Goal: Contribute content: Contribute content

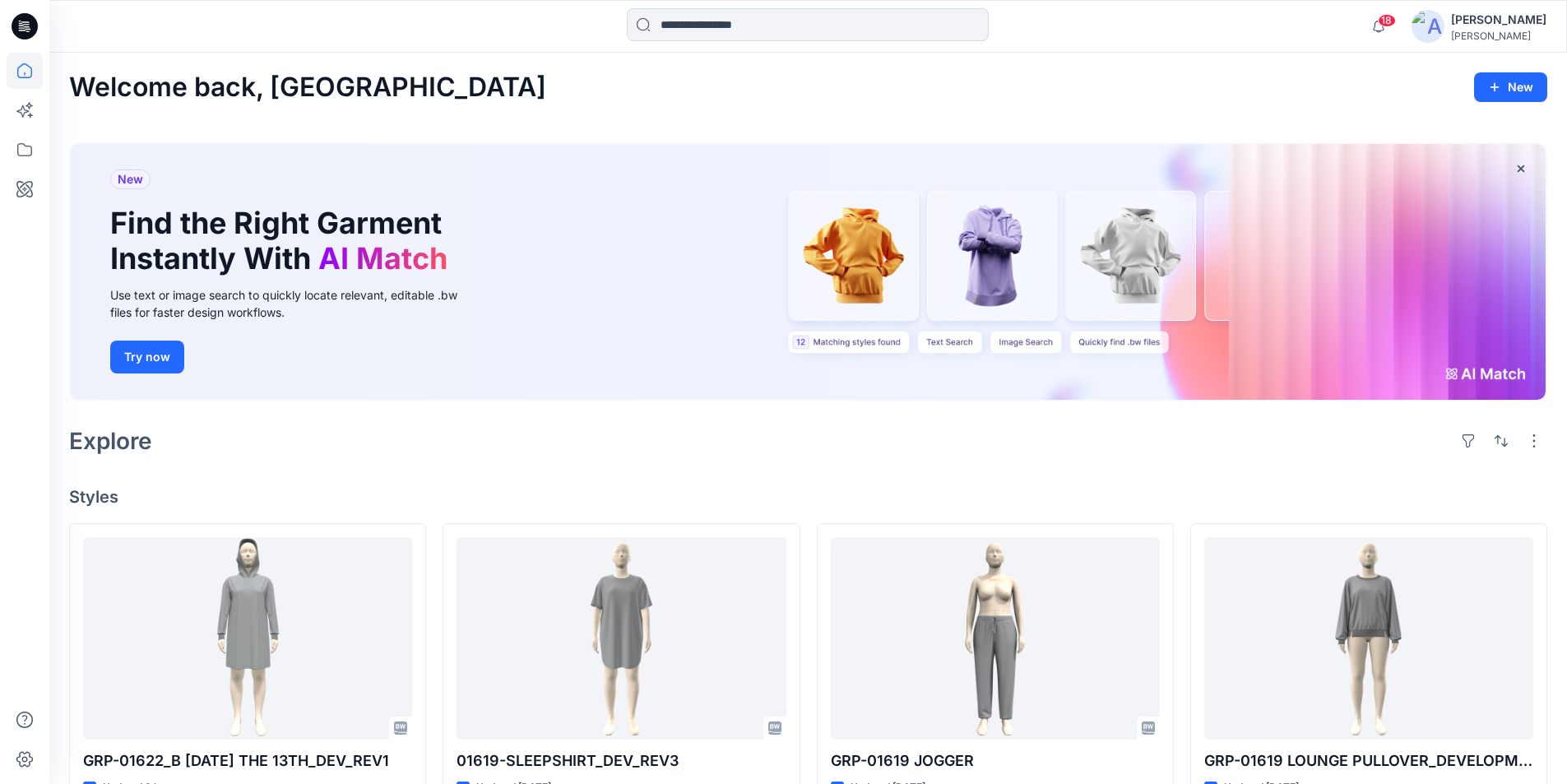
scroll to position [329, 0]
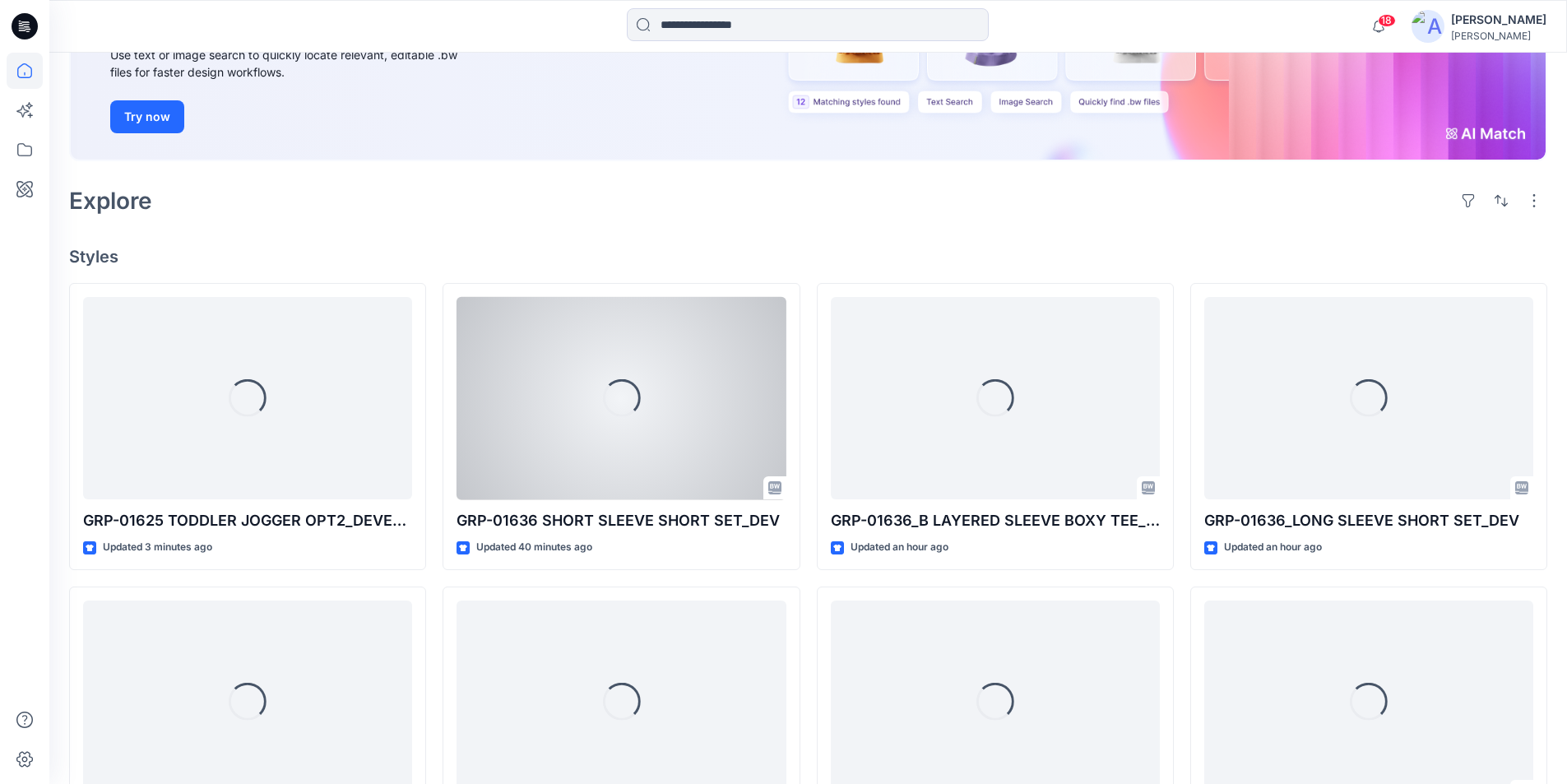
scroll to position [247, 0]
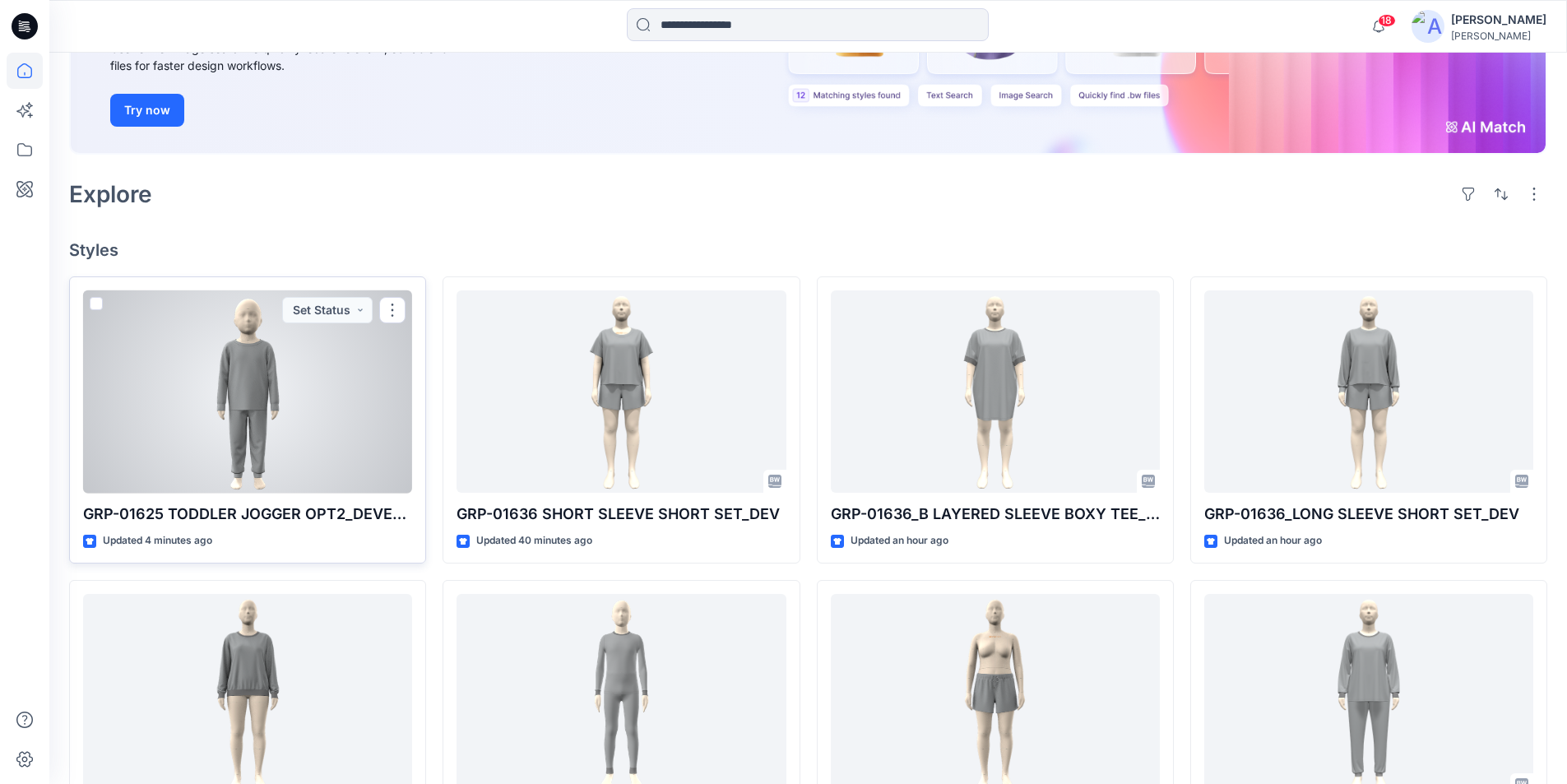
click at [270, 423] on div at bounding box center [247, 392] width 329 height 203
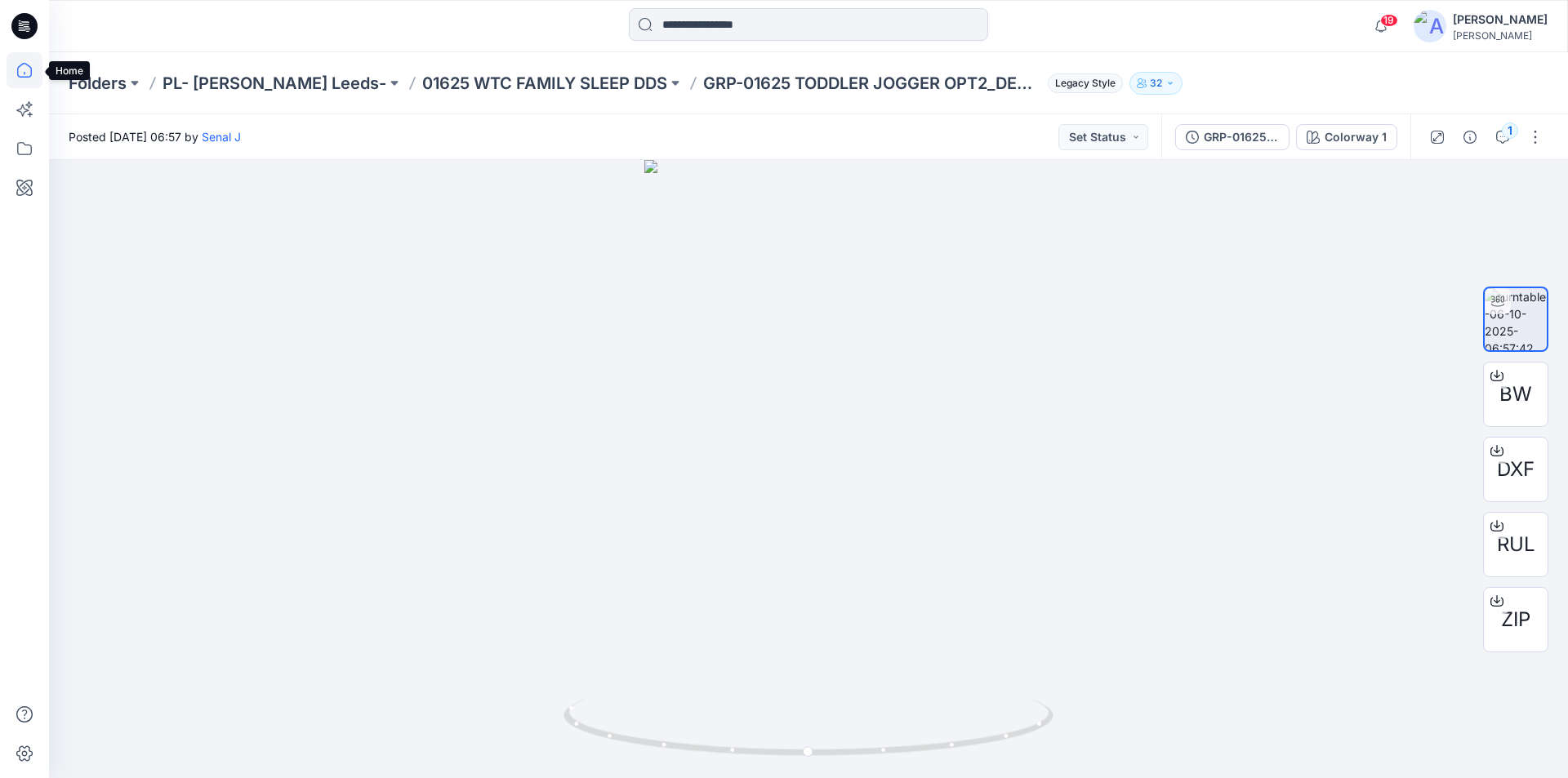
click at [25, 76] on icon at bounding box center [24, 70] width 15 height 15
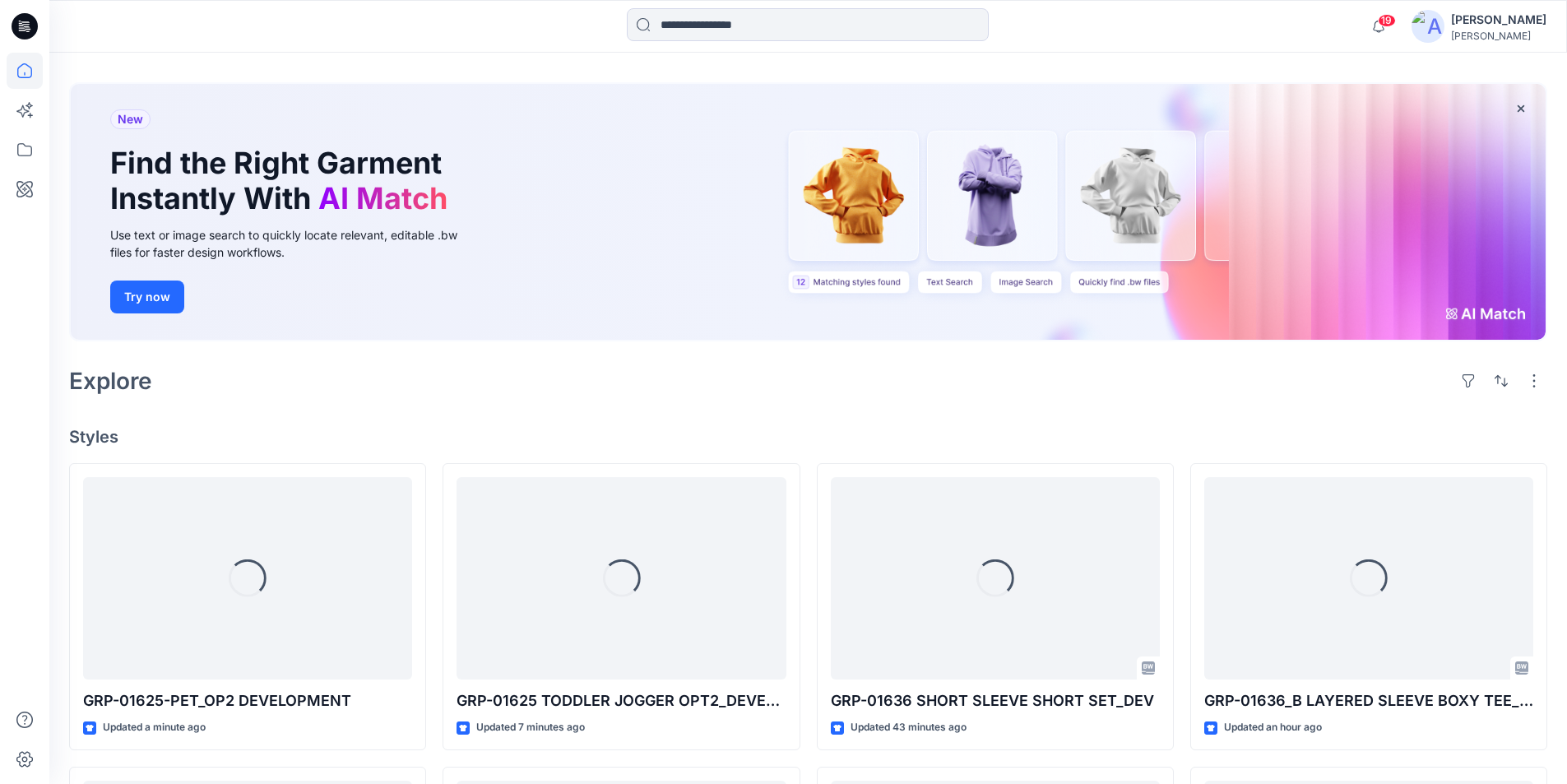
scroll to position [164, 0]
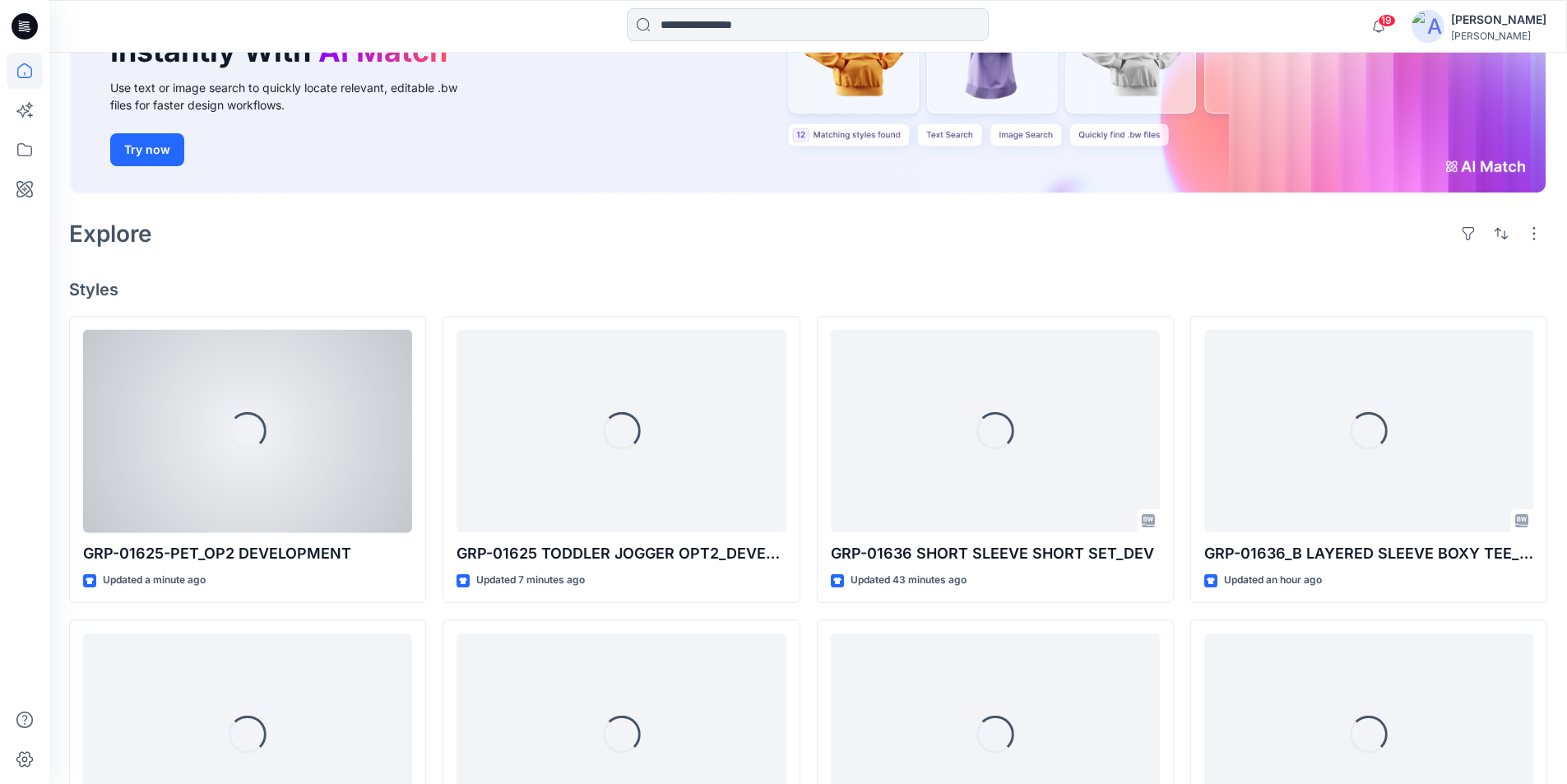
scroll to position [247, 0]
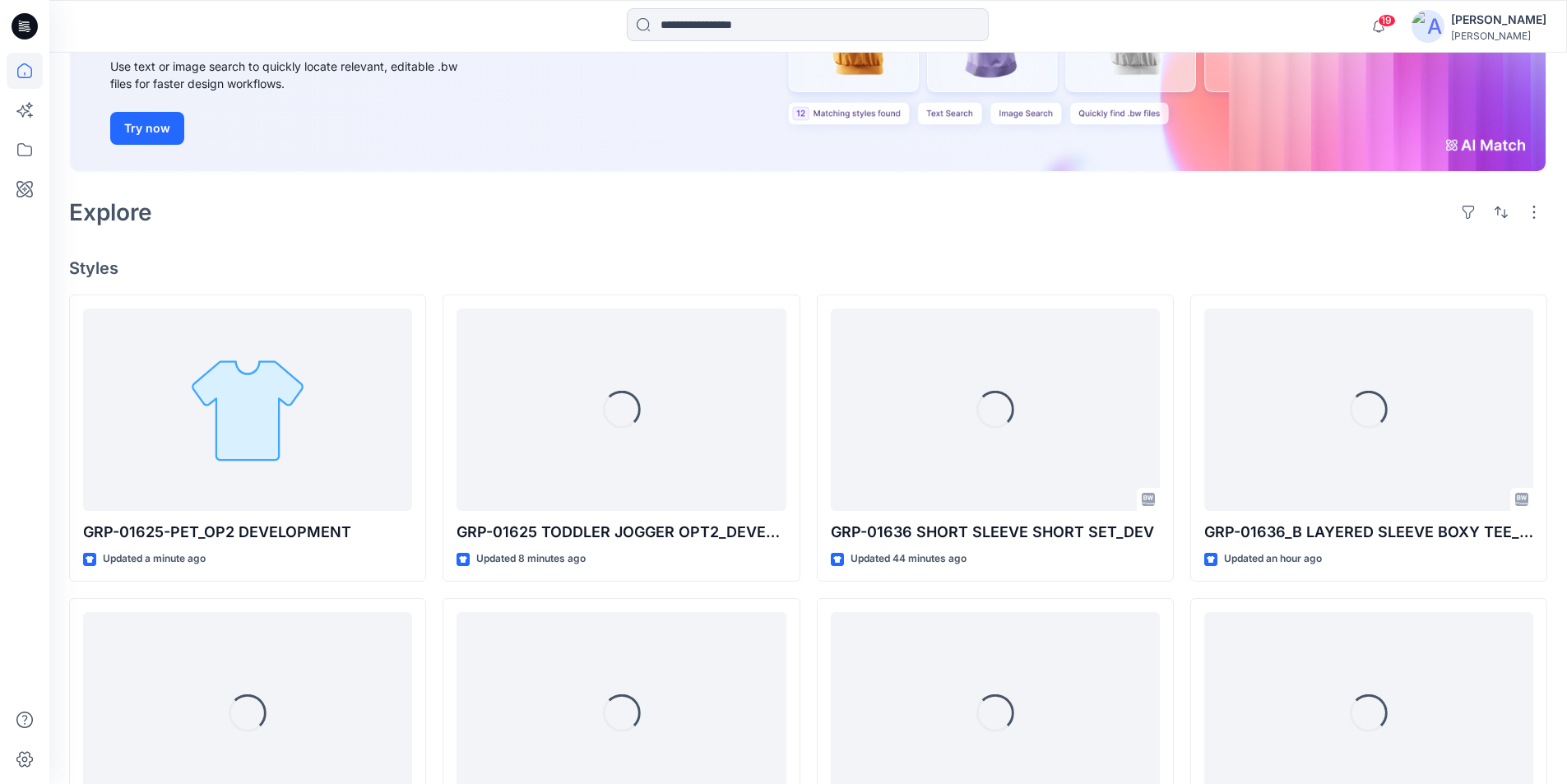
scroll to position [233, 0]
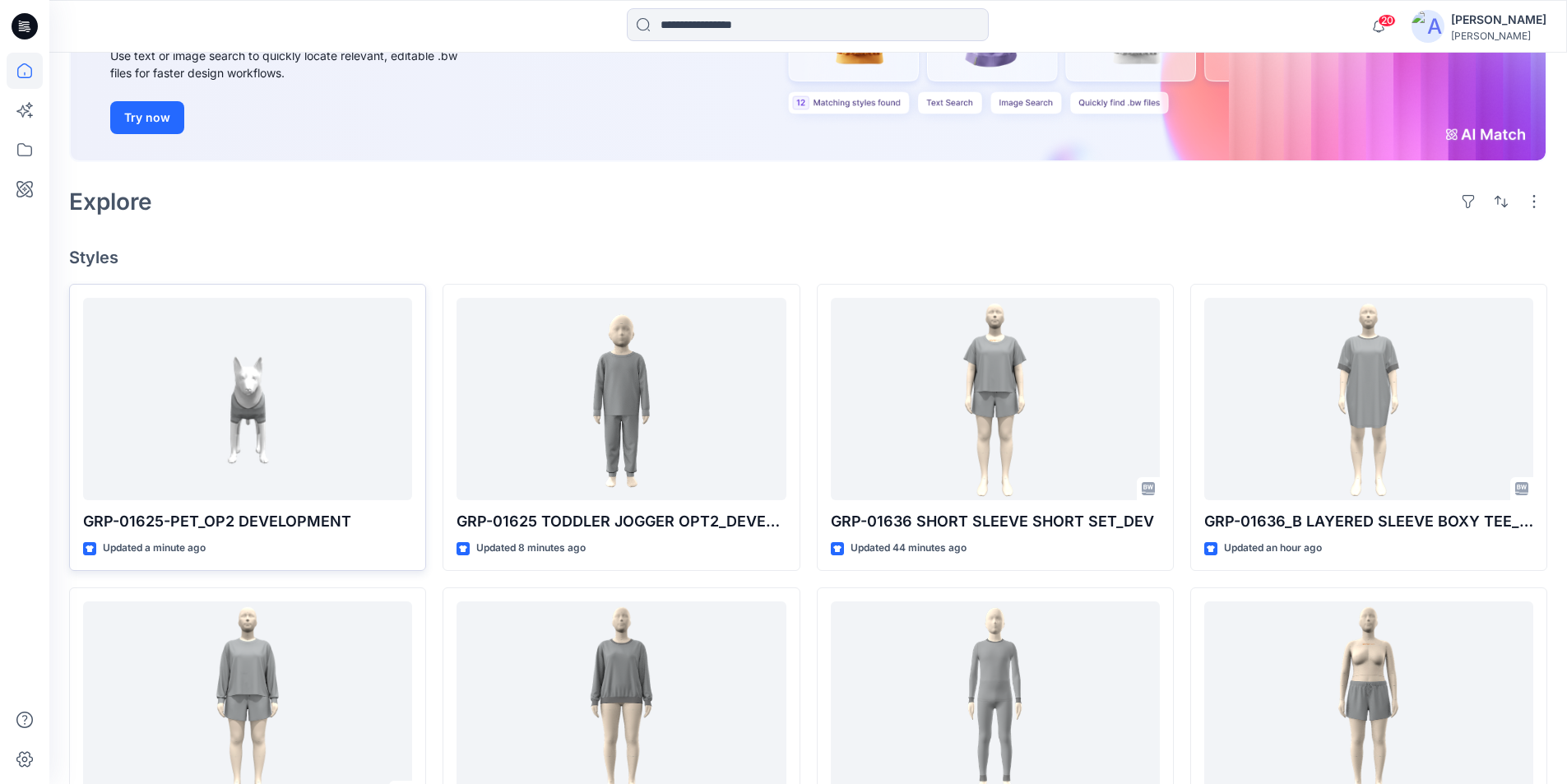
scroll to position [247, 0]
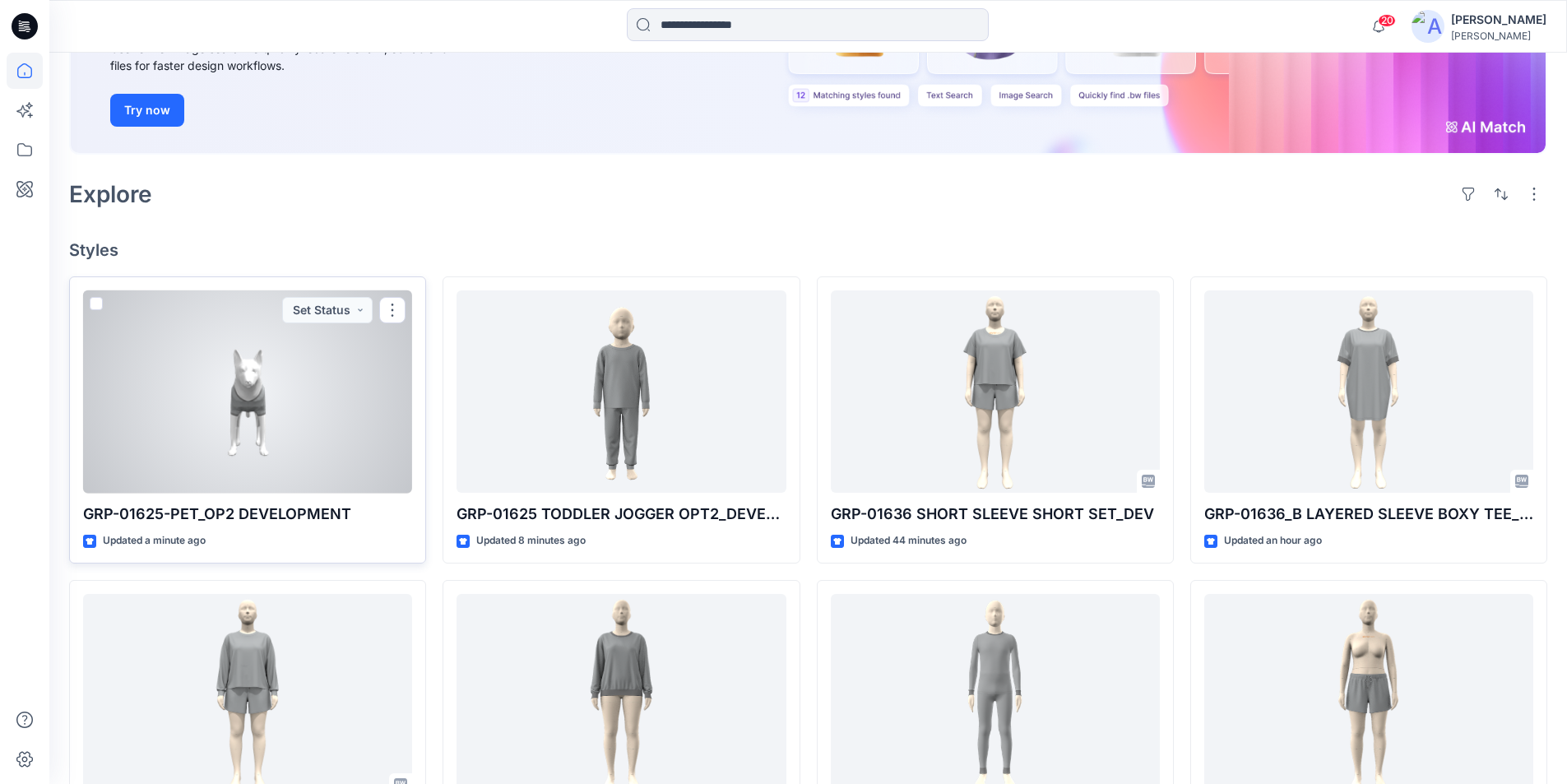
click at [279, 405] on div at bounding box center [247, 392] width 329 height 203
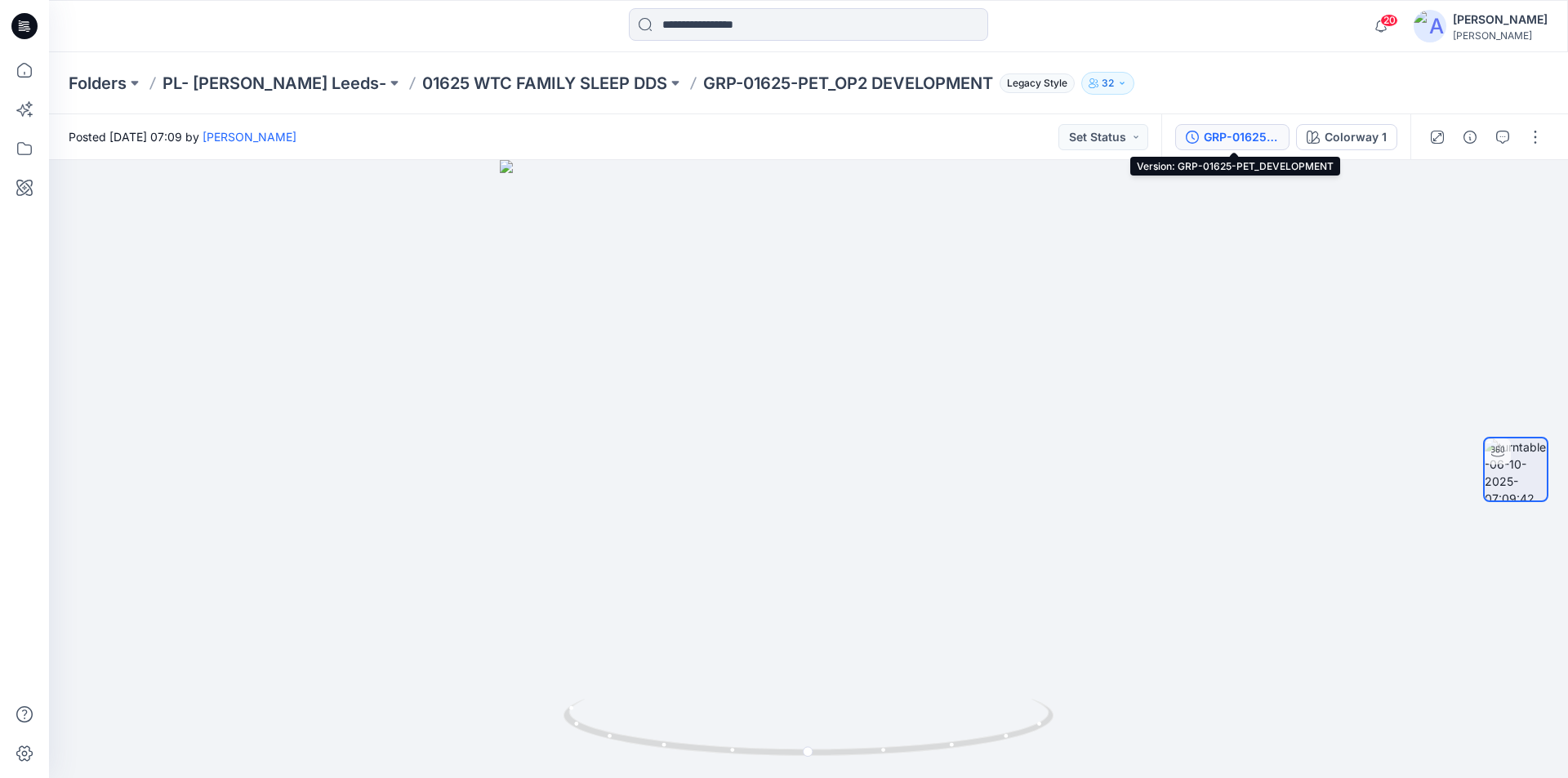
click at [1246, 142] on div "GRP-01625-PET_DEVELOPMENT" at bounding box center [1241, 136] width 76 height 18
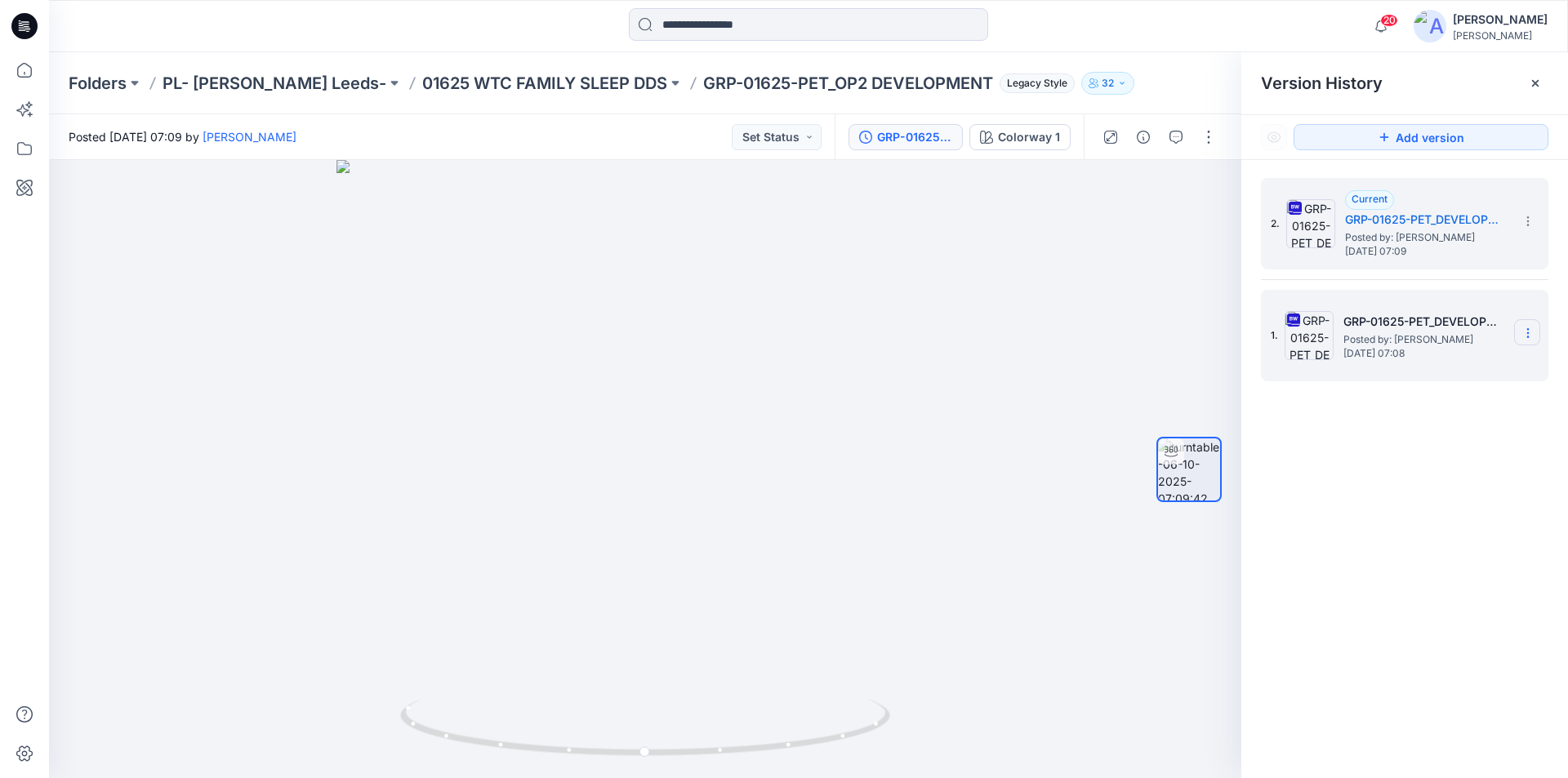
click at [1528, 336] on icon at bounding box center [1528, 333] width 13 height 13
click at [1396, 507] on span "Delete Version" at bounding box center [1415, 502] width 76 height 20
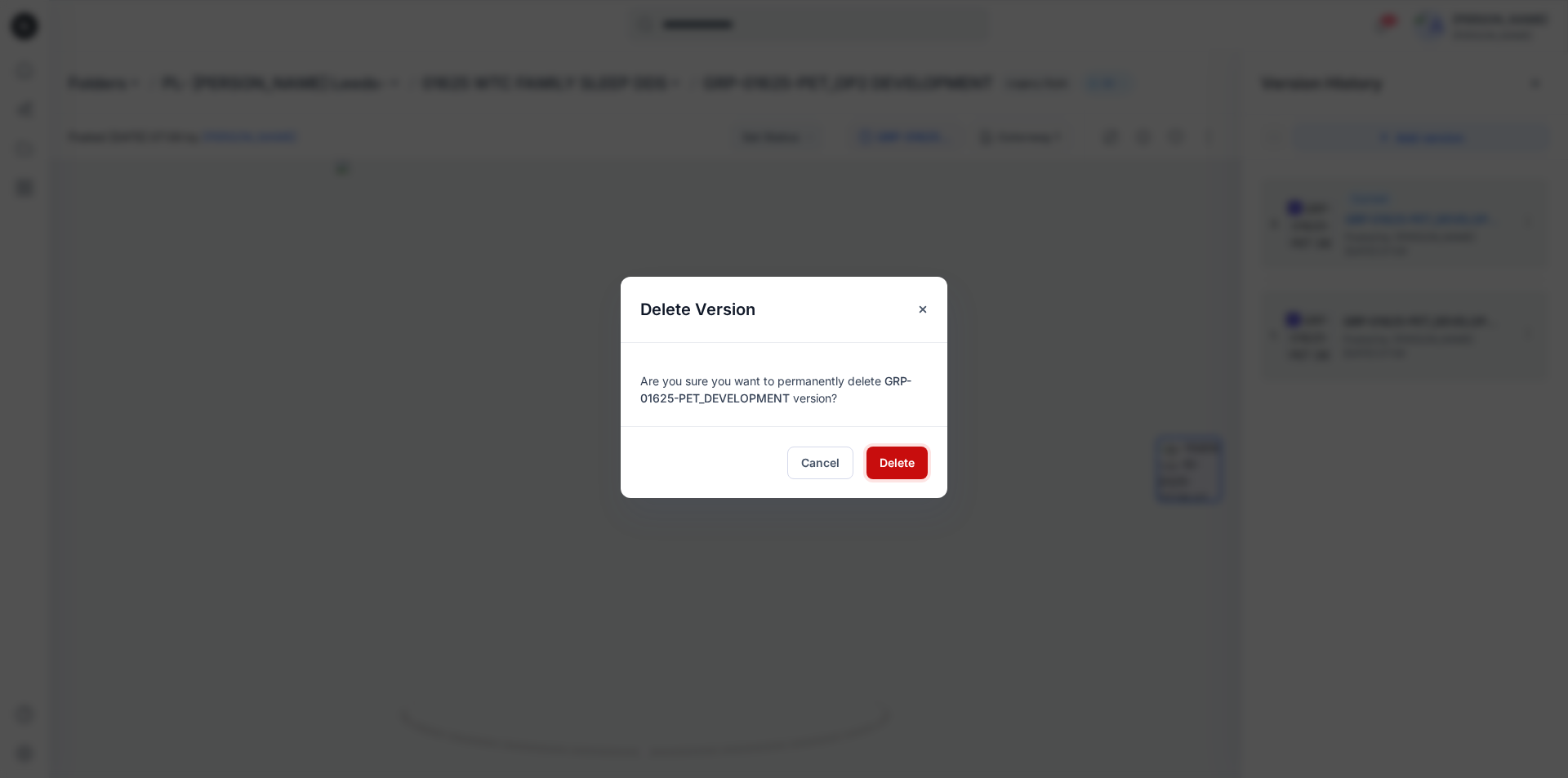
click at [901, 462] on span "Delete" at bounding box center [897, 462] width 35 height 17
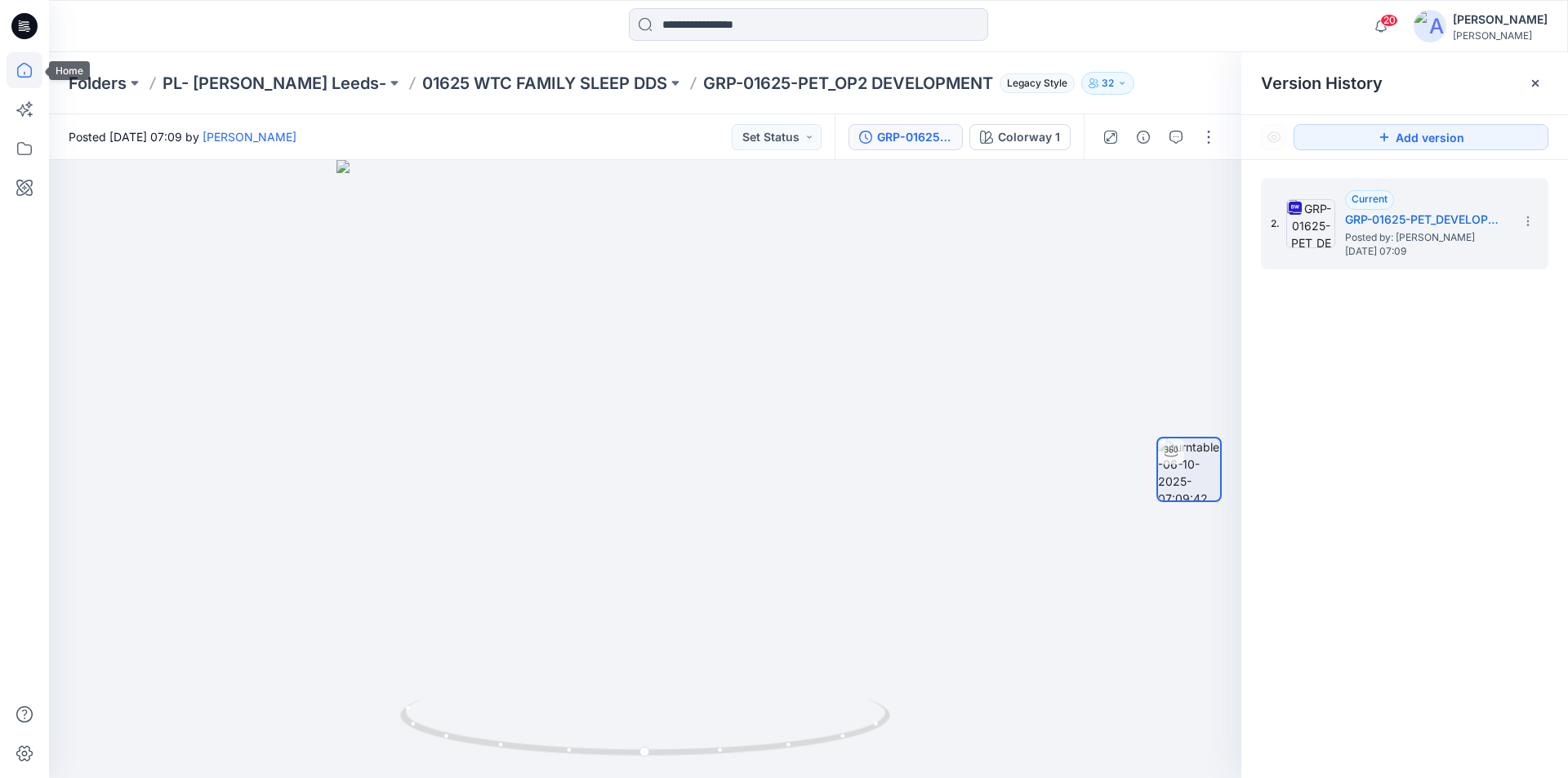
click at [20, 67] on icon at bounding box center [24, 70] width 15 height 15
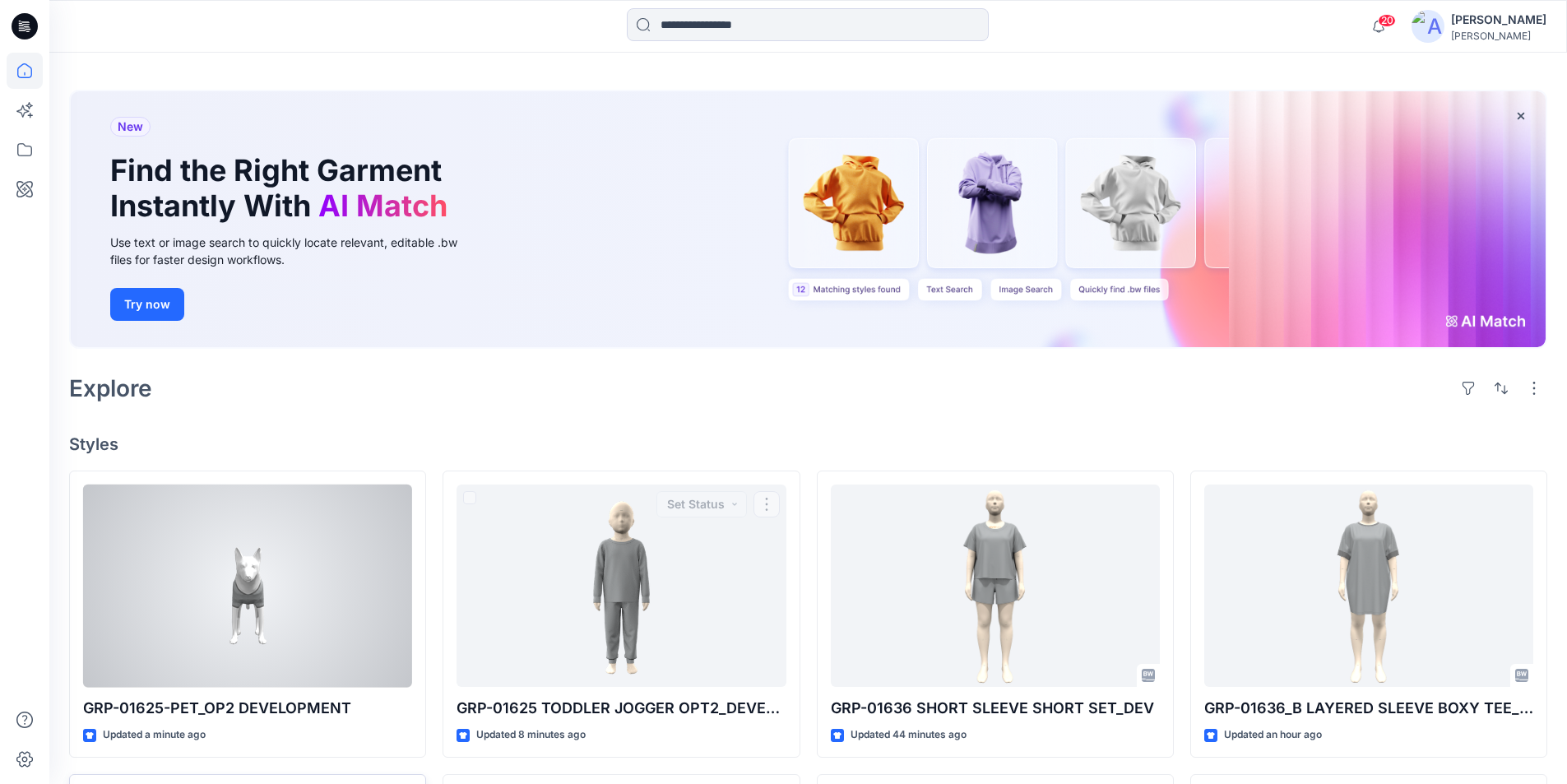
scroll to position [83, 0]
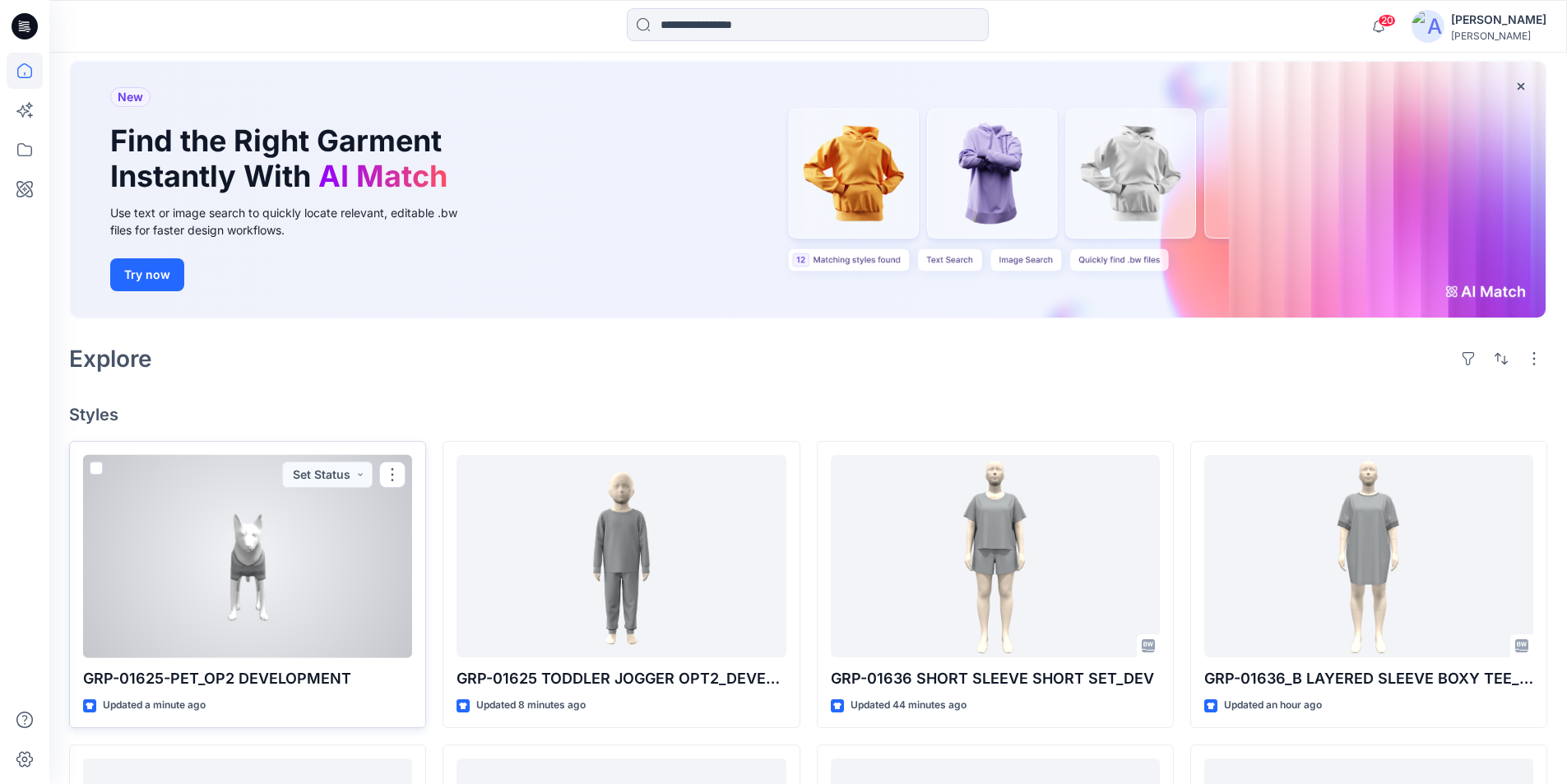
click at [257, 555] on div at bounding box center [247, 556] width 329 height 203
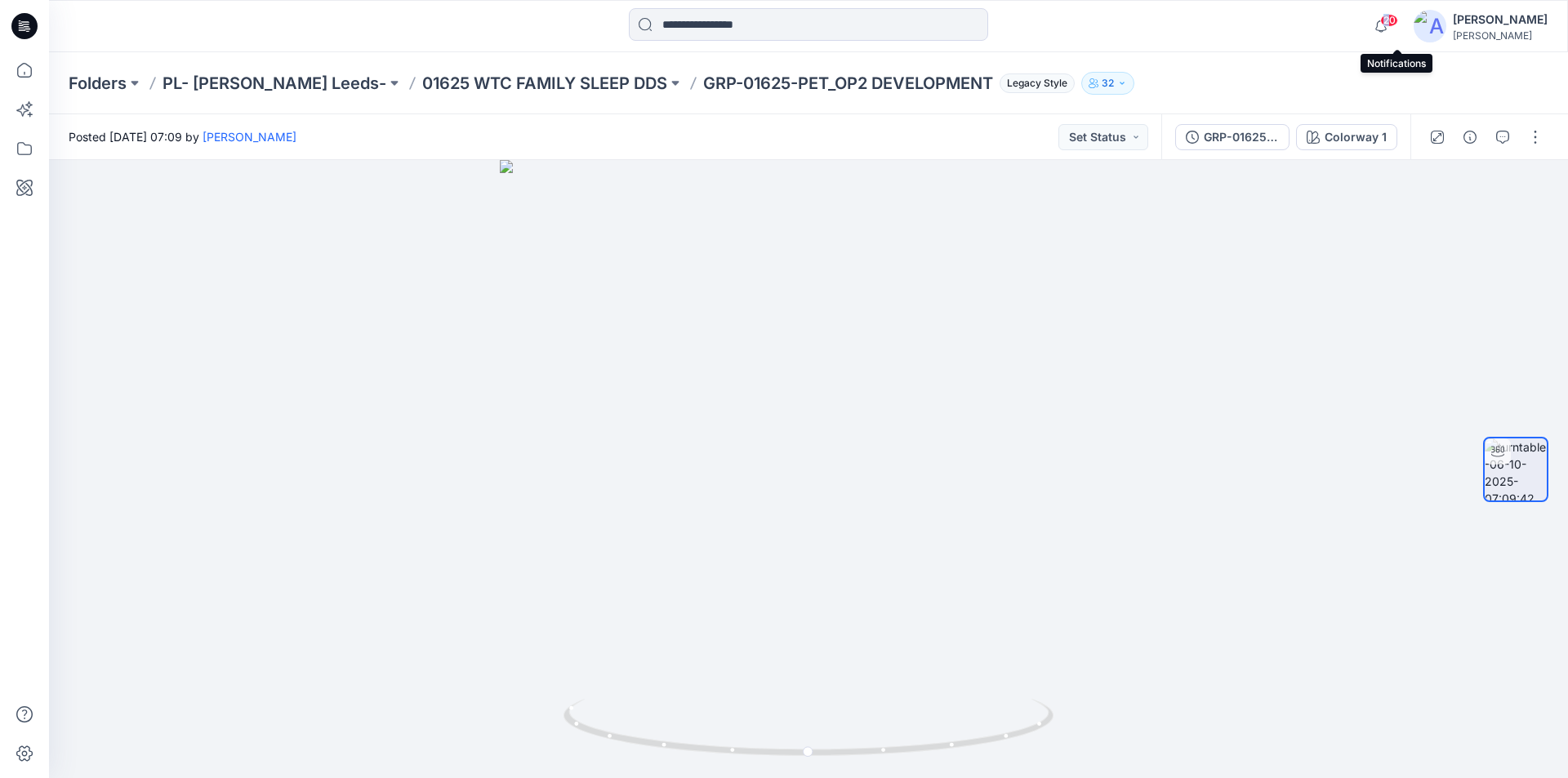
click at [1397, 17] on span "20" at bounding box center [1388, 20] width 18 height 13
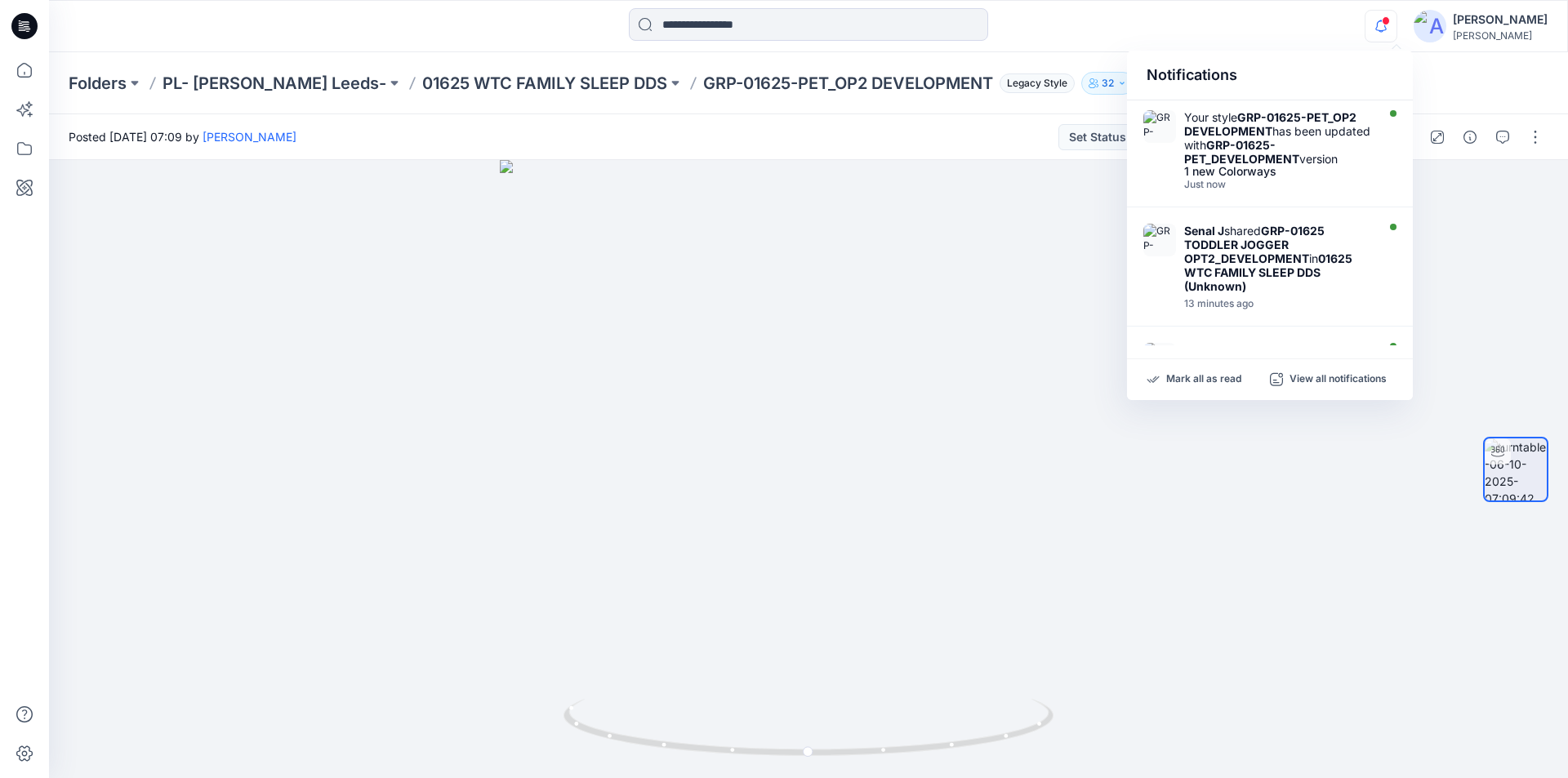
click at [1142, 53] on div "Notifications" at bounding box center [1270, 75] width 286 height 49
click at [1040, 19] on div at bounding box center [808, 26] width 759 height 36
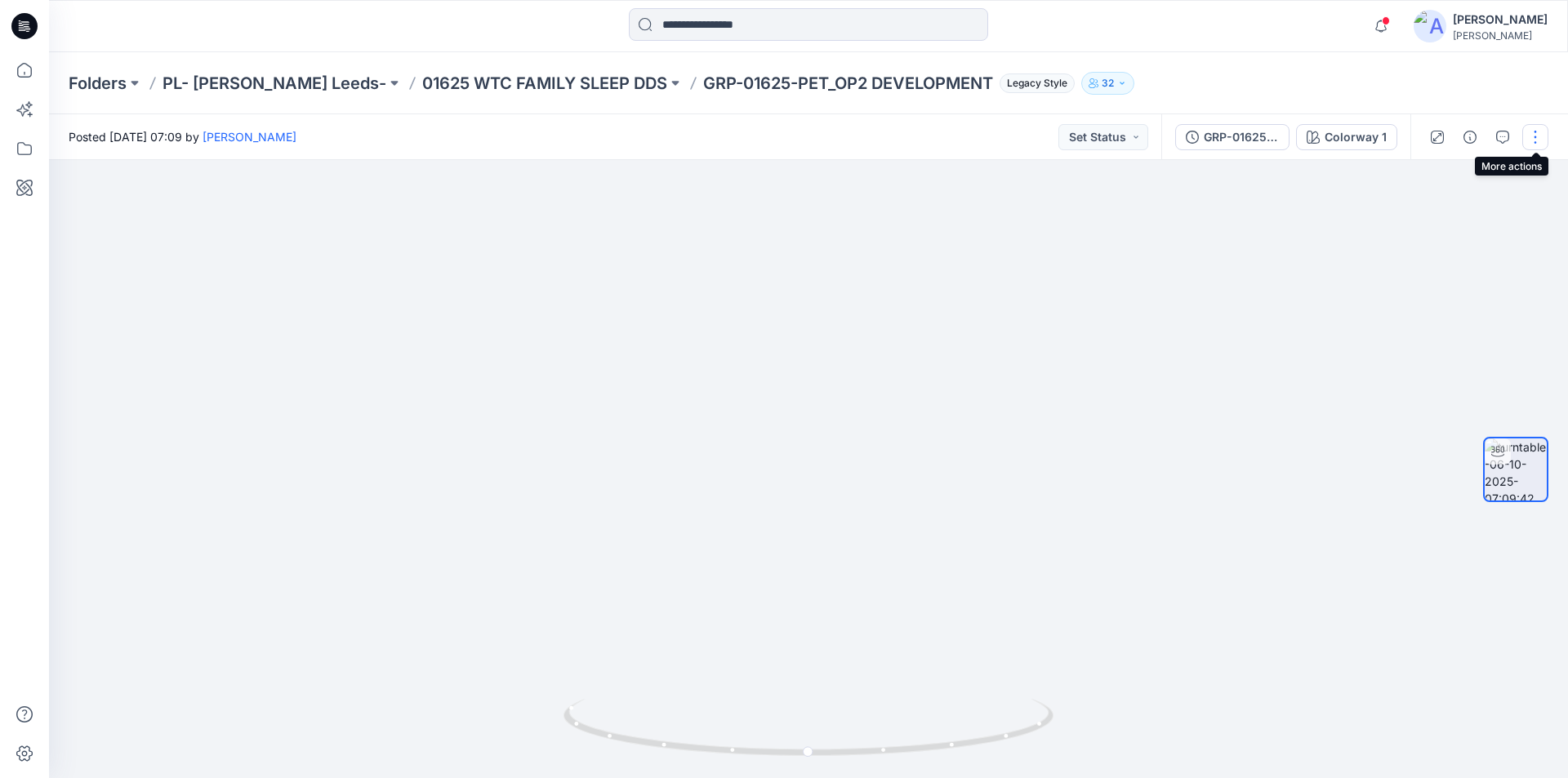
click at [1532, 137] on button "button" at bounding box center [1534, 137] width 26 height 26
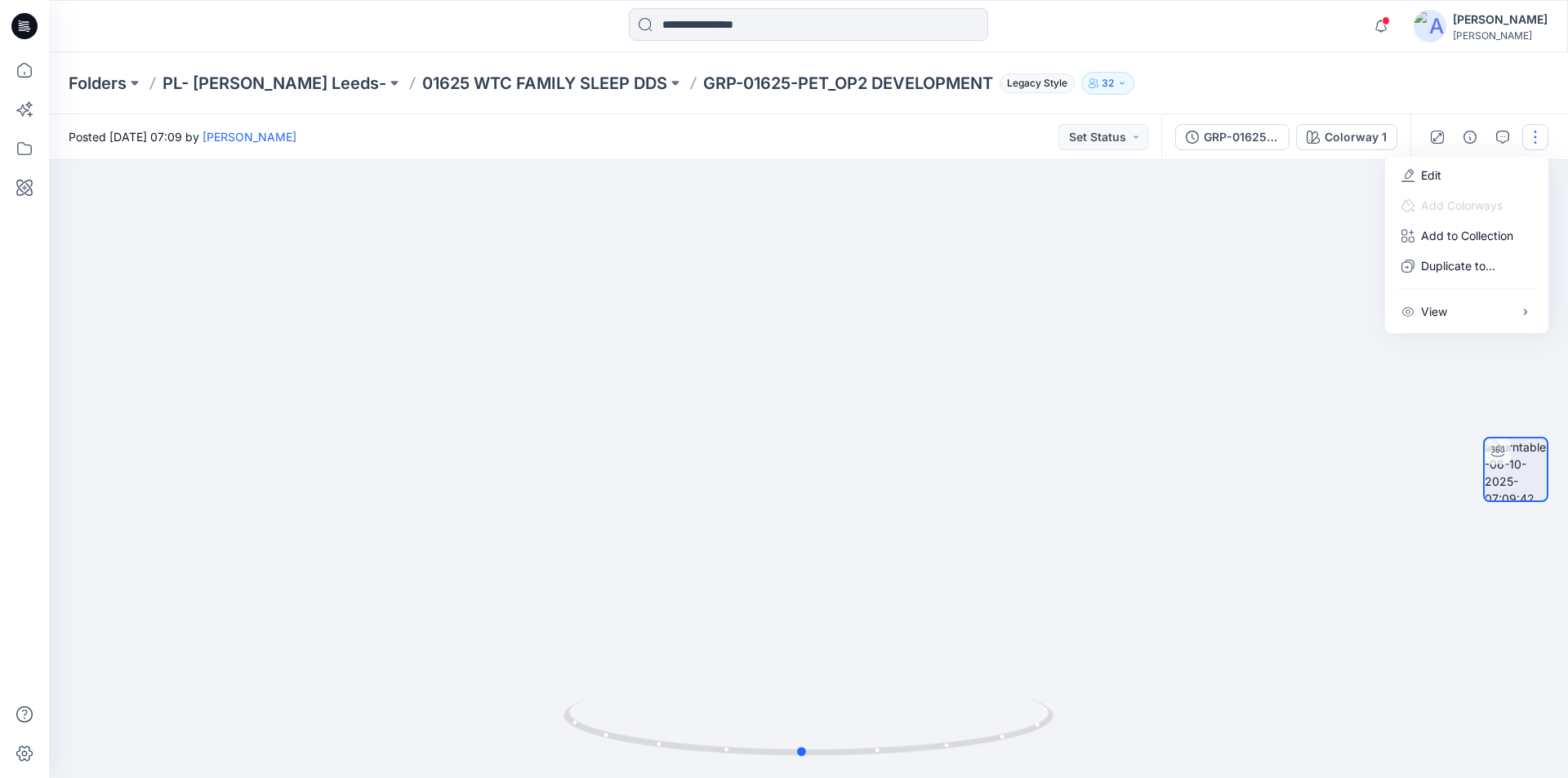
drag, startPoint x: 809, startPoint y: 747, endPoint x: 1292, endPoint y: 680, distance: 487.6
click at [1292, 680] on div at bounding box center [808, 469] width 1519 height 618
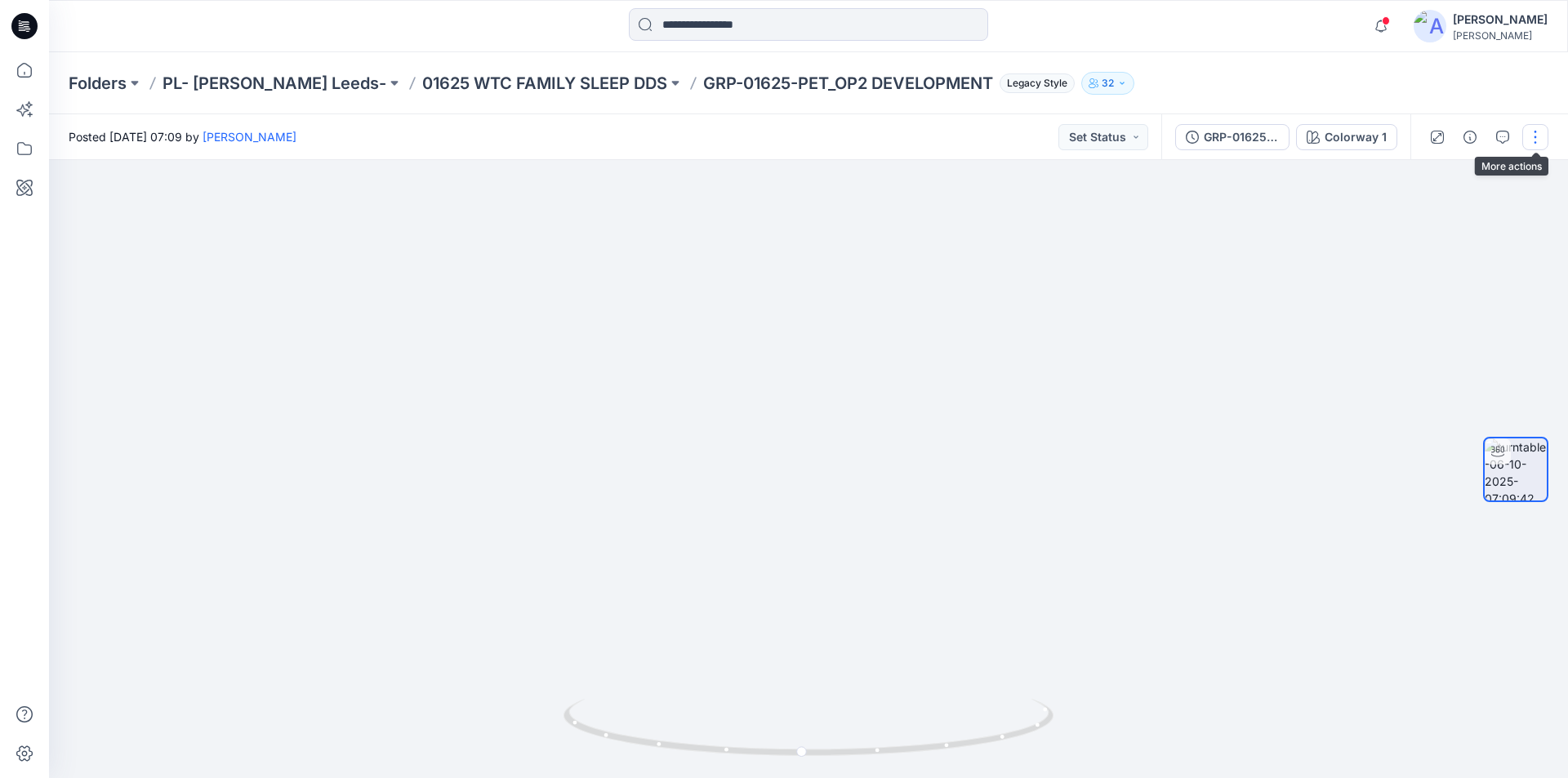
click at [1540, 130] on button "button" at bounding box center [1534, 137] width 26 height 26
click at [1441, 176] on button "Edit" at bounding box center [1465, 175] width 150 height 30
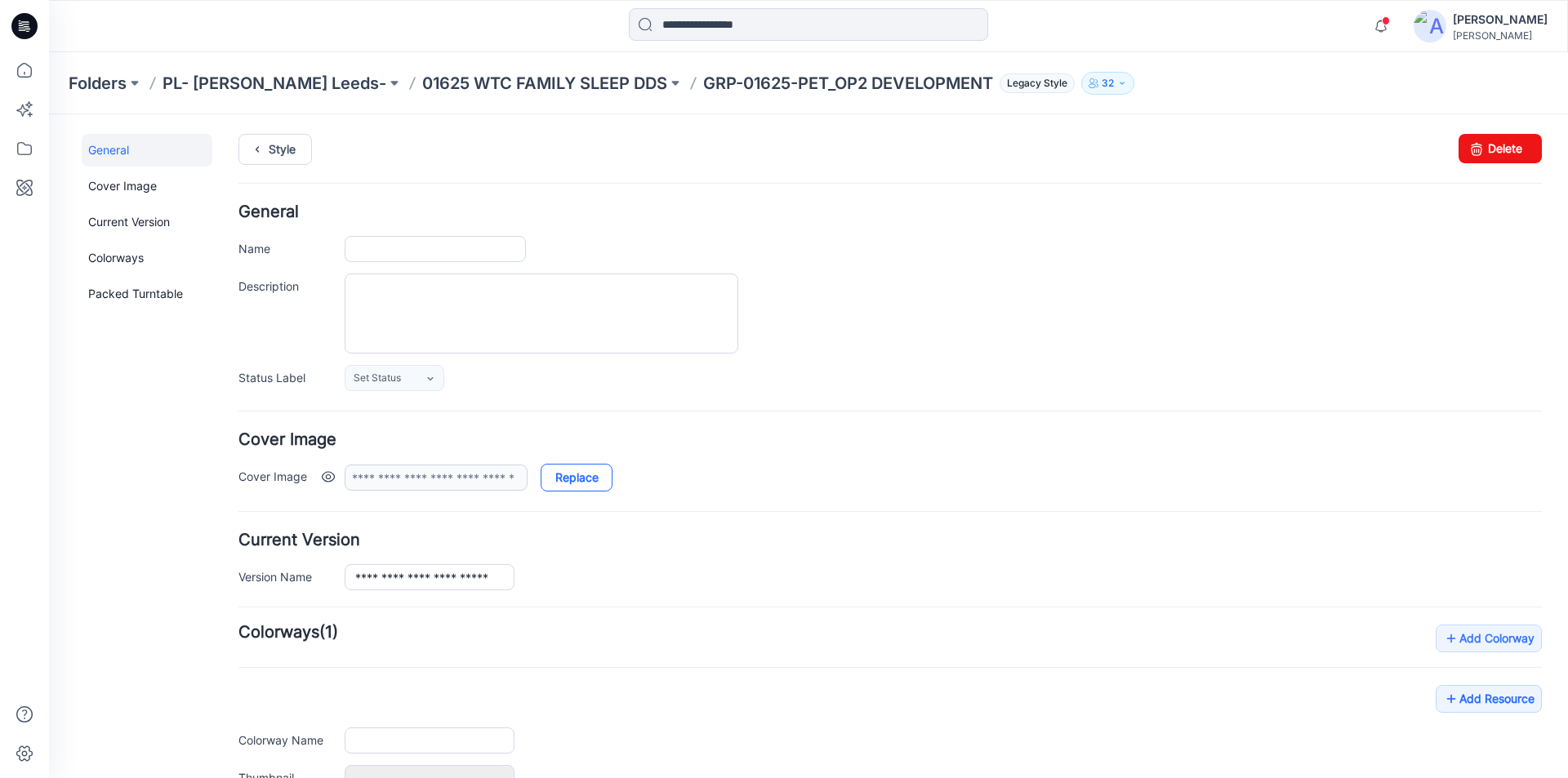
type input "**********"
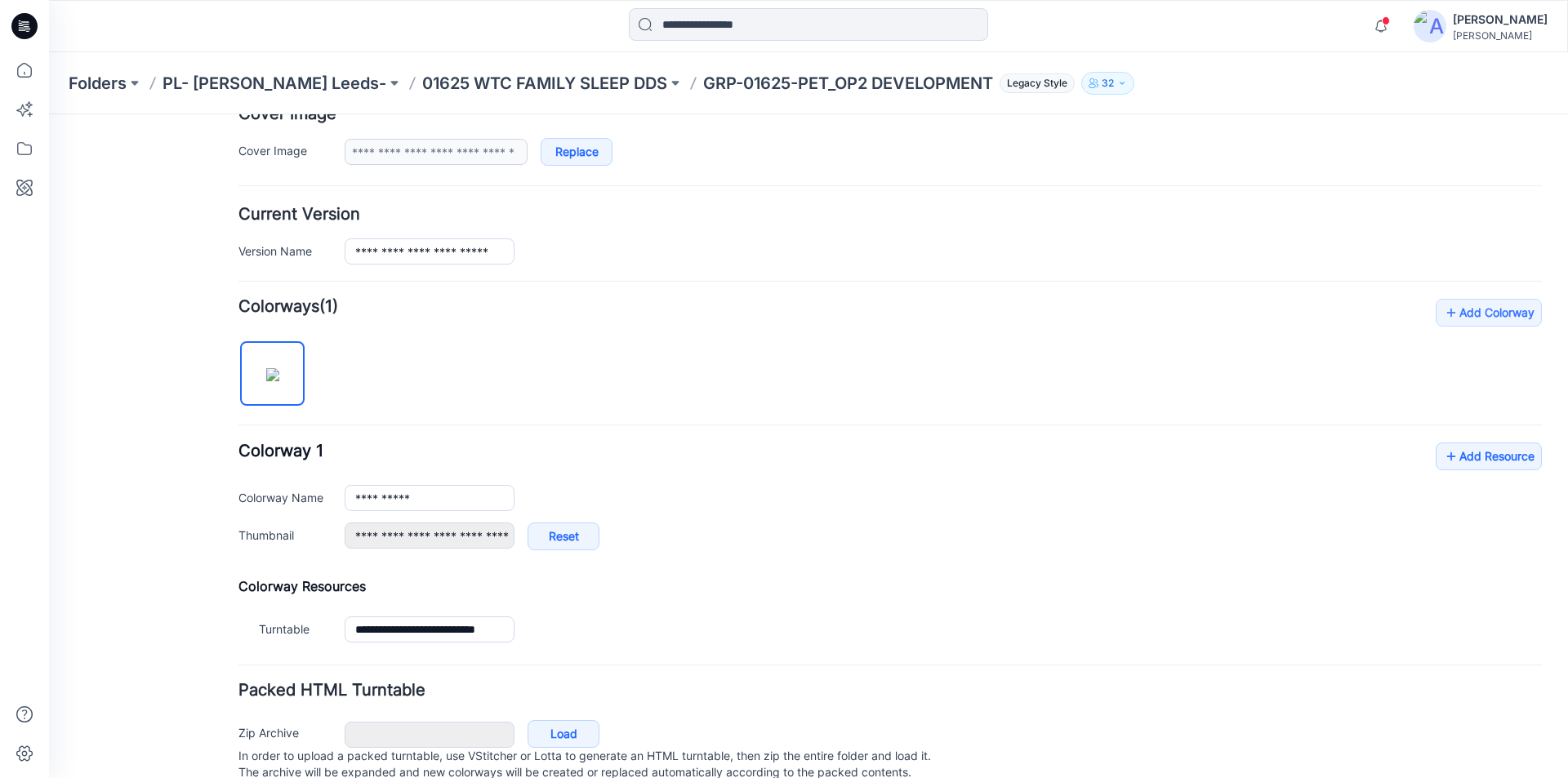
scroll to position [326, 0]
click at [1462, 454] on link "Add Resource" at bounding box center [1489, 456] width 106 height 28
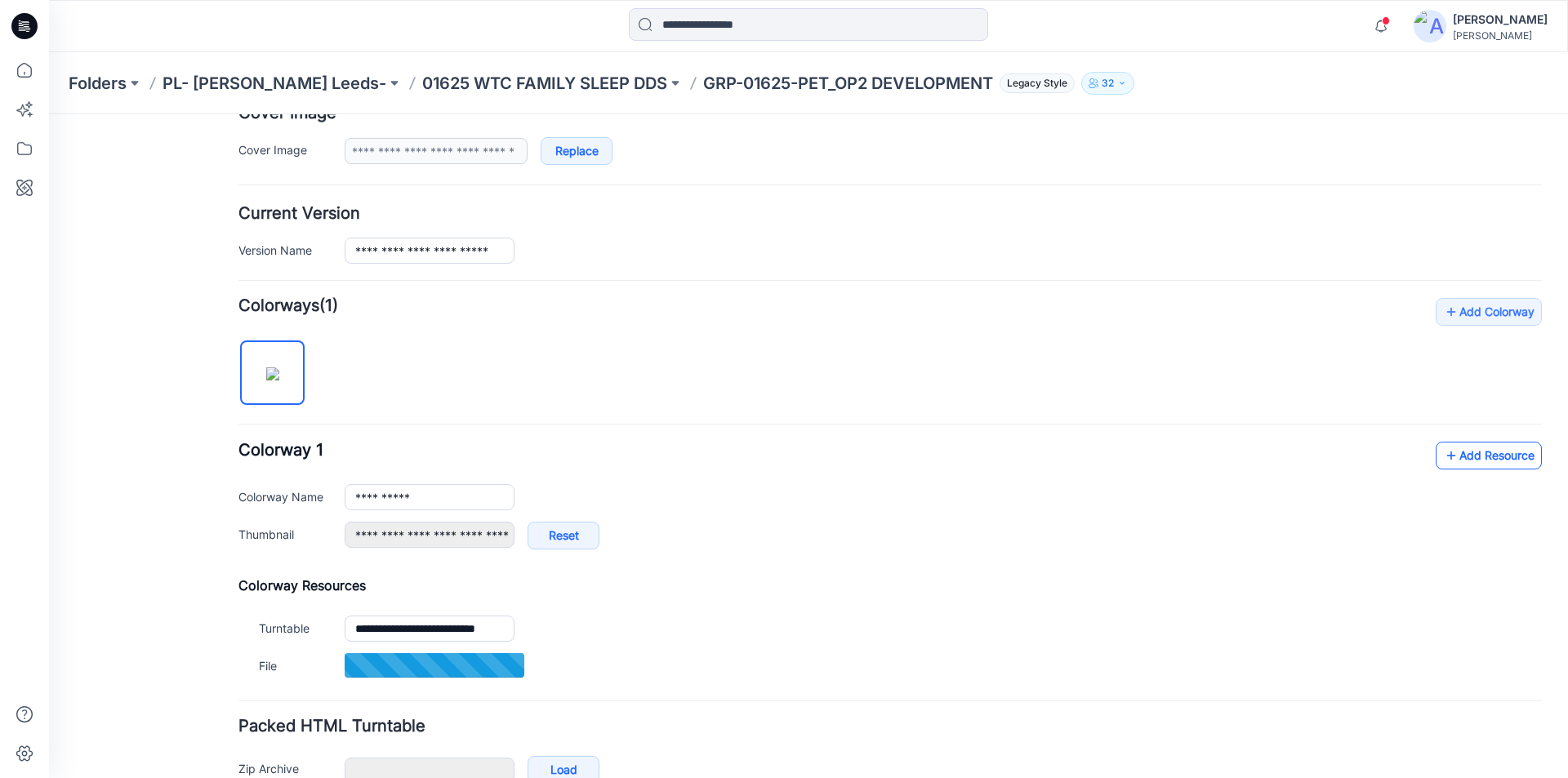
click at [1478, 447] on link "Add Resource" at bounding box center [1489, 456] width 106 height 28
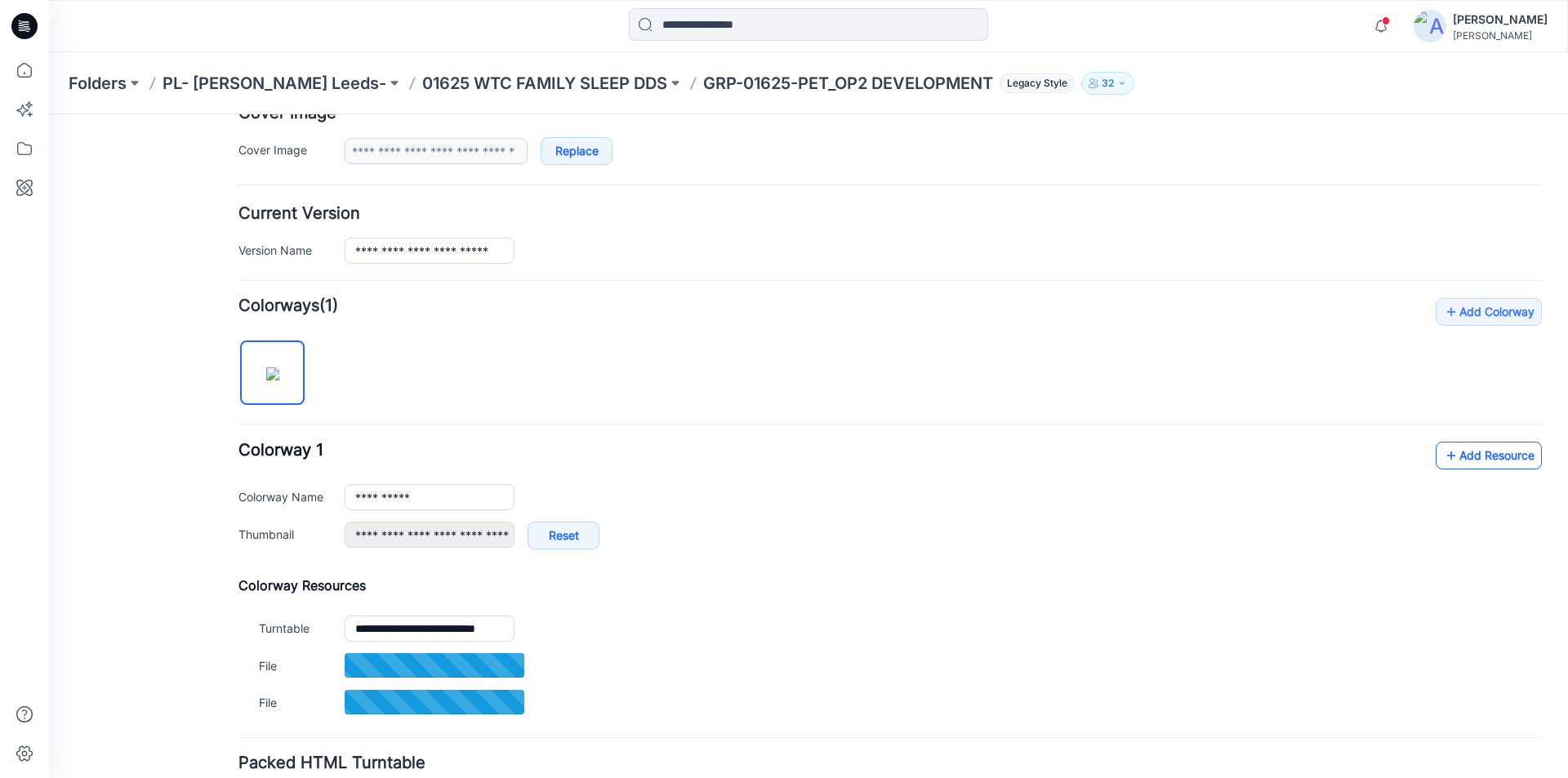
click at [1443, 450] on icon at bounding box center [1451, 456] width 17 height 26
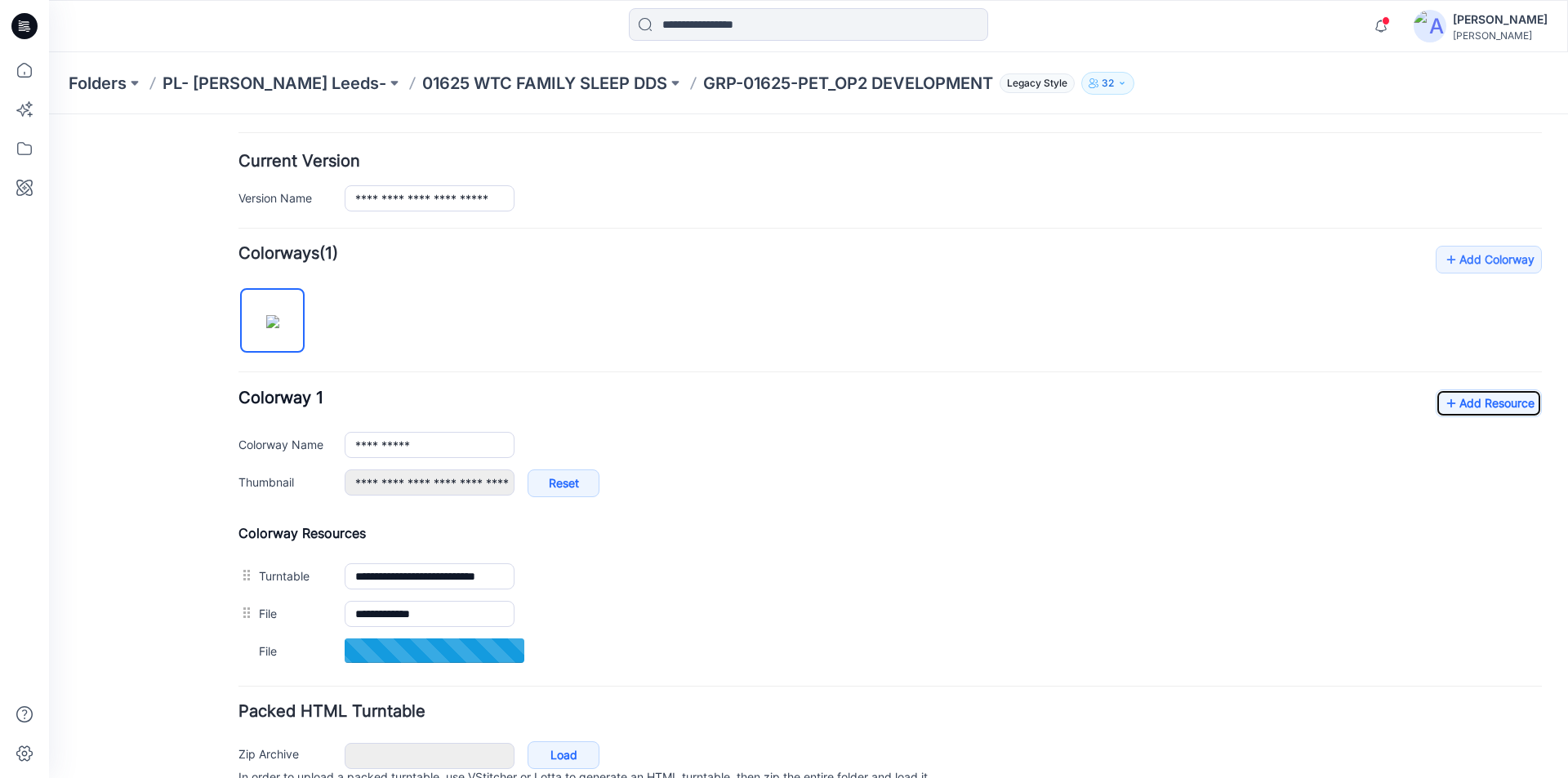
scroll to position [408, 0]
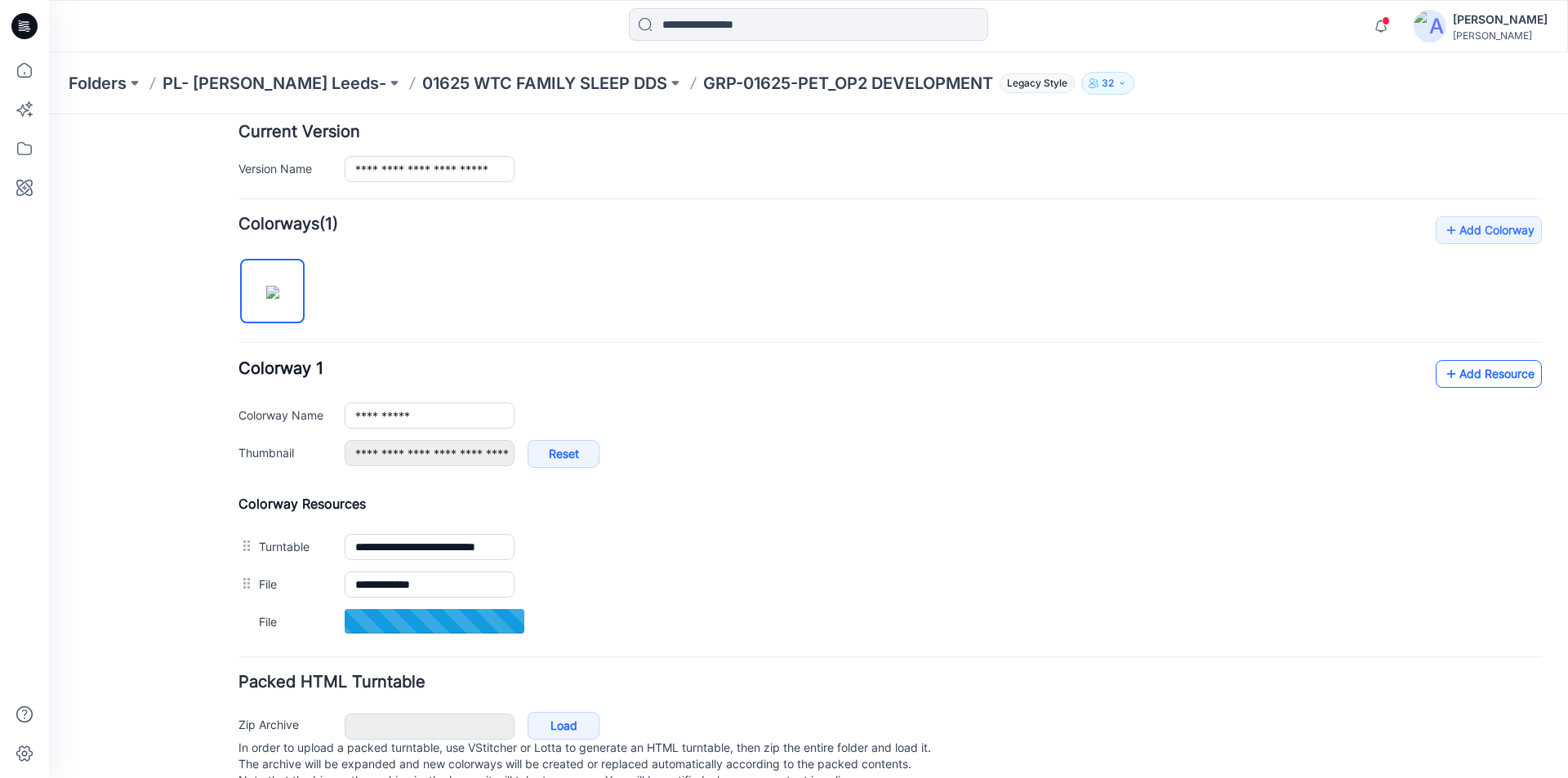
click at [1462, 382] on link "Add Resource" at bounding box center [1489, 374] width 106 height 28
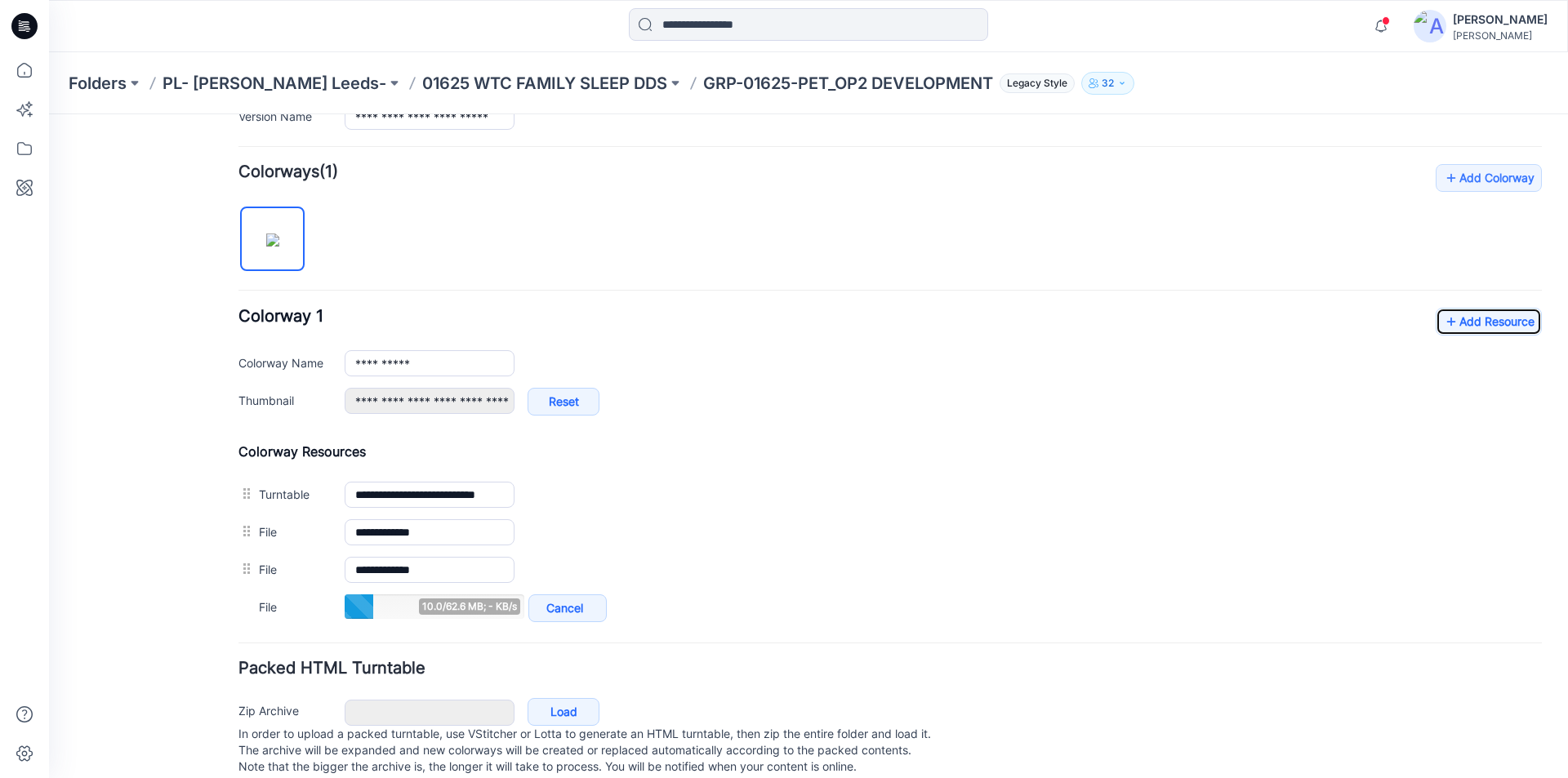
scroll to position [489, 0]
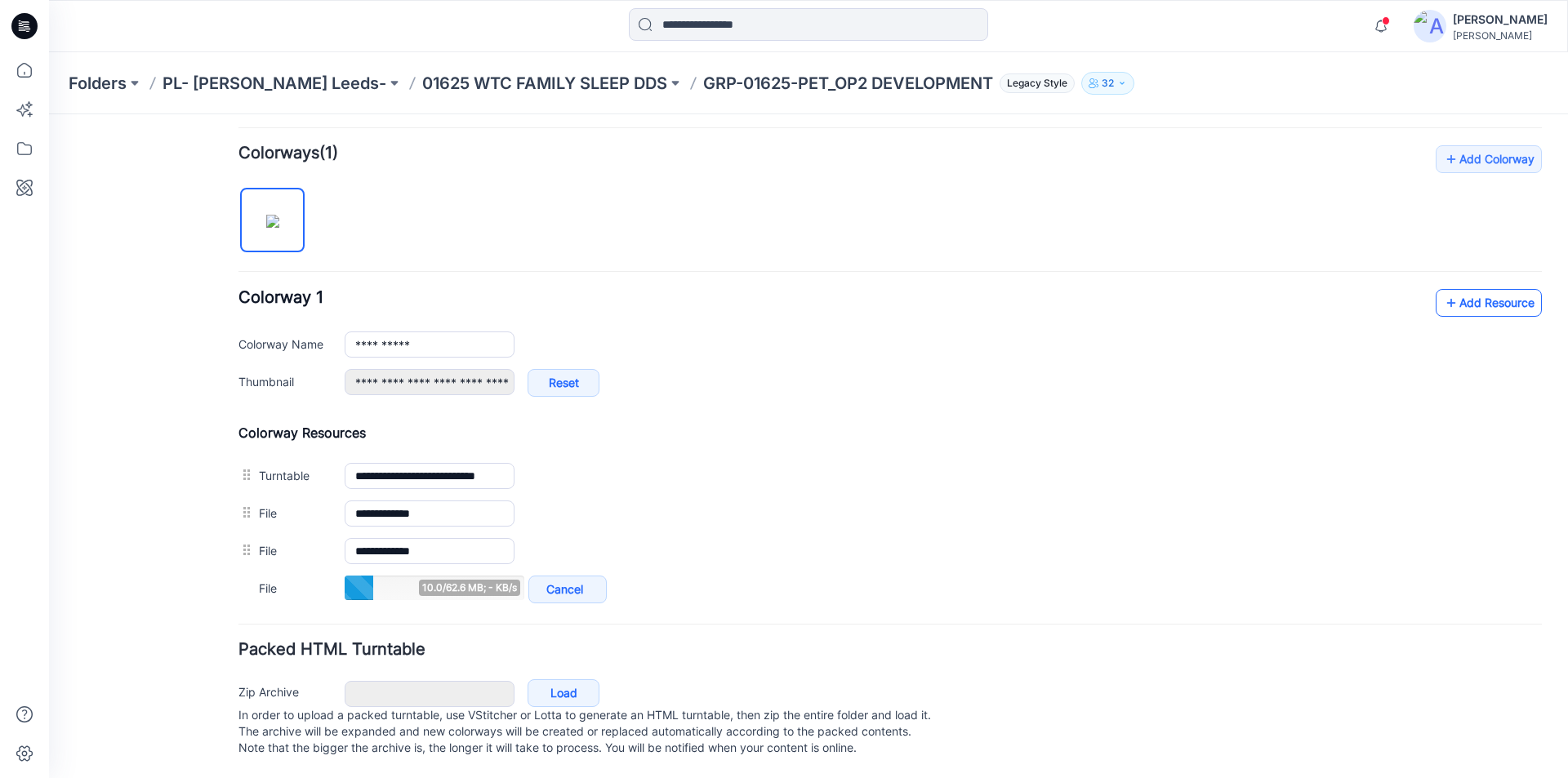
click at [1479, 299] on link "Add Resource" at bounding box center [1489, 303] width 106 height 28
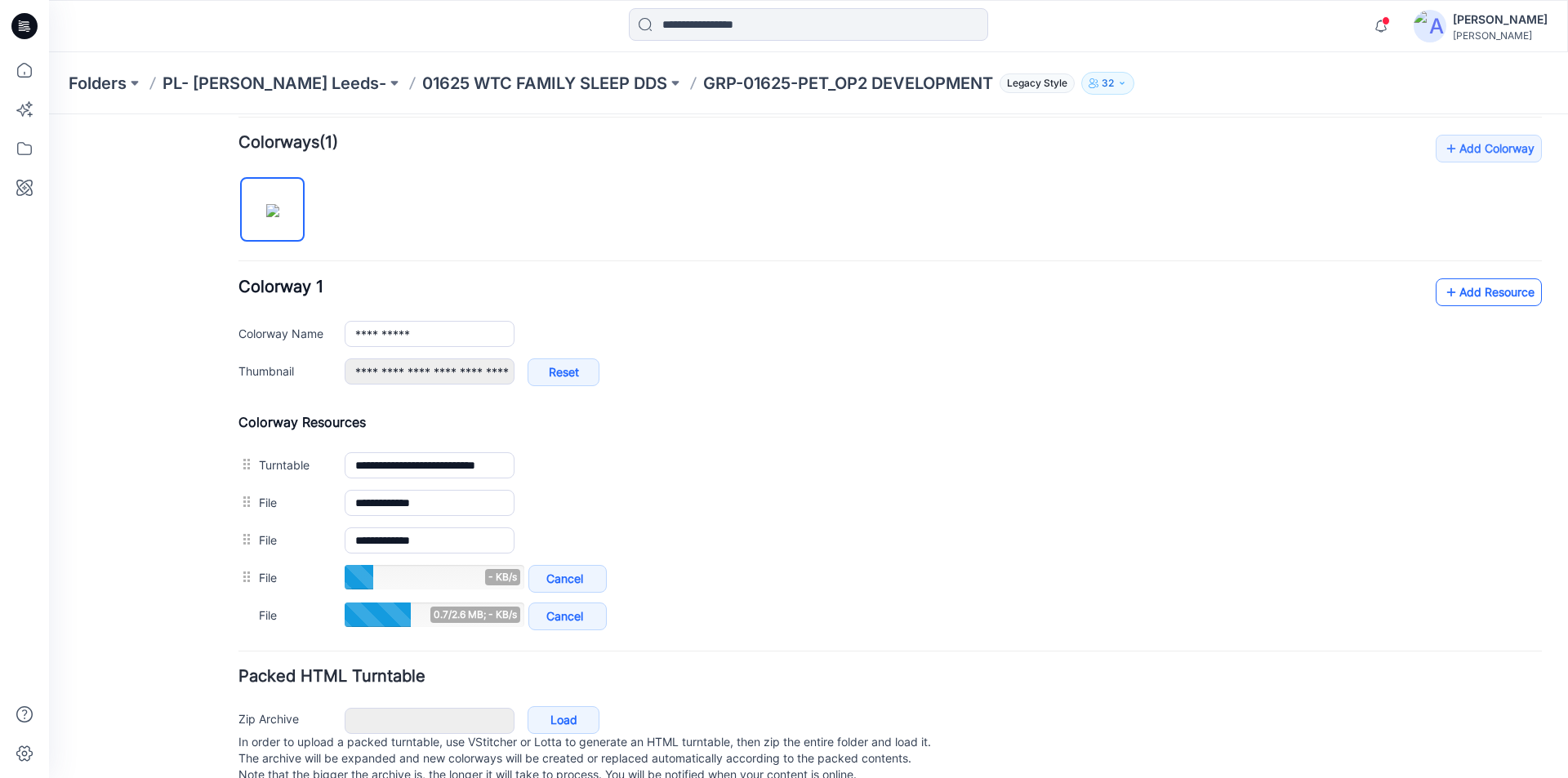
click at [1471, 286] on link "Add Resource" at bounding box center [1489, 293] width 106 height 28
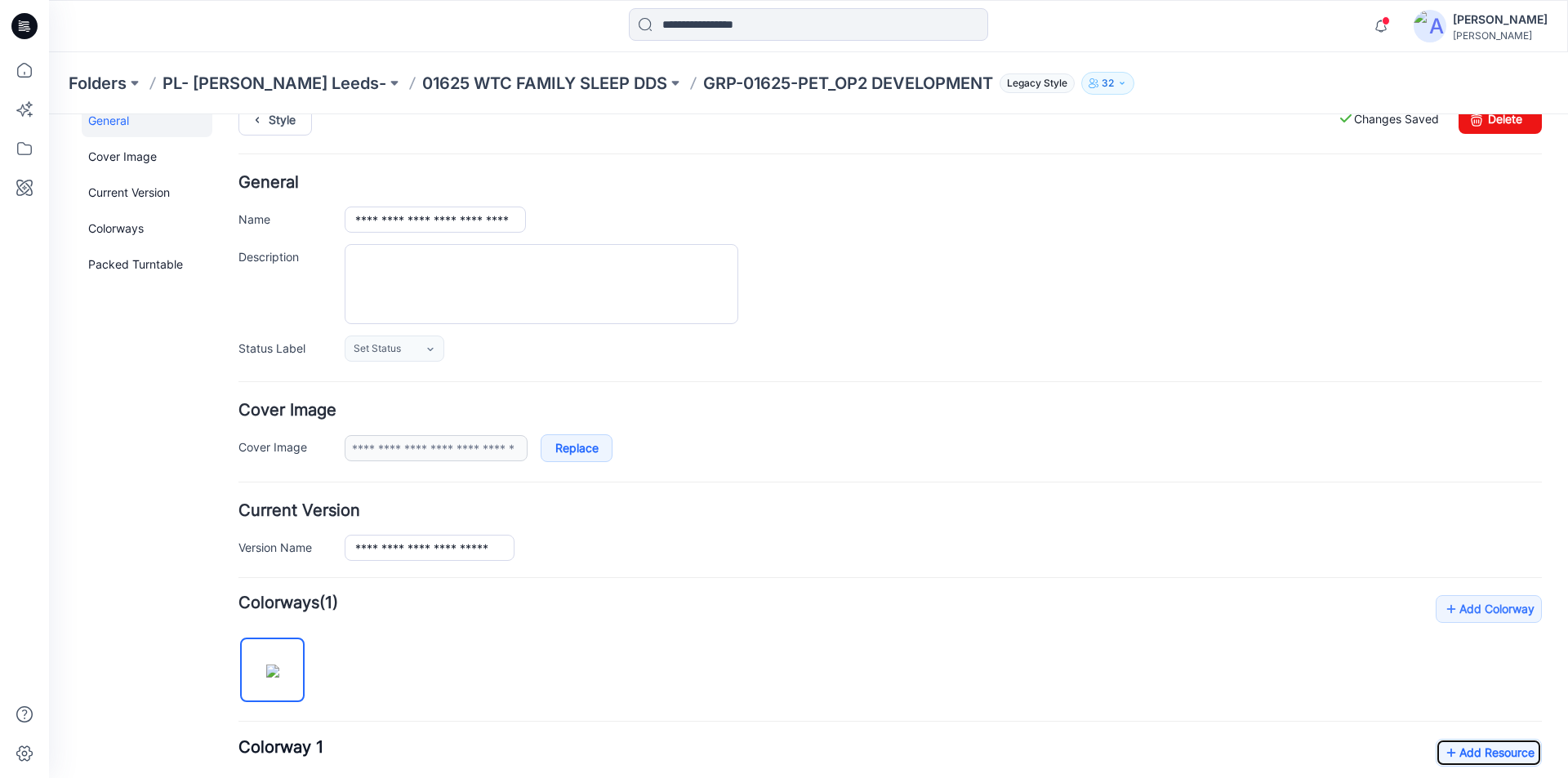
scroll to position [0, 0]
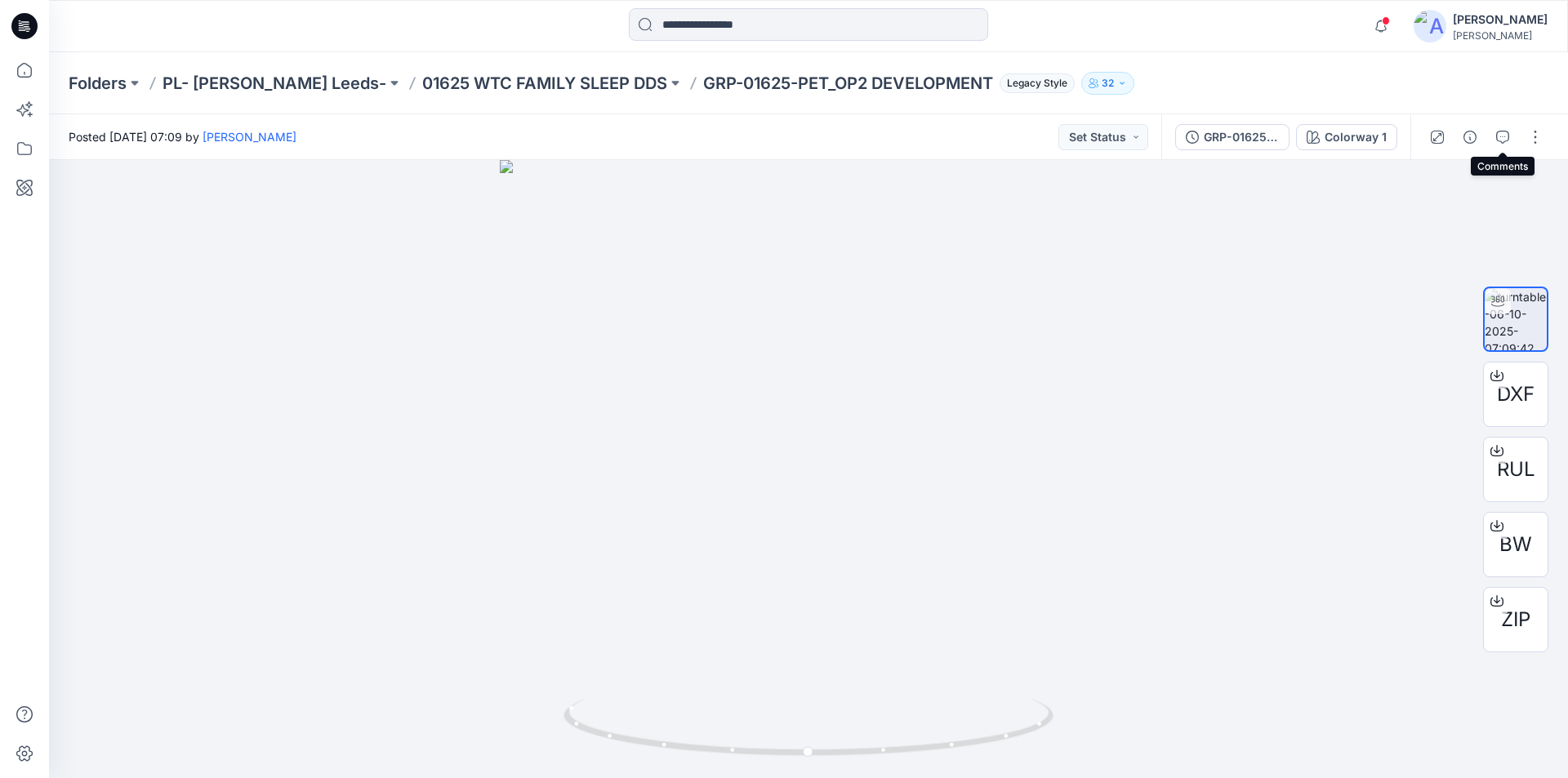
click at [1504, 139] on icon "button" at bounding box center [1502, 137] width 13 height 13
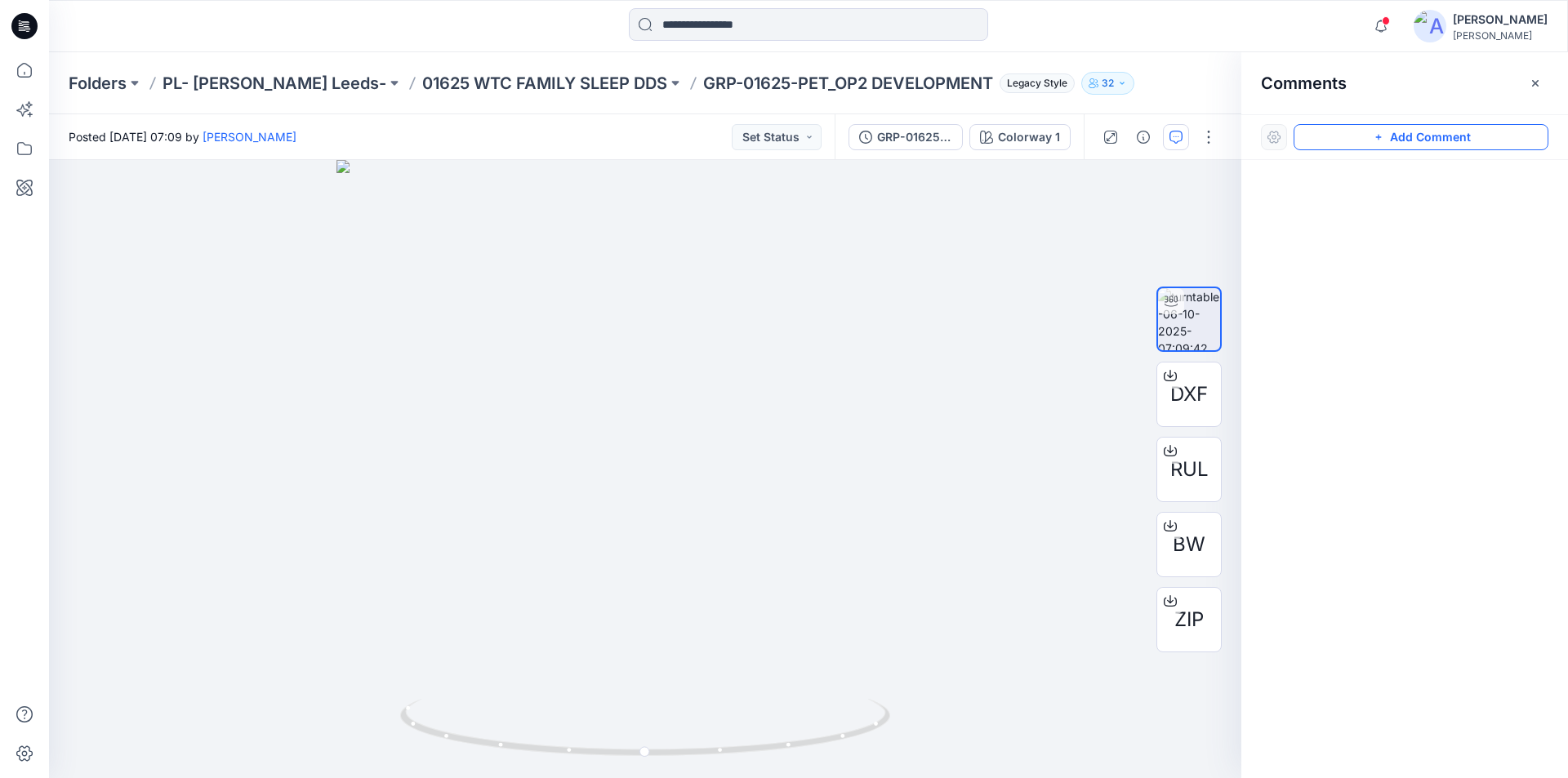
click at [1364, 135] on button "Add Comment" at bounding box center [1420, 137] width 254 height 26
click at [695, 504] on div "1" at bounding box center [645, 469] width 1192 height 618
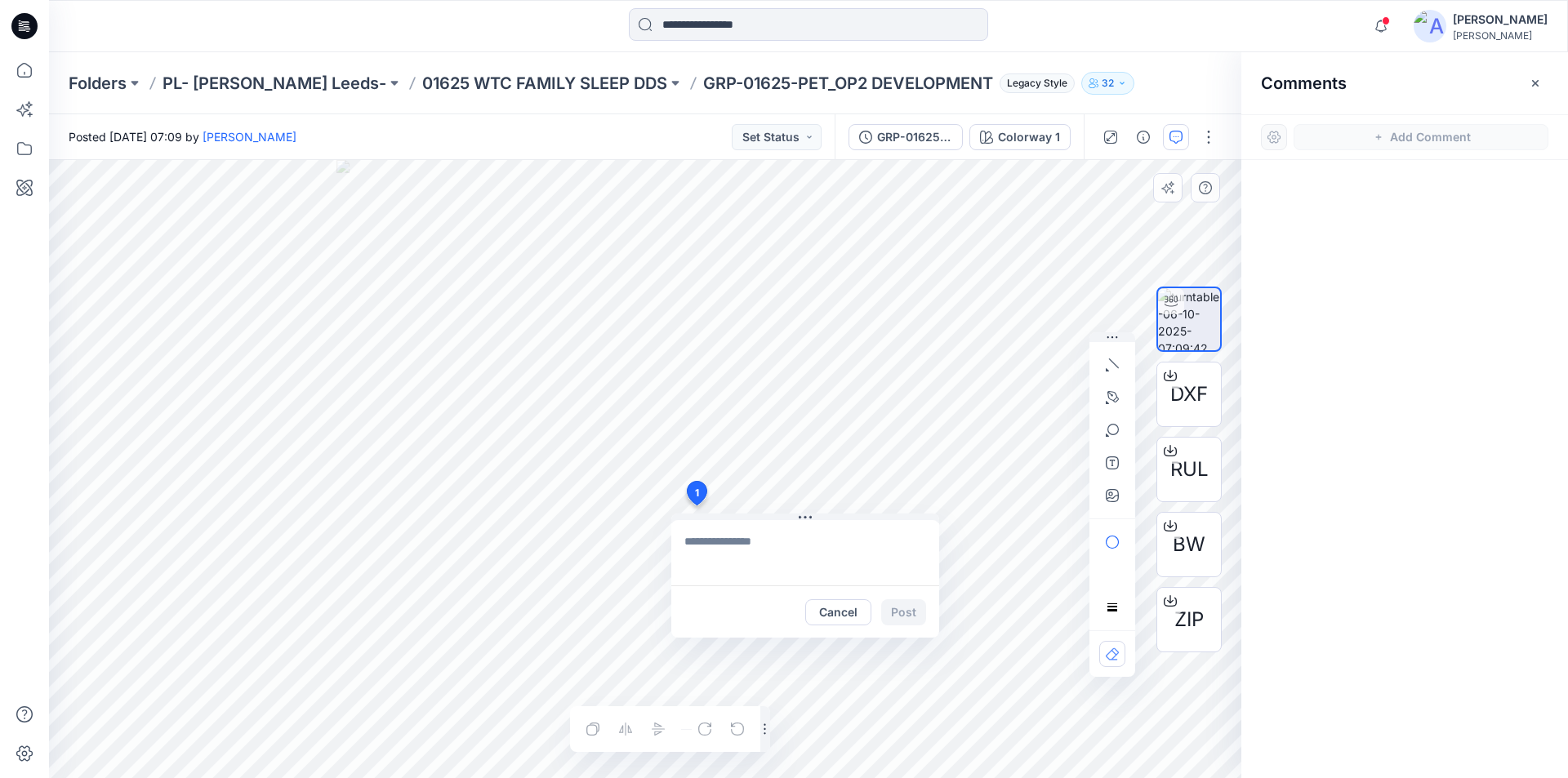
click at [772, 558] on textarea at bounding box center [805, 553] width 268 height 65
click at [774, 544] on textarea "*******" at bounding box center [805, 553] width 268 height 65
paste textarea "*****"
click at [804, 543] on textarea "**********" at bounding box center [805, 553] width 268 height 65
paste textarea "**********"
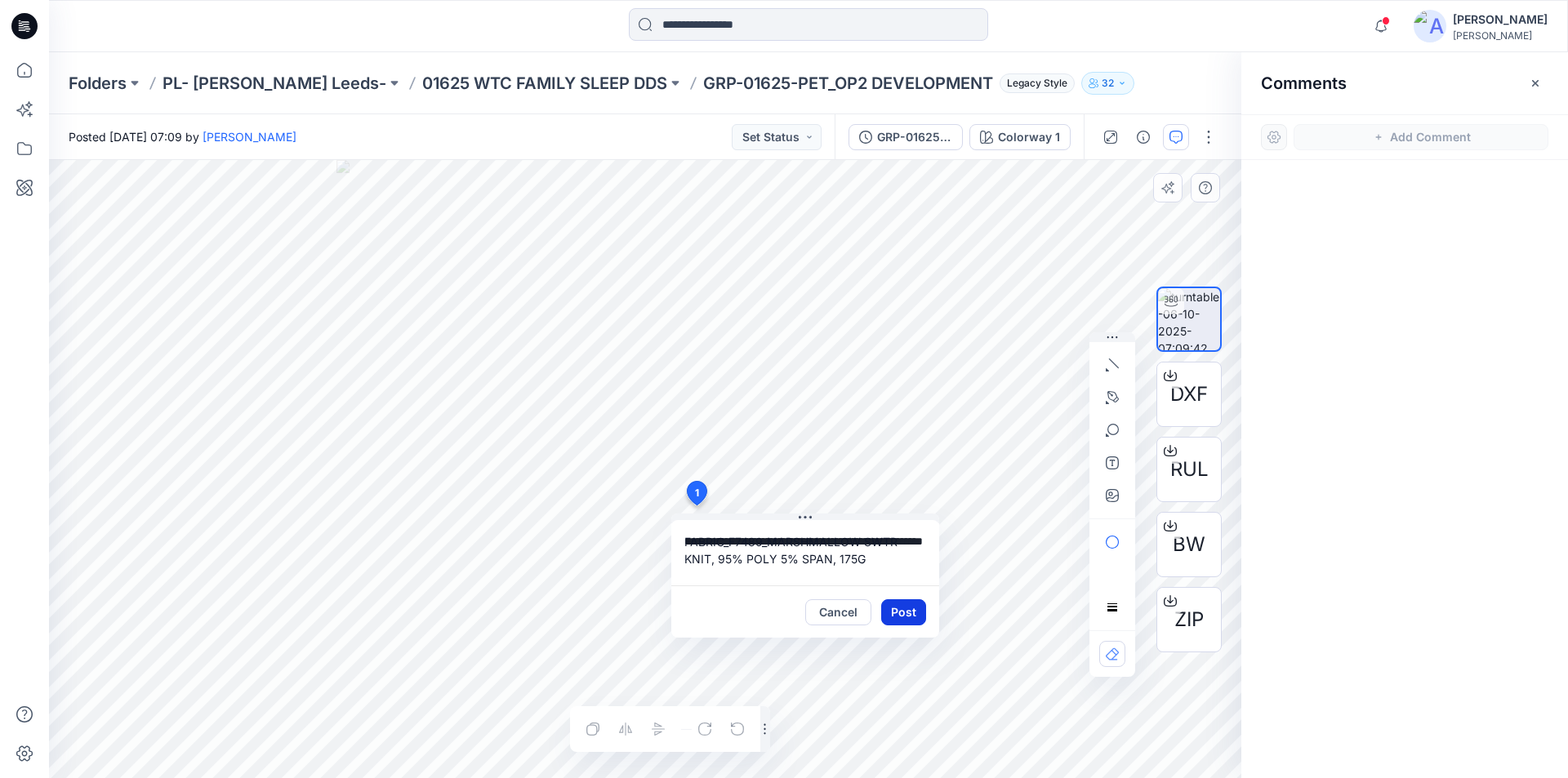
type textarea "**********"
click at [902, 608] on button "Post" at bounding box center [903, 612] width 45 height 26
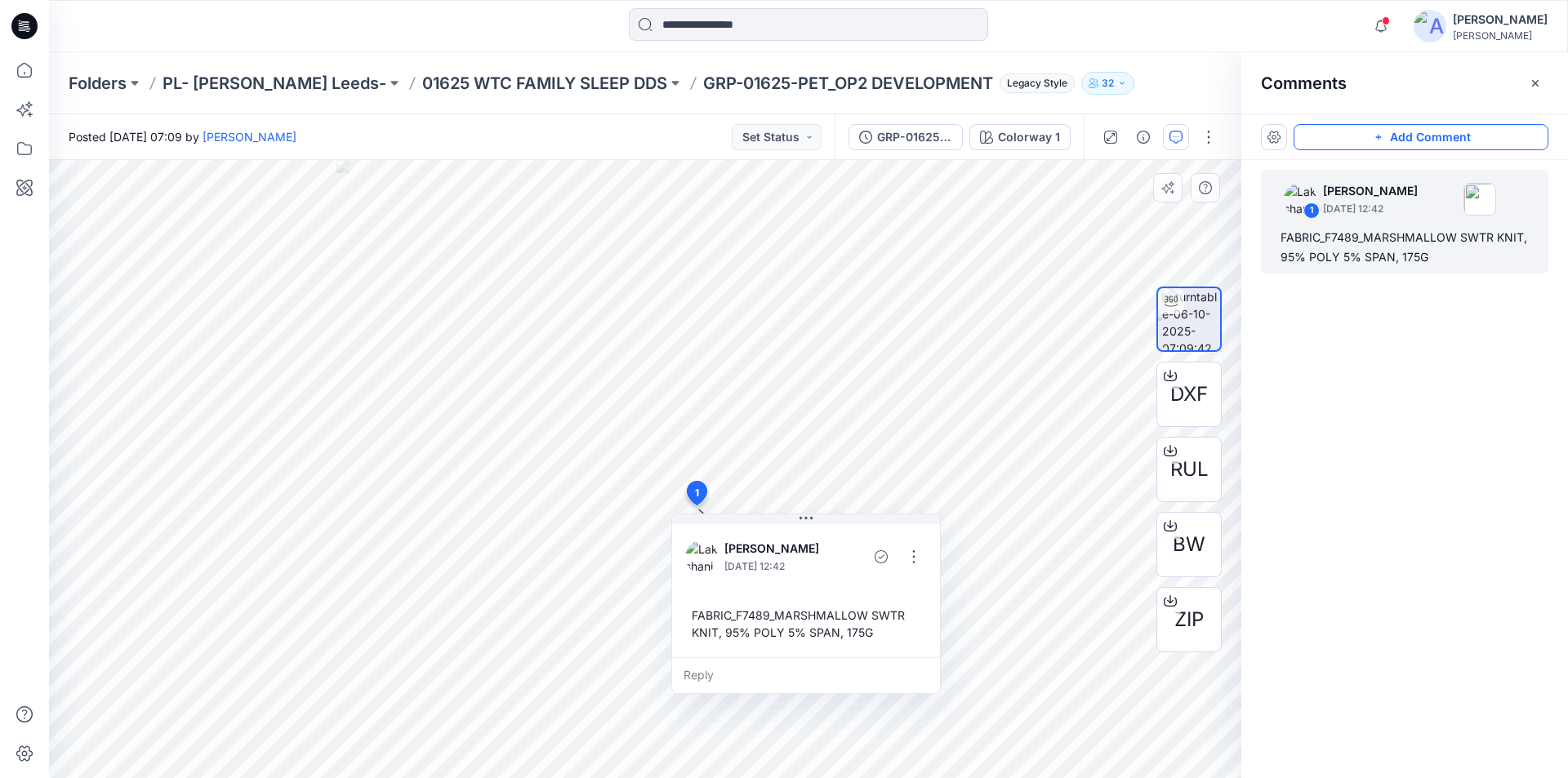
click at [1406, 135] on button "Add Comment" at bounding box center [1420, 137] width 254 height 26
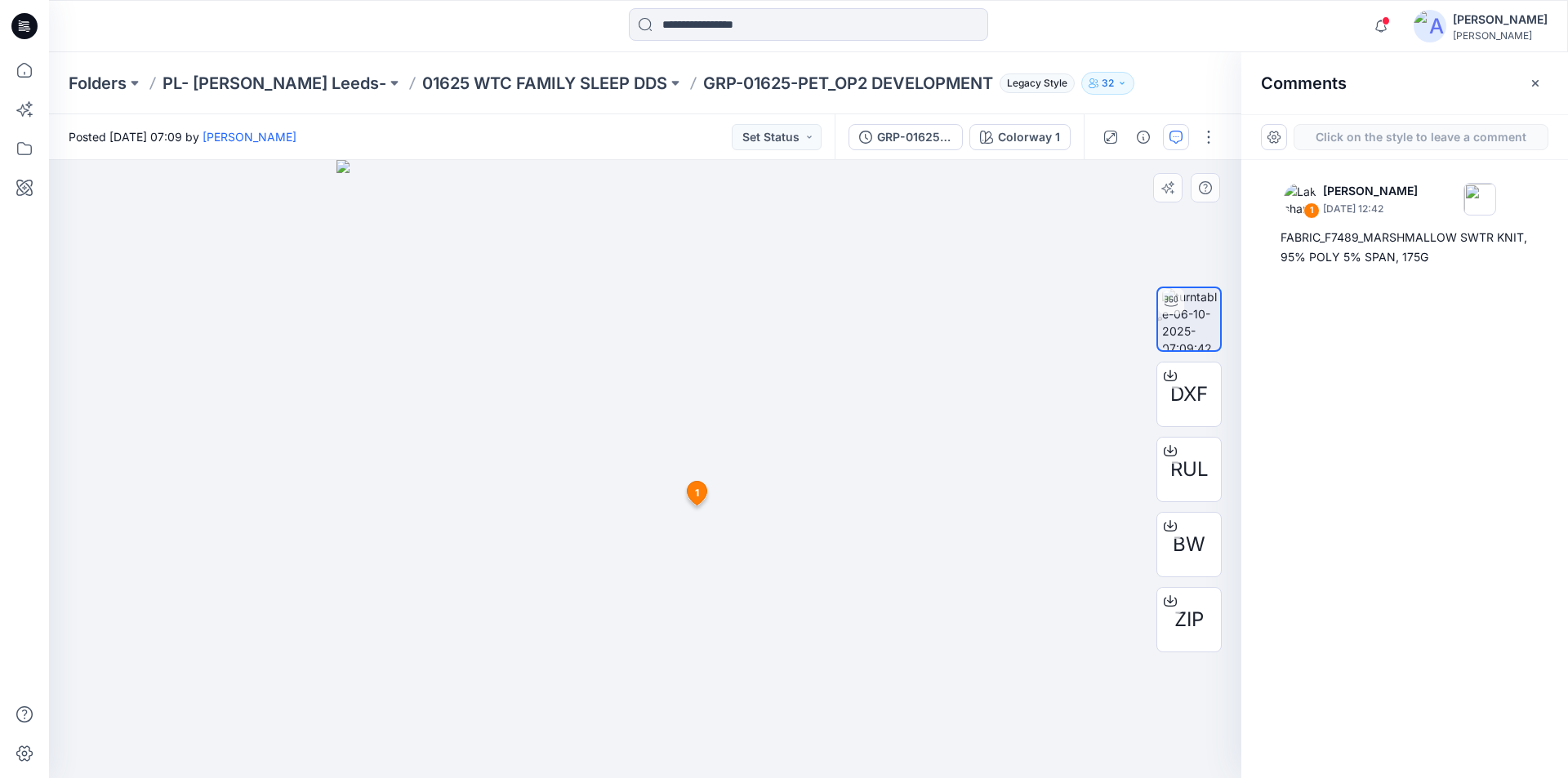
click at [602, 541] on div "2 1 Lakshani Silva October 06, 2025 12:42 FABRIC_F7489_MARSHMALLOW SWTR KNIT, 9…" at bounding box center [645, 469] width 1192 height 618
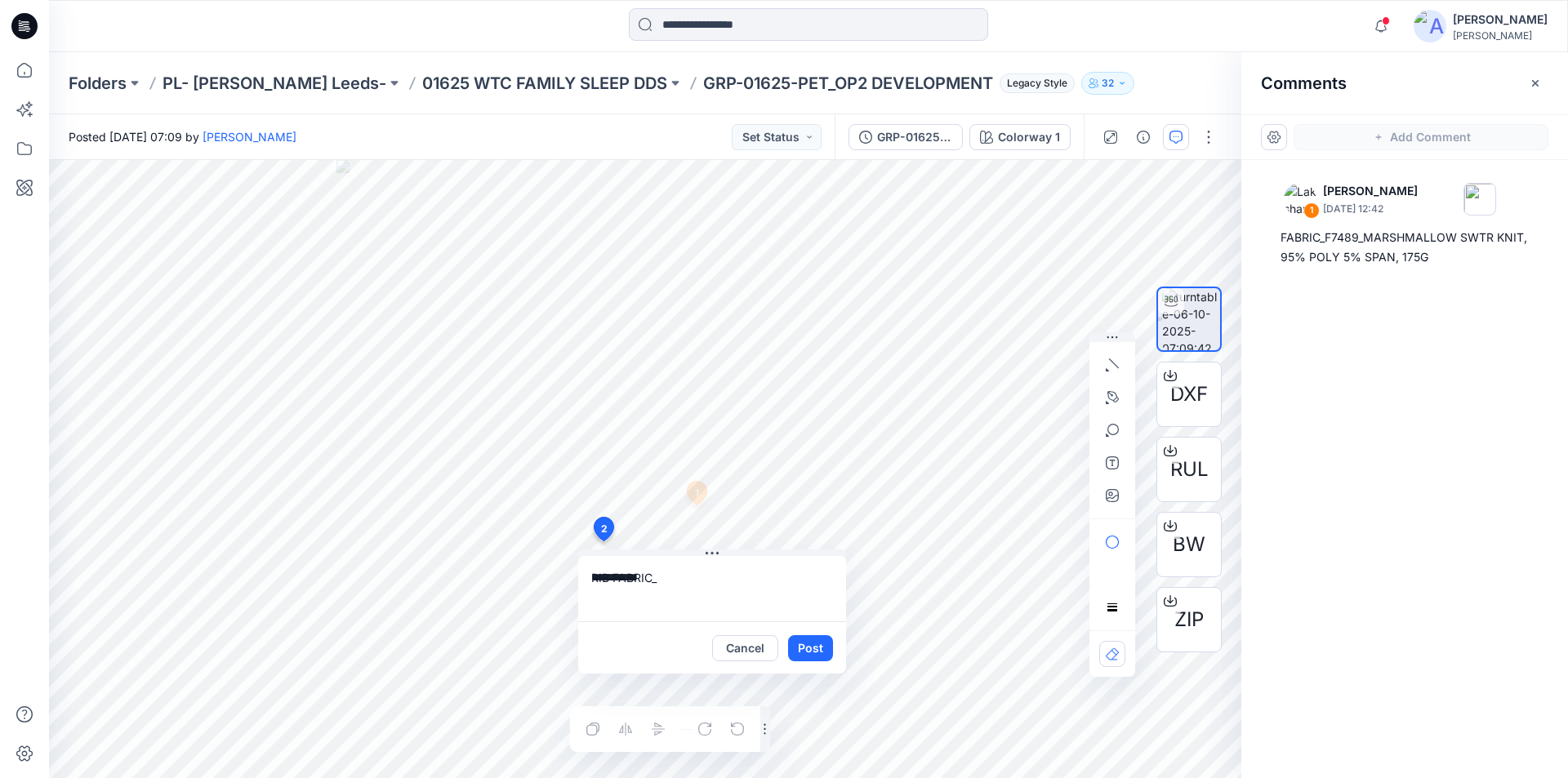
click at [702, 576] on textarea "**********" at bounding box center [711, 588] width 268 height 65
paste textarea "*****"
click at [718, 580] on textarea "**********" at bounding box center [711, 588] width 268 height 65
paste textarea "**********"
type textarea "**********"
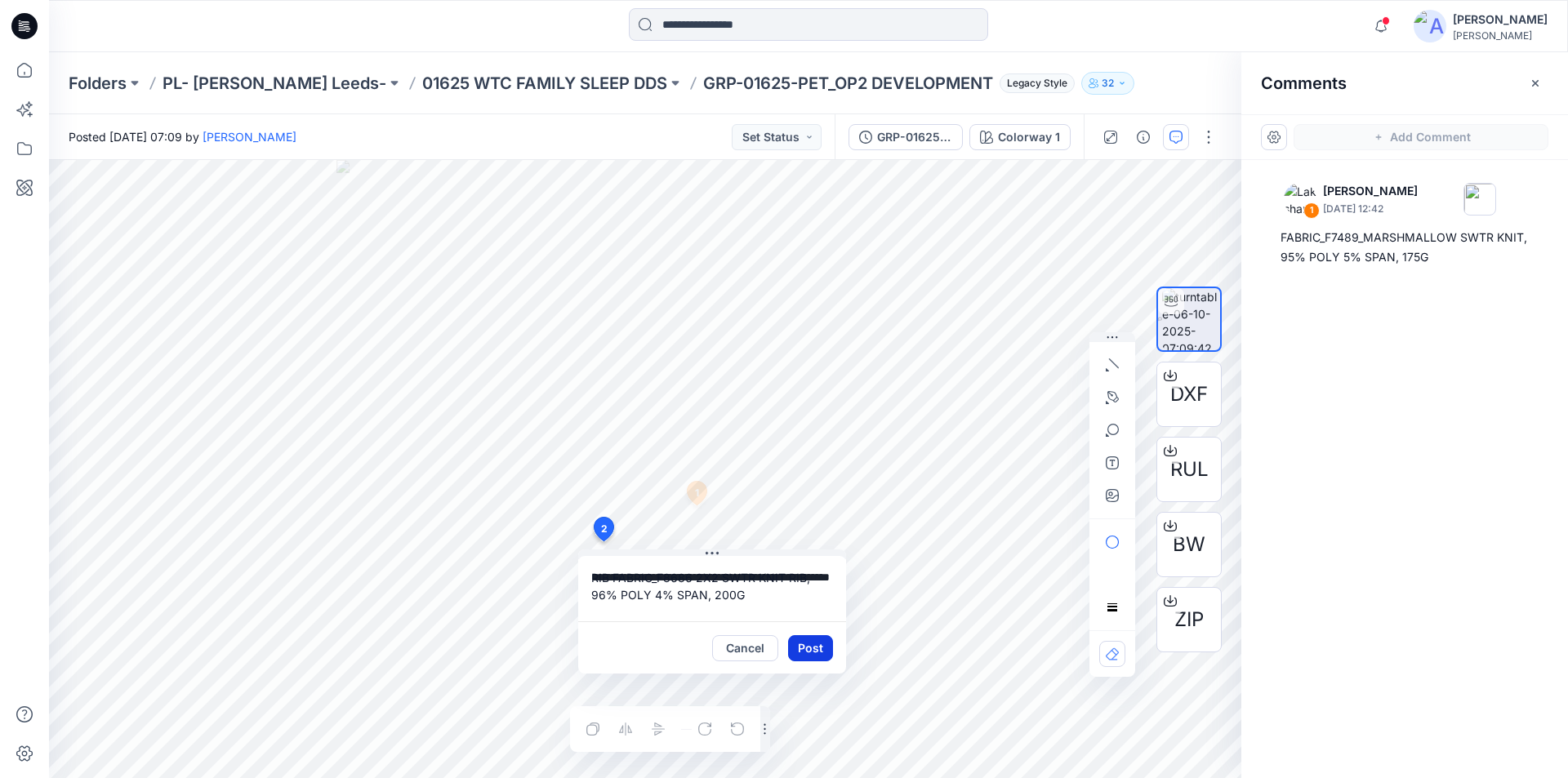
click at [814, 646] on button "Post" at bounding box center [810, 648] width 45 height 26
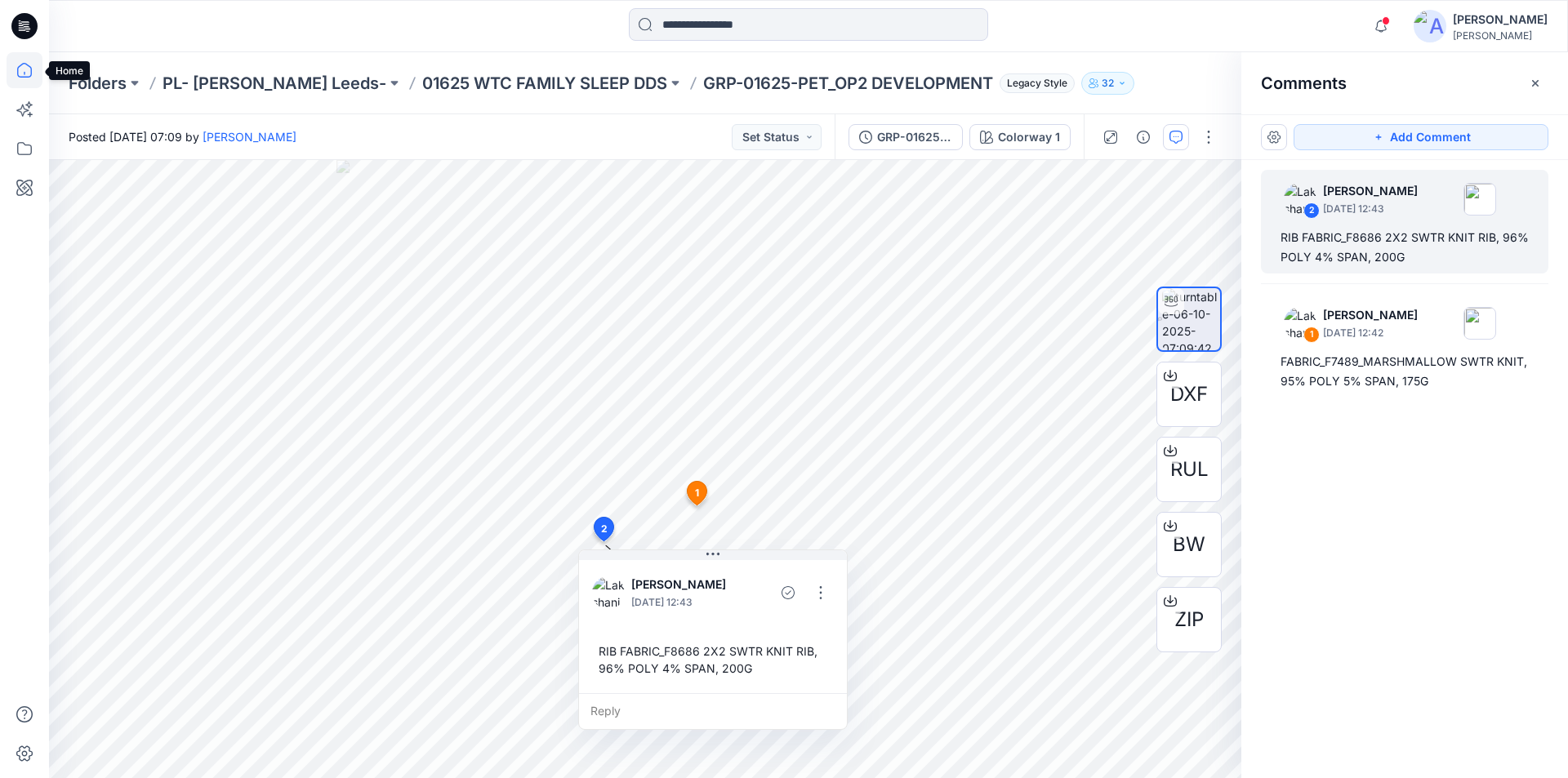
click at [25, 66] on icon at bounding box center [24, 70] width 36 height 36
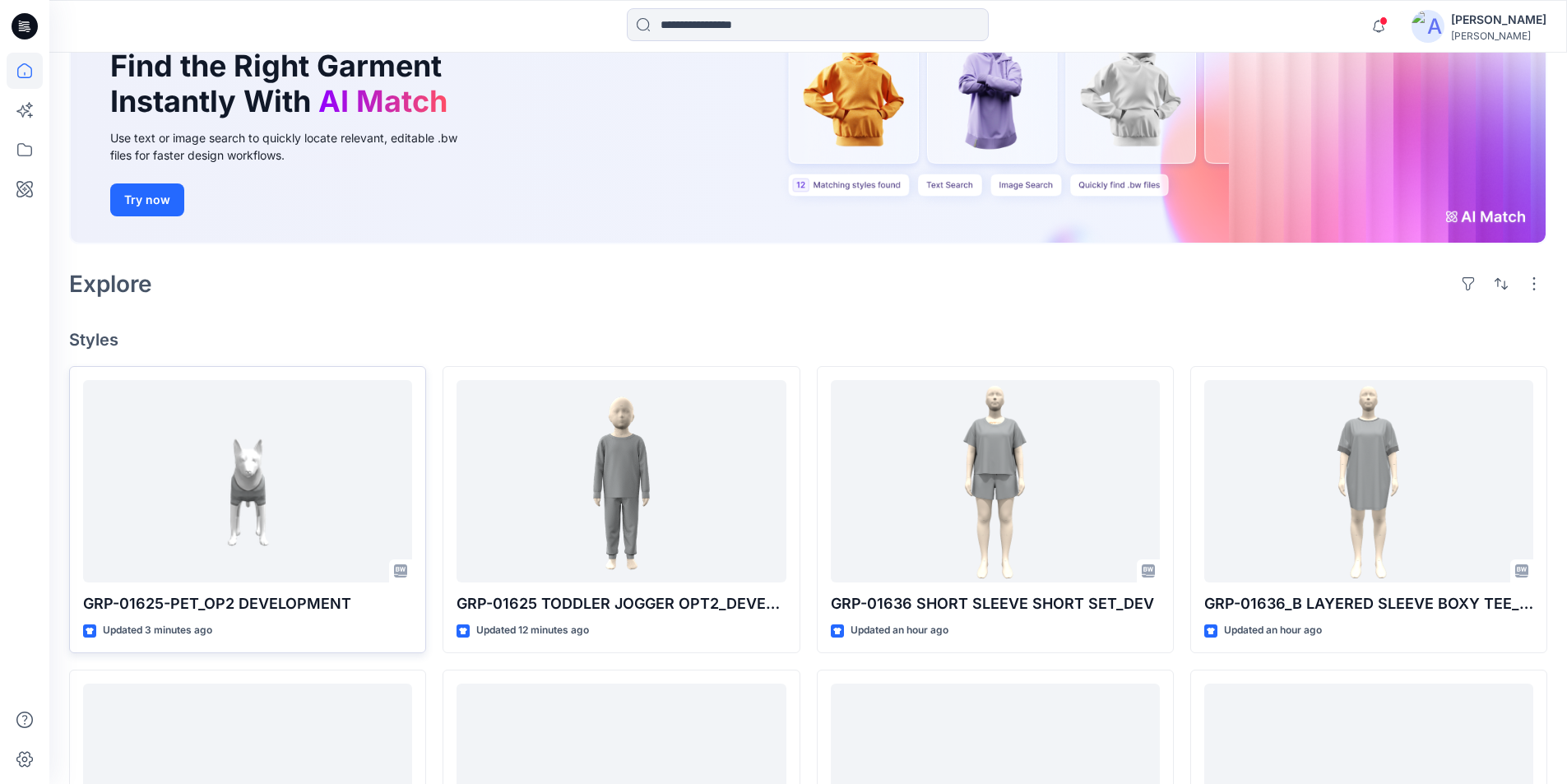
scroll to position [164, 0]
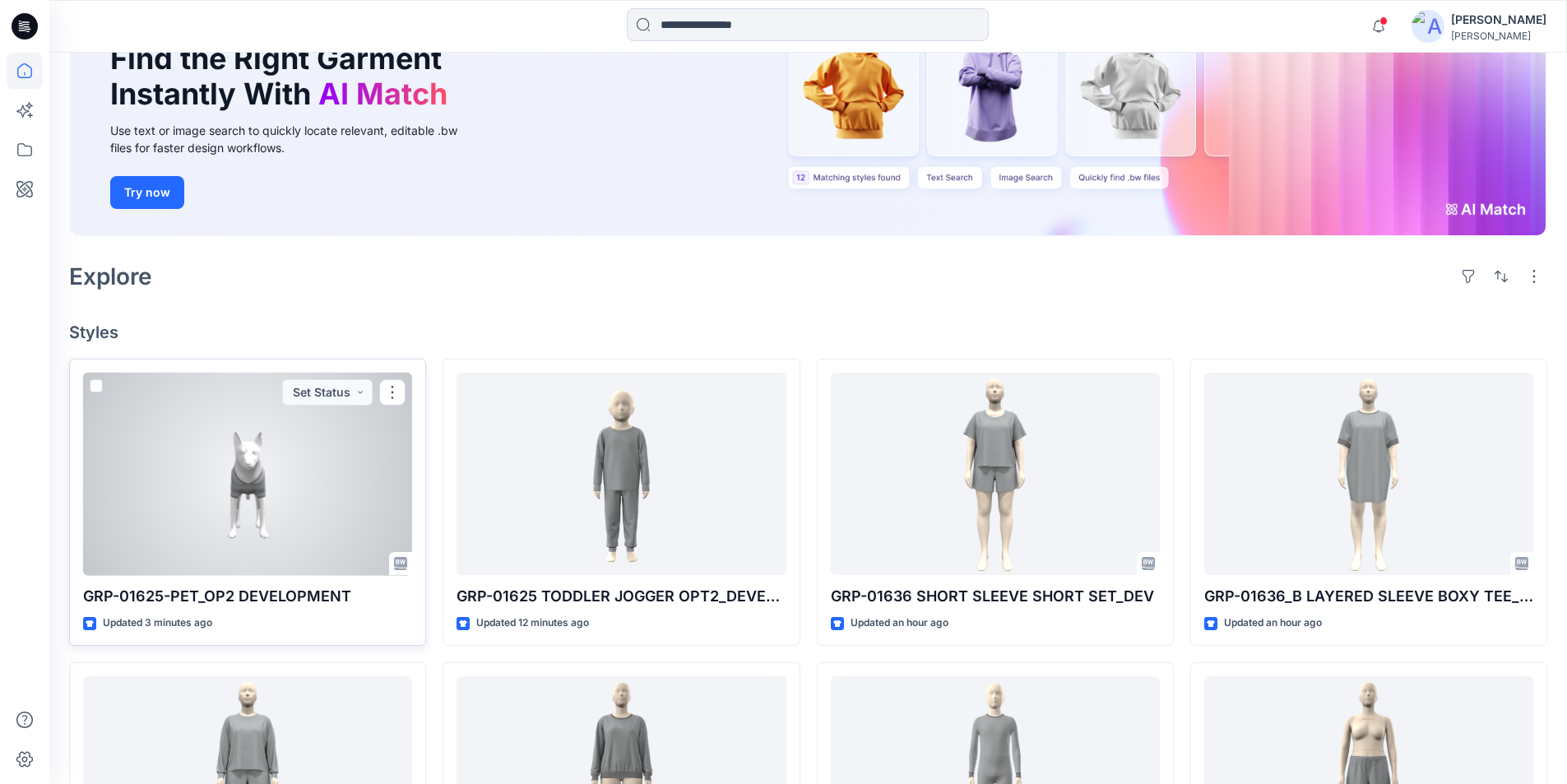
click at [230, 465] on div at bounding box center [247, 474] width 329 height 203
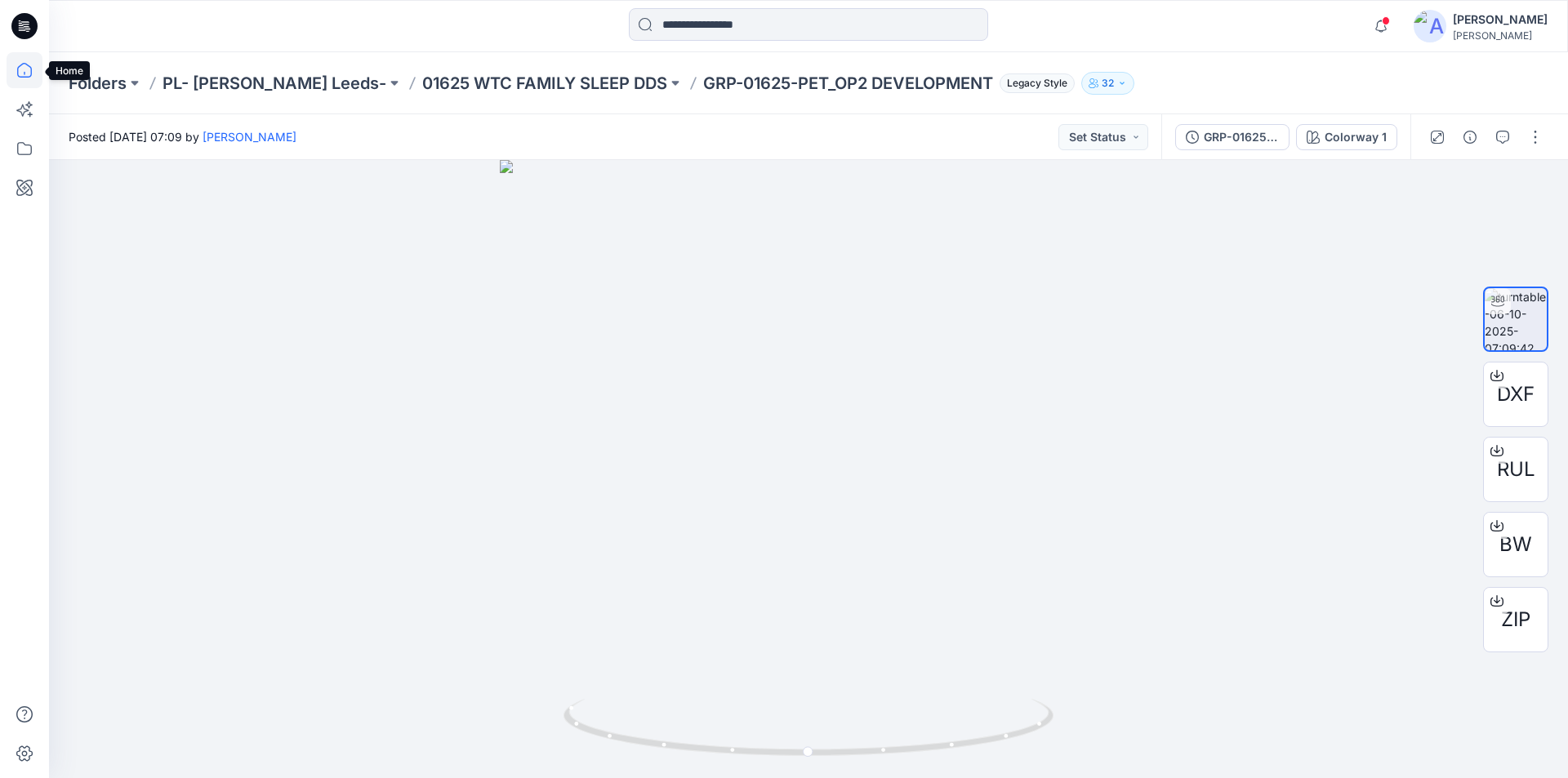
click at [23, 70] on icon at bounding box center [24, 70] width 36 height 36
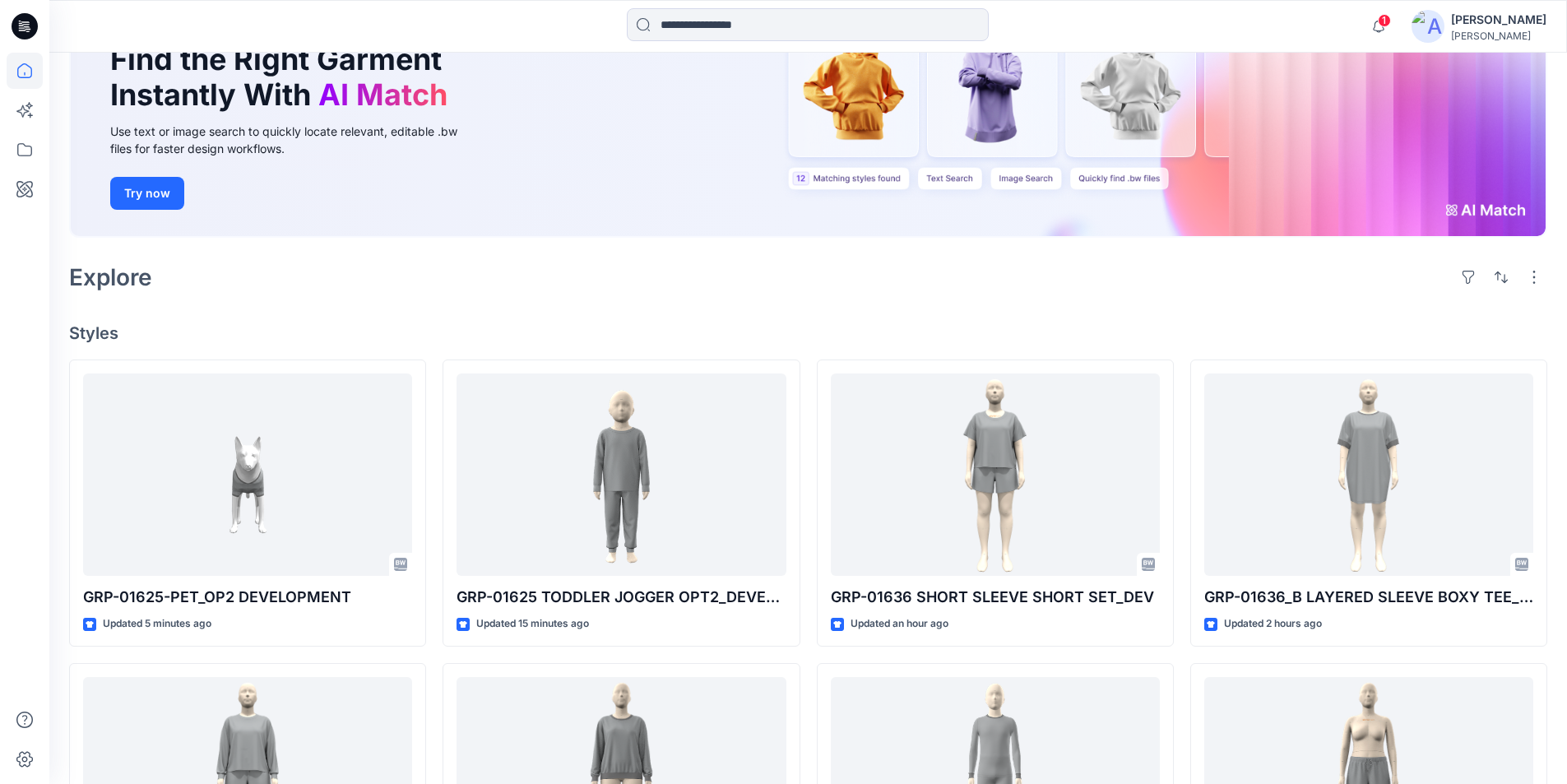
scroll to position [164, 0]
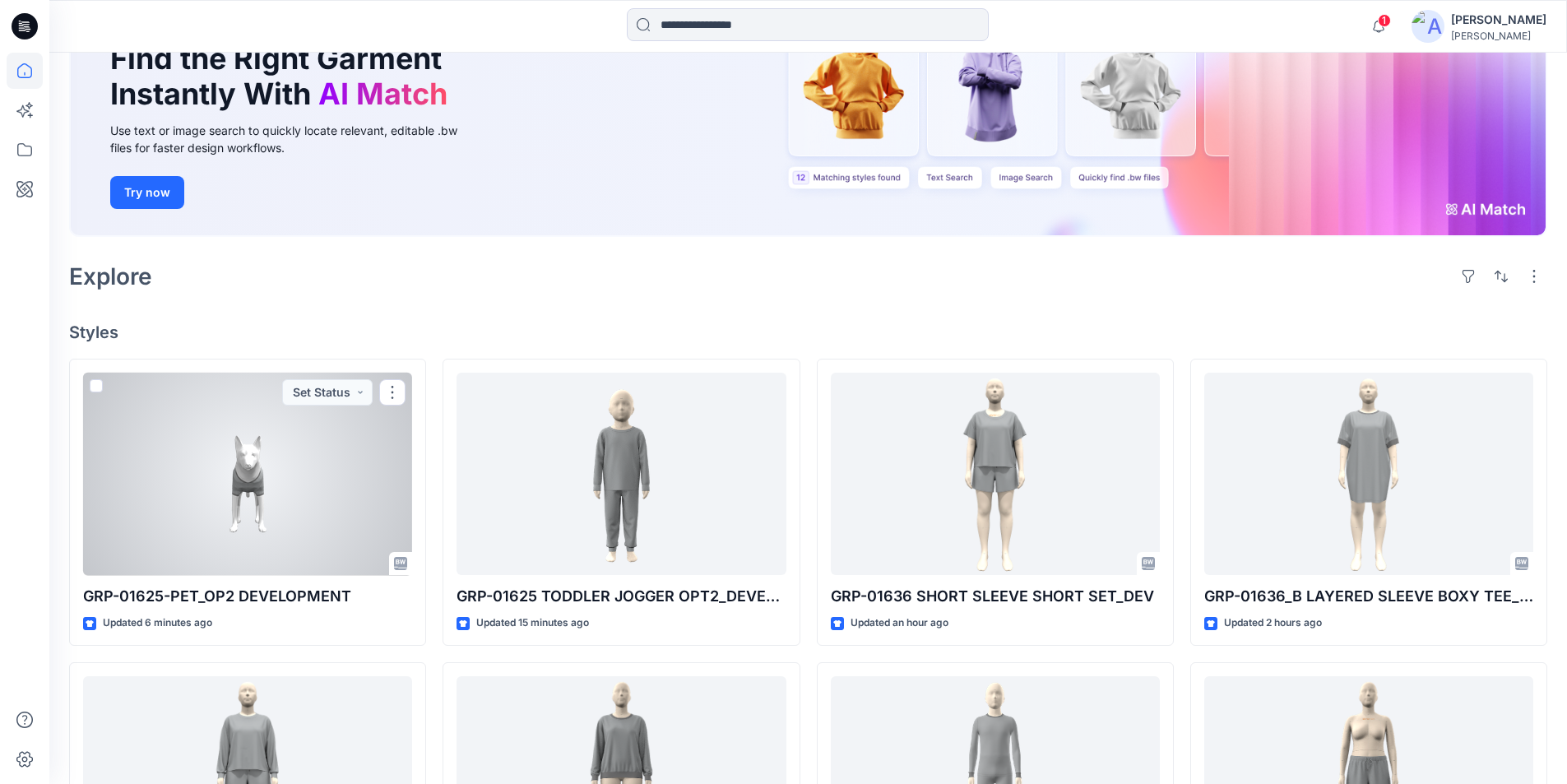
click at [272, 520] on div at bounding box center [247, 474] width 329 height 203
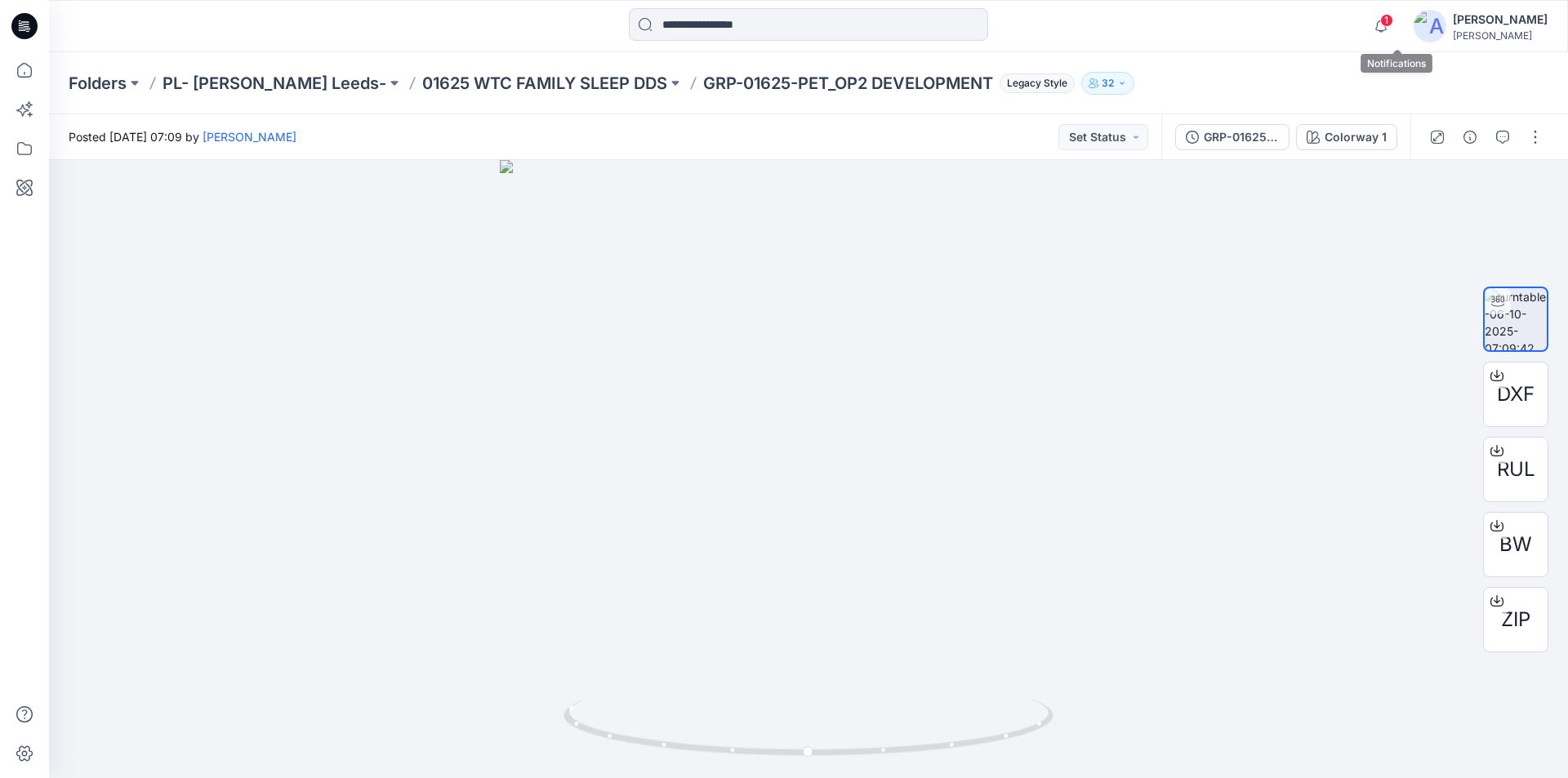
click at [1393, 24] on span "1" at bounding box center [1386, 20] width 13 height 13
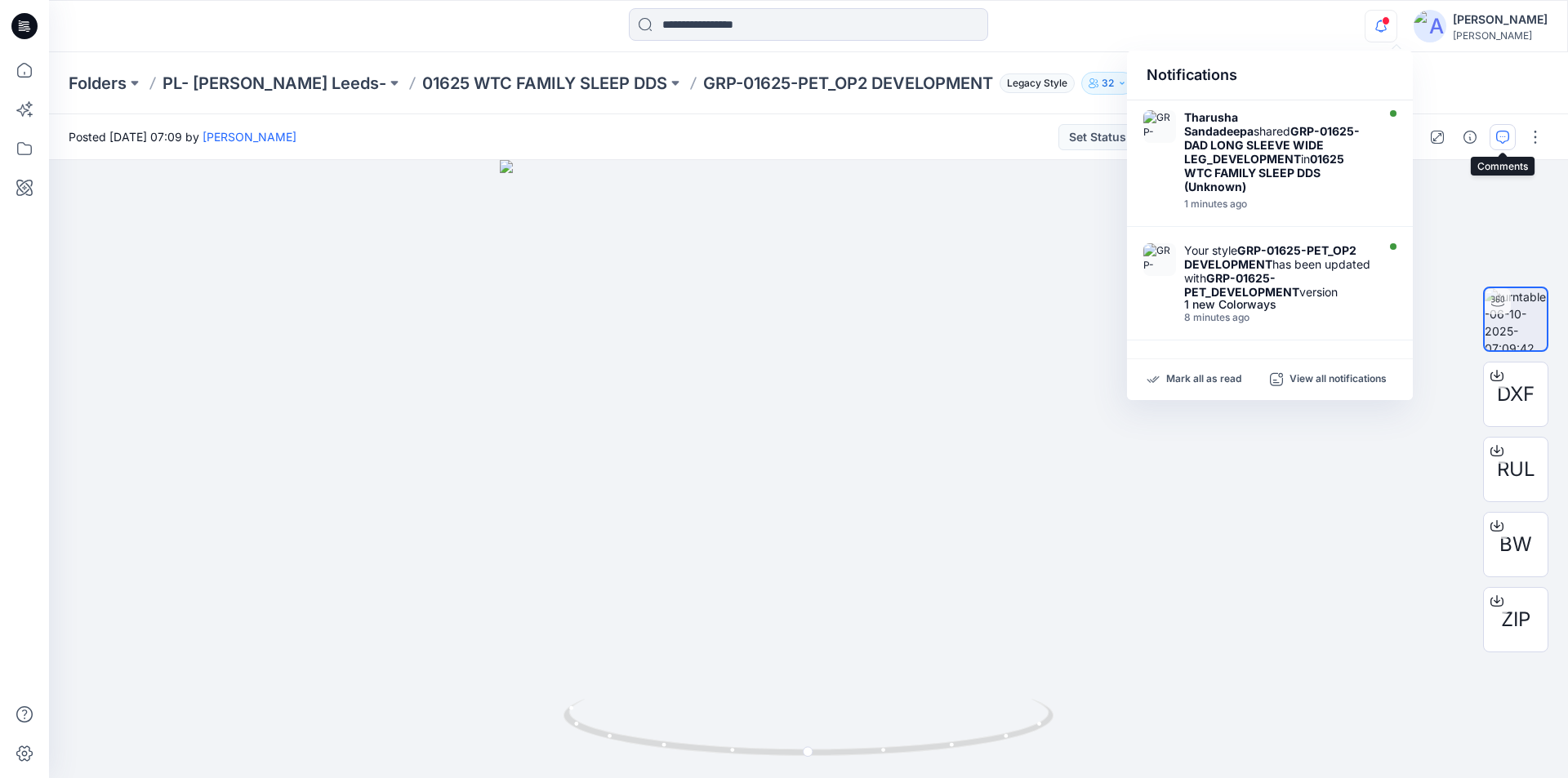
click at [1500, 143] on button "button" at bounding box center [1502, 137] width 26 height 26
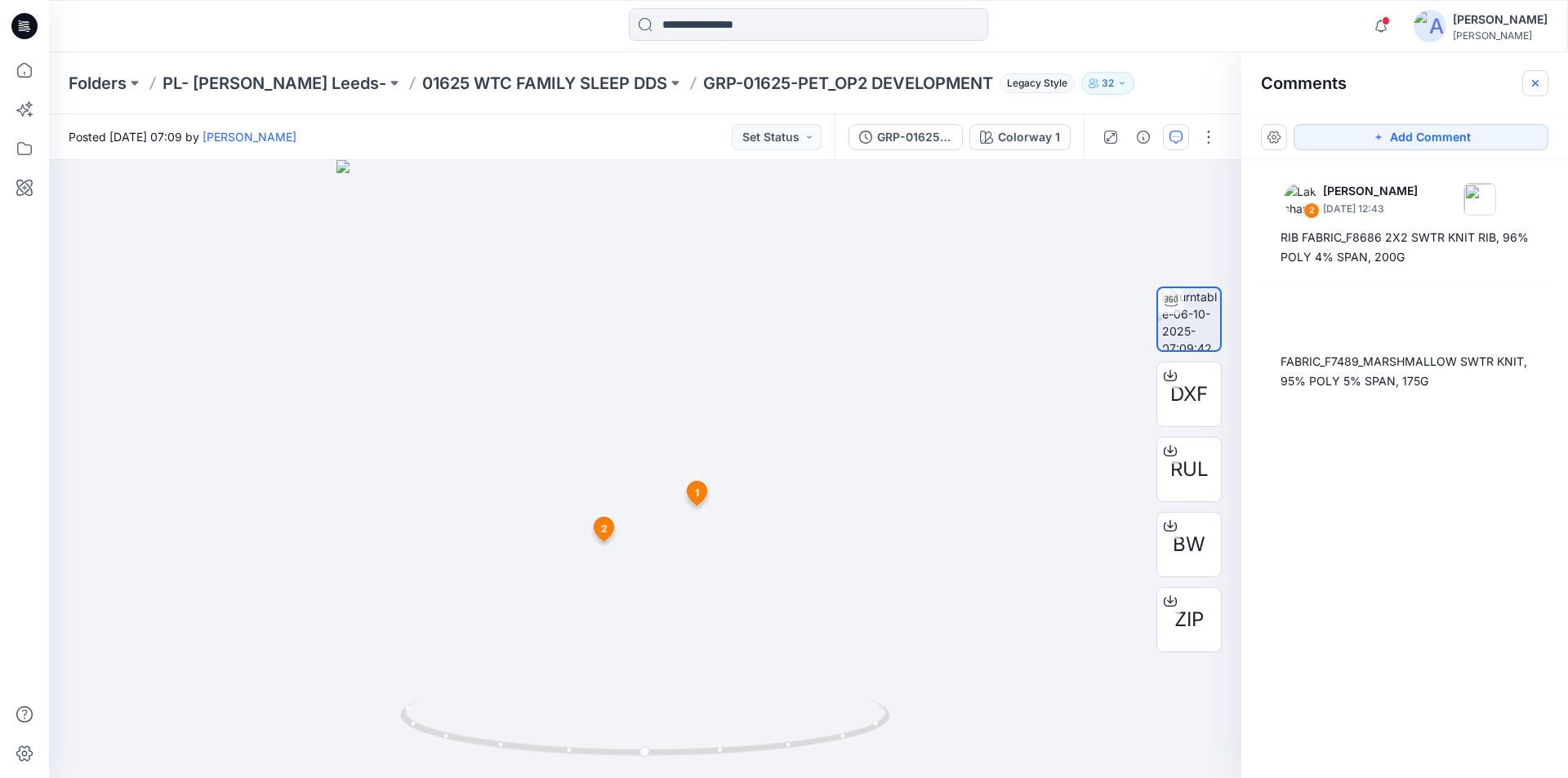
click at [1534, 78] on icon "button" at bounding box center [1534, 83] width 13 height 13
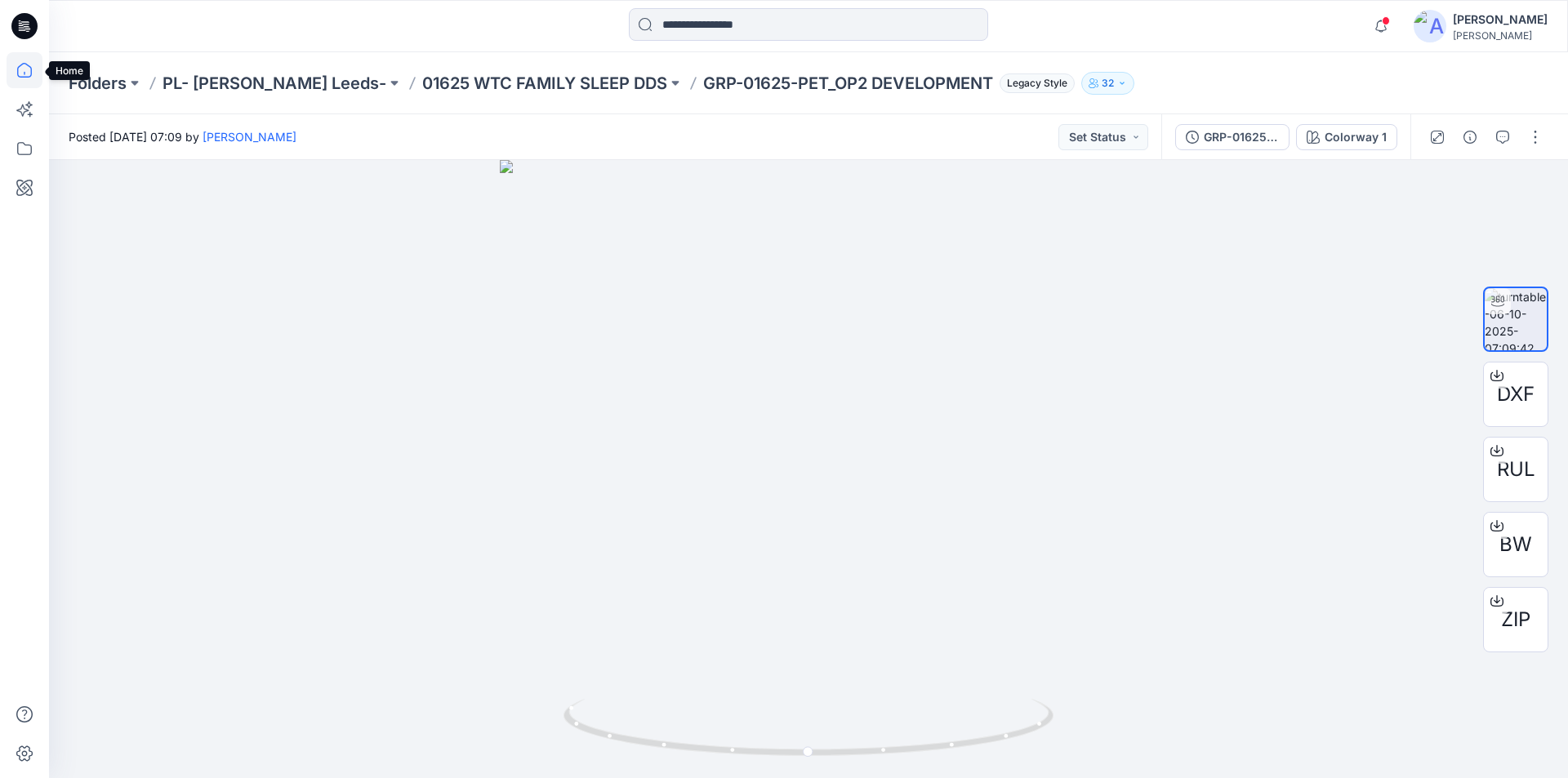
click at [21, 75] on icon at bounding box center [24, 70] width 36 height 36
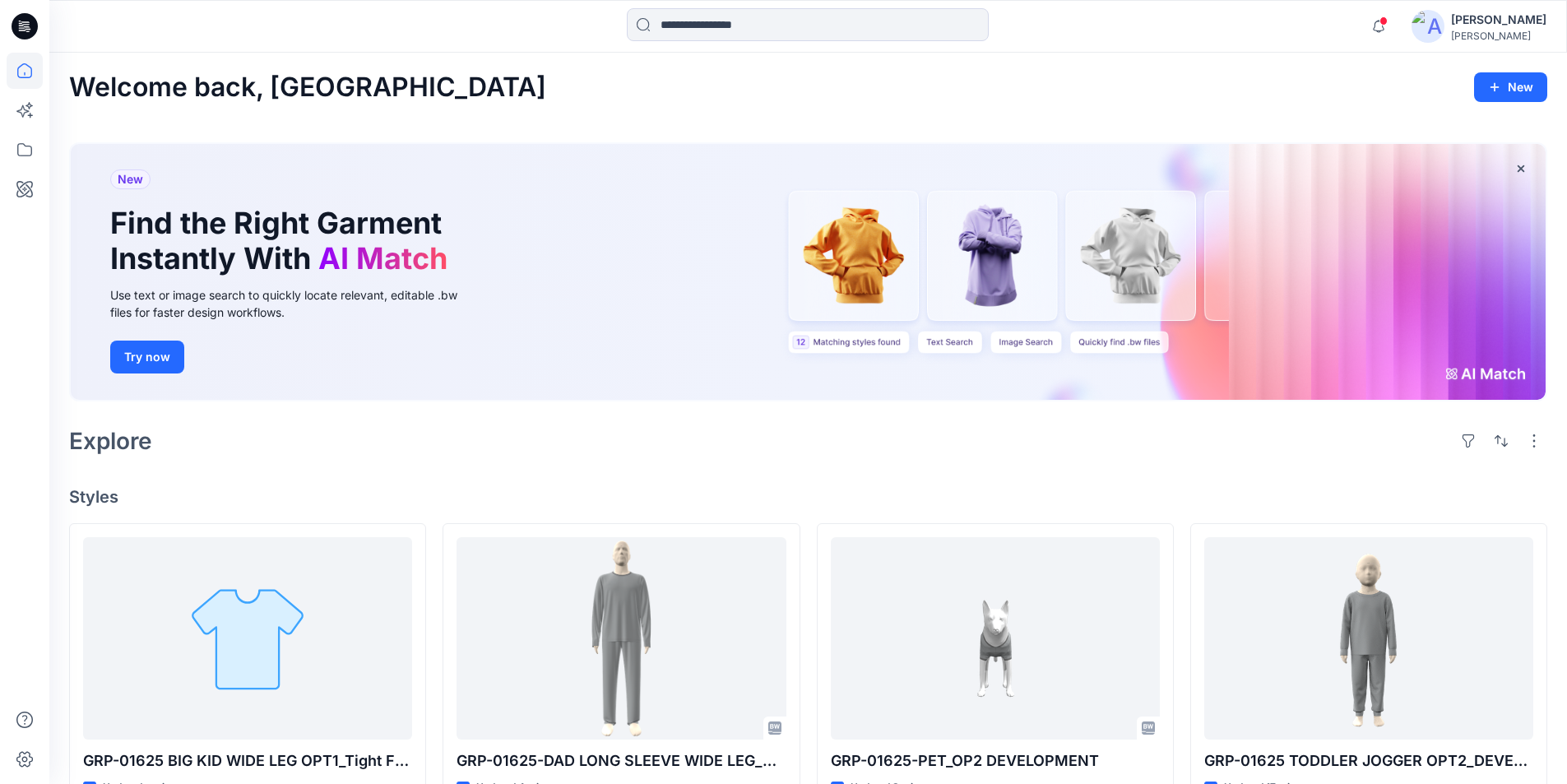
scroll to position [83, 0]
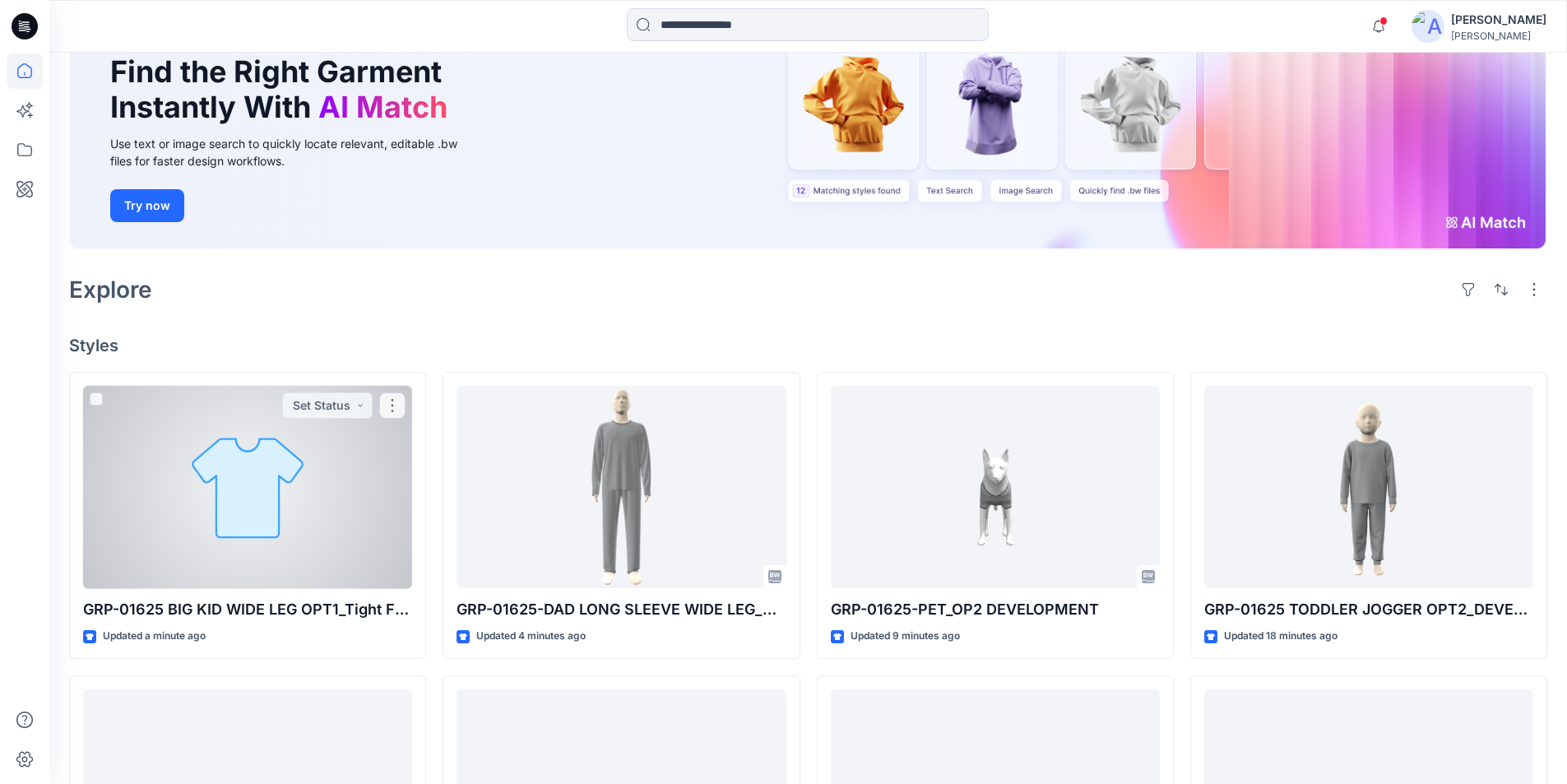
scroll to position [164, 0]
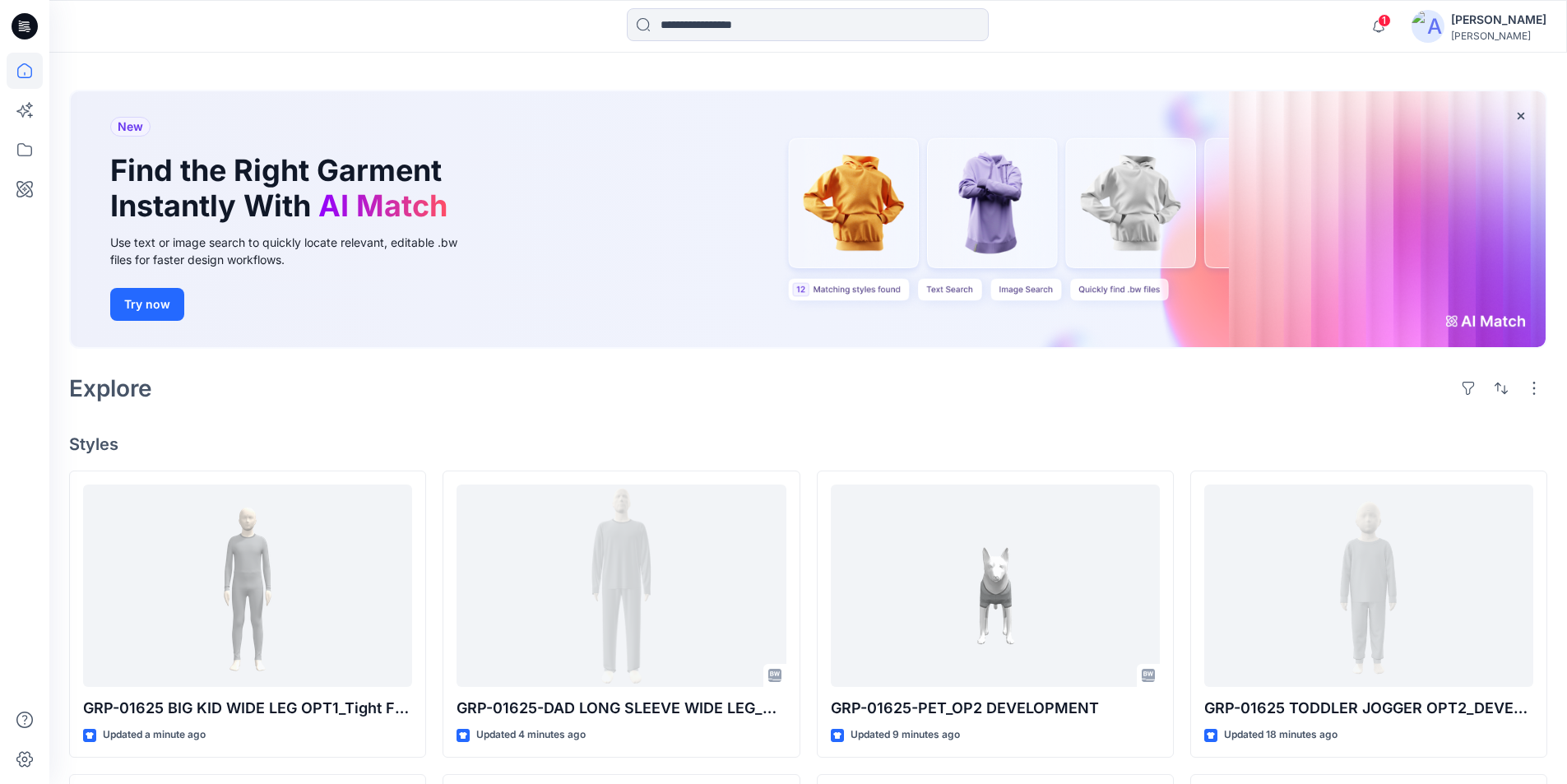
scroll to position [83, 0]
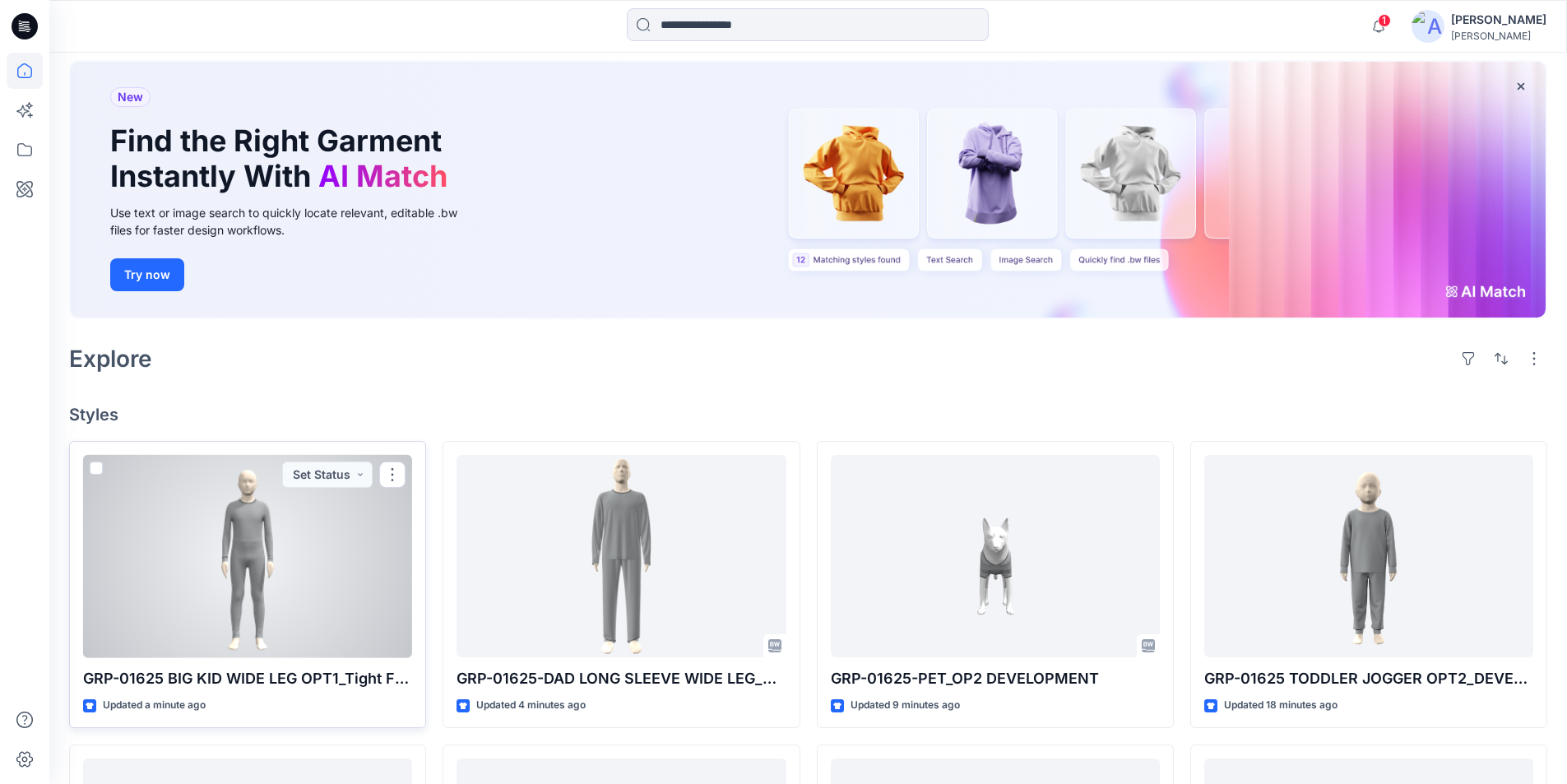
click at [286, 581] on div at bounding box center [247, 556] width 329 height 203
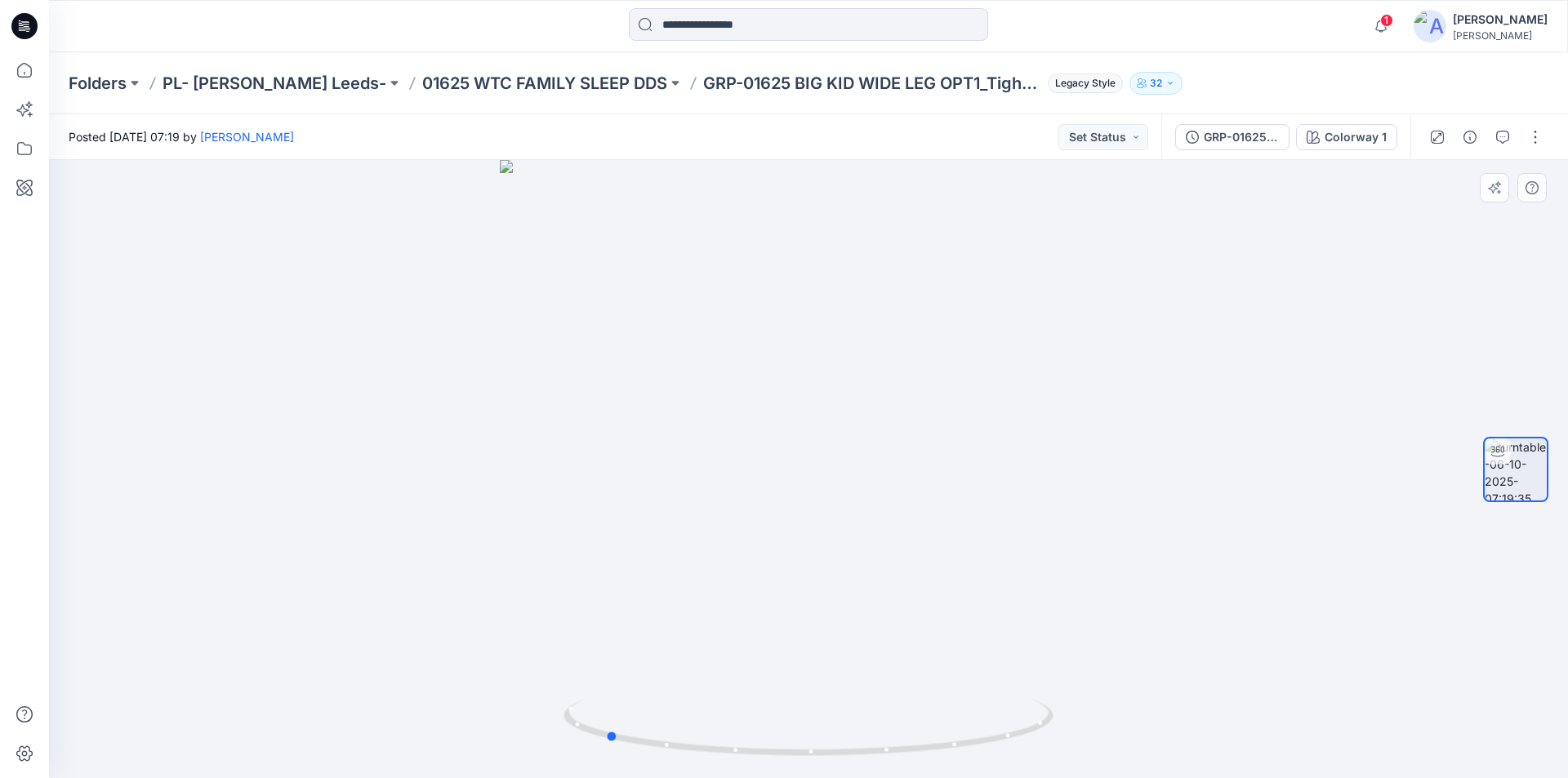
drag, startPoint x: 807, startPoint y: 756, endPoint x: 1094, endPoint y: 740, distance: 287.4
click at [1094, 740] on div at bounding box center [808, 469] width 1519 height 618
drag, startPoint x: 613, startPoint y: 738, endPoint x: 877, endPoint y: 751, distance: 264.3
click at [877, 751] on icon at bounding box center [810, 730] width 494 height 61
click at [31, 71] on icon at bounding box center [24, 70] width 15 height 15
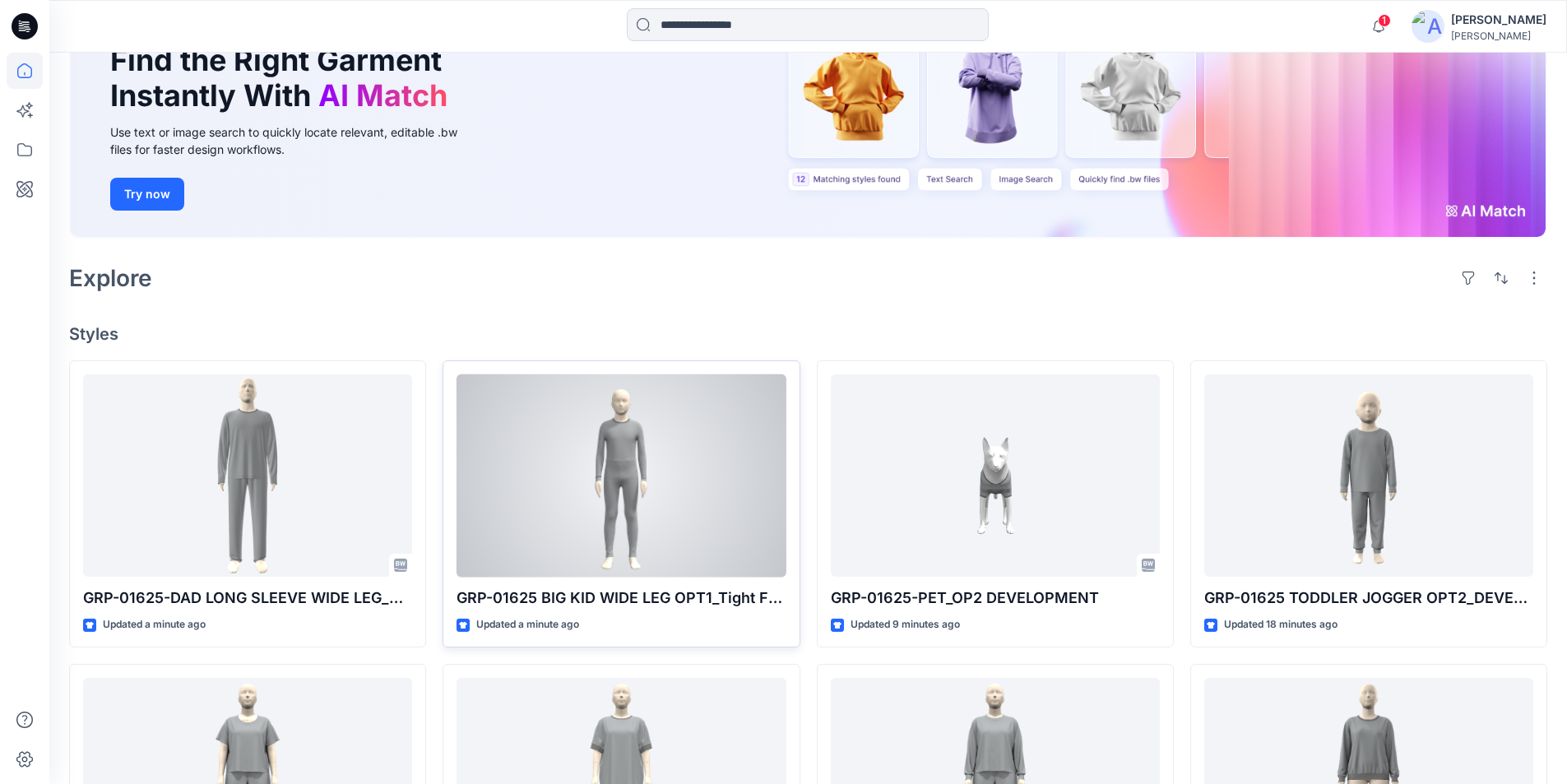
scroll to position [164, 0]
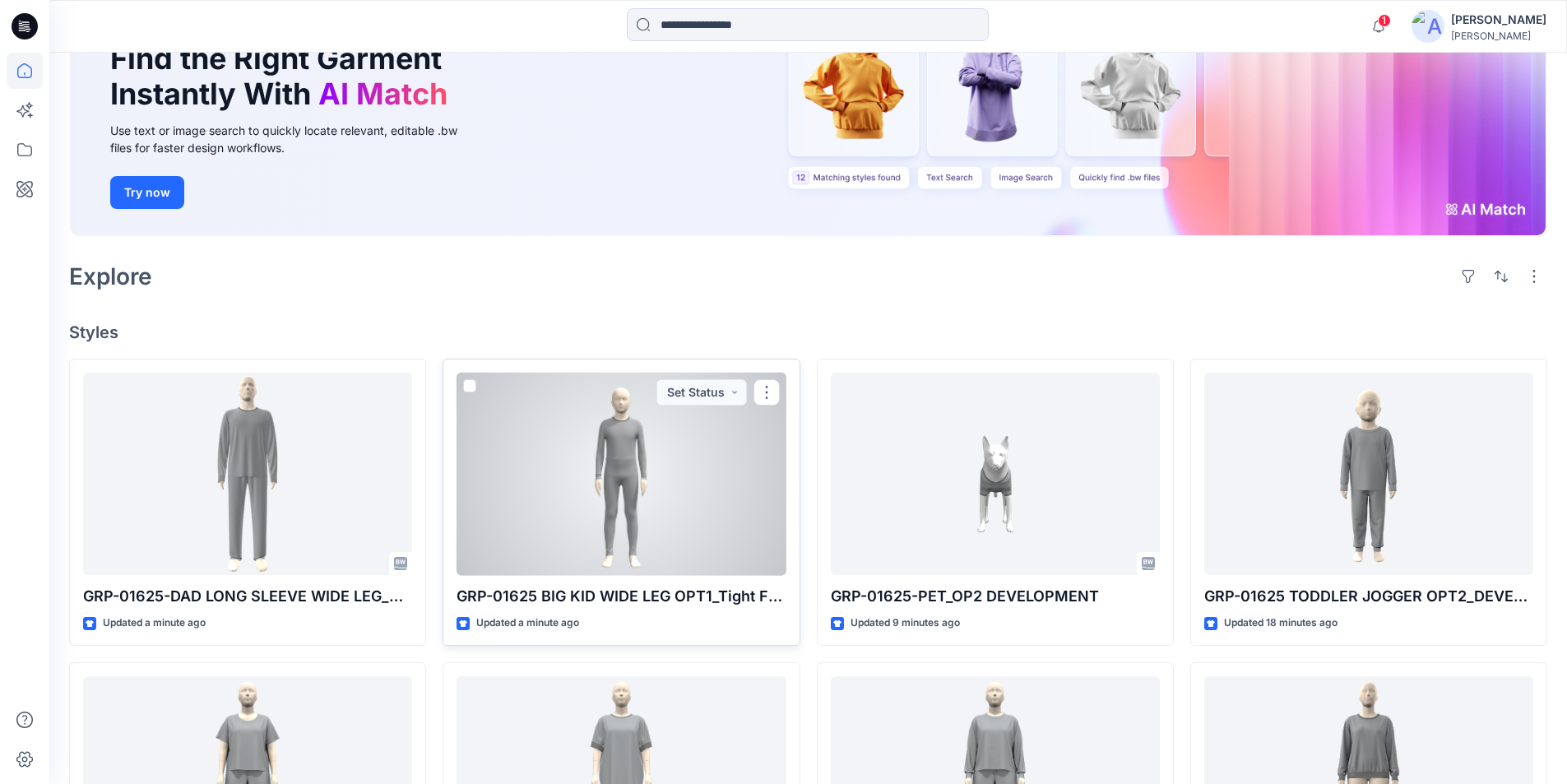
click at [670, 487] on div at bounding box center [621, 474] width 329 height 203
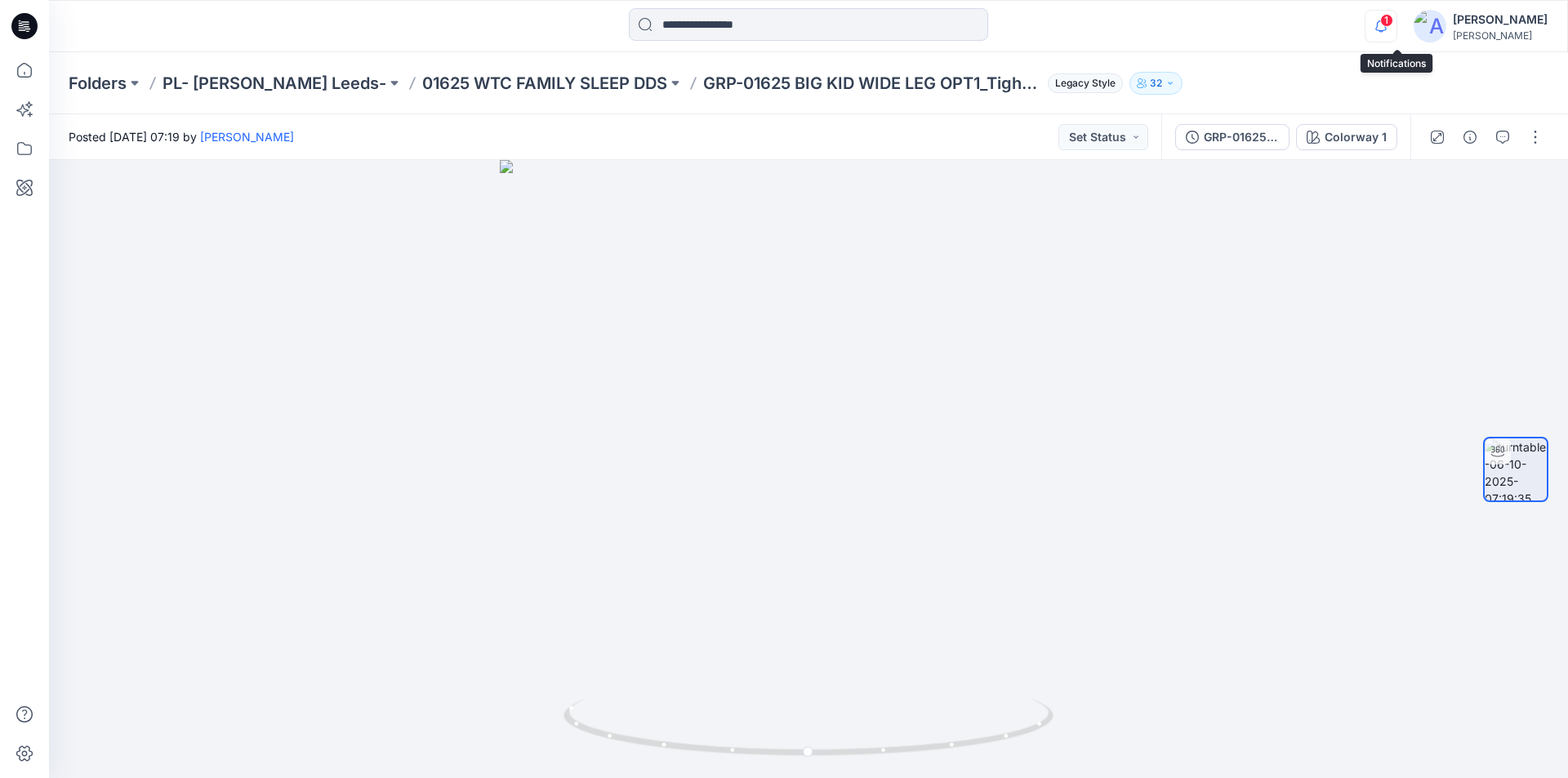
click at [1396, 30] on icon "button" at bounding box center [1380, 26] width 31 height 33
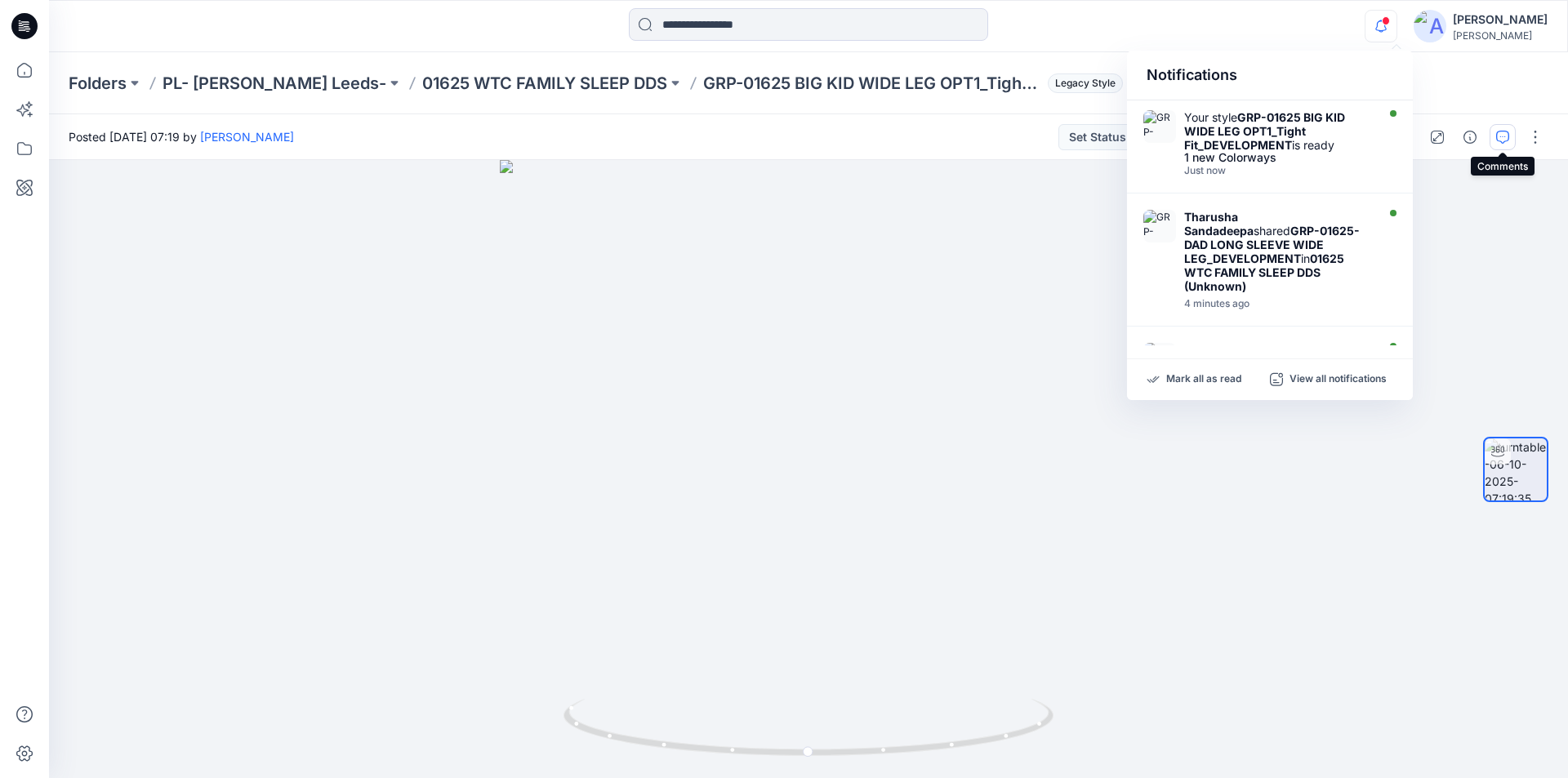
click at [1502, 135] on icon "button" at bounding box center [1502, 137] width 13 height 13
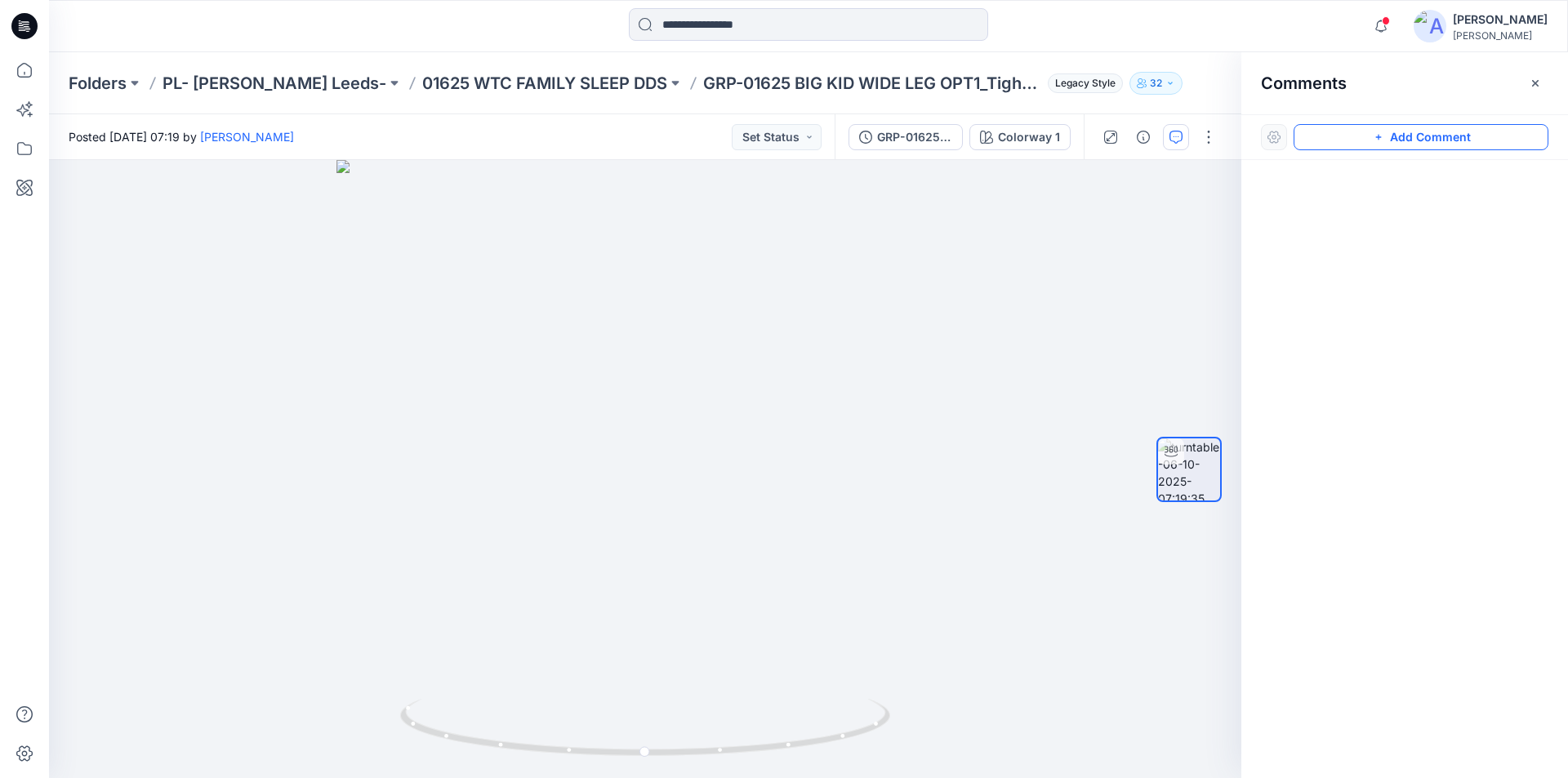
click at [1437, 139] on button "Add Comment" at bounding box center [1420, 137] width 254 height 26
click at [662, 330] on div "1" at bounding box center [645, 469] width 1192 height 618
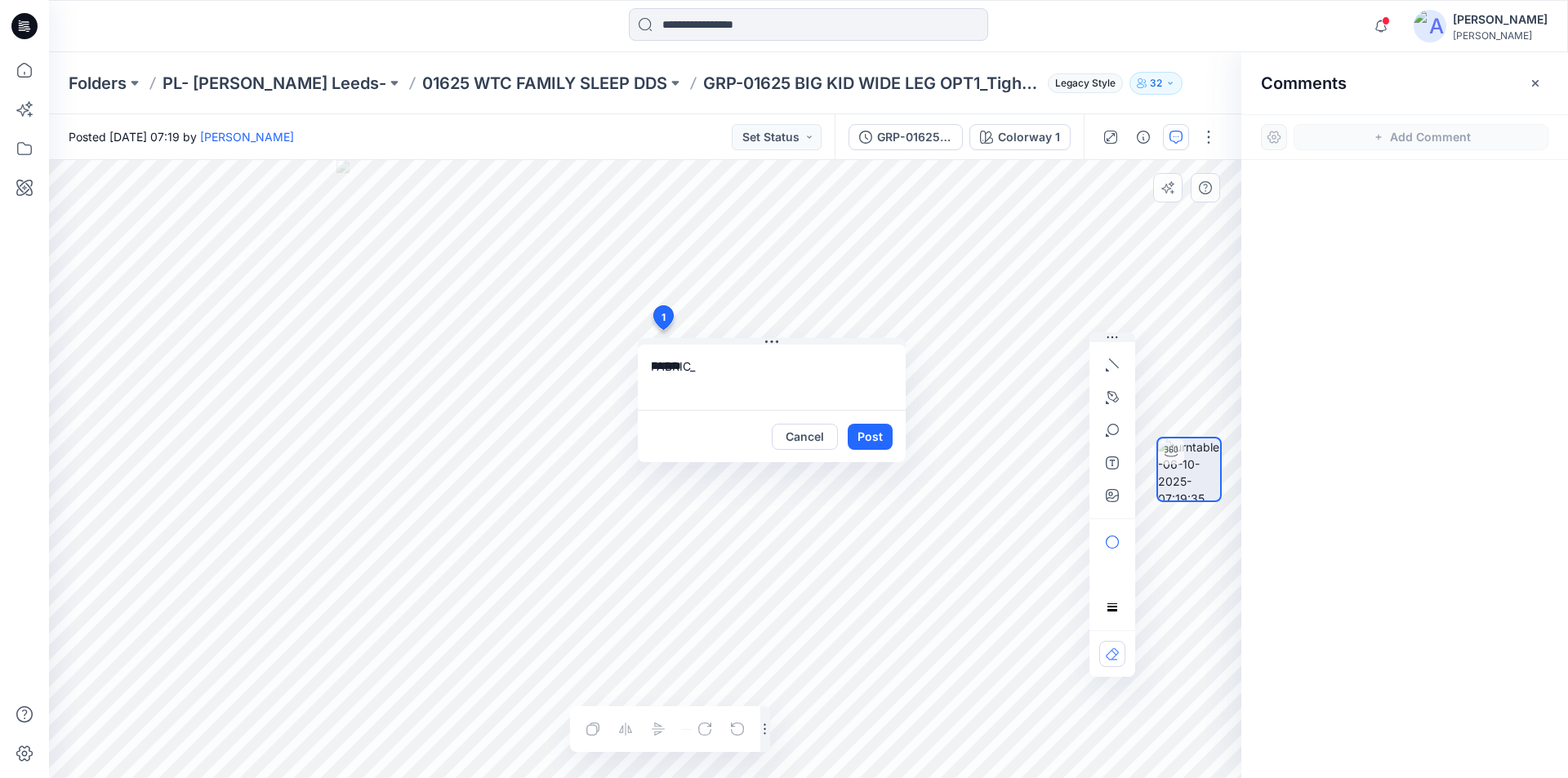
click at [724, 371] on textarea "*******" at bounding box center [771, 377] width 268 height 65
paste textarea "*****"
click at [792, 370] on textarea "**********" at bounding box center [771, 377] width 268 height 65
paste textarea "**********"
type textarea "**********"
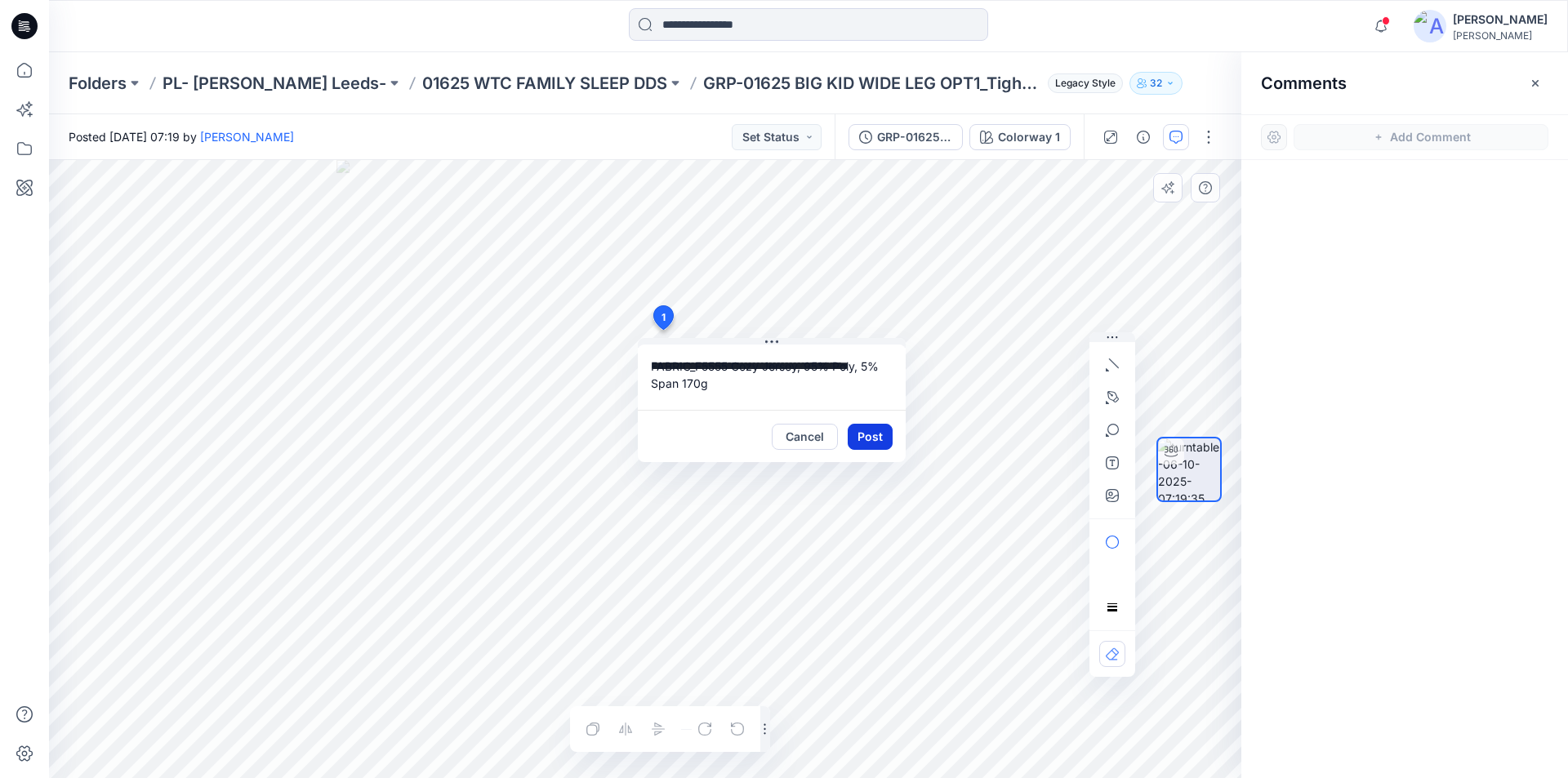
click at [872, 432] on button "Post" at bounding box center [870, 437] width 45 height 26
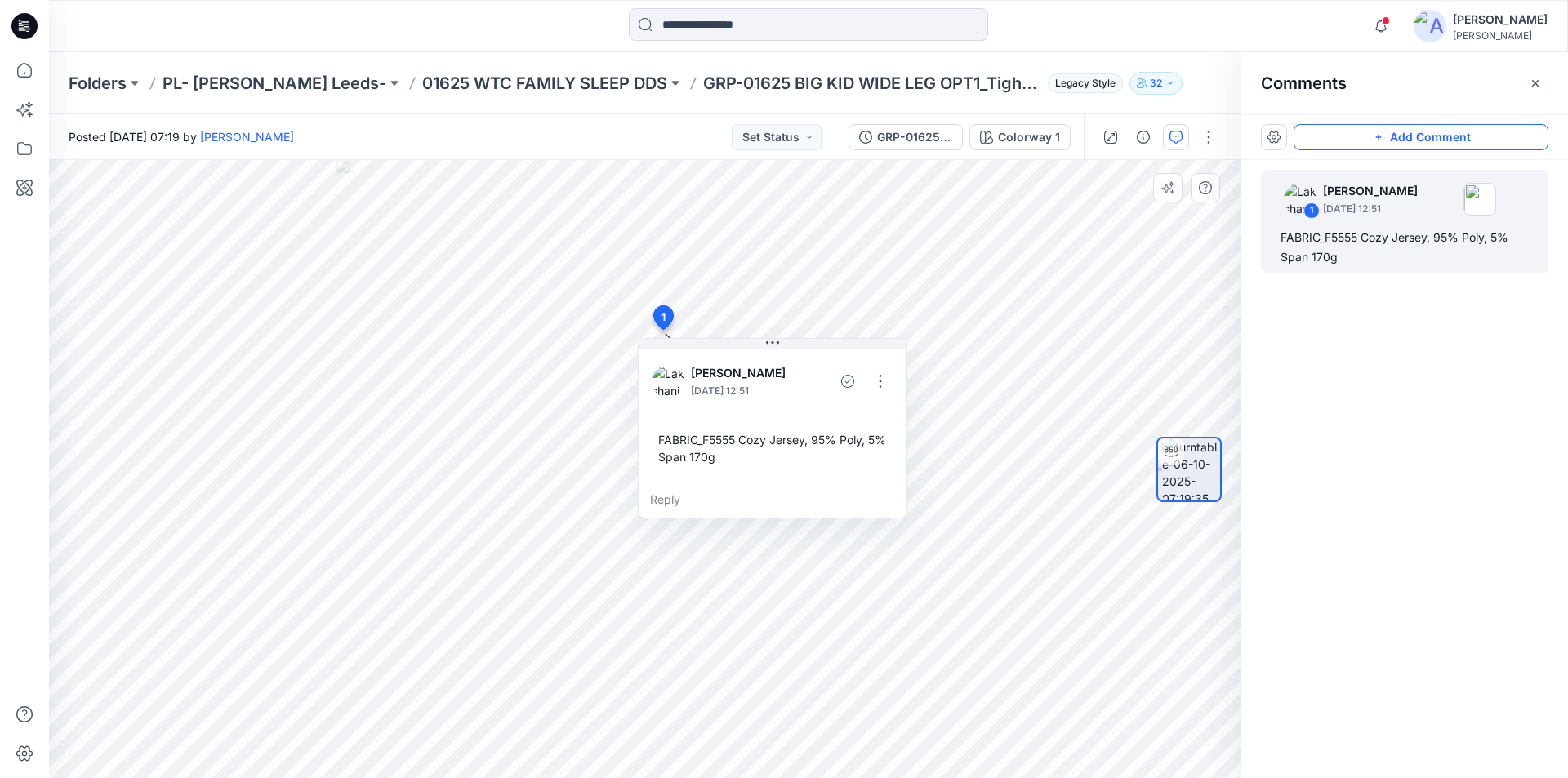
click at [1396, 140] on button "Add Comment" at bounding box center [1420, 137] width 254 height 26
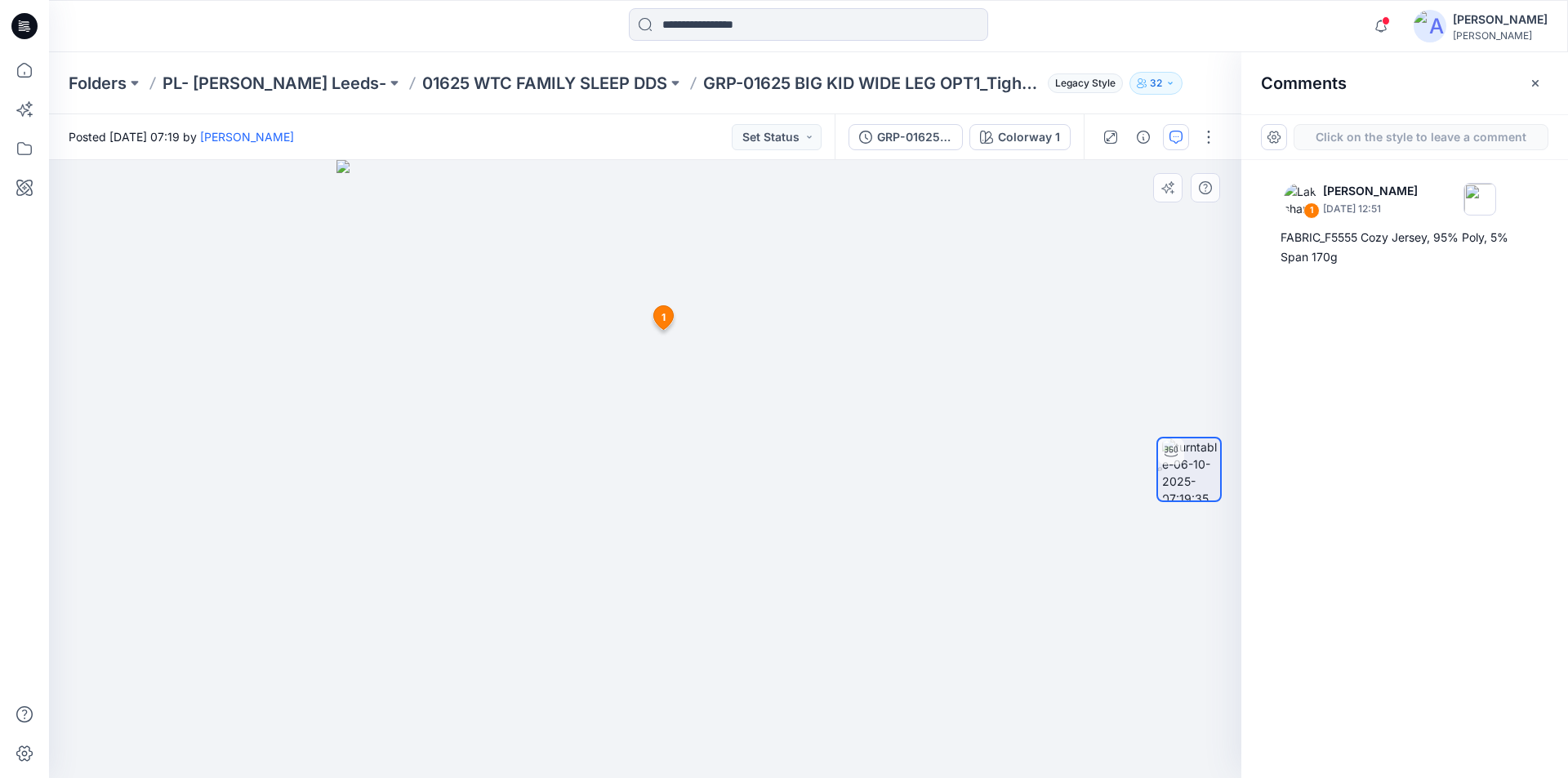
click at [634, 300] on div "2 1 Lakshani Silva October 06, 2025 12:51 FABRIC_F5555 Cozy Jersey, 95% Poly, 5…" at bounding box center [645, 469] width 1192 height 618
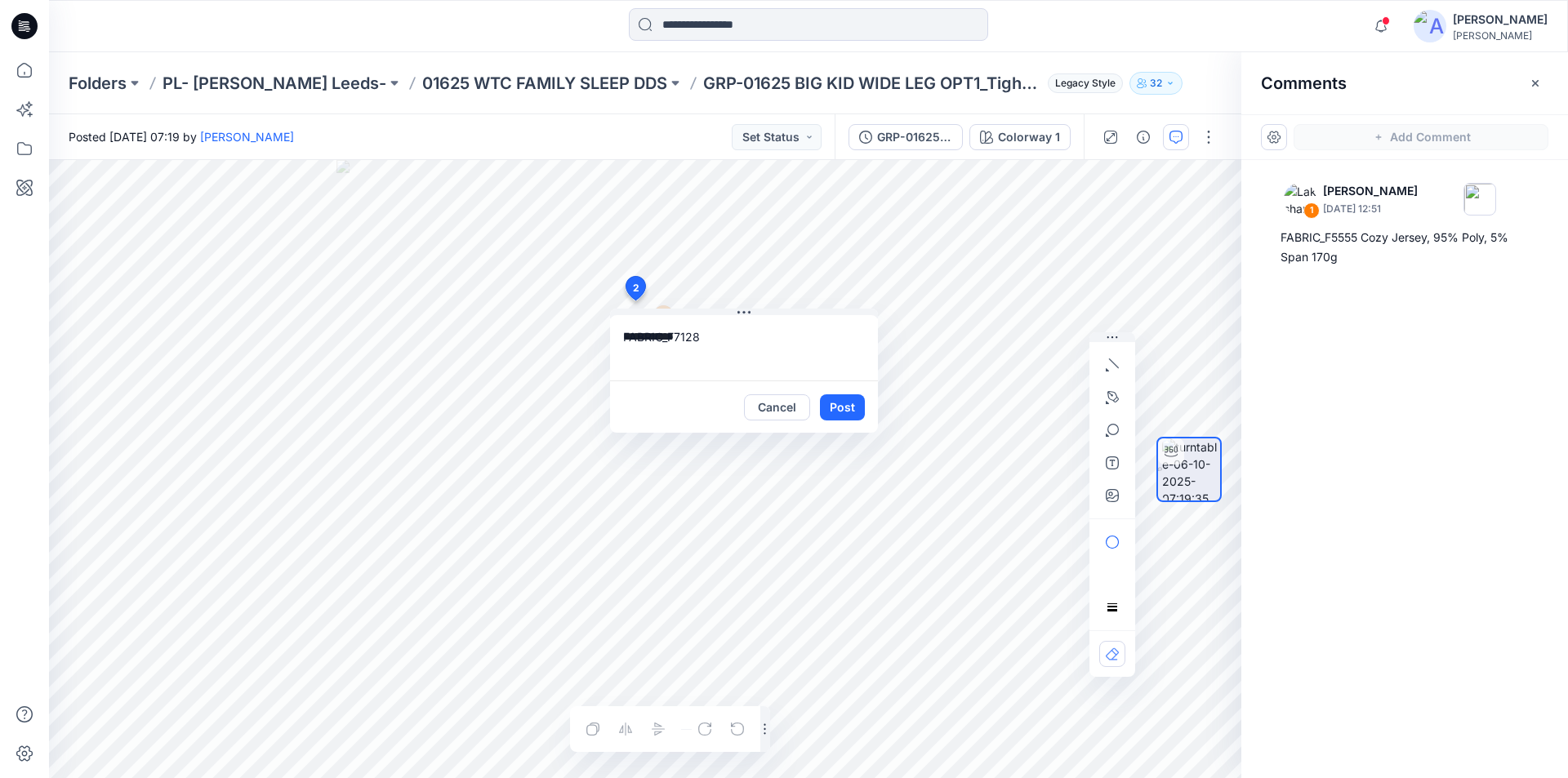
click at [720, 338] on textarea "**********" at bounding box center [743, 348] width 268 height 65
type textarea "**********"
click at [835, 408] on button "Post" at bounding box center [842, 407] width 45 height 26
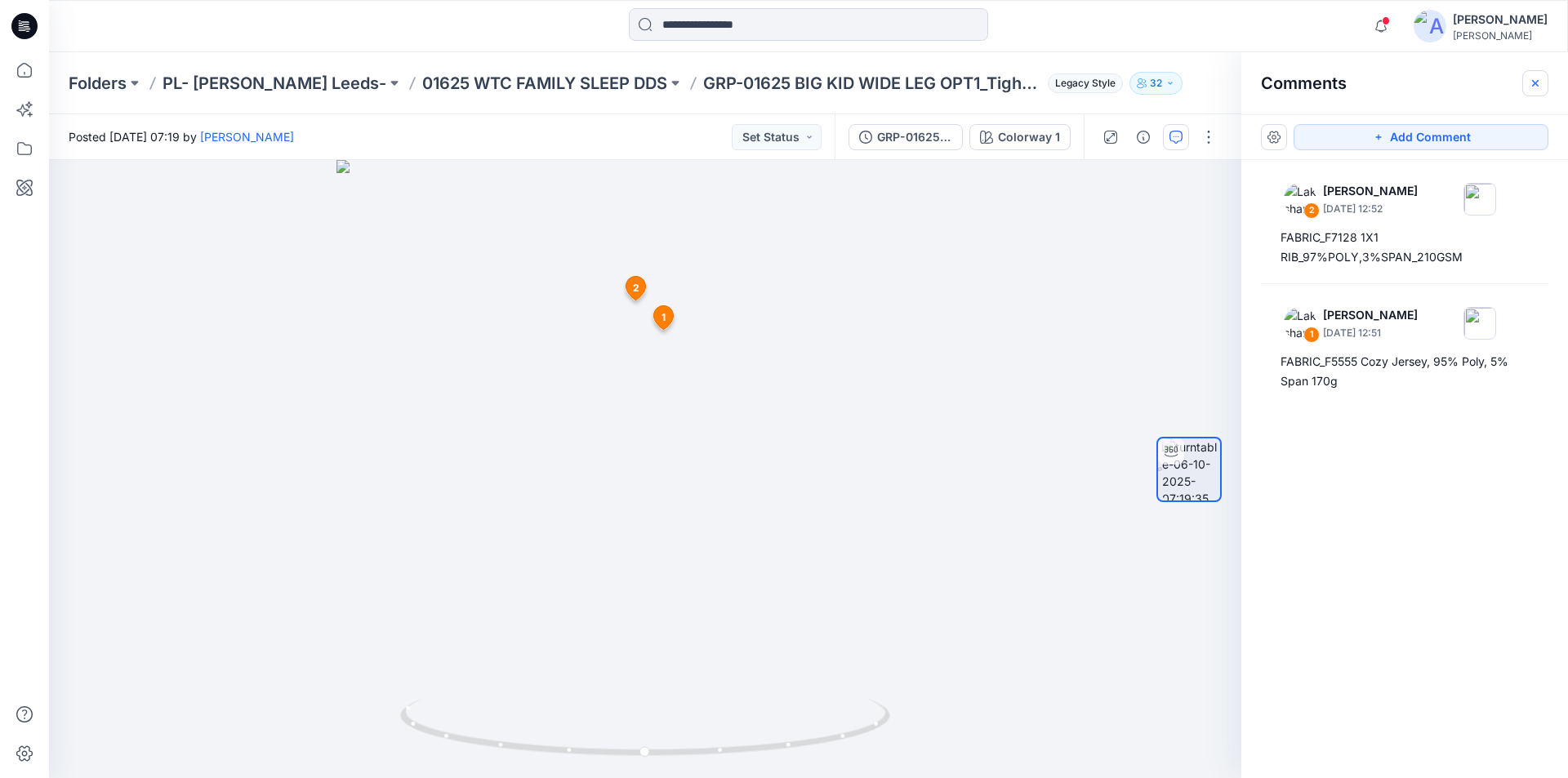
click at [1543, 82] on button "button" at bounding box center [1534, 83] width 26 height 26
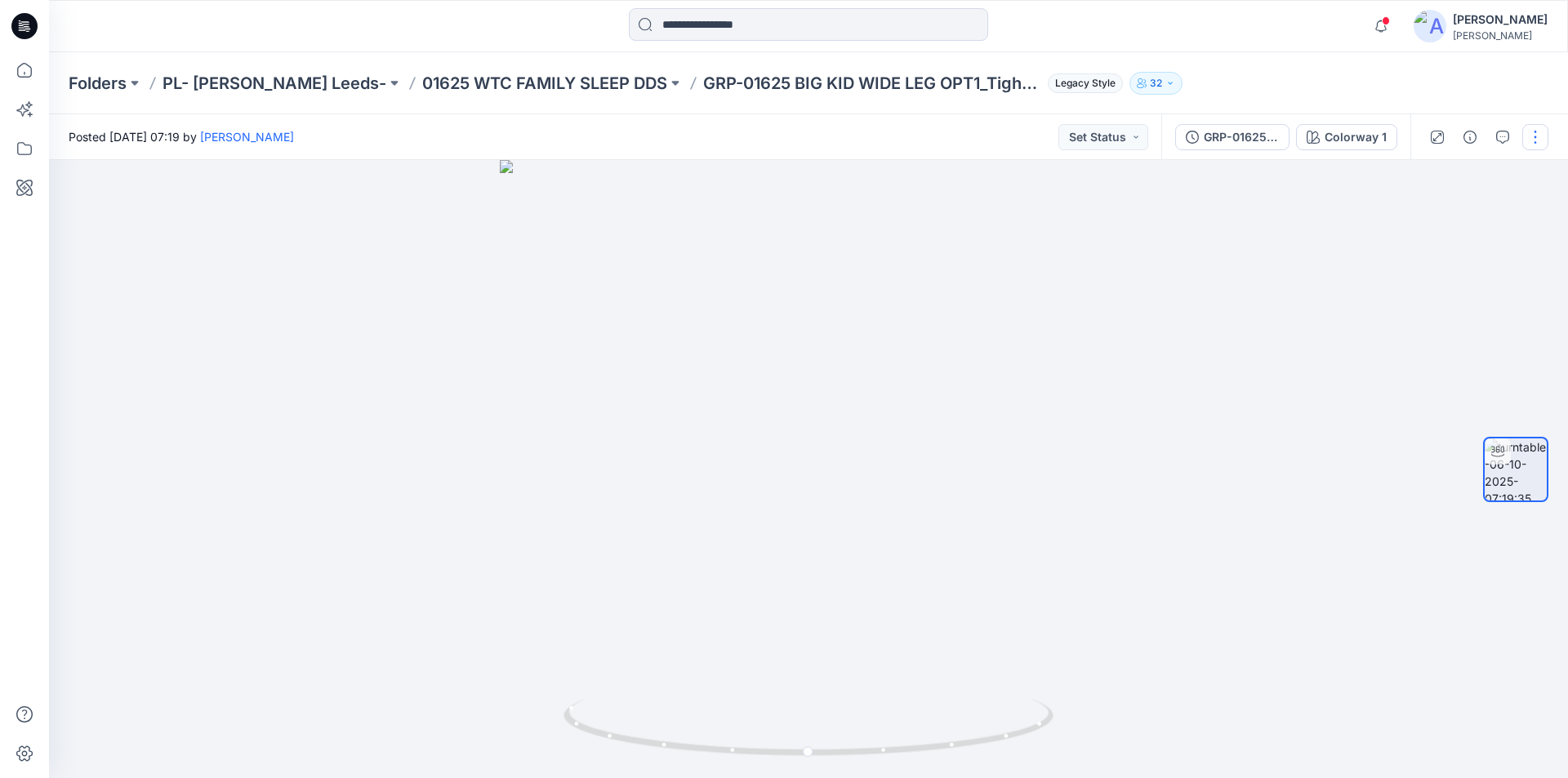
click at [1540, 141] on button "button" at bounding box center [1534, 137] width 26 height 26
click at [1447, 180] on button "Edit" at bounding box center [1465, 175] width 150 height 30
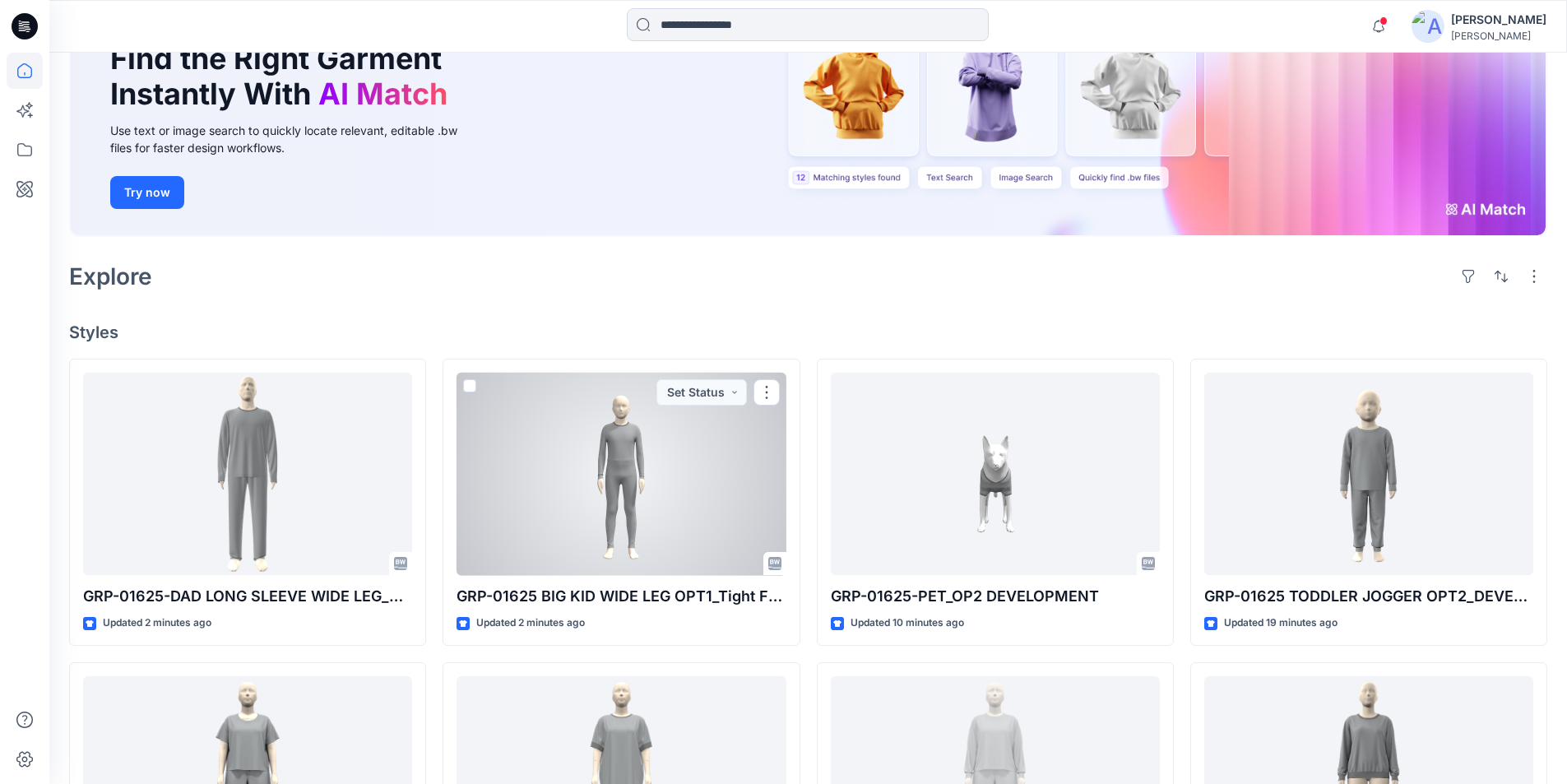
scroll to position [247, 0]
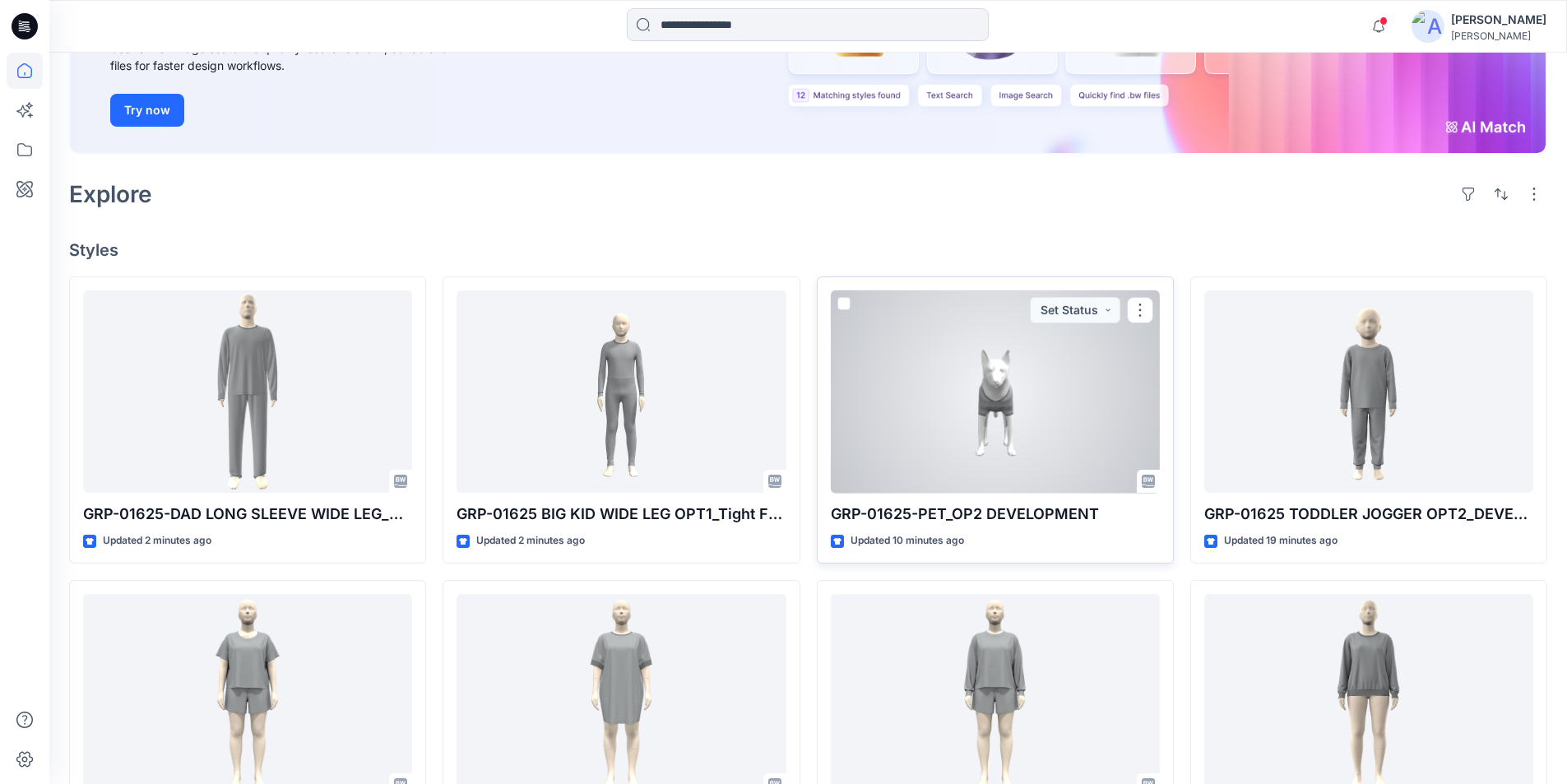
click at [1024, 460] on div at bounding box center [996, 392] width 329 height 203
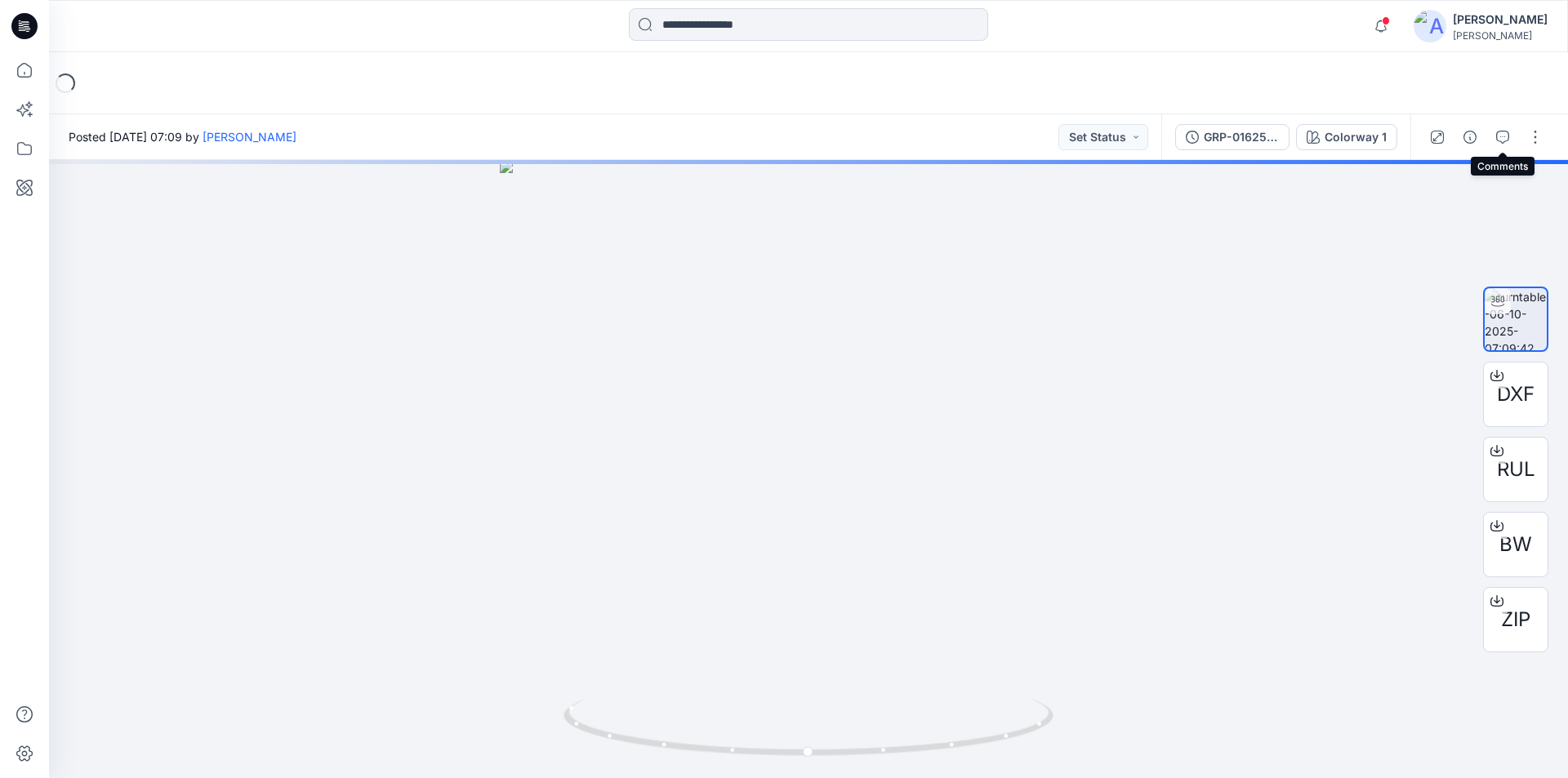
click at [1503, 138] on icon "button" at bounding box center [1502, 137] width 13 height 13
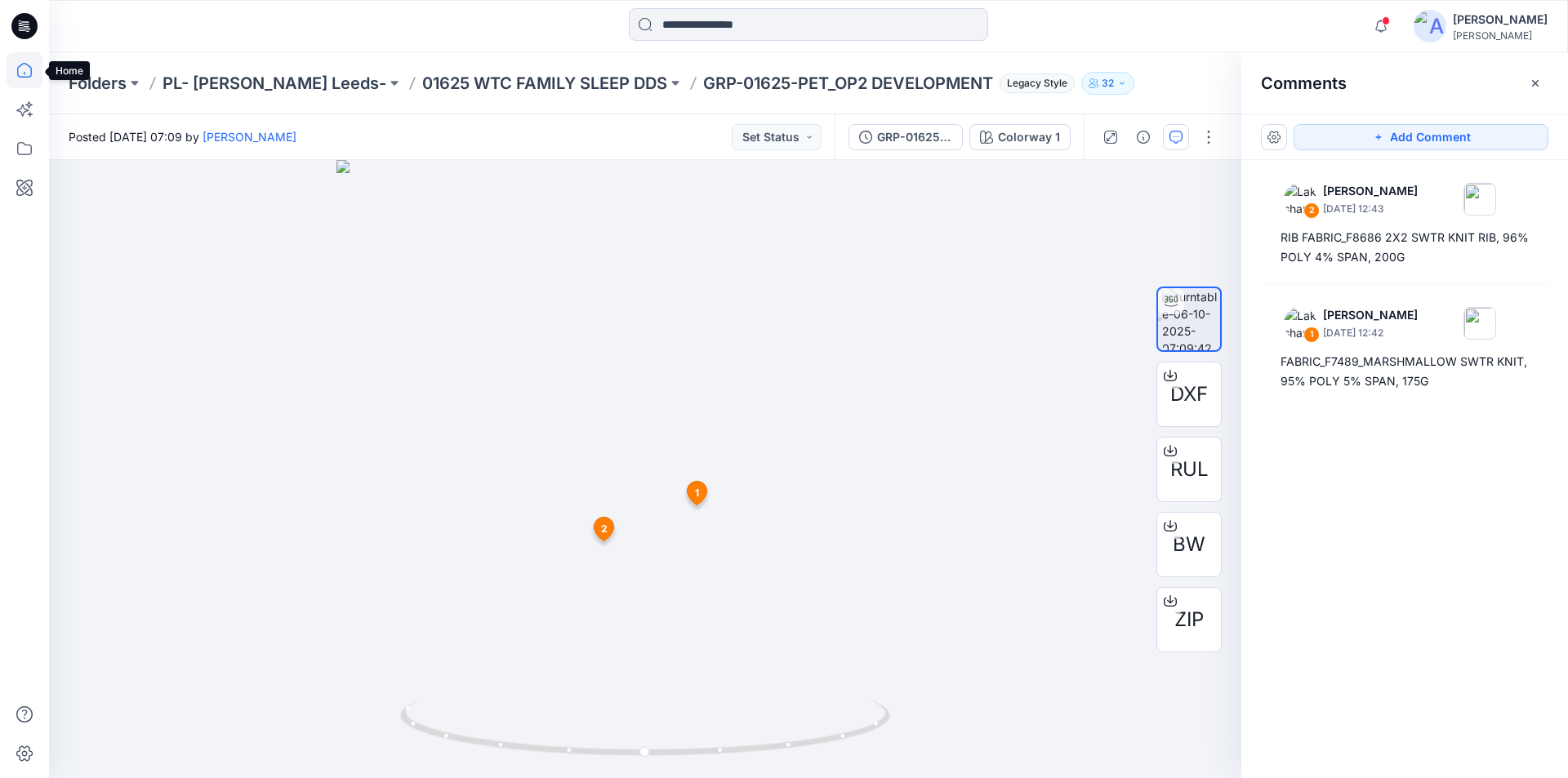
click at [26, 70] on icon at bounding box center [24, 70] width 36 height 36
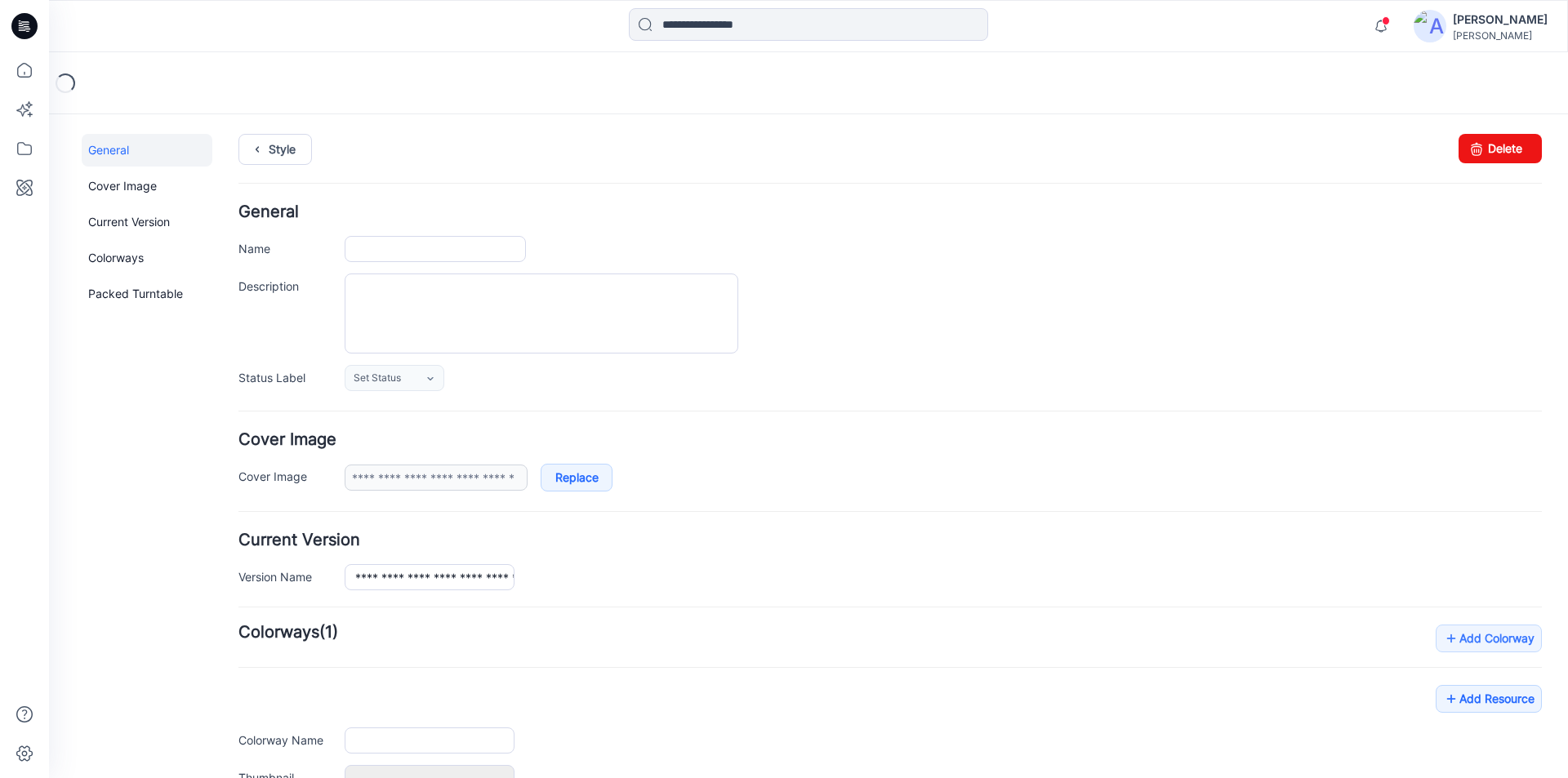
type input "**********"
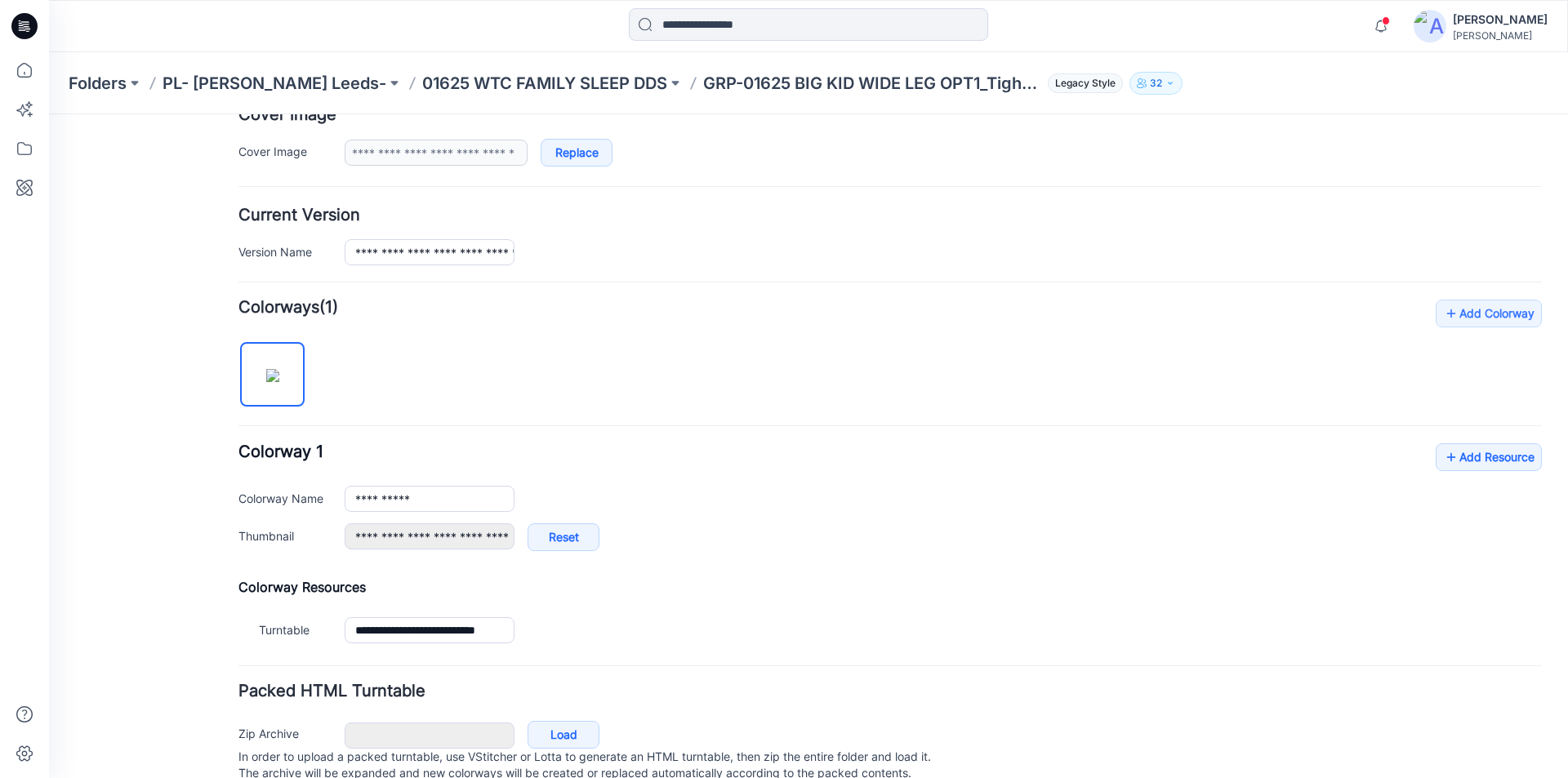
scroll to position [326, 0]
click at [1482, 458] on link "Add Resource" at bounding box center [1489, 456] width 106 height 28
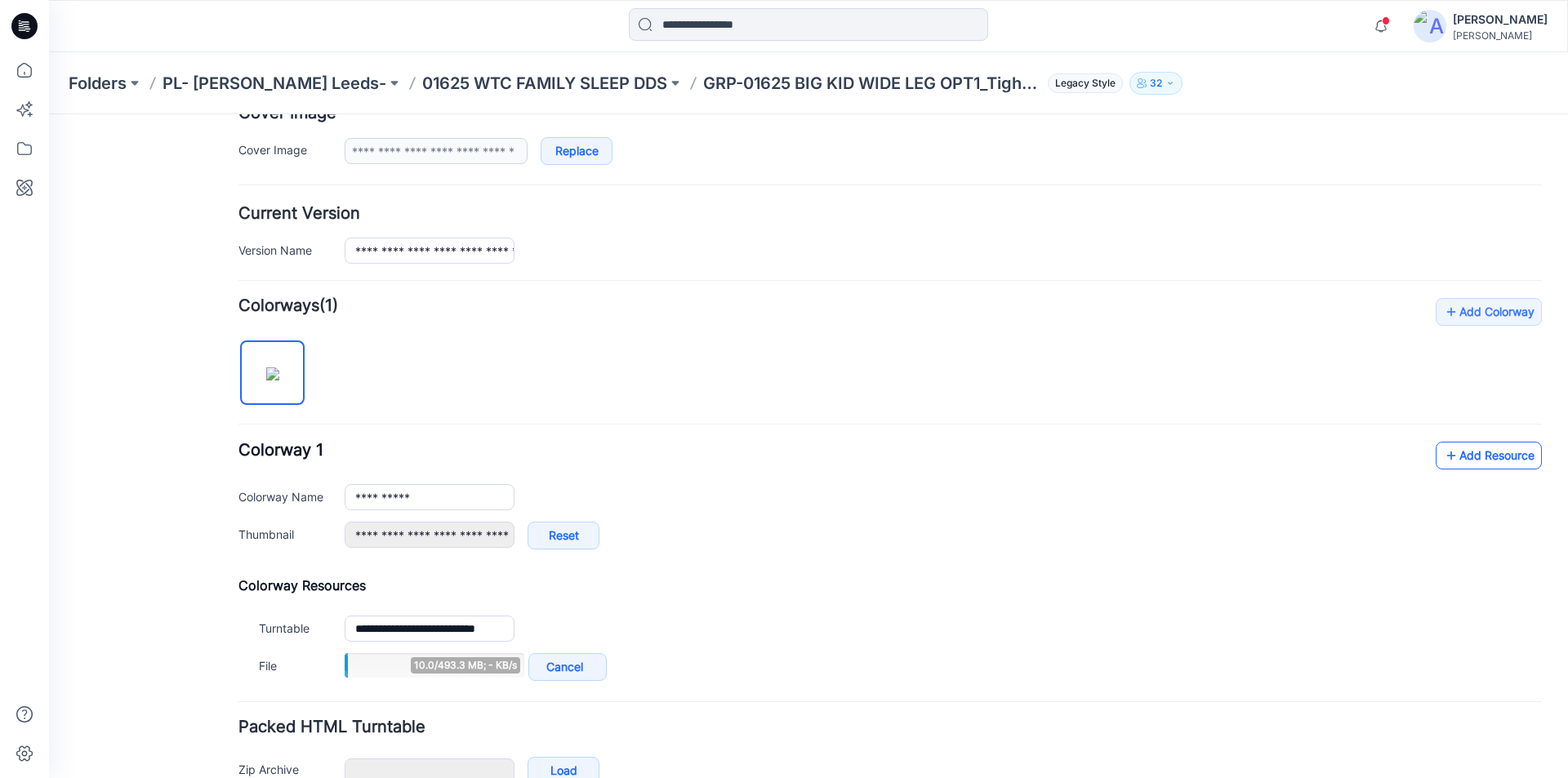
click at [1493, 455] on link "Add Resource" at bounding box center [1489, 456] width 106 height 28
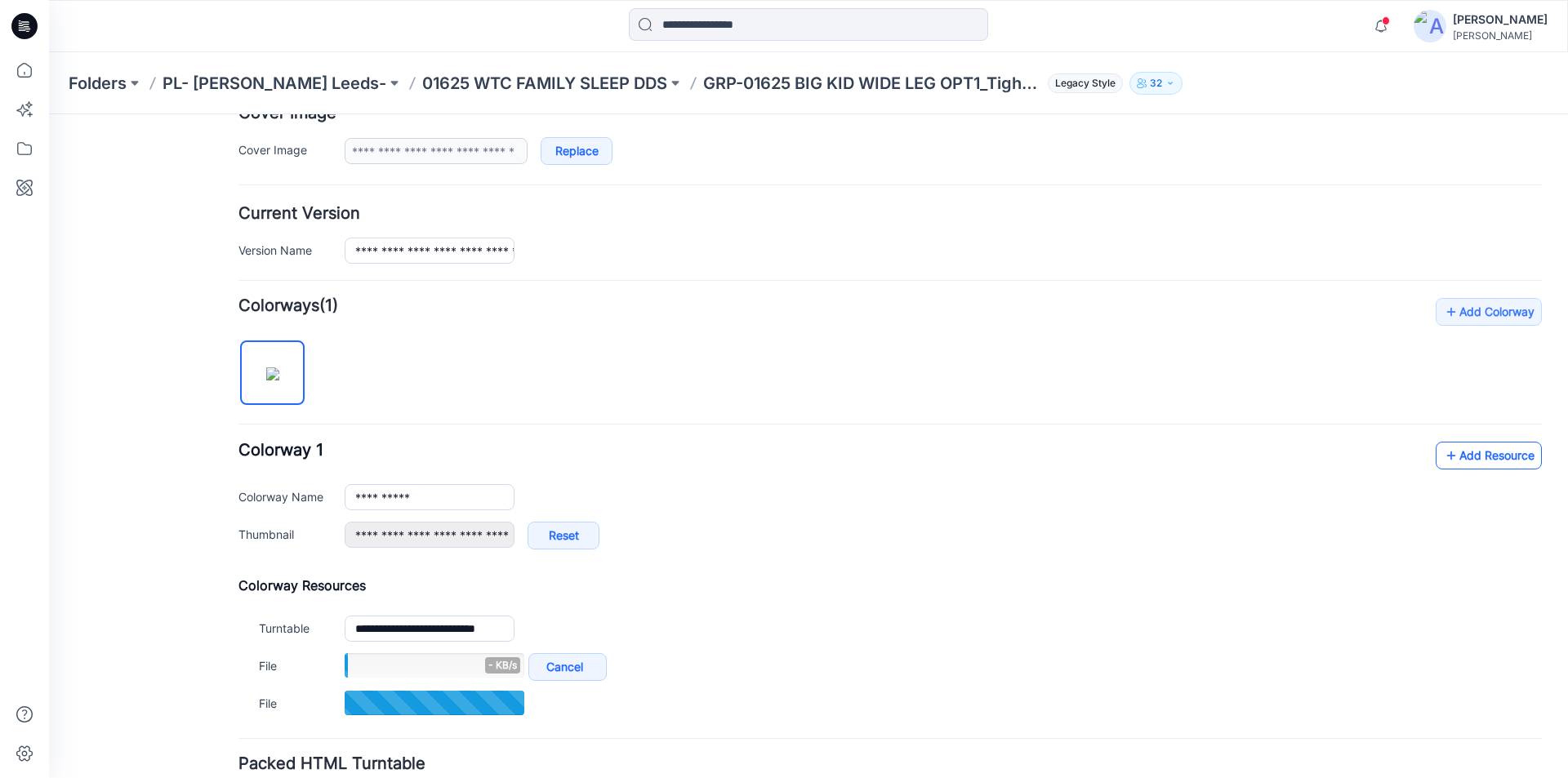
click at [1475, 448] on link "Add Resource" at bounding box center [1489, 456] width 106 height 28
click at [1487, 460] on link "Add Resource" at bounding box center [1489, 456] width 106 height 28
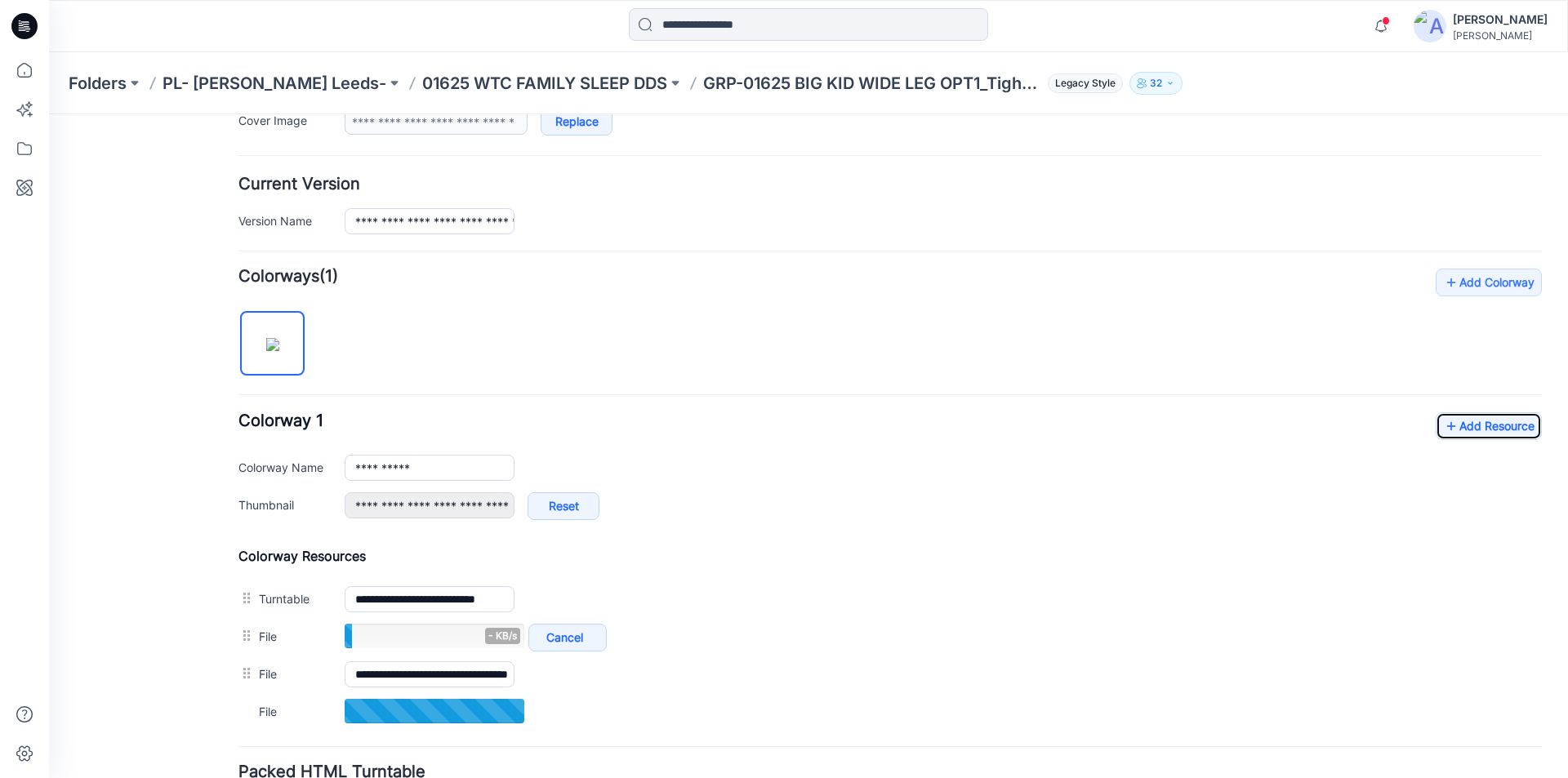
scroll to position [408, 0]
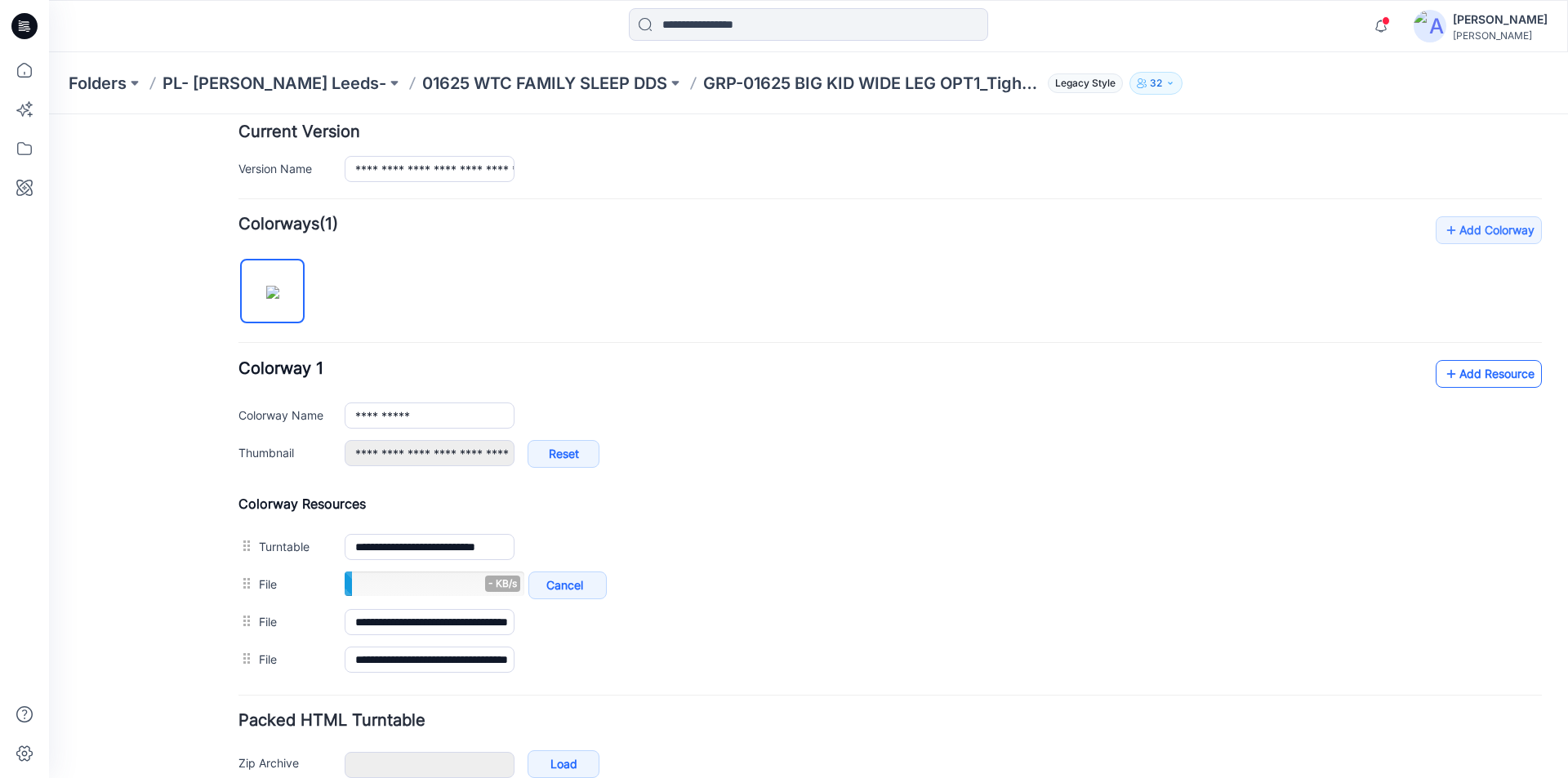
click at [1456, 382] on link "Add Resource" at bounding box center [1489, 374] width 106 height 28
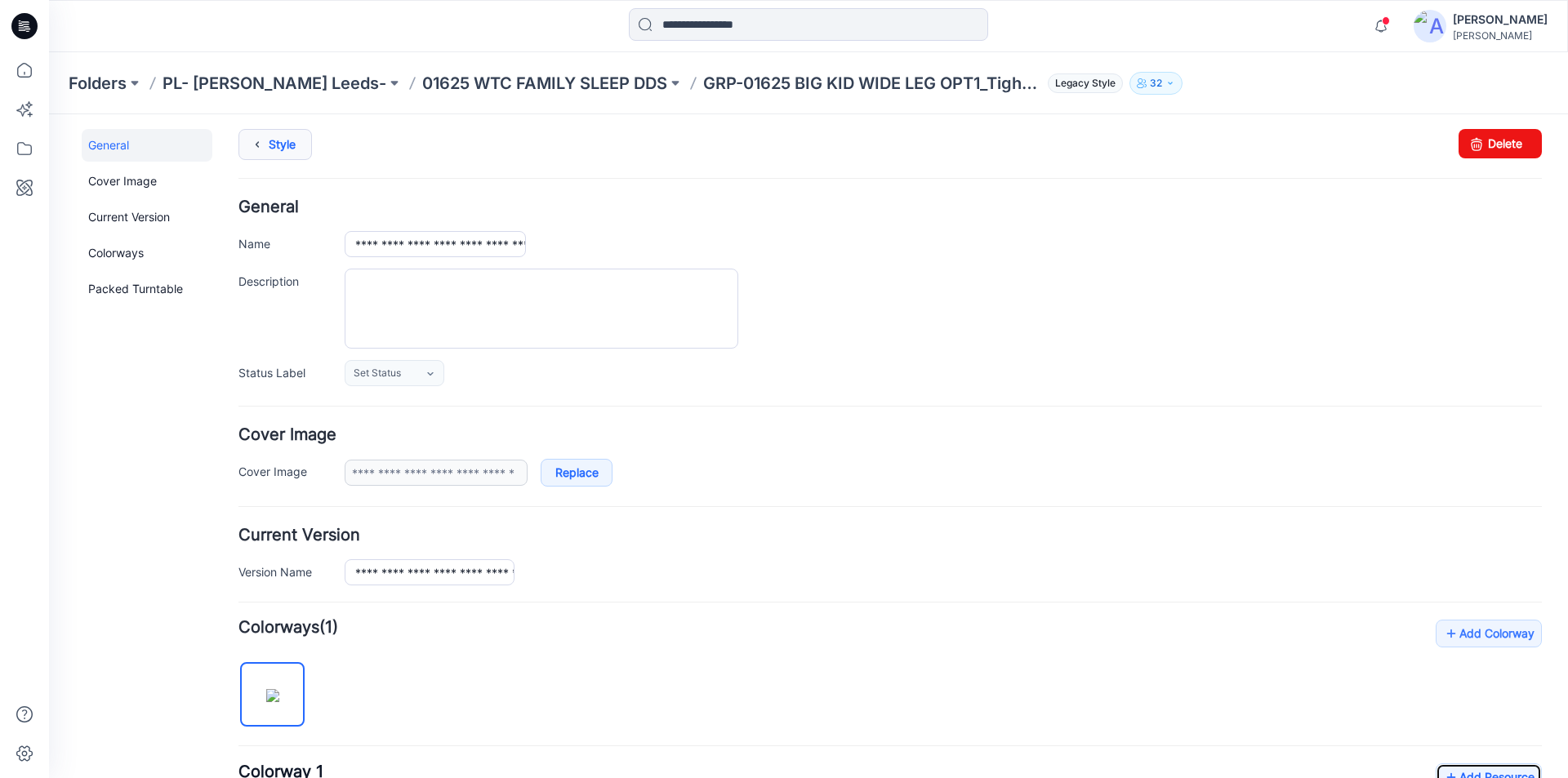
scroll to position [0, 0]
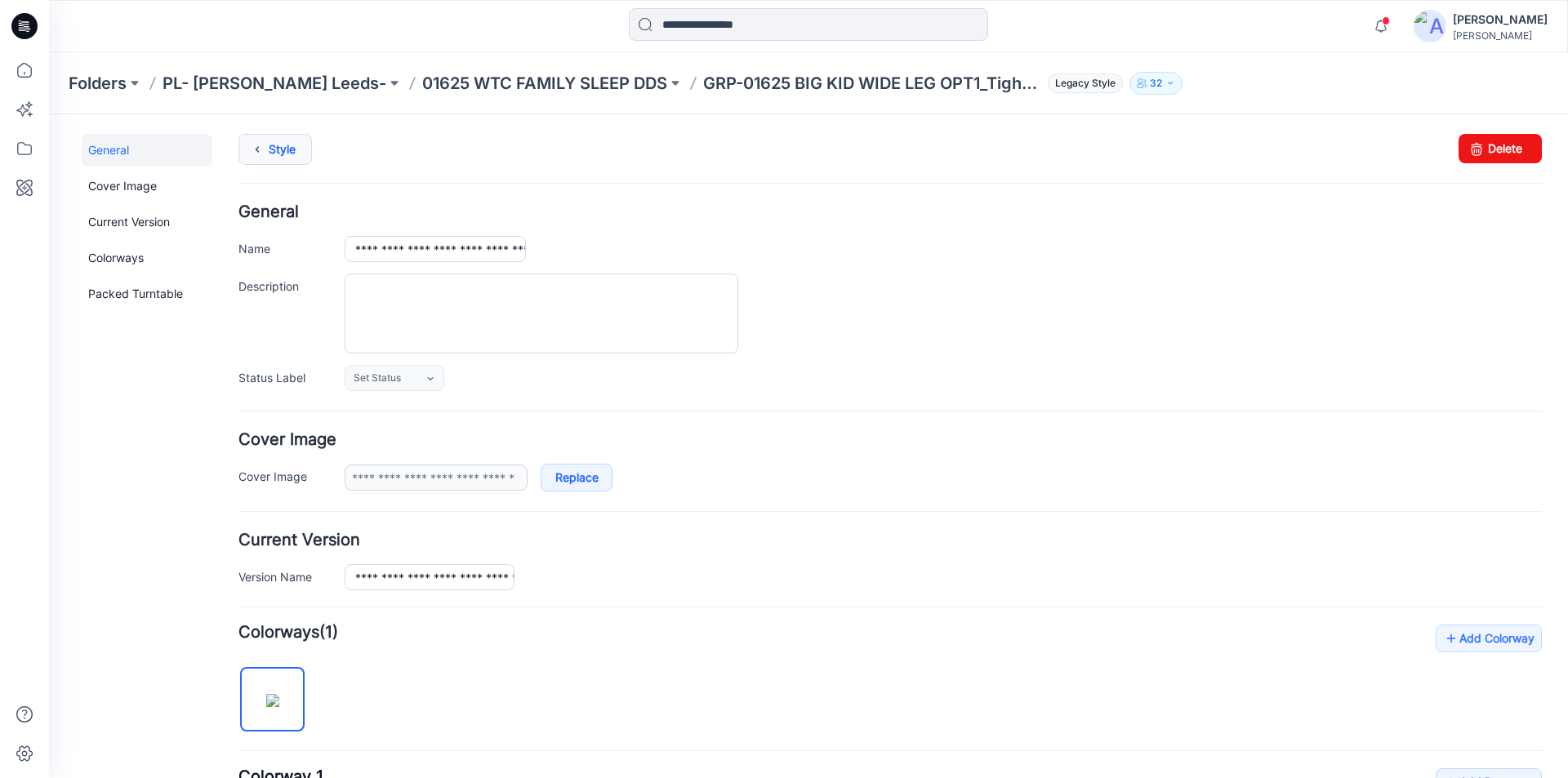
click at [265, 153] on icon at bounding box center [257, 150] width 23 height 30
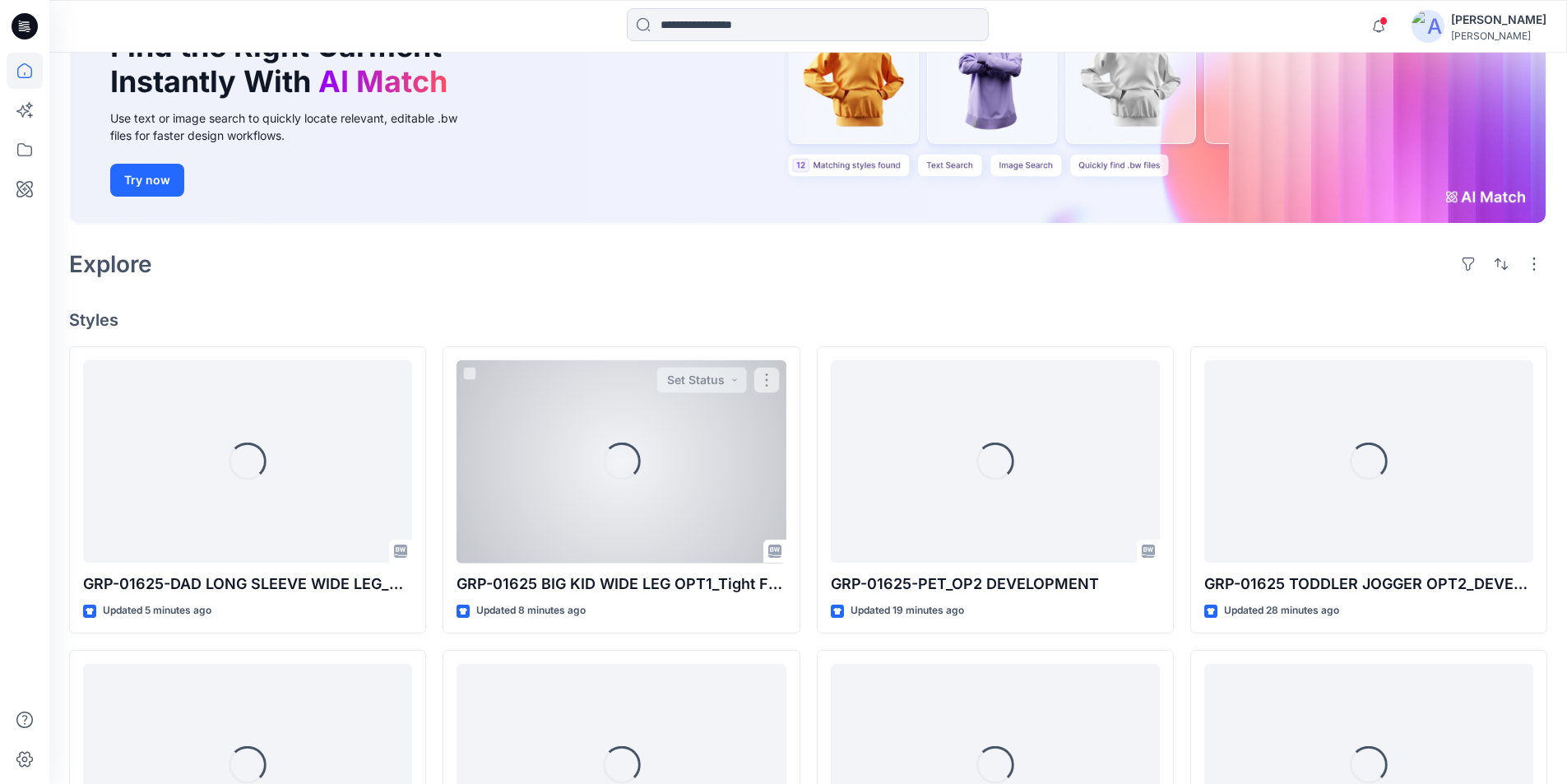
scroll to position [315, 0]
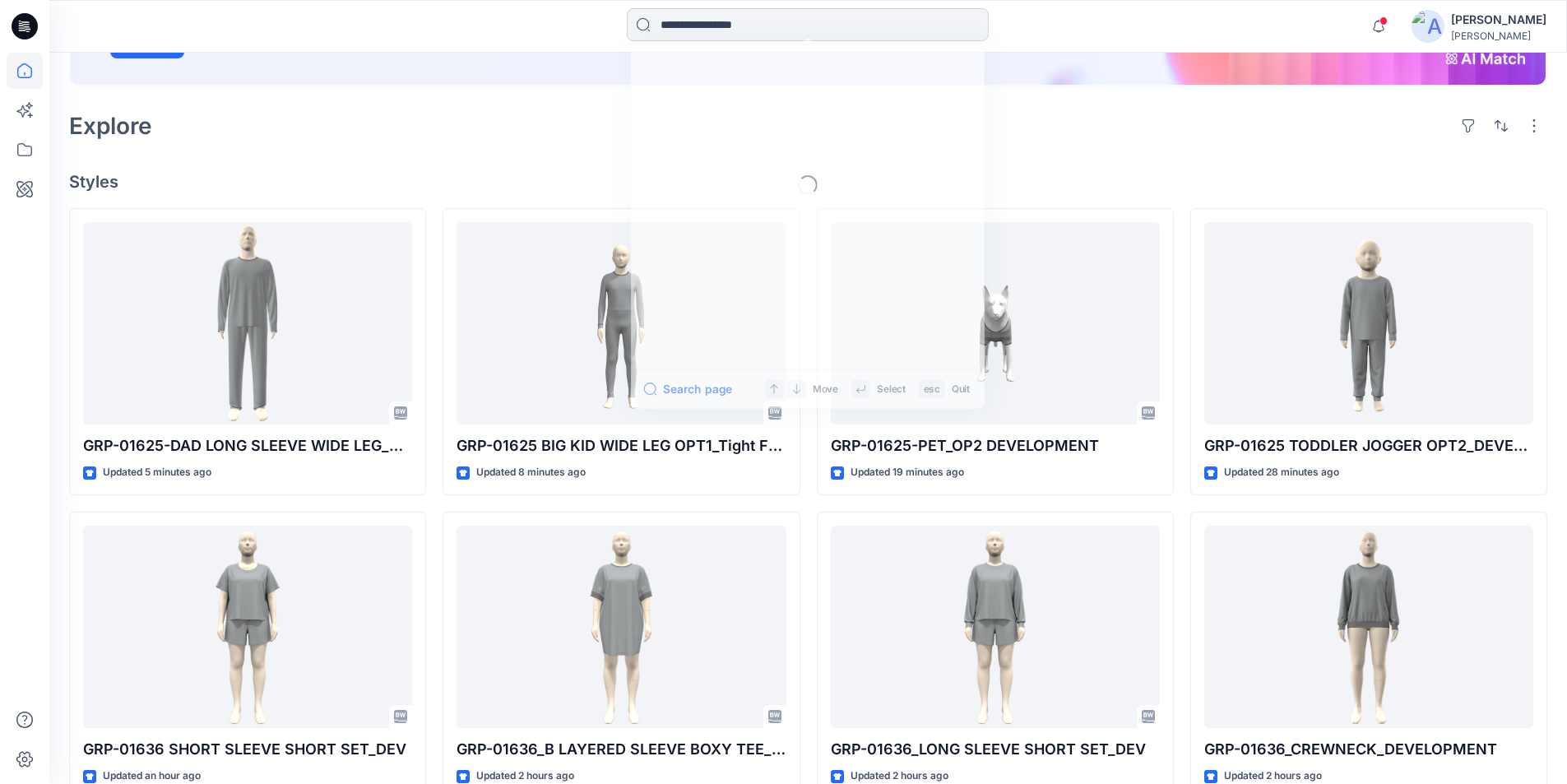
click at [758, 23] on input at bounding box center [807, 24] width 362 height 33
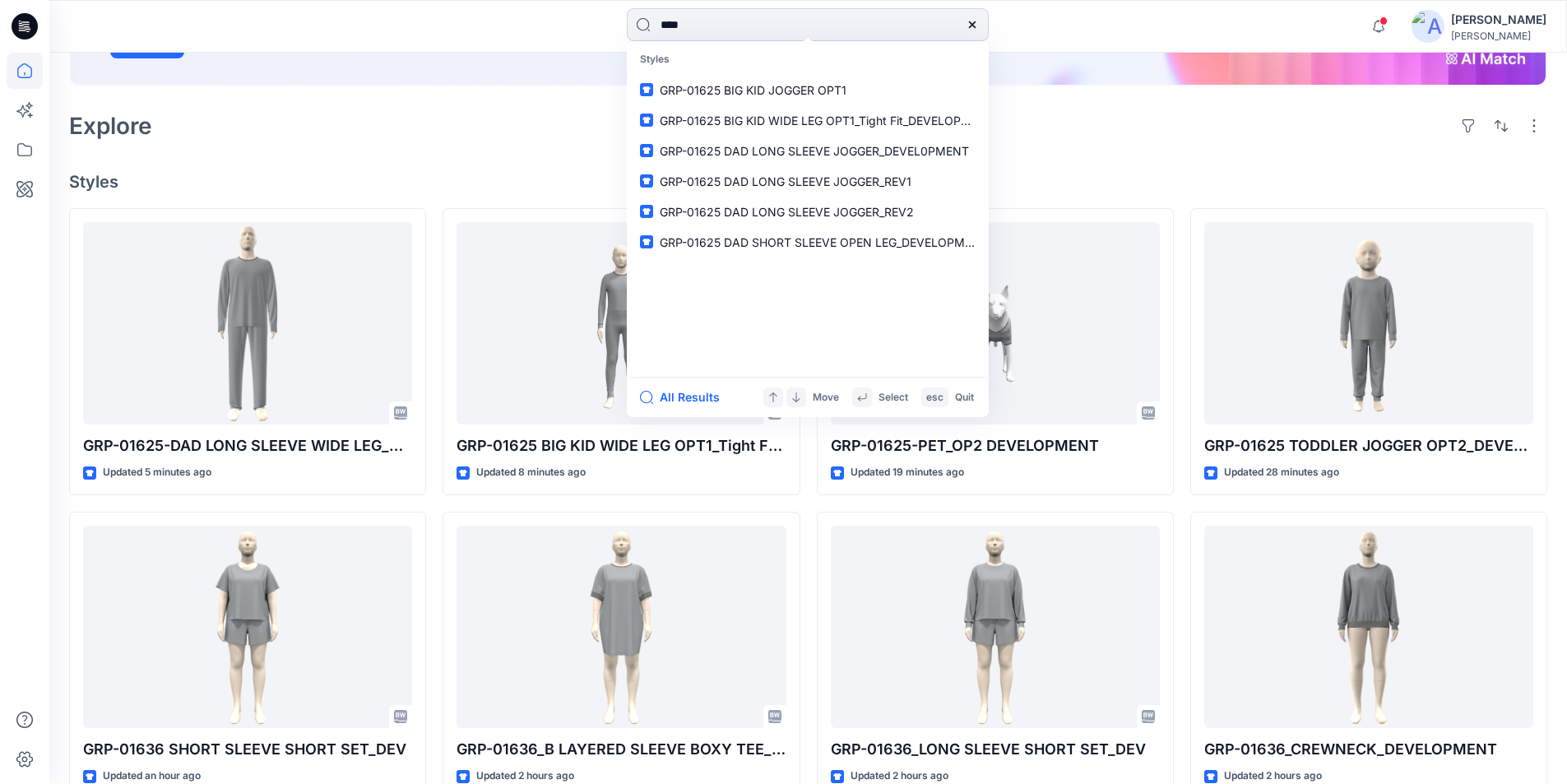
type input "****"
click at [796, 119] on span "DAD LONG SLEEVE JOGGER_DEVEL0PMENT" at bounding box center [848, 120] width 245 height 14
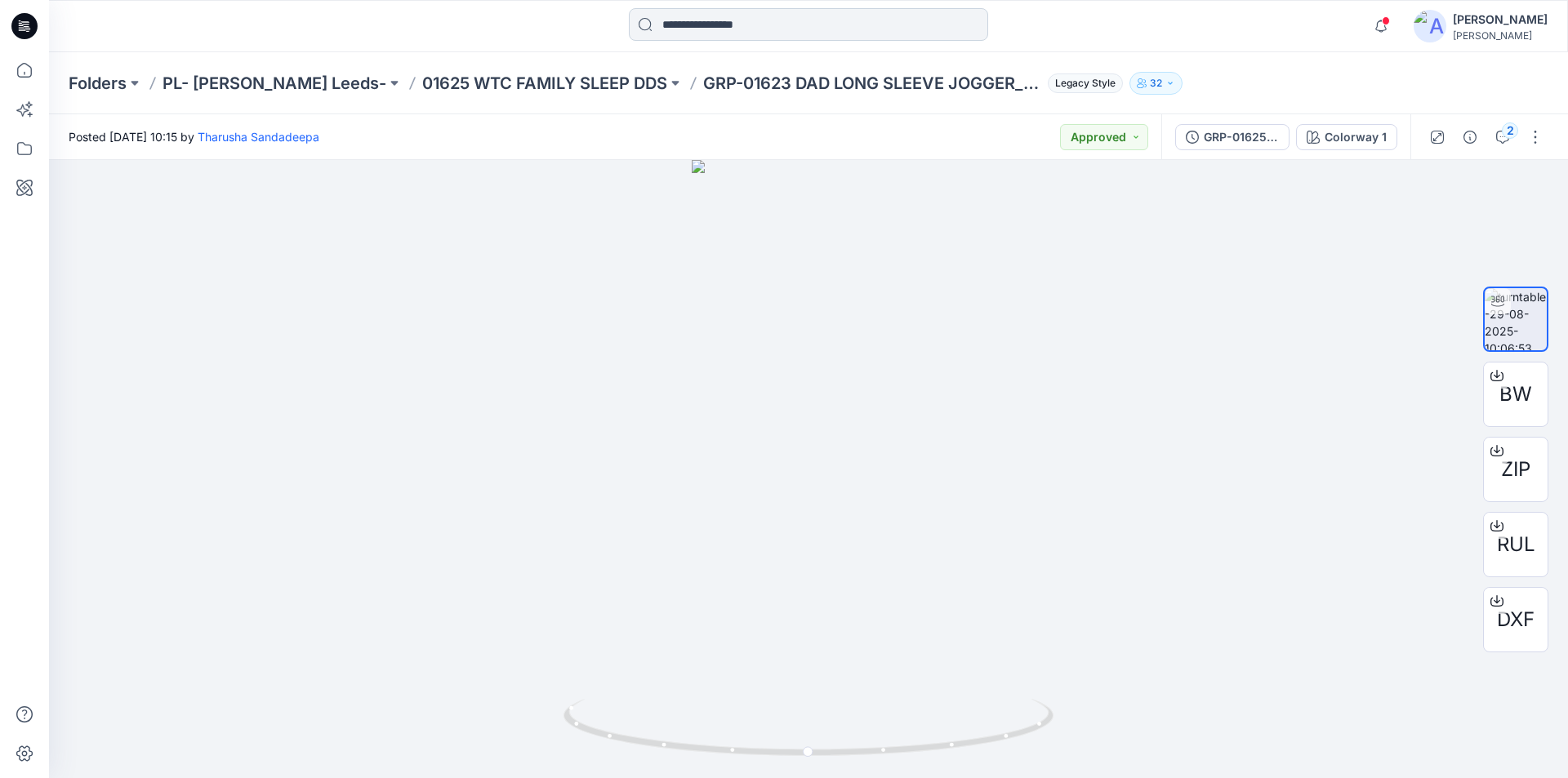
click at [701, 23] on input at bounding box center [807, 24] width 359 height 33
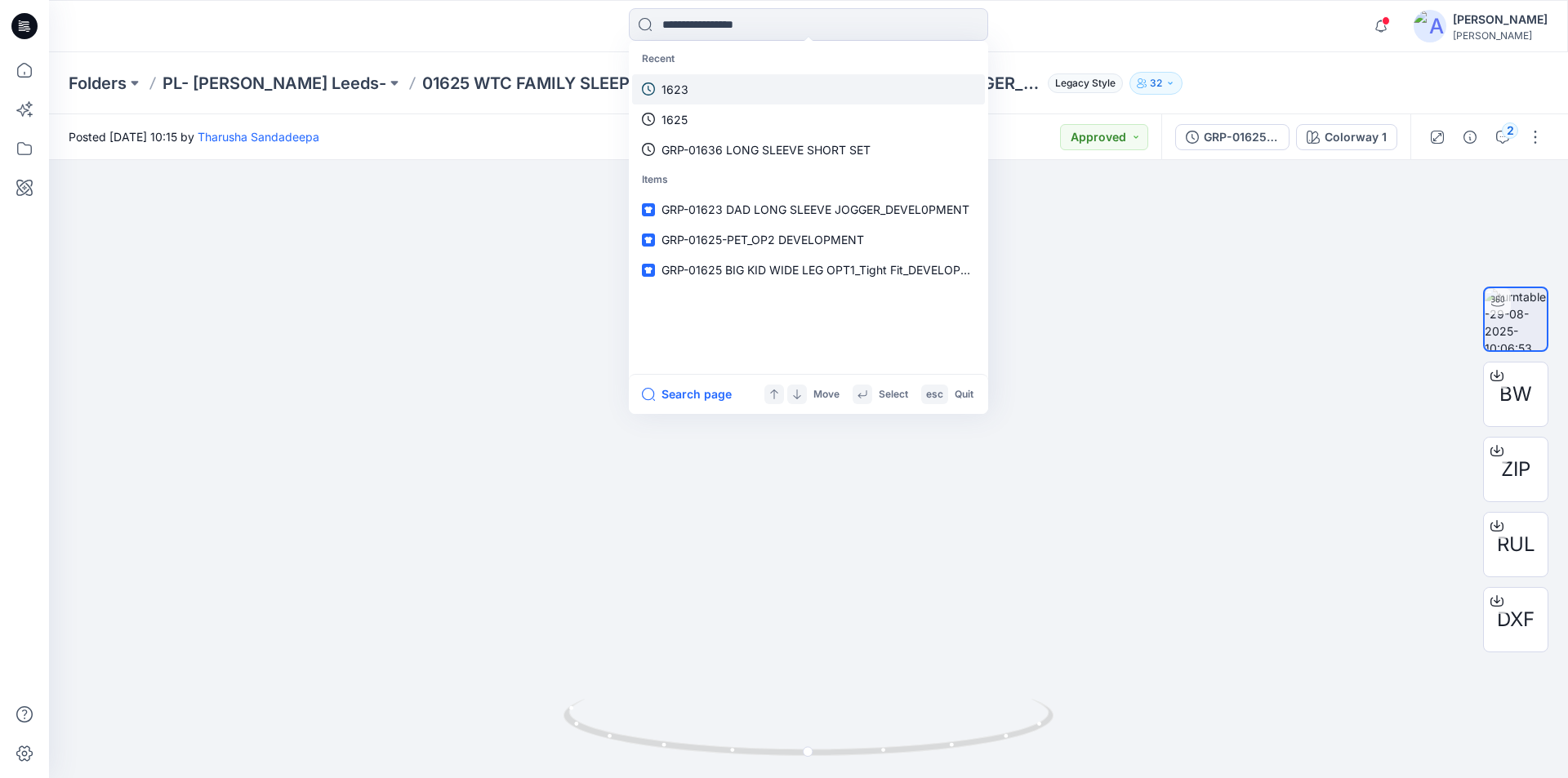
click at [681, 87] on p "1623" at bounding box center [674, 89] width 27 height 17
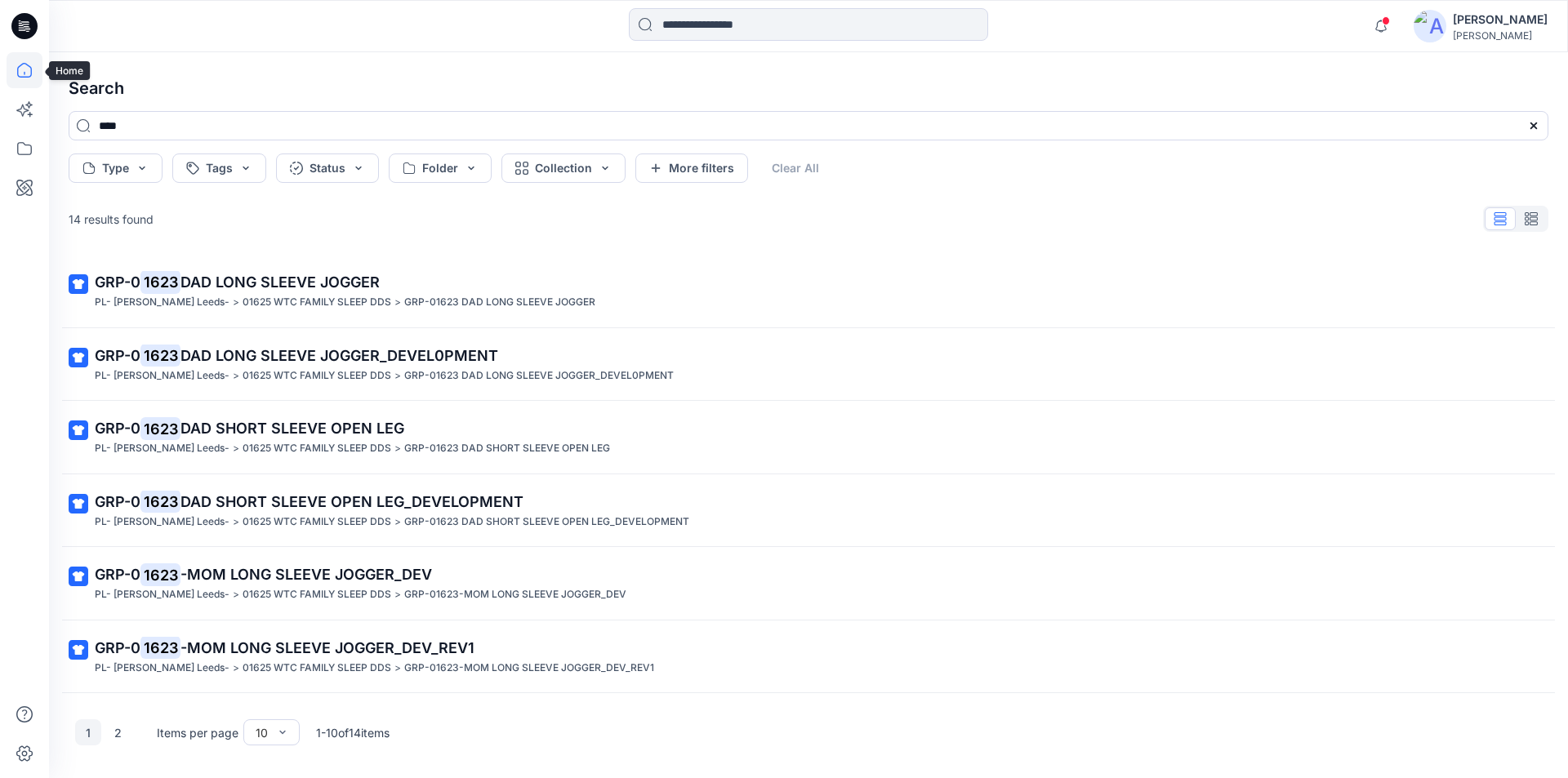
click at [27, 74] on icon at bounding box center [24, 70] width 36 height 36
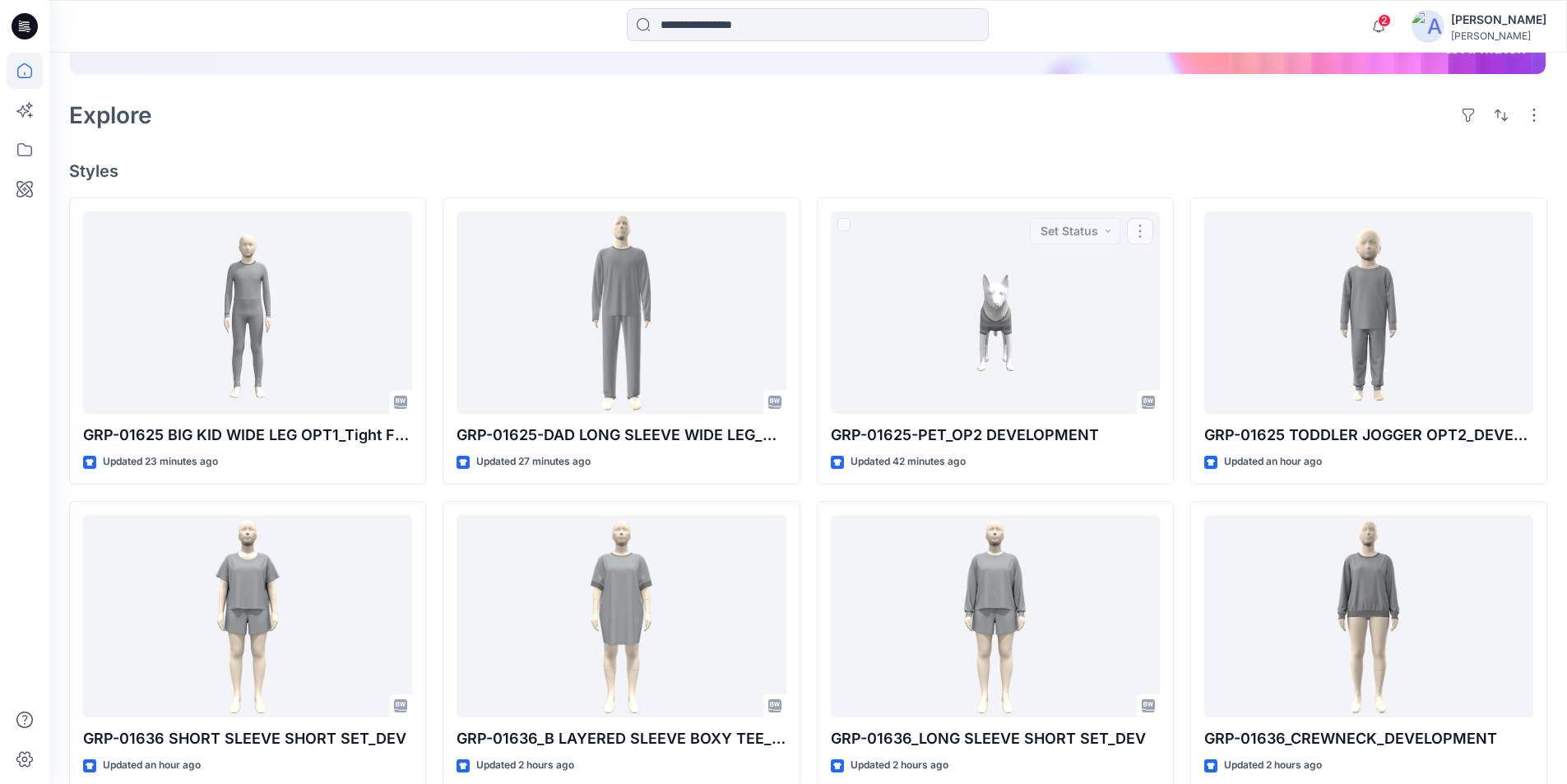
scroll to position [219, 0]
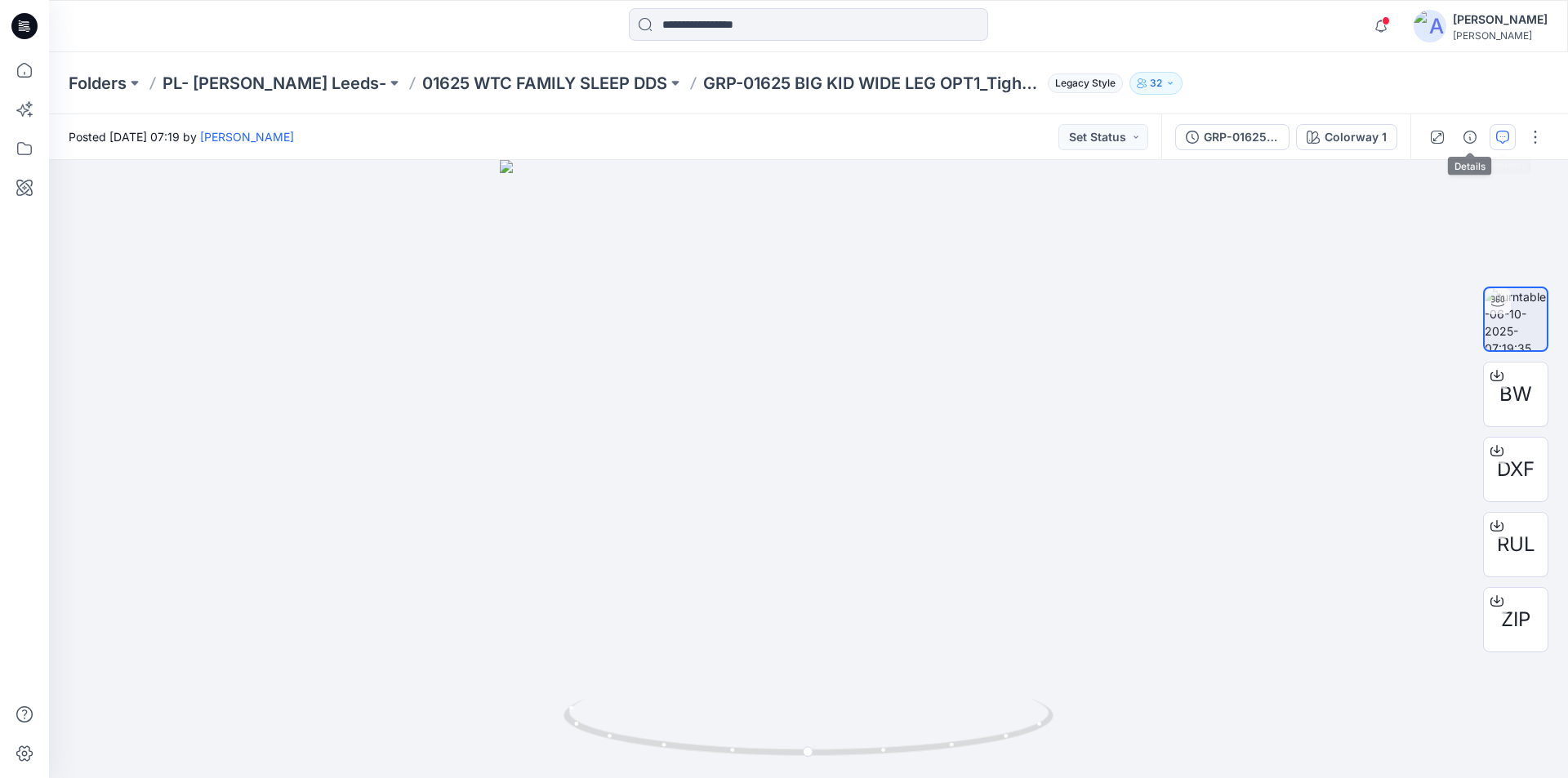
click at [1489, 135] on button "button" at bounding box center [1502, 137] width 26 height 26
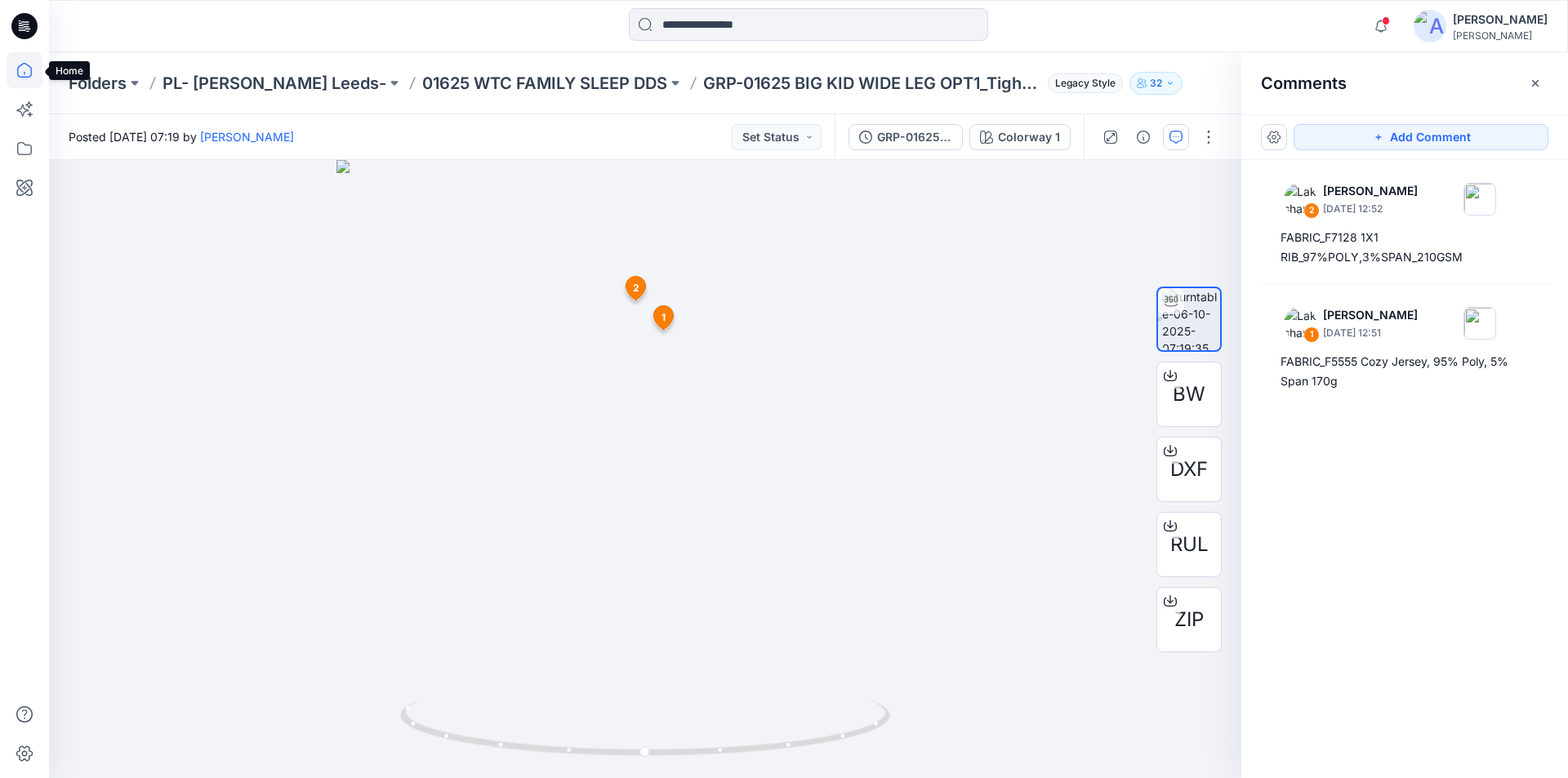
click at [30, 70] on icon at bounding box center [24, 70] width 36 height 36
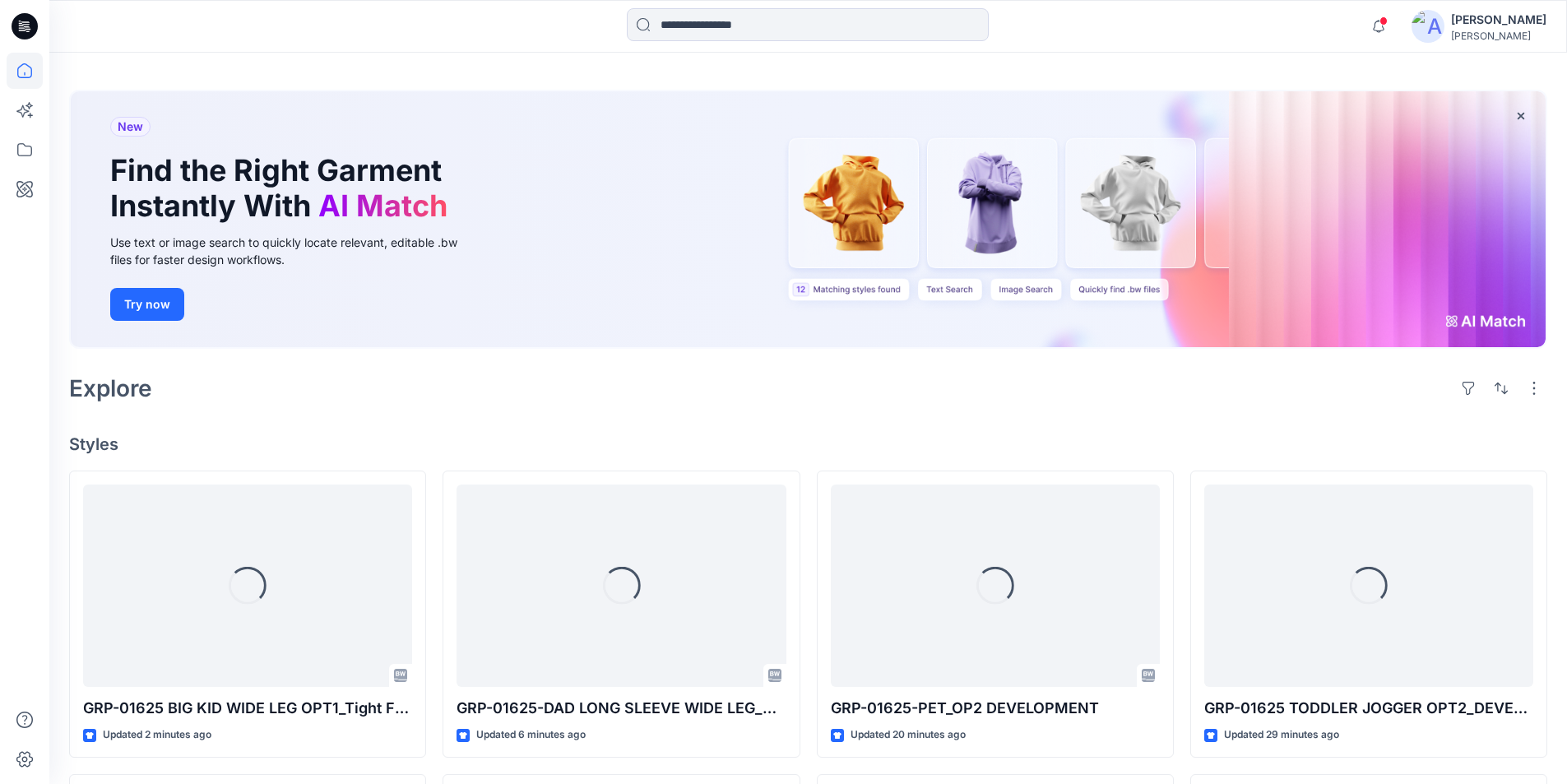
scroll to position [83, 0]
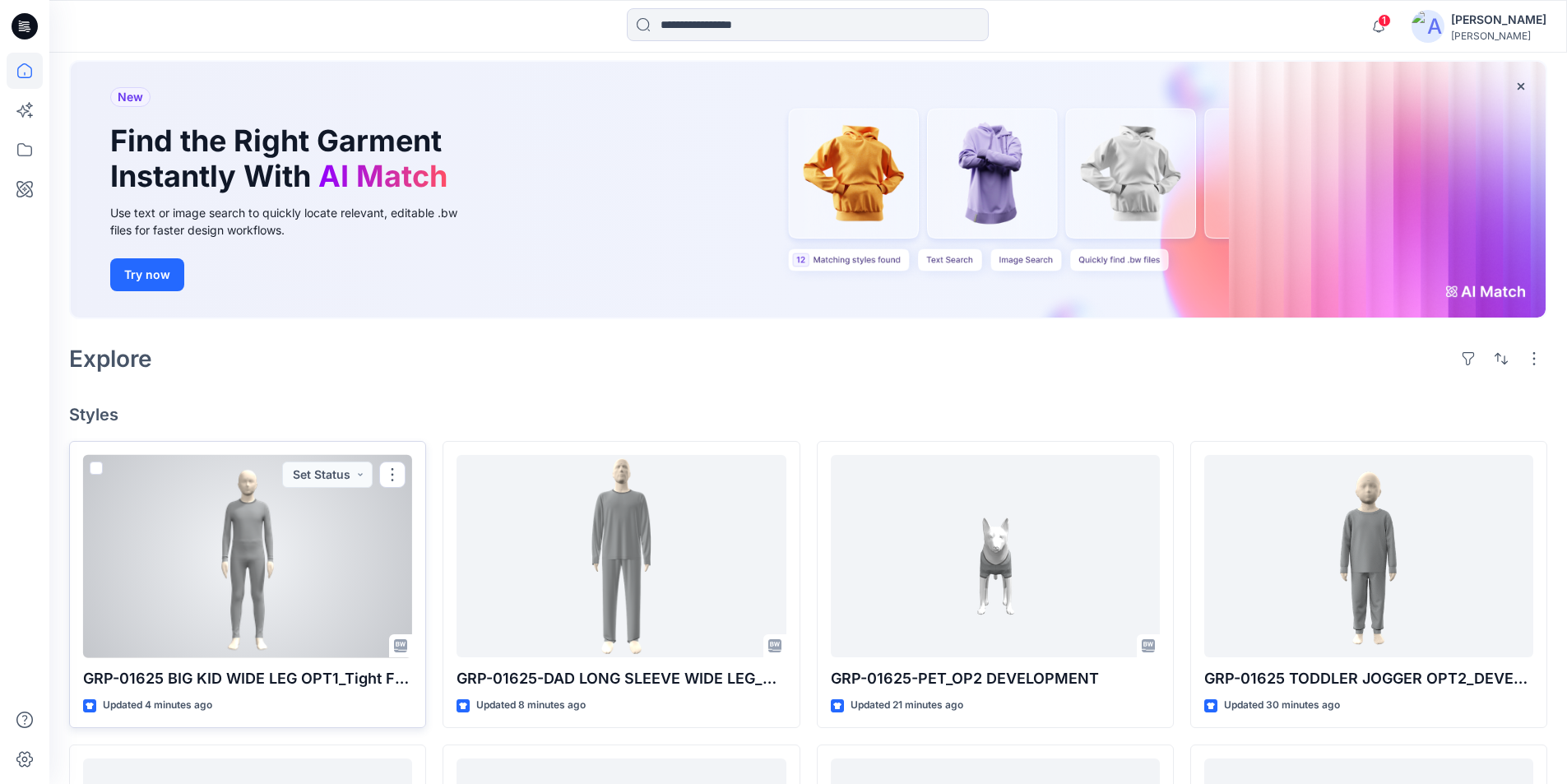
click at [293, 565] on div at bounding box center [247, 556] width 329 height 203
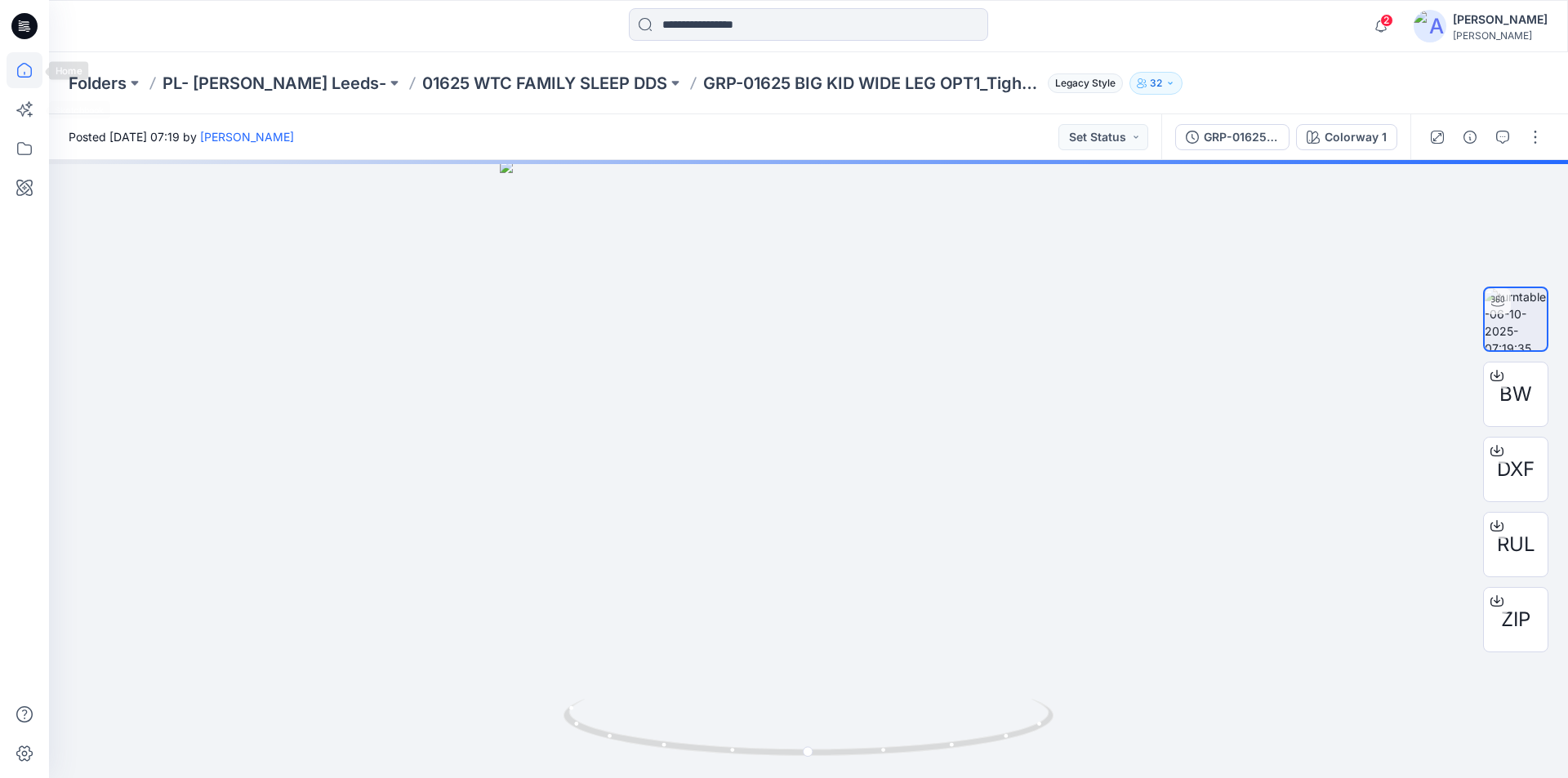
click at [30, 73] on icon at bounding box center [24, 70] width 36 height 36
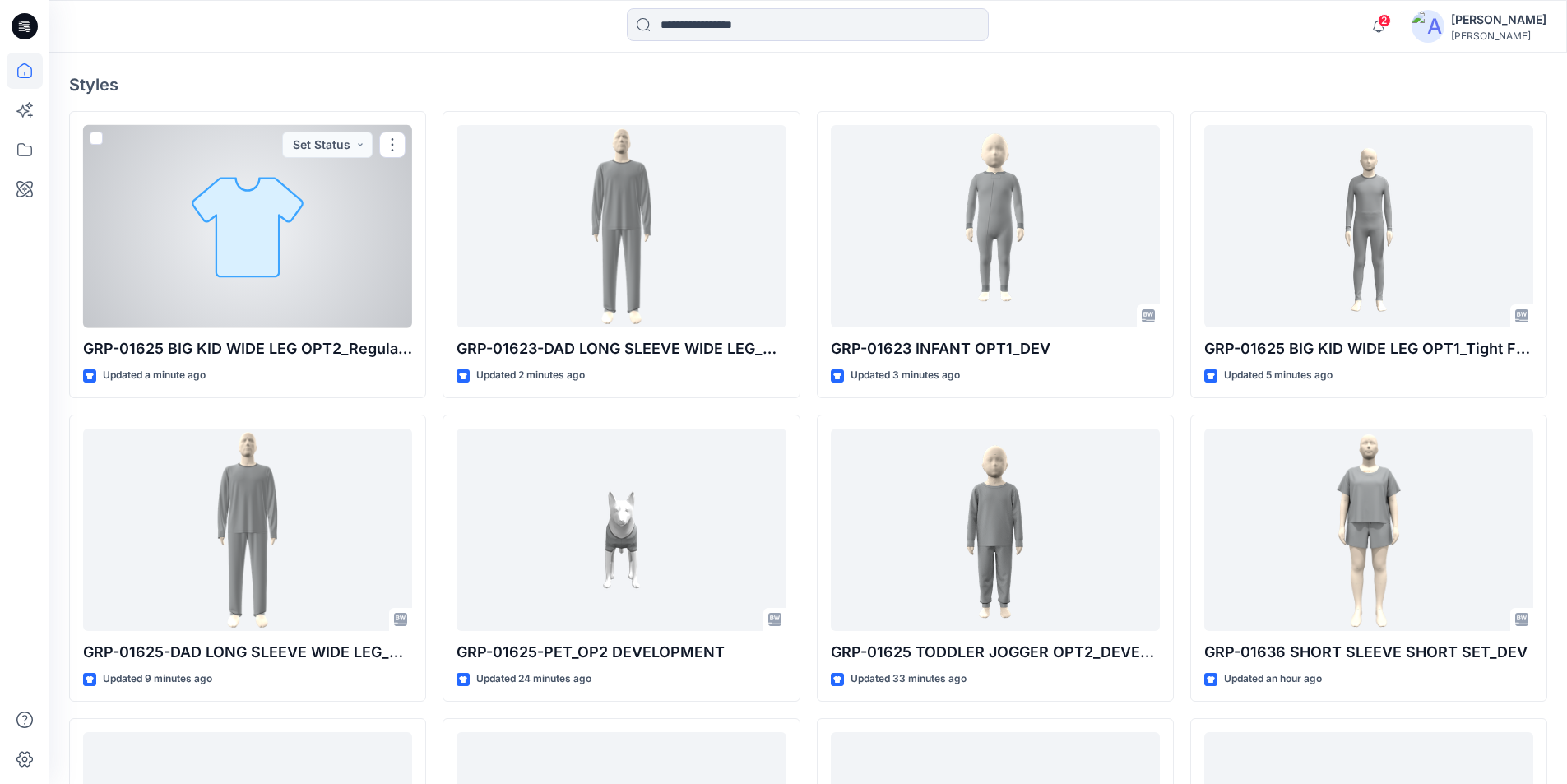
scroll to position [411, 0]
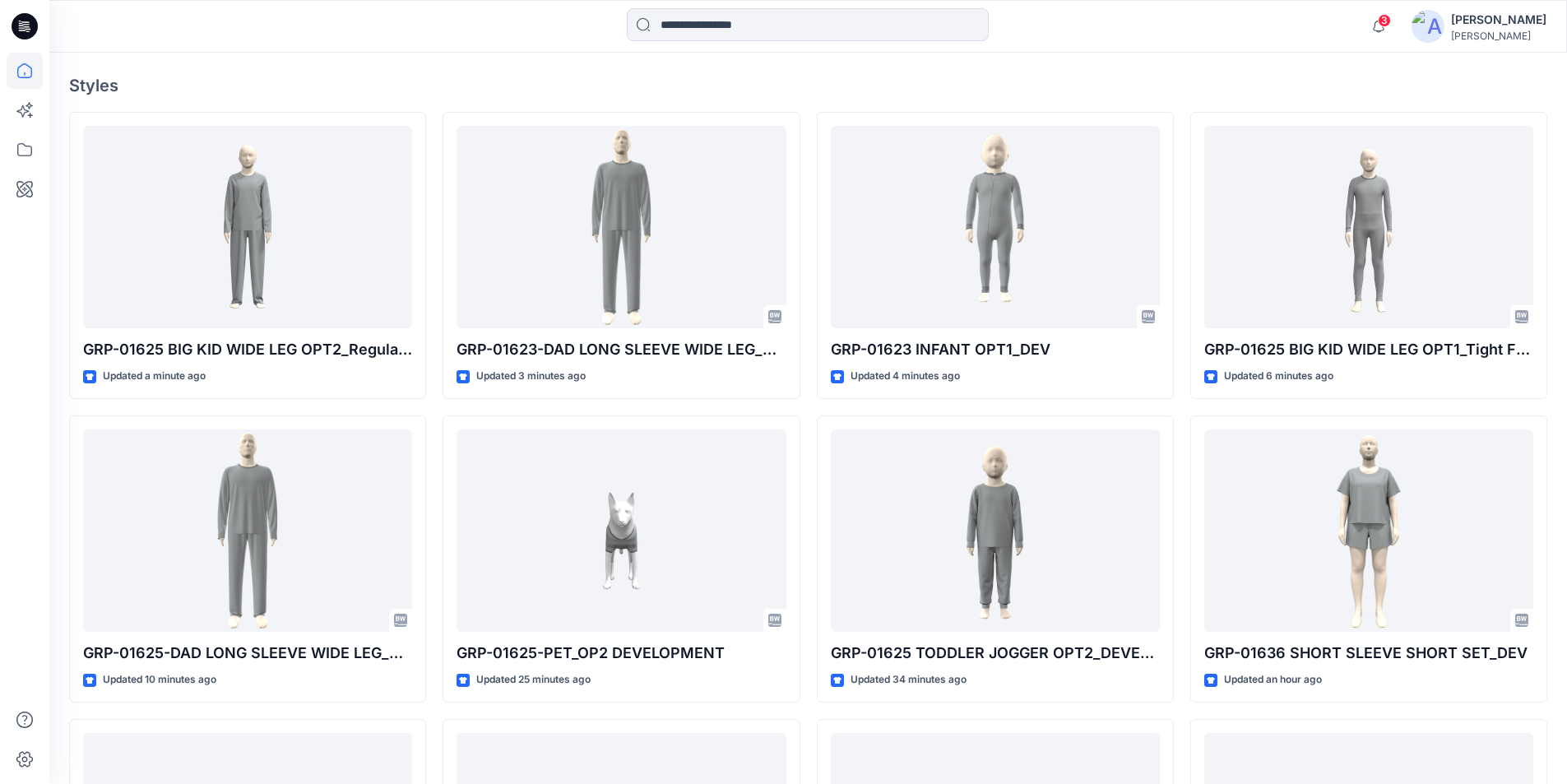
scroll to position [329, 0]
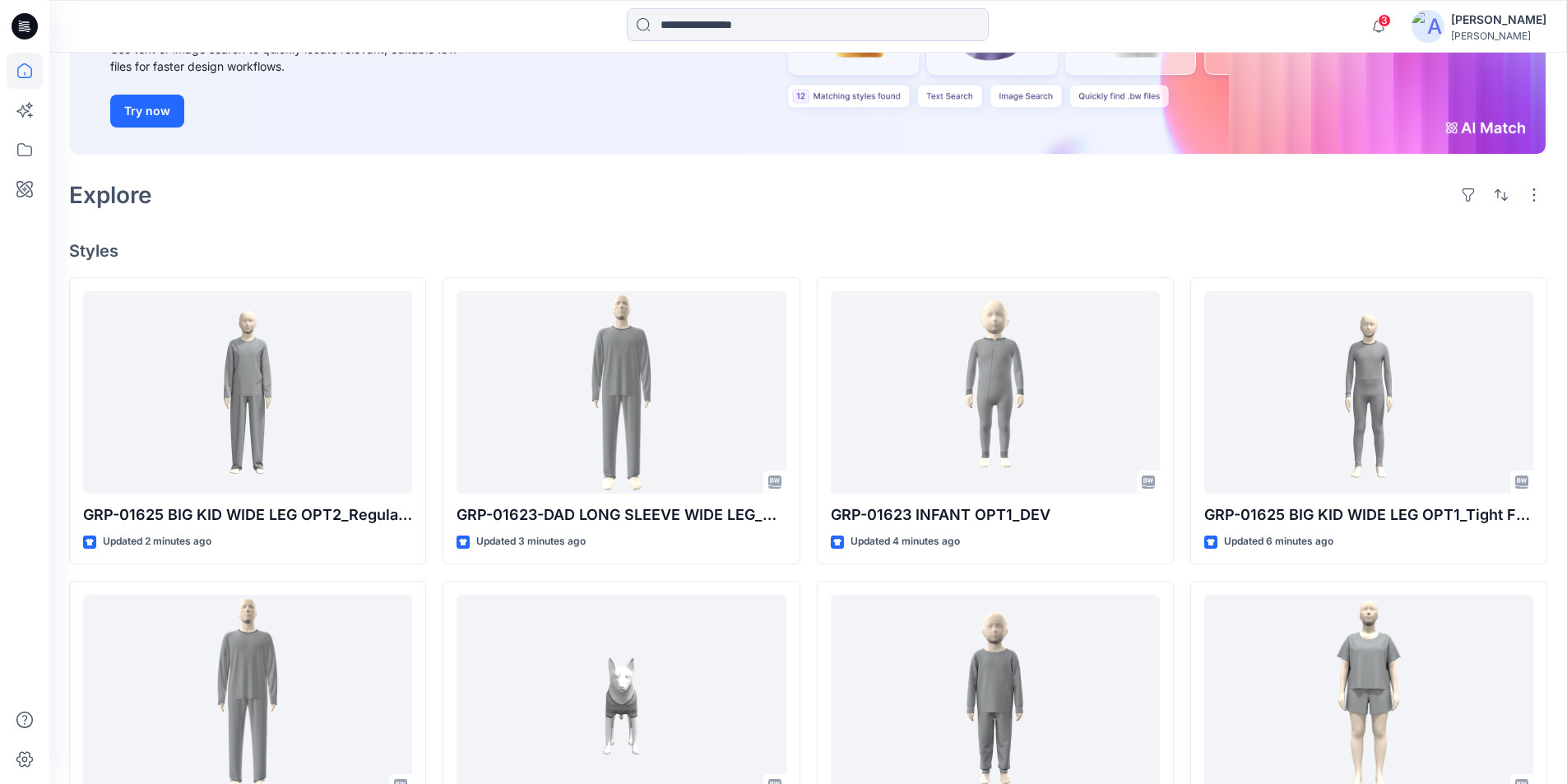
scroll to position [247, 0]
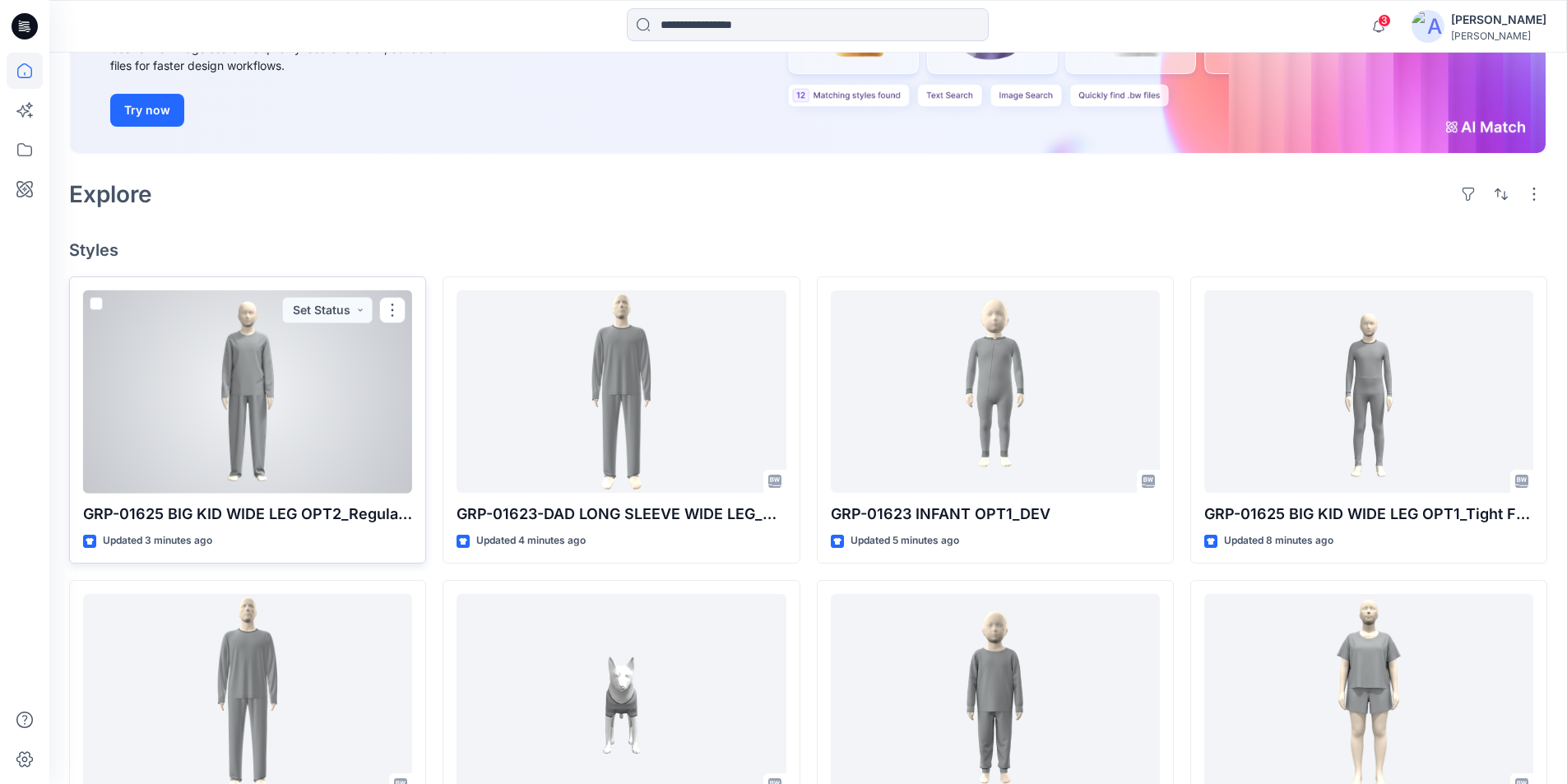
click at [288, 397] on div at bounding box center [247, 392] width 329 height 203
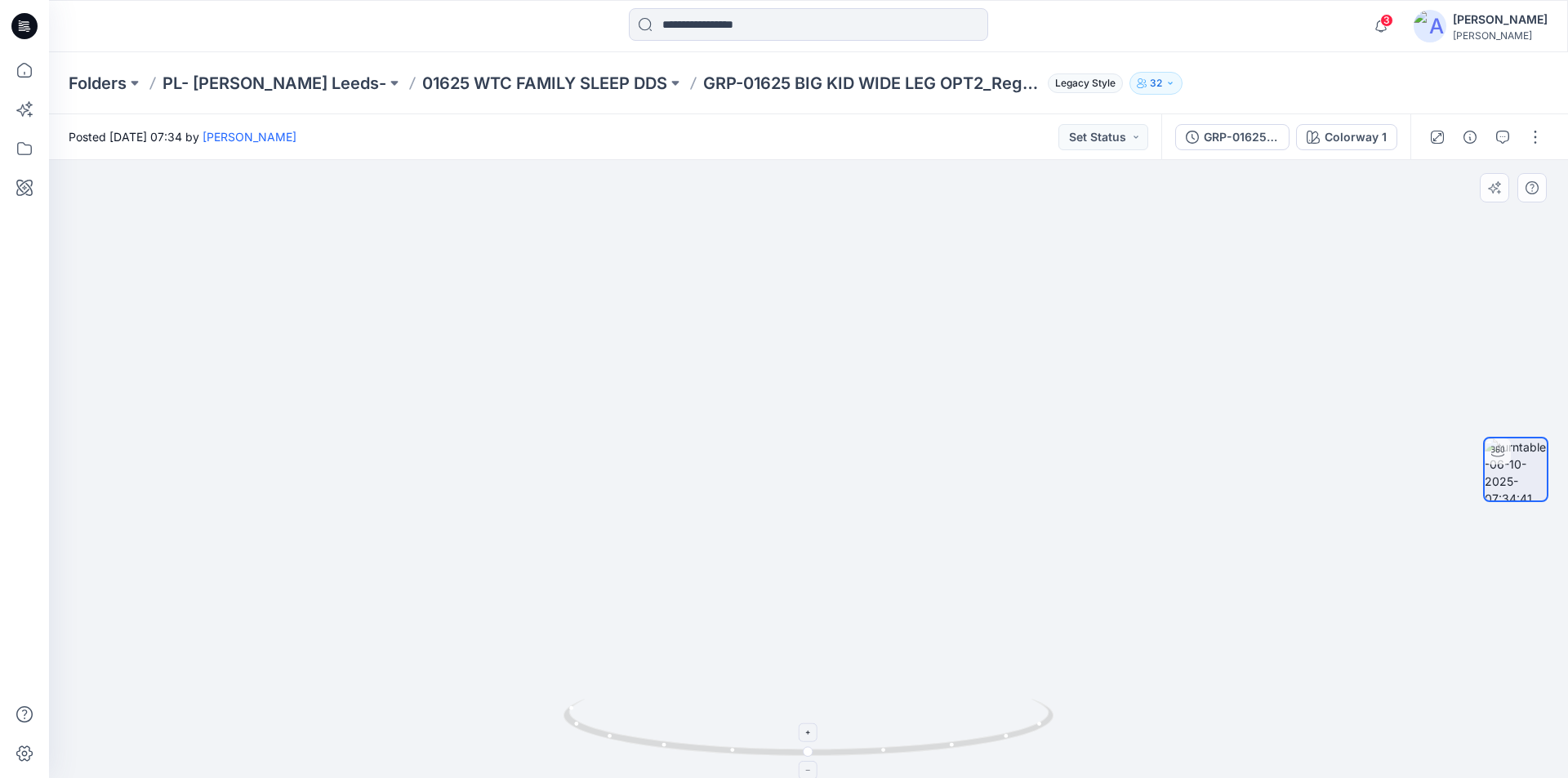
drag, startPoint x: 911, startPoint y: 549, endPoint x: 920, endPoint y: 714, distance: 165.2
click at [1393, 24] on span "3" at bounding box center [1386, 20] width 13 height 13
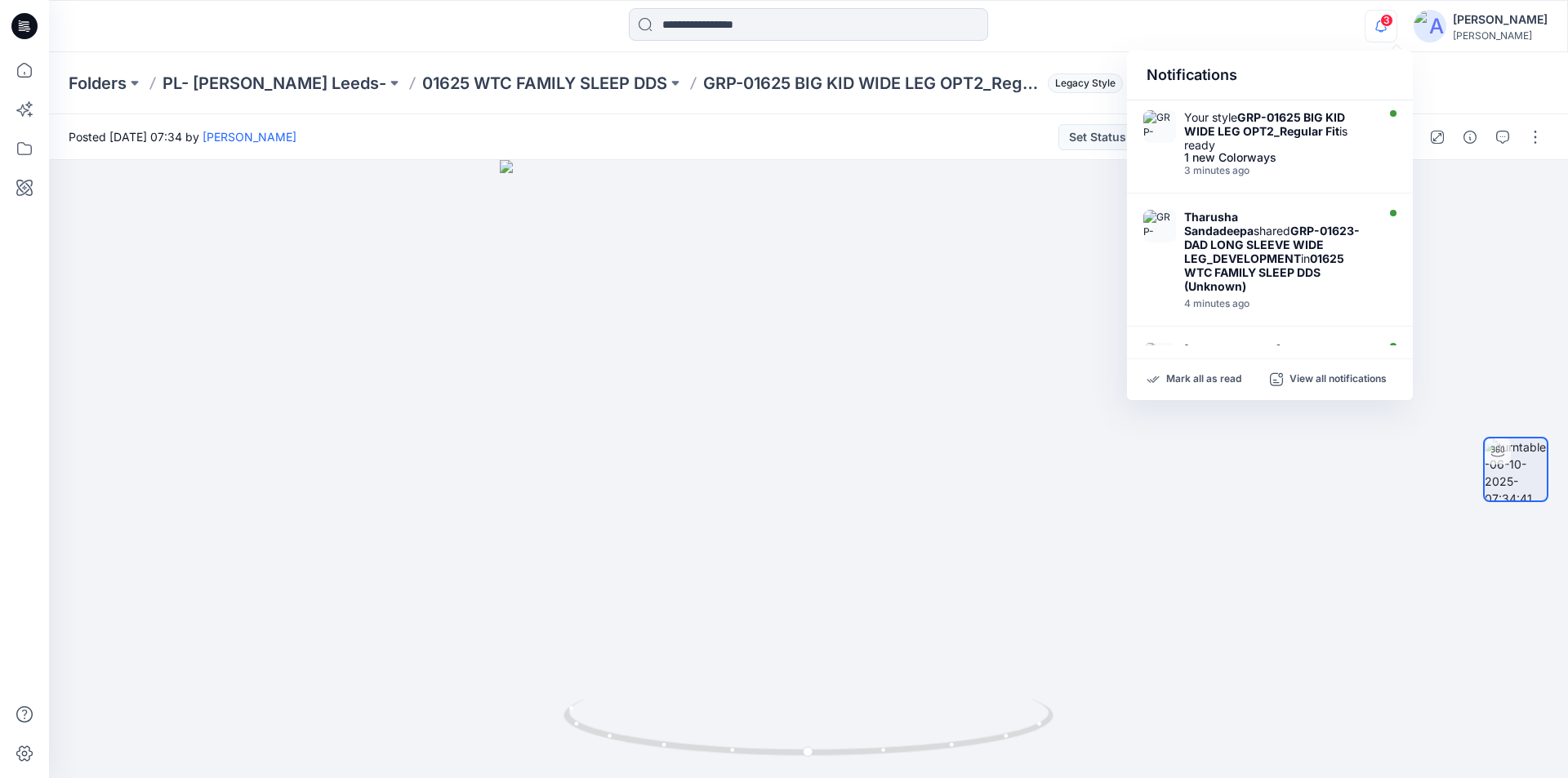
click at [1166, 14] on div at bounding box center [808, 26] width 759 height 36
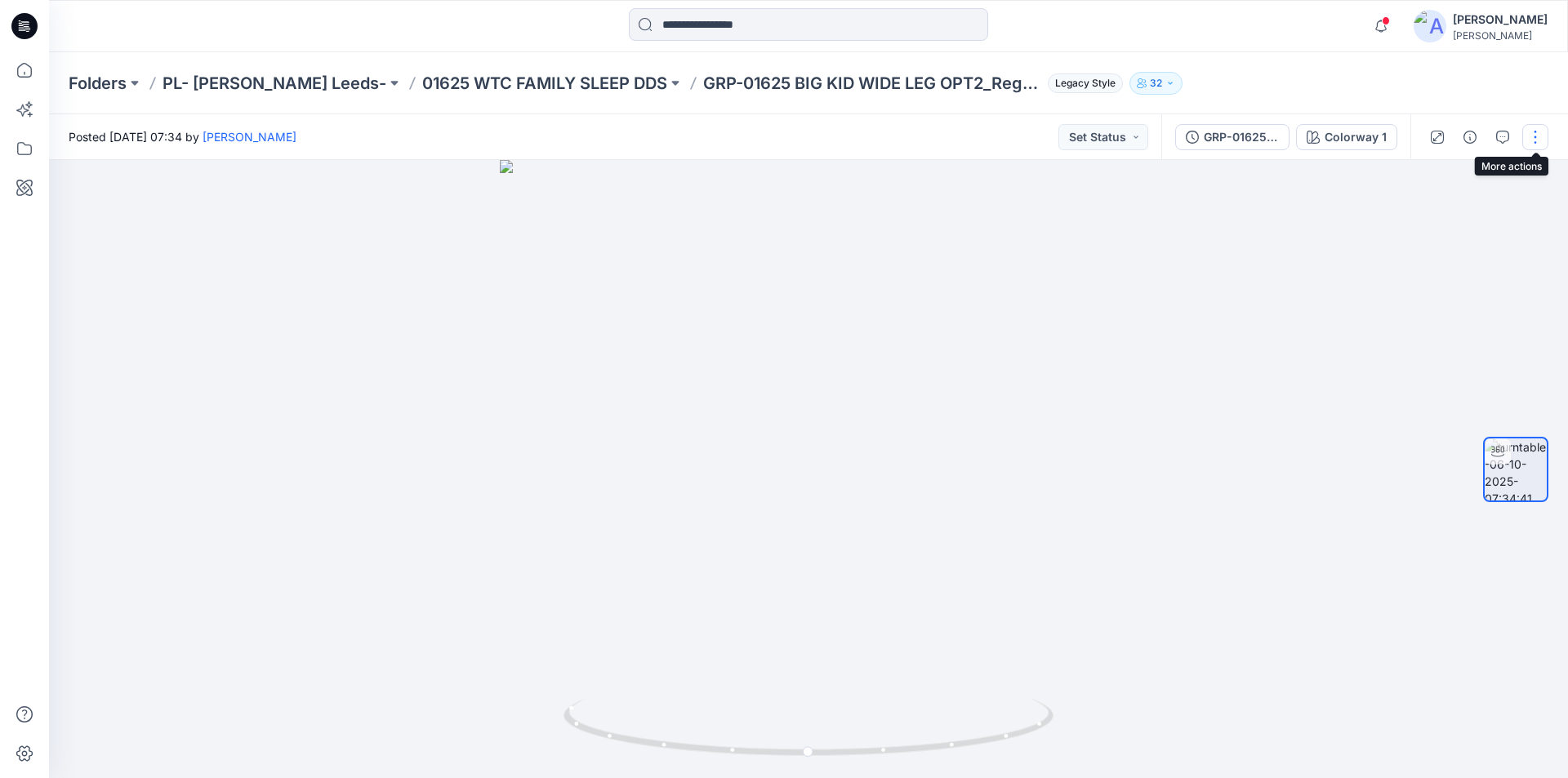
click at [1534, 137] on button "button" at bounding box center [1534, 137] width 26 height 26
click at [1469, 176] on button "Edit" at bounding box center [1465, 175] width 150 height 30
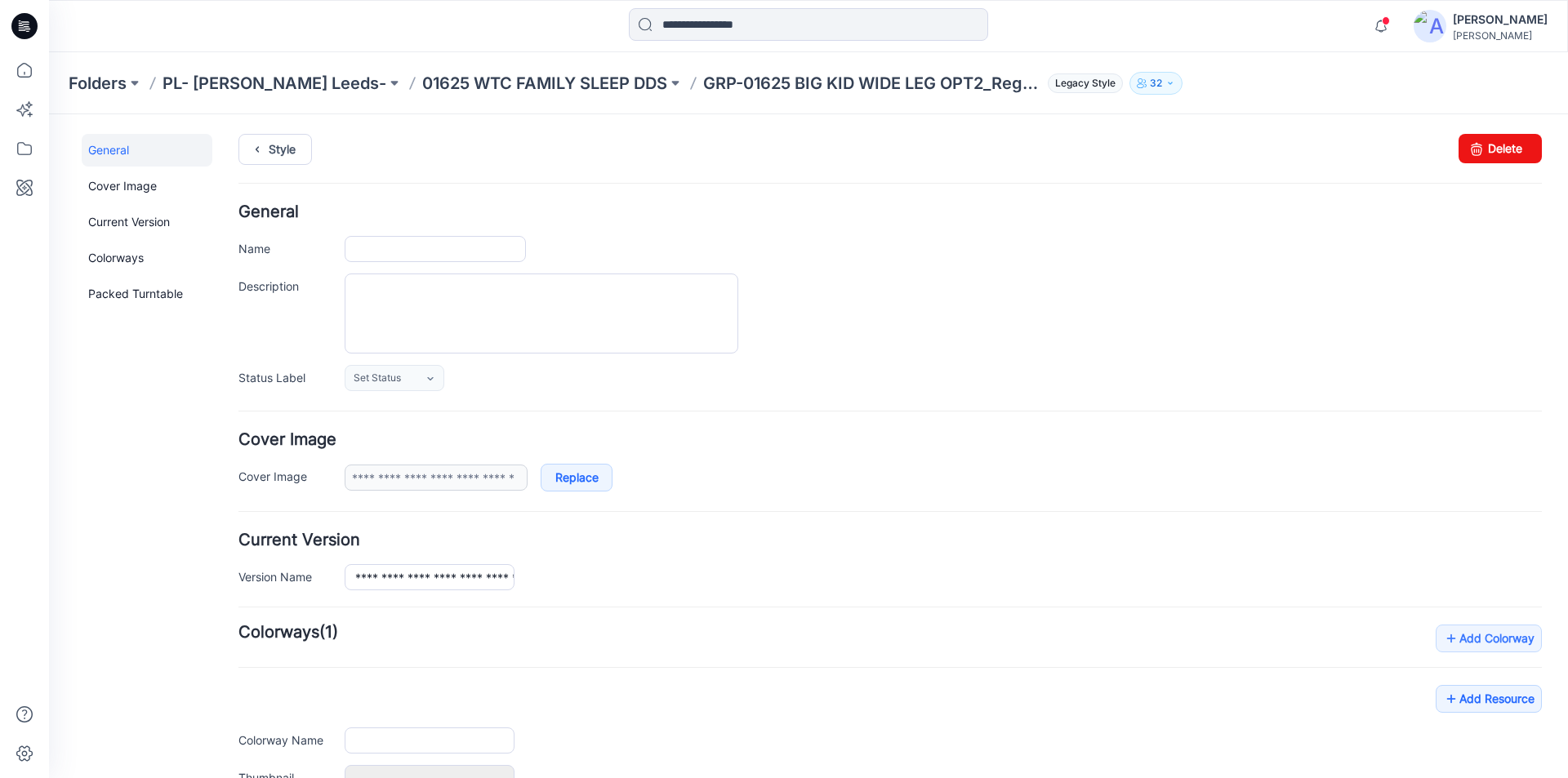
type input "**********"
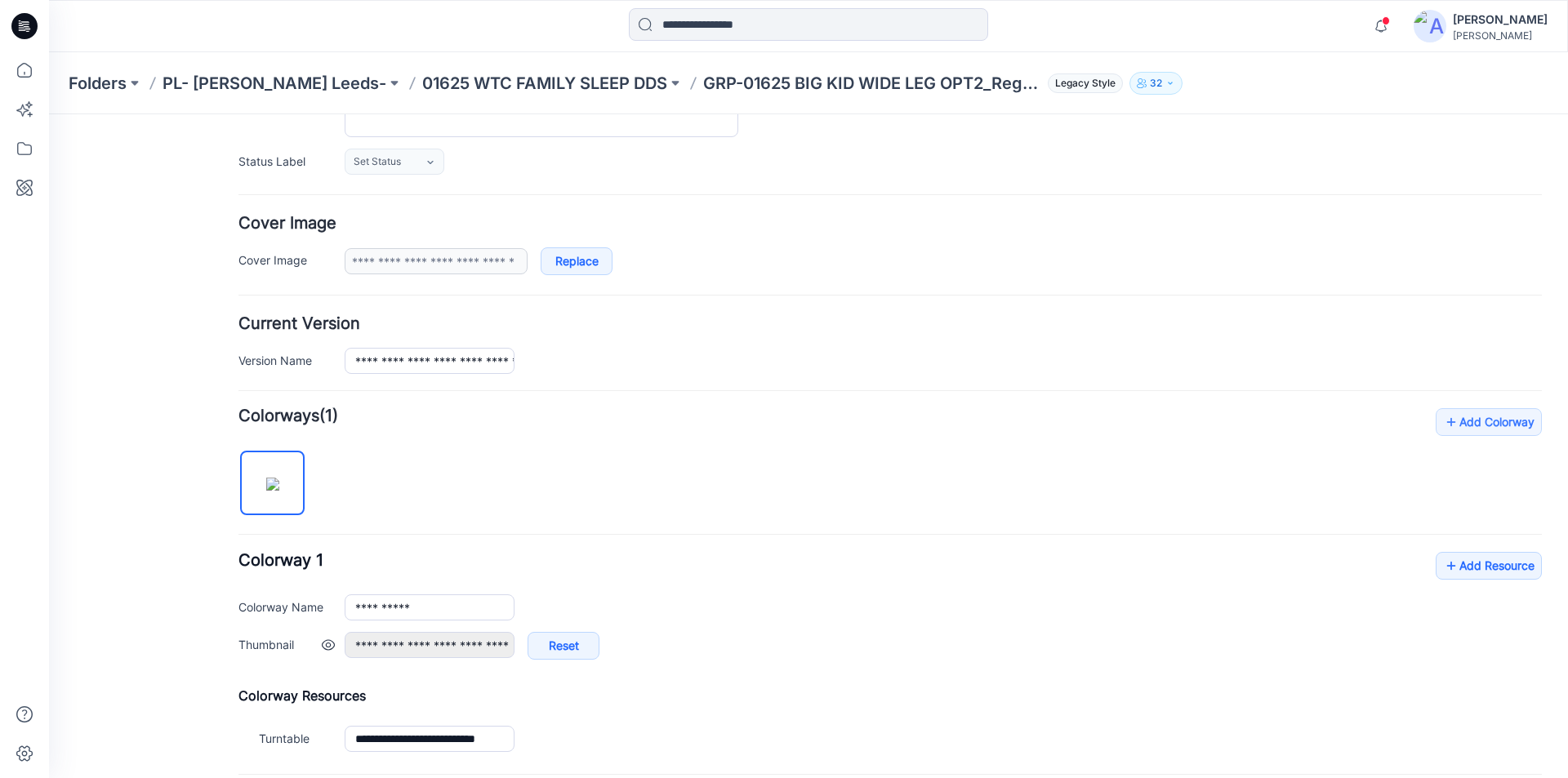
scroll to position [383, 0]
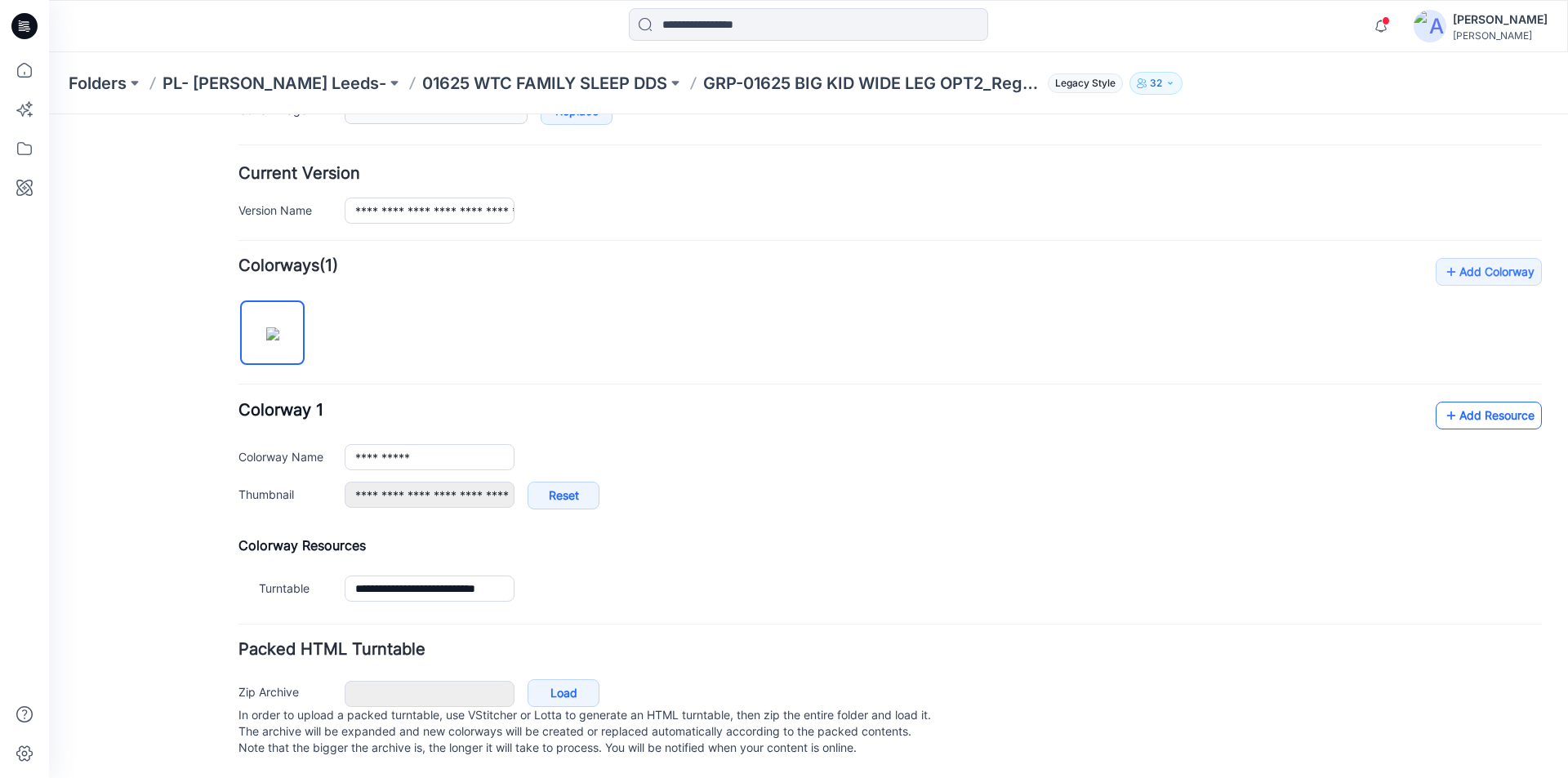
click at [1450, 402] on link "Add Resource" at bounding box center [1489, 416] width 106 height 28
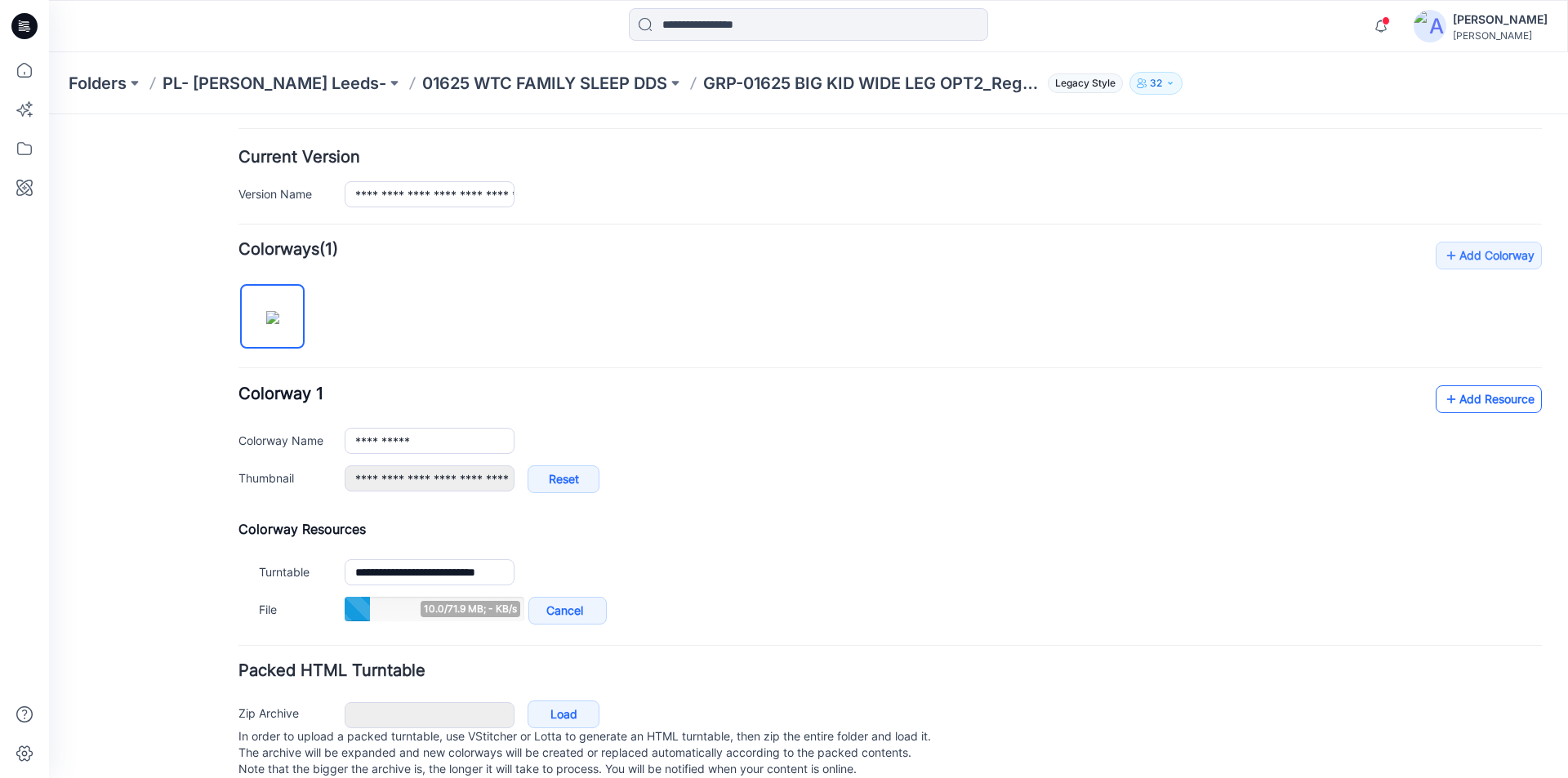
click at [1463, 394] on link "Add Resource" at bounding box center [1489, 399] width 106 height 28
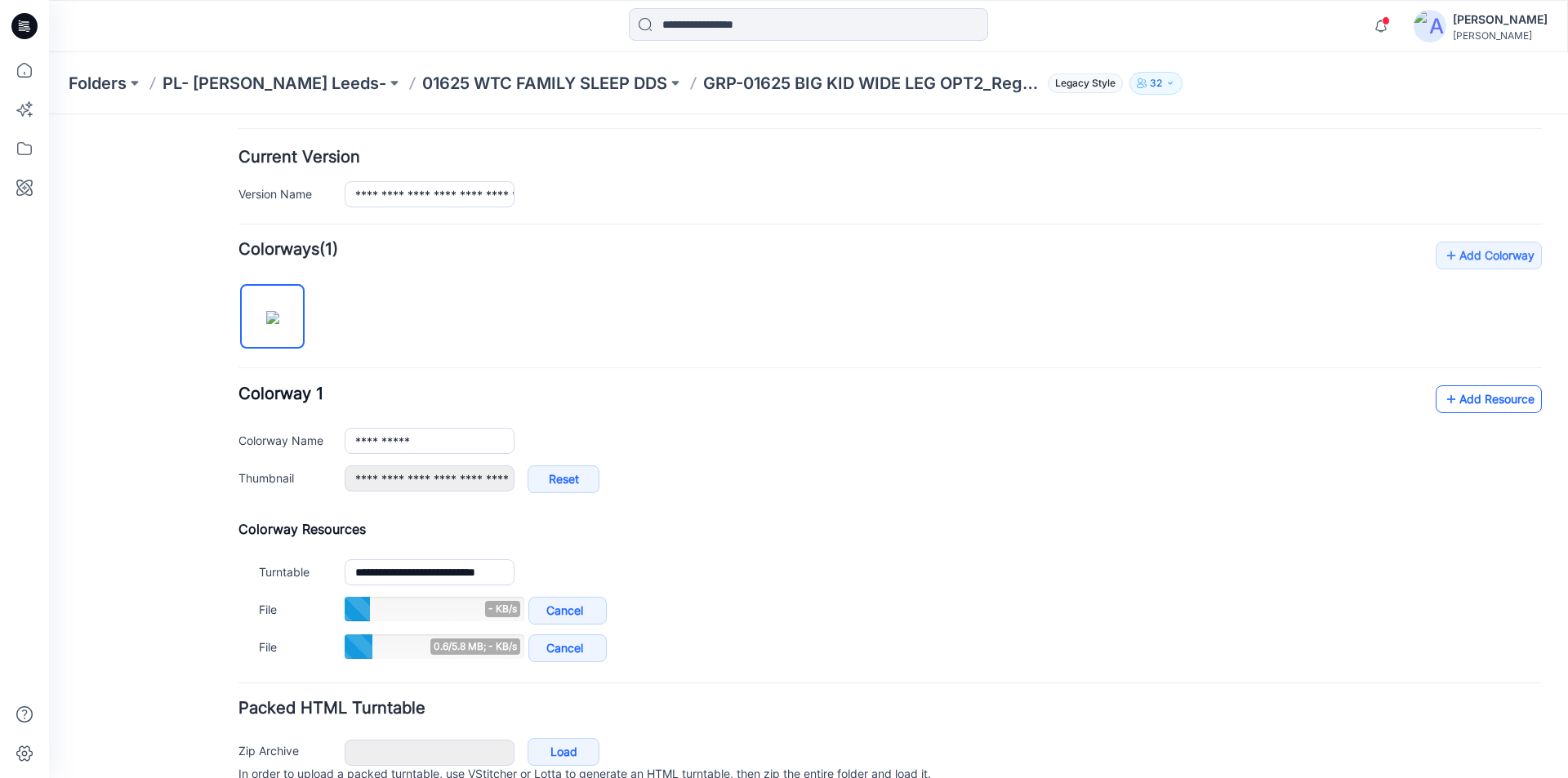
click at [1450, 398] on link "Add Resource" at bounding box center [1489, 399] width 106 height 28
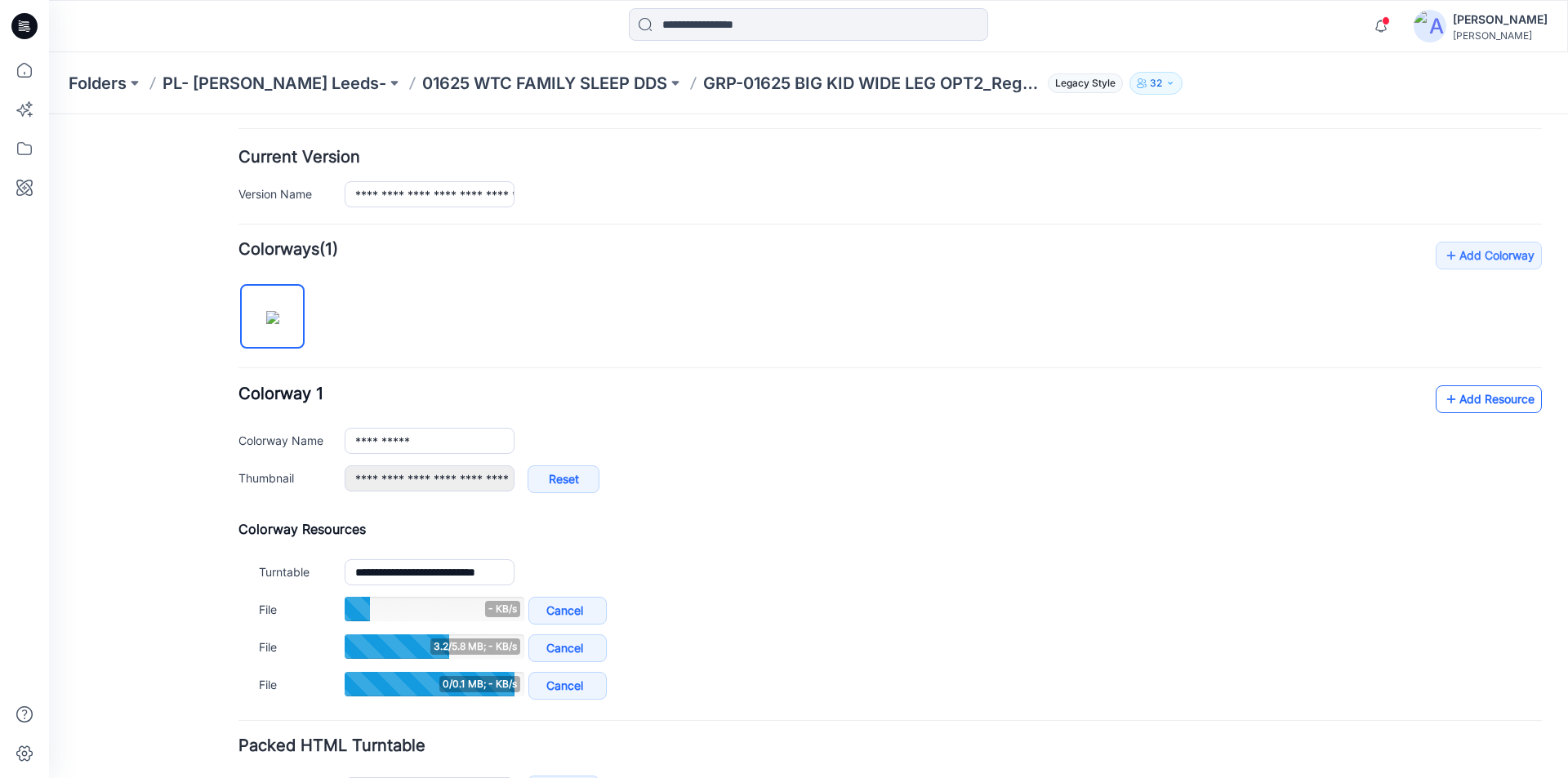
click at [1469, 402] on link "Add Resource" at bounding box center [1489, 399] width 106 height 28
click at [1490, 394] on link "Add Resource" at bounding box center [1489, 399] width 106 height 28
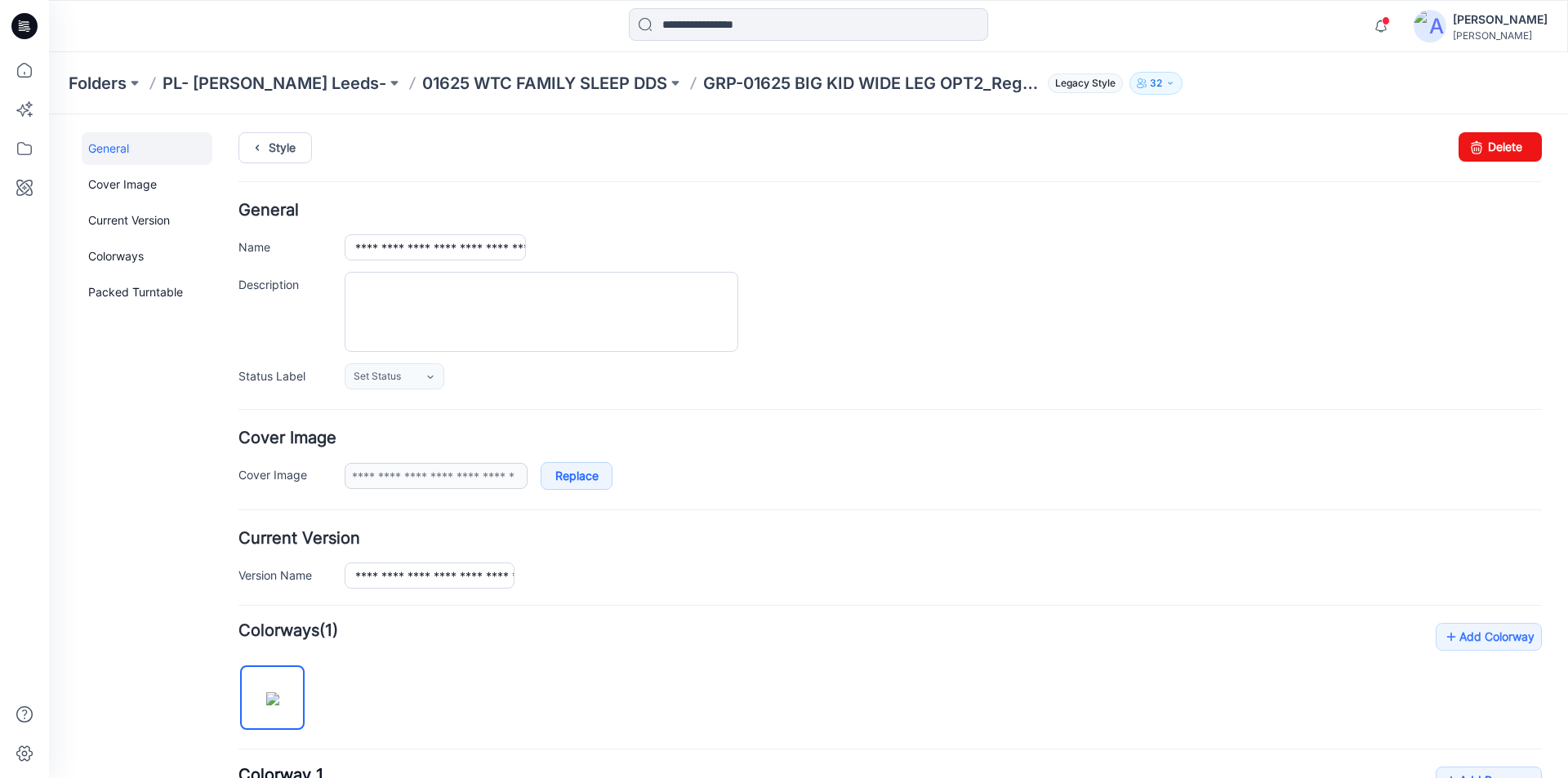
scroll to position [0, 0]
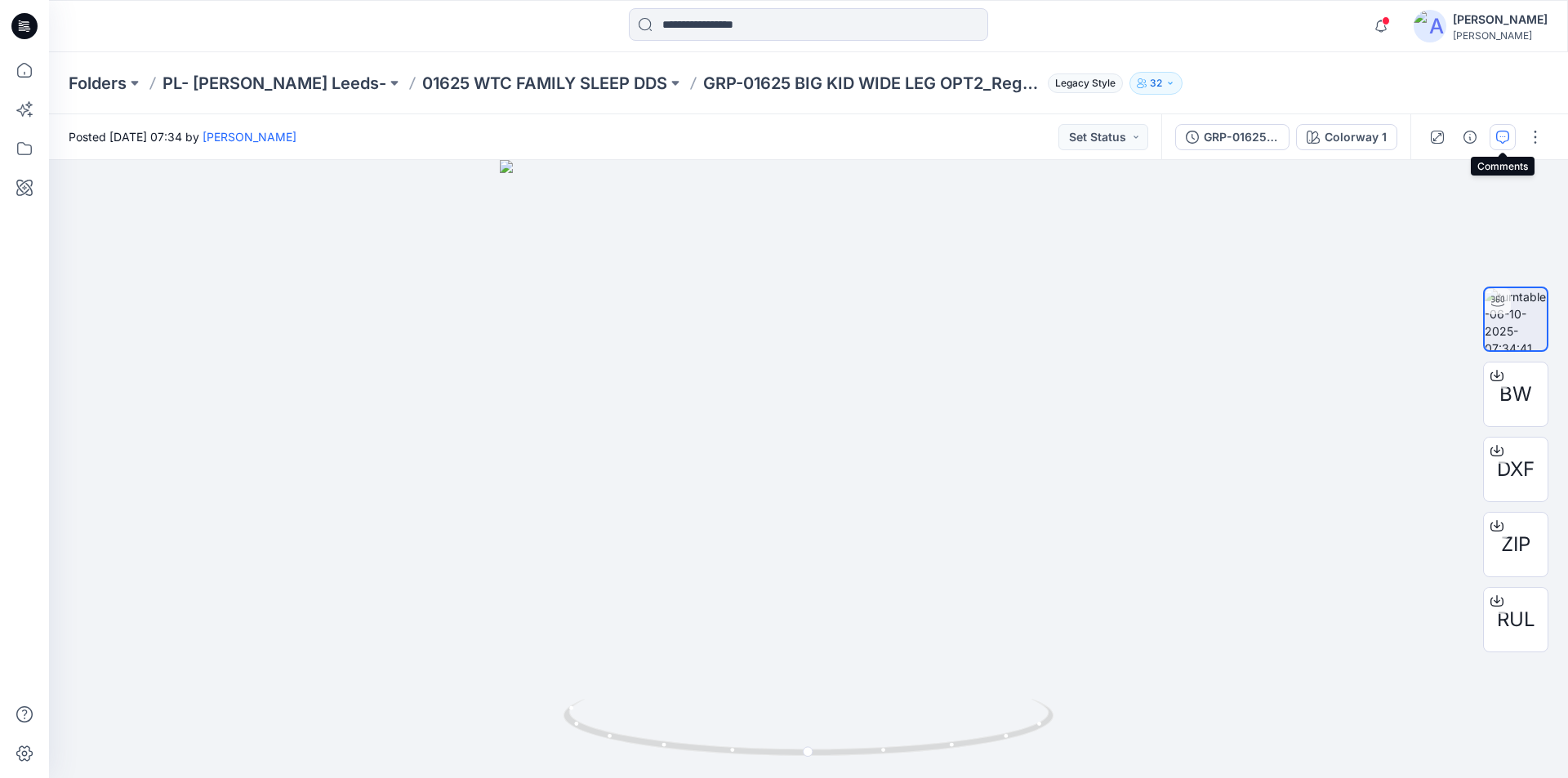
click at [1496, 138] on icon "button" at bounding box center [1502, 137] width 13 height 13
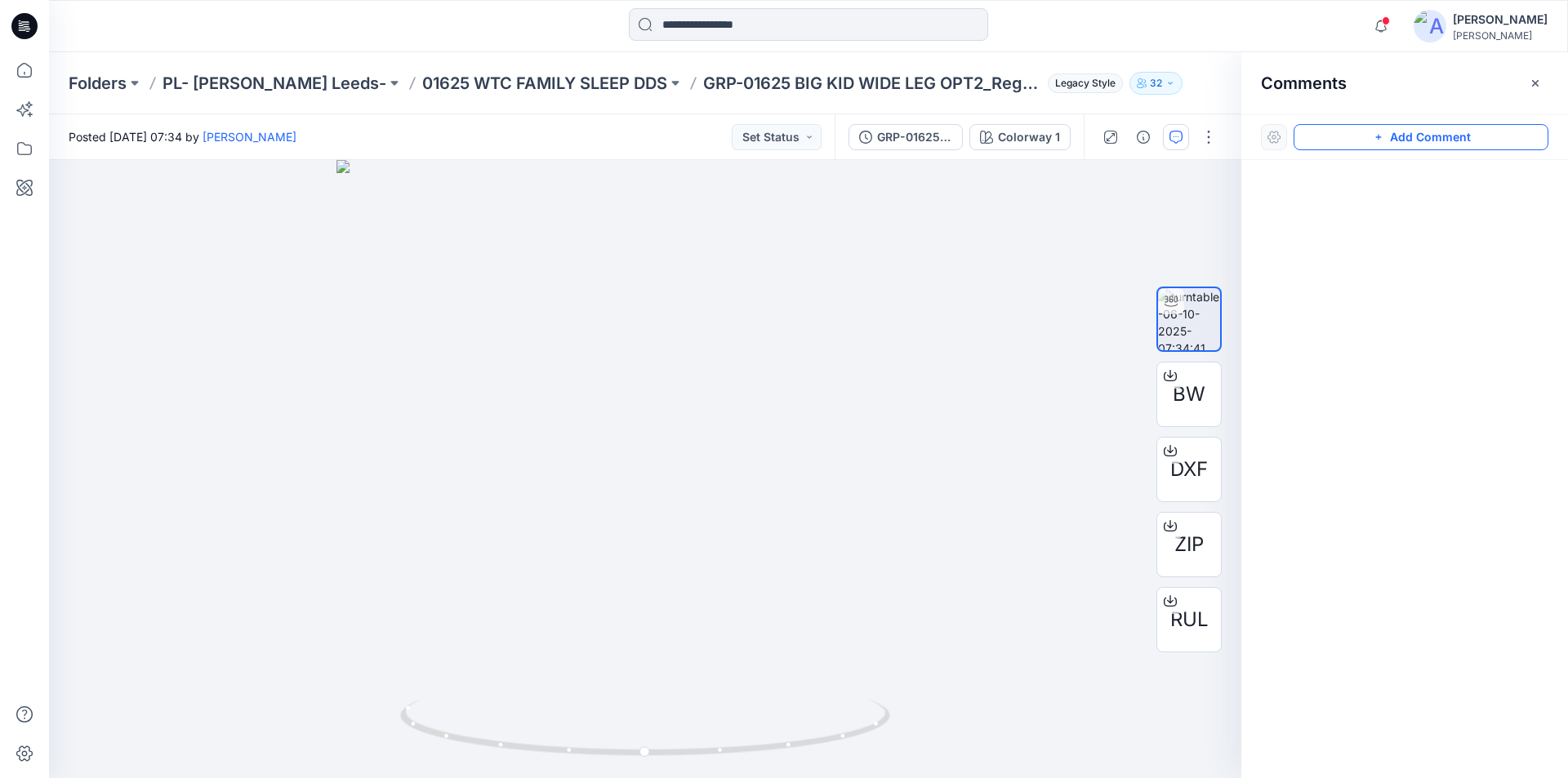
click at [1403, 140] on button "Add Comment" at bounding box center [1420, 137] width 254 height 26
click at [659, 407] on div "1" at bounding box center [645, 469] width 1192 height 618
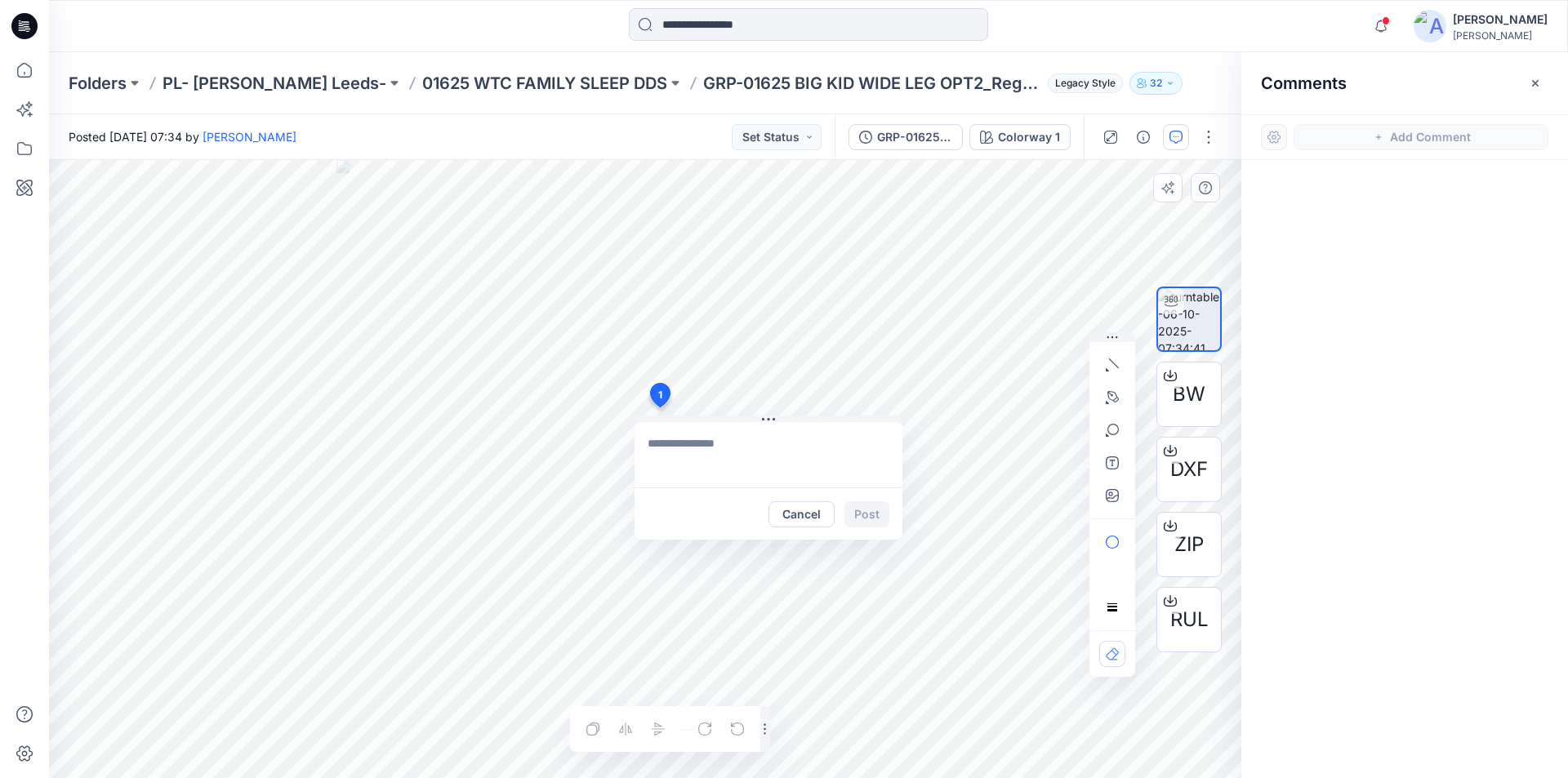
click at [710, 431] on textarea at bounding box center [767, 455] width 268 height 65
click at [728, 452] on textarea "*******" at bounding box center [767, 455] width 268 height 65
paste textarea "**********"
type textarea "**********"
click at [865, 517] on button "Post" at bounding box center [867, 514] width 45 height 26
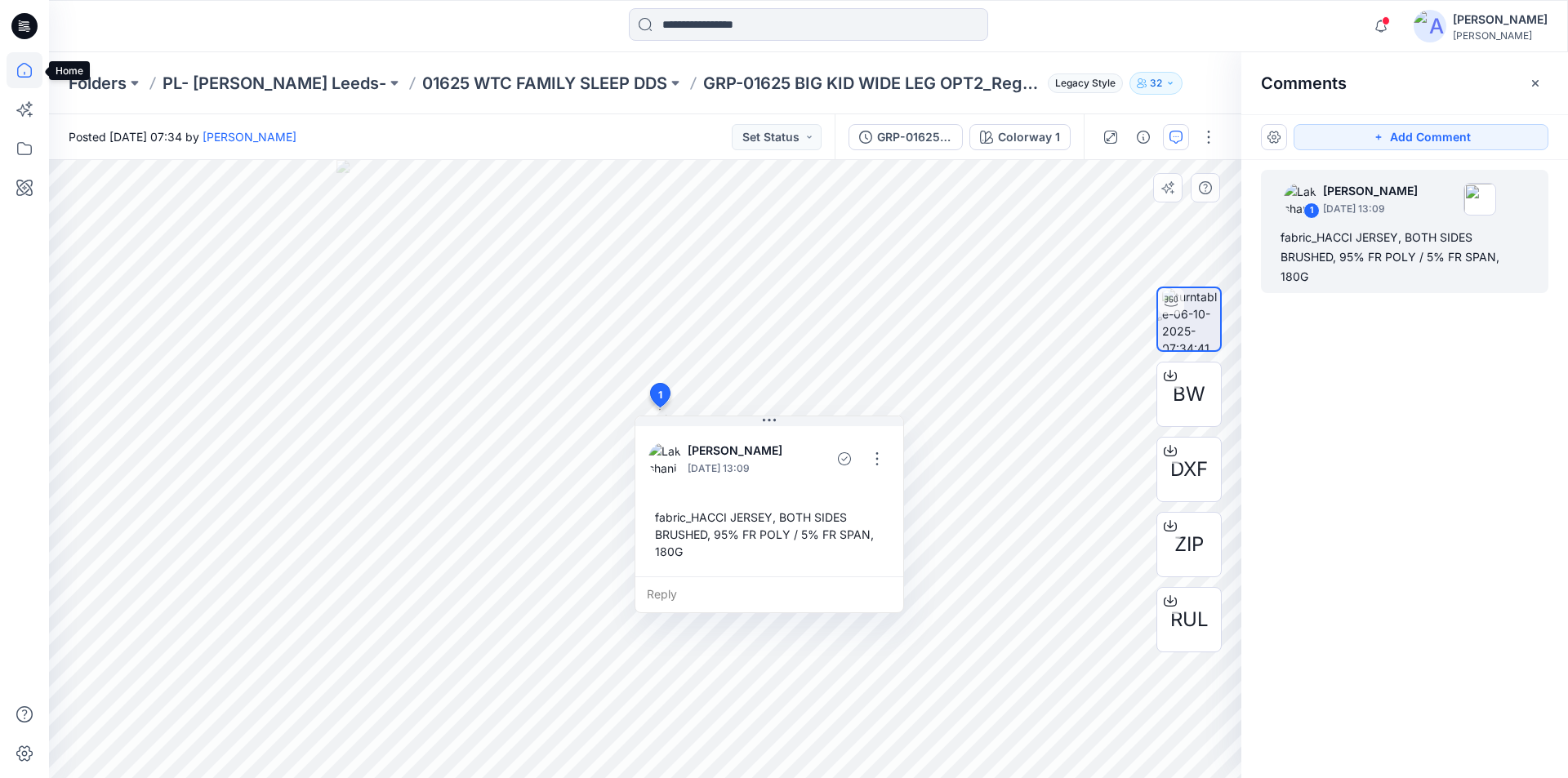
click at [27, 74] on icon at bounding box center [24, 70] width 36 height 36
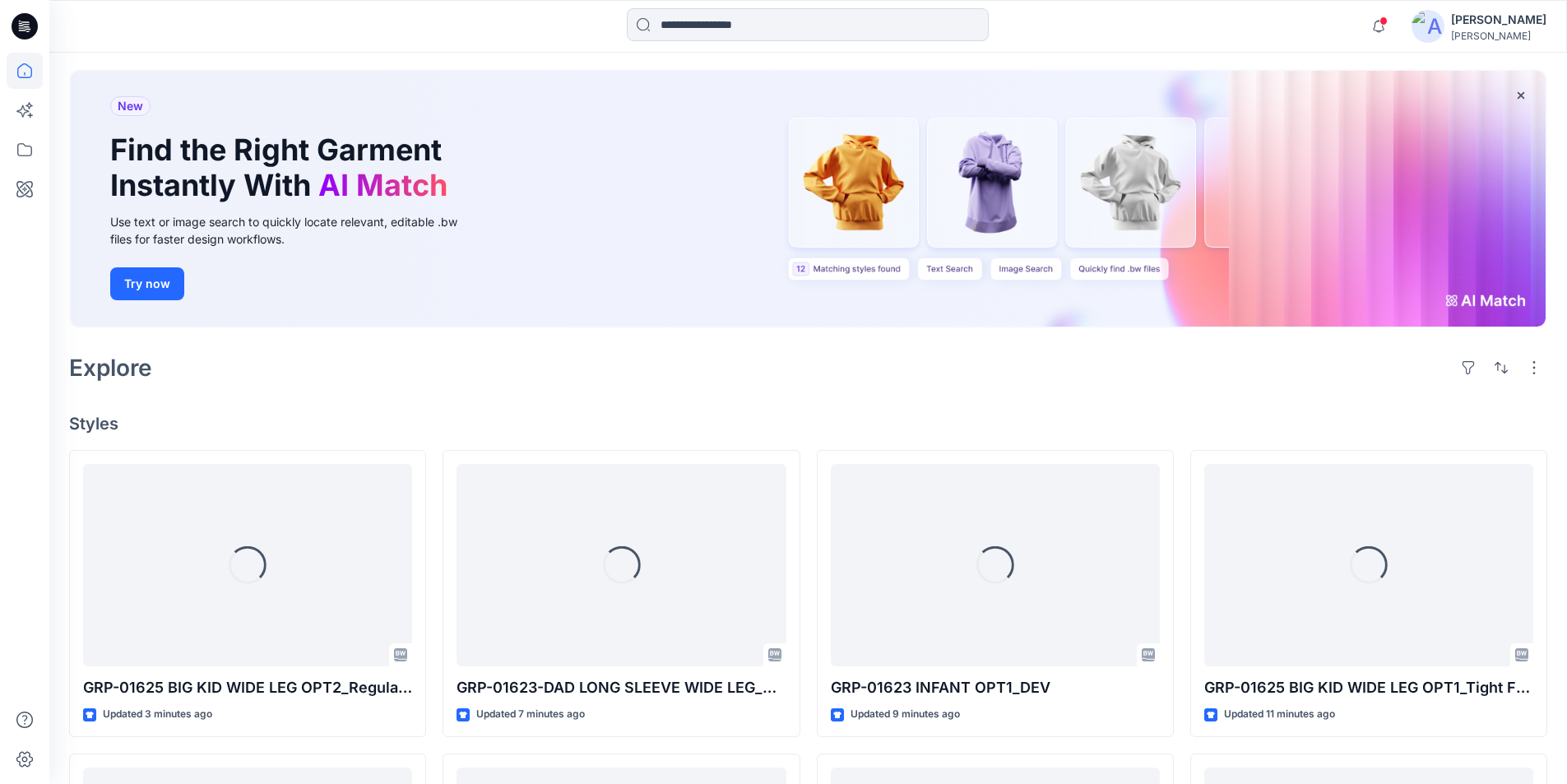
scroll to position [164, 0]
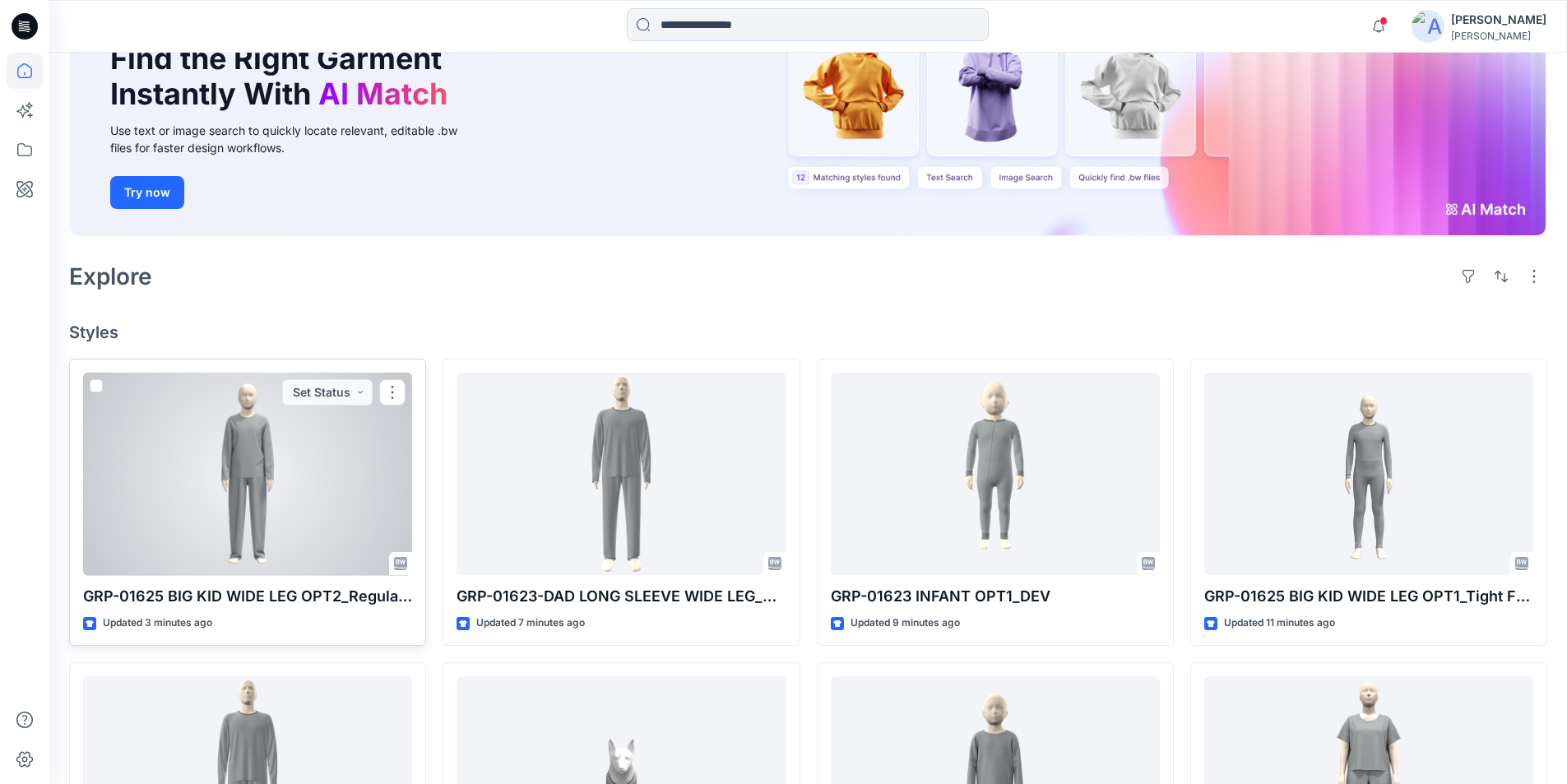
click at [266, 485] on div at bounding box center [247, 474] width 329 height 203
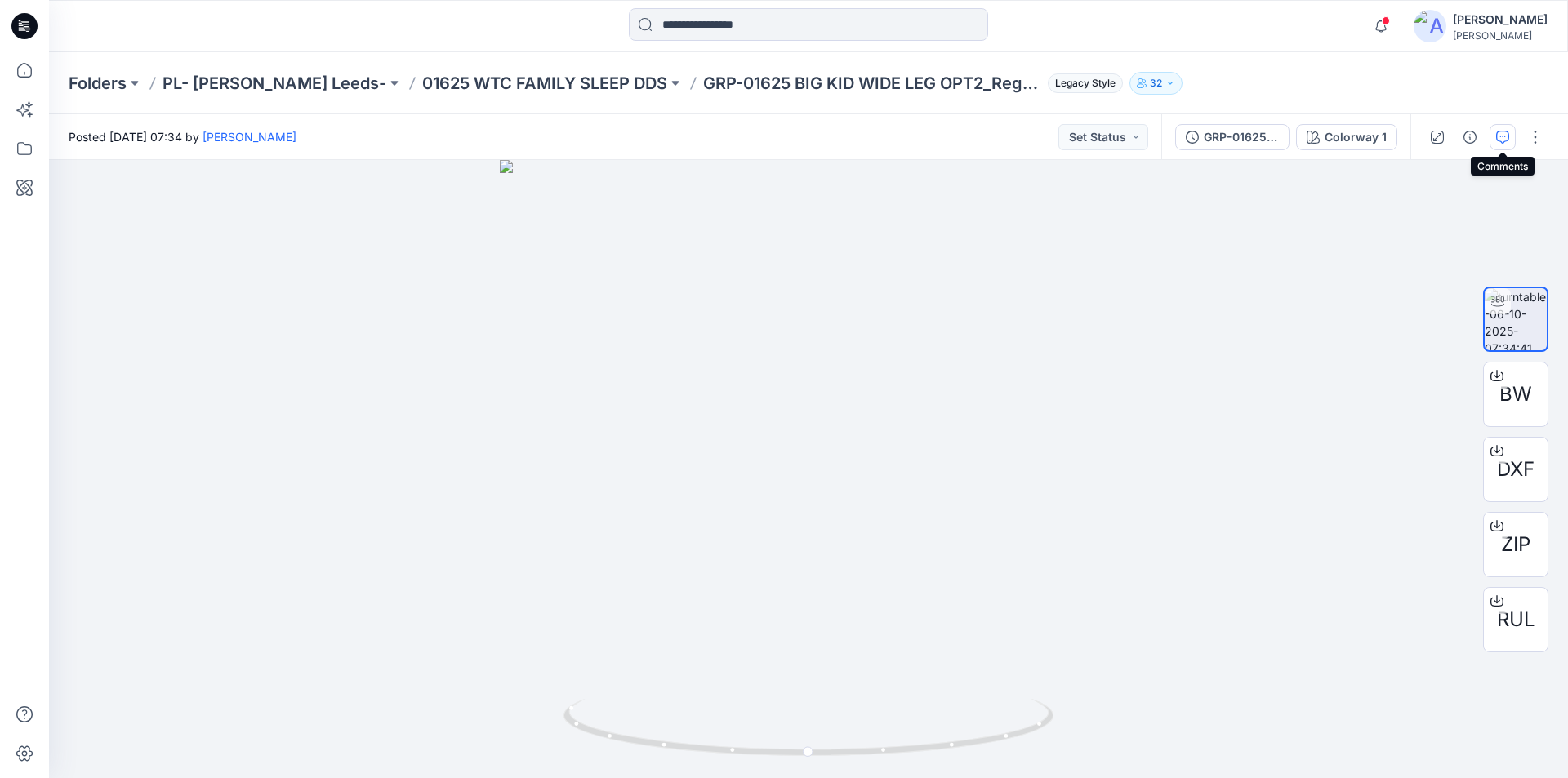
click at [1497, 133] on icon "button" at bounding box center [1502, 137] width 13 height 13
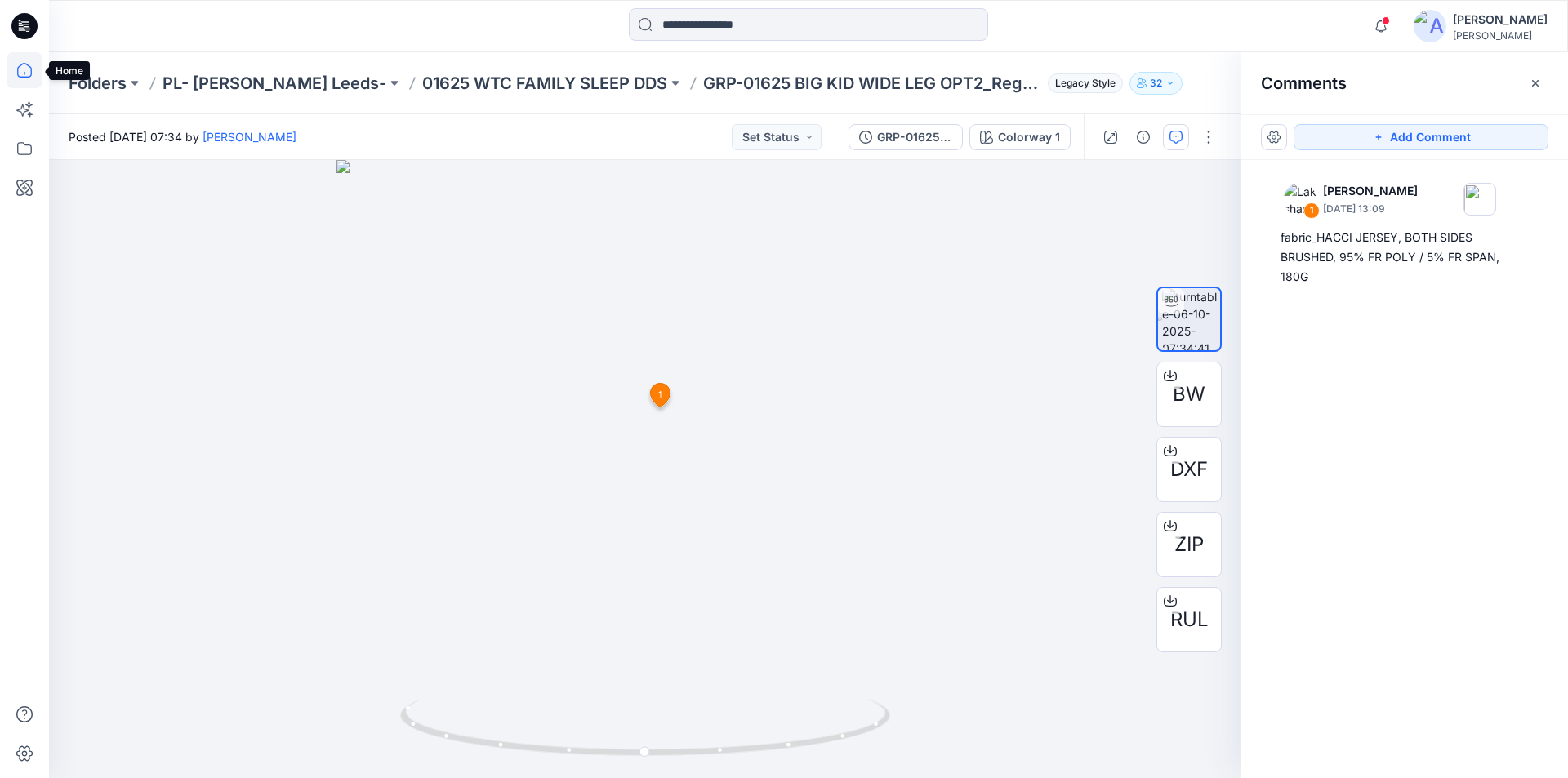
click at [24, 62] on icon at bounding box center [24, 70] width 36 height 36
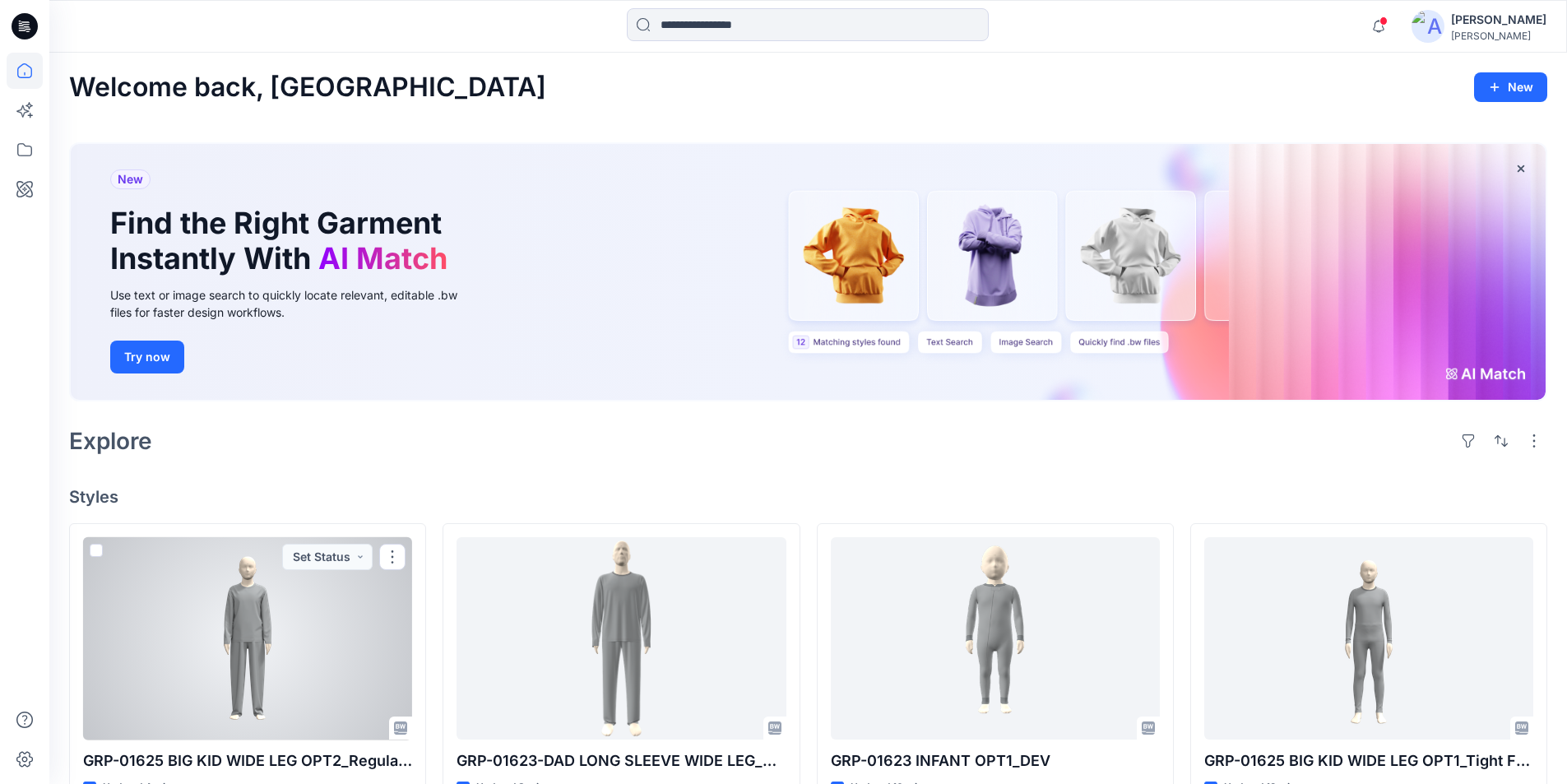
click at [264, 621] on div at bounding box center [247, 638] width 329 height 203
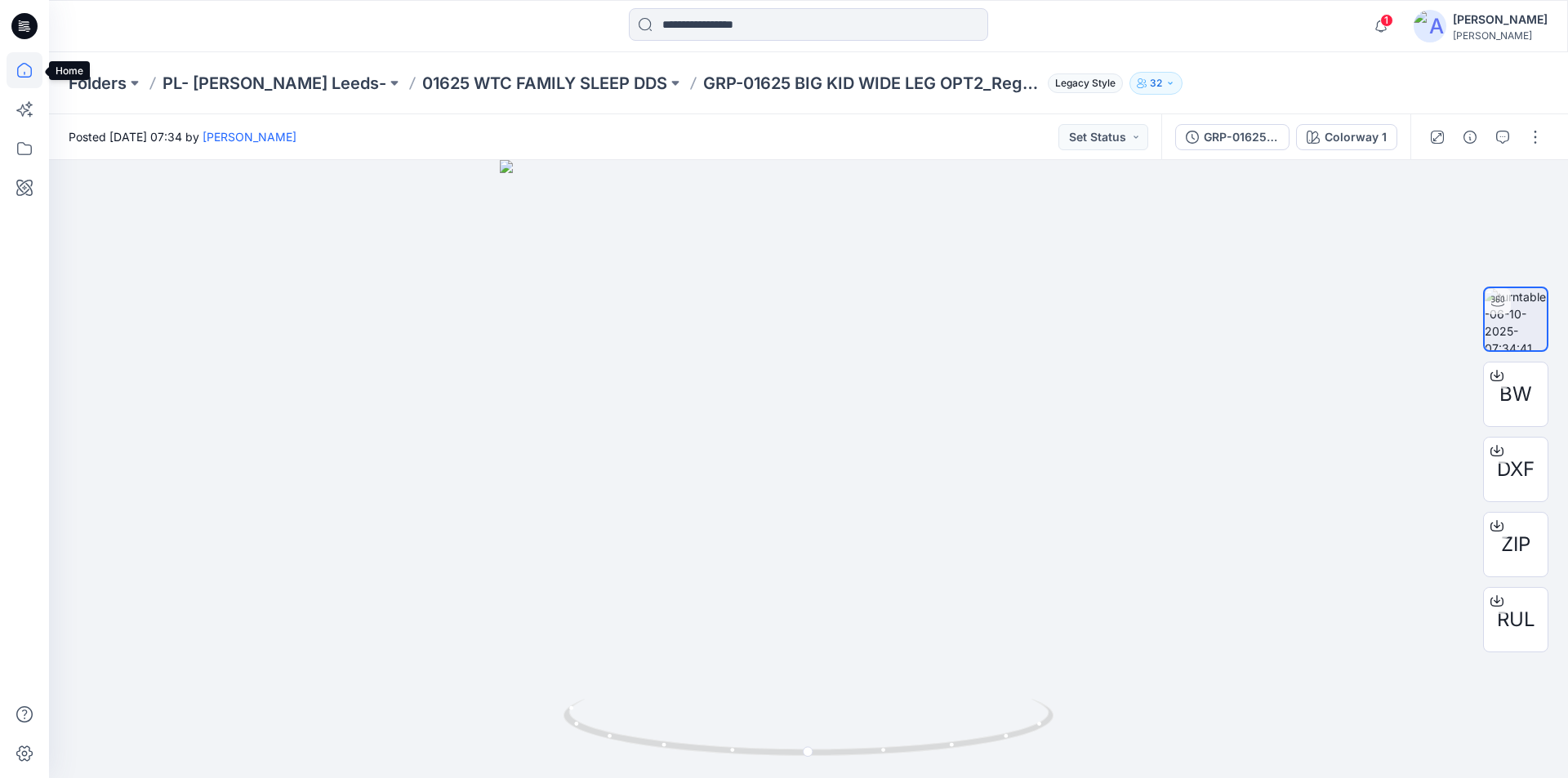
click at [25, 71] on icon at bounding box center [24, 70] width 36 height 36
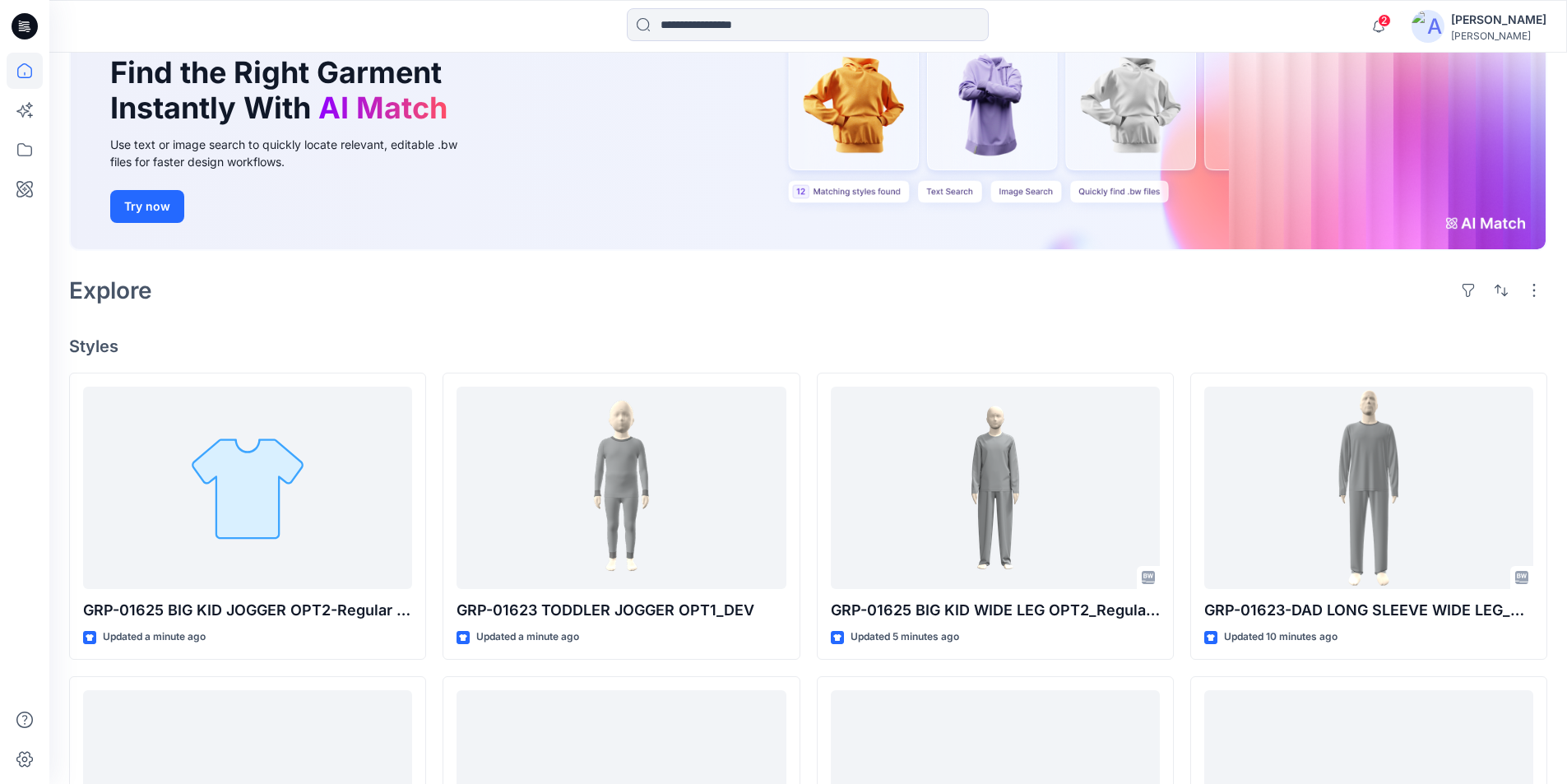
scroll to position [164, 0]
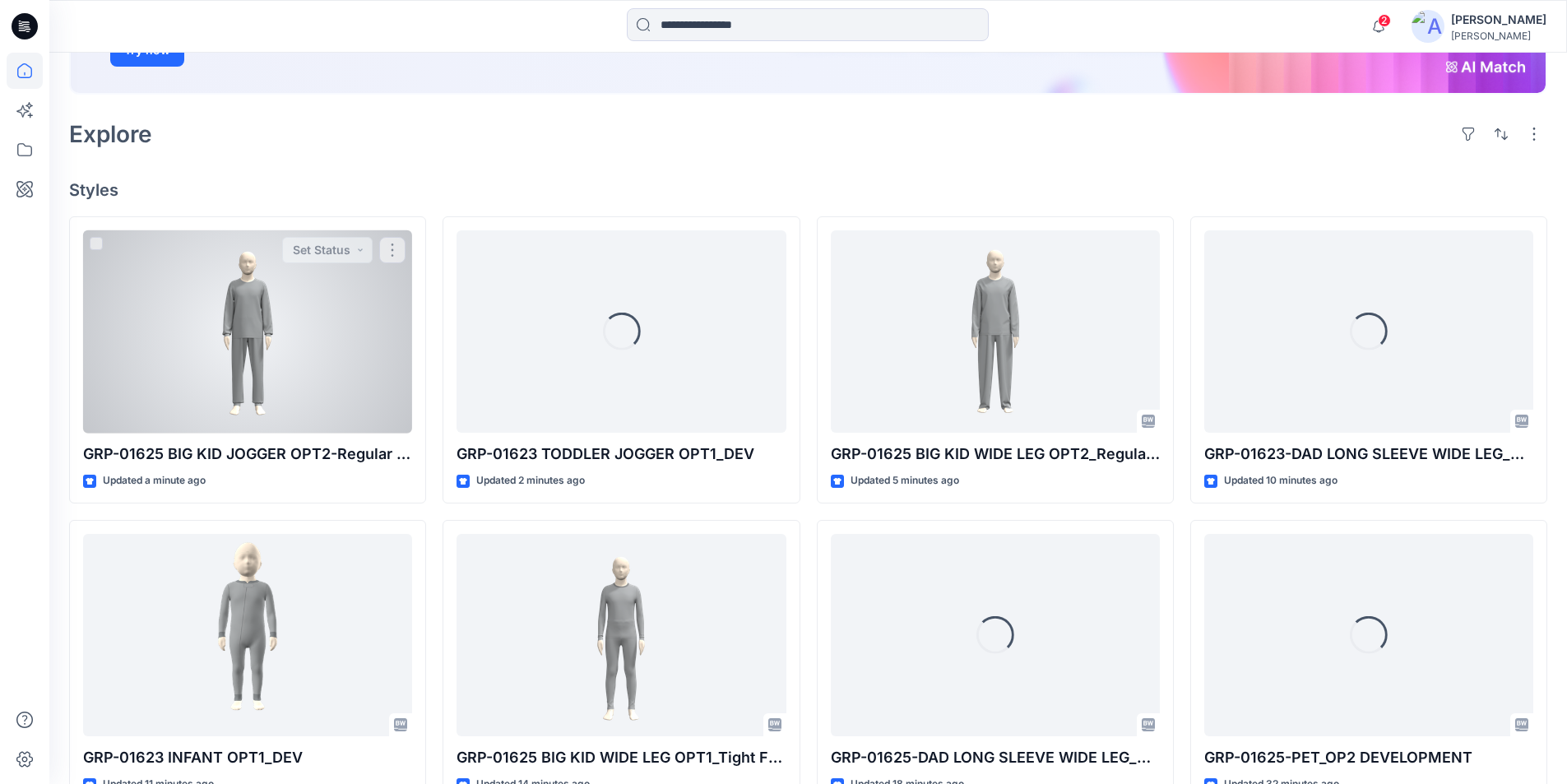
scroll to position [315, 0]
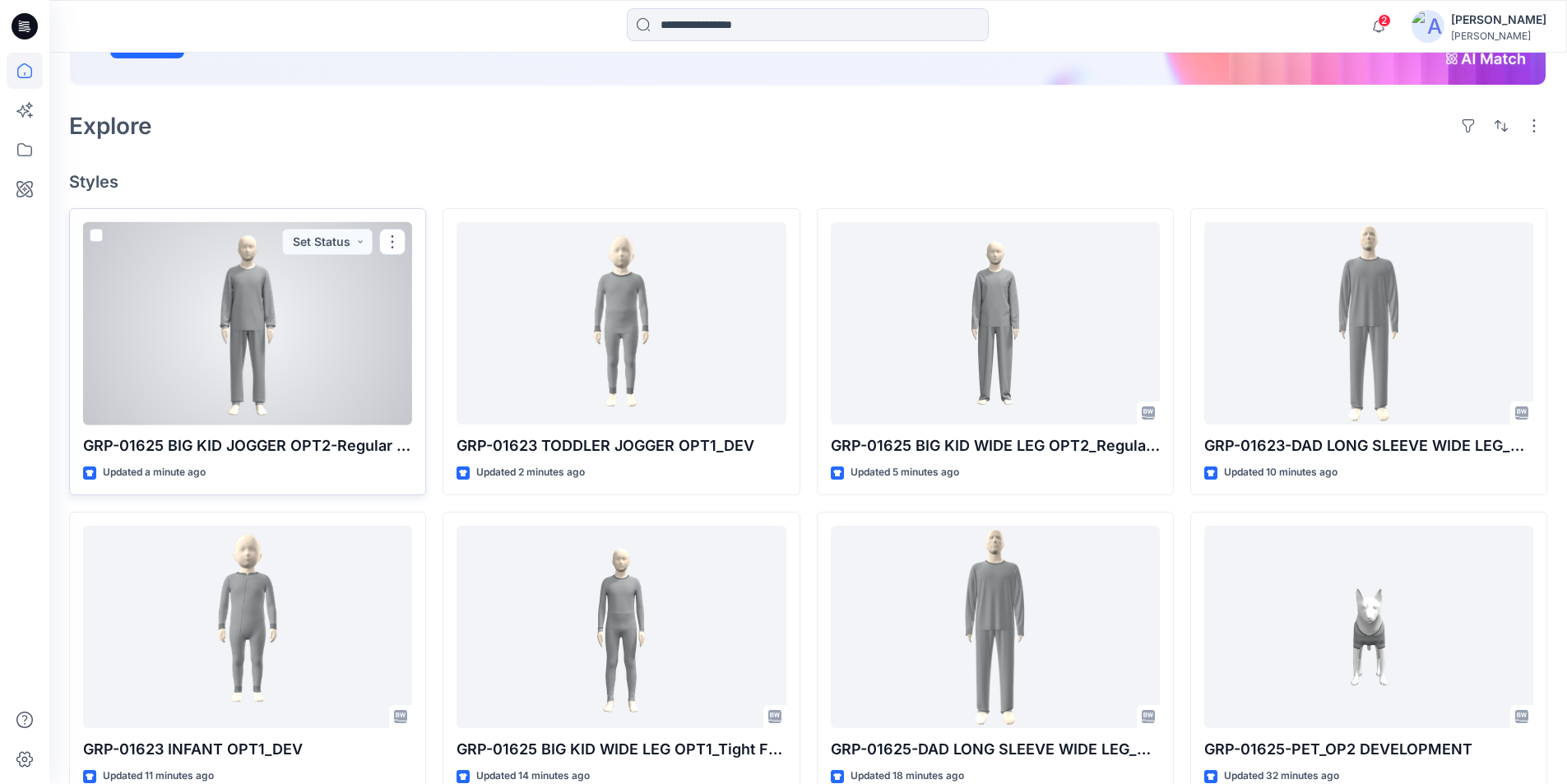
click at [314, 340] on div at bounding box center [247, 323] width 329 height 203
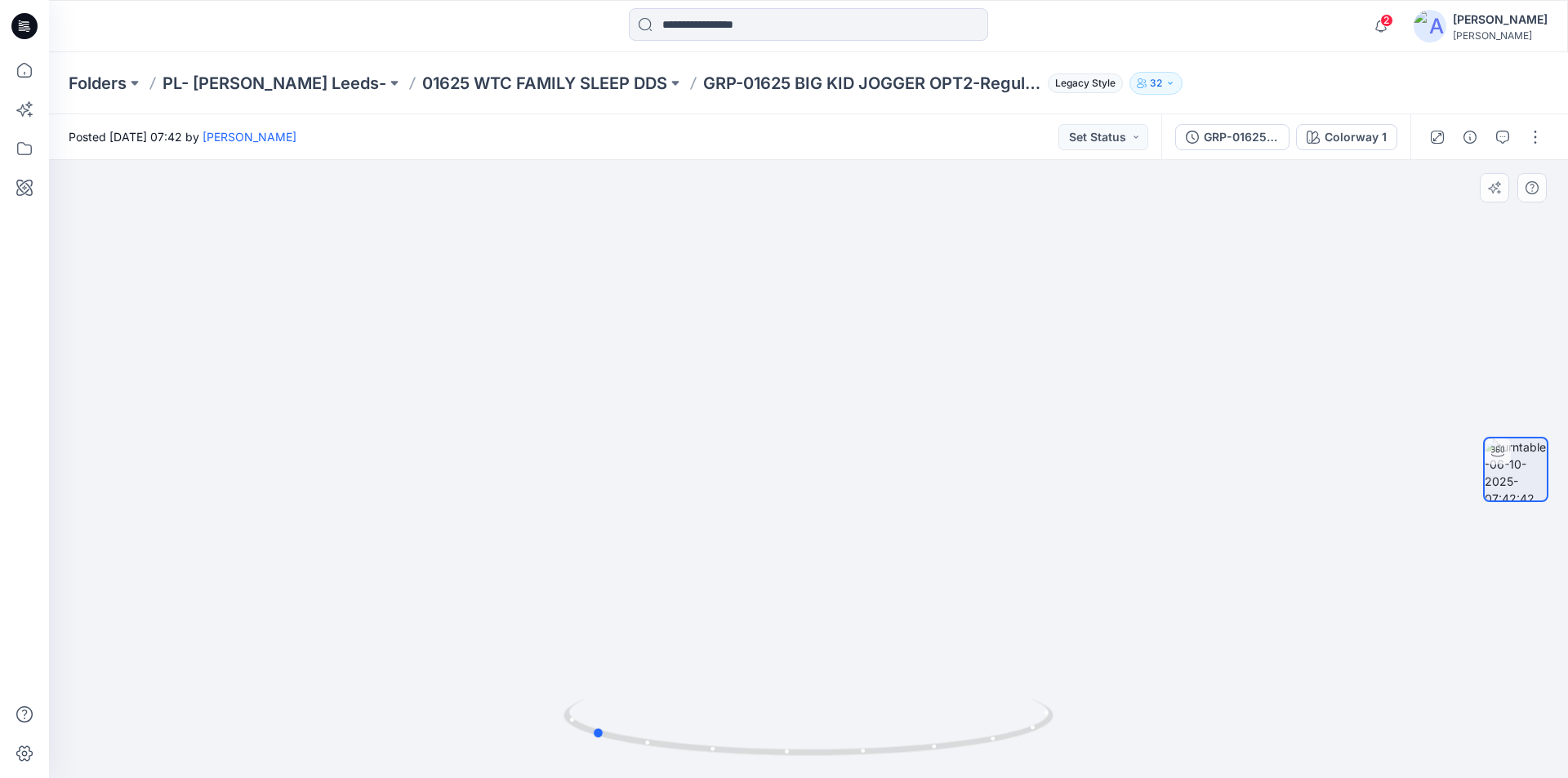
drag, startPoint x: 864, startPoint y: 743, endPoint x: 1085, endPoint y: 726, distance: 221.7
click at [1085, 726] on div at bounding box center [808, 469] width 1519 height 618
drag, startPoint x: 602, startPoint y: 739, endPoint x: 890, endPoint y: 758, distance: 288.6
click at [890, 758] on icon at bounding box center [810, 730] width 494 height 61
click at [1393, 23] on span "2" at bounding box center [1386, 20] width 13 height 13
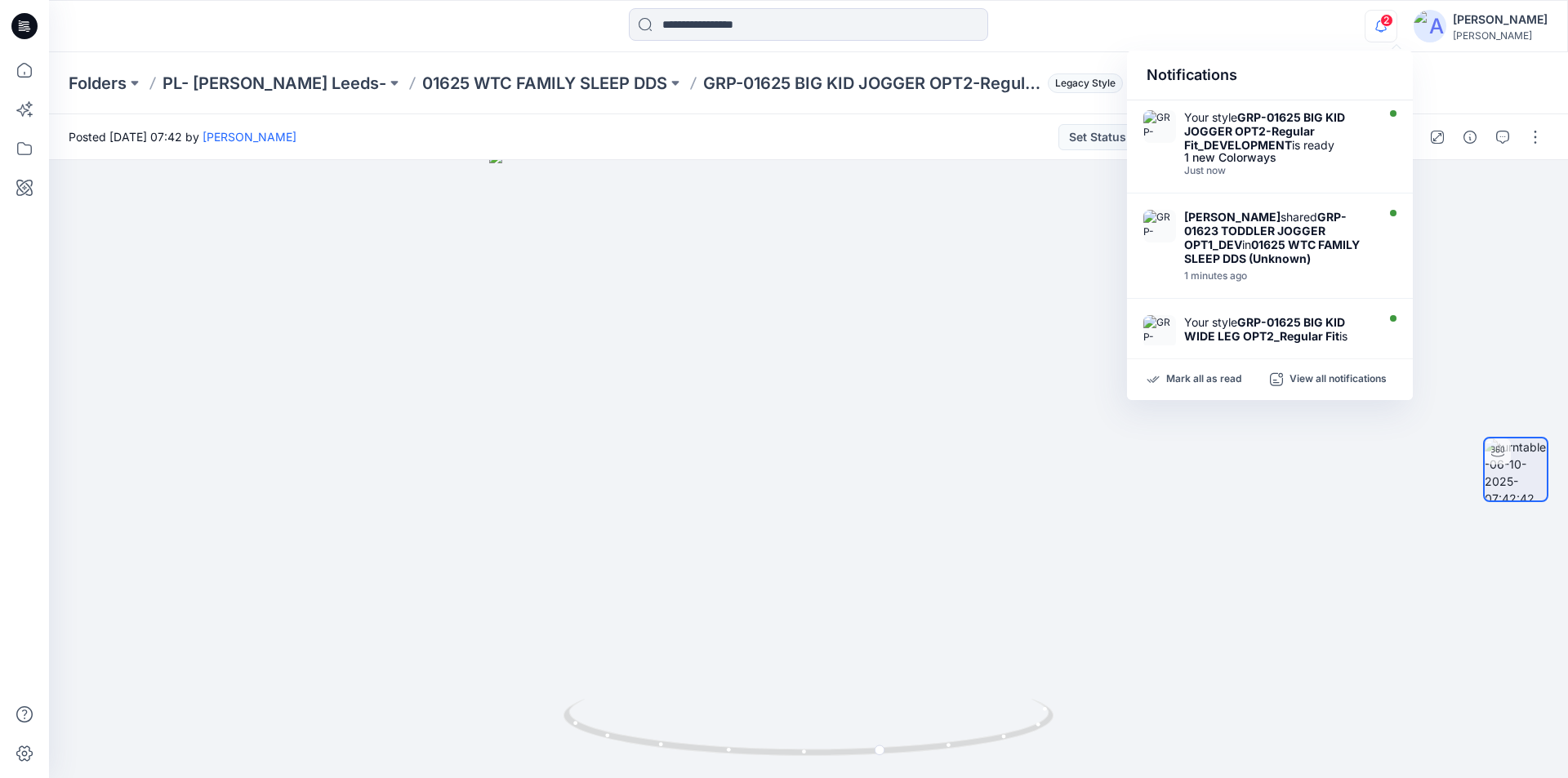
click at [1236, 14] on div "2 Notifications Your style GRP-01625 BIG KID JOGGER OPT2-Regular Fit_DEVELOPMEN…" at bounding box center [808, 26] width 1518 height 36
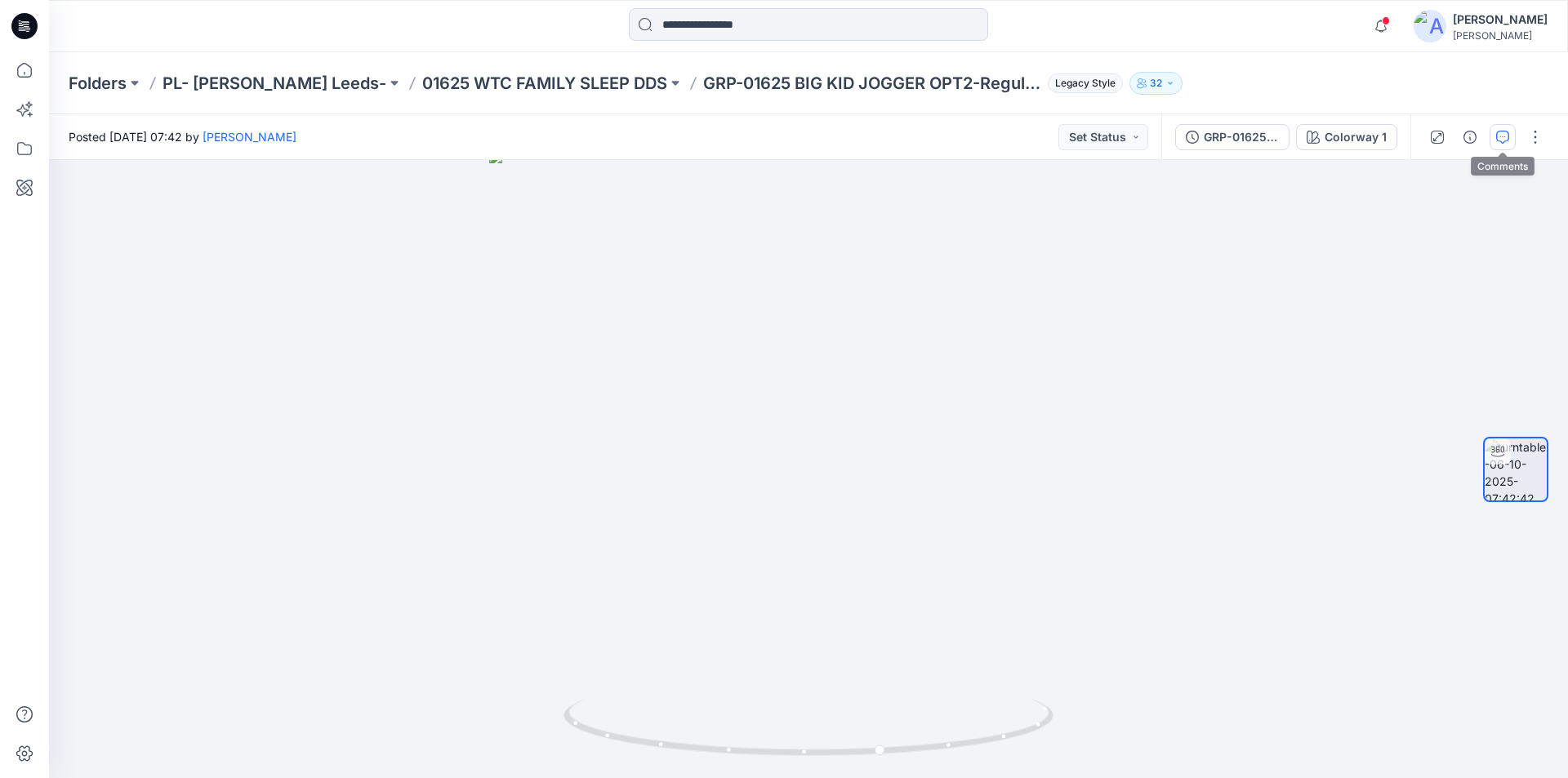
click at [1497, 132] on icon "button" at bounding box center [1502, 137] width 13 height 13
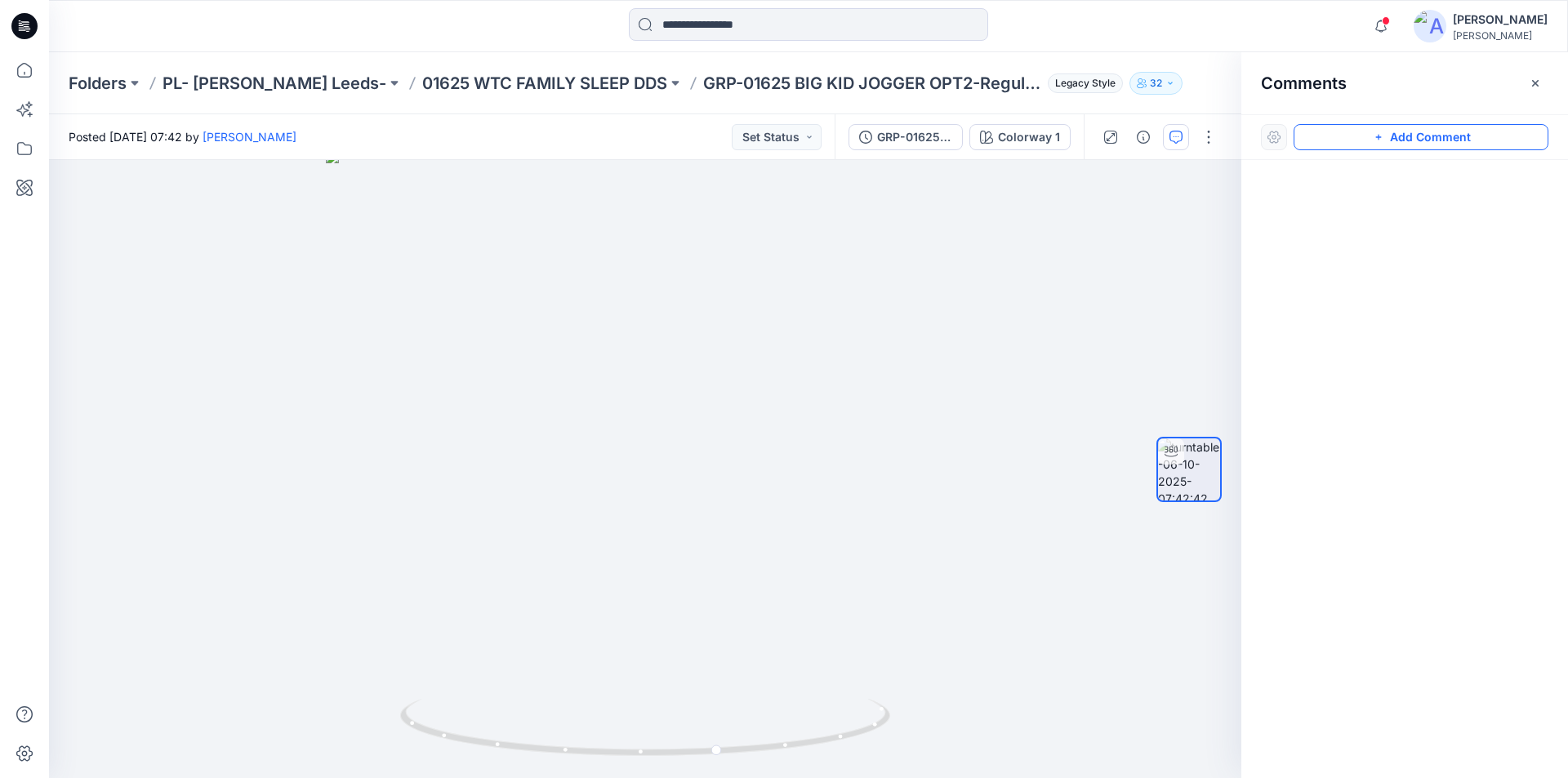
click at [1333, 129] on button "Add Comment" at bounding box center [1420, 137] width 254 height 26
click at [641, 364] on div "1" at bounding box center [645, 469] width 1192 height 618
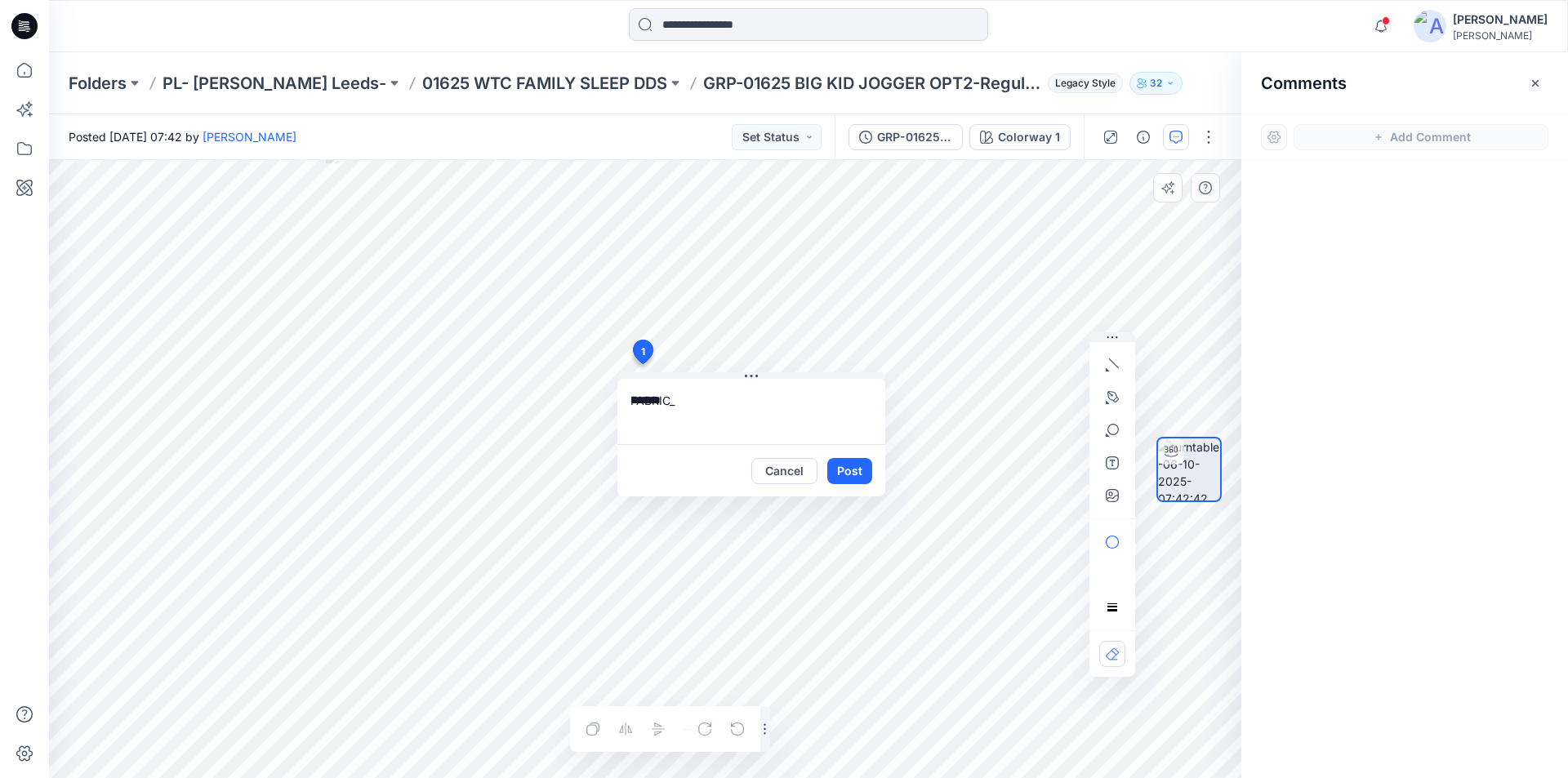
click at [743, 405] on textarea "*******" at bounding box center [750, 411] width 268 height 65
paste textarea "*****"
click at [732, 401] on textarea "**********" at bounding box center [750, 411] width 268 height 65
paste textarea "**********"
type textarea "**********"
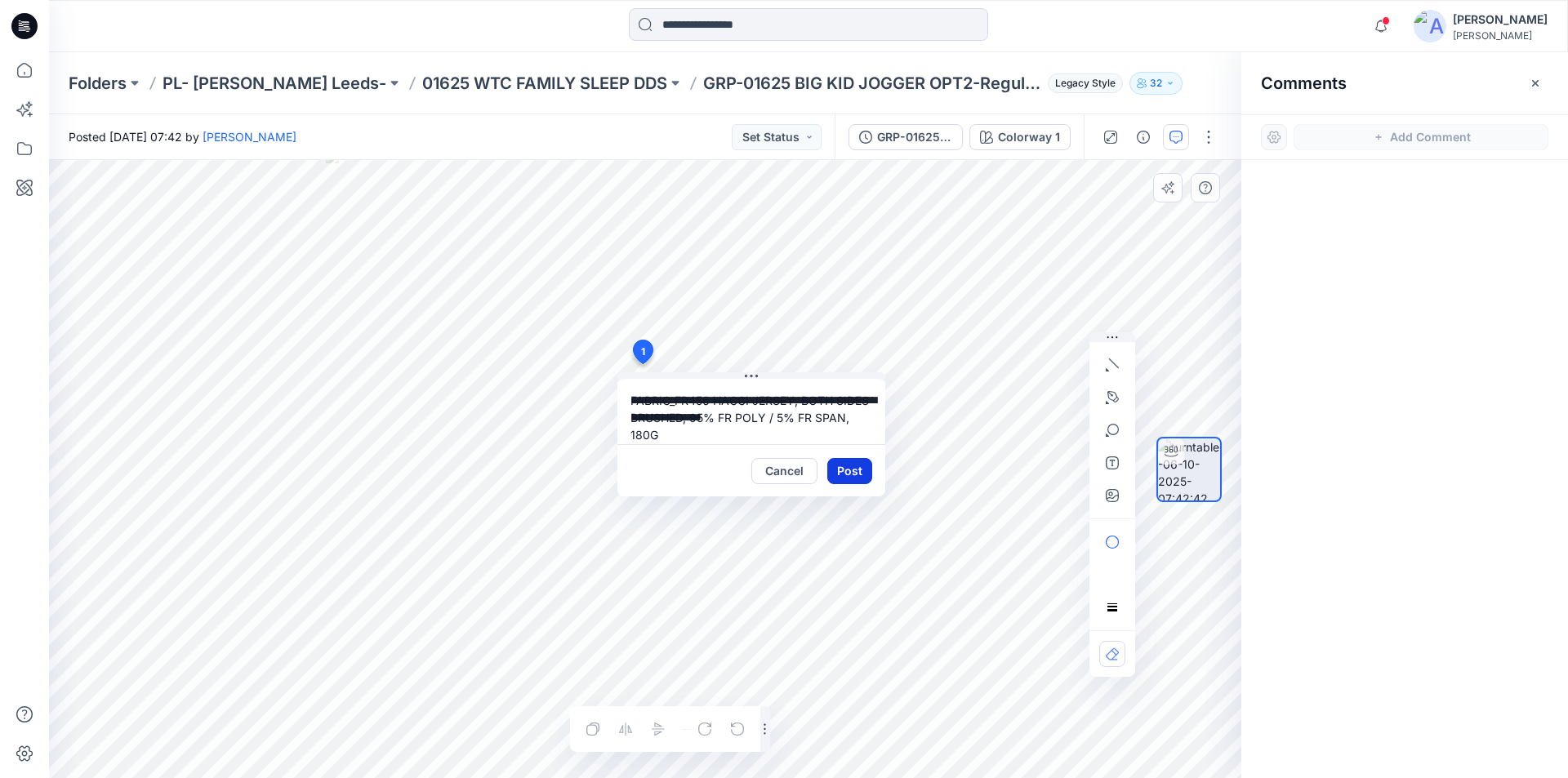
click at [851, 473] on button "Post" at bounding box center [849, 471] width 45 height 26
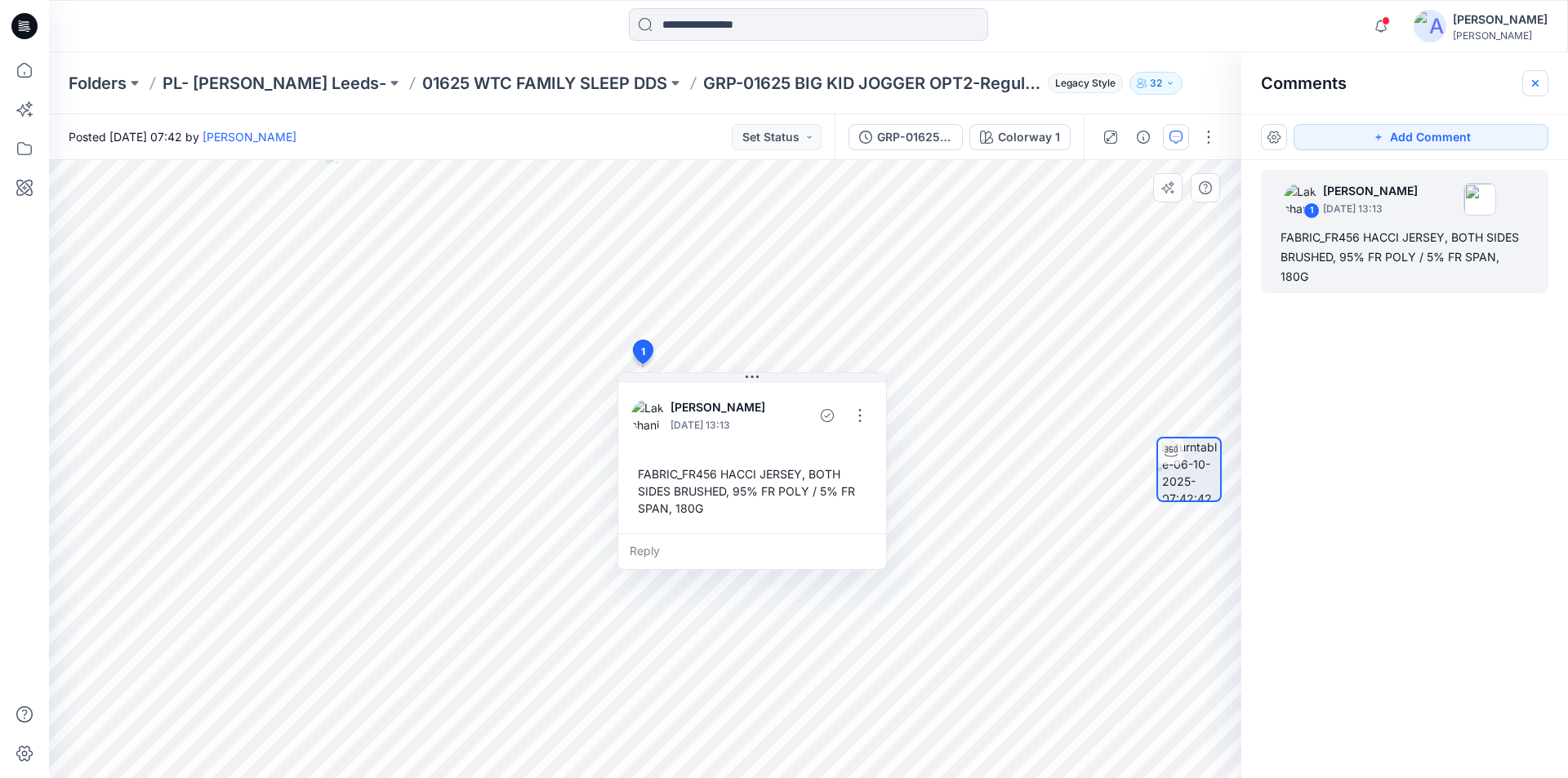
click at [1542, 84] on button "button" at bounding box center [1534, 83] width 26 height 26
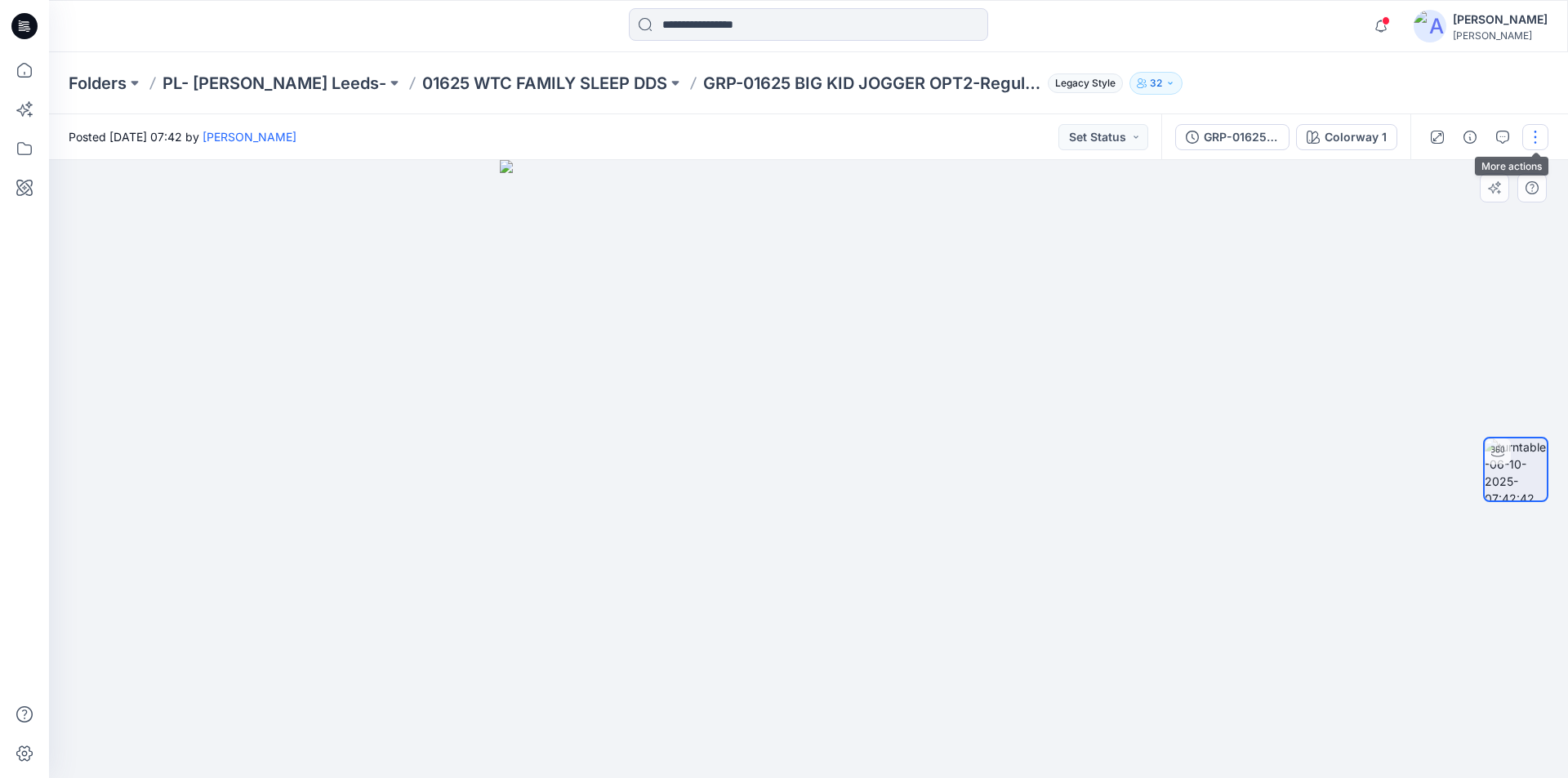
click at [1540, 135] on button "button" at bounding box center [1534, 137] width 26 height 26
click at [1449, 174] on button "Edit" at bounding box center [1465, 175] width 150 height 30
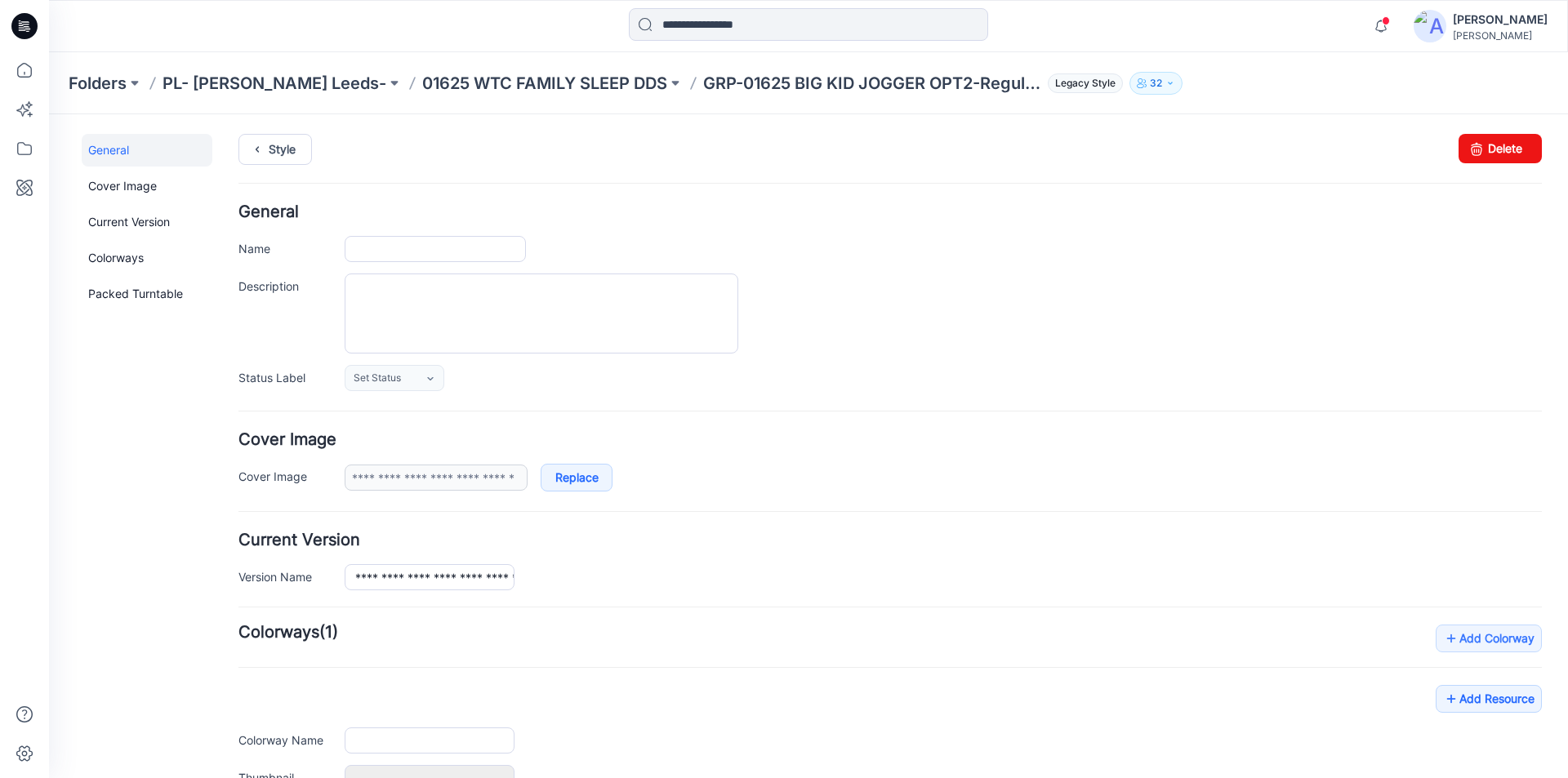
type input "**********"
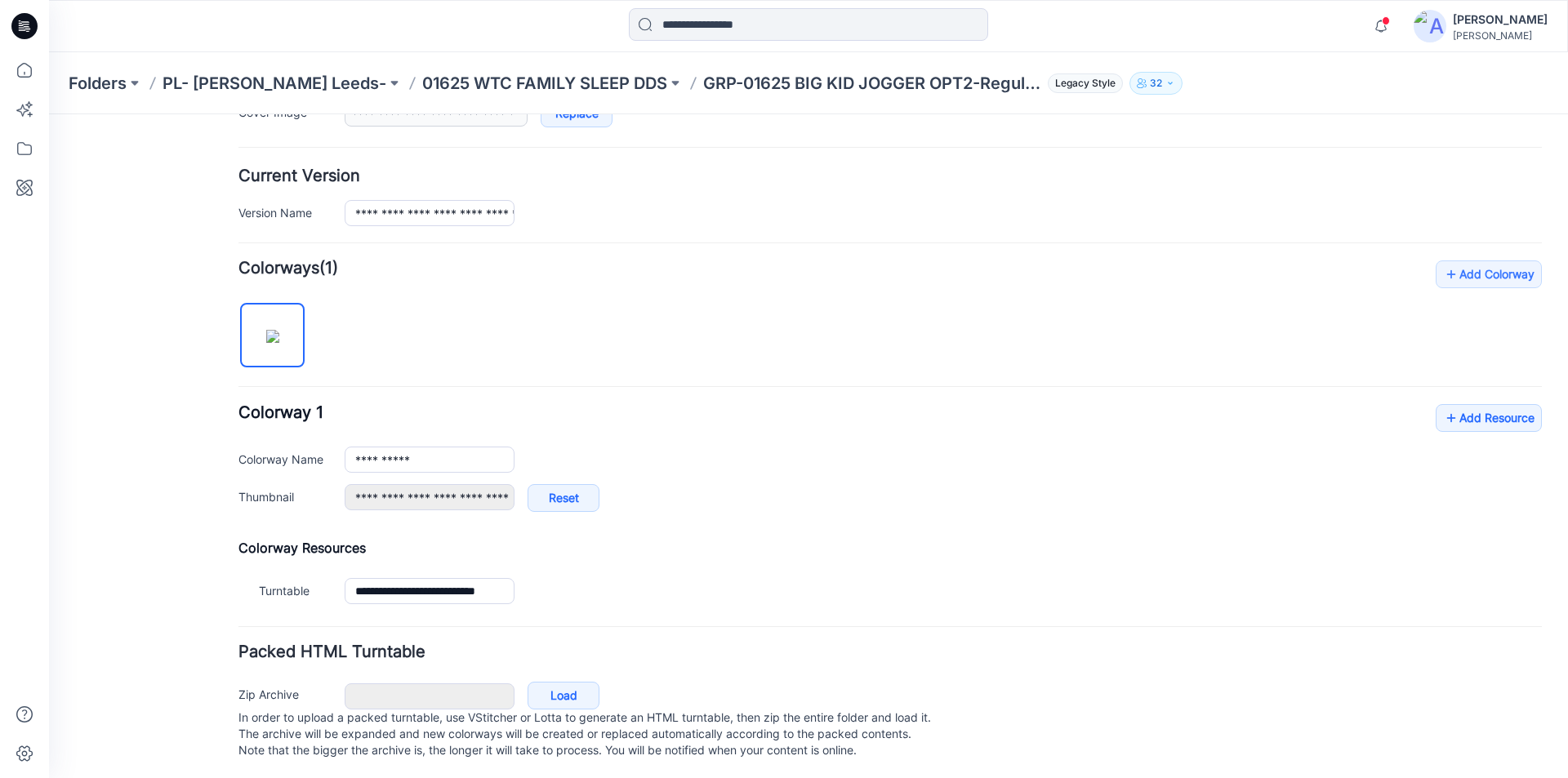
scroll to position [383, 0]
click at [1481, 403] on link "Add Resource" at bounding box center [1489, 416] width 106 height 28
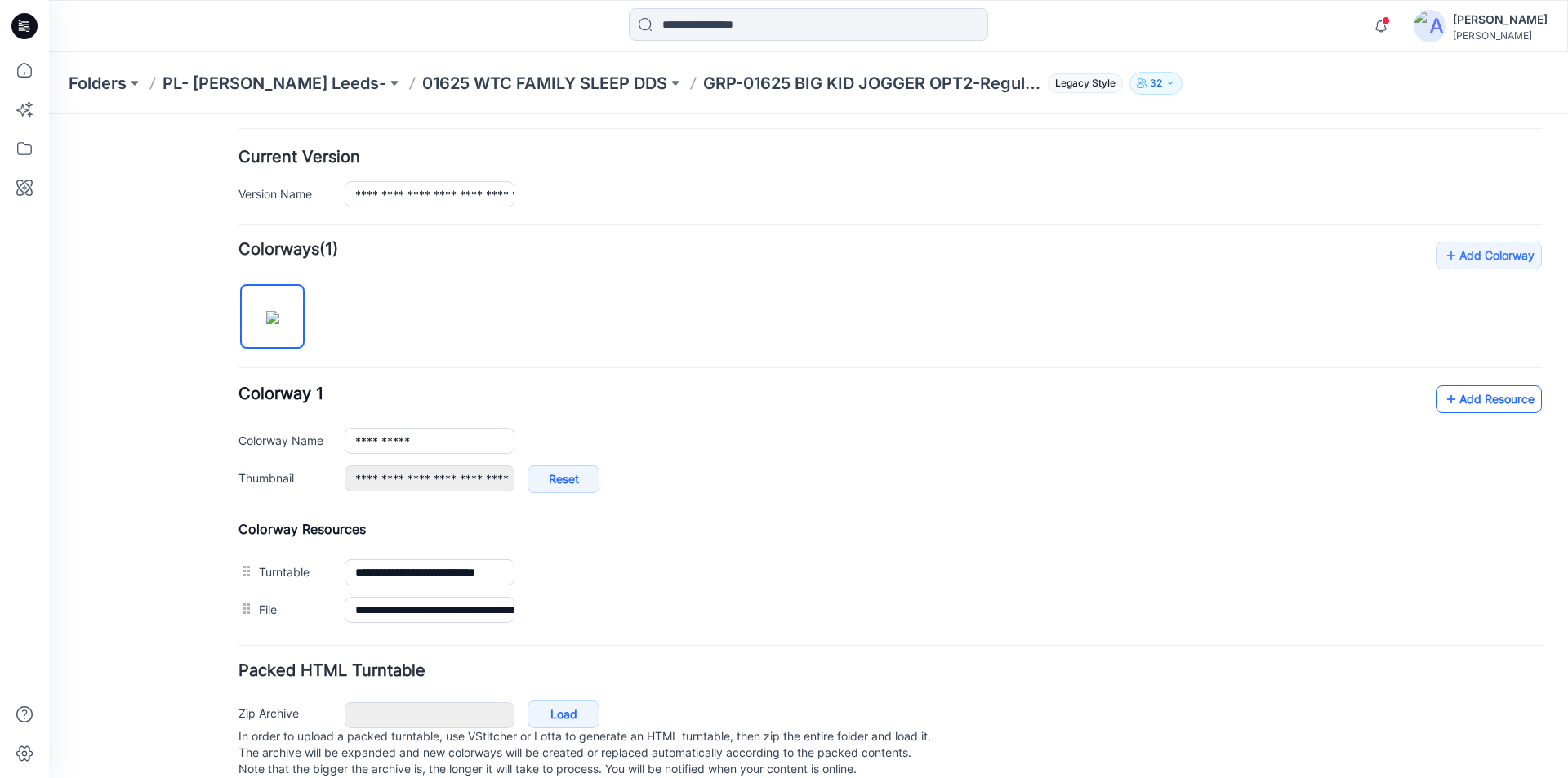
click at [1473, 392] on link "Add Resource" at bounding box center [1489, 399] width 106 height 28
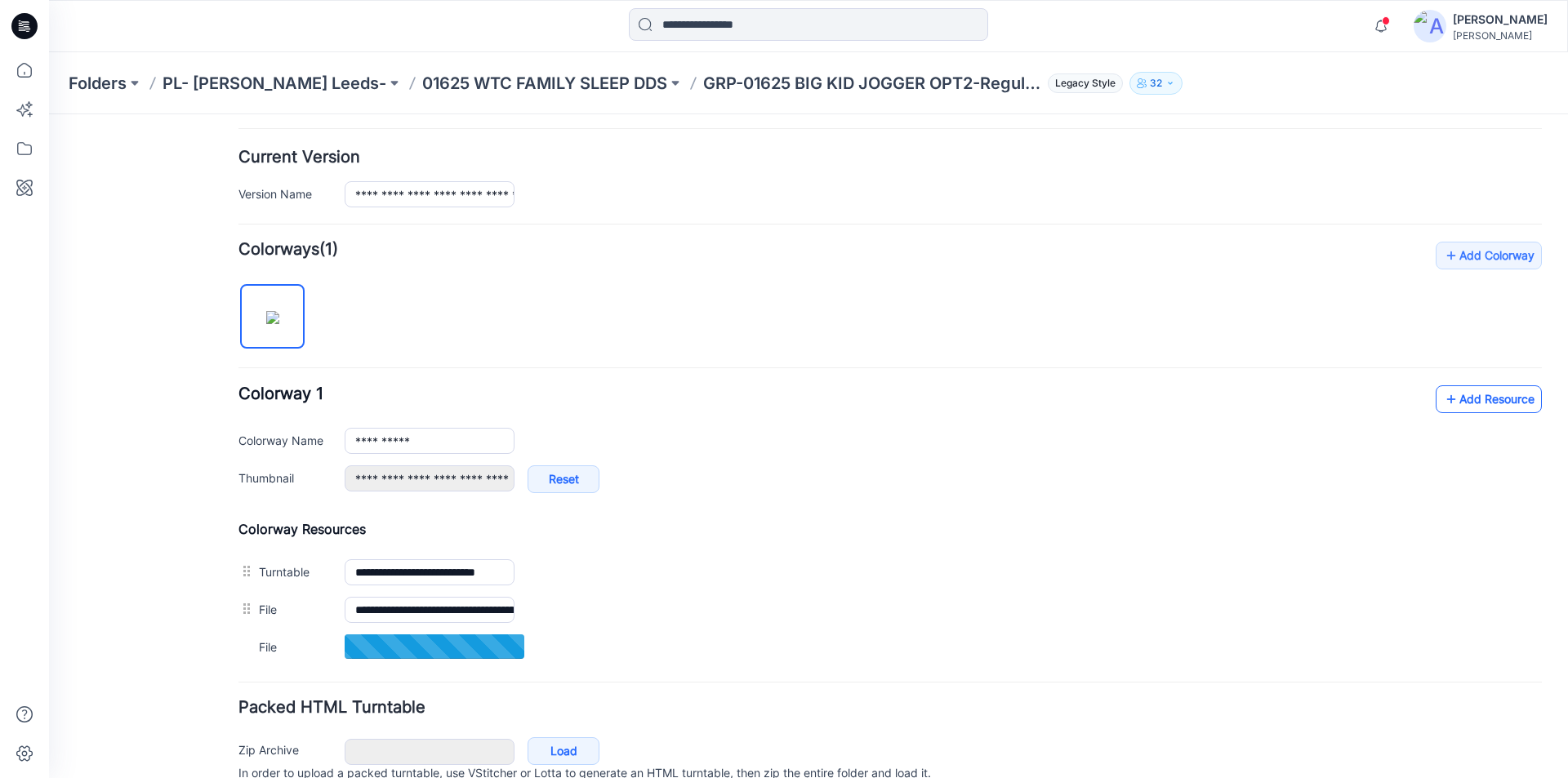
click at [1492, 398] on link "Add Resource" at bounding box center [1489, 399] width 106 height 28
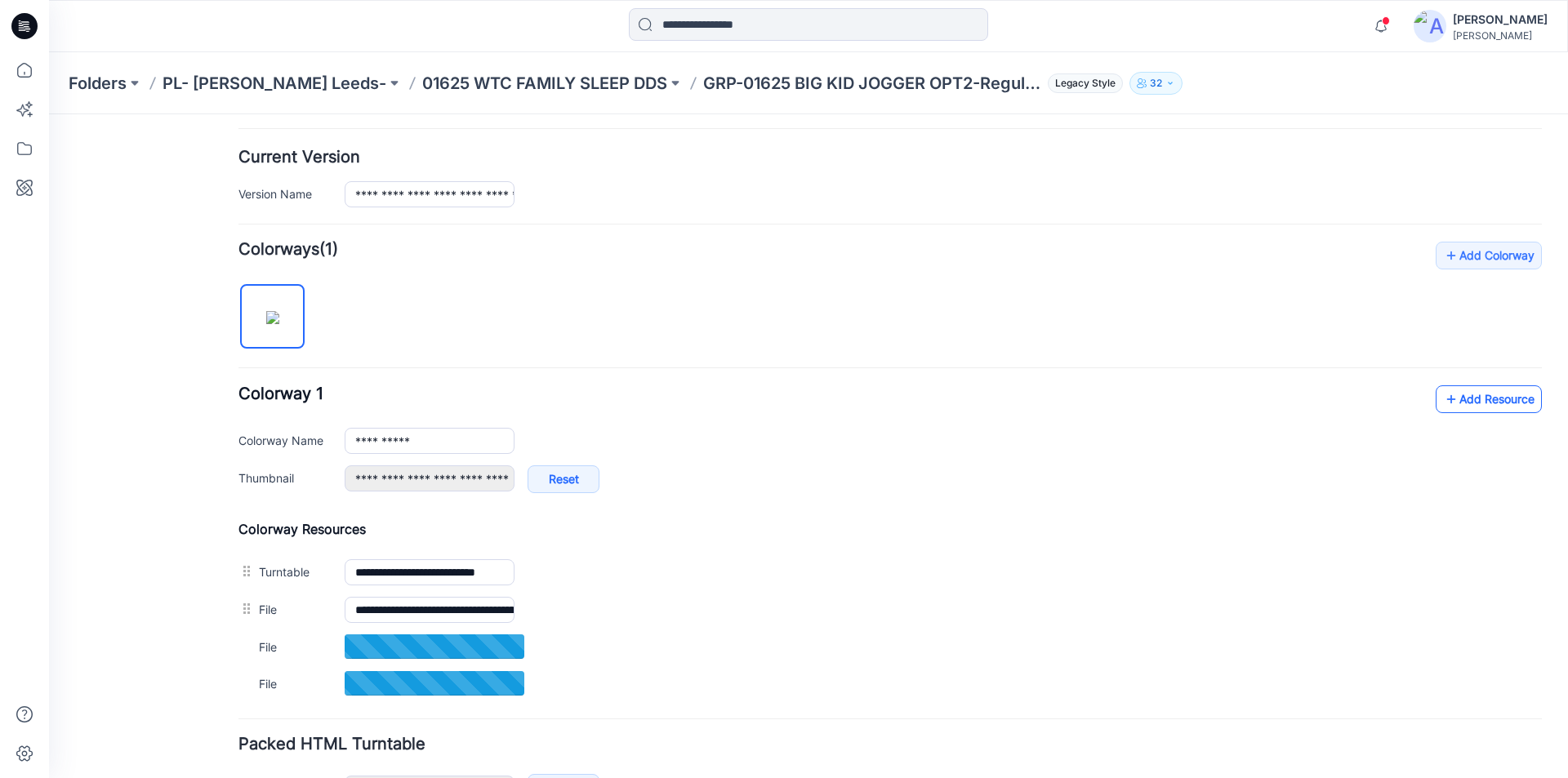
click at [1477, 397] on link "Add Resource" at bounding box center [1489, 399] width 106 height 28
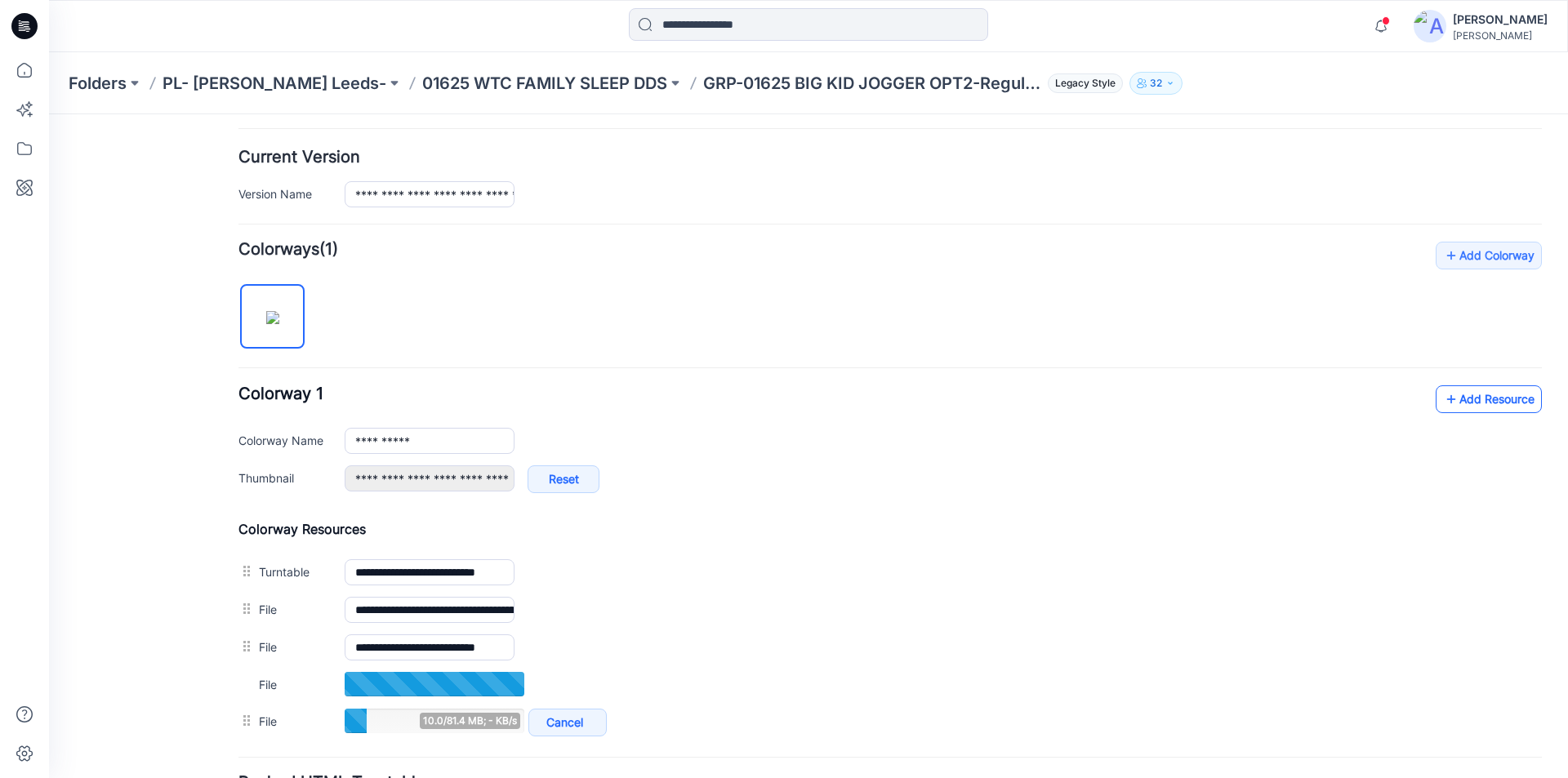
click at [1479, 392] on link "Add Resource" at bounding box center [1489, 399] width 106 height 28
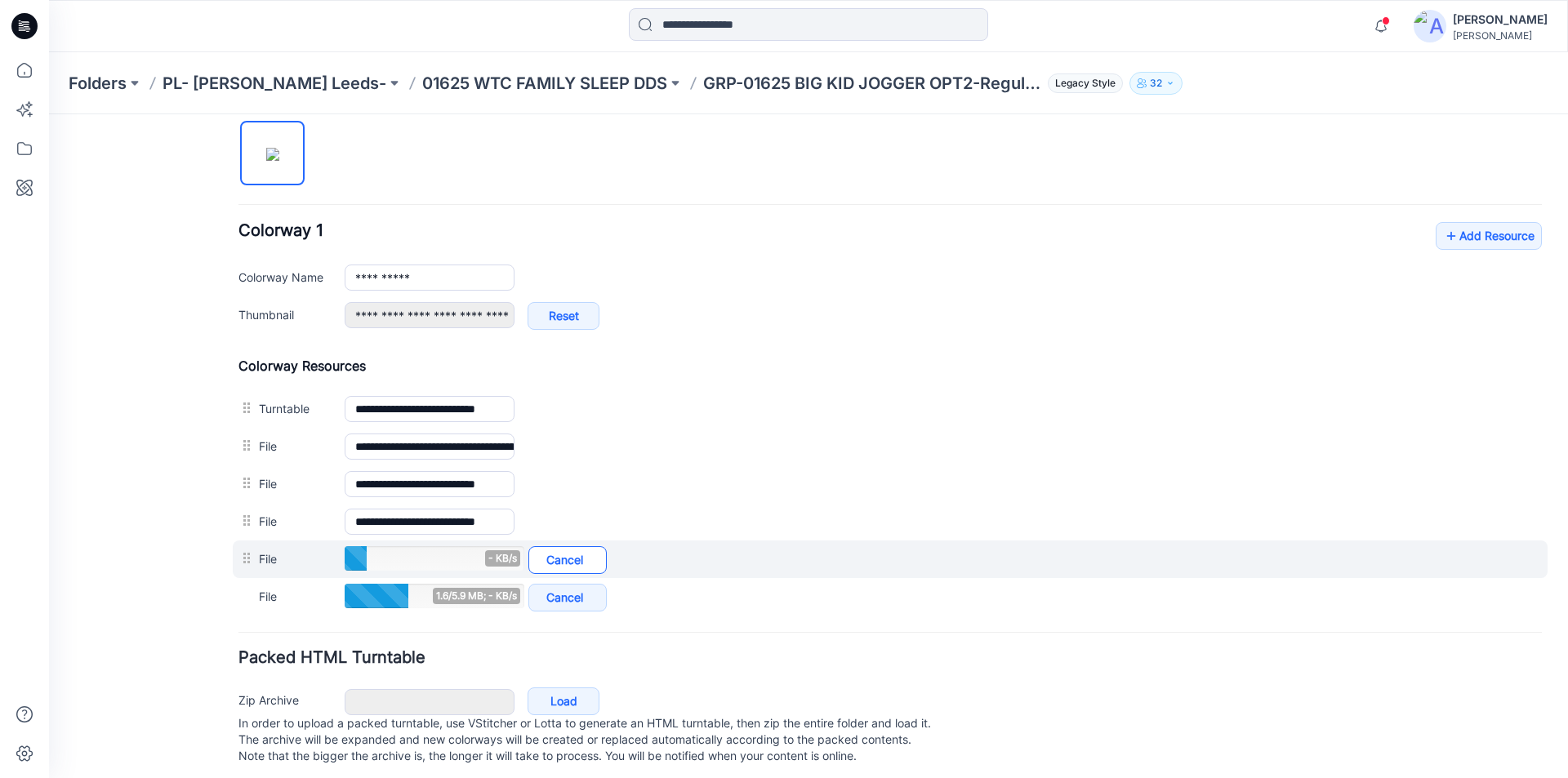
click at [575, 565] on link "Cancel" at bounding box center [568, 560] width 78 height 28
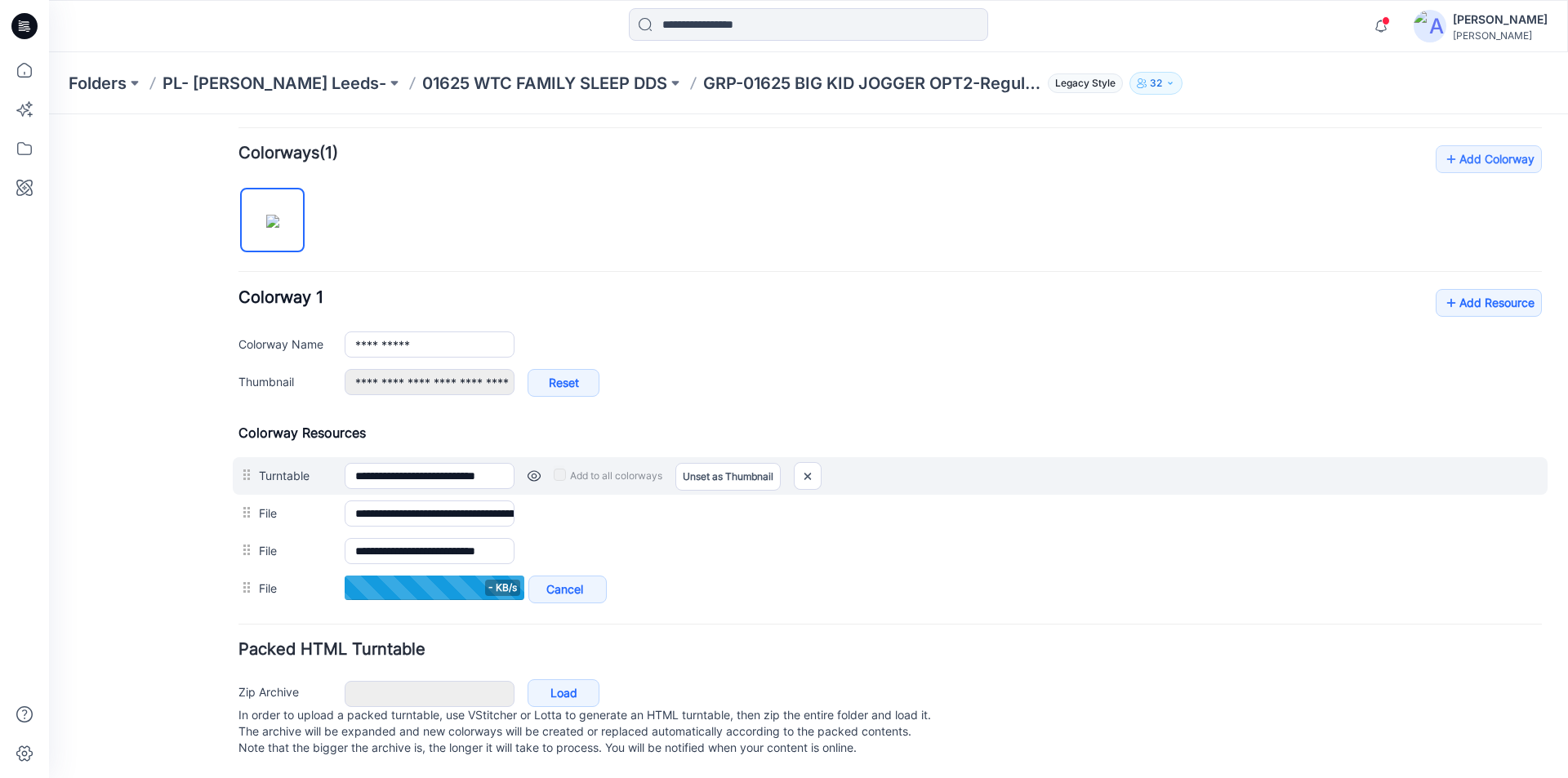
scroll to position [496, 0]
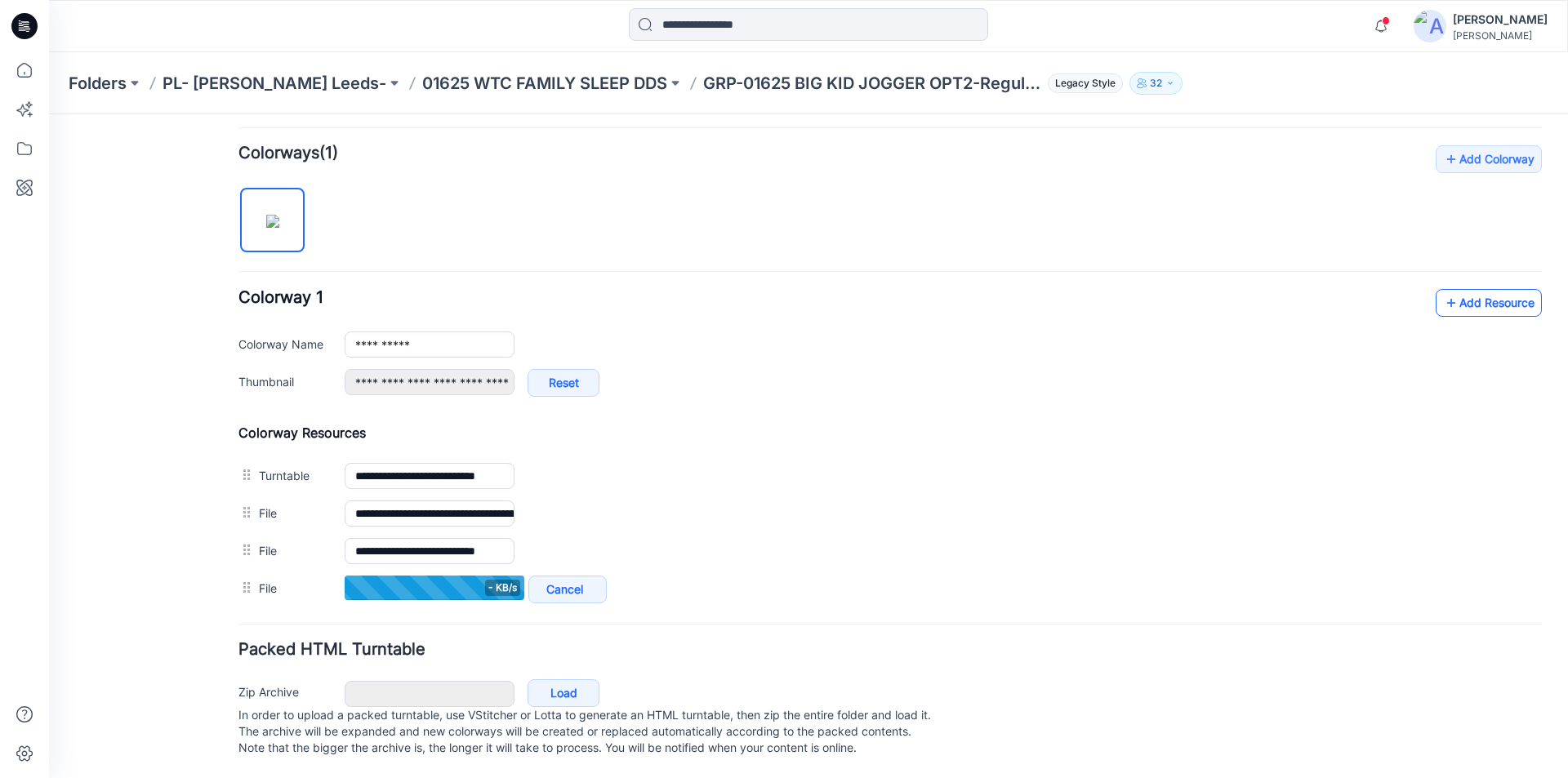
click at [1493, 292] on link "Add Resource" at bounding box center [1489, 303] width 106 height 28
click at [1484, 289] on link "Add Resource" at bounding box center [1489, 303] width 106 height 28
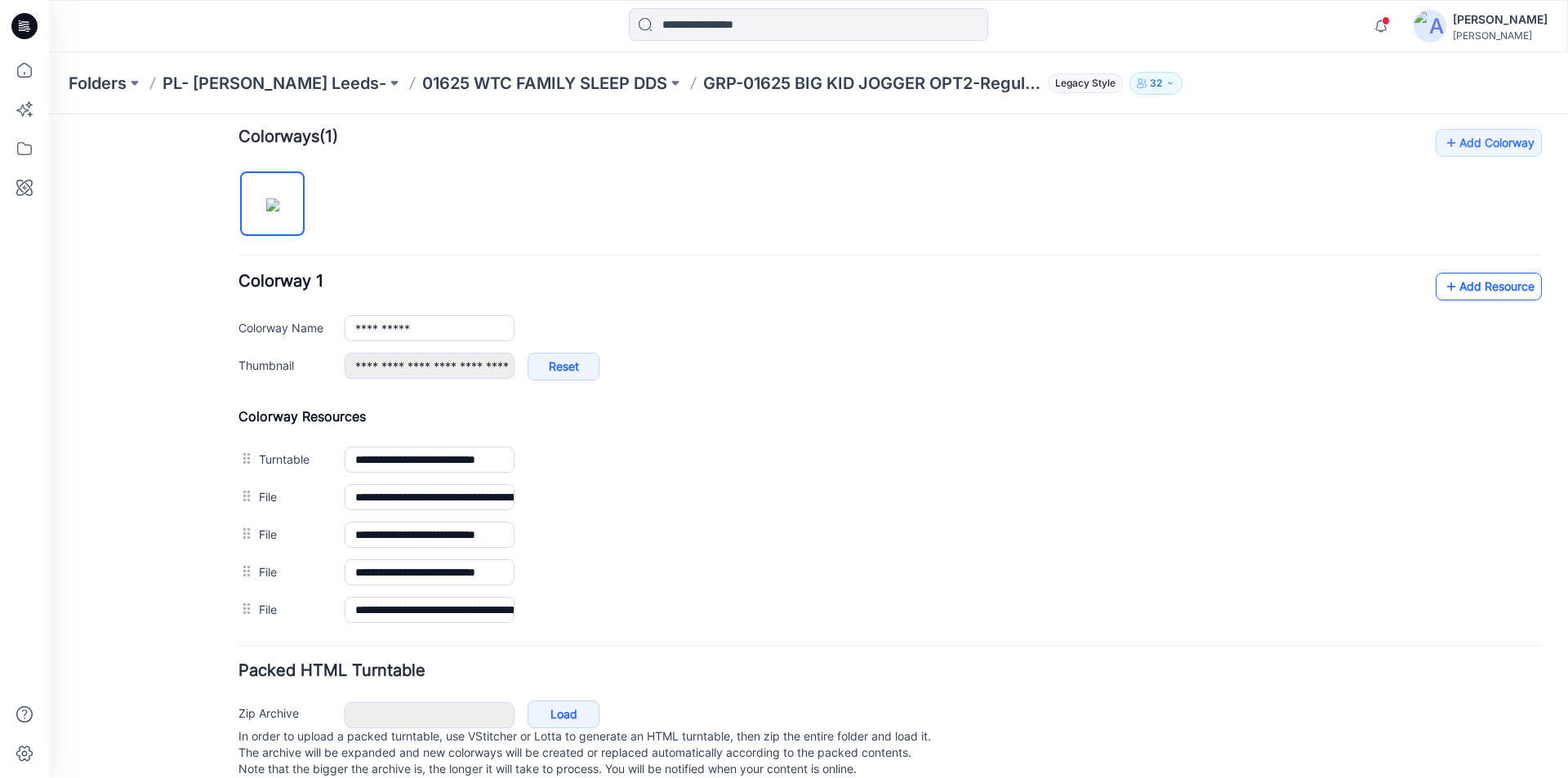
click at [1487, 292] on link "Add Resource" at bounding box center [1489, 287] width 106 height 28
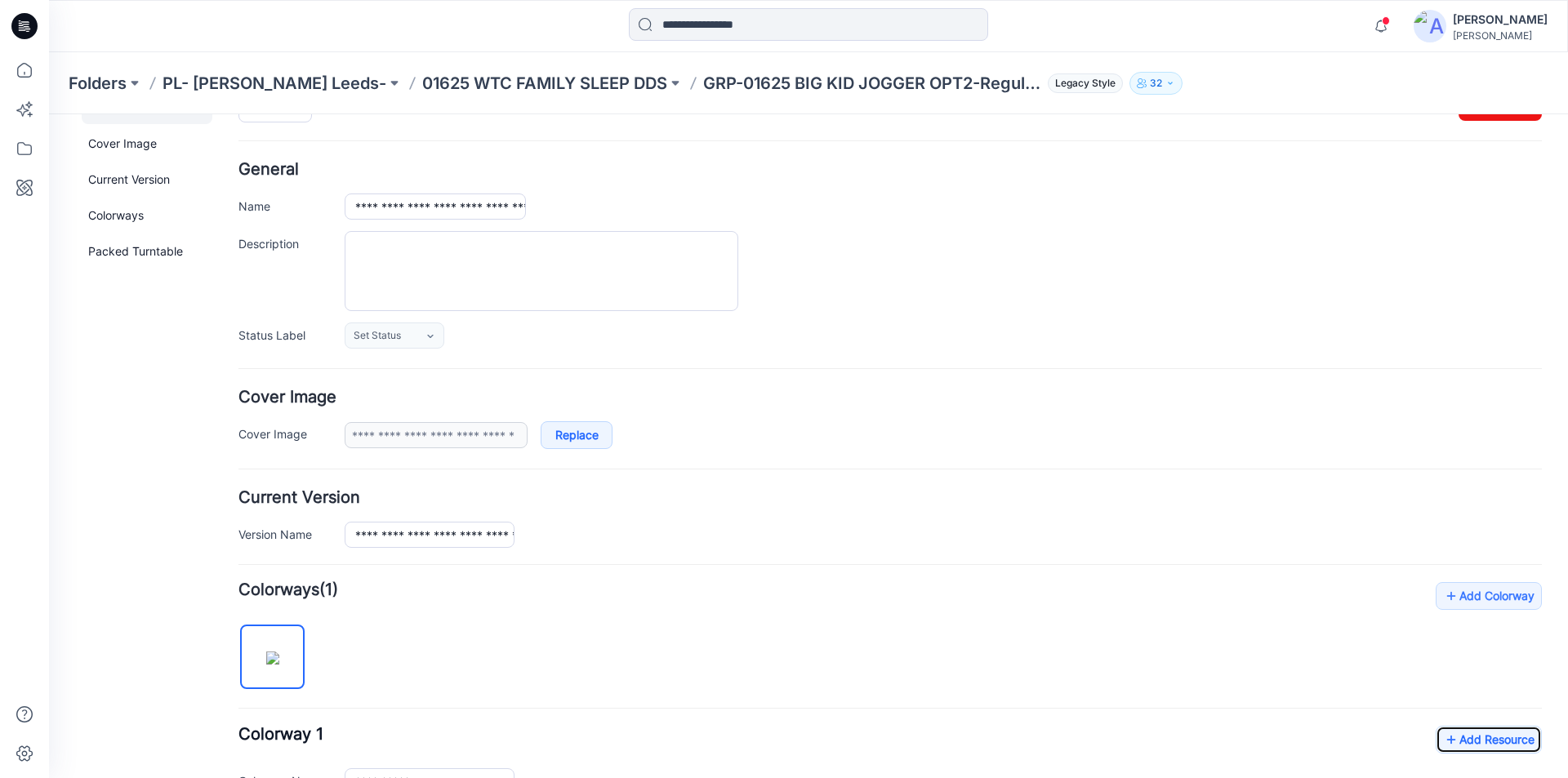
scroll to position [0, 0]
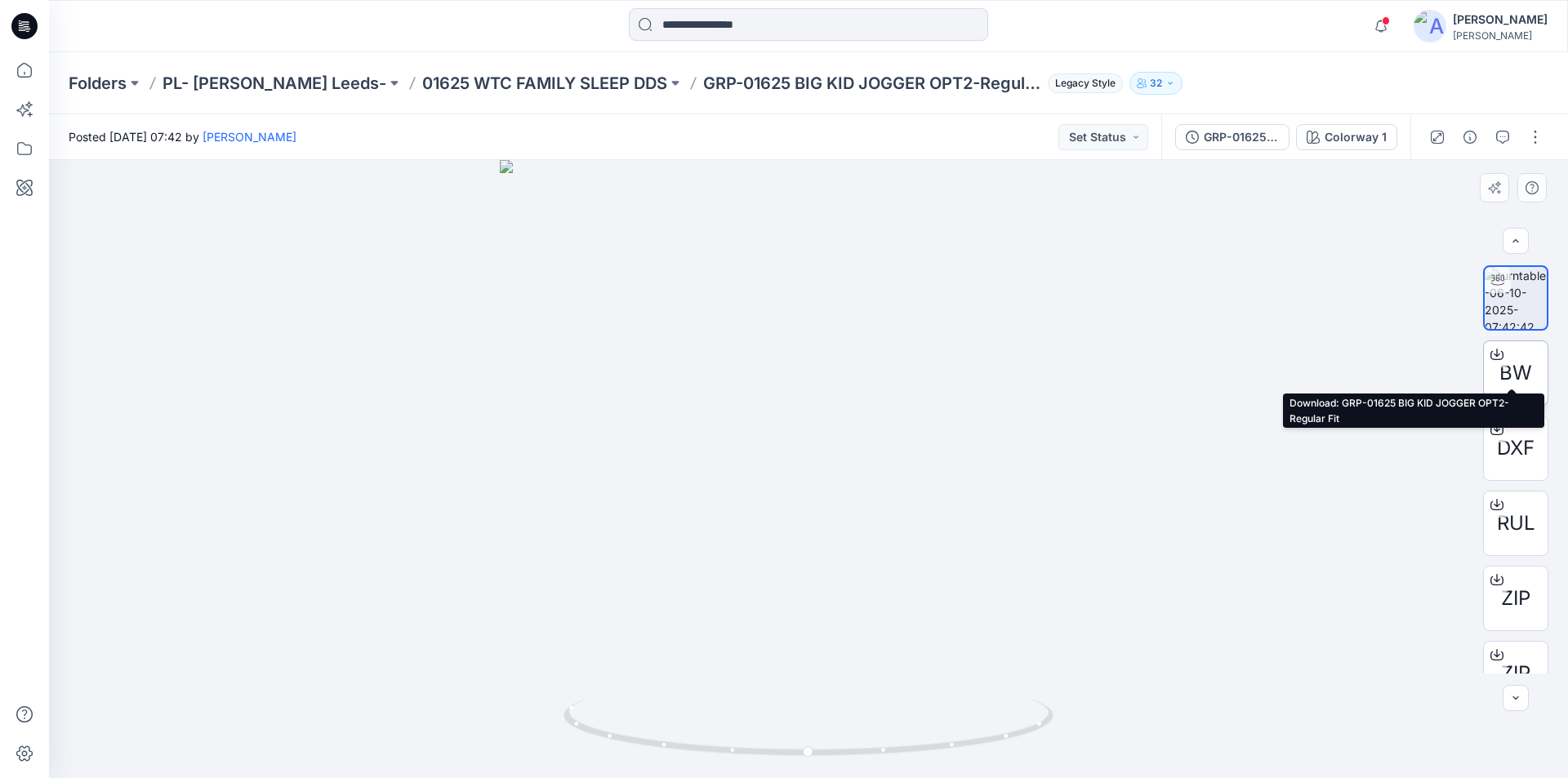
scroll to position [33, 0]
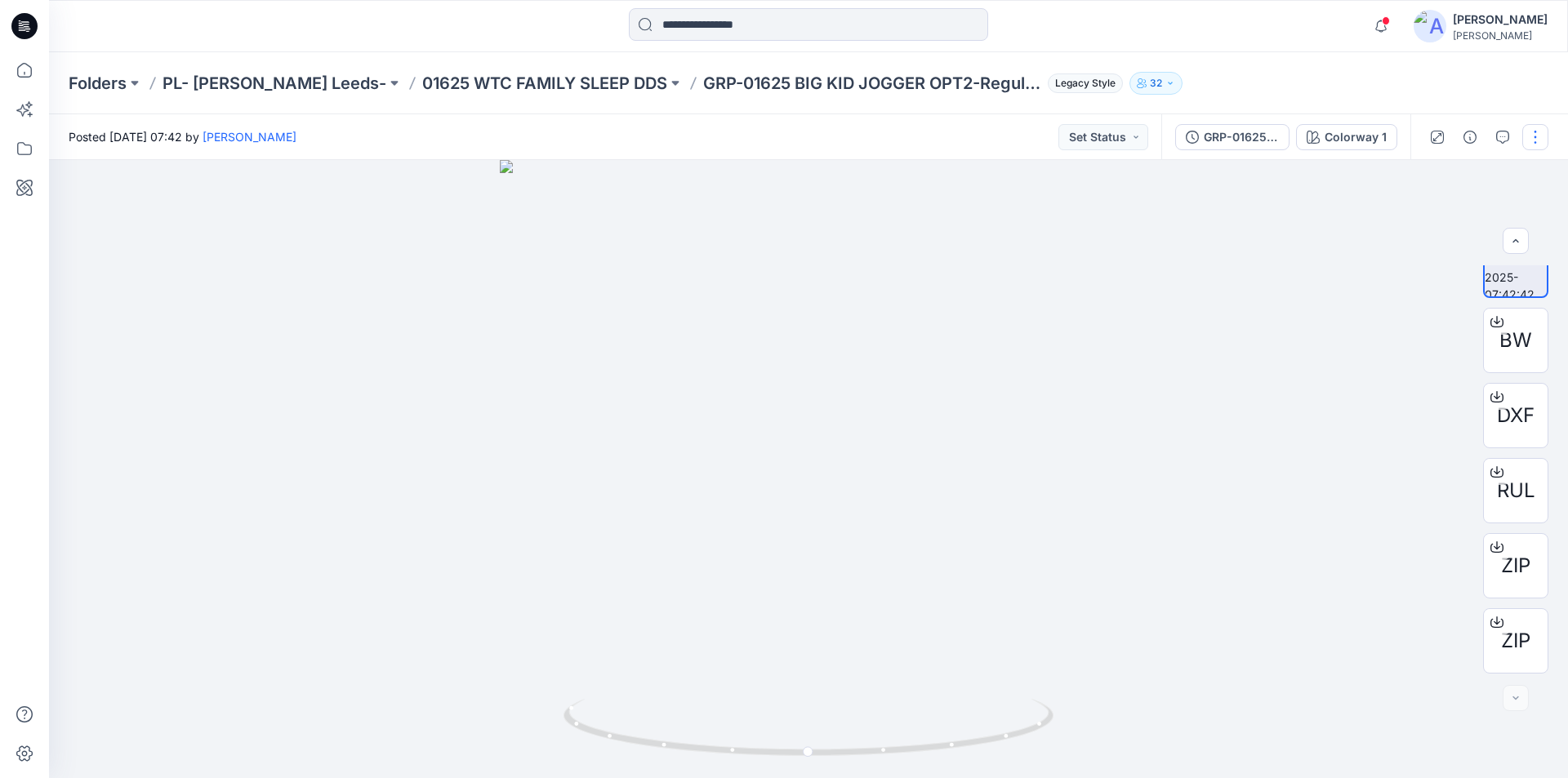
click at [1542, 139] on button "button" at bounding box center [1534, 137] width 26 height 26
click at [1454, 176] on button "Edit" at bounding box center [1465, 175] width 150 height 30
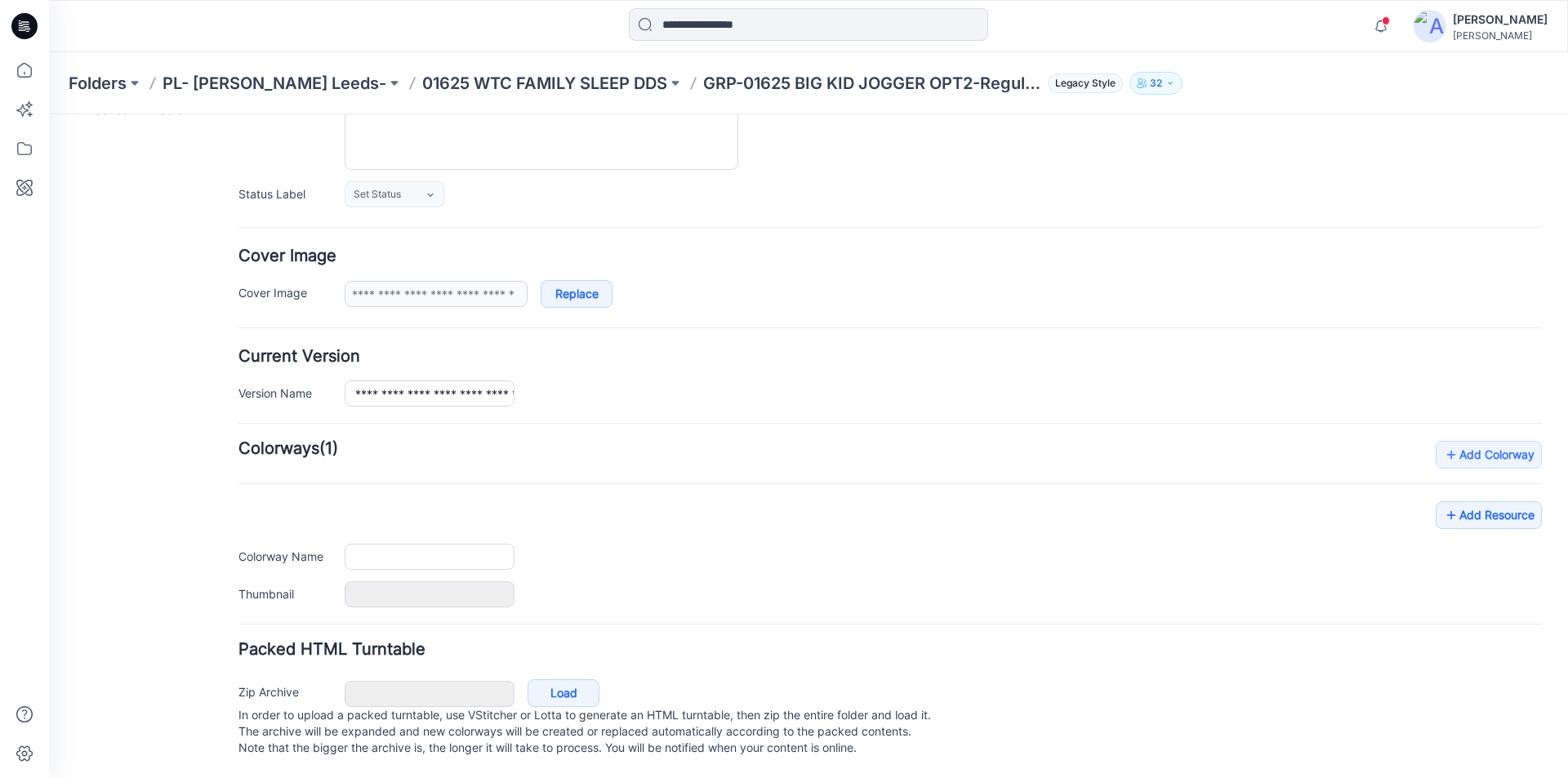
type input "**********"
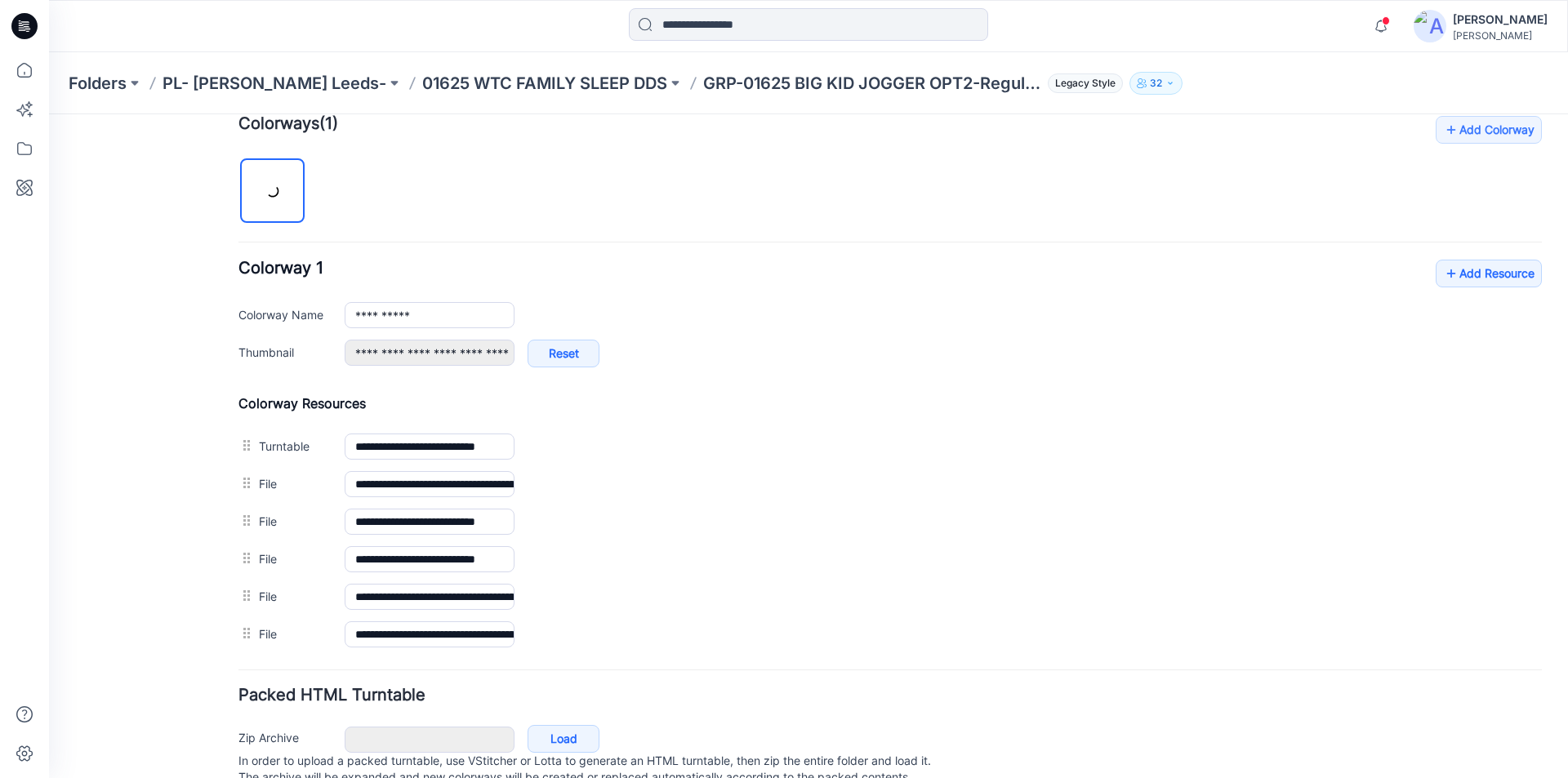
scroll to position [570, 0]
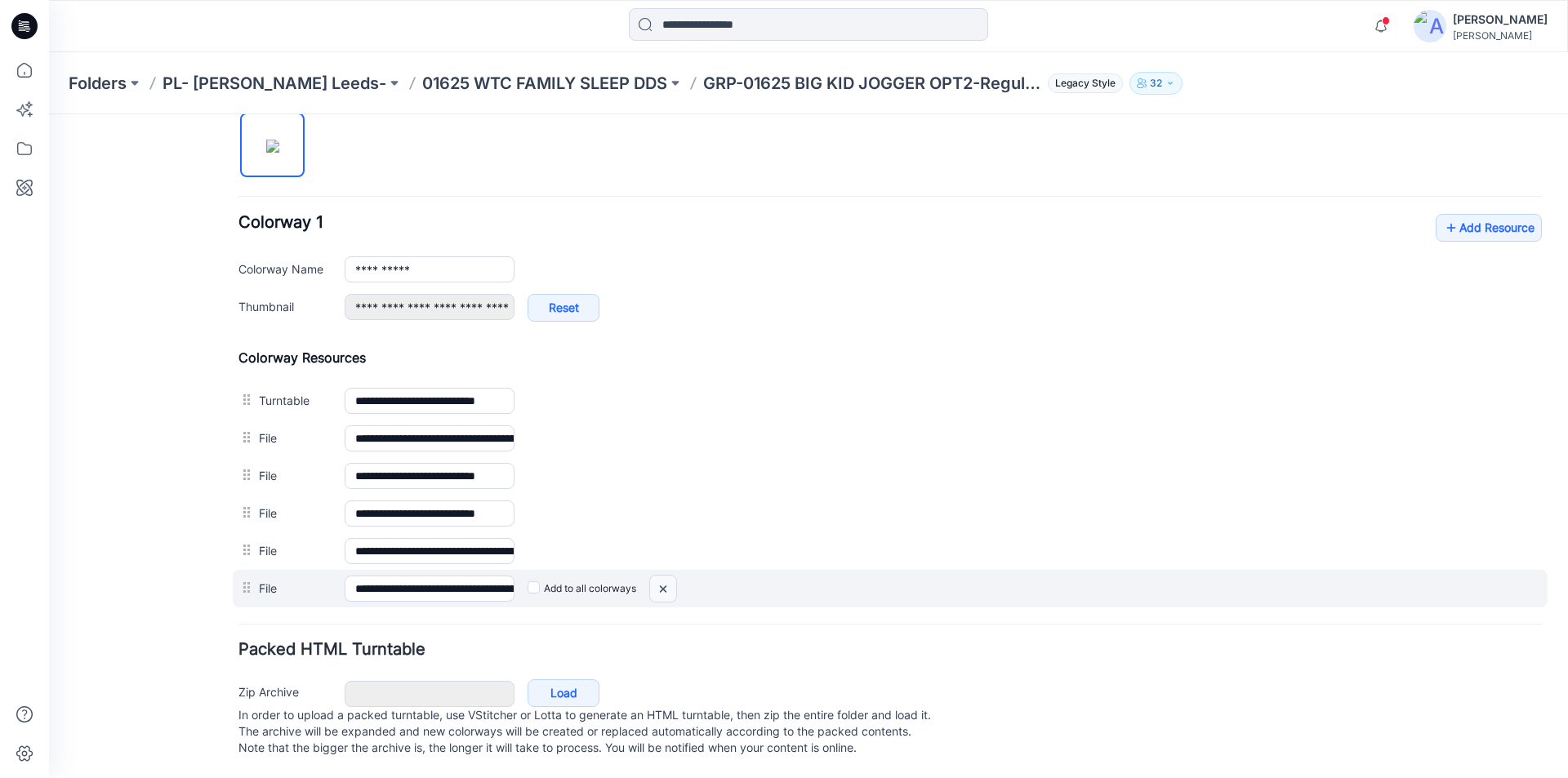
drag, startPoint x: 662, startPoint y: 577, endPoint x: 916, endPoint y: 212, distance: 444.7
click at [662, 577] on img at bounding box center [663, 588] width 26 height 27
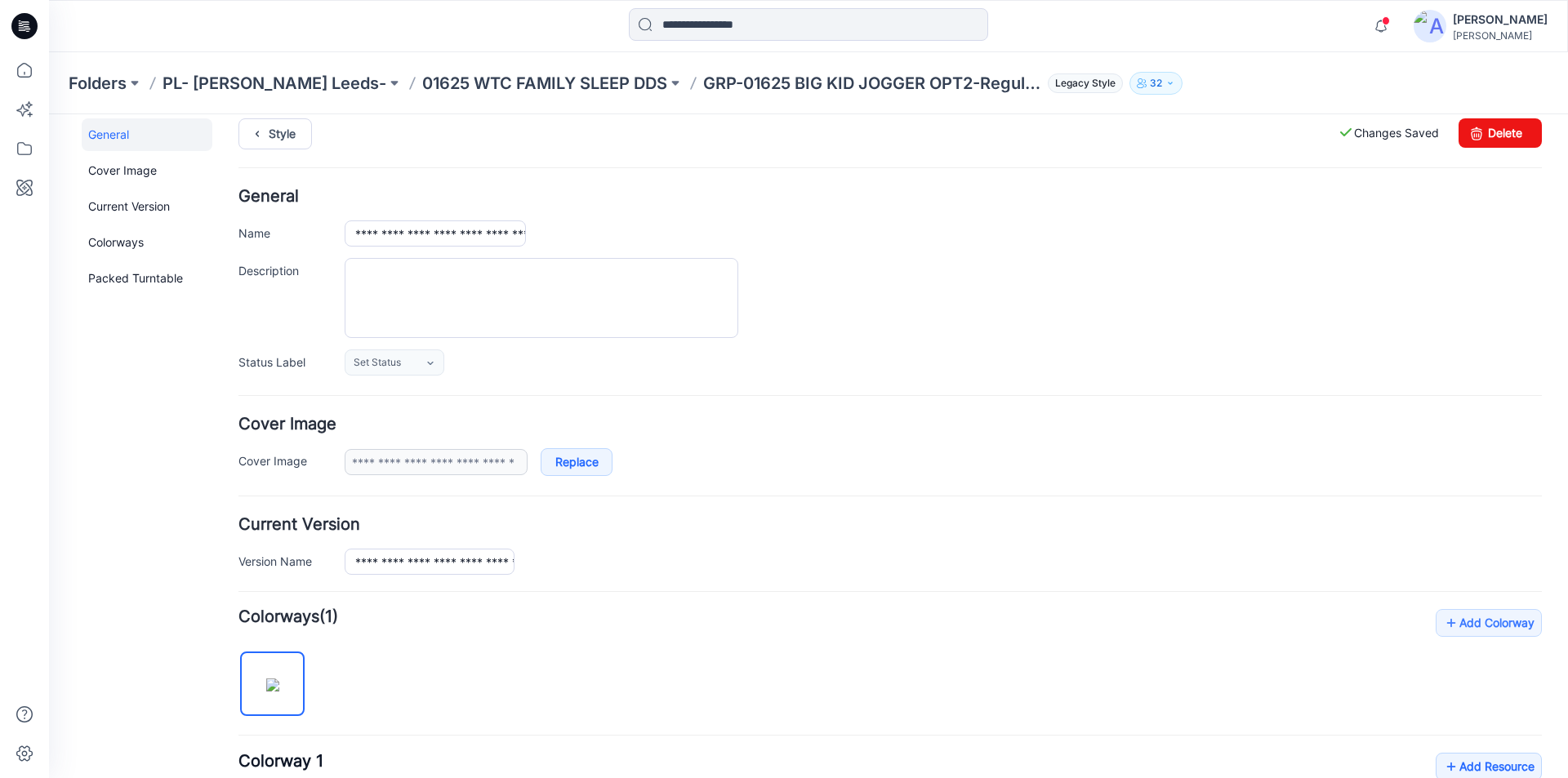
scroll to position [0, 0]
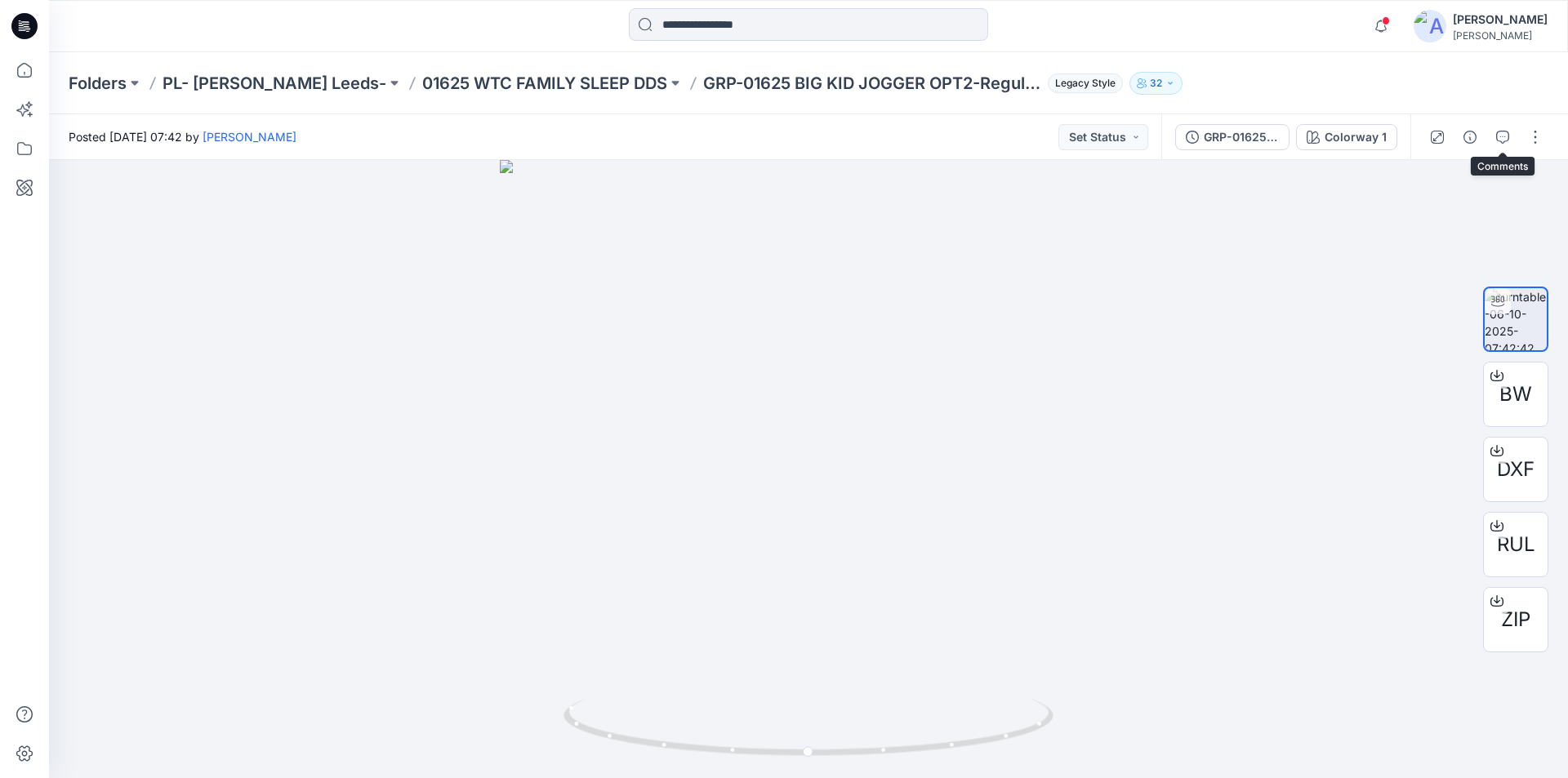
click at [1496, 133] on icon "button" at bounding box center [1502, 137] width 13 height 13
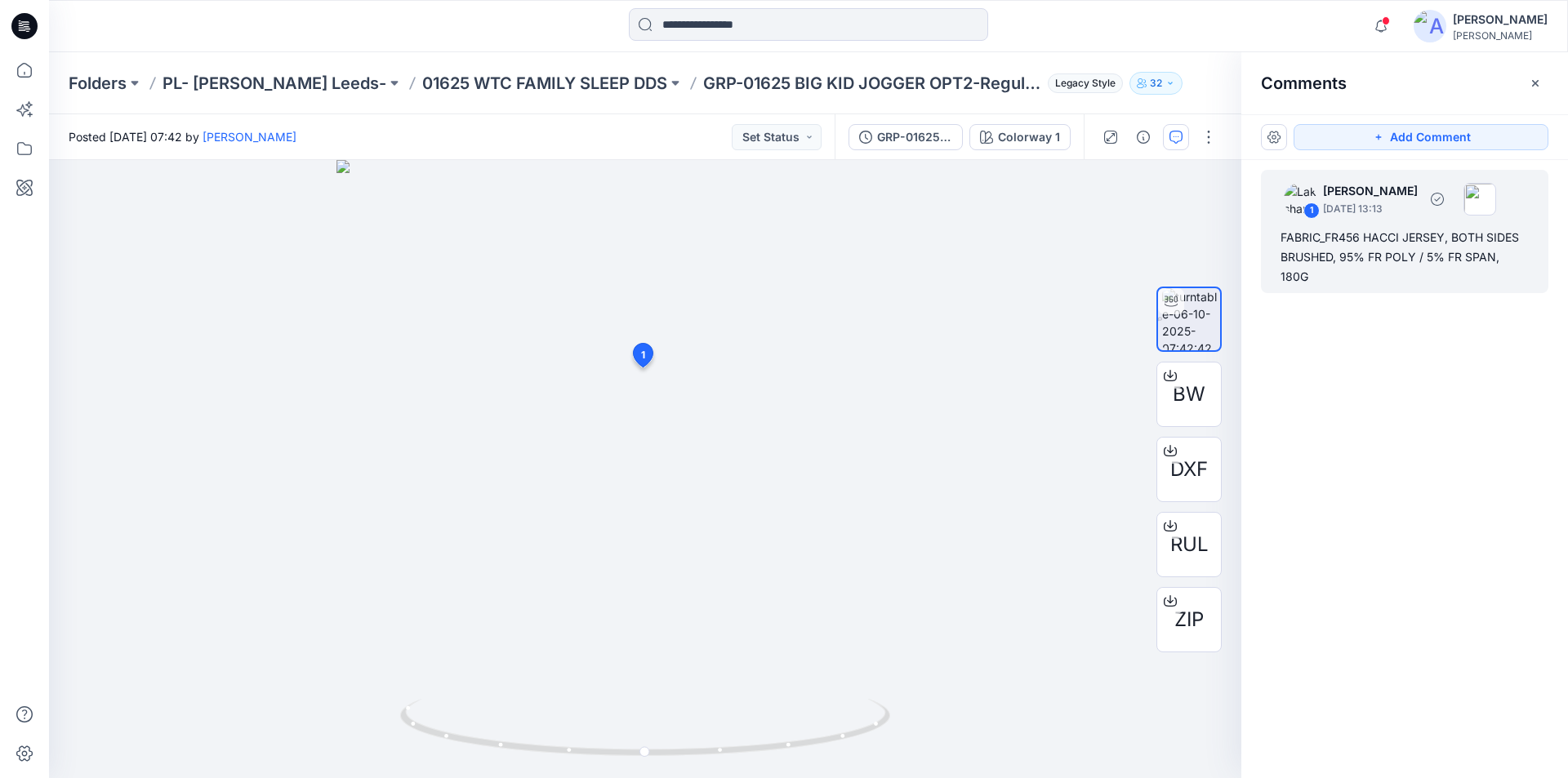
click at [1385, 235] on div "FABRIC_FR456 HACCI JERSEY, BOTH SIDES BRUSHED, 95% FR POLY / 5% FR SPAN, 180G" at bounding box center [1404, 256] width 248 height 59
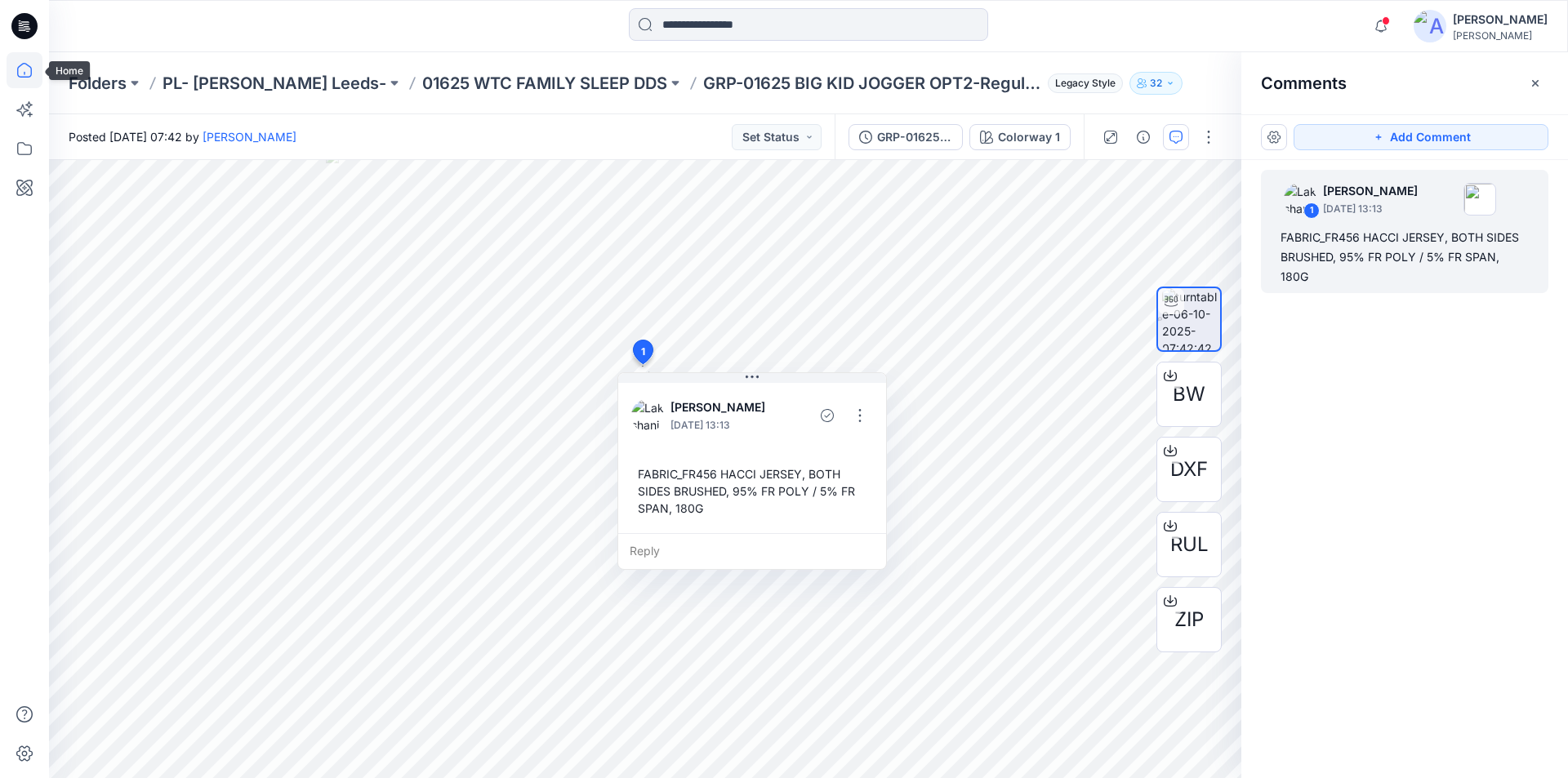
click at [30, 69] on icon at bounding box center [24, 70] width 36 height 36
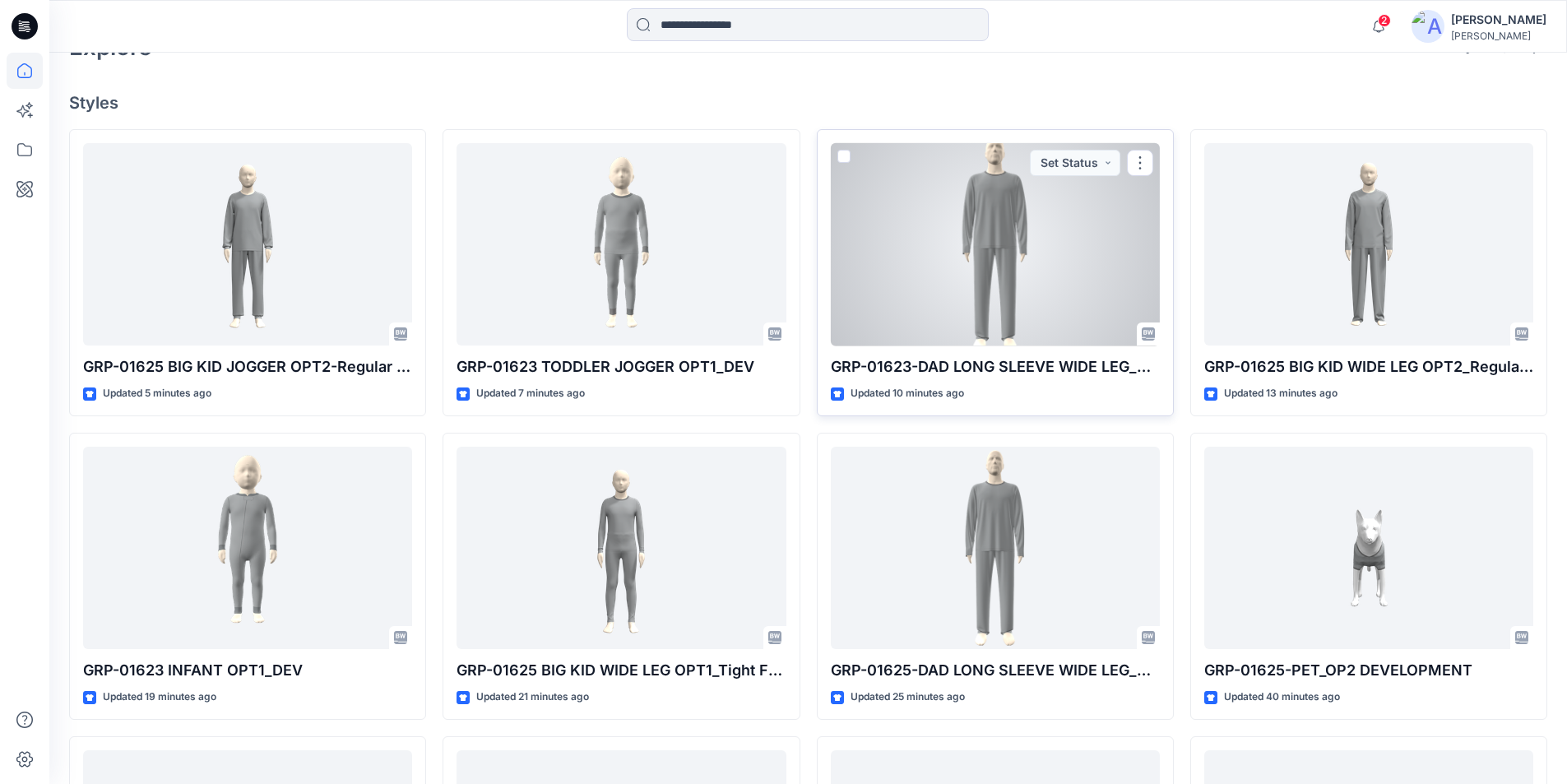
scroll to position [493, 0]
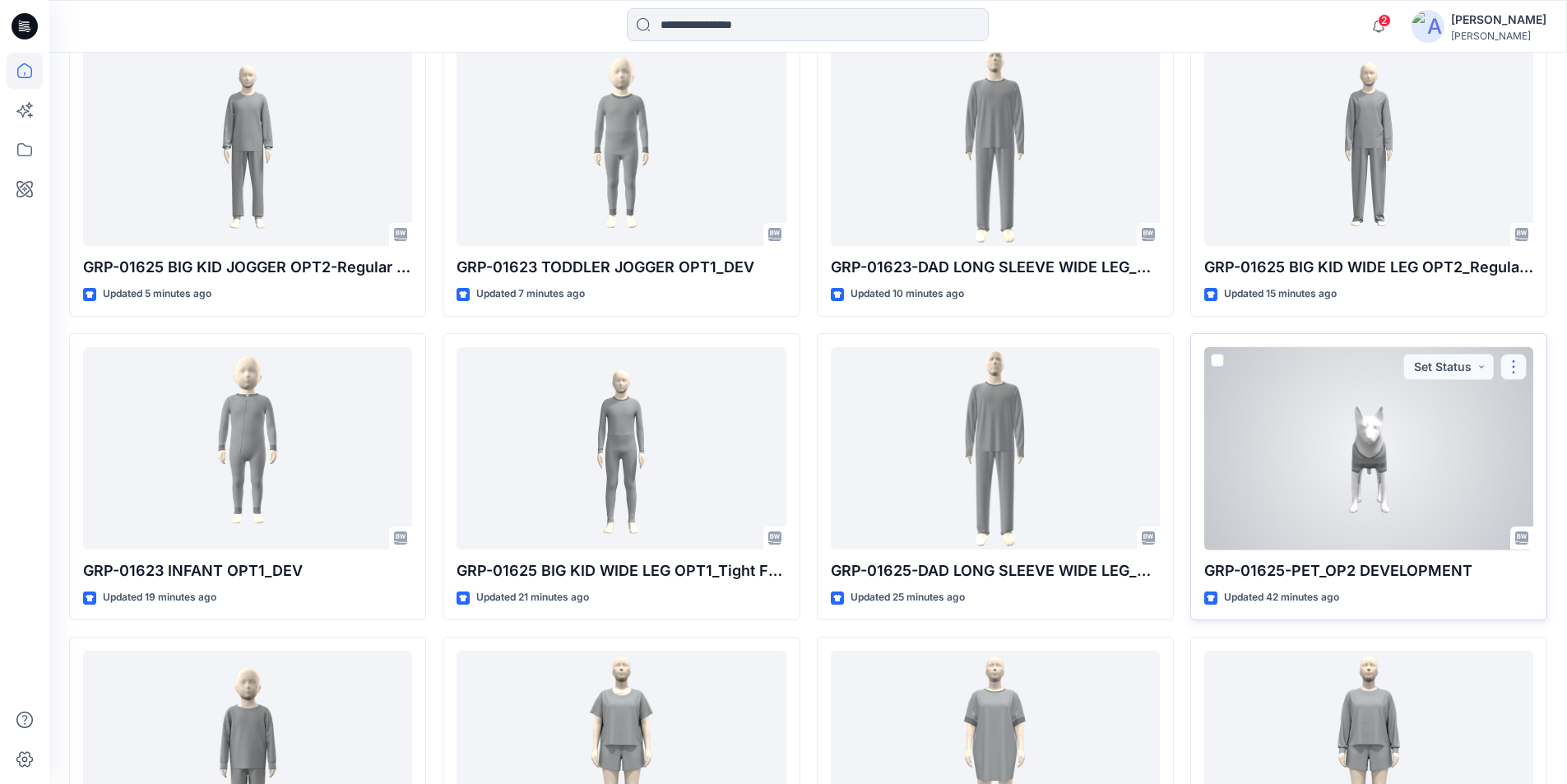
click at [1521, 363] on button "button" at bounding box center [1513, 367] width 26 height 26
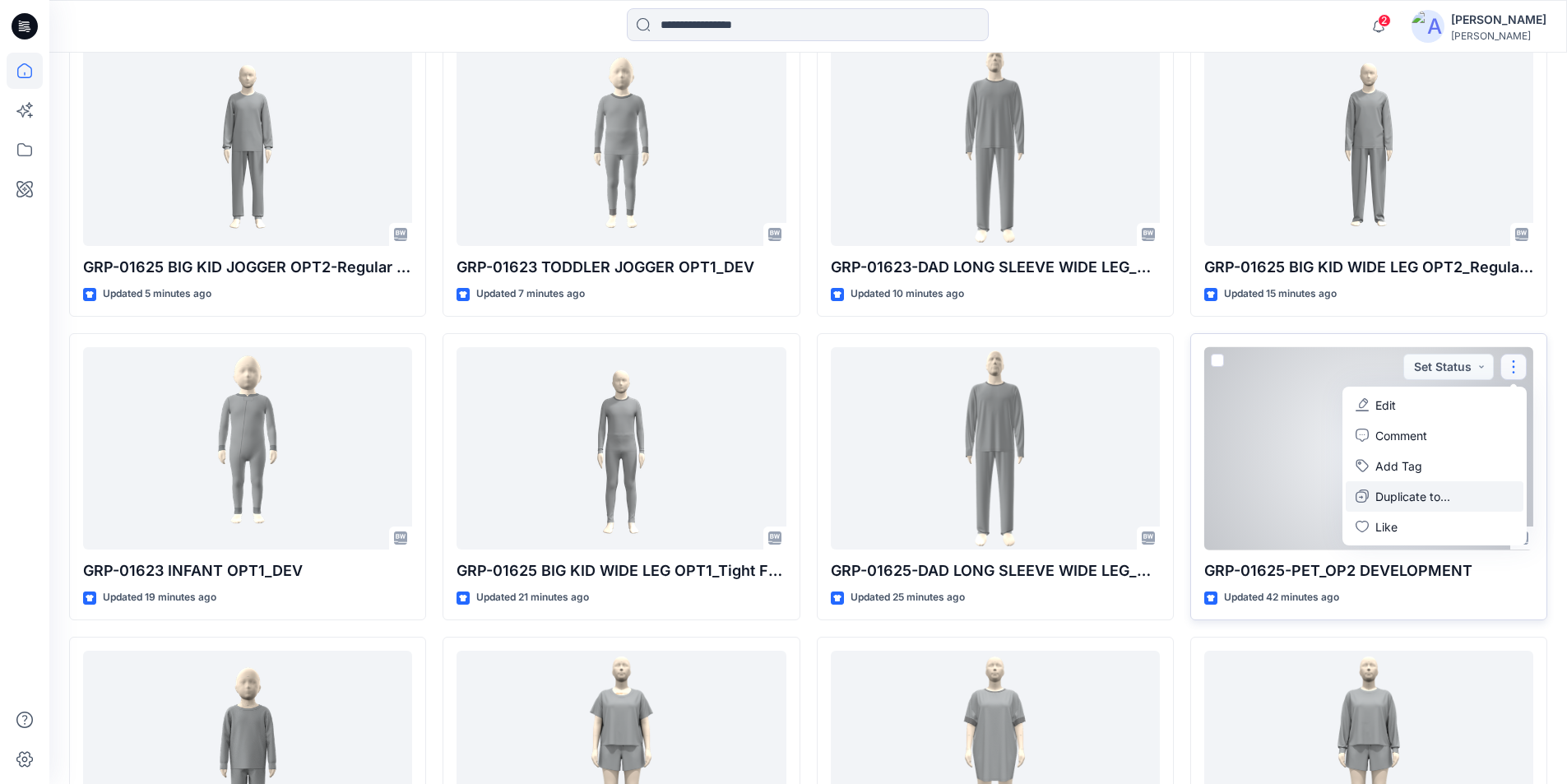
click at [1423, 490] on p "Duplicate to..." at bounding box center [1413, 496] width 75 height 17
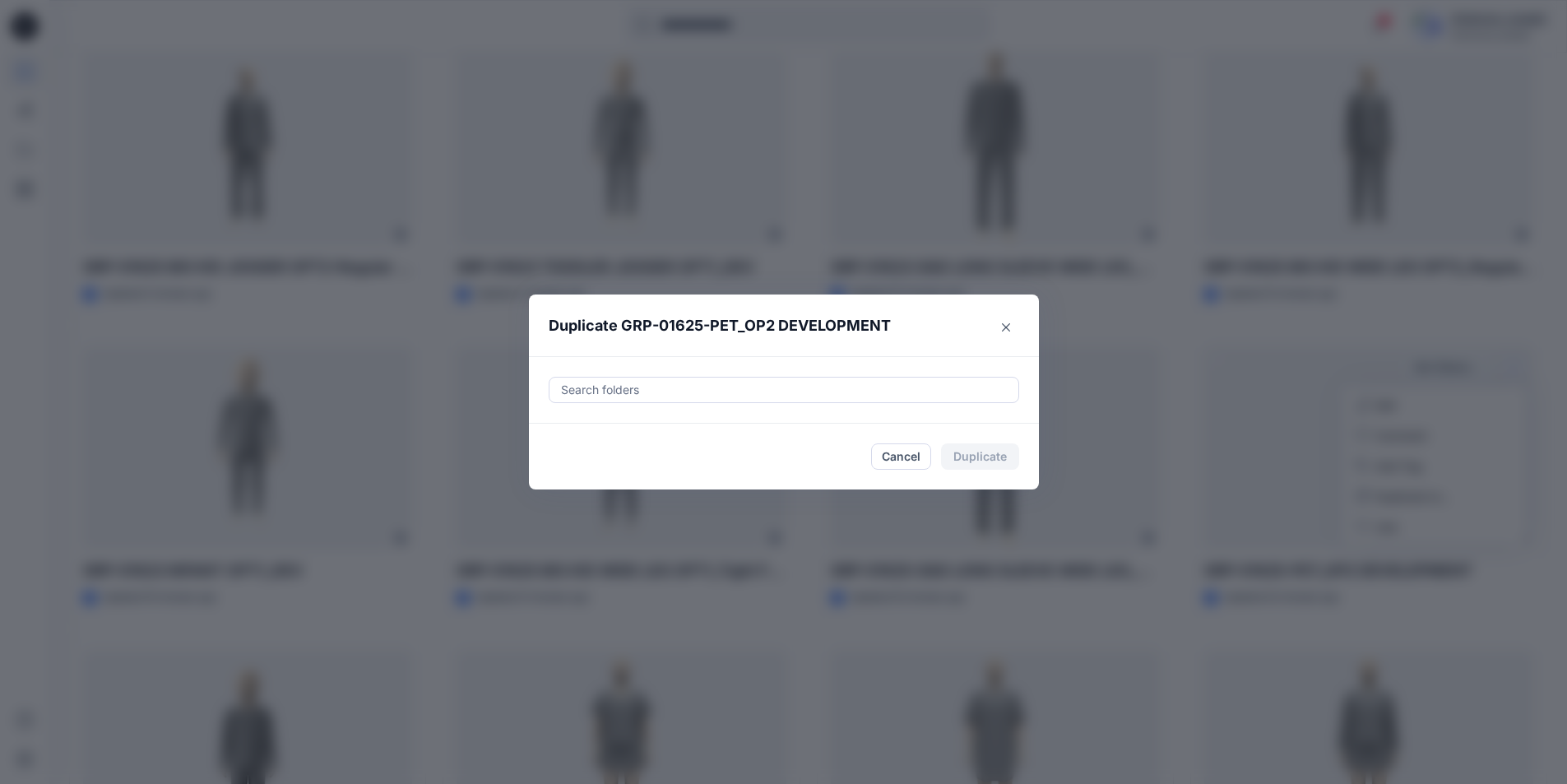
click at [630, 399] on div at bounding box center [784, 390] width 449 height 20
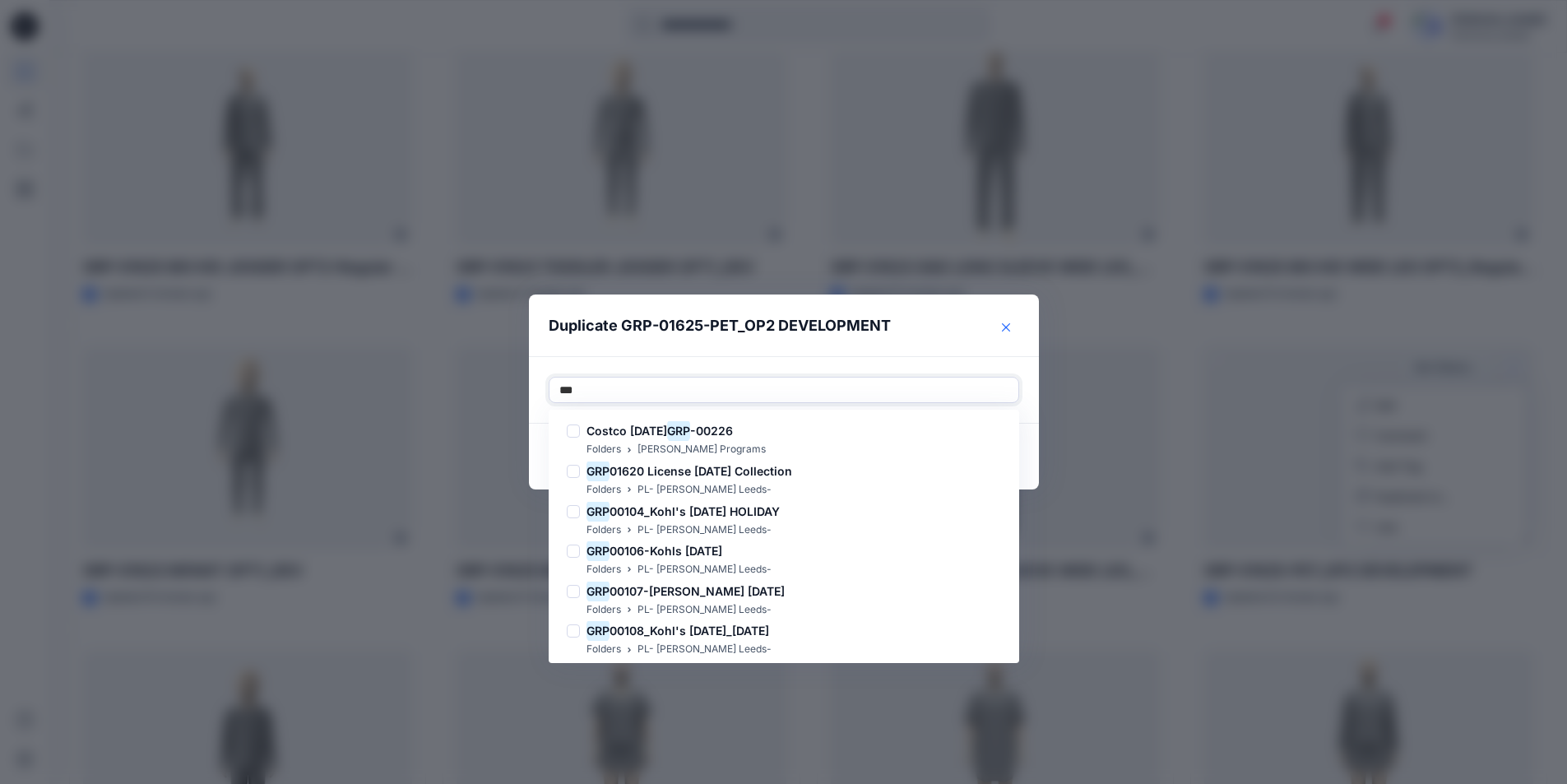
type input "***"
click at [1007, 328] on button "Close" at bounding box center [1006, 328] width 26 height 26
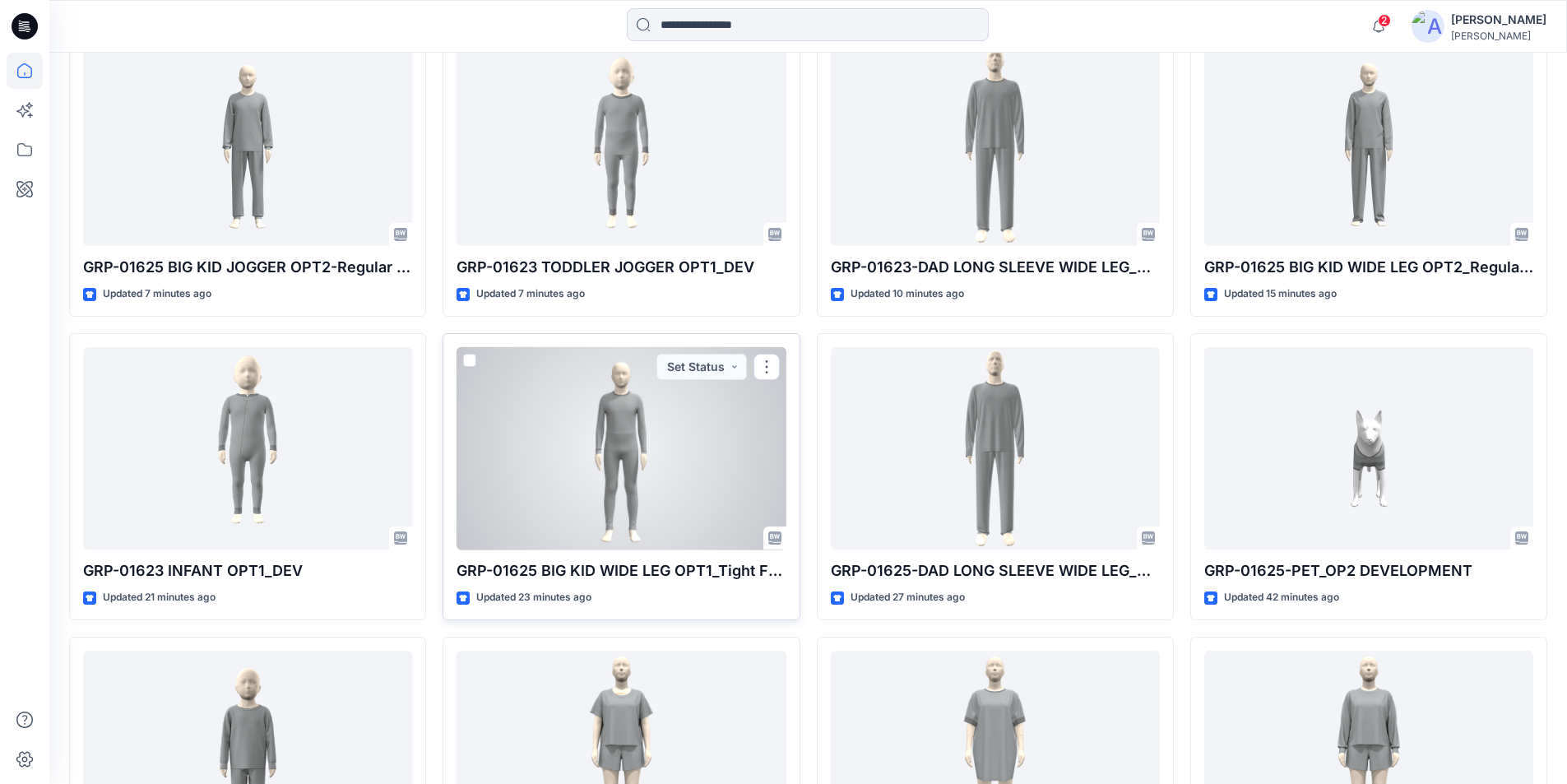
scroll to position [411, 0]
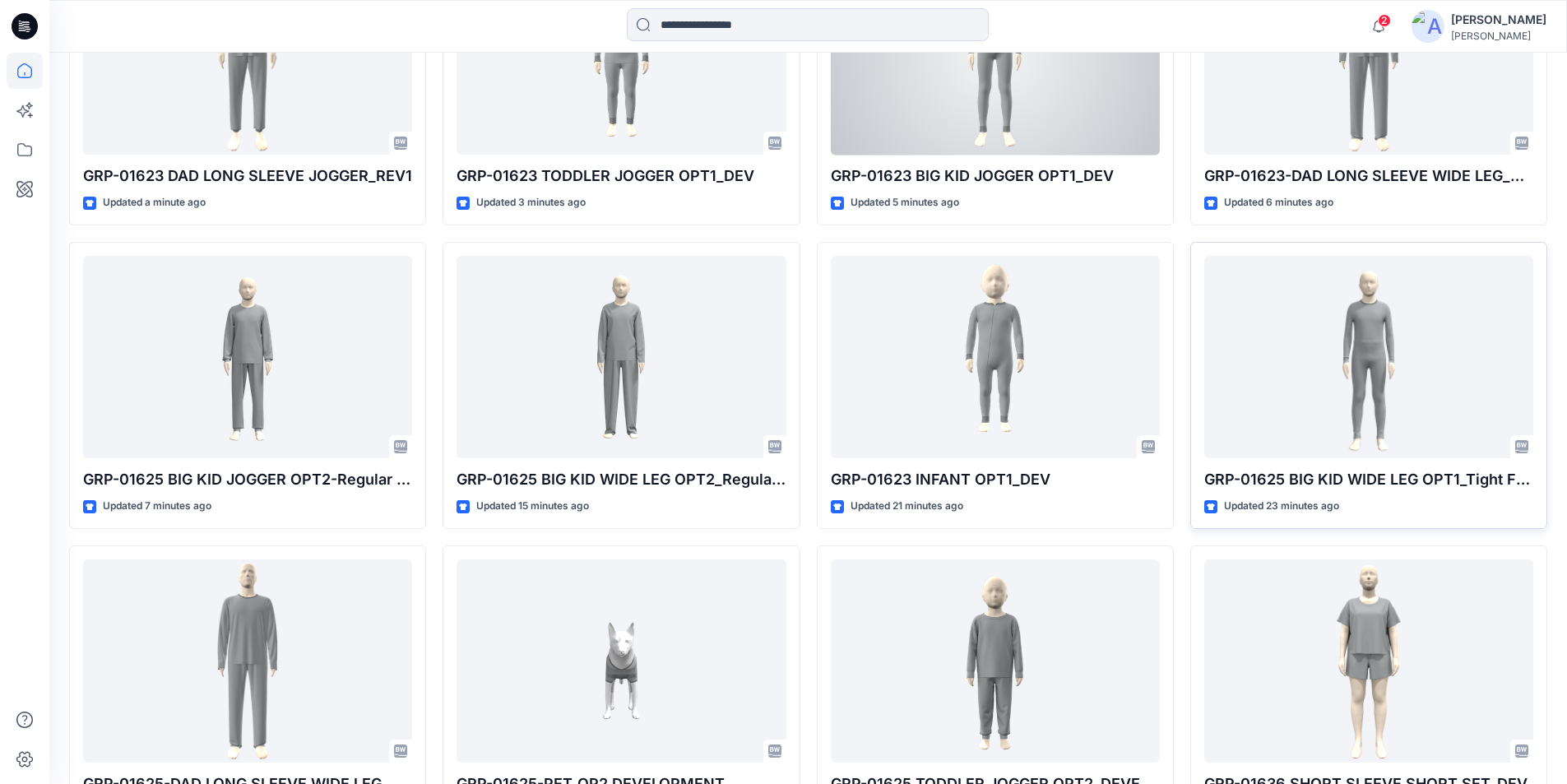
scroll to position [644, 0]
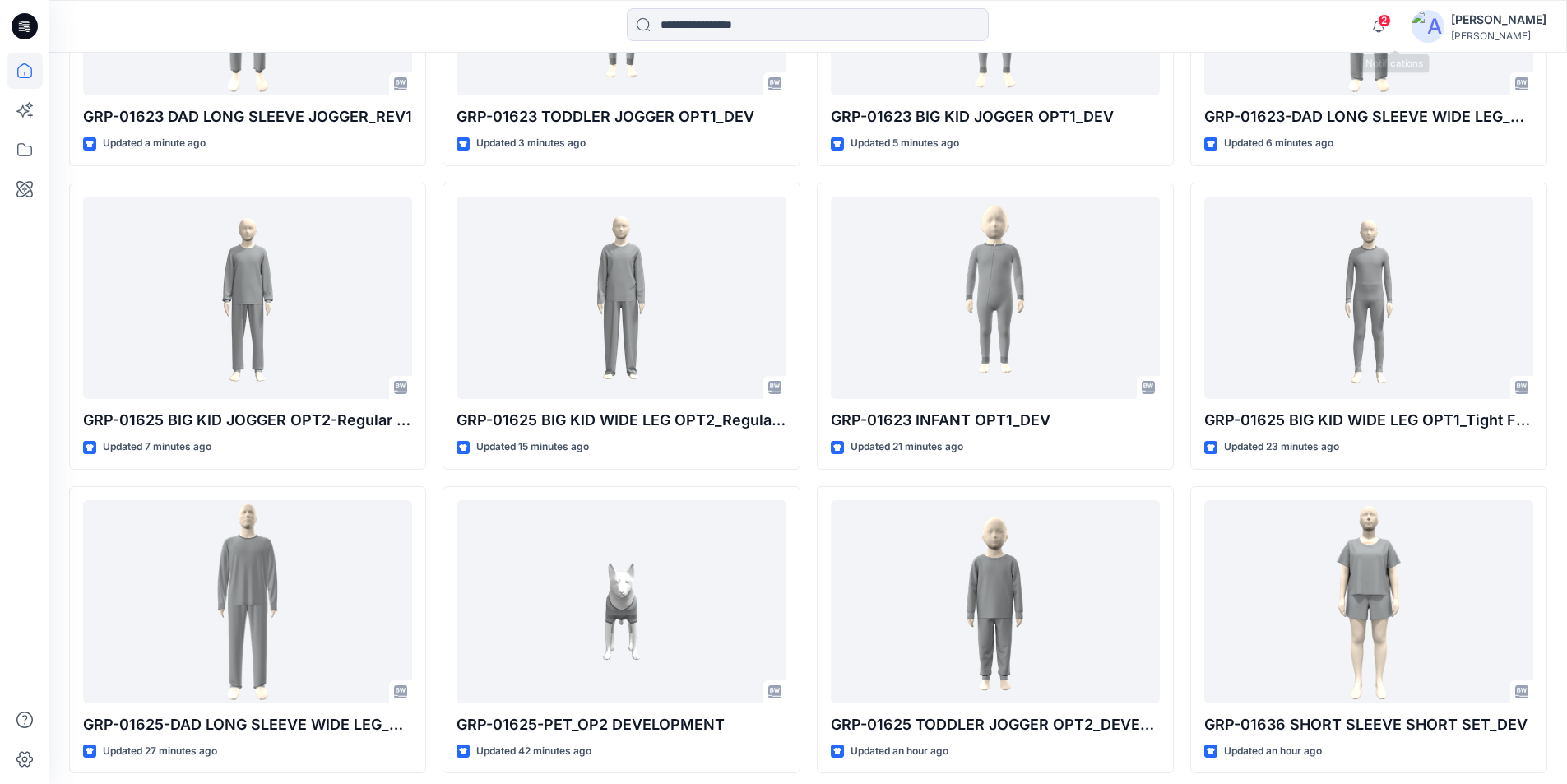
click at [1391, 23] on span "2" at bounding box center [1385, 21] width 13 height 13
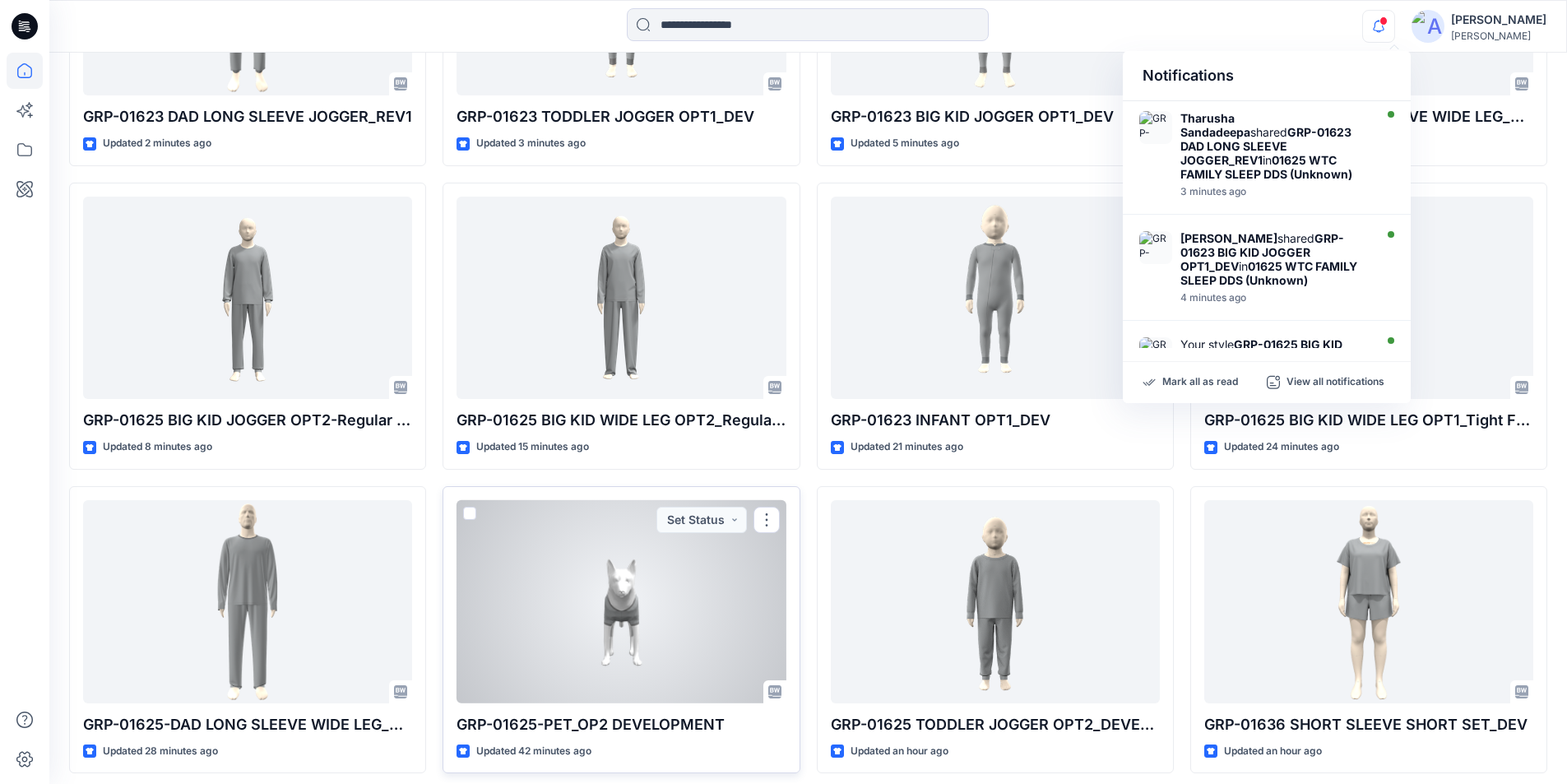
click at [628, 592] on div at bounding box center [621, 601] width 329 height 203
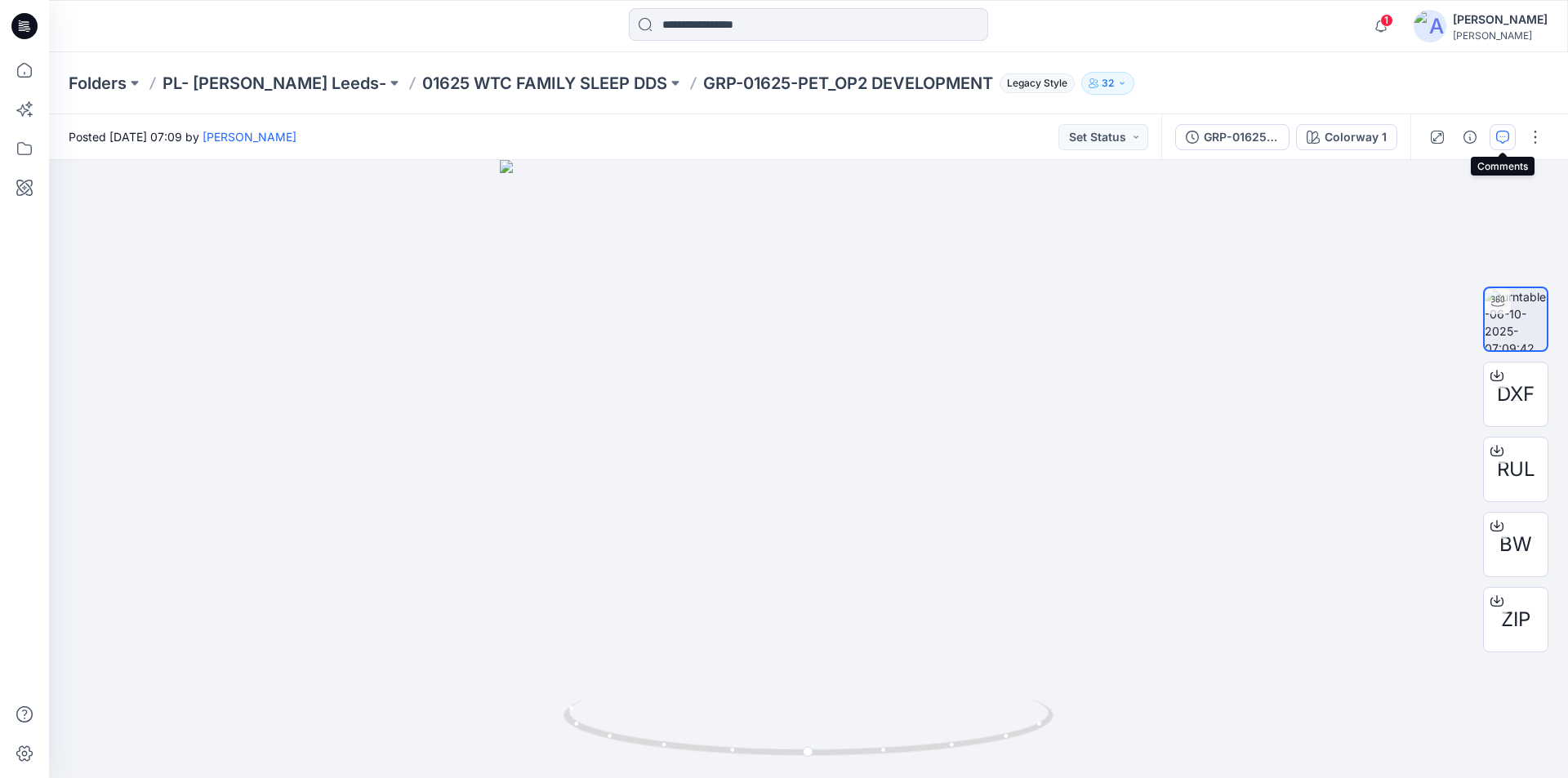
click at [1502, 137] on icon "button" at bounding box center [1502, 137] width 13 height 13
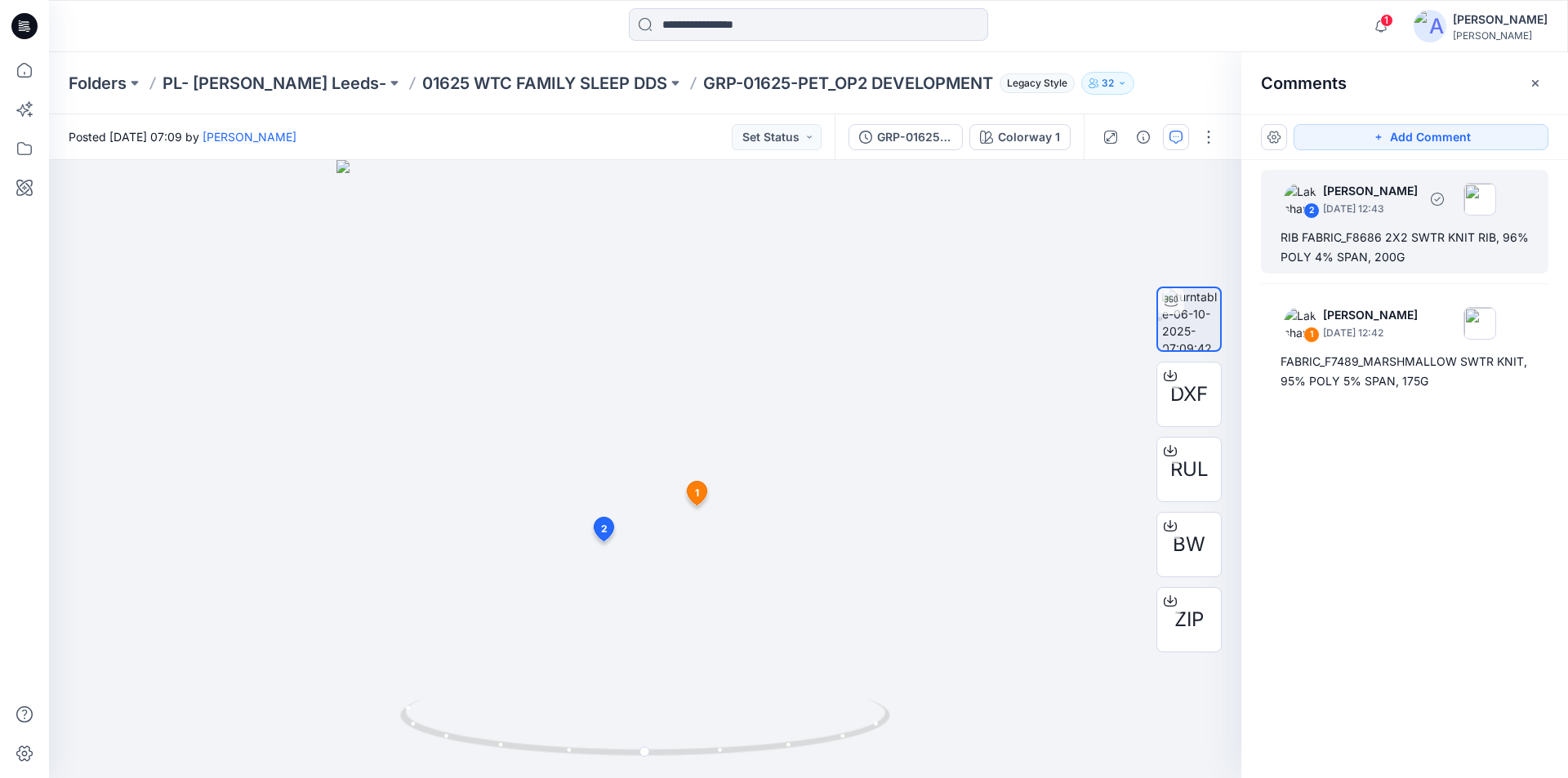
click at [1327, 244] on div "RIB FABRIC_F8686 2X2 SWTR KNIT RIB, 96% POLY 4% SPAN, 200G" at bounding box center [1404, 247] width 248 height 39
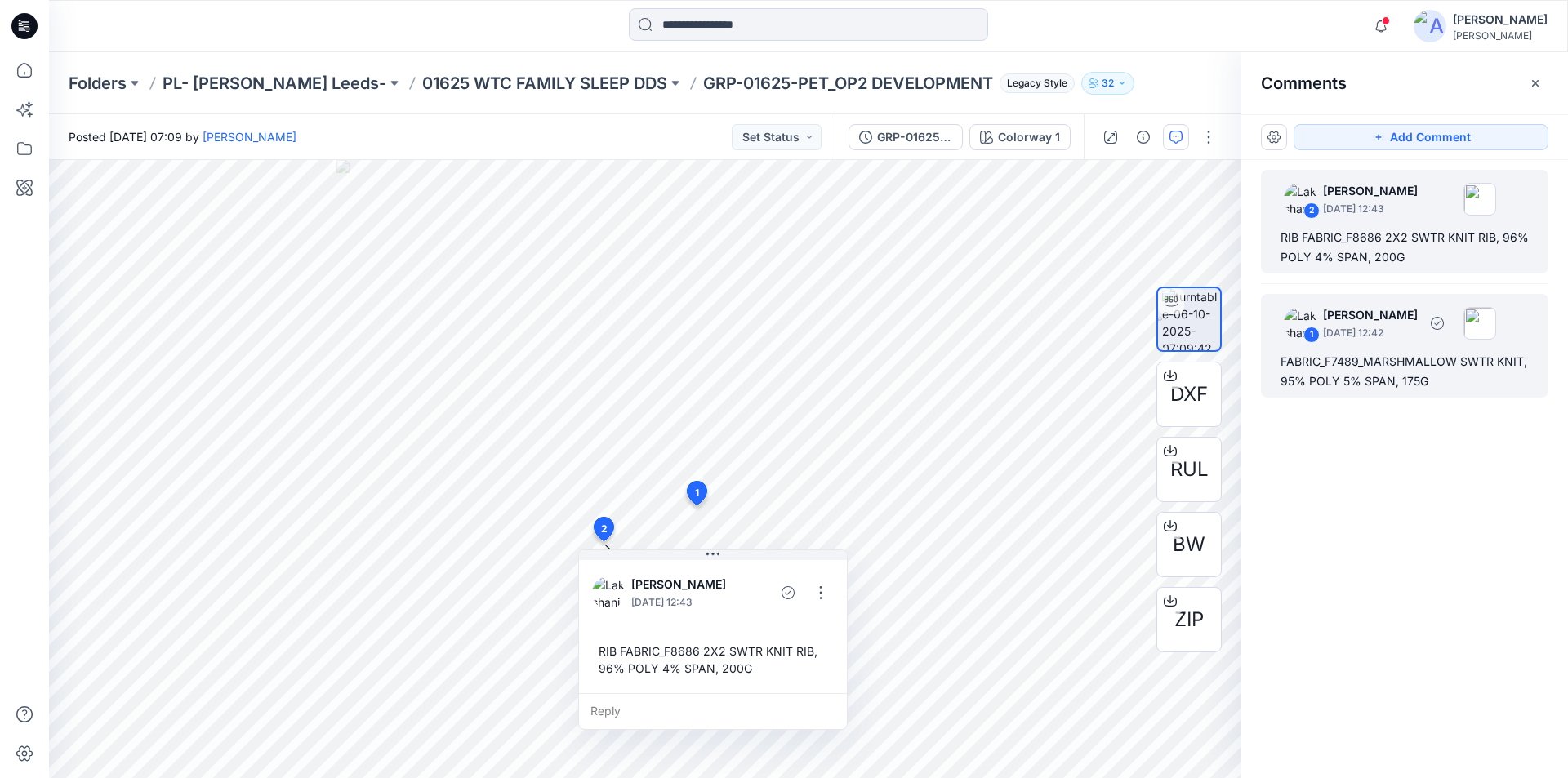
click at [1327, 360] on div "FABRIC_F7489_MARSHMALLOW SWTR KNIT, 95% POLY 5% SPAN, 175G" at bounding box center [1404, 371] width 248 height 39
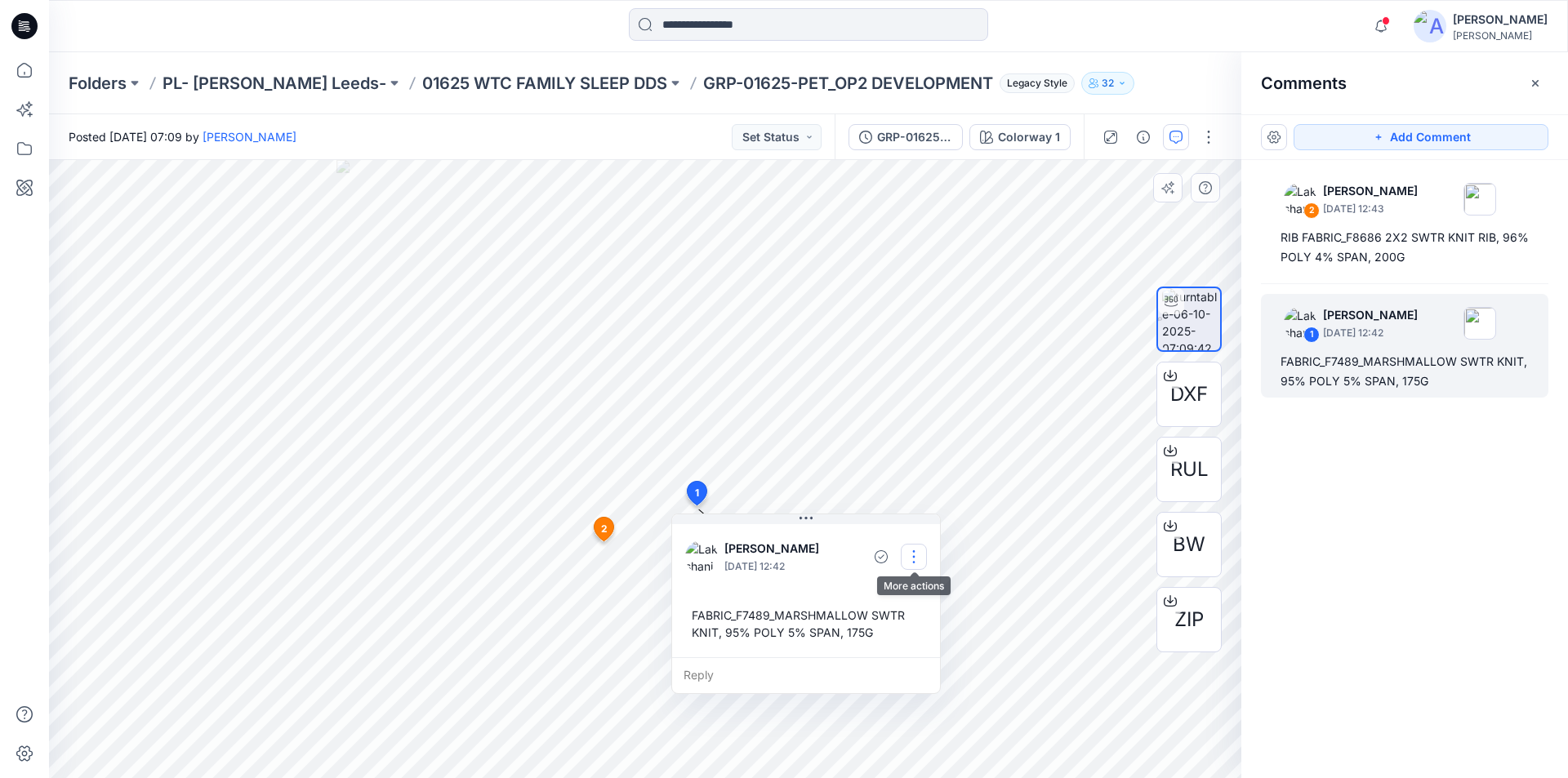
click at [920, 548] on button "button" at bounding box center [914, 556] width 26 height 26
click at [904, 594] on p "Edit comment" at bounding box center [917, 594] width 74 height 17
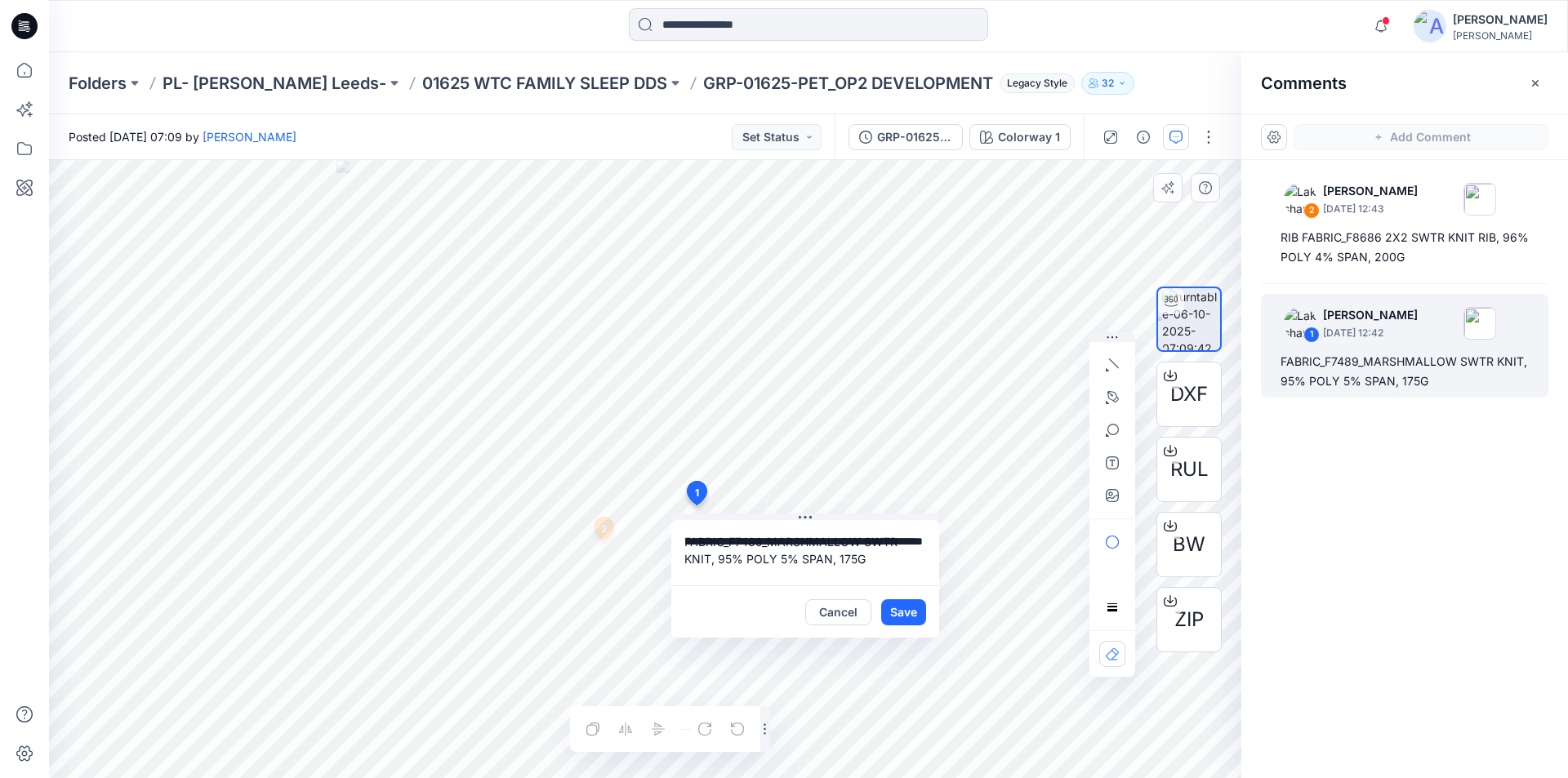
click at [557, 506] on div "**********" at bounding box center [645, 469] width 1192 height 618
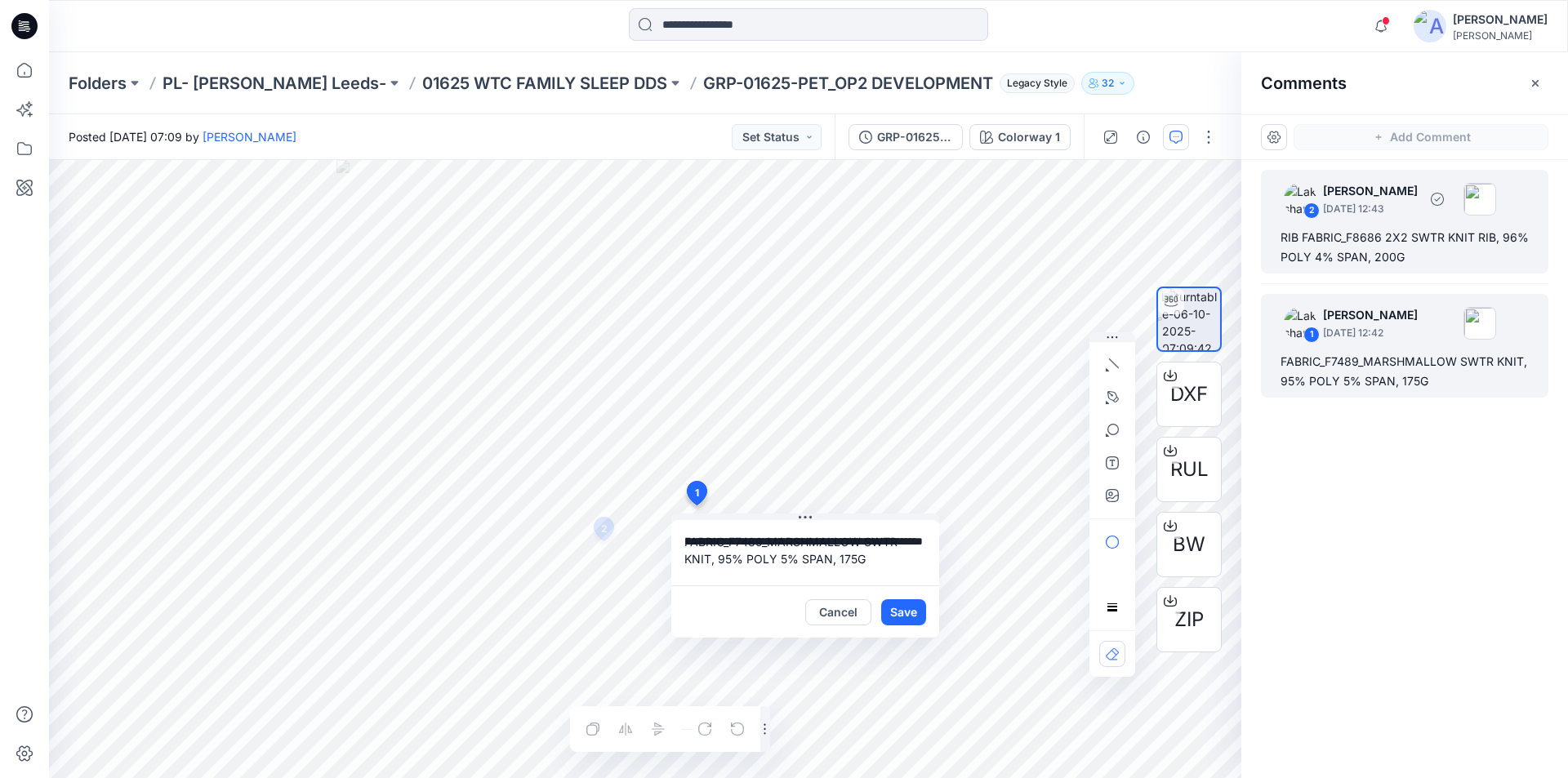
click at [1368, 249] on div "RIB FABRIC_F8686 2X2 SWTR KNIT RIB, 96% POLY 4% SPAN, 200G" at bounding box center [1404, 247] width 248 height 39
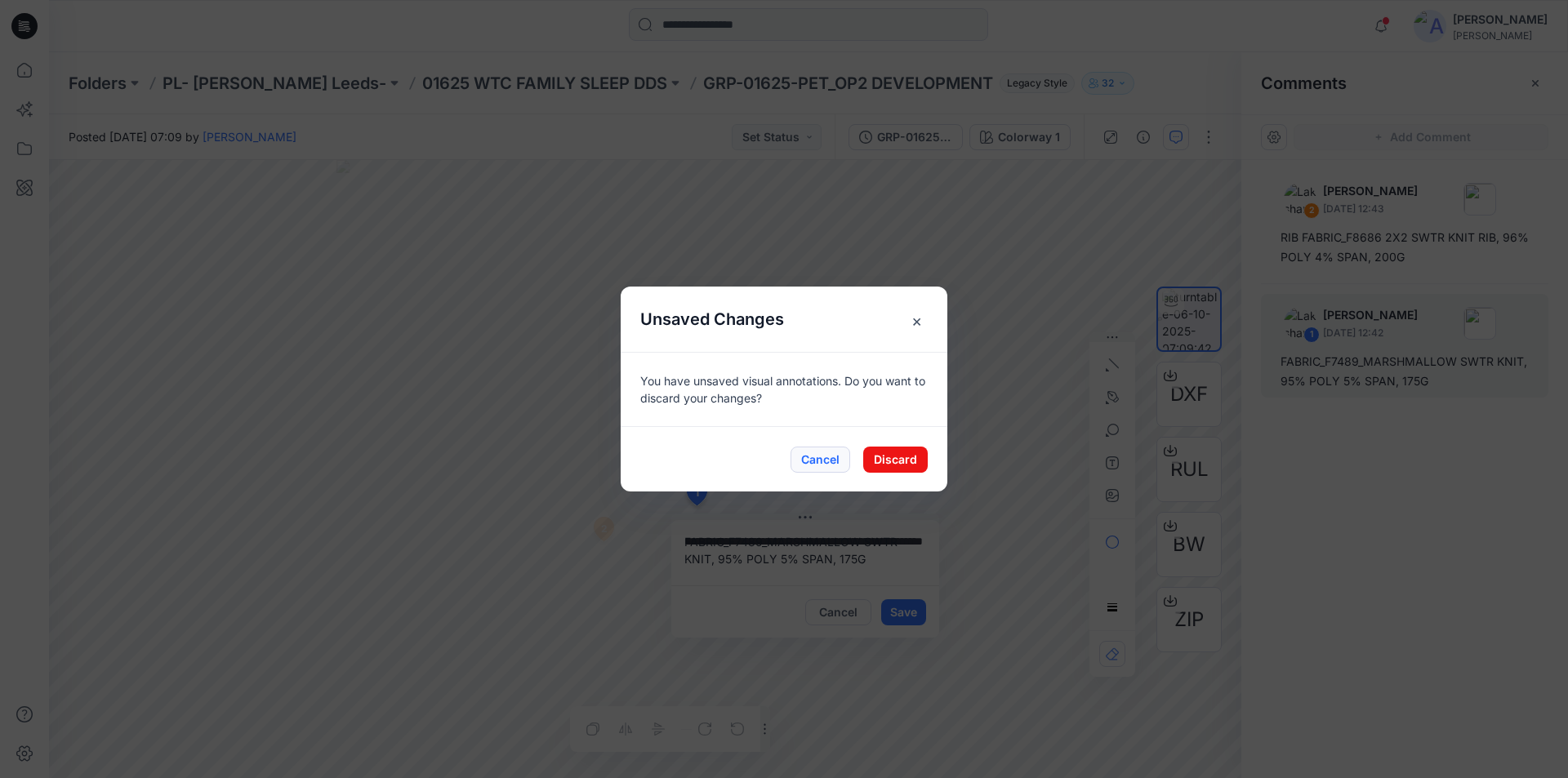
click at [821, 450] on button "Cancel" at bounding box center [820, 459] width 60 height 26
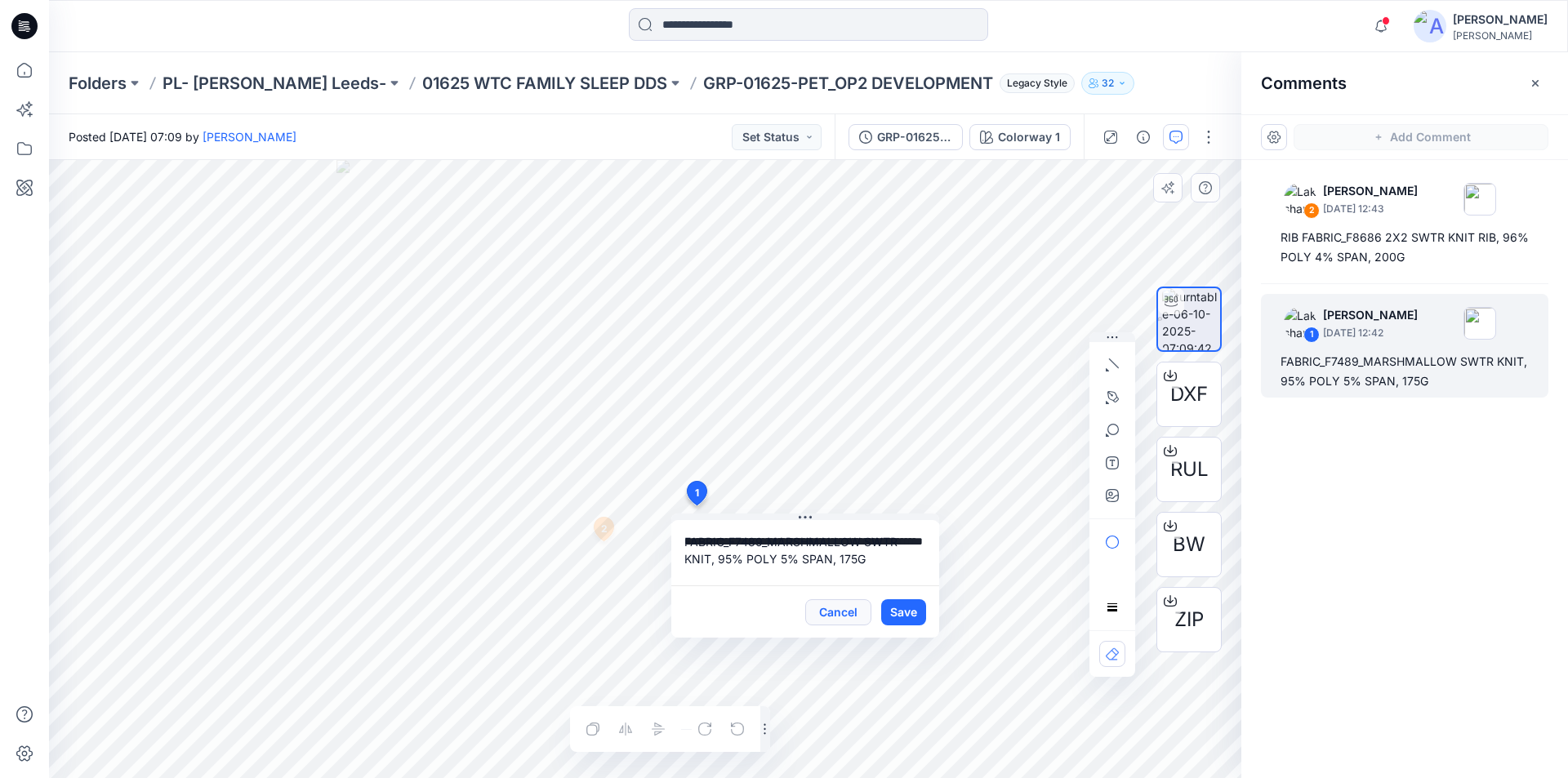
click at [830, 614] on button "Cancel" at bounding box center [838, 612] width 66 height 26
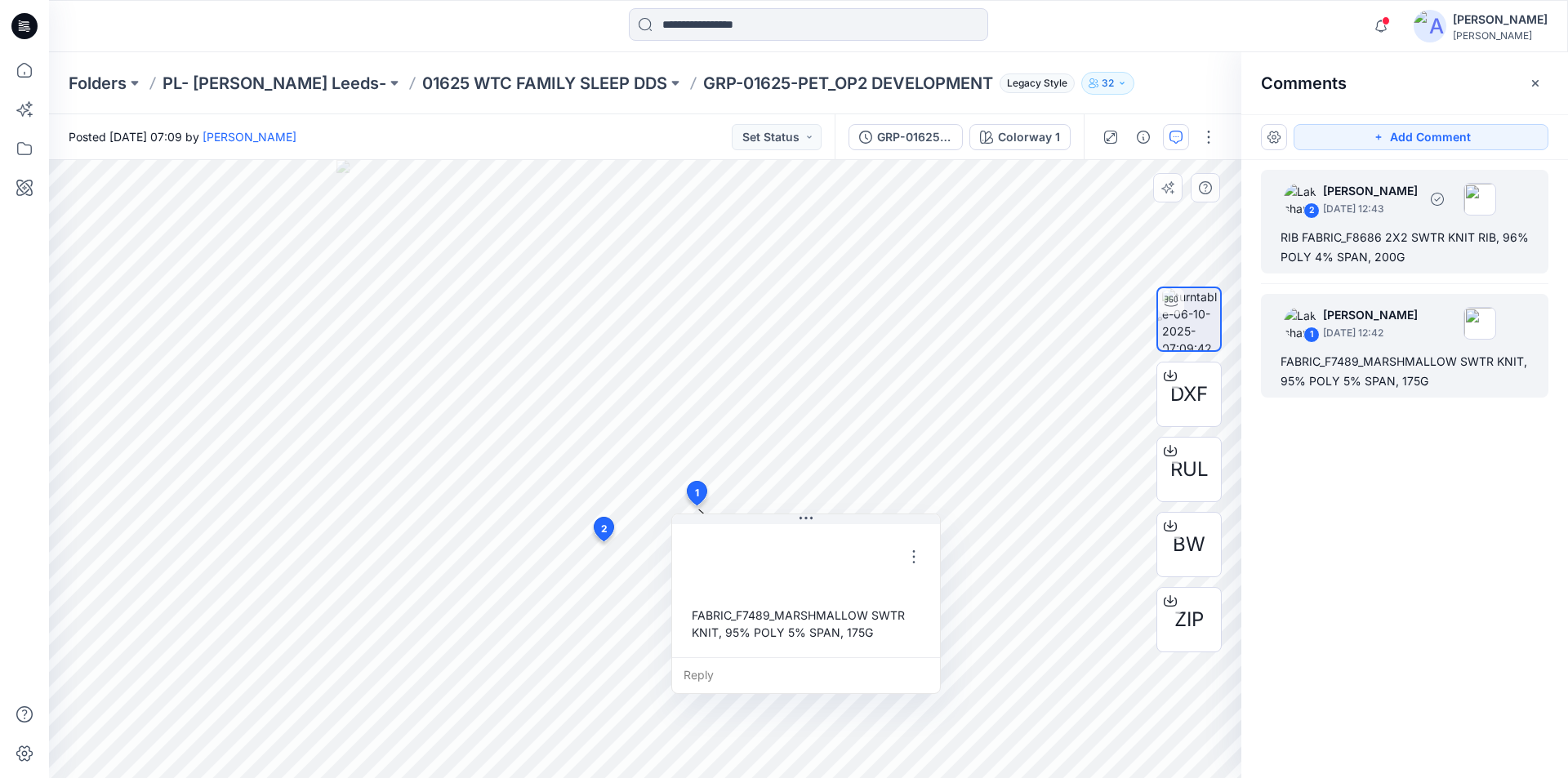
click at [1312, 240] on div "RIB FABRIC_F8686 2X2 SWTR KNIT RIB, 96% POLY 4% SPAN, 200G" at bounding box center [1404, 247] width 248 height 39
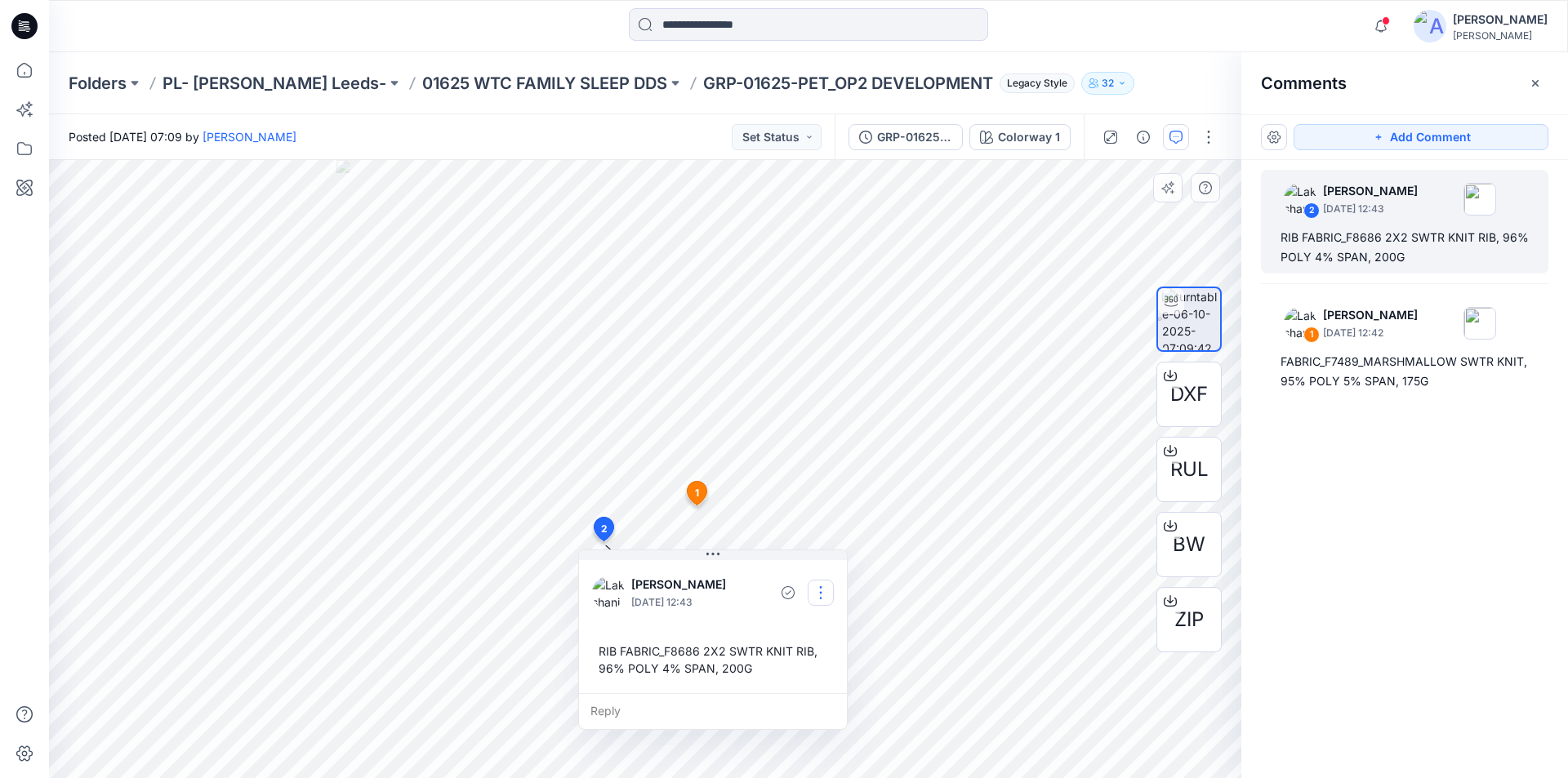
click at [825, 588] on button "button" at bounding box center [820, 593] width 26 height 26
click at [805, 629] on p "Edit comment" at bounding box center [824, 630] width 74 height 17
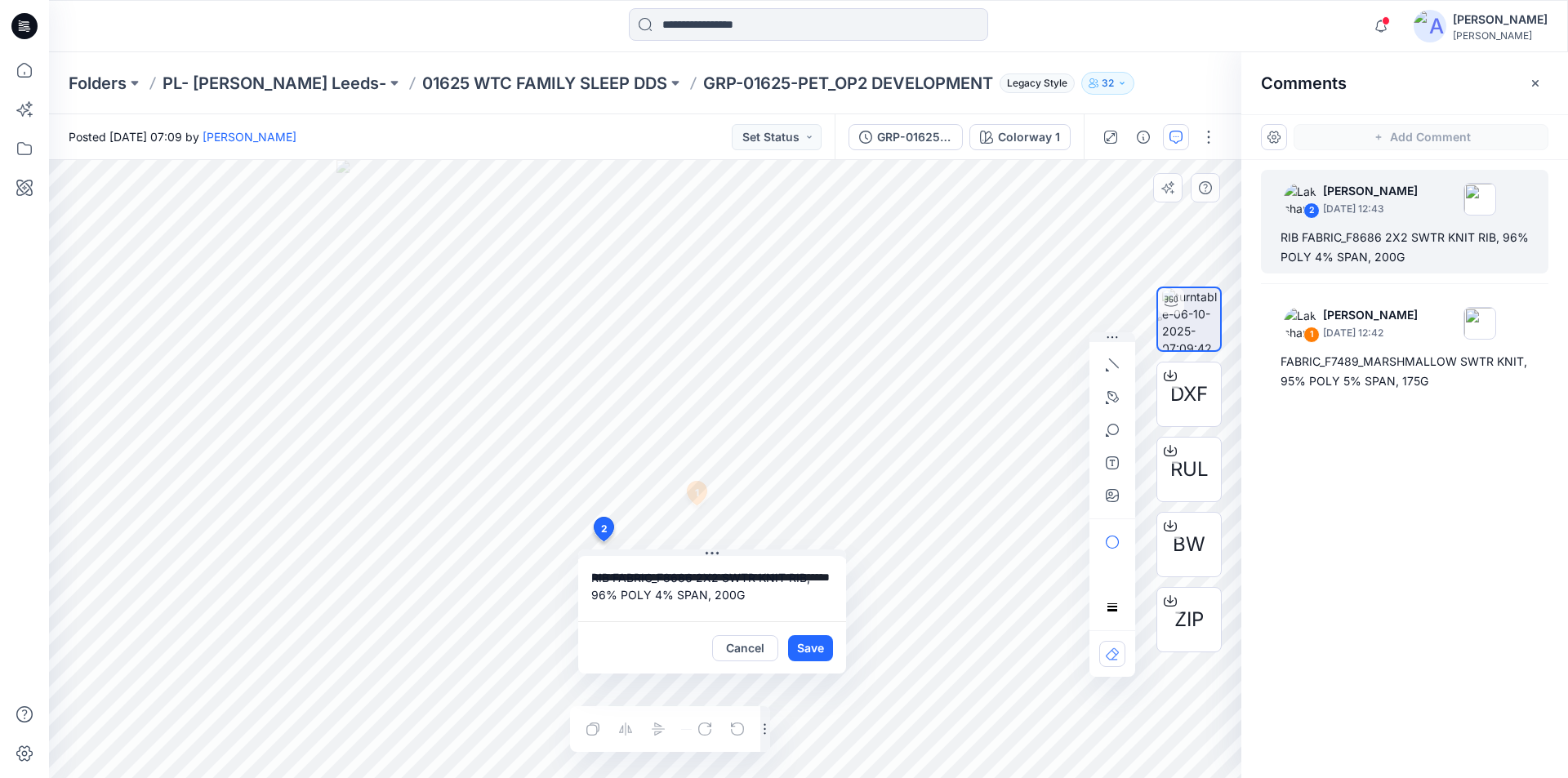
click at [488, 516] on div "**********" at bounding box center [645, 469] width 1192 height 618
click at [22, 75] on icon at bounding box center [24, 70] width 36 height 36
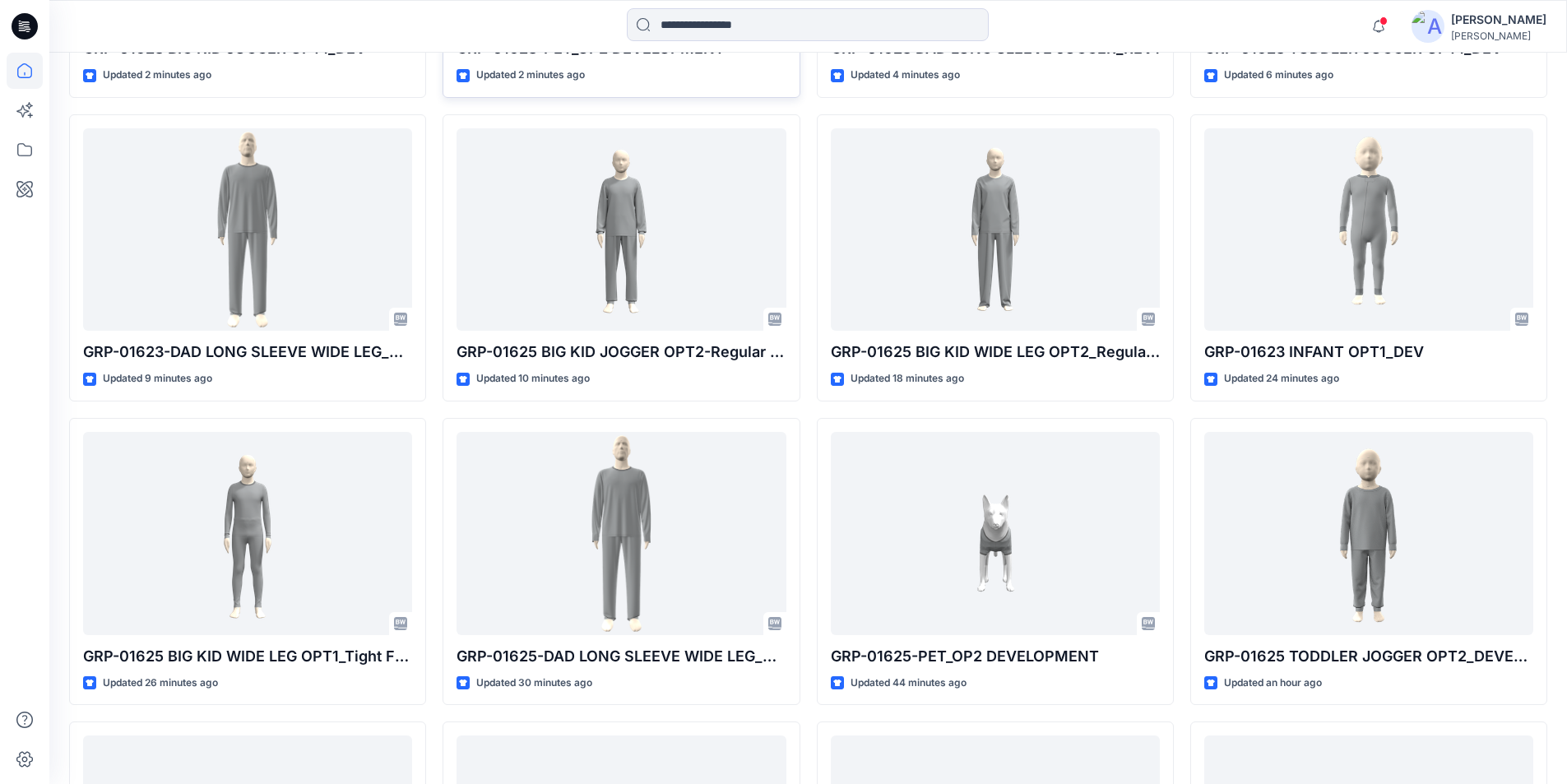
scroll to position [794, 0]
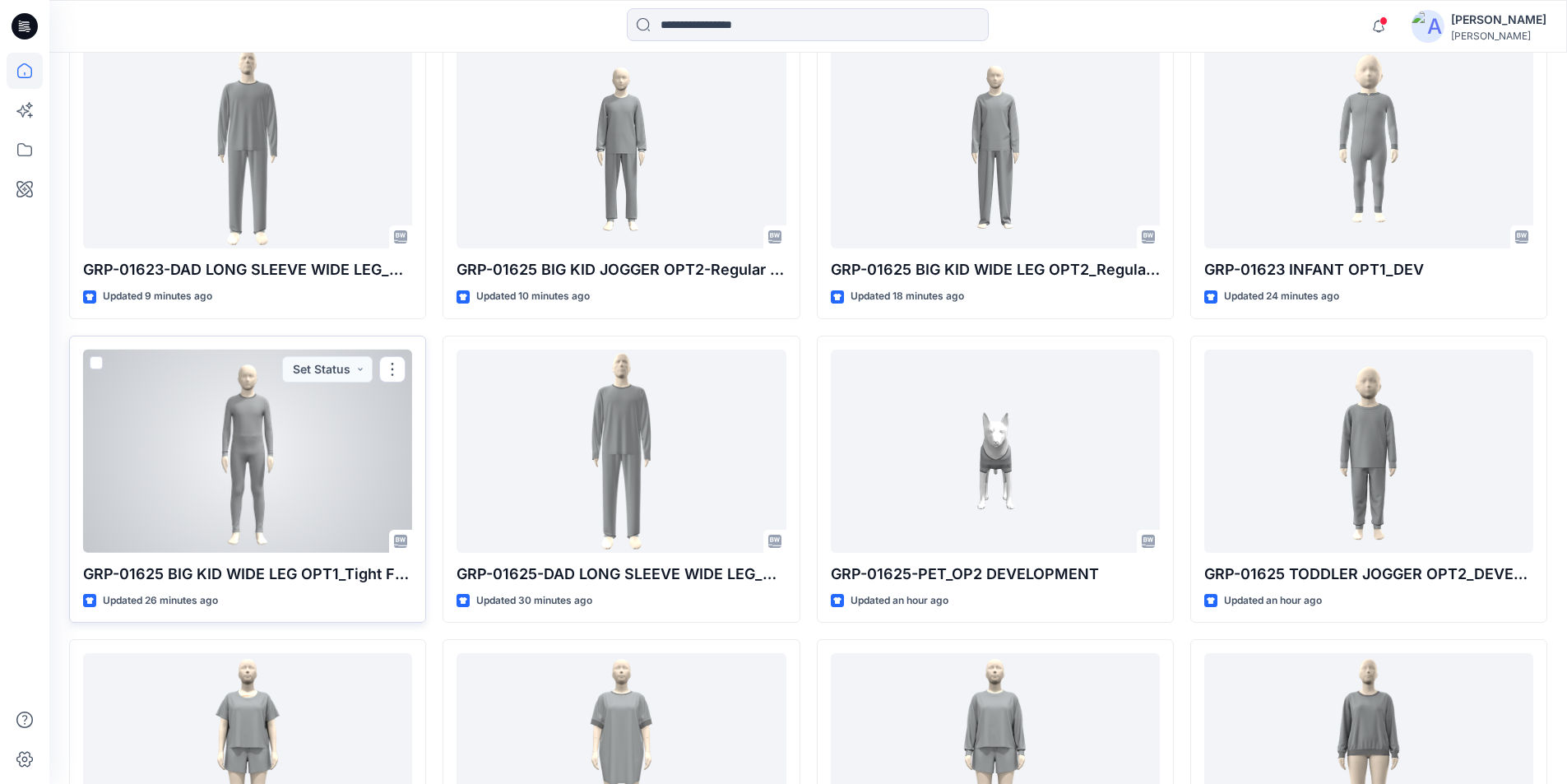
click at [266, 438] on div at bounding box center [247, 451] width 329 height 203
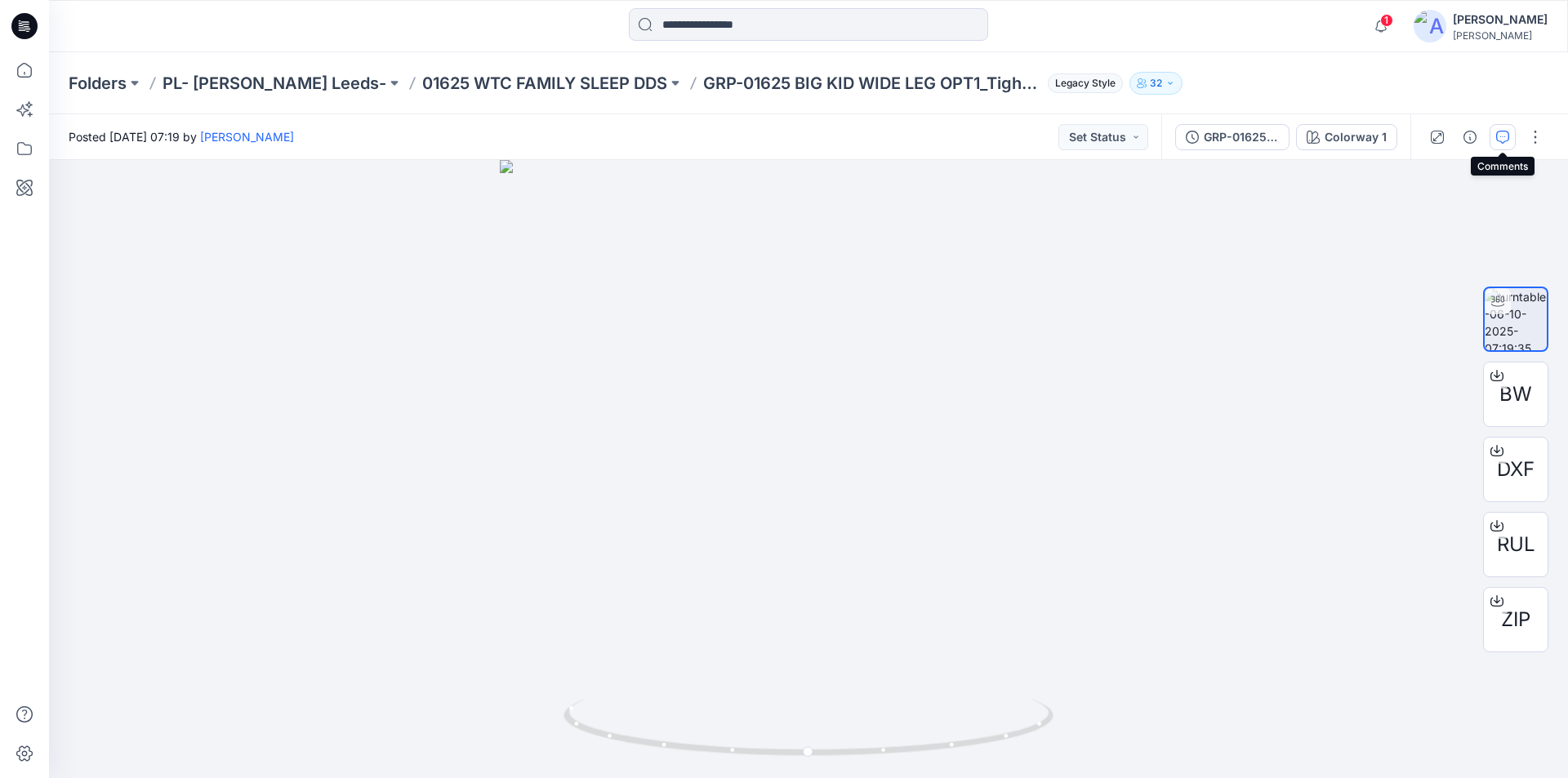
click at [1510, 133] on button "button" at bounding box center [1502, 137] width 26 height 26
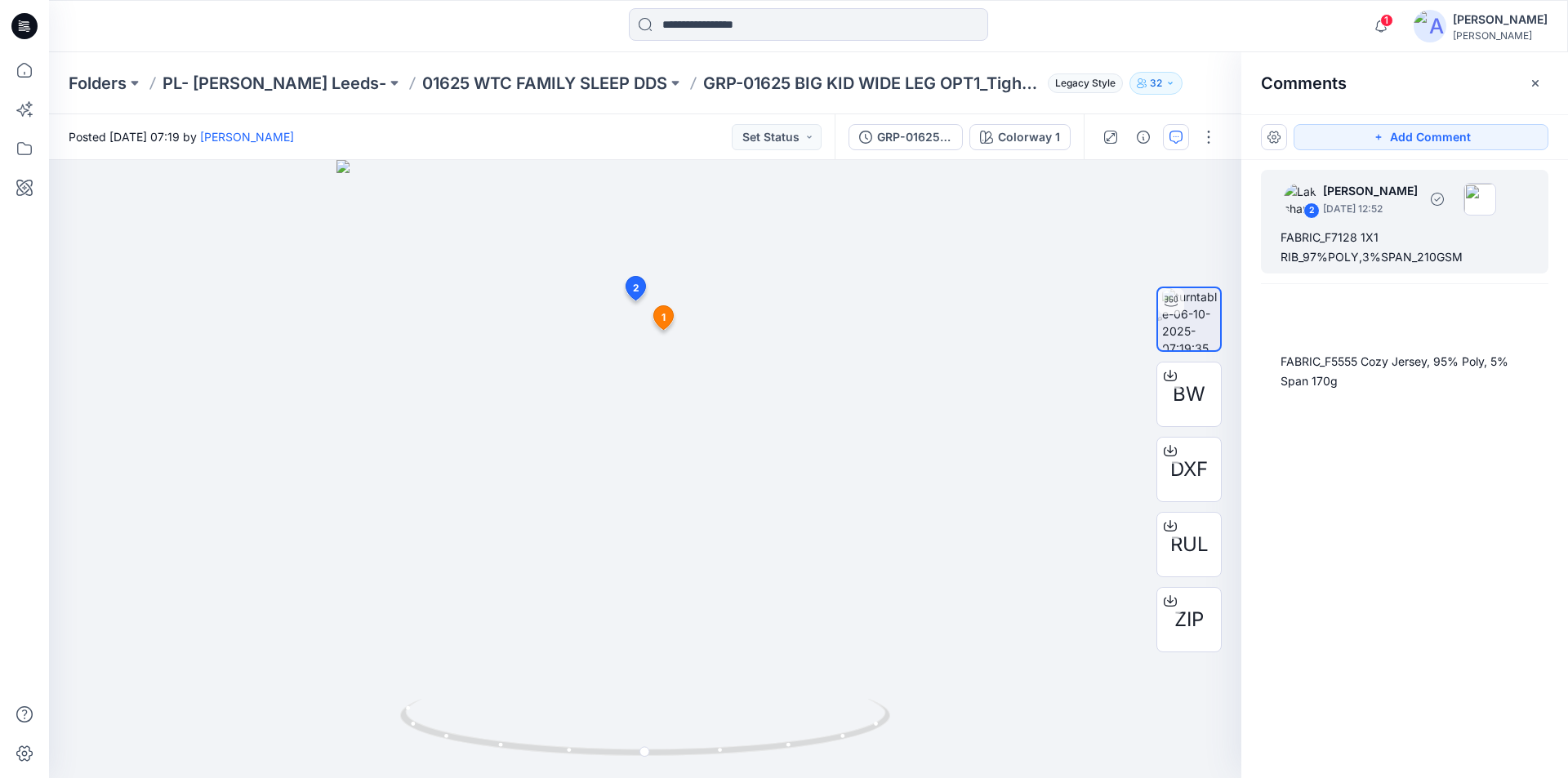
click at [1383, 244] on div "FABRIC_F7128 1X1 RIB_97%POLY,3%SPAN_210GSM" at bounding box center [1404, 247] width 248 height 39
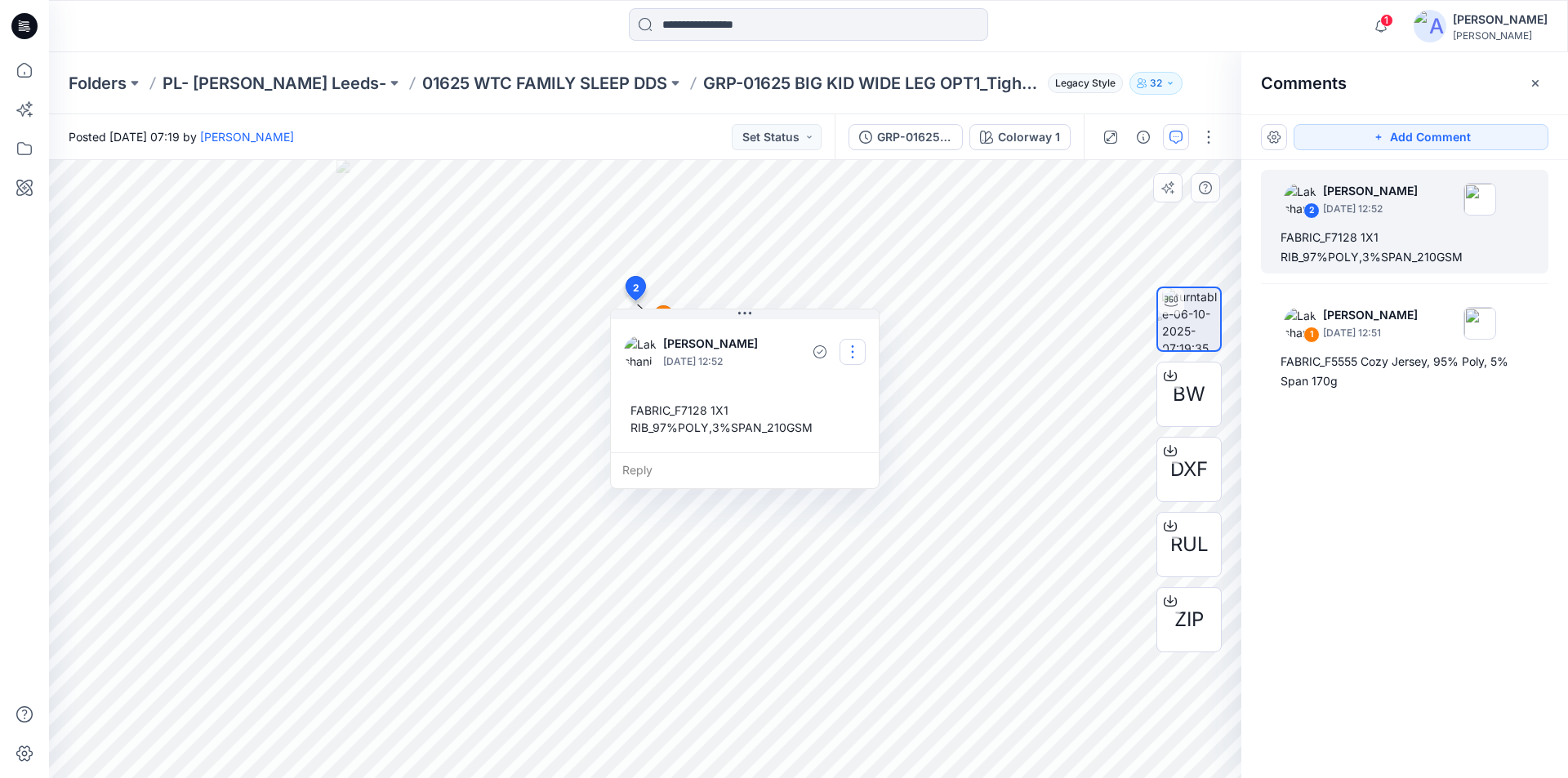
click at [852, 356] on button "button" at bounding box center [852, 351] width 26 height 26
click at [866, 396] on p "Edit comment" at bounding box center [856, 389] width 74 height 17
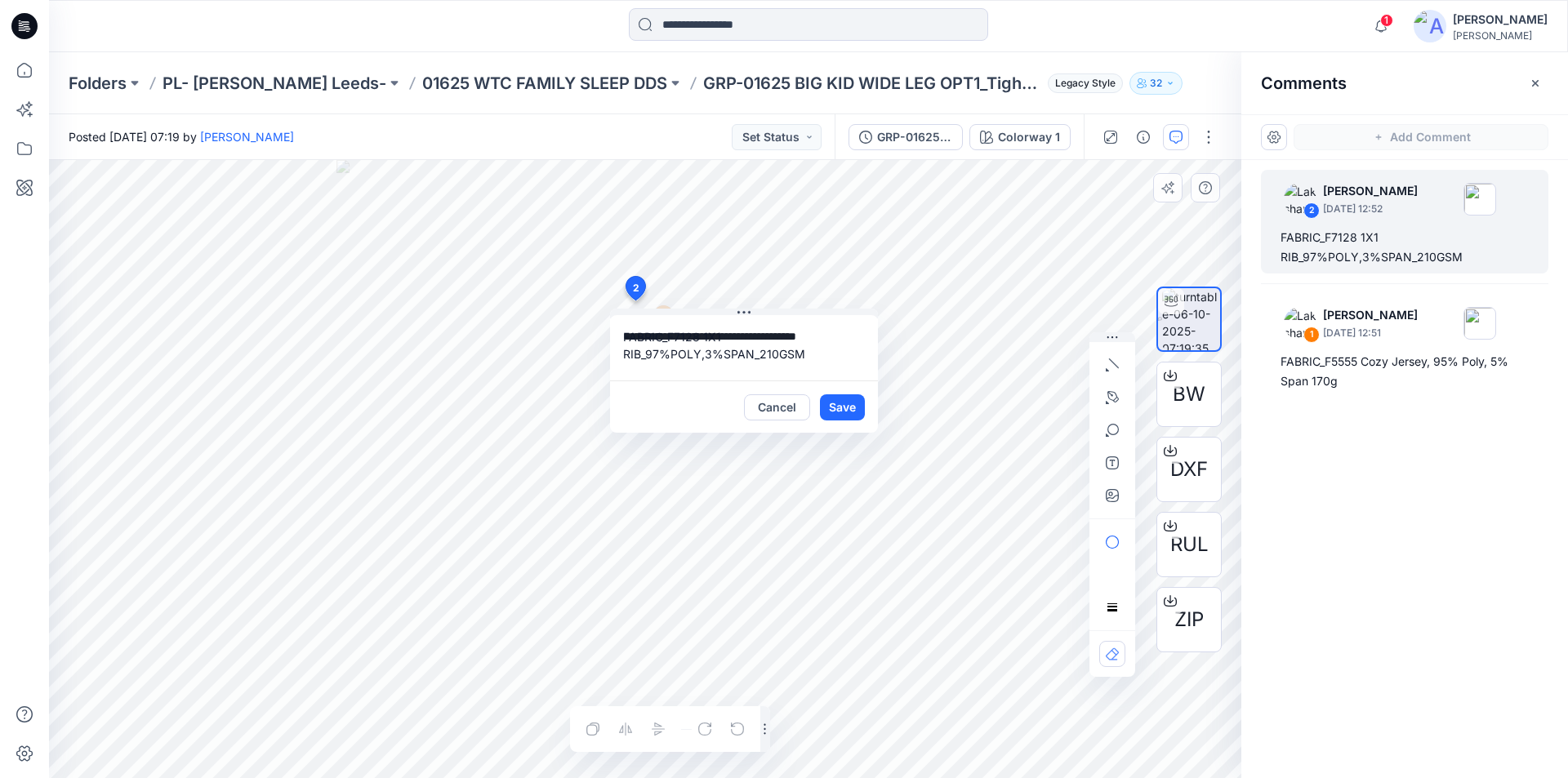
click at [588, 325] on div "**********" at bounding box center [645, 469] width 1192 height 618
click at [785, 407] on button "Cancel" at bounding box center [777, 407] width 66 height 26
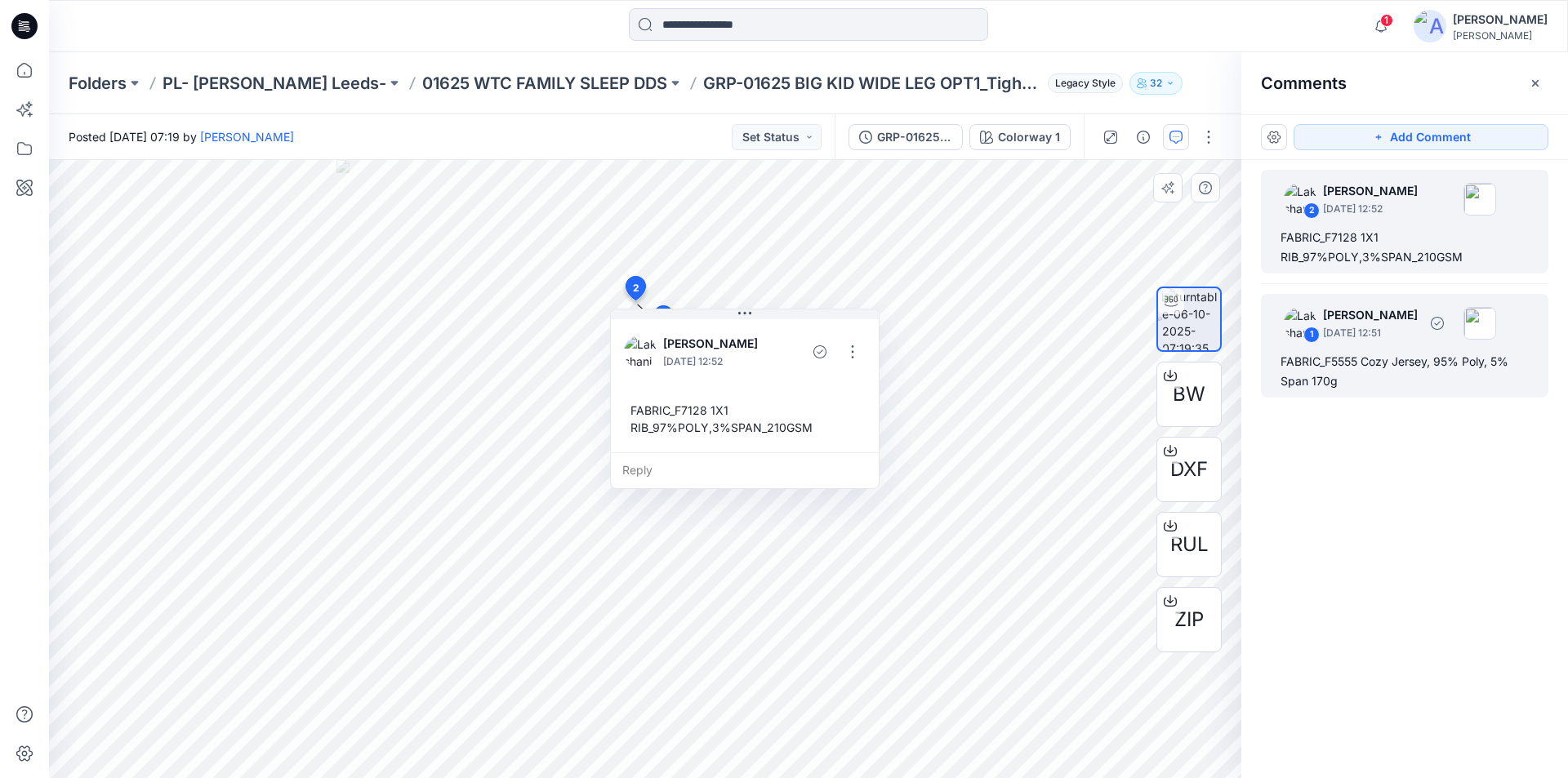
click at [1330, 358] on div "FABRIC_F5555 Cozy Jersey, 95% Poly, 5% Span 170g" at bounding box center [1404, 371] width 248 height 39
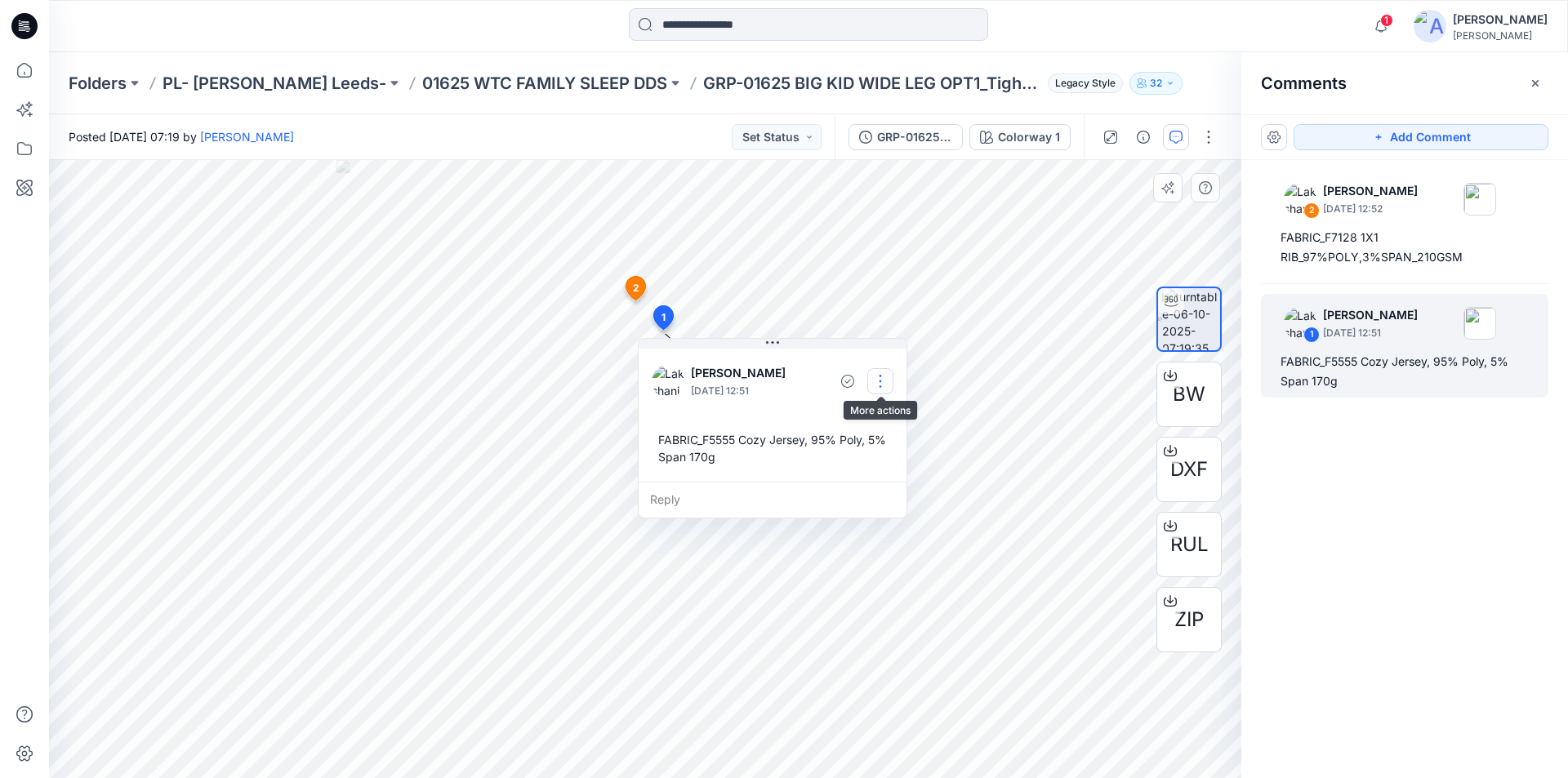
click at [883, 383] on button "button" at bounding box center [880, 381] width 26 height 26
click at [855, 414] on p "Edit comment" at bounding box center [884, 419] width 74 height 17
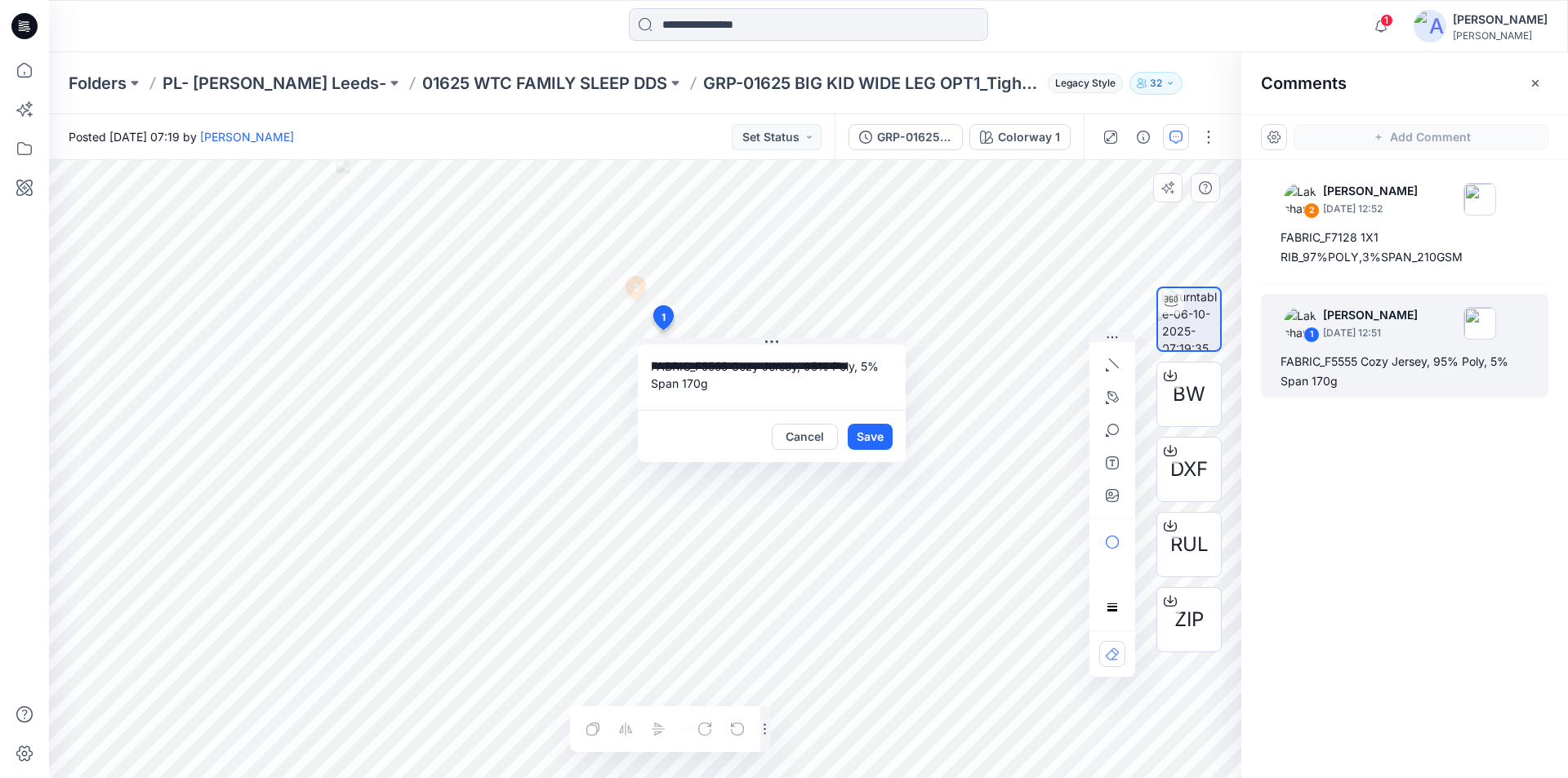
click at [548, 346] on div "**********" at bounding box center [645, 469] width 1192 height 618
click at [23, 75] on icon at bounding box center [24, 70] width 36 height 36
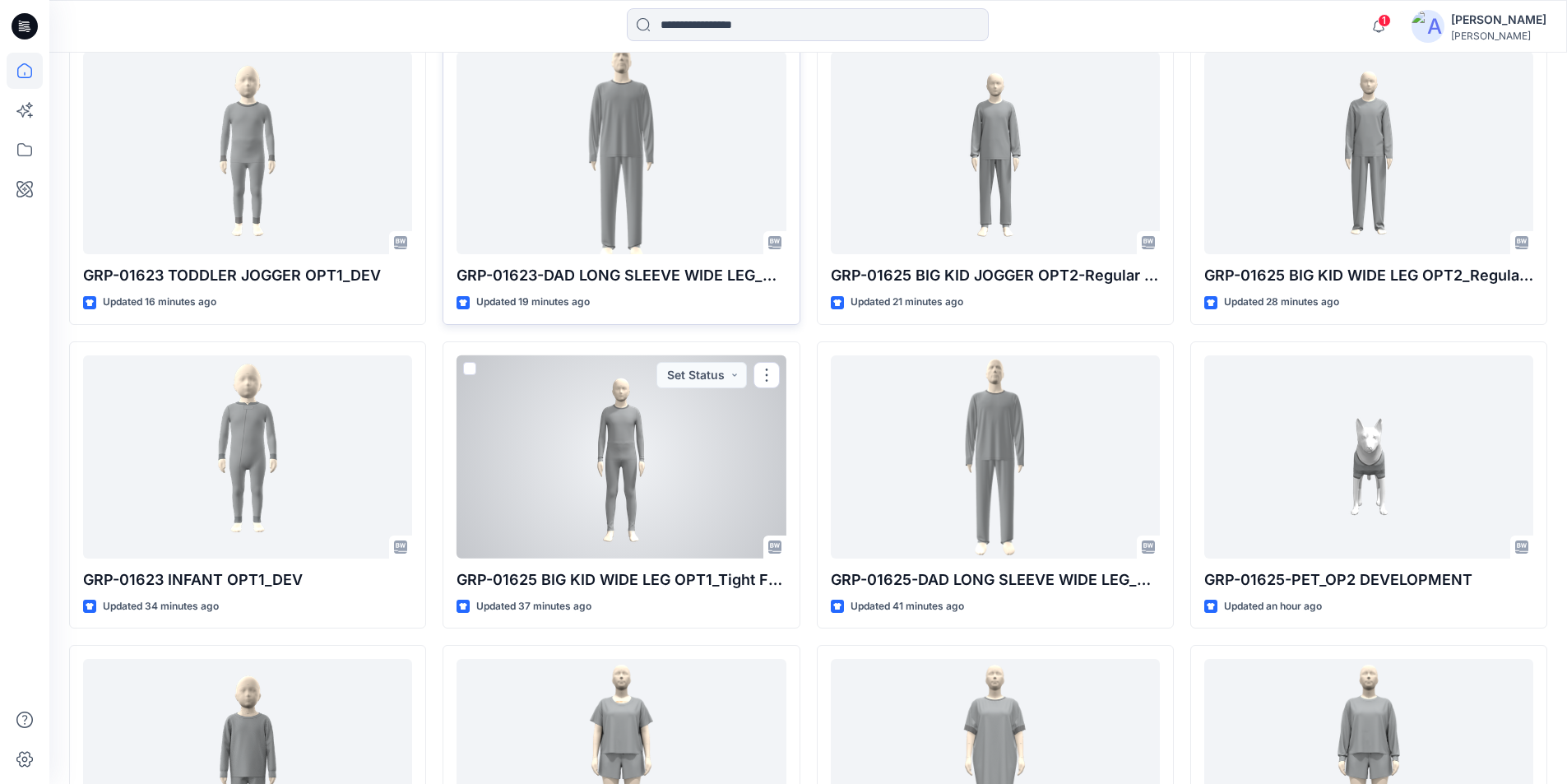
scroll to position [630, 0]
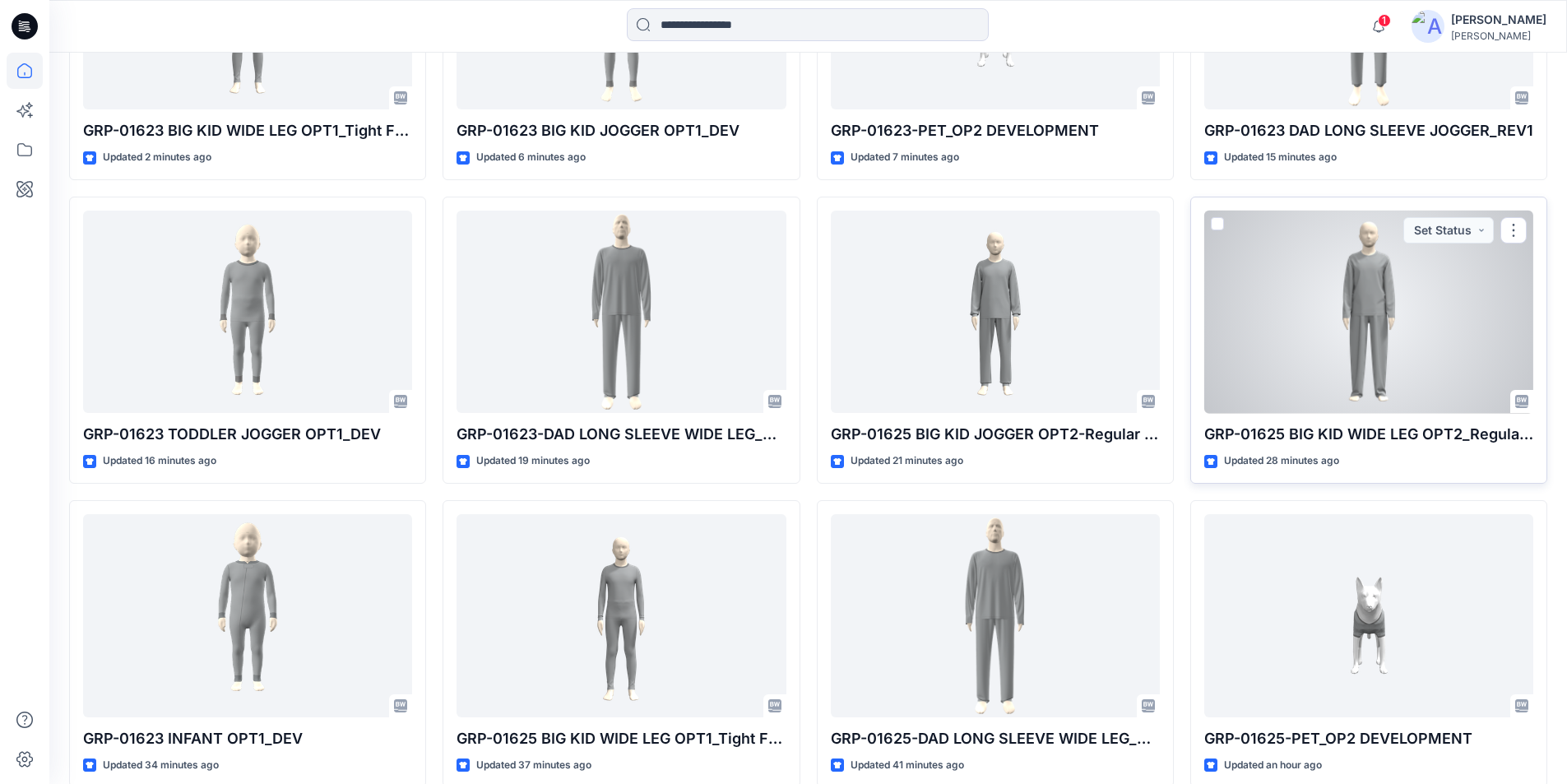
click at [1388, 374] on div at bounding box center [1369, 312] width 329 height 203
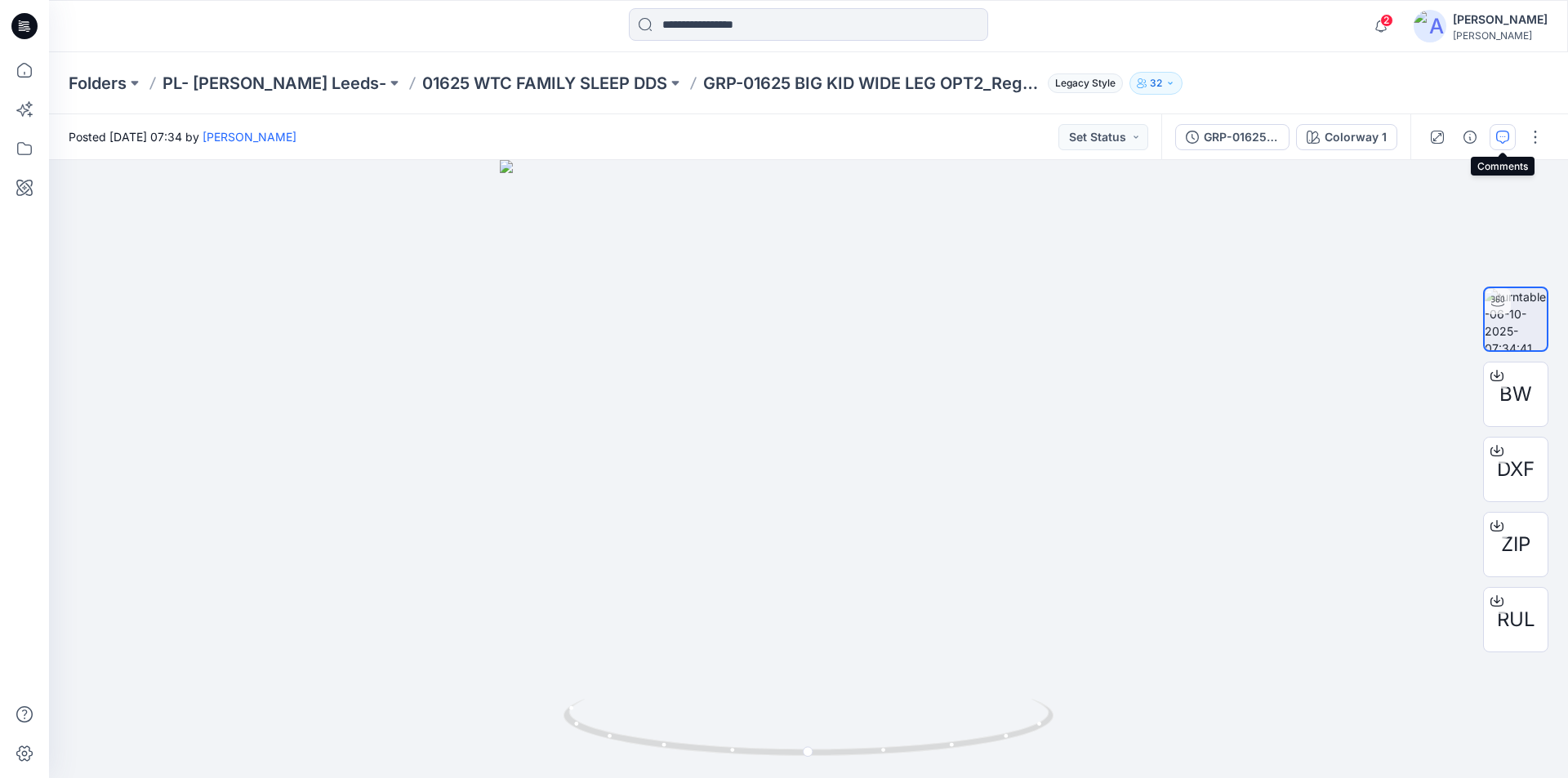
click at [1500, 135] on icon "button" at bounding box center [1502, 137] width 13 height 13
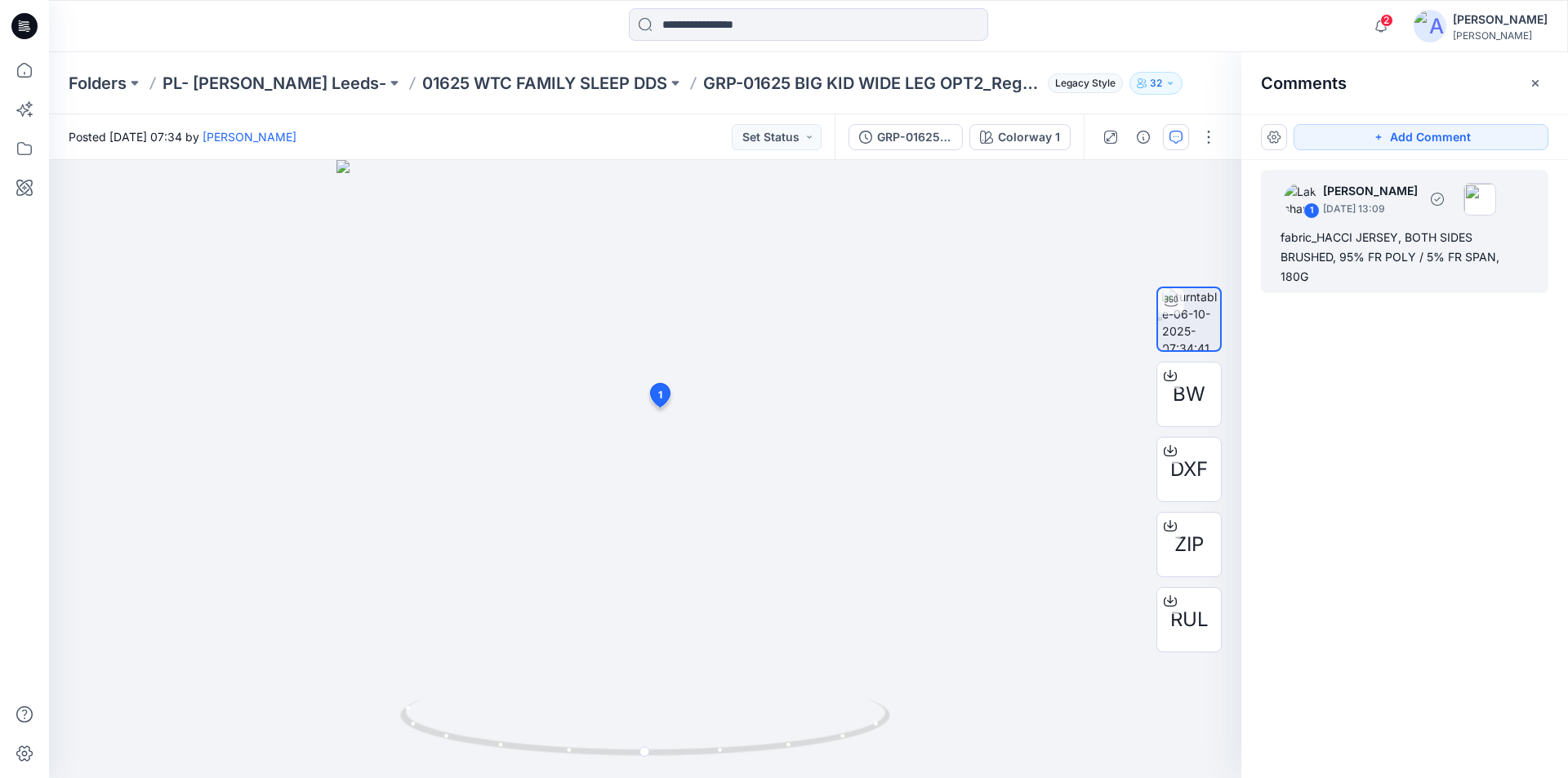
click at [1348, 263] on div "fabric_HACCI JERSEY, BOTH SIDES BRUSHED, 95% FR POLY / 5% FR SPAN, 180G" at bounding box center [1404, 256] width 248 height 59
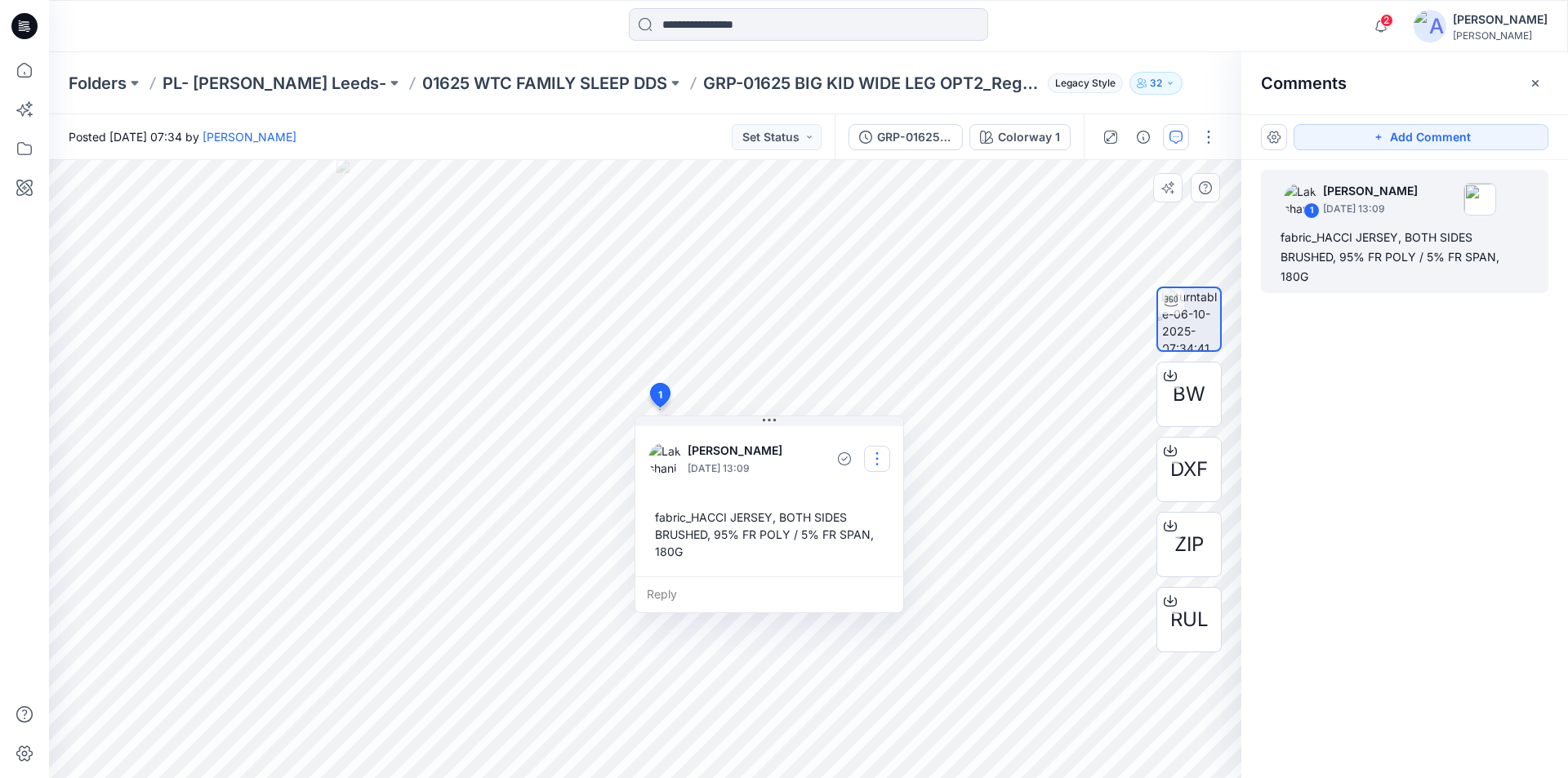
click at [877, 458] on button "button" at bounding box center [877, 458] width 26 height 26
click at [845, 493] on p "Edit comment" at bounding box center [881, 497] width 74 height 17
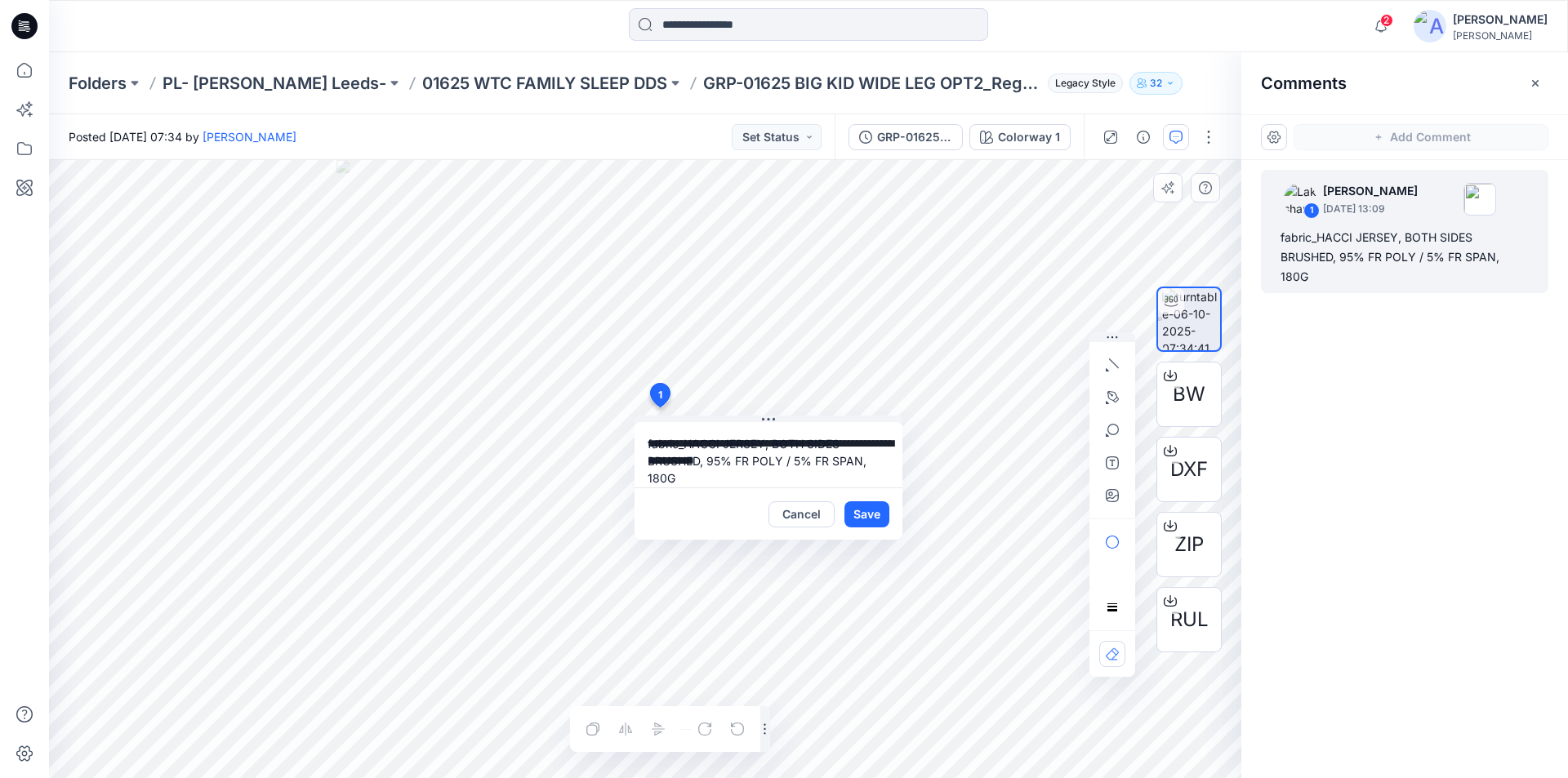
click at [565, 432] on div "**********" at bounding box center [645, 469] width 1192 height 618
click at [20, 69] on icon at bounding box center [24, 70] width 36 height 36
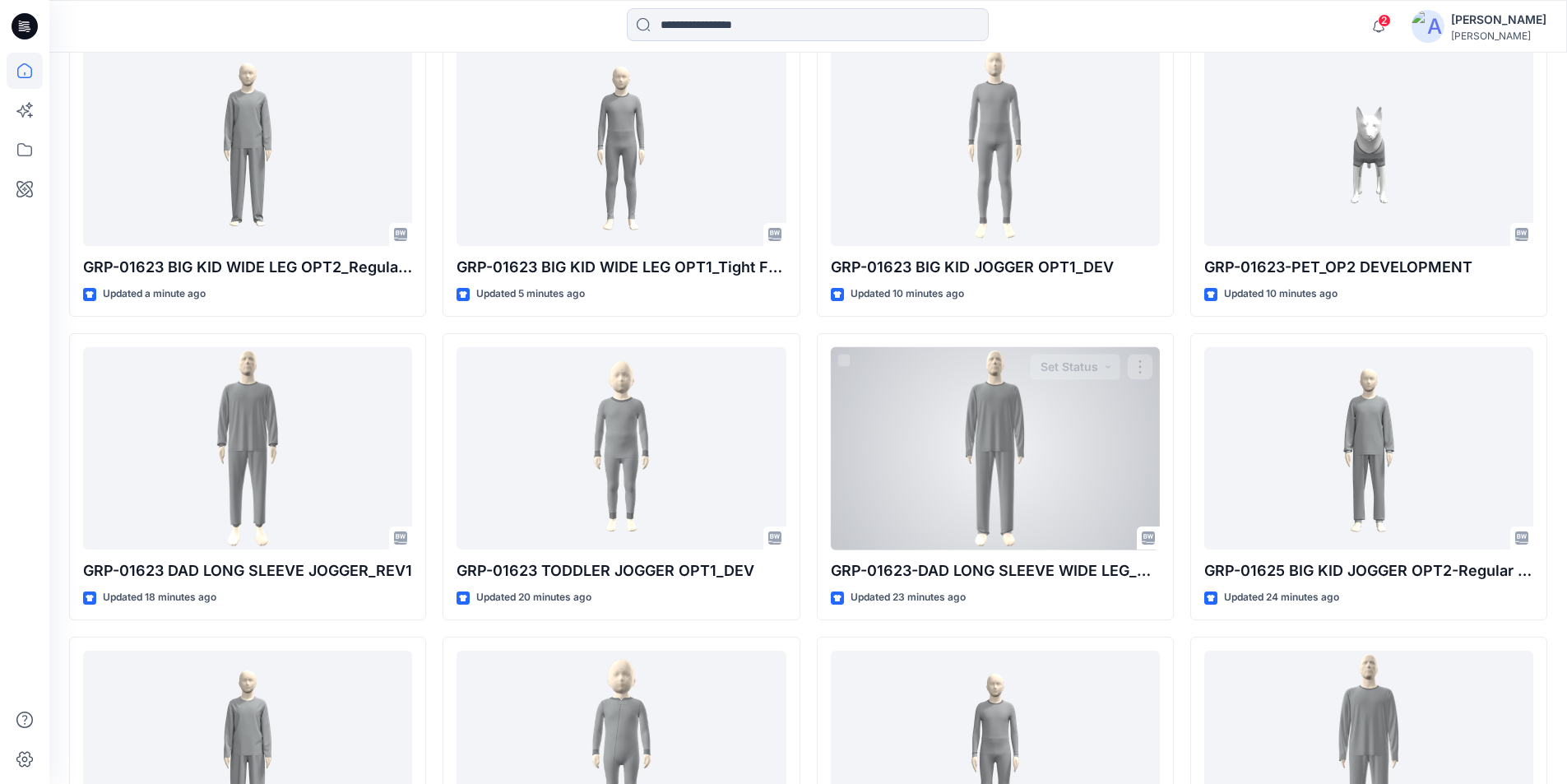
scroll to position [740, 0]
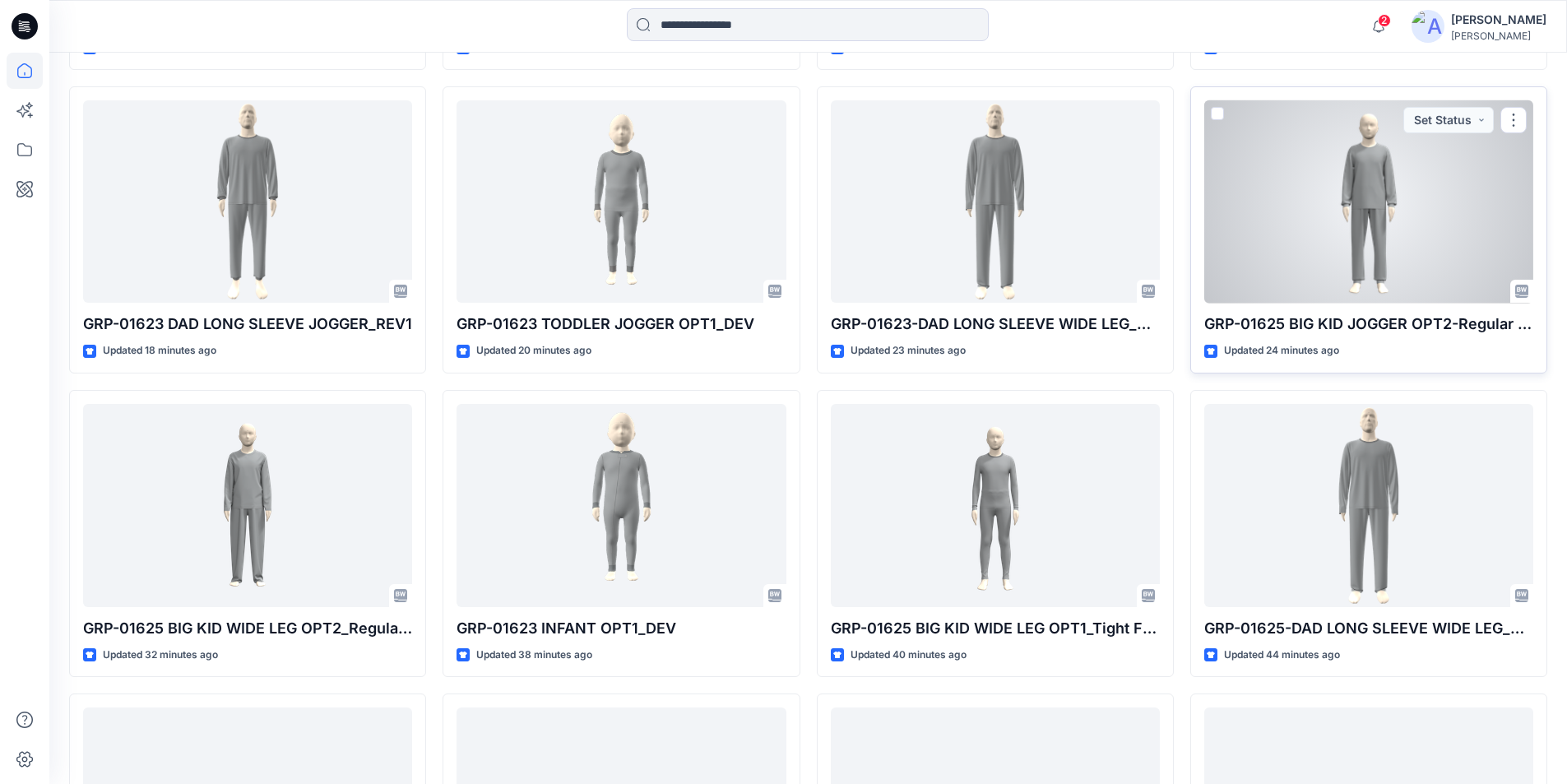
click at [1358, 248] on div at bounding box center [1369, 202] width 329 height 203
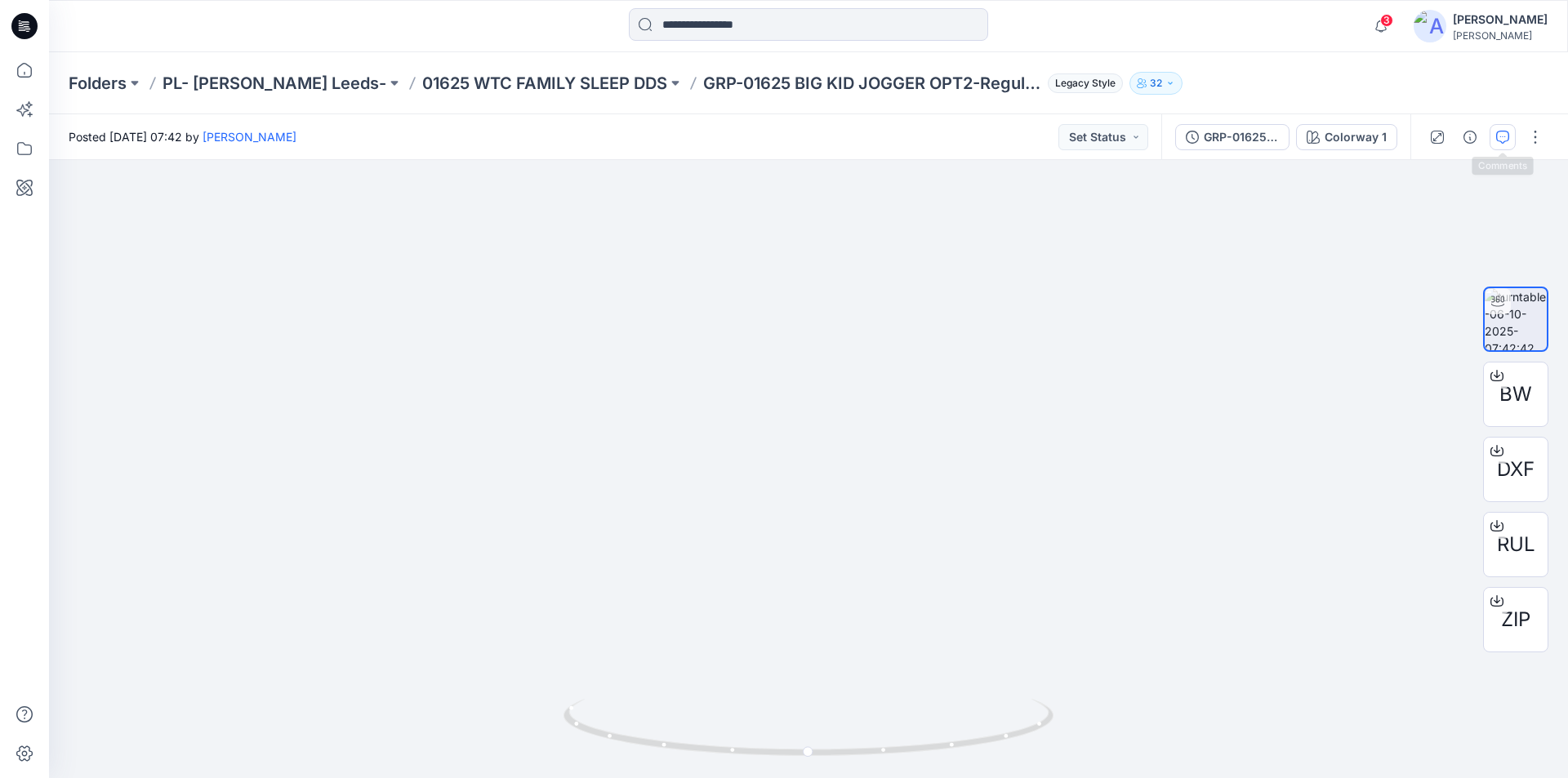
click at [1495, 134] on button "button" at bounding box center [1502, 137] width 26 height 26
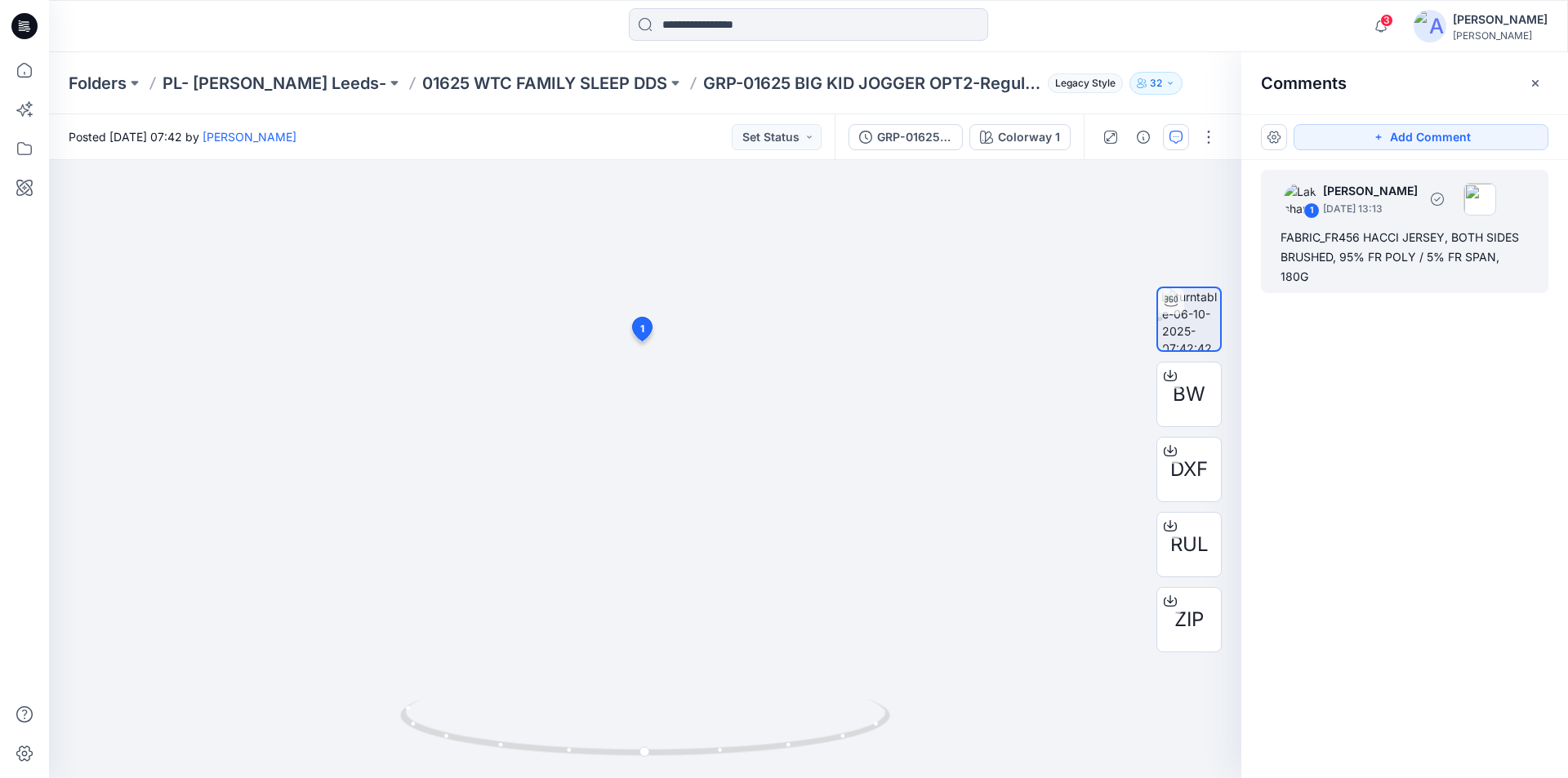
click at [1344, 238] on div "FABRIC_FR456 HACCI JERSEY, BOTH SIDES BRUSHED, 95% FR POLY / 5% FR SPAN, 180G" at bounding box center [1404, 256] width 248 height 59
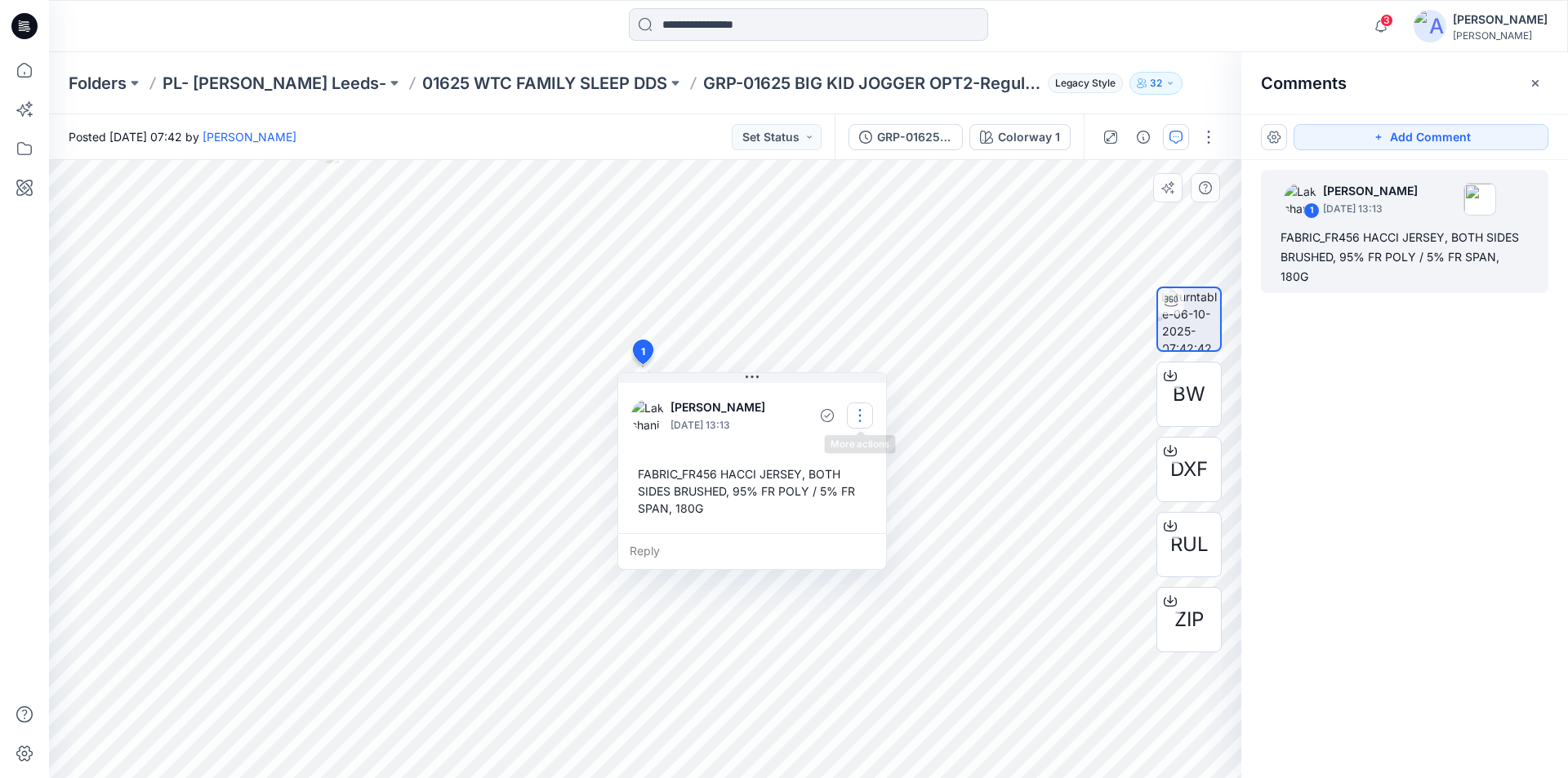
click at [864, 416] on button "button" at bounding box center [860, 416] width 26 height 26
click at [848, 450] on p "Edit comment" at bounding box center [863, 453] width 74 height 17
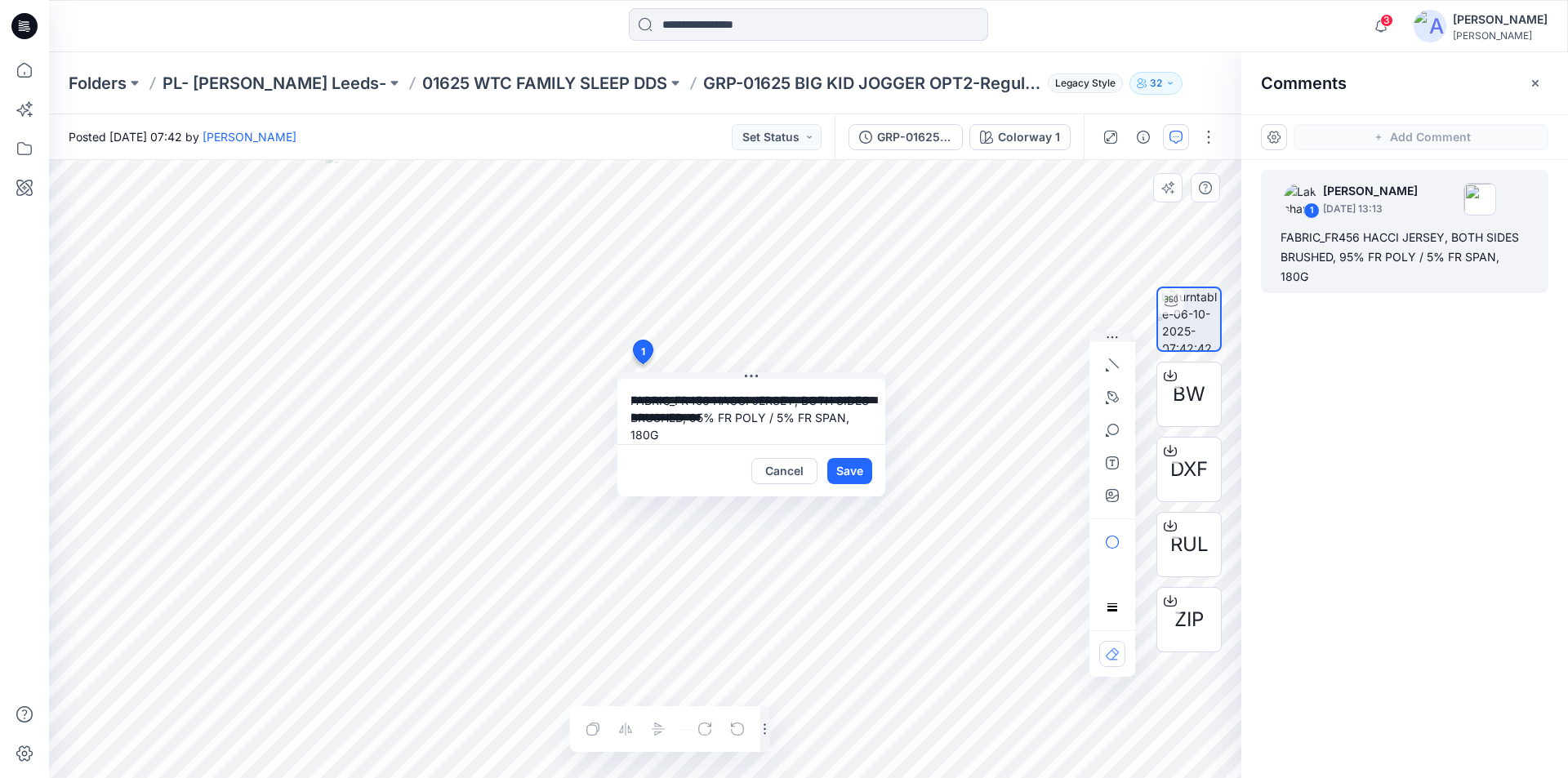
click at [473, 408] on div "**********" at bounding box center [645, 469] width 1192 height 618
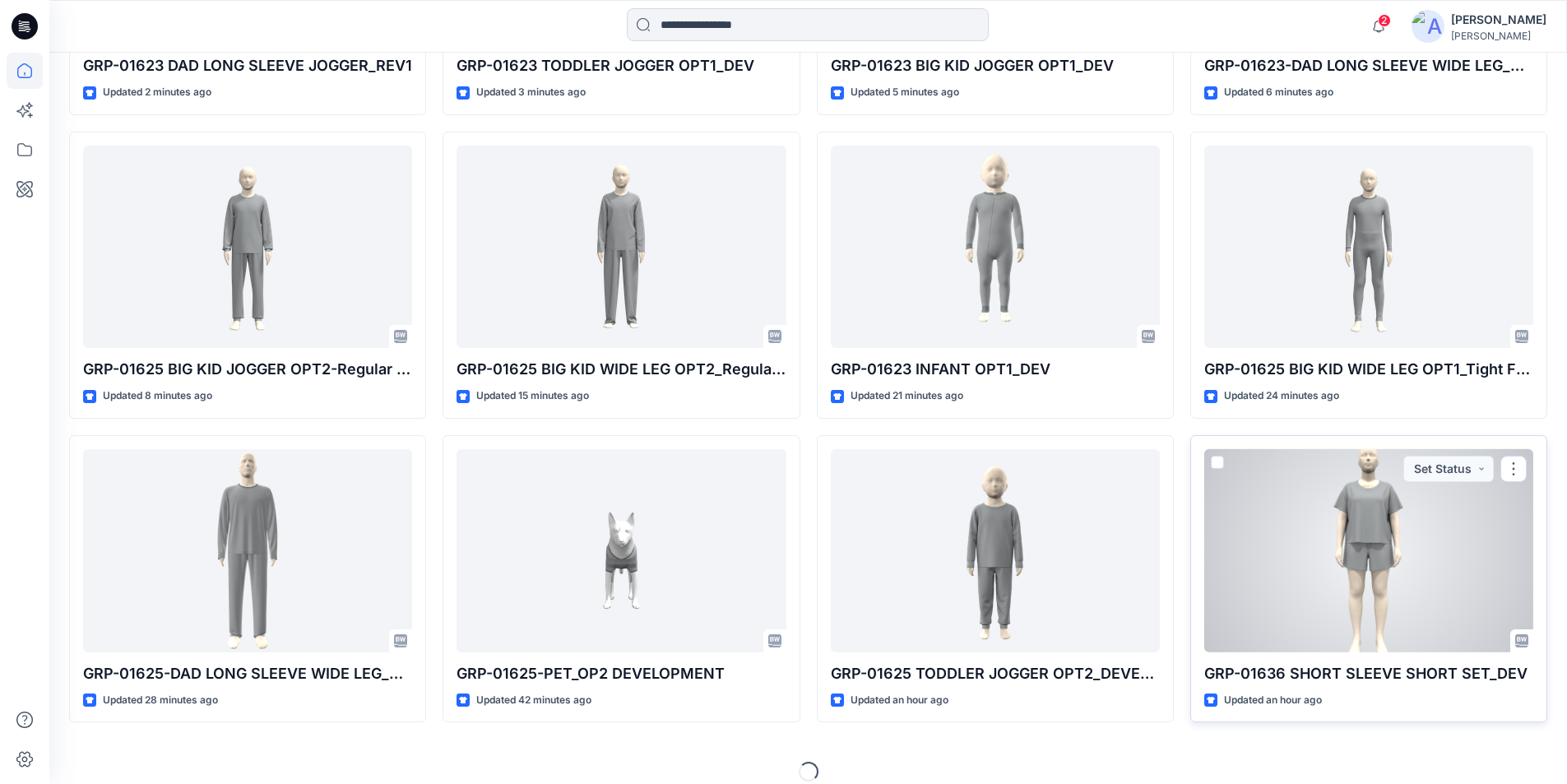
scroll to position [712, 0]
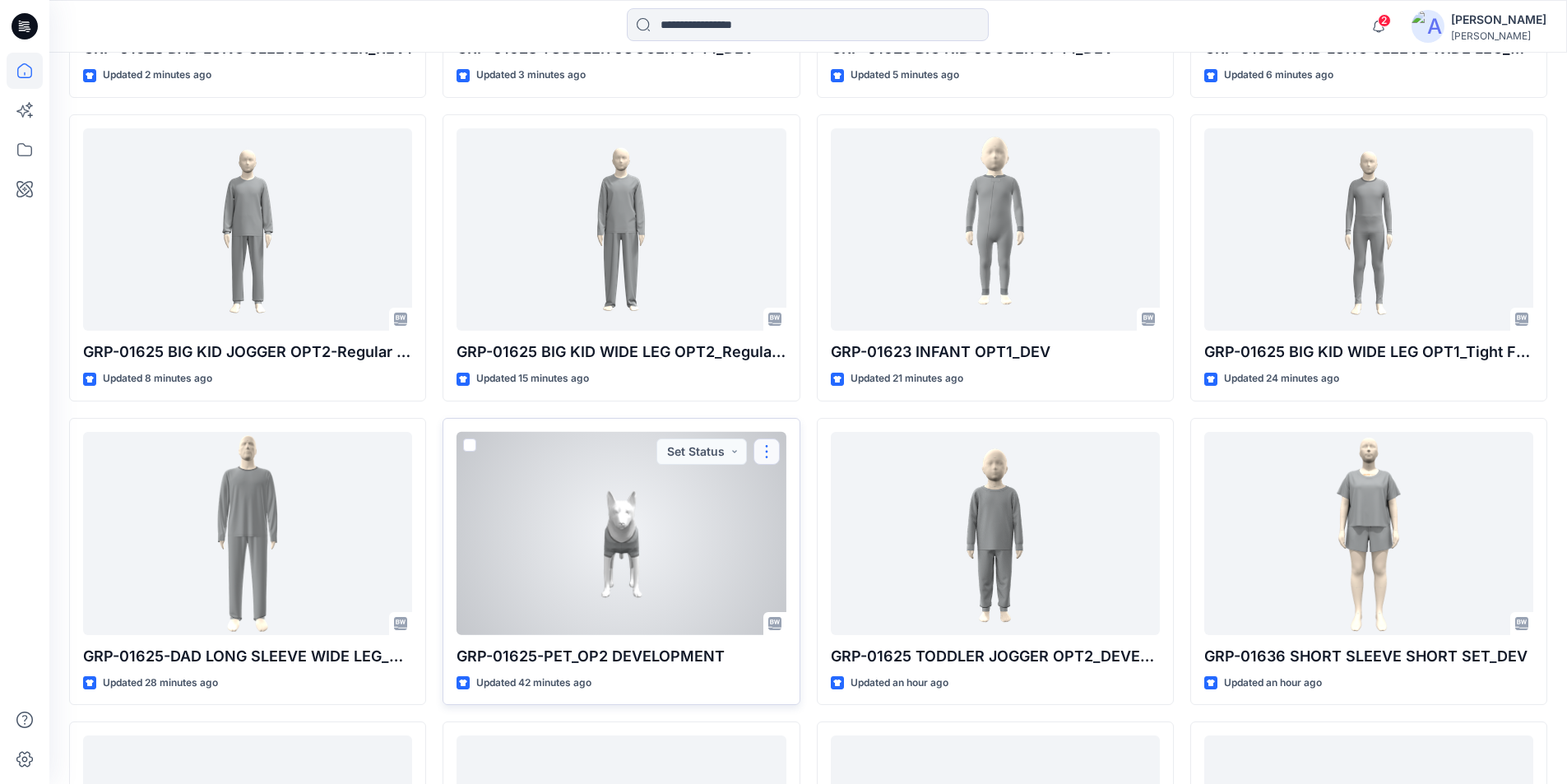
click at [769, 453] on button "button" at bounding box center [767, 452] width 26 height 26
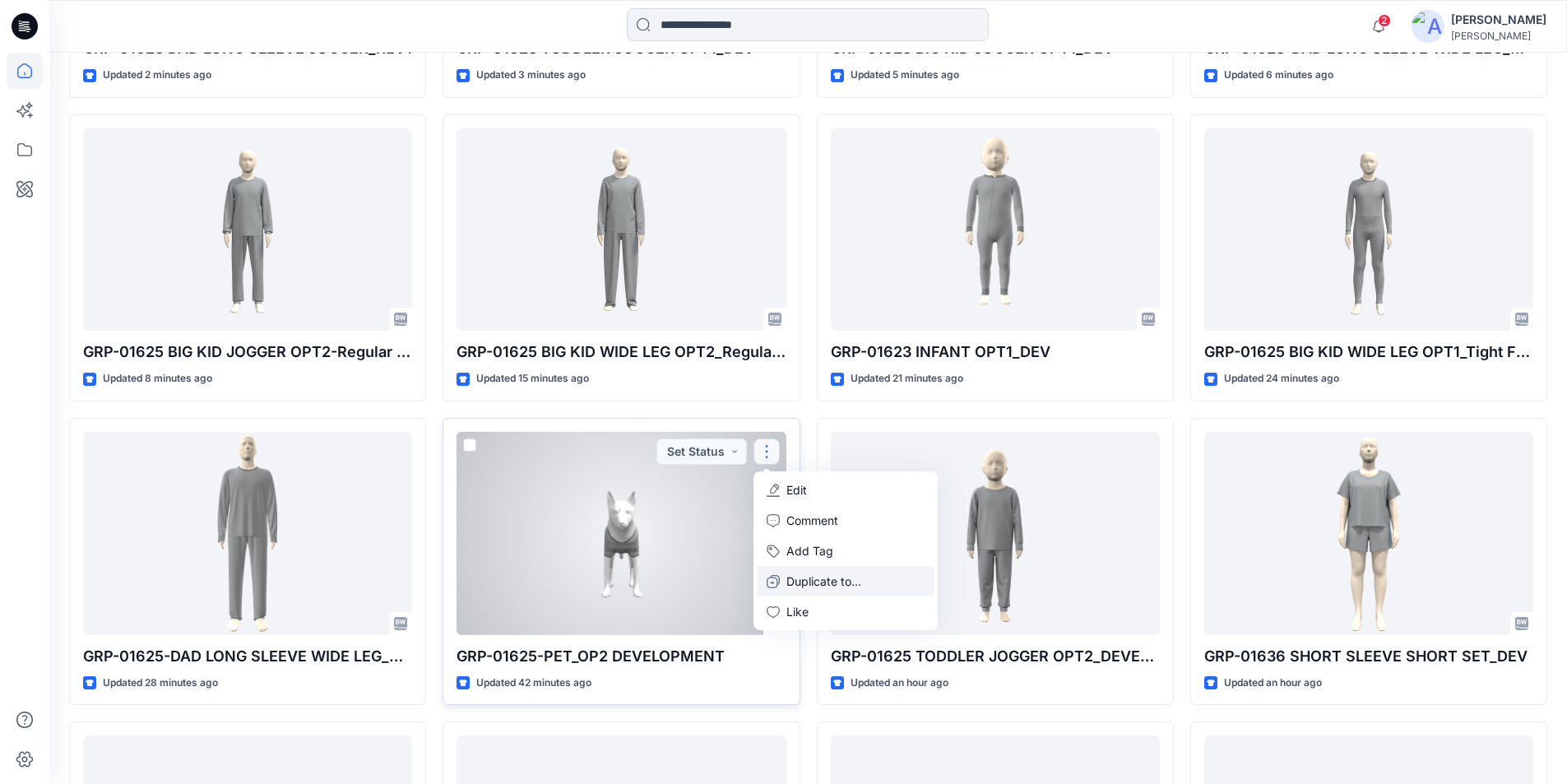
click at [817, 584] on p "Duplicate to..." at bounding box center [824, 581] width 75 height 17
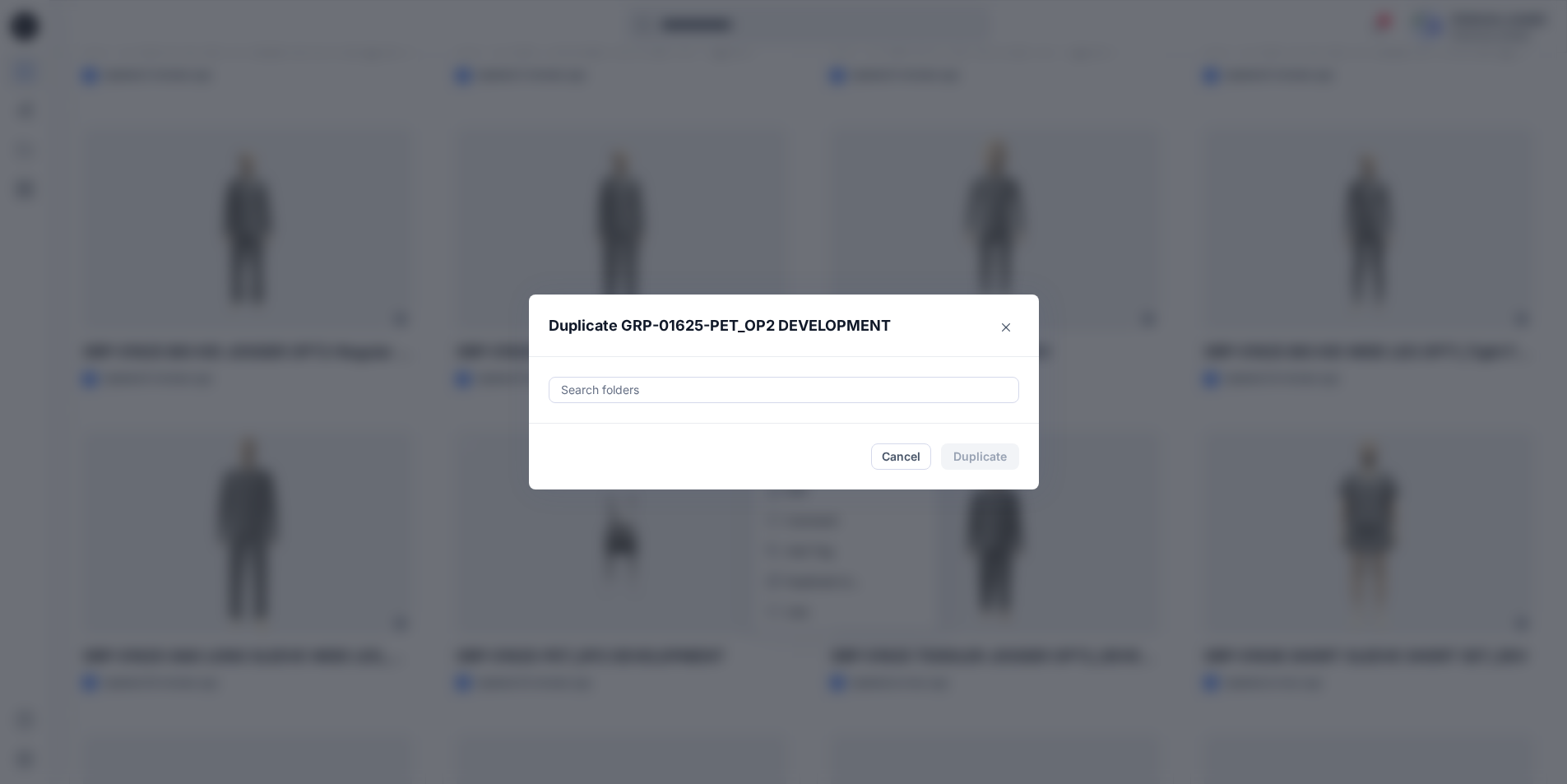
click at [712, 387] on div at bounding box center [784, 390] width 449 height 20
click at [580, 433] on div at bounding box center [573, 431] width 13 height 13
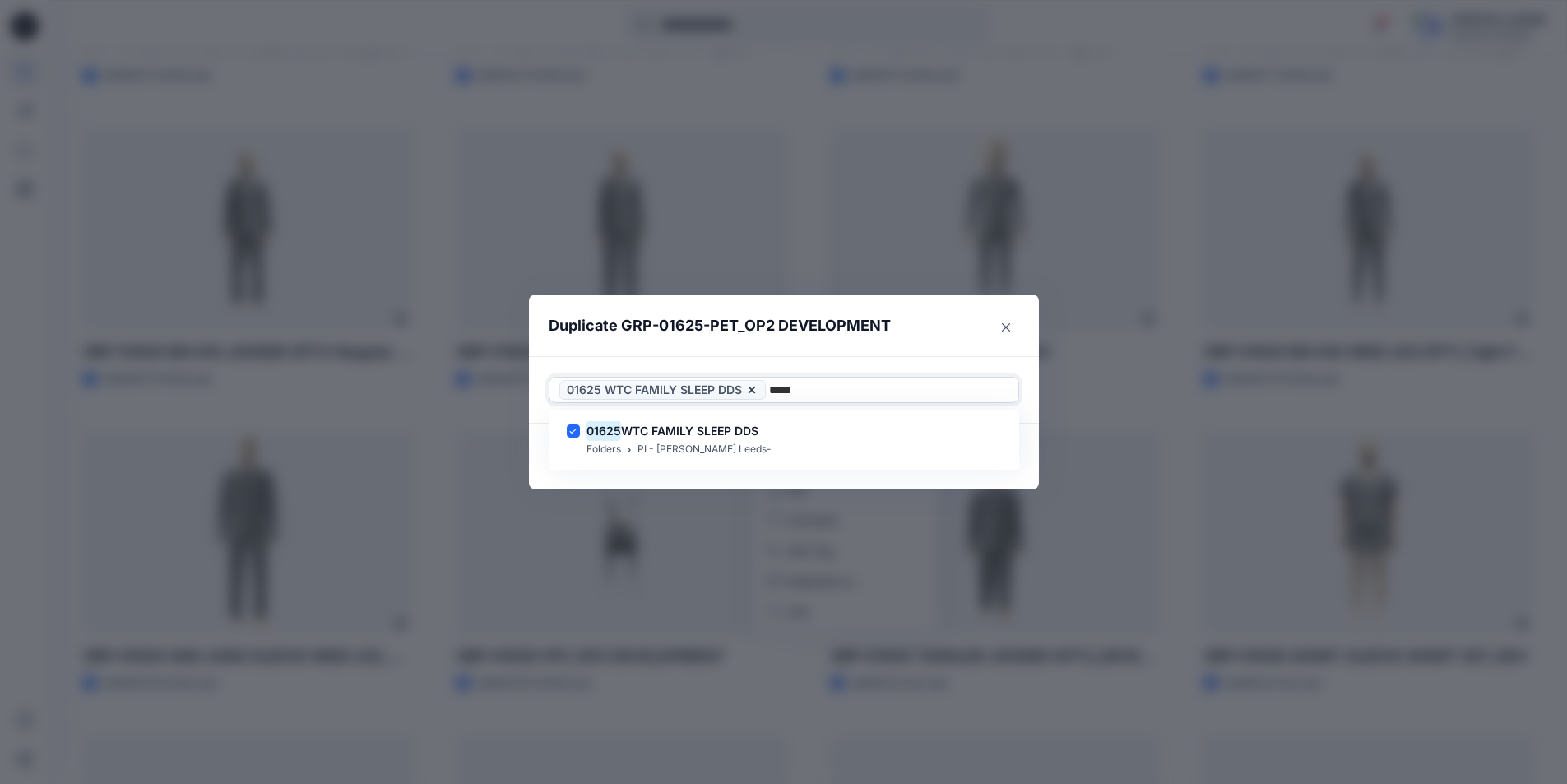
type input "*****"
click at [939, 344] on header "Duplicate GRP-01625-PET_OP2 DEVELOPMENT" at bounding box center [768, 326] width 477 height 63
click at [1001, 460] on button "Duplicate" at bounding box center [980, 456] width 78 height 26
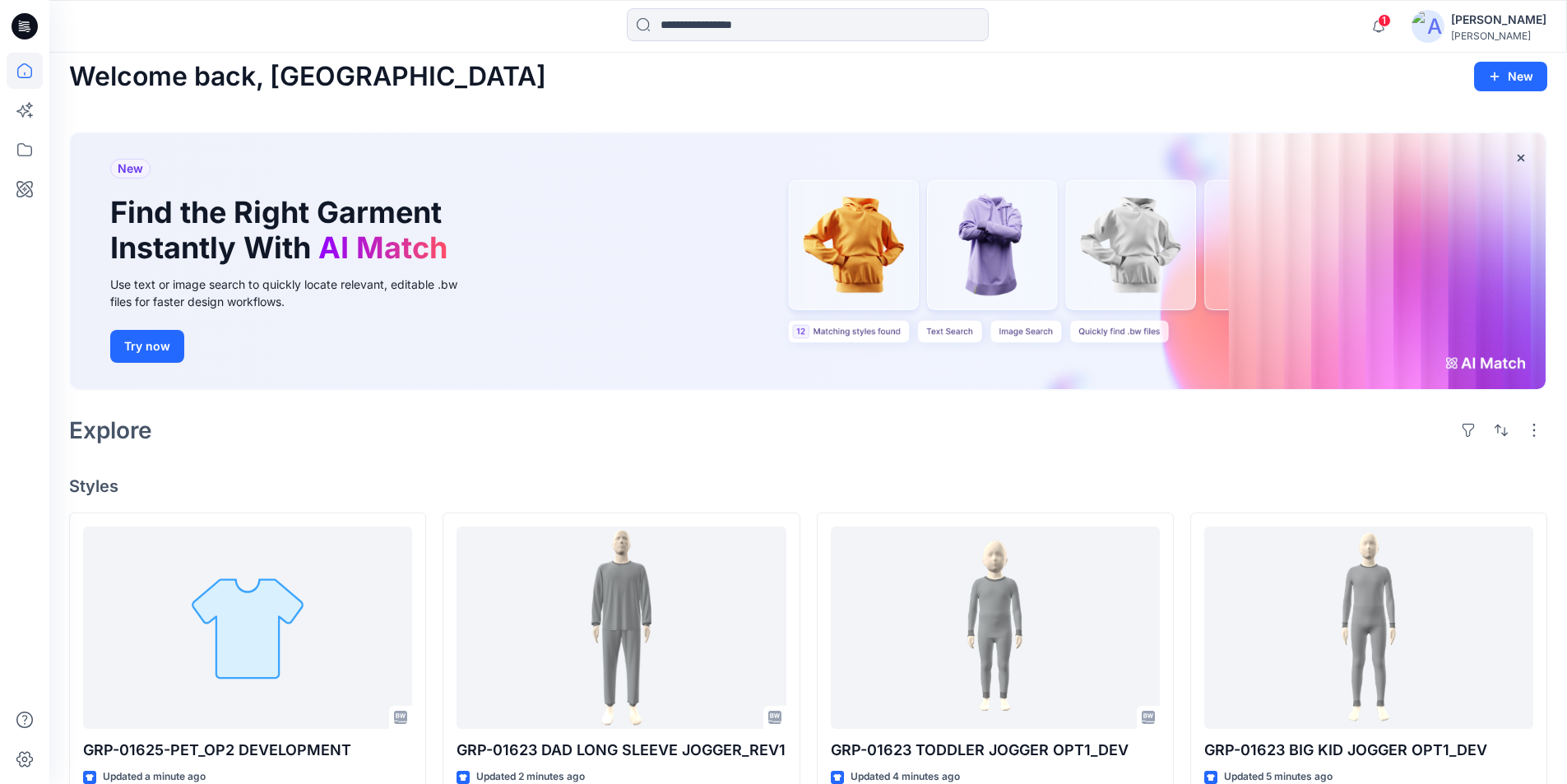
scroll to position [164, 0]
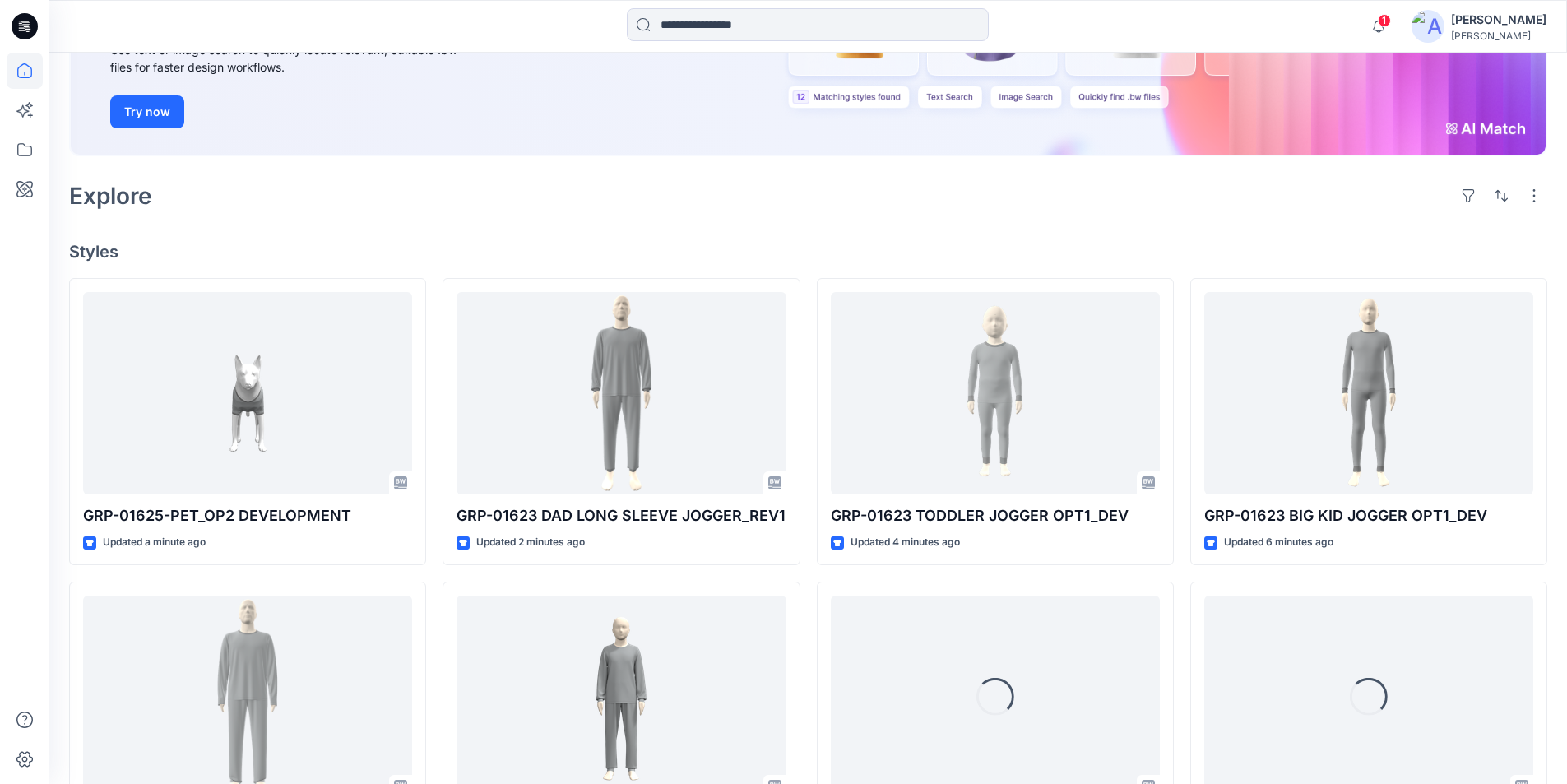
scroll to position [247, 0]
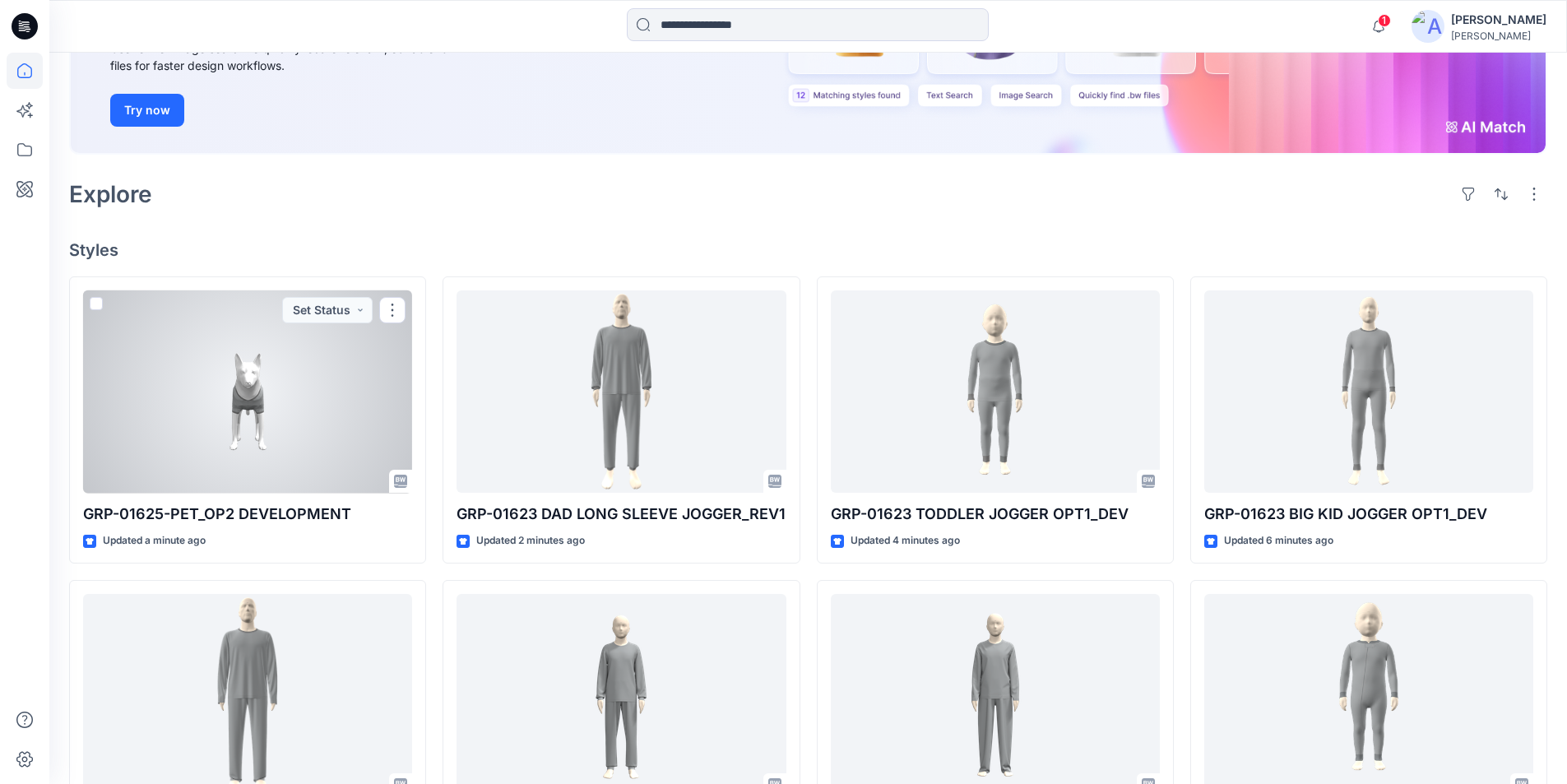
click at [209, 399] on div at bounding box center [247, 392] width 329 height 203
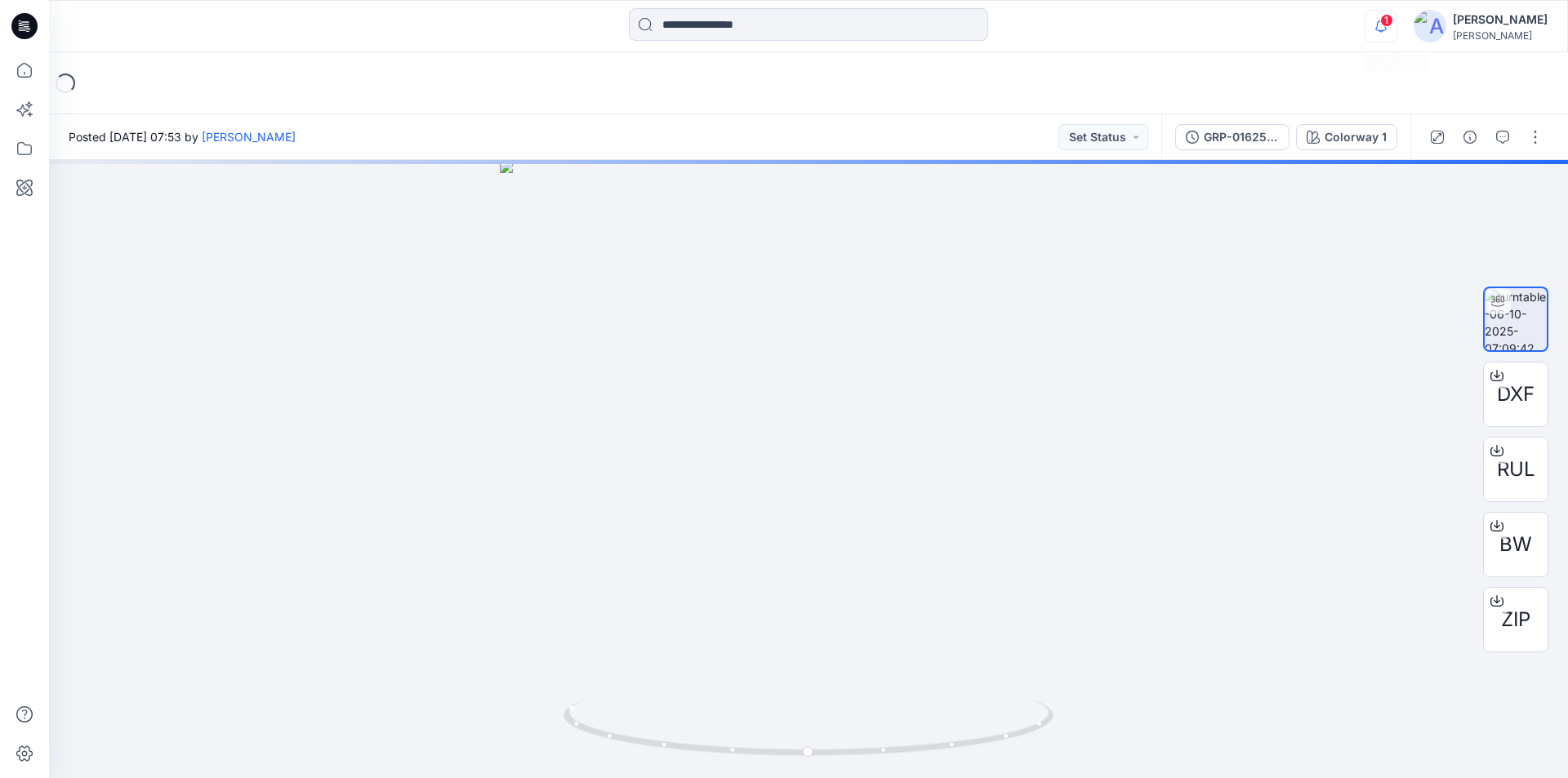
click at [1395, 19] on icon "button" at bounding box center [1380, 26] width 31 height 33
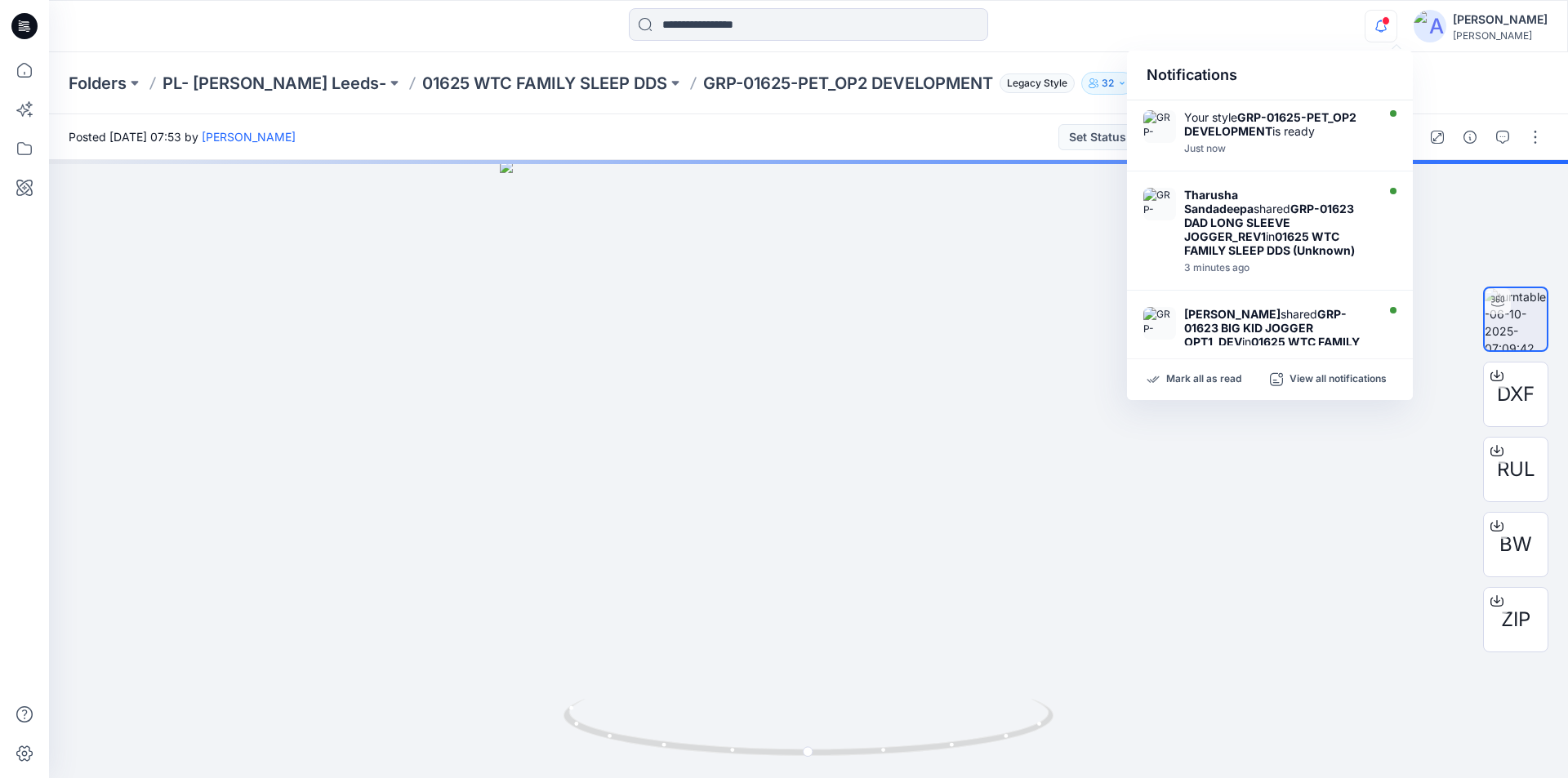
click at [1252, 11] on div "Notifications Your style GRP-01625-PET_OP2 DEVELOPMENT is ready Just now Tharus…" at bounding box center [808, 26] width 1518 height 36
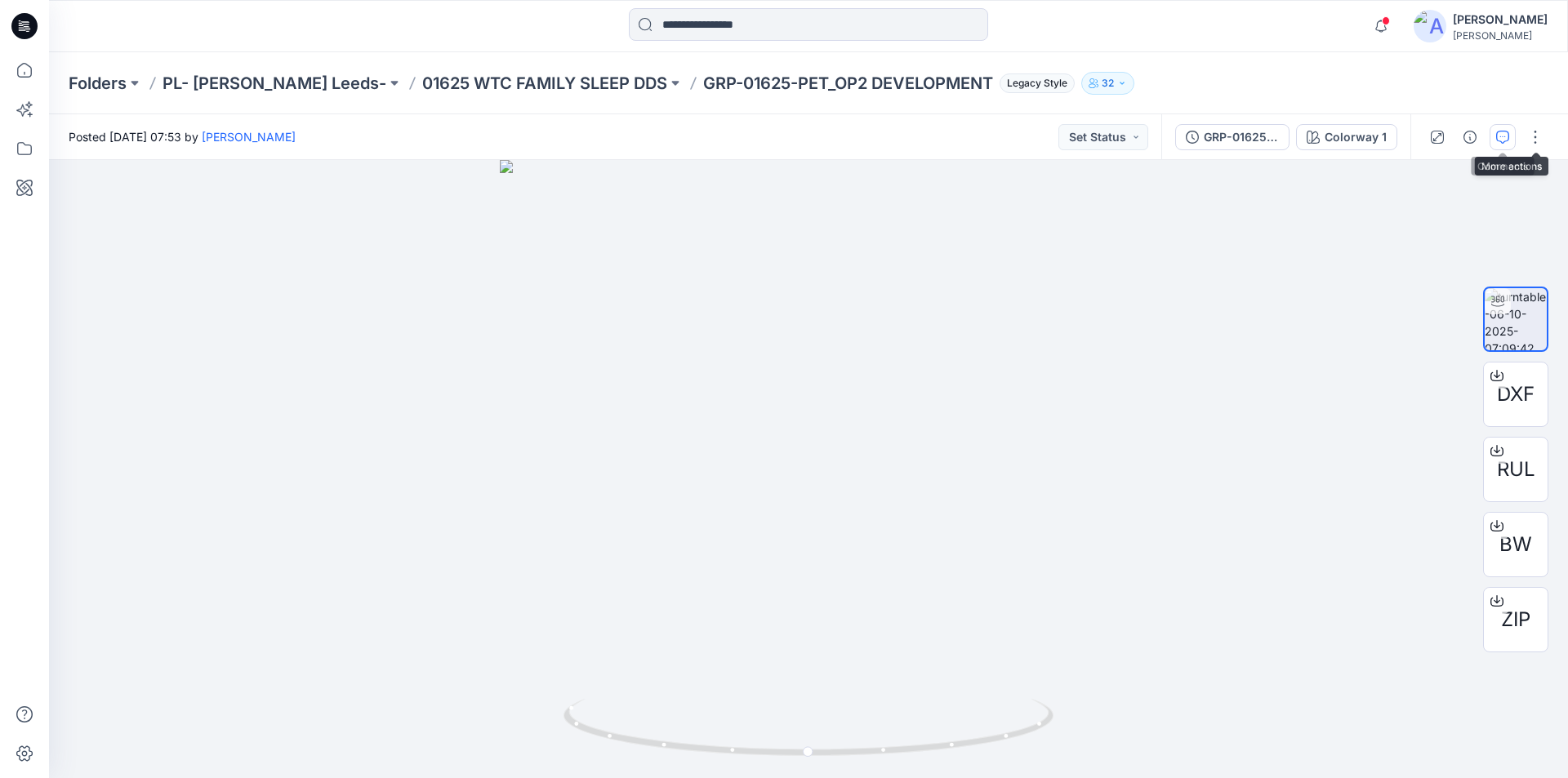
click at [1505, 137] on icon "button" at bounding box center [1502, 137] width 13 height 13
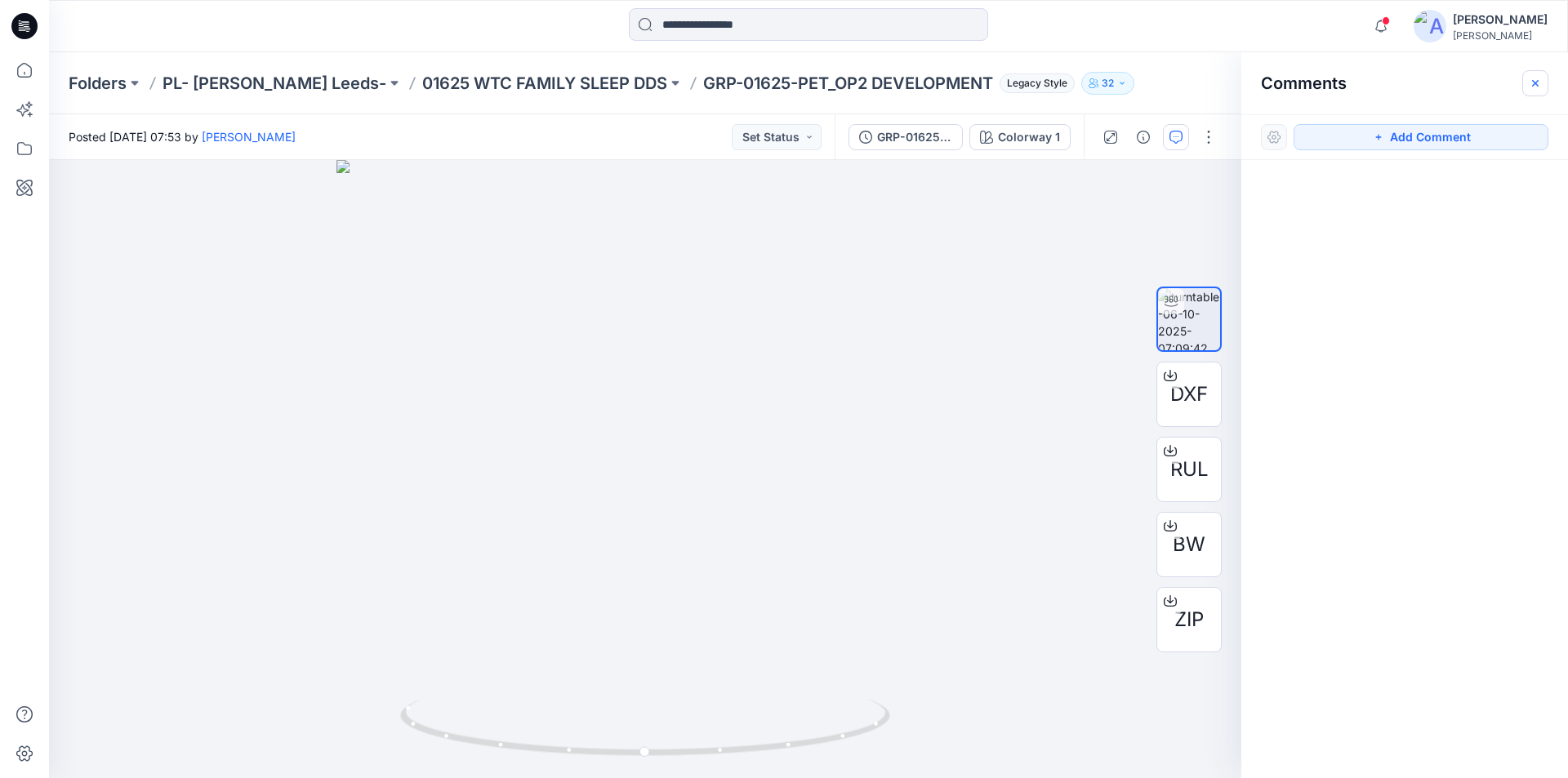
click at [1534, 82] on icon "button" at bounding box center [1534, 82] width 7 height 7
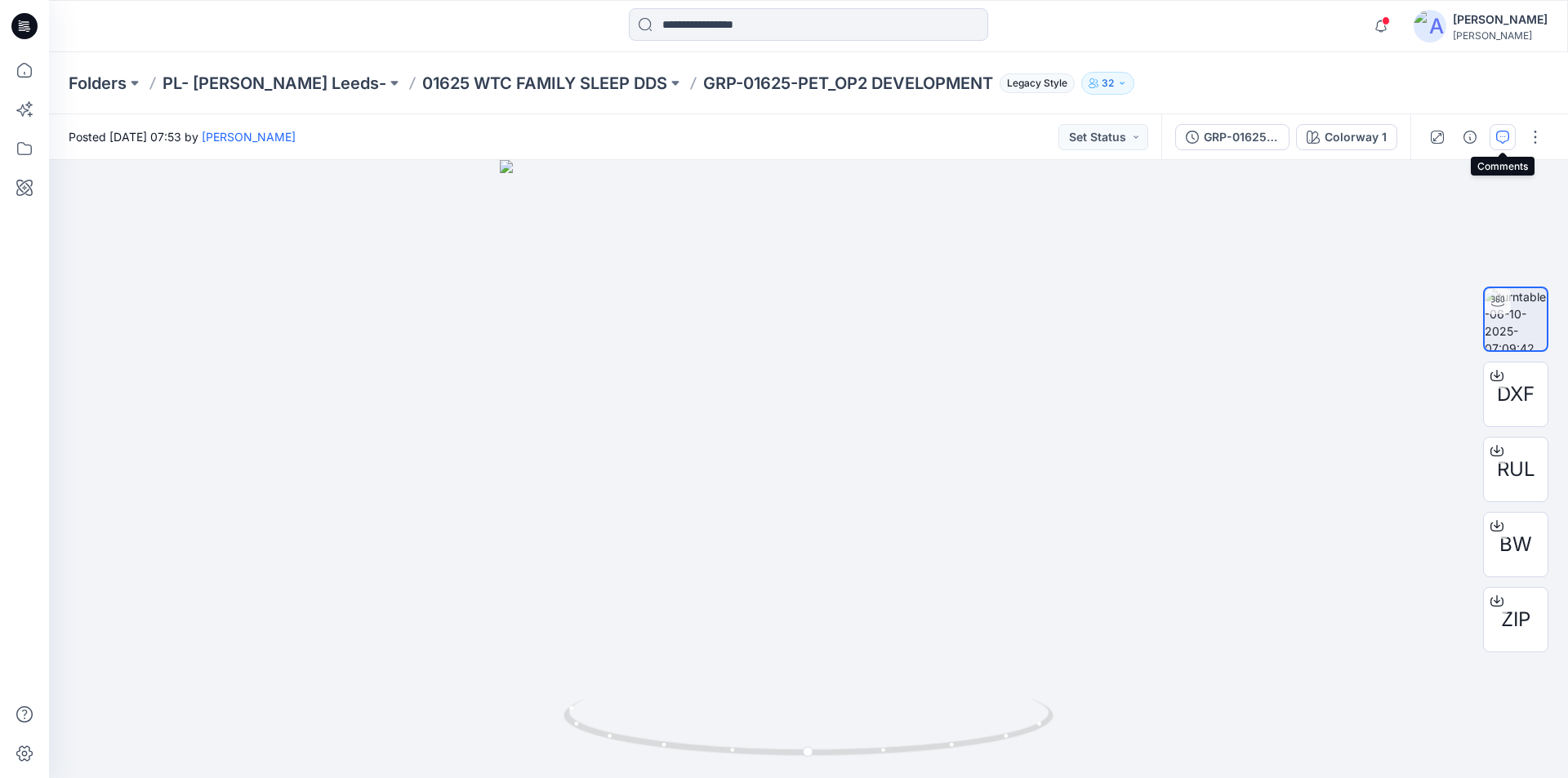
click at [1504, 141] on icon "button" at bounding box center [1502, 137] width 13 height 13
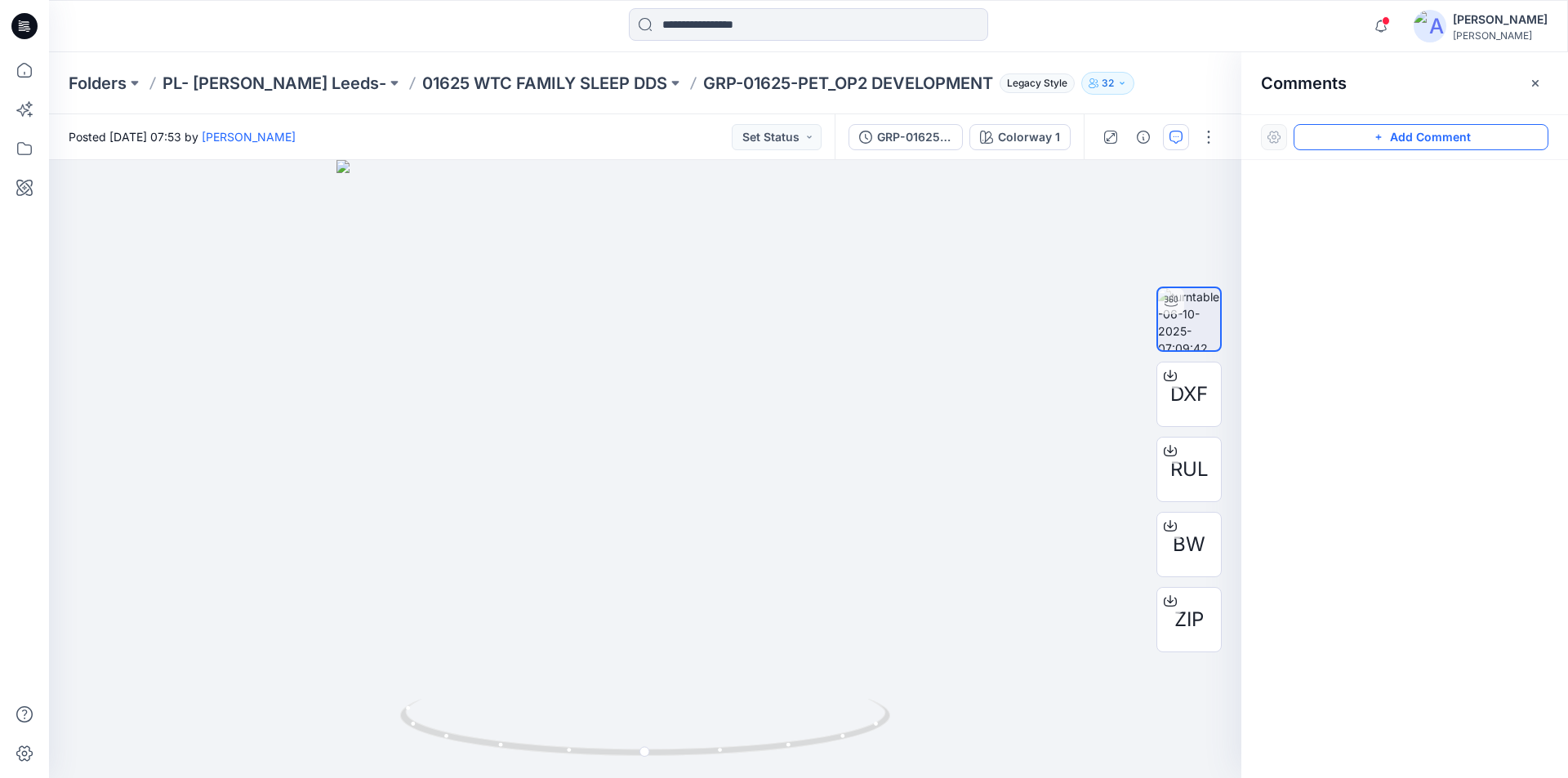
click at [1463, 133] on button "Add Comment" at bounding box center [1420, 137] width 254 height 26
click at [695, 496] on div "1" at bounding box center [645, 469] width 1192 height 618
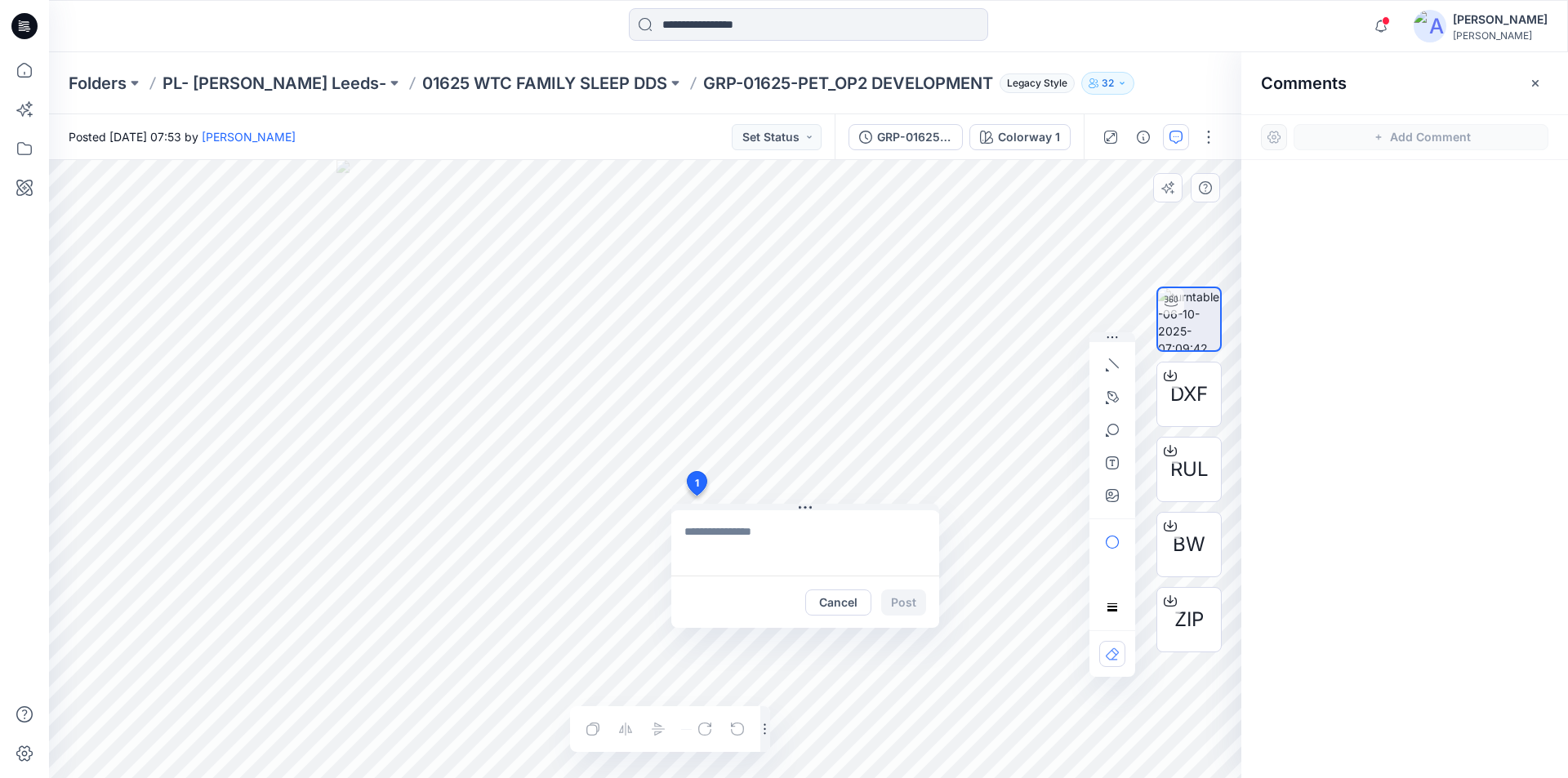
click at [734, 537] on textarea at bounding box center [805, 542] width 268 height 65
paste textarea "**********"
type textarea "**********"
click at [909, 604] on button "Post" at bounding box center [903, 602] width 45 height 26
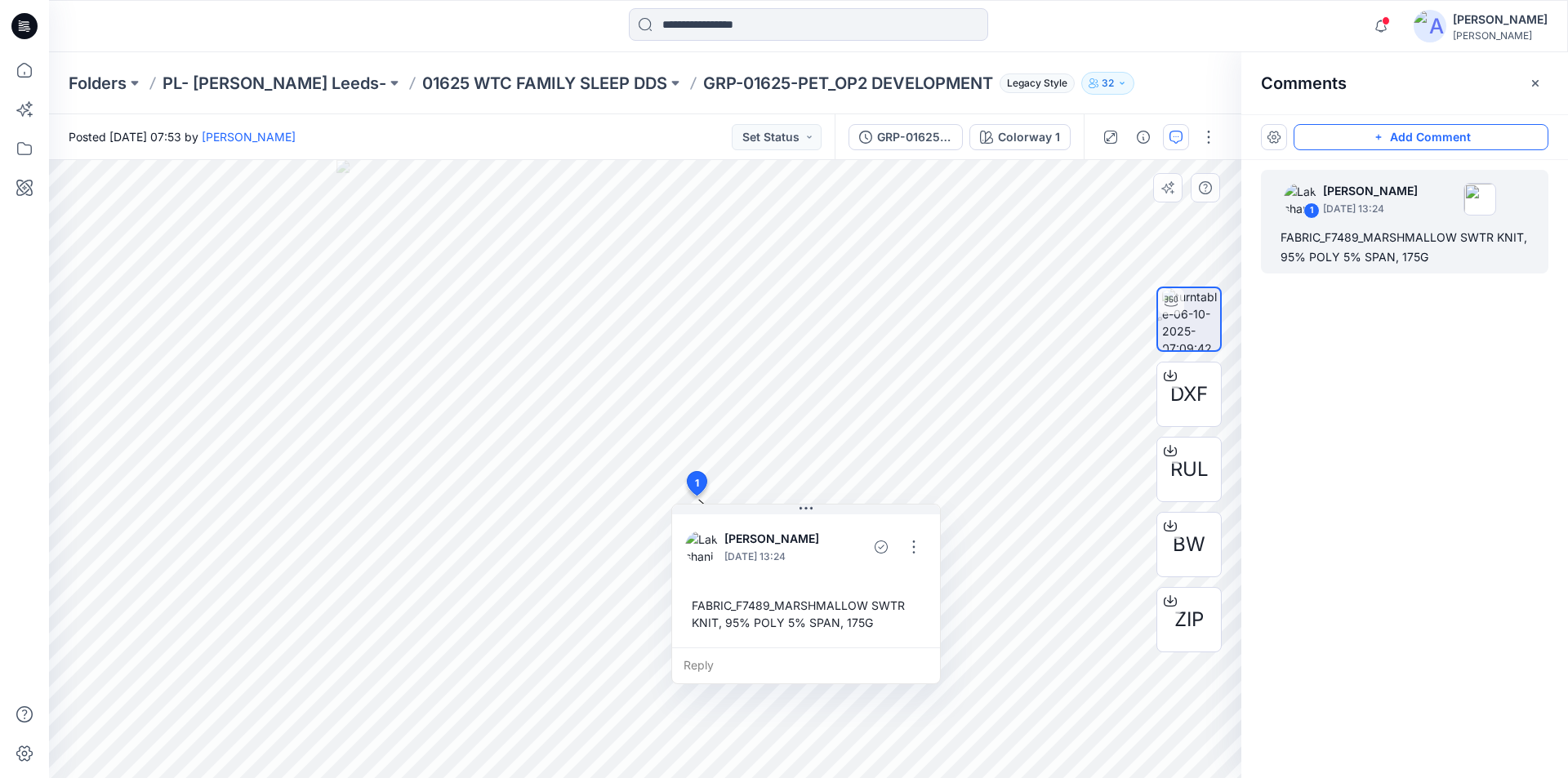
drag, startPoint x: 1404, startPoint y: 134, endPoint x: 1005, endPoint y: 437, distance: 501.0
click at [1403, 134] on button "Add Comment" at bounding box center [1420, 137] width 254 height 26
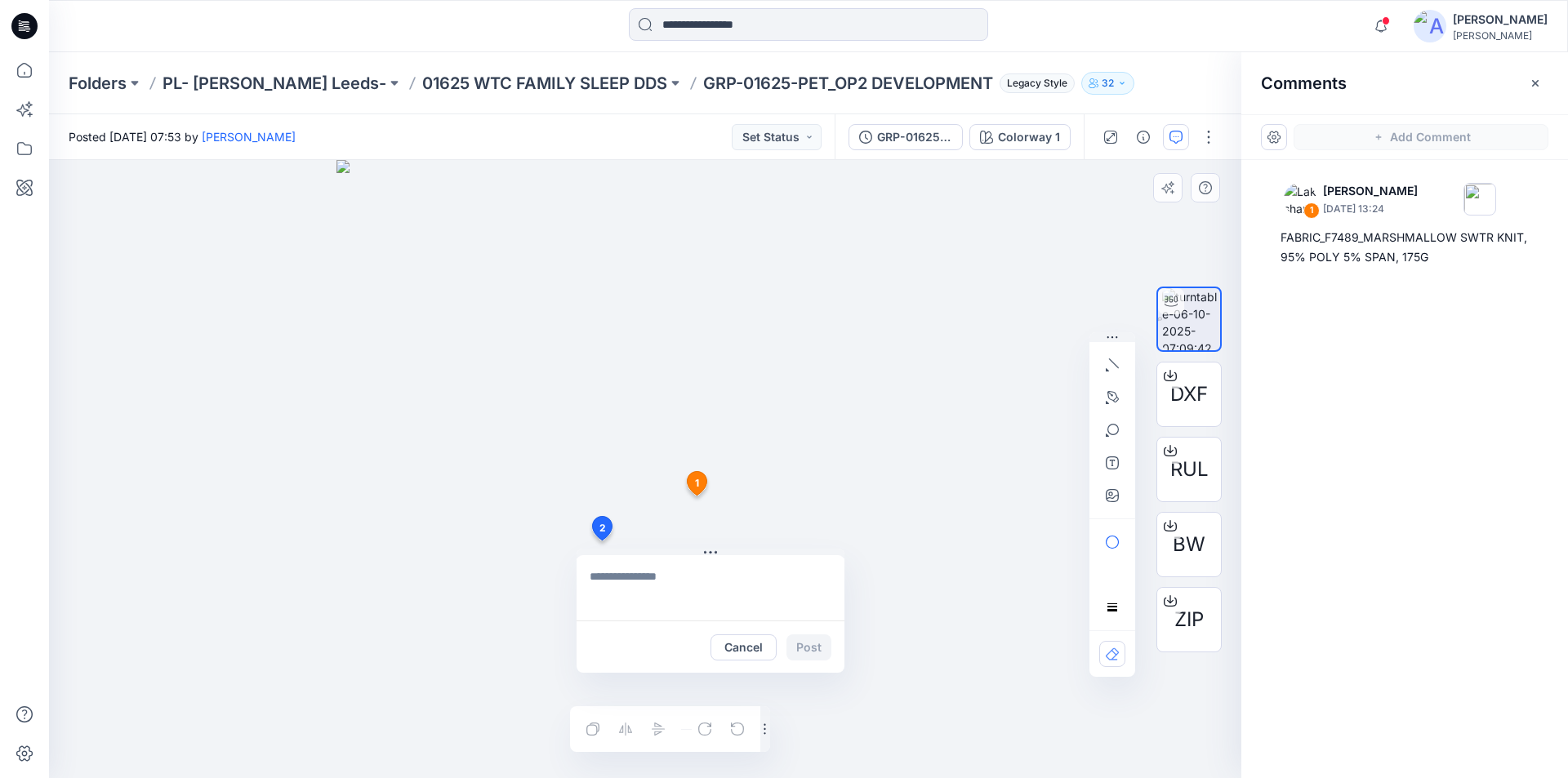
click at [601, 540] on div "2 Cancel Post 1 Lakshani Silva October 06, 2025 13:24 FABRIC_F7489_MARSHMALLOW …" at bounding box center [645, 469] width 1192 height 618
click at [678, 593] on textarea at bounding box center [709, 588] width 268 height 65
paste textarea "**********"
type textarea "**********"
click at [811, 644] on button "Post" at bounding box center [808, 647] width 45 height 26
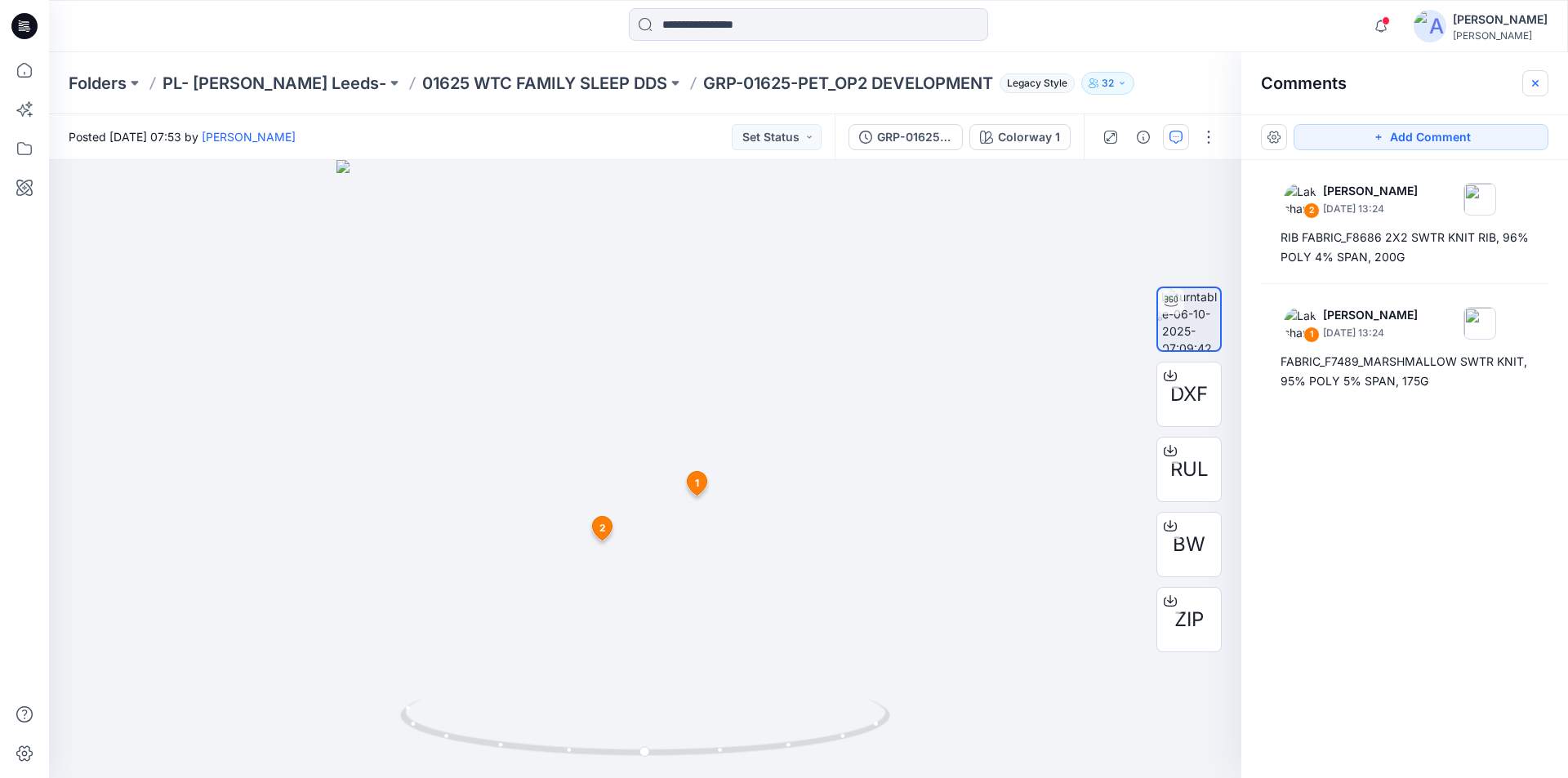
click at [1541, 86] on icon "button" at bounding box center [1534, 83] width 13 height 13
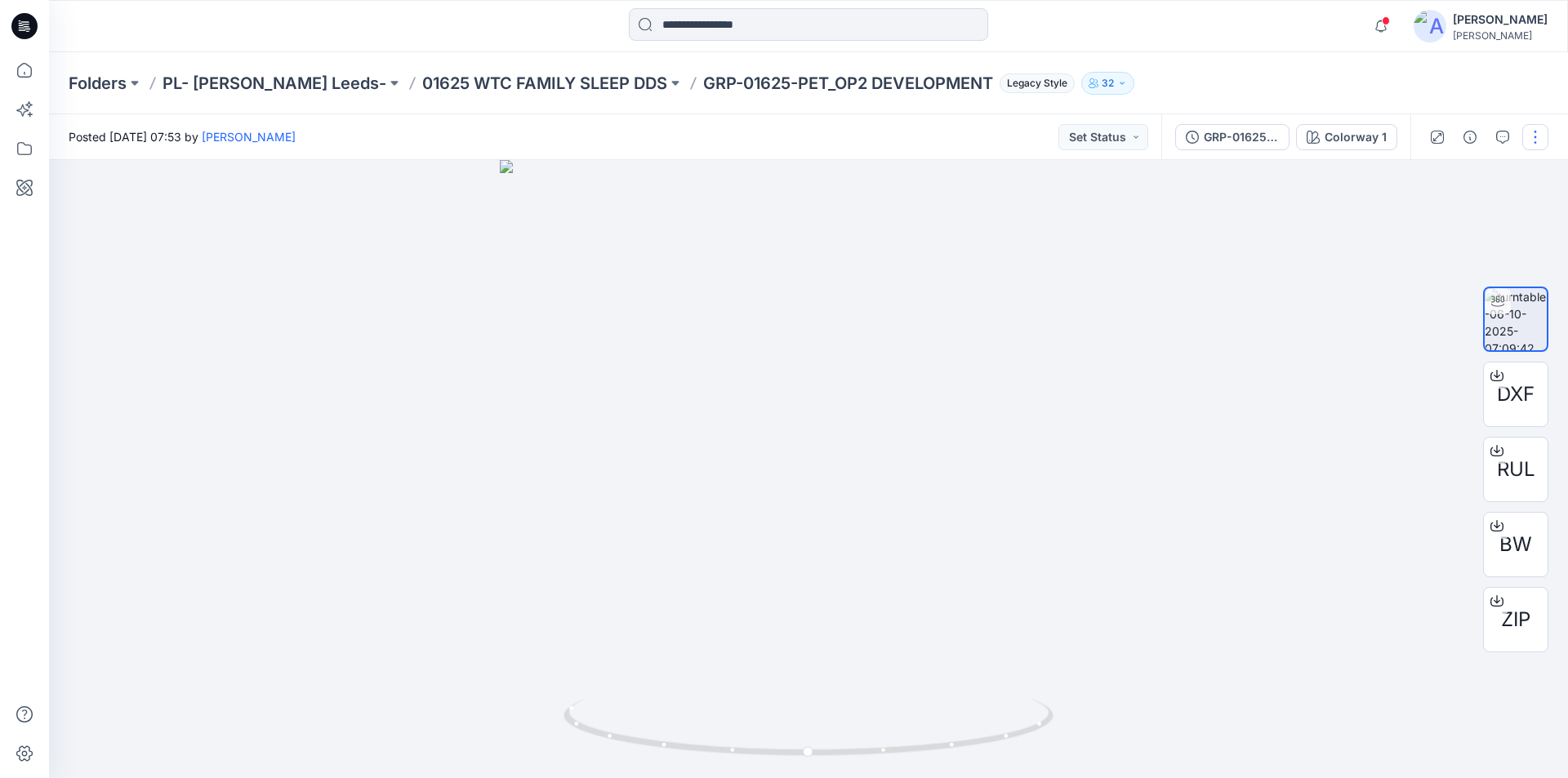
click at [1534, 132] on button "button" at bounding box center [1534, 137] width 26 height 26
click at [1448, 179] on button "Edit" at bounding box center [1465, 175] width 150 height 30
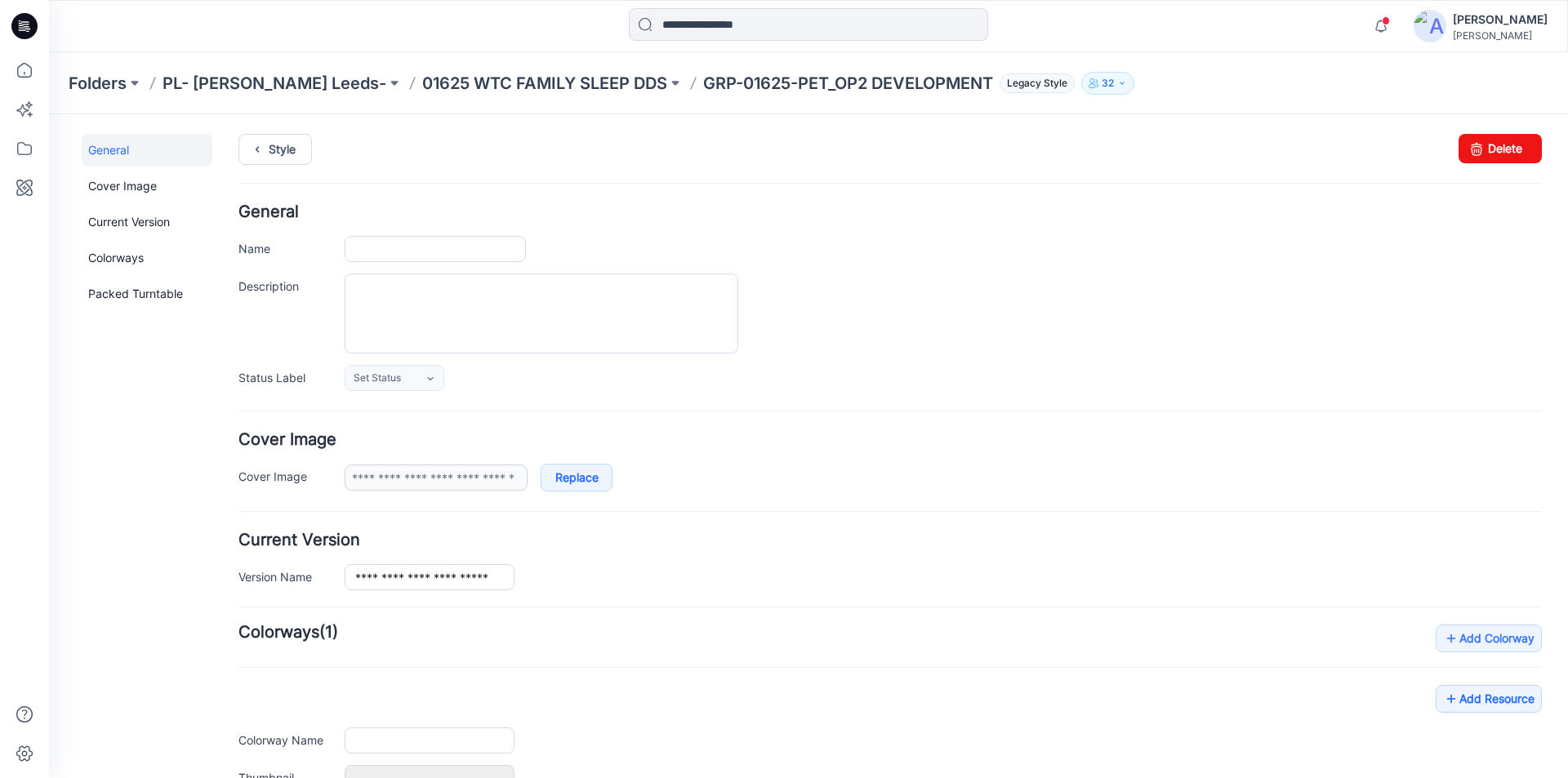
type input "**********"
click at [408, 246] on input "**********" at bounding box center [435, 249] width 181 height 26
type input "**********"
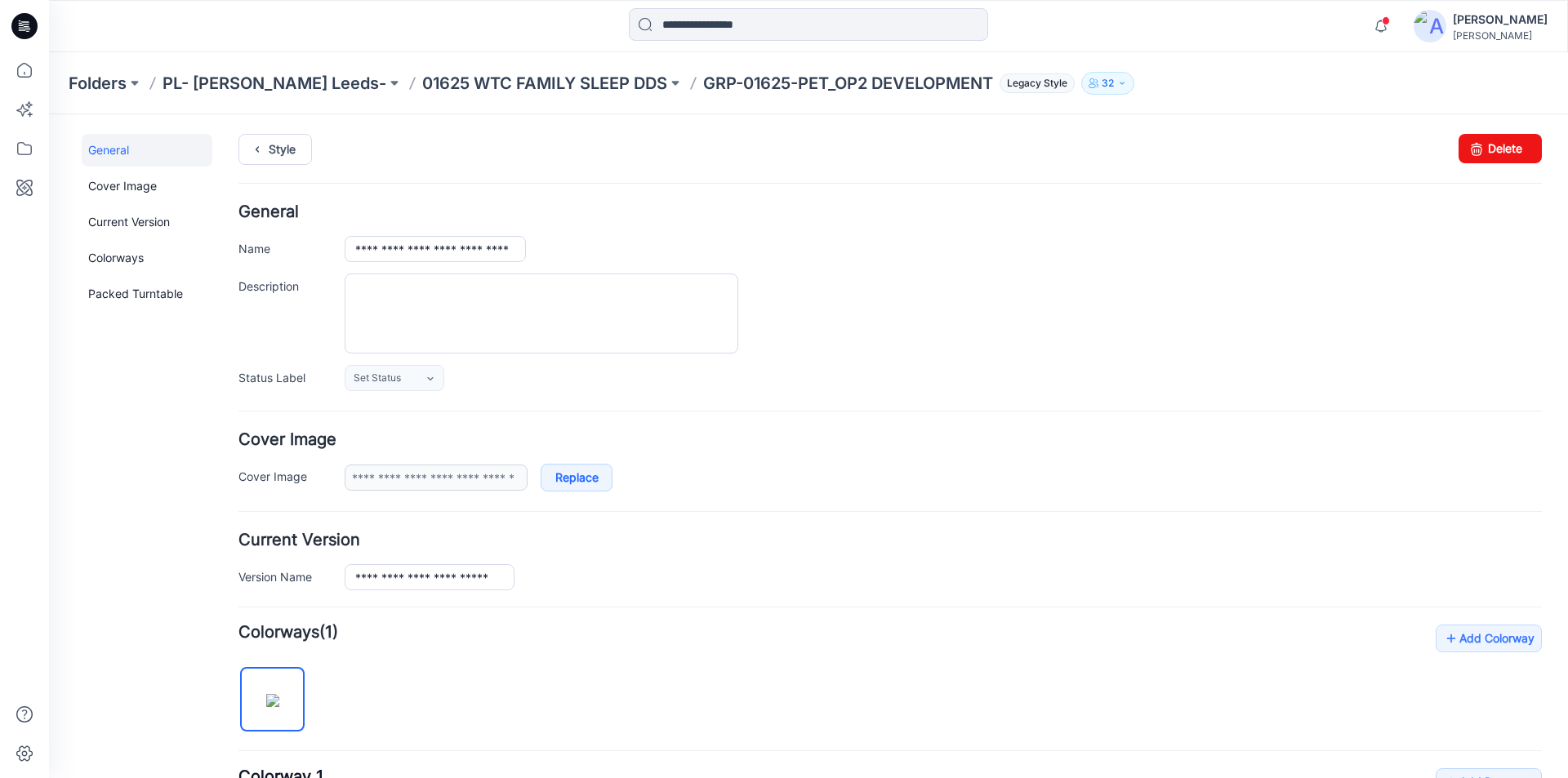
click at [853, 369] on div "Set Status Set Status Approved Approved for Production Approved for Presentatio…" at bounding box center [943, 377] width 1197 height 26
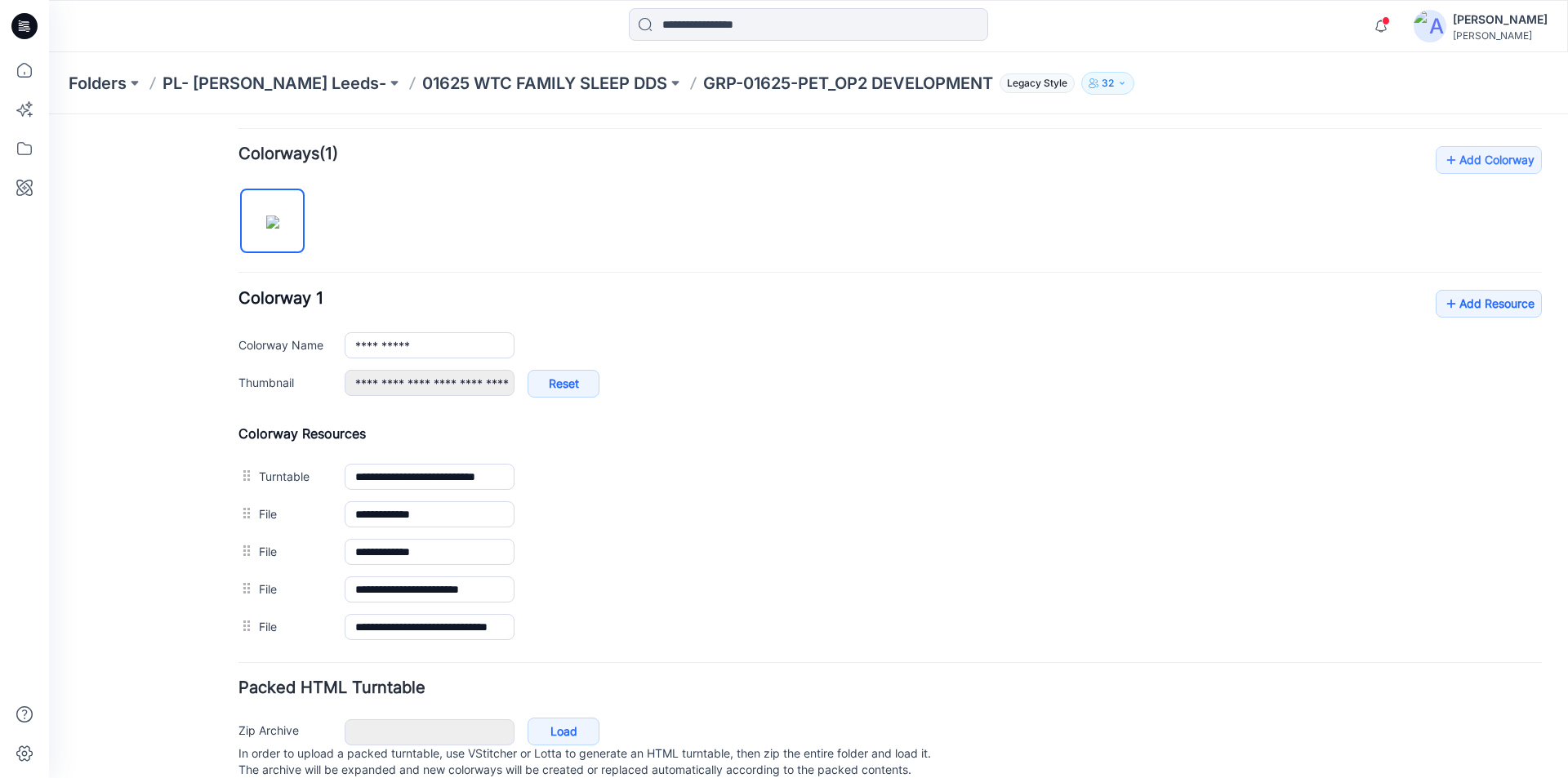
scroll to position [489, 0]
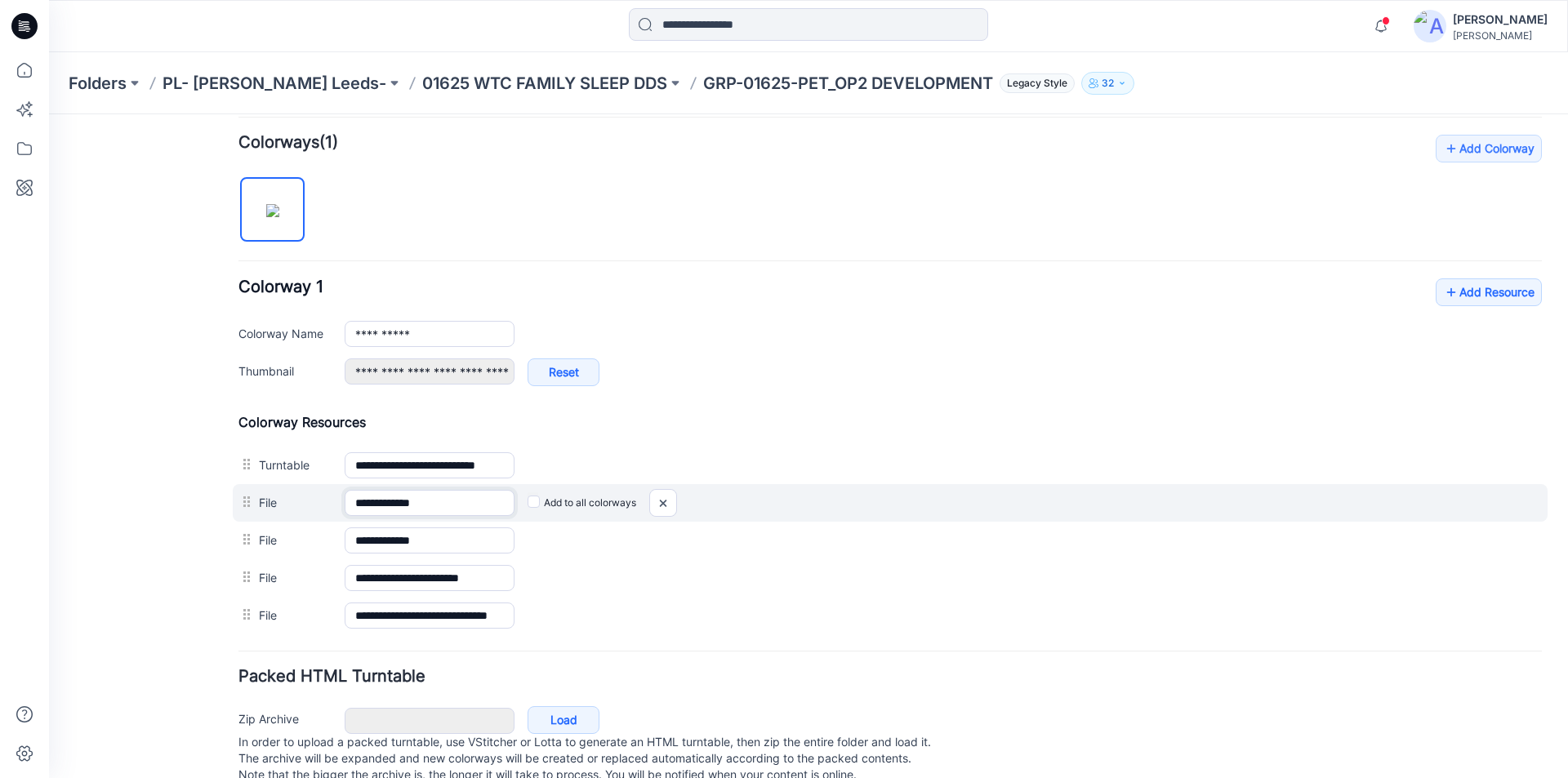
click at [415, 505] on input "**********" at bounding box center [430, 502] width 170 height 26
click at [408, 503] on input "**********" at bounding box center [430, 502] width 170 height 26
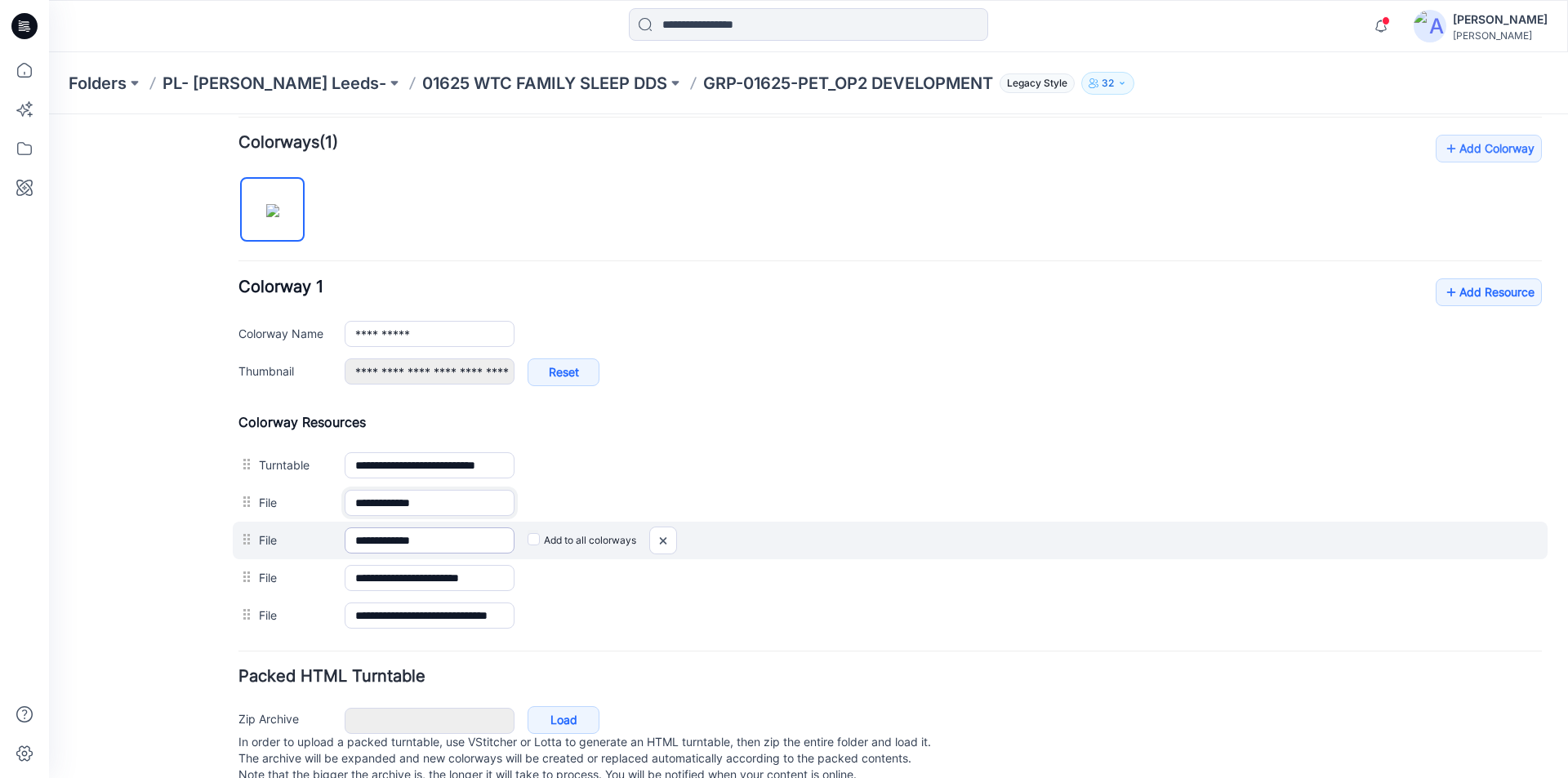
type input "**********"
click at [408, 542] on input "**********" at bounding box center [430, 540] width 170 height 26
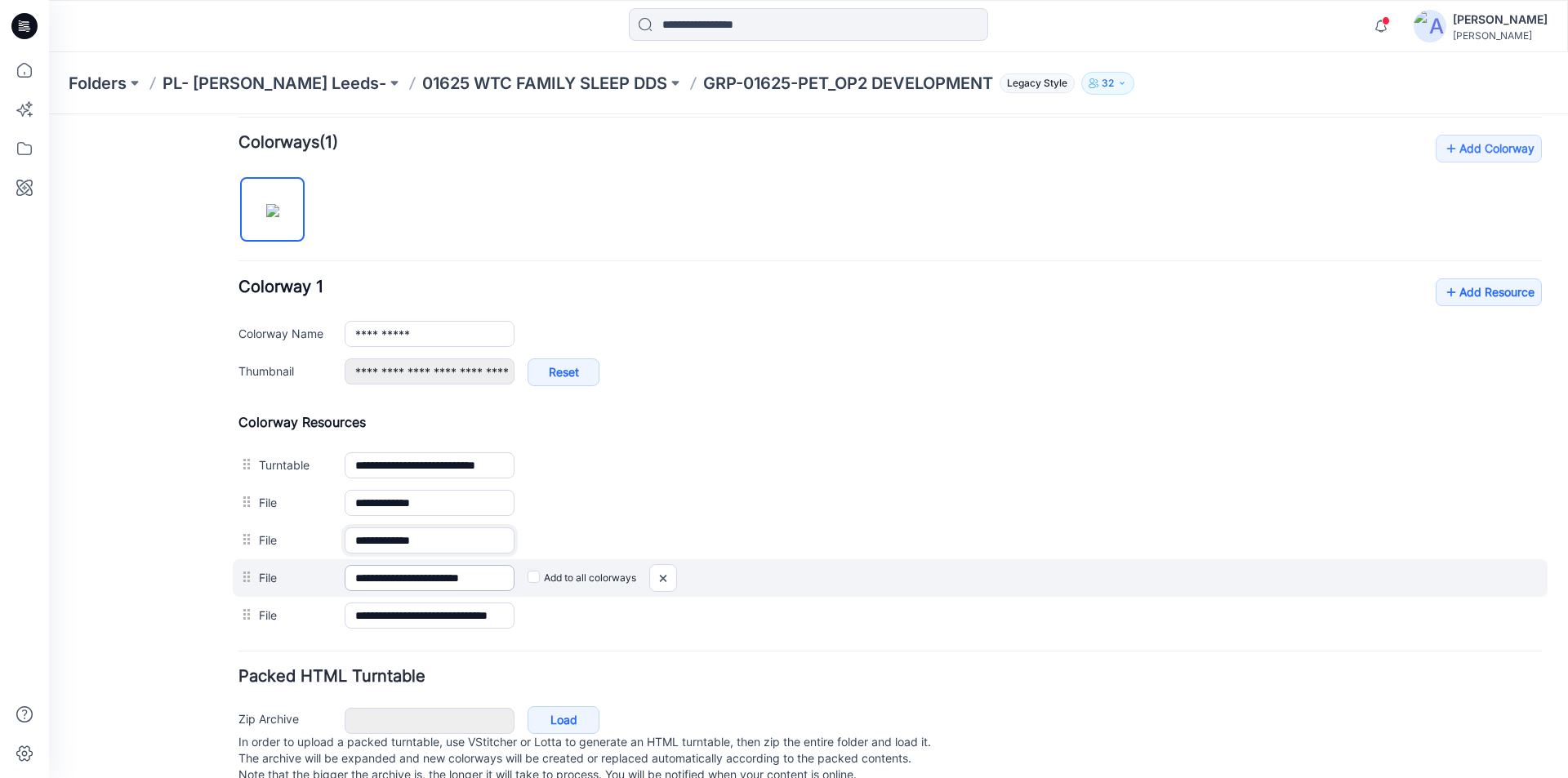
type input "**********"
click at [409, 580] on input "**********" at bounding box center [430, 578] width 170 height 26
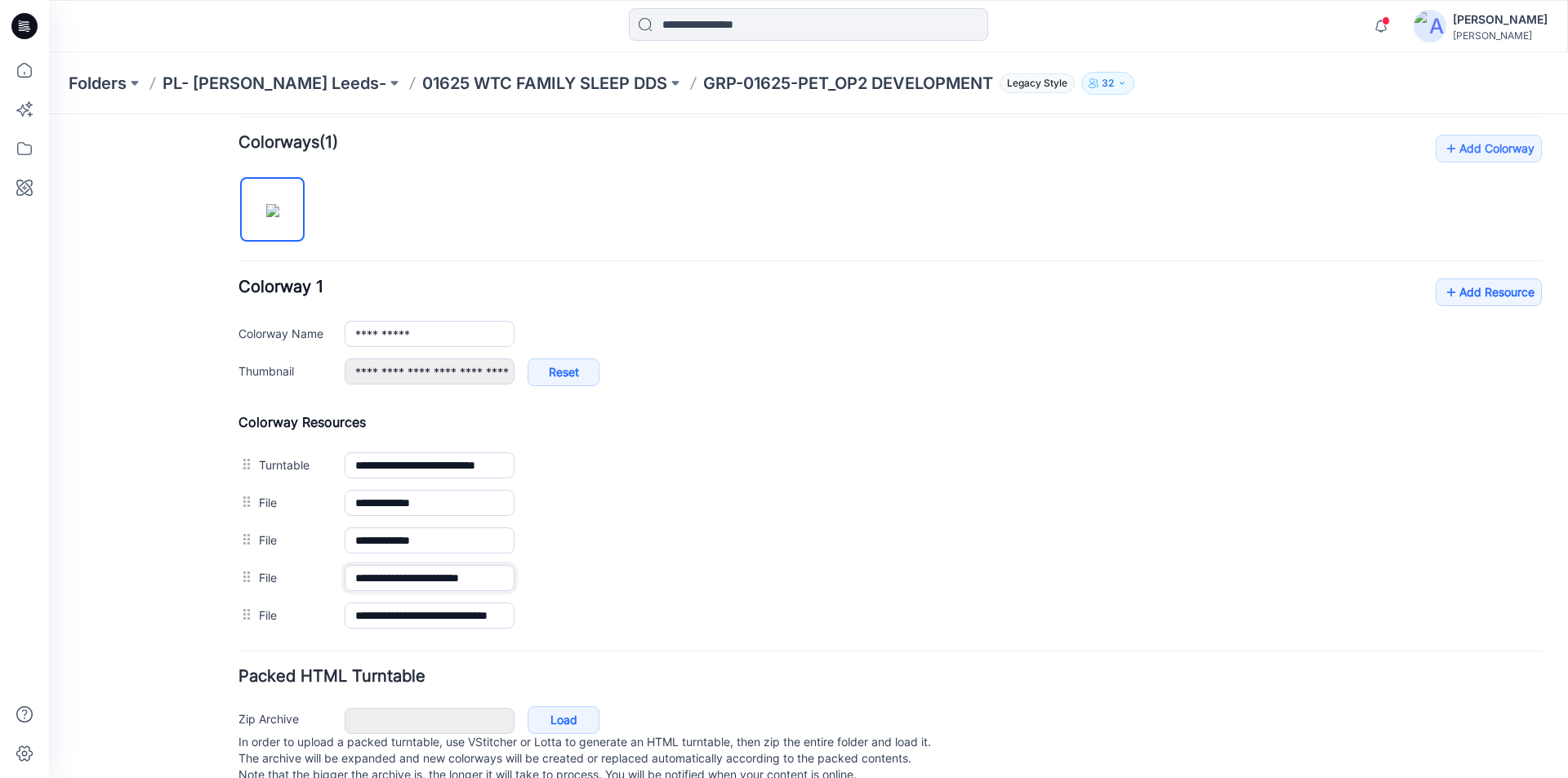
type input "**********"
click at [746, 198] on div "**********" at bounding box center [890, 385] width 1303 height 499
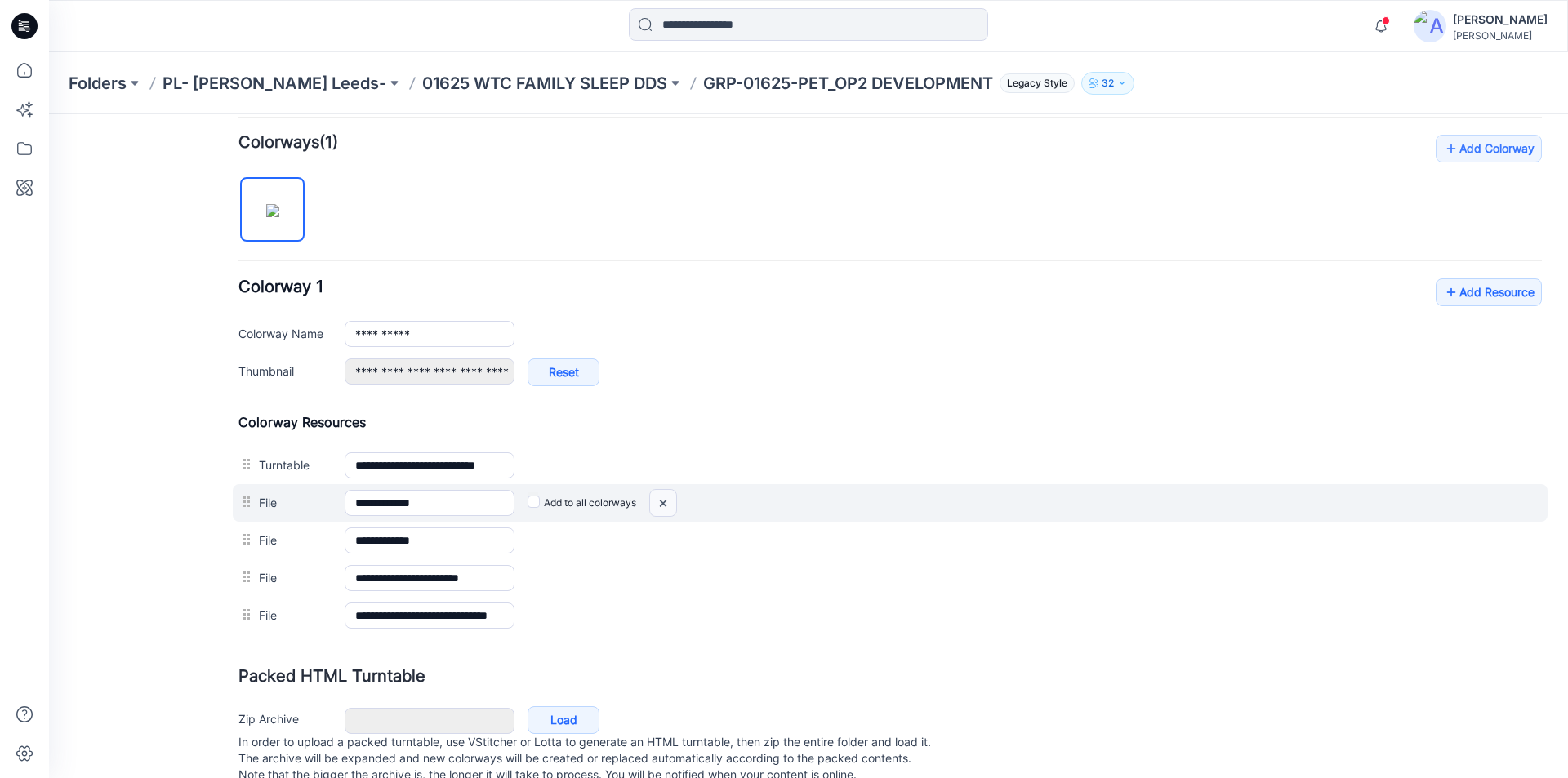
click at [665, 500] on img at bounding box center [663, 502] width 26 height 27
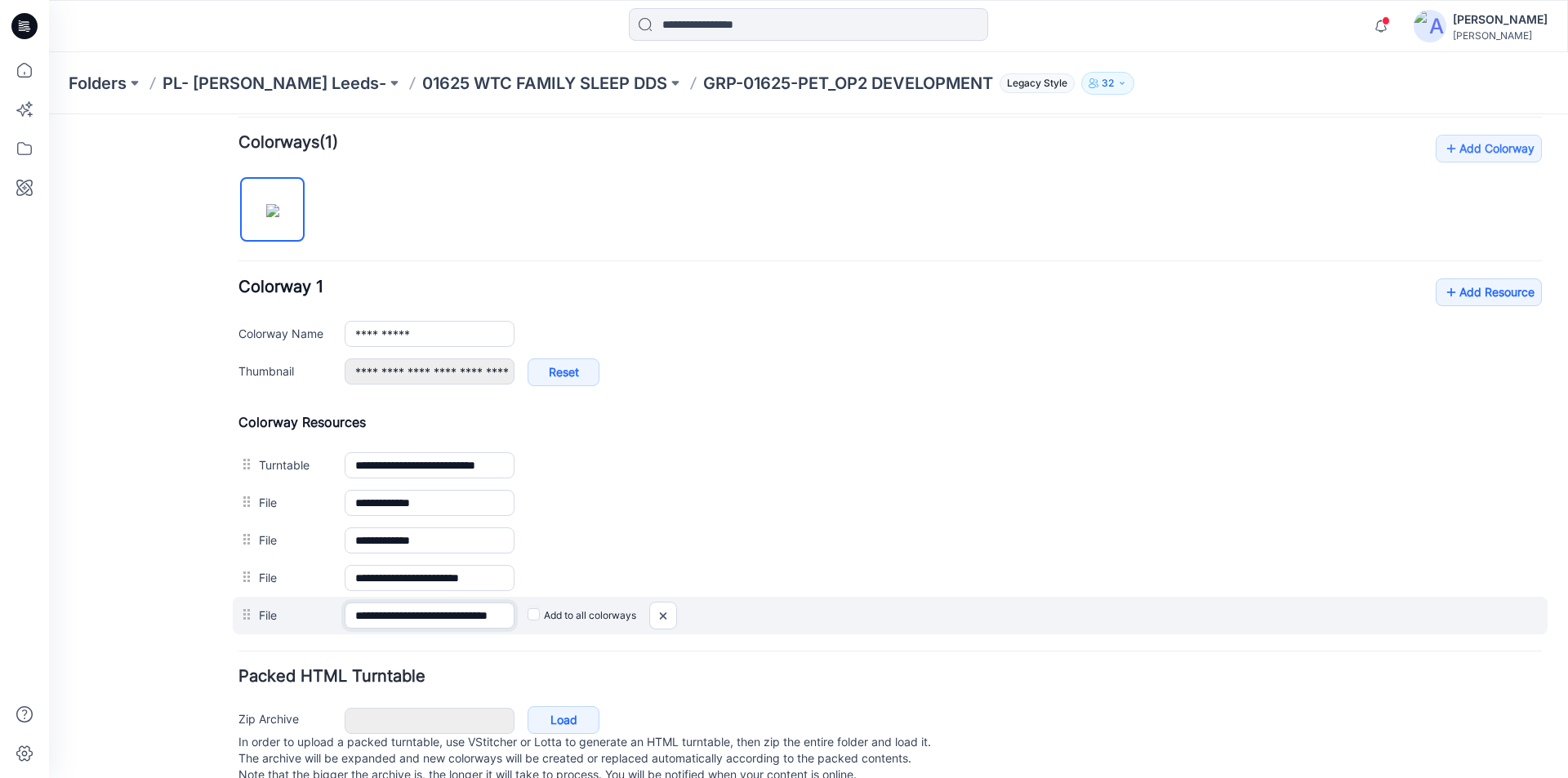
click at [417, 617] on input "**********" at bounding box center [430, 615] width 170 height 26
type input "**********"
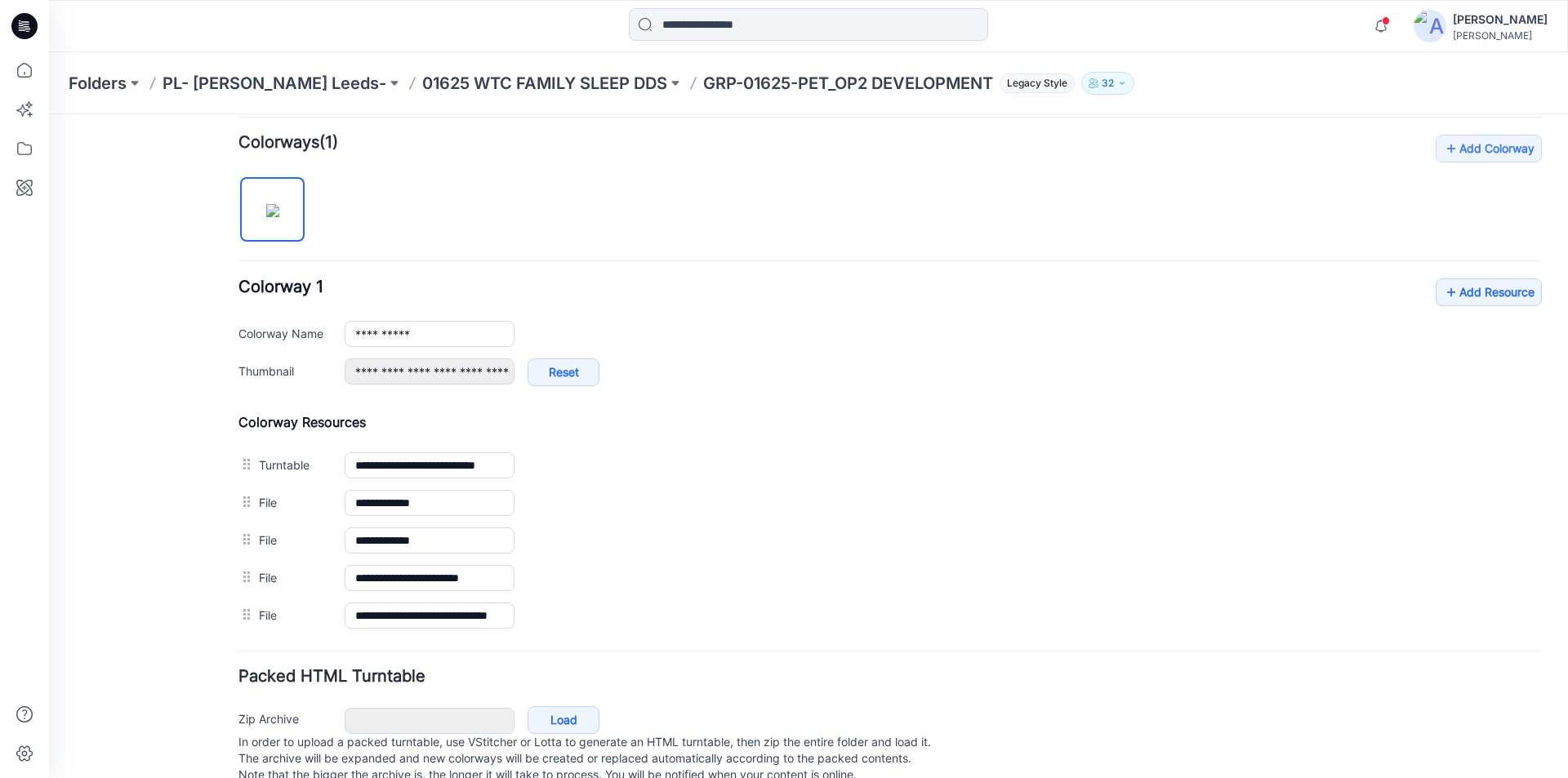
click at [694, 207] on div "**********" at bounding box center [890, 385] width 1303 height 499
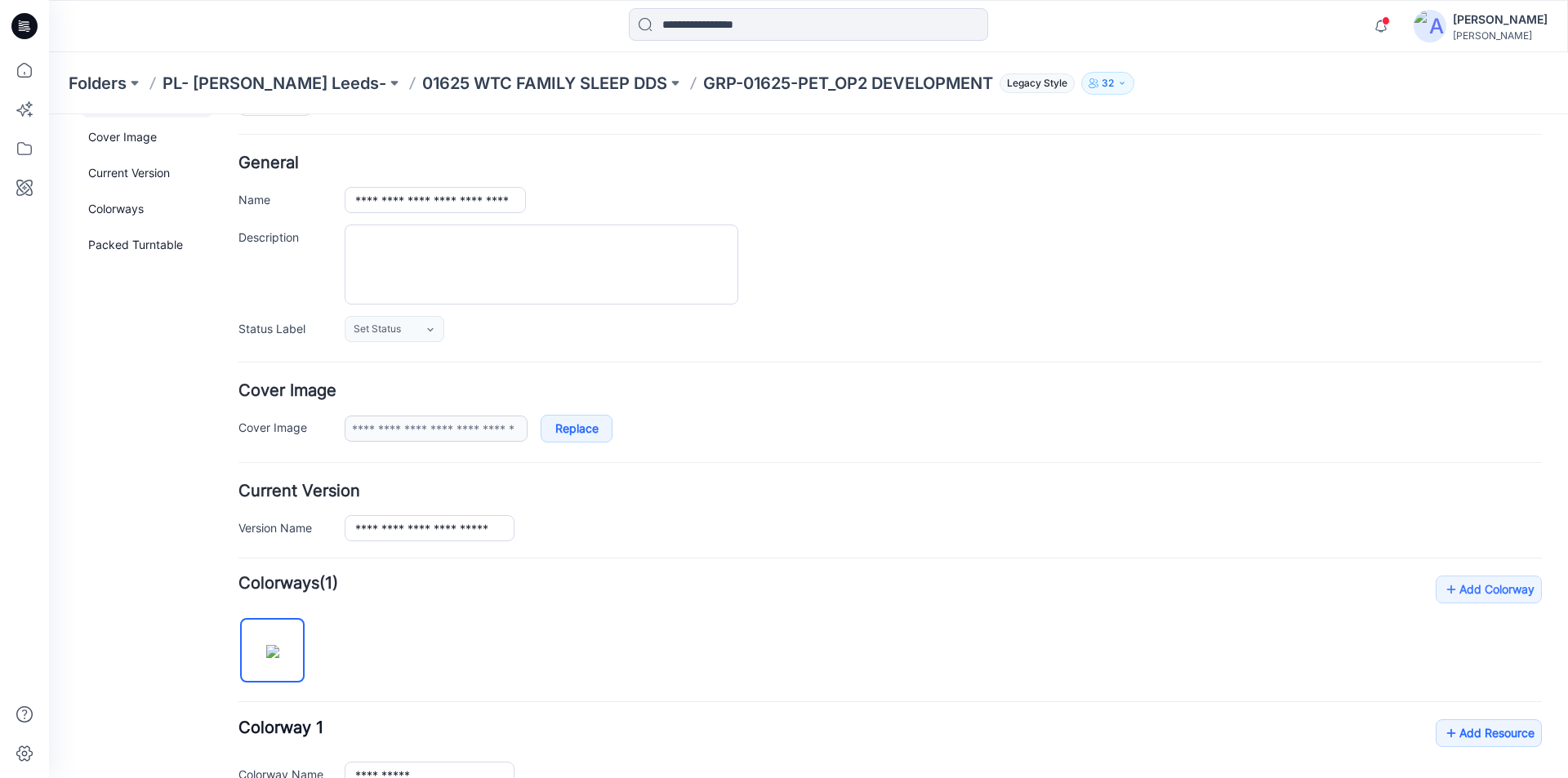
scroll to position [0, 0]
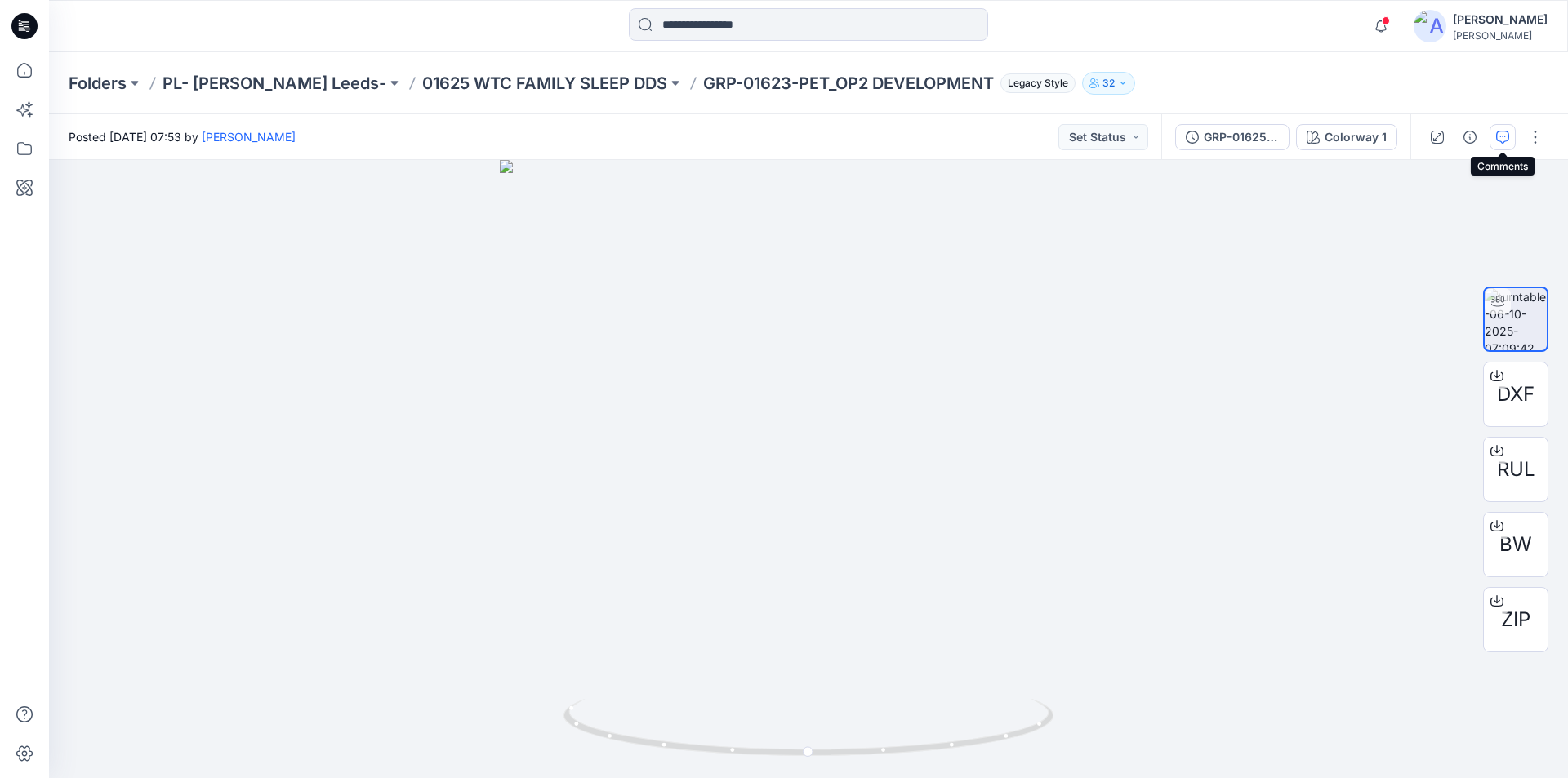
click at [1505, 137] on icon "button" at bounding box center [1502, 137] width 13 height 13
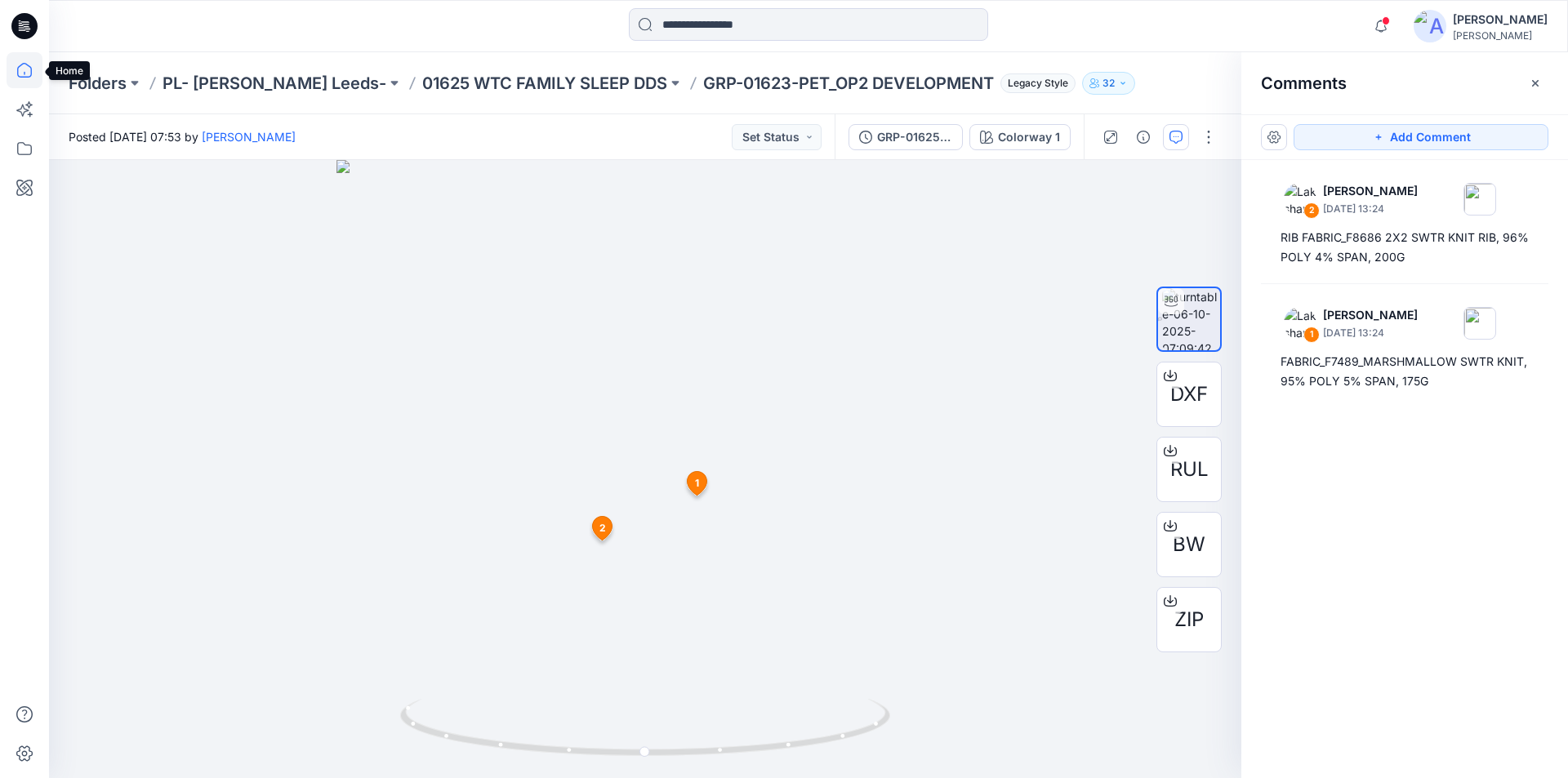
click at [27, 71] on icon at bounding box center [24, 70] width 36 height 36
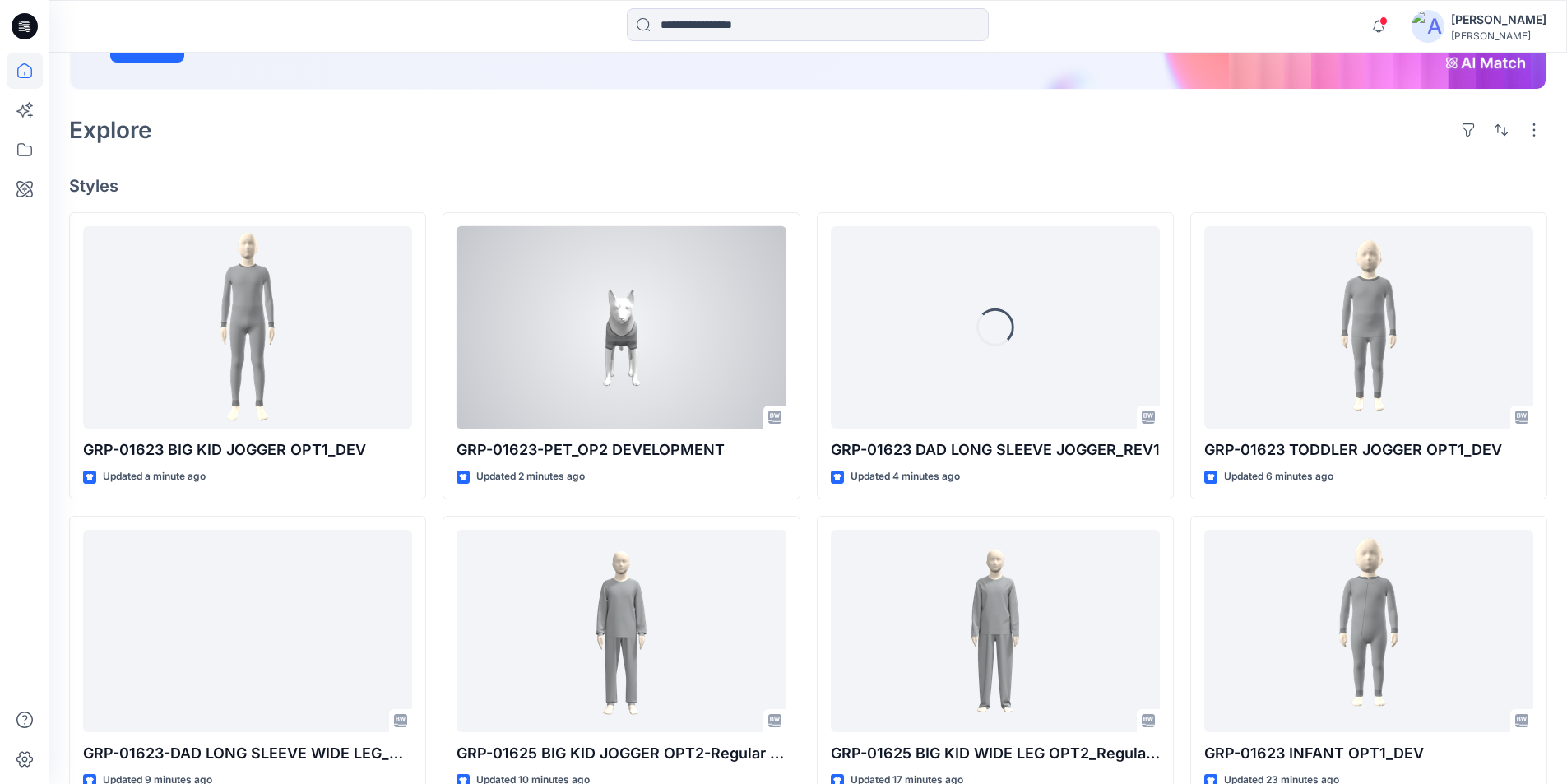
scroll to position [411, 0]
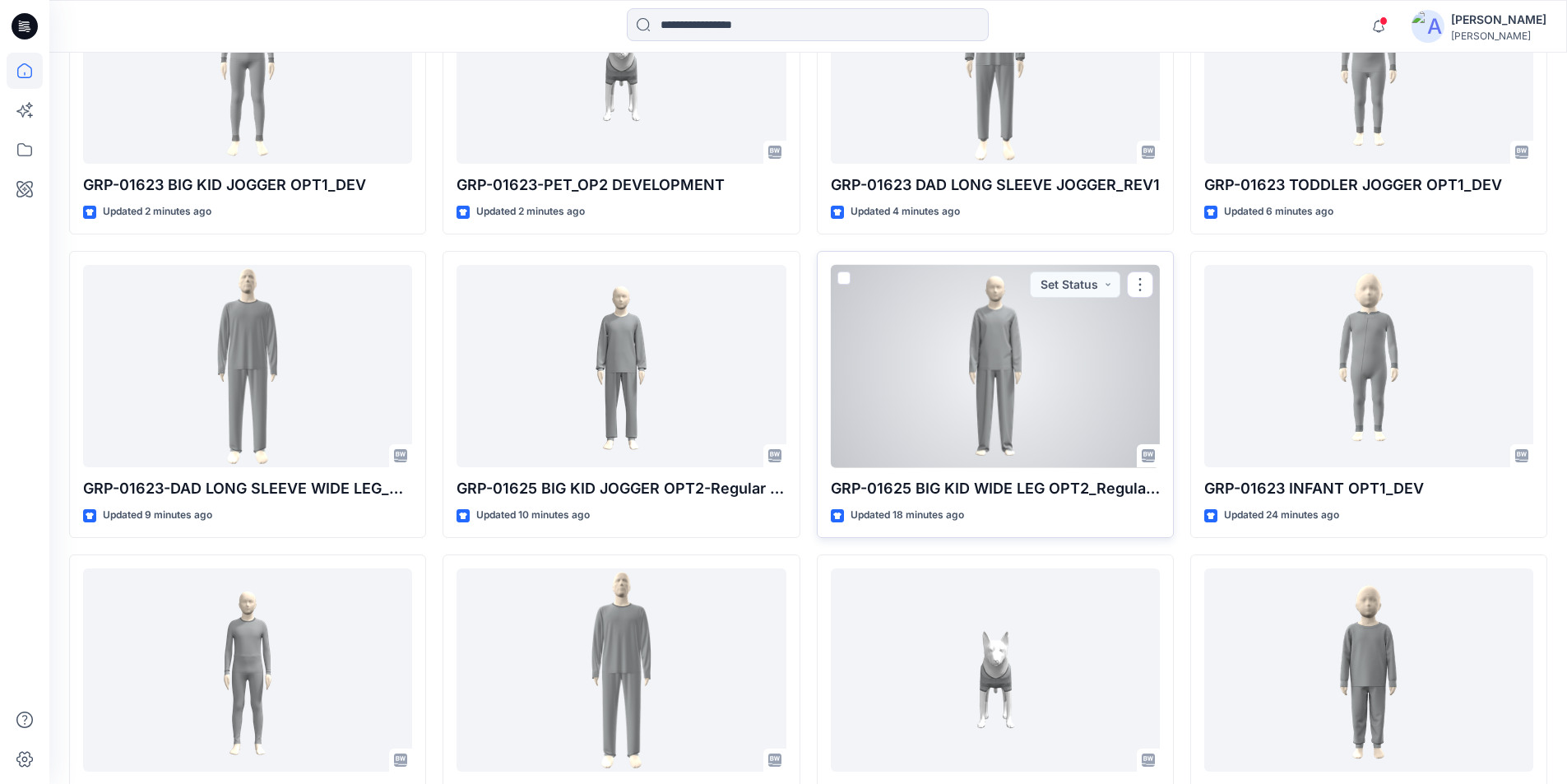
scroll to position [658, 0]
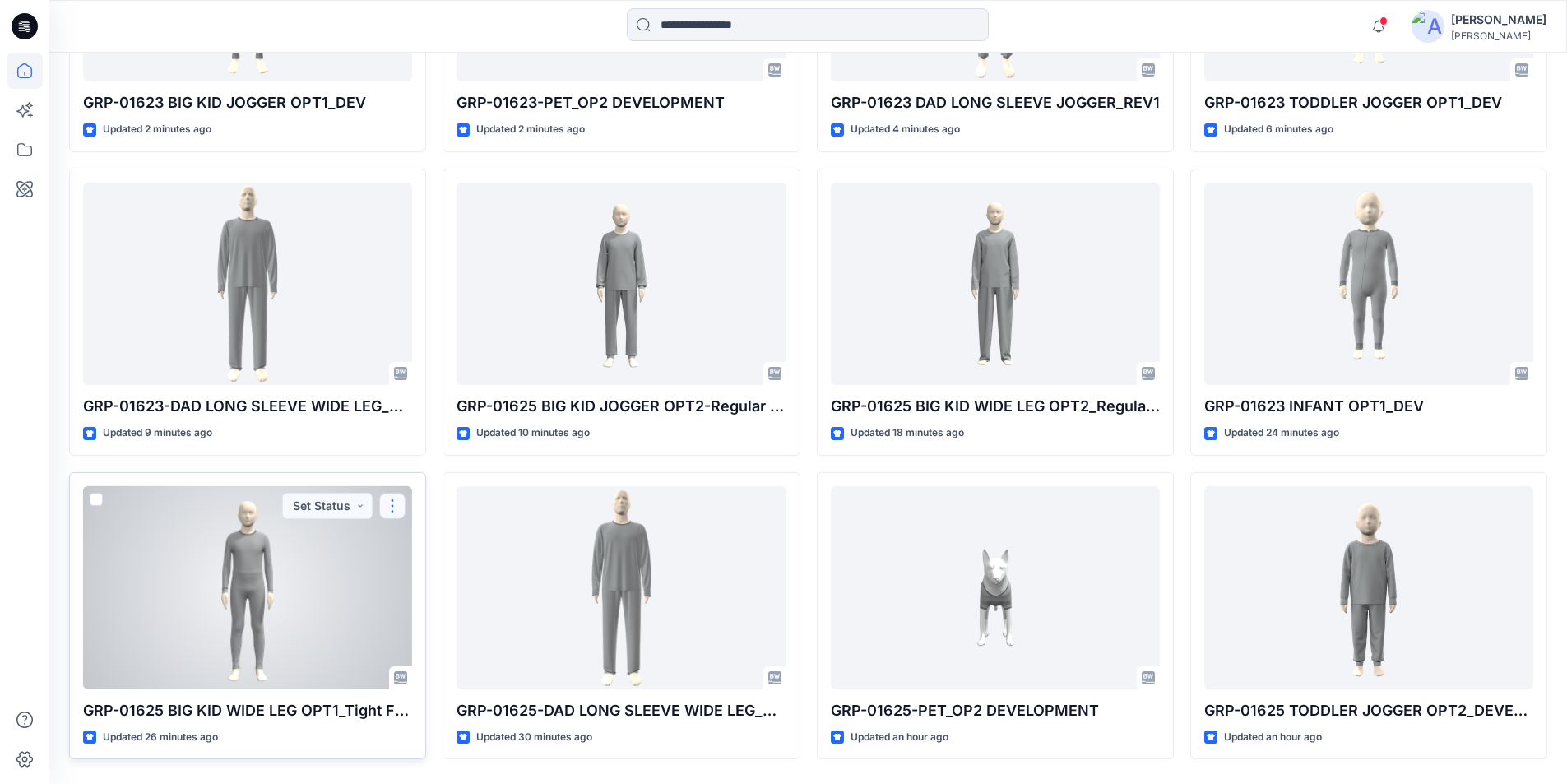
click at [391, 508] on button "button" at bounding box center [393, 506] width 26 height 26
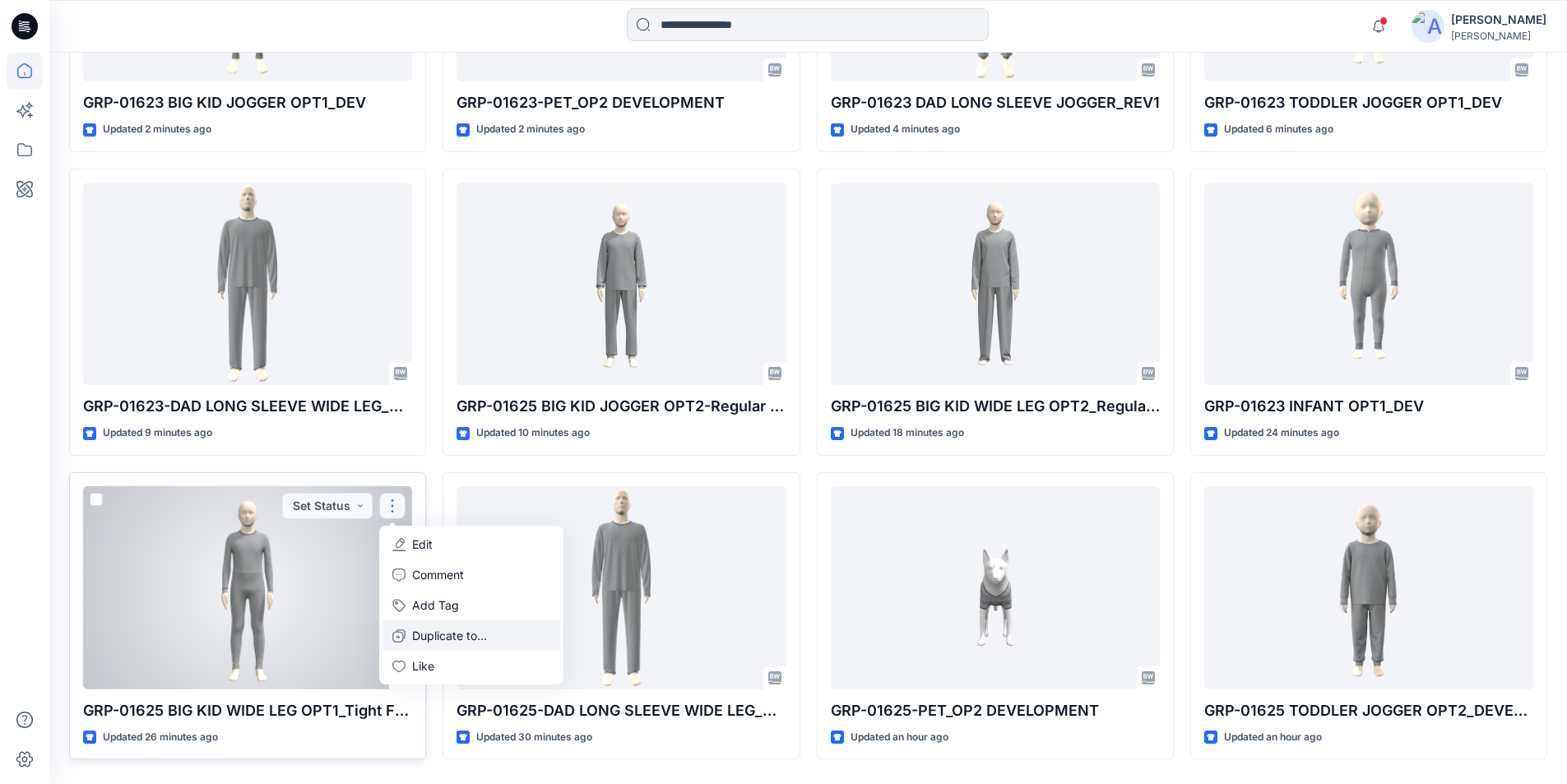
click at [433, 642] on p "Duplicate to..." at bounding box center [450, 635] width 75 height 17
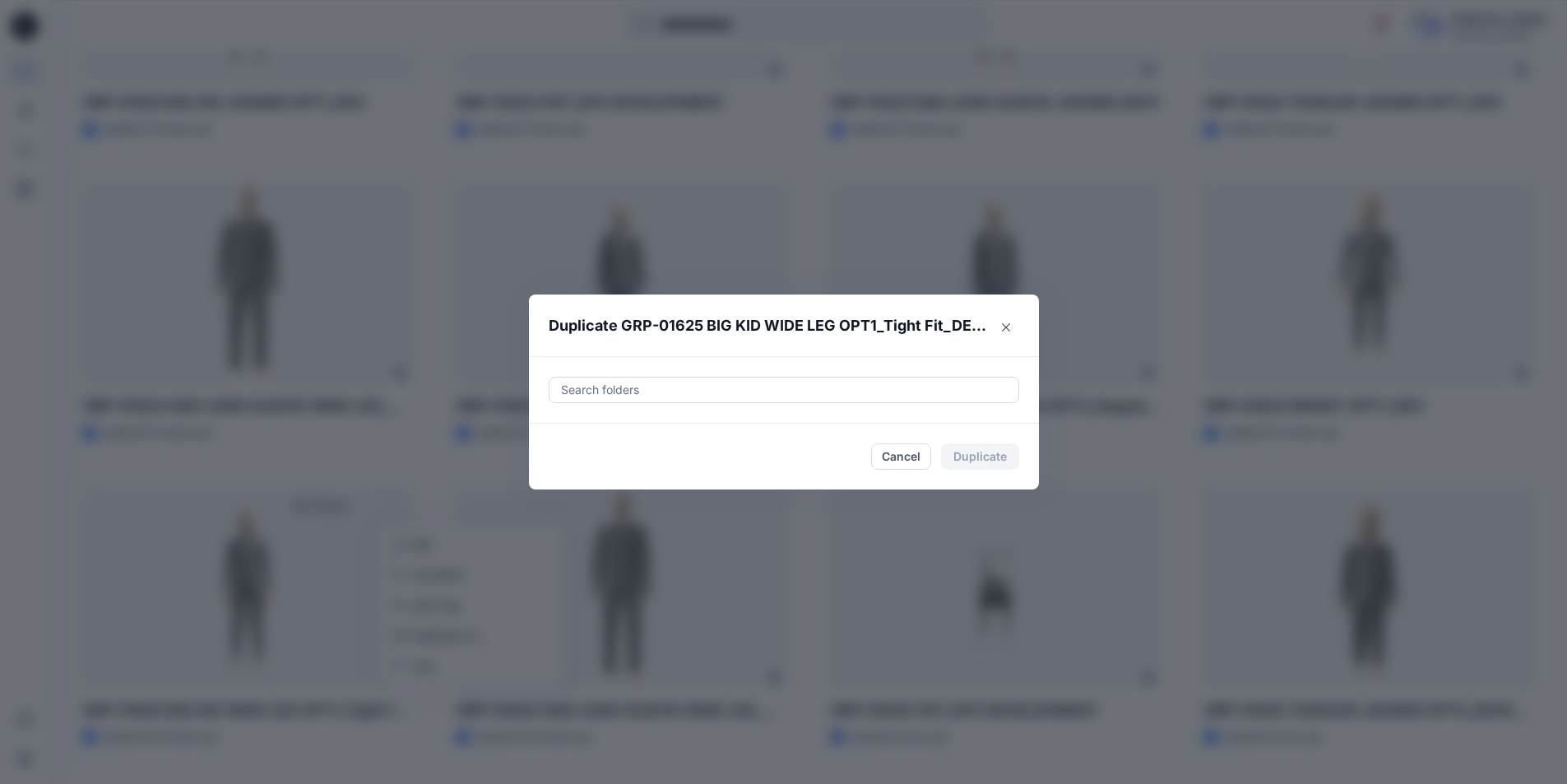
click at [645, 382] on div at bounding box center [784, 390] width 449 height 20
click at [580, 431] on div at bounding box center [573, 431] width 13 height 13
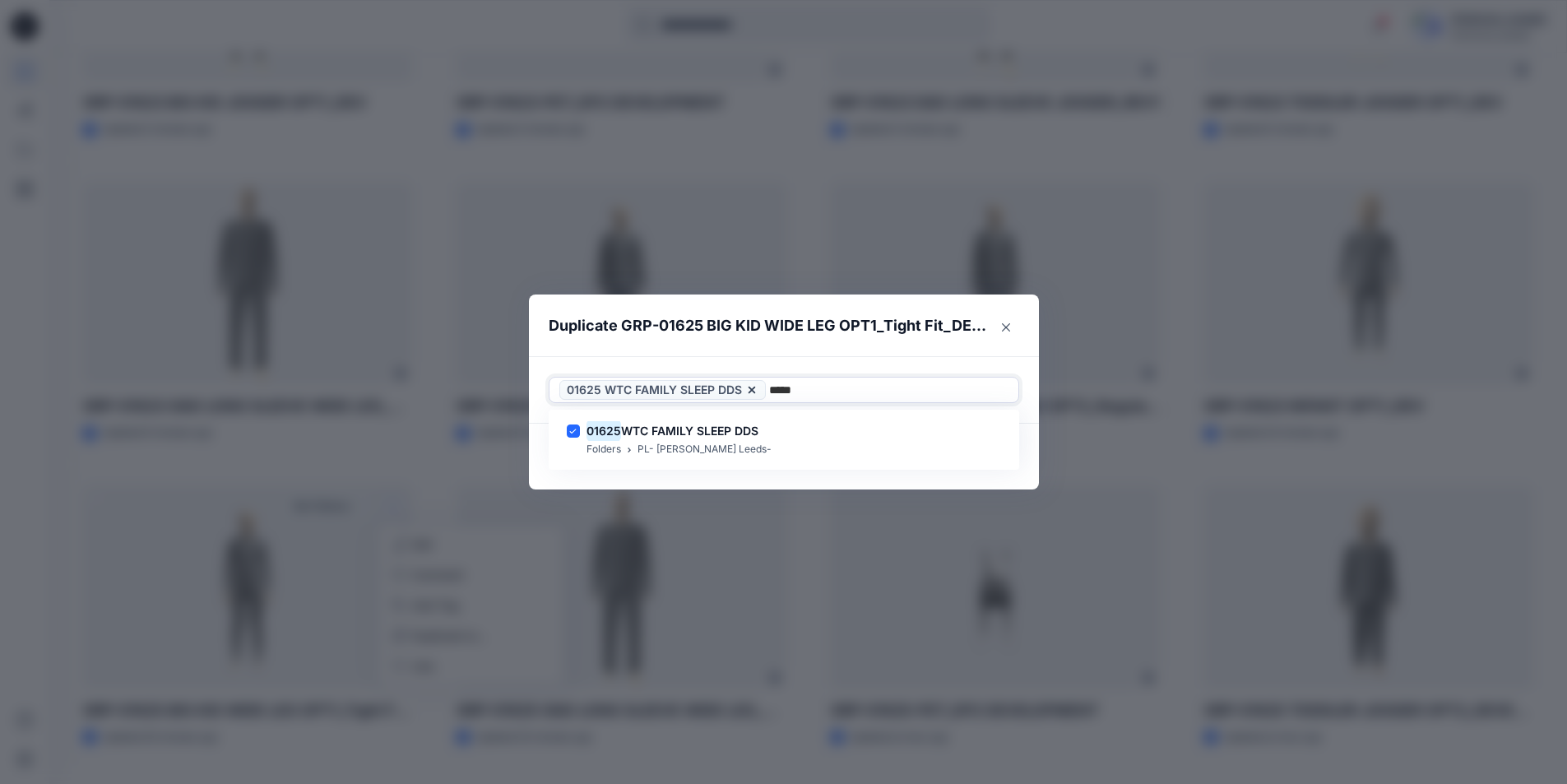
type input "*****"
click at [901, 355] on header "Duplicate GRP-01625 BIG KID WIDE LEG OPT1_Tight Fit_DEVELOPMENT" at bounding box center [768, 326] width 477 height 63
click at [987, 460] on button "Duplicate" at bounding box center [980, 456] width 78 height 26
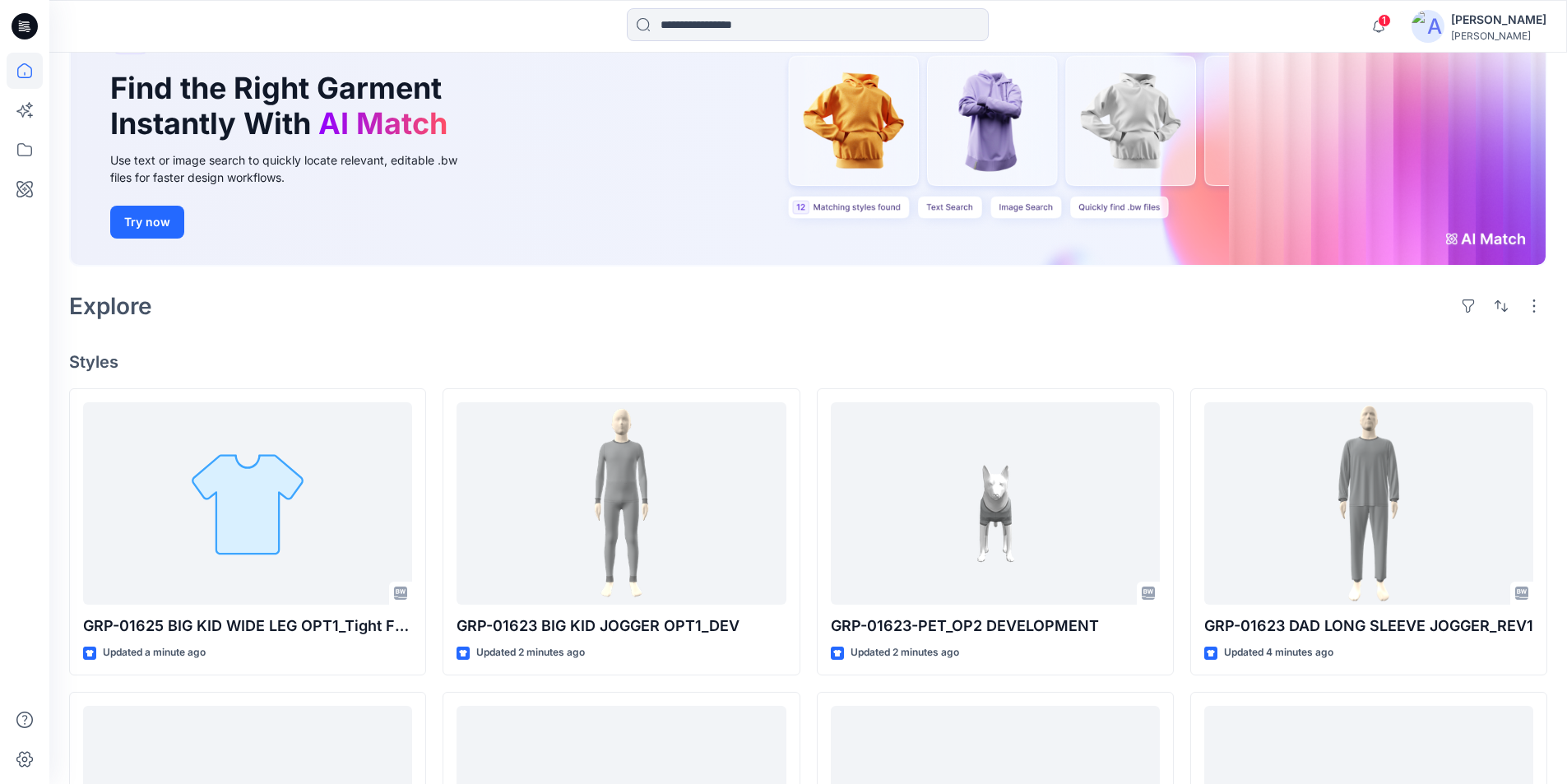
scroll to position [164, 0]
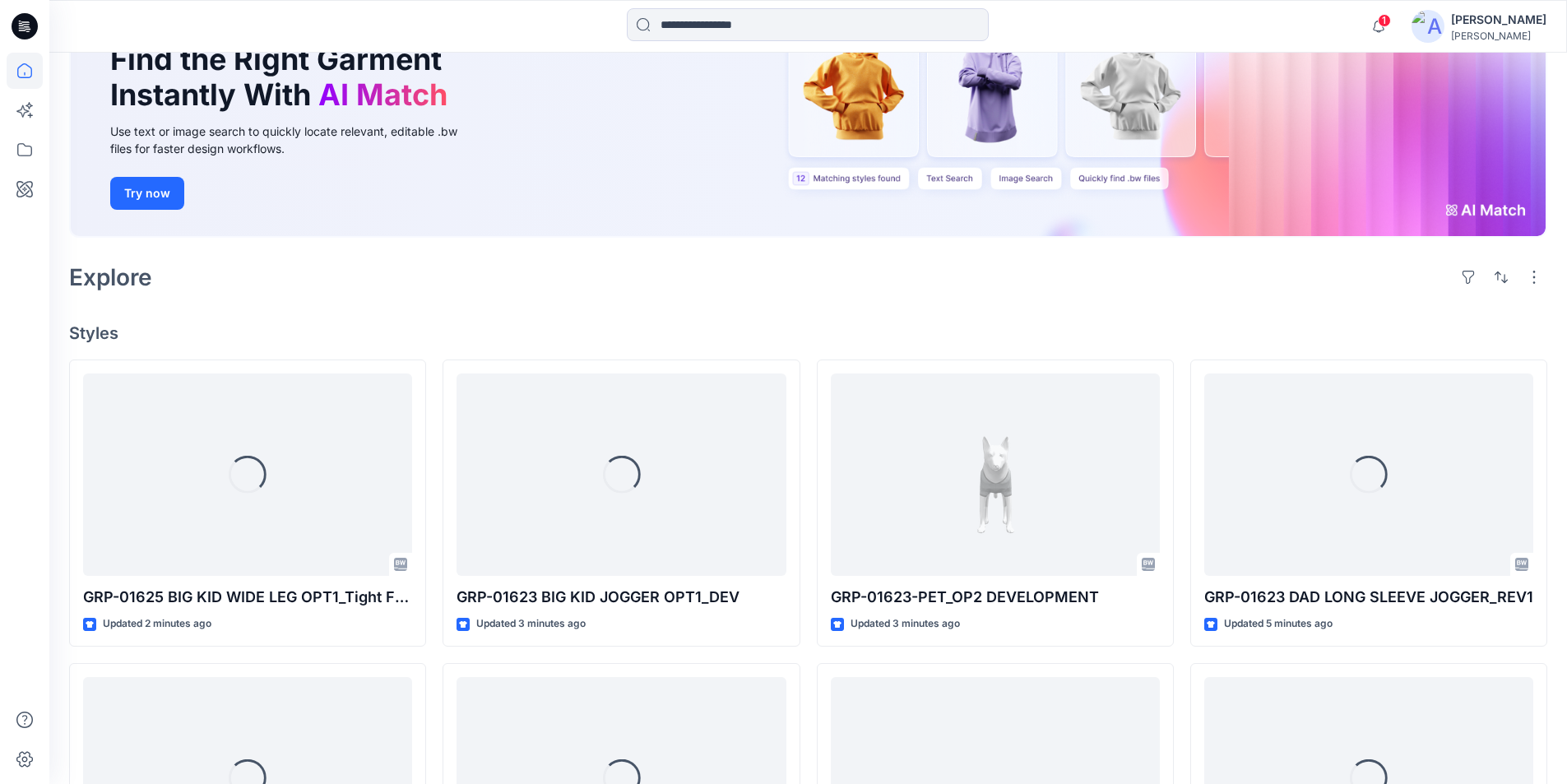
scroll to position [164, 0]
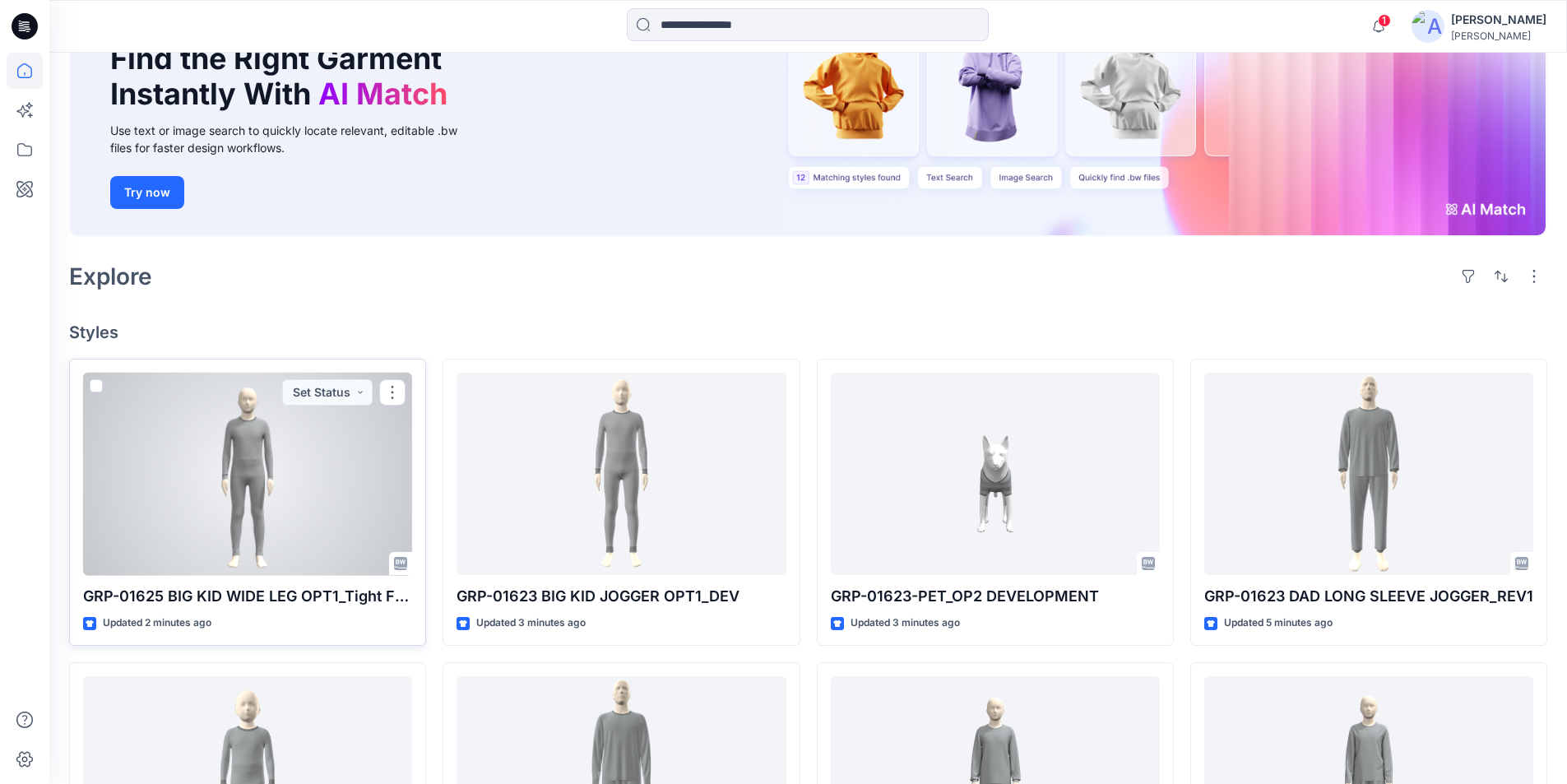
click at [285, 436] on div at bounding box center [247, 474] width 329 height 203
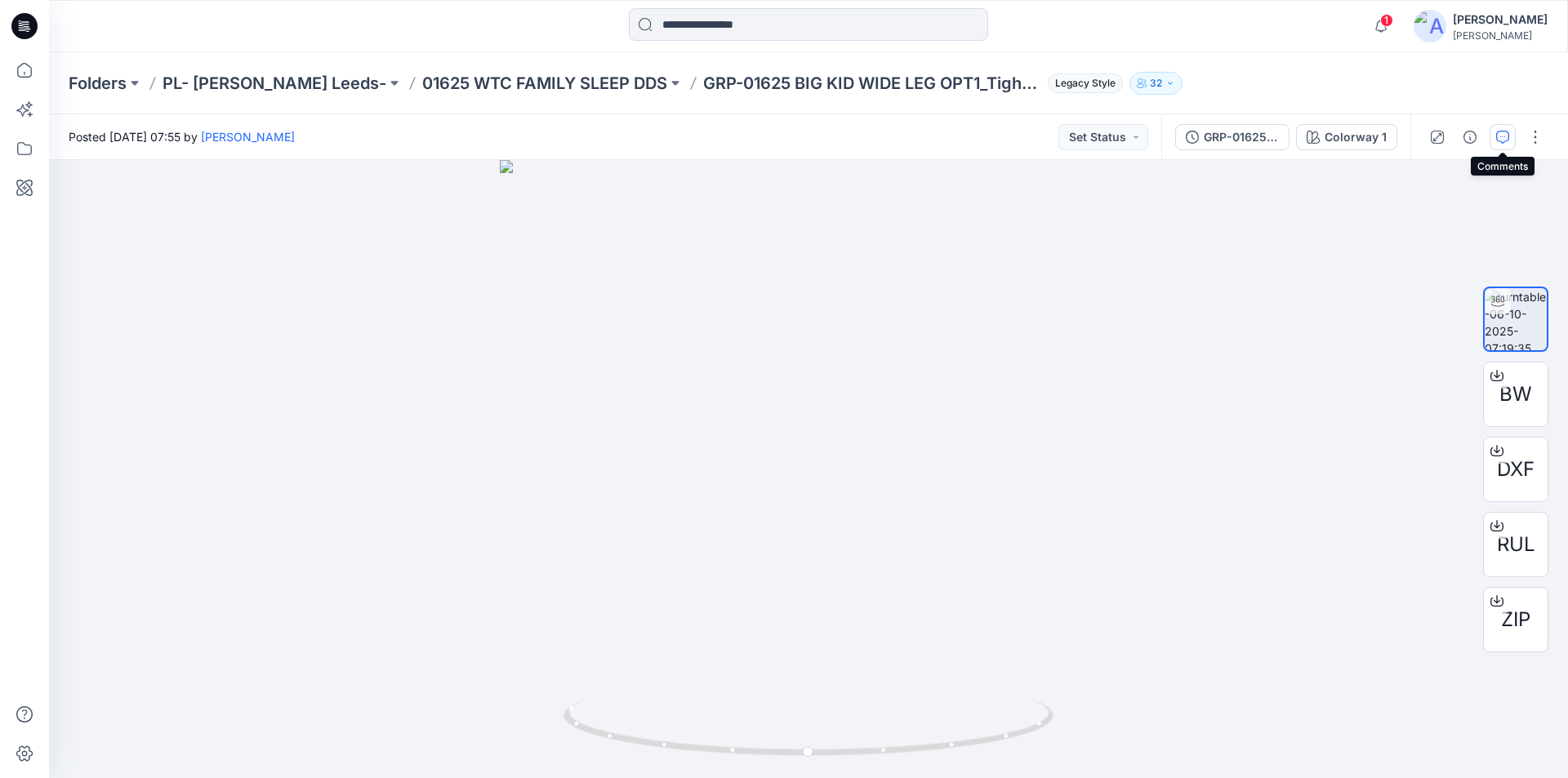
click at [1504, 135] on icon "button" at bounding box center [1502, 137] width 13 height 13
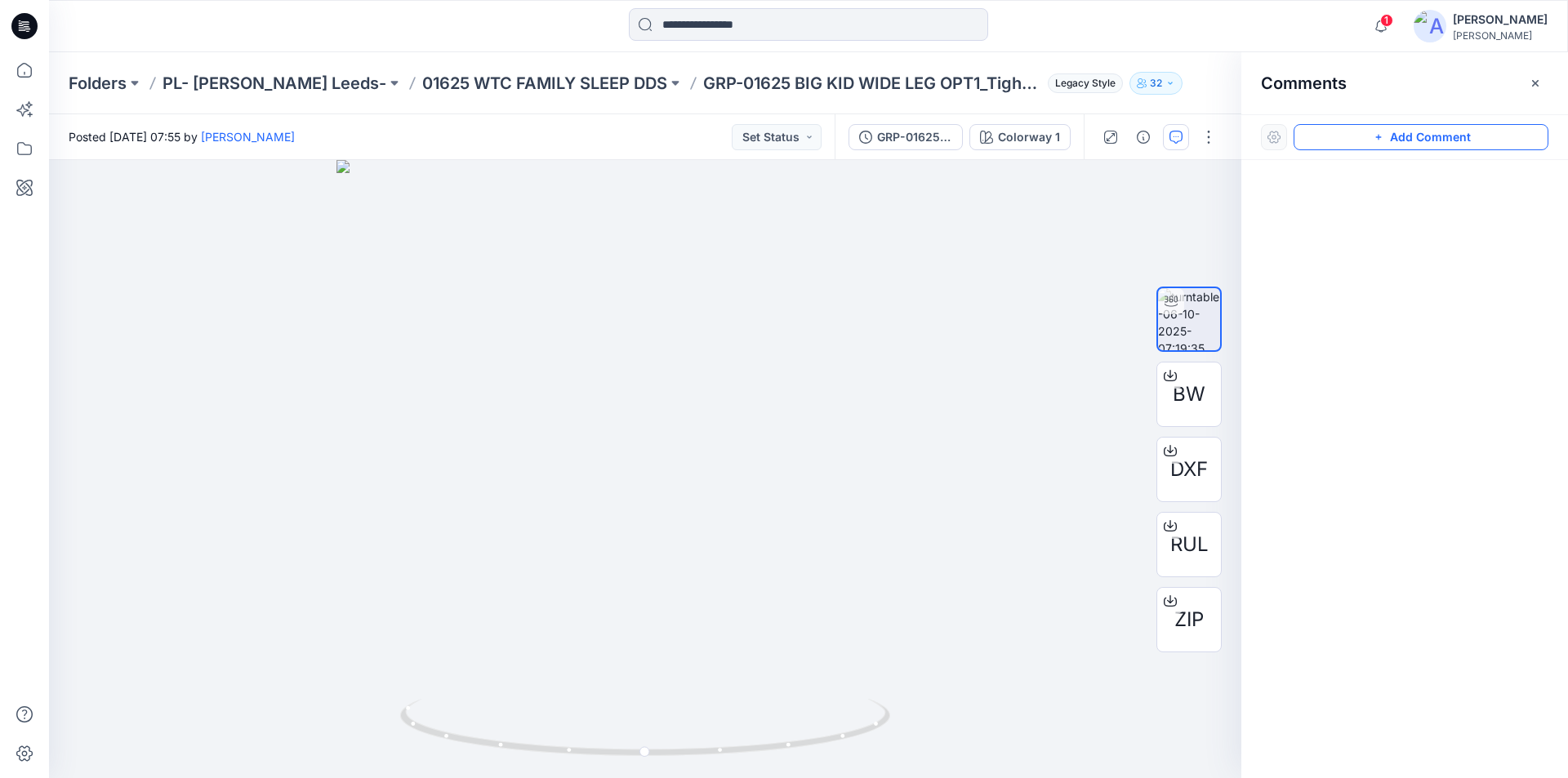
click at [1447, 140] on button "Add Comment" at bounding box center [1420, 137] width 254 height 26
click at [660, 301] on div "1" at bounding box center [645, 469] width 1192 height 618
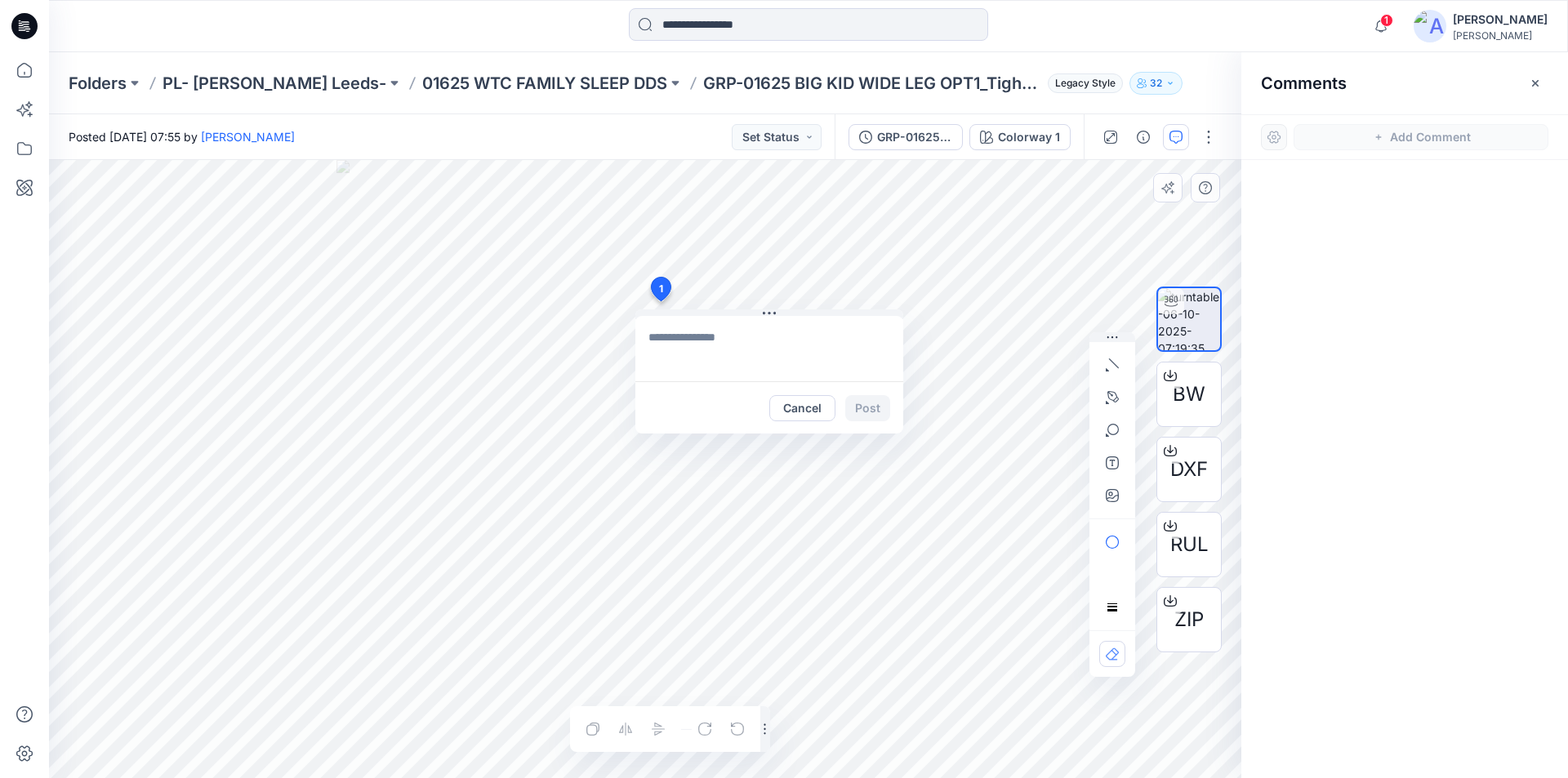
type textarea "**********"
click at [867, 405] on button "Post" at bounding box center [867, 408] width 45 height 26
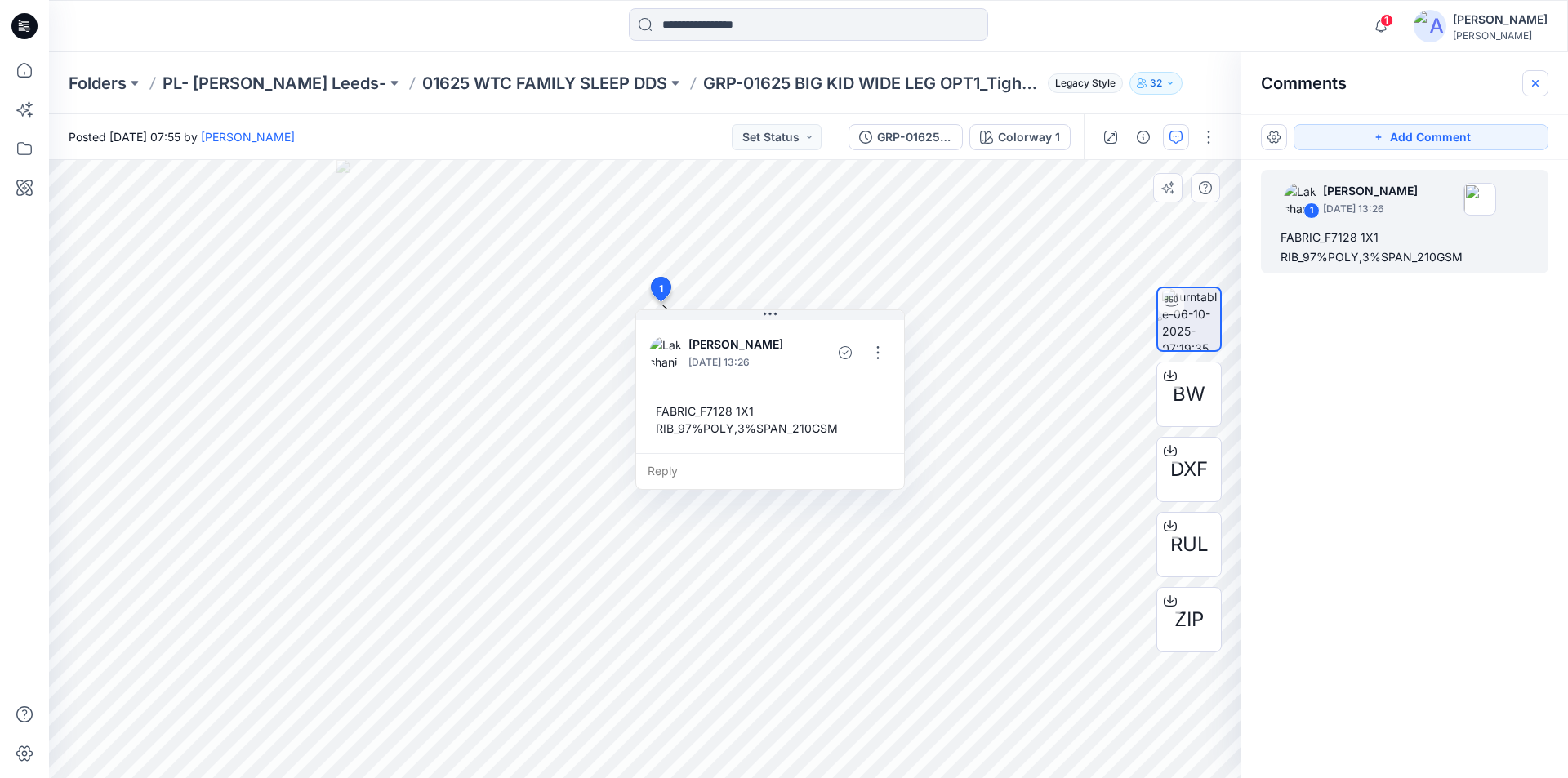
click at [1540, 82] on icon "button" at bounding box center [1534, 83] width 13 height 13
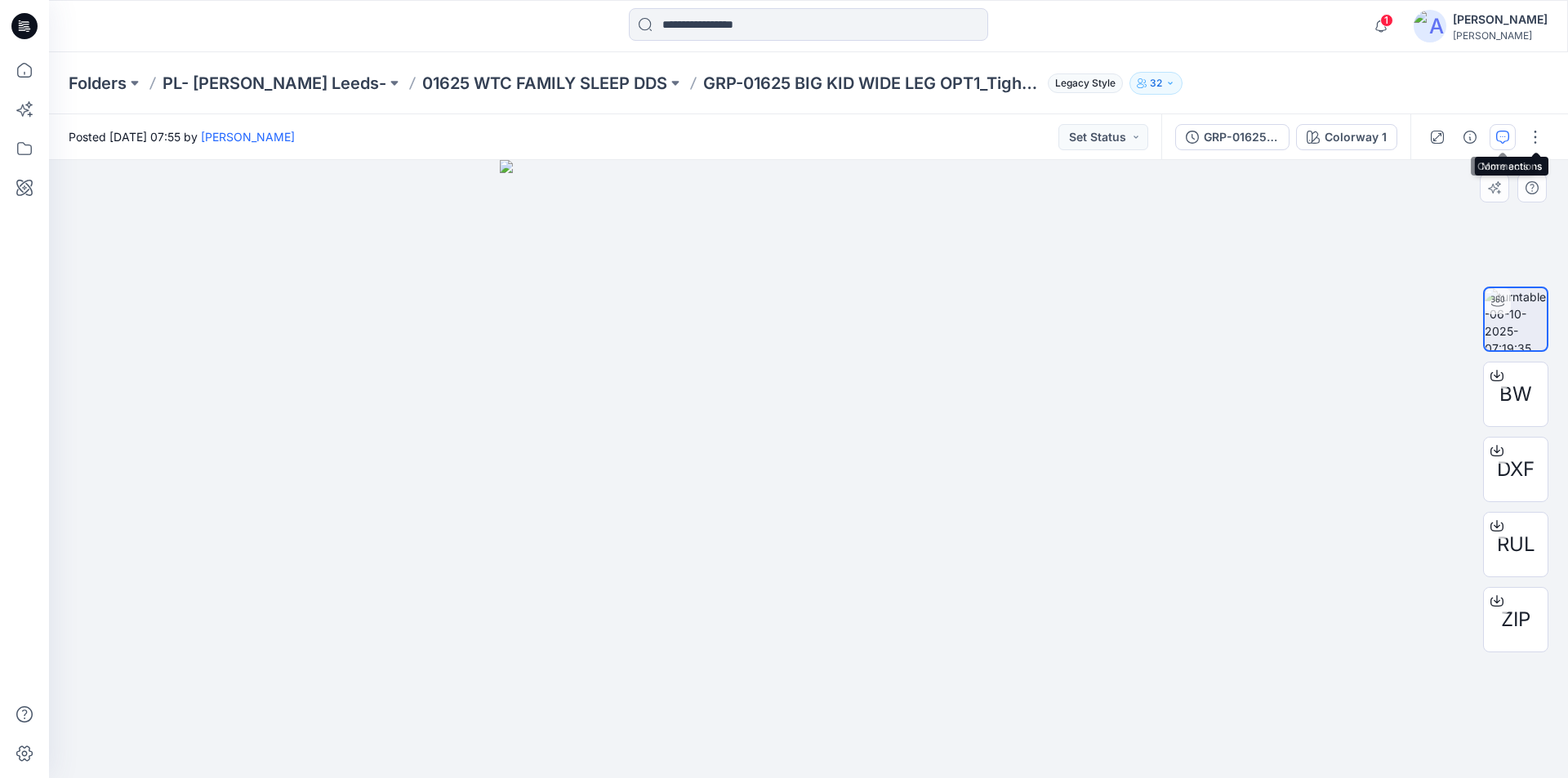
click at [1503, 133] on icon "button" at bounding box center [1502, 137] width 13 height 13
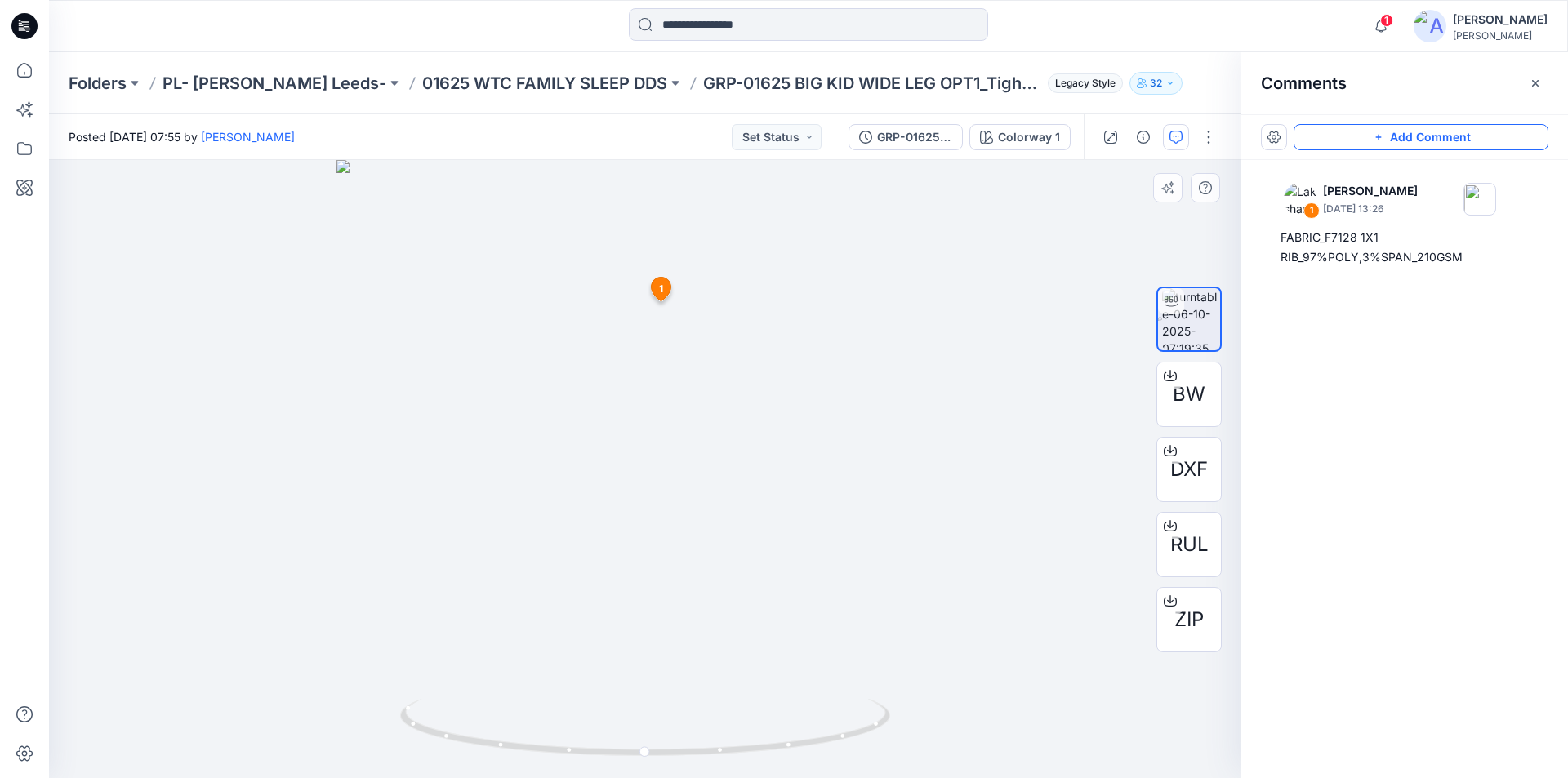
click at [1419, 139] on button "Add Comment" at bounding box center [1420, 137] width 254 height 26
click at [657, 372] on div "2 1 Lakshani Silva October 06, 2025 13:26 FABRIC_F7128 1X1 RIB_97%POLY,3%SPAN_2…" at bounding box center [645, 469] width 1192 height 618
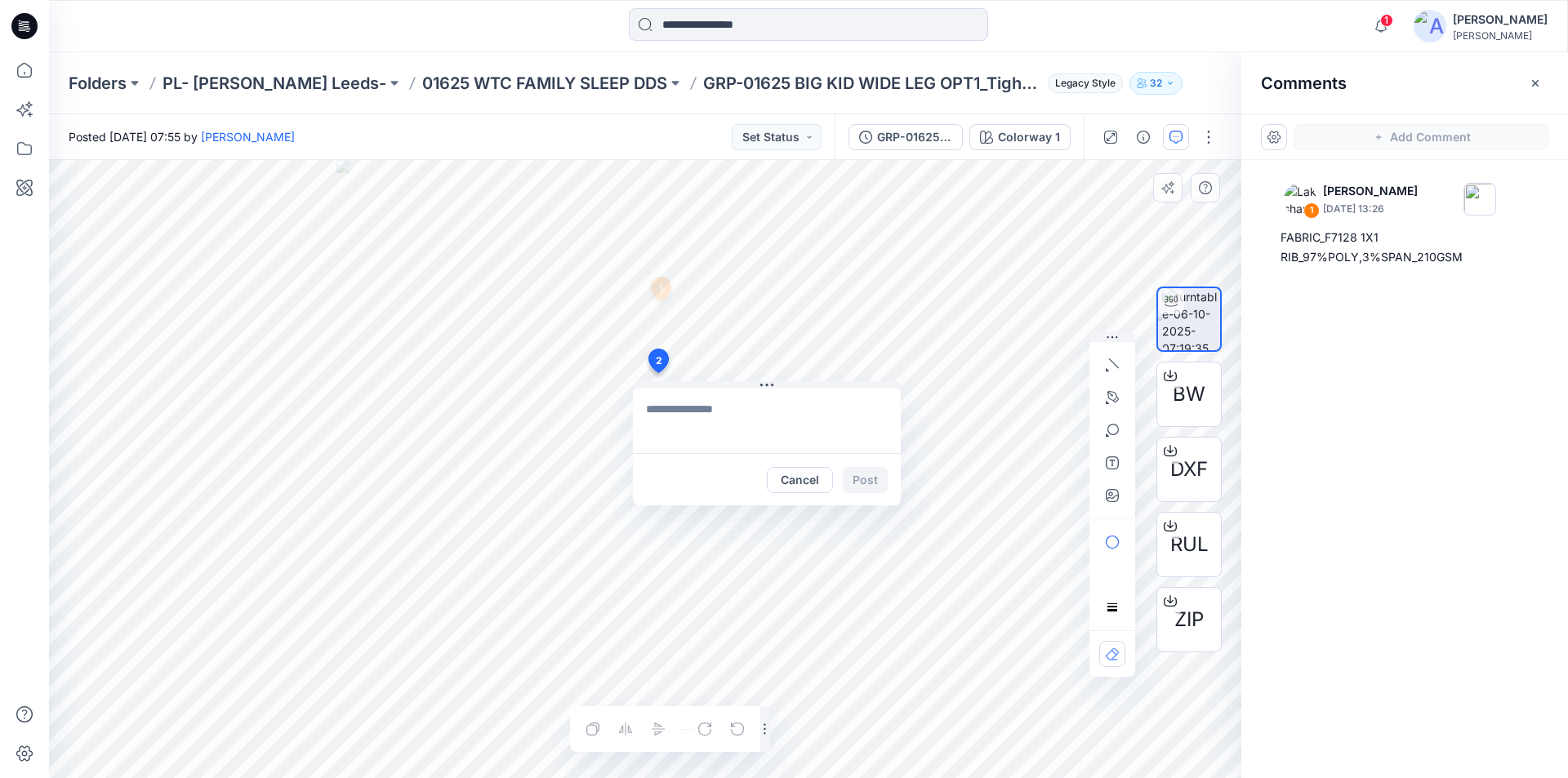
click at [693, 413] on textarea at bounding box center [766, 420] width 268 height 65
paste textarea "**********"
type textarea "**********"
click at [866, 482] on button "Post" at bounding box center [865, 480] width 45 height 26
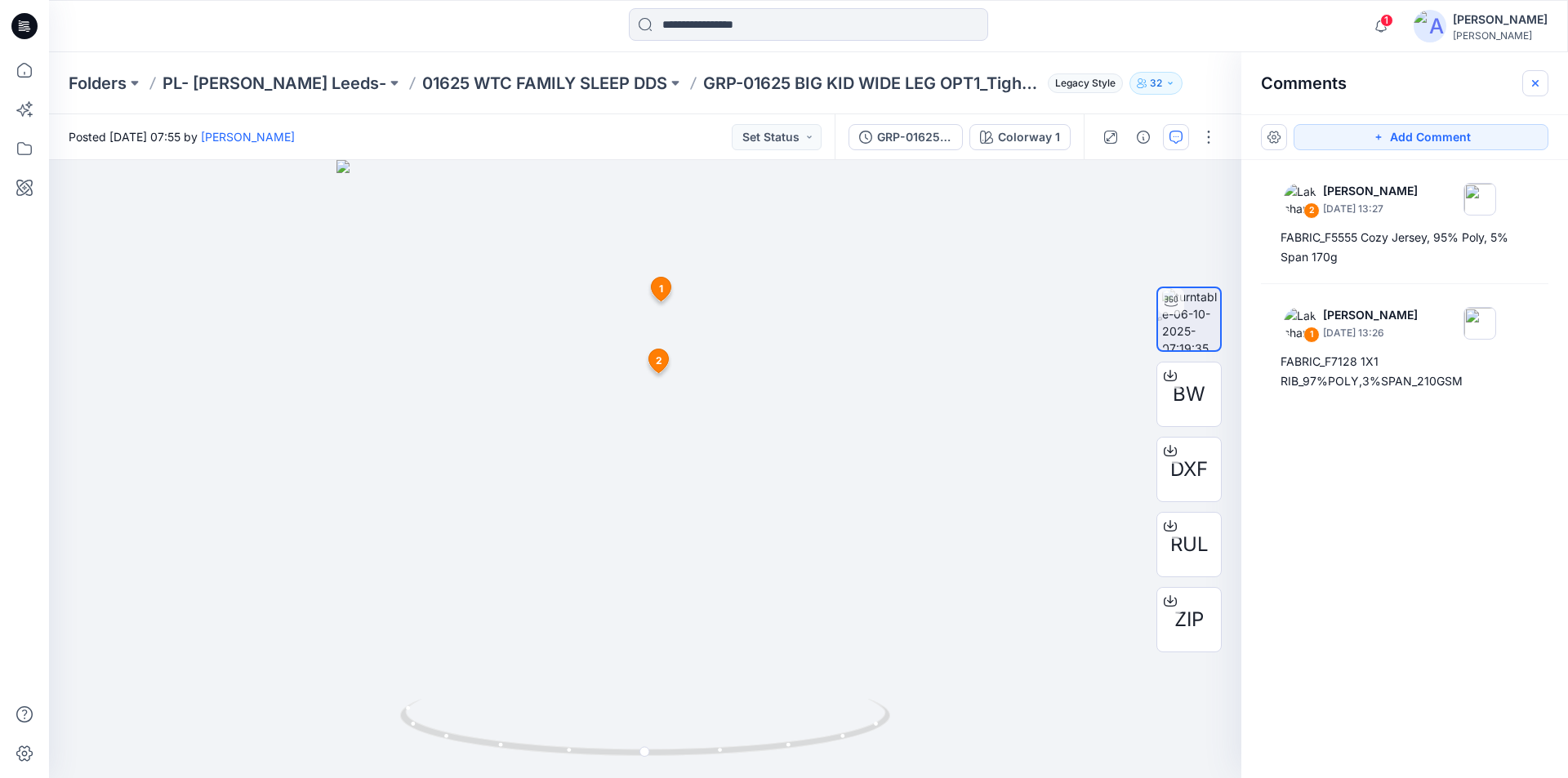
click at [1526, 82] on button "button" at bounding box center [1534, 83] width 26 height 26
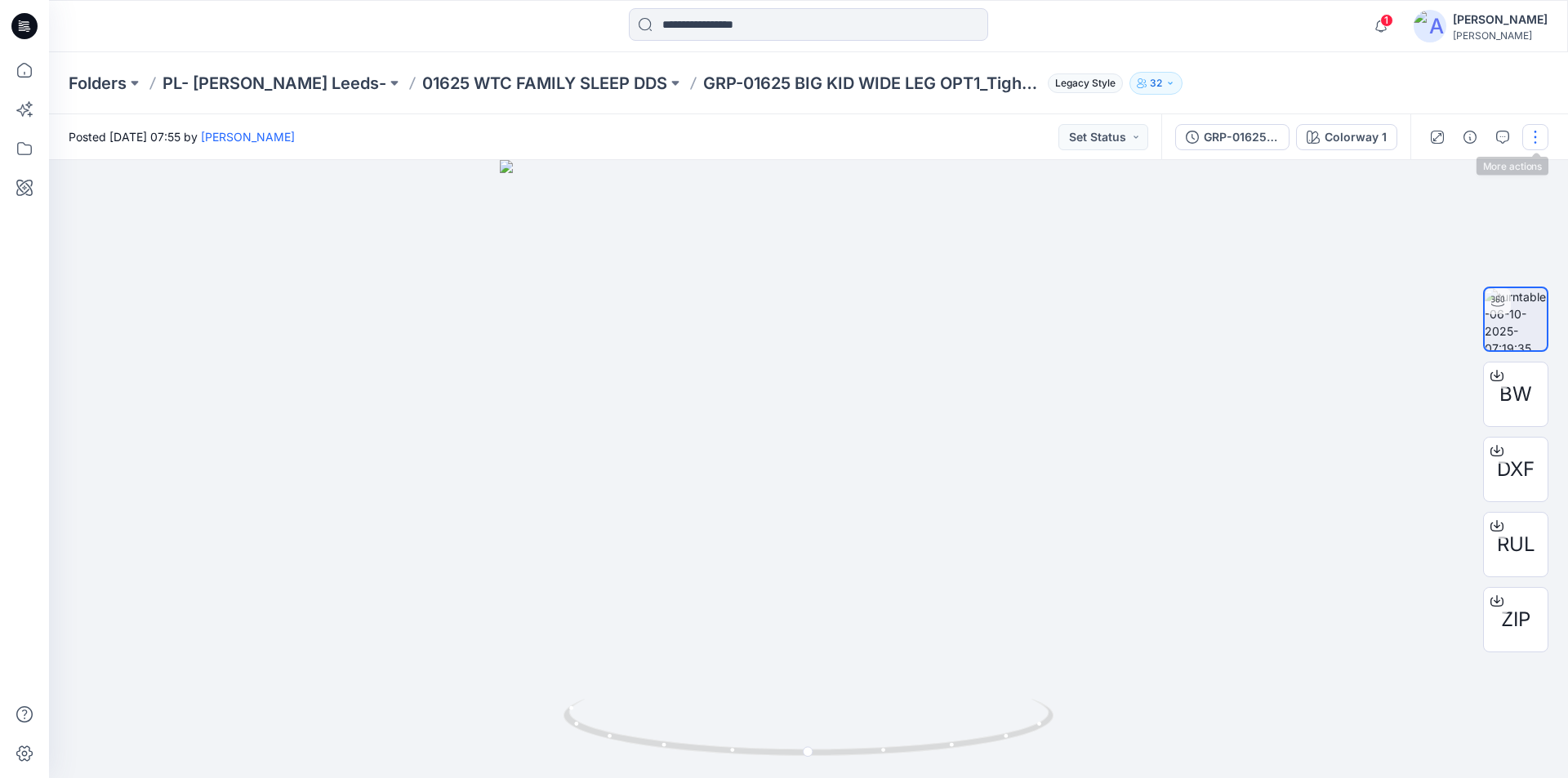
click at [1532, 130] on button "button" at bounding box center [1534, 137] width 26 height 26
click at [1421, 172] on p "Edit" at bounding box center [1431, 175] width 21 height 17
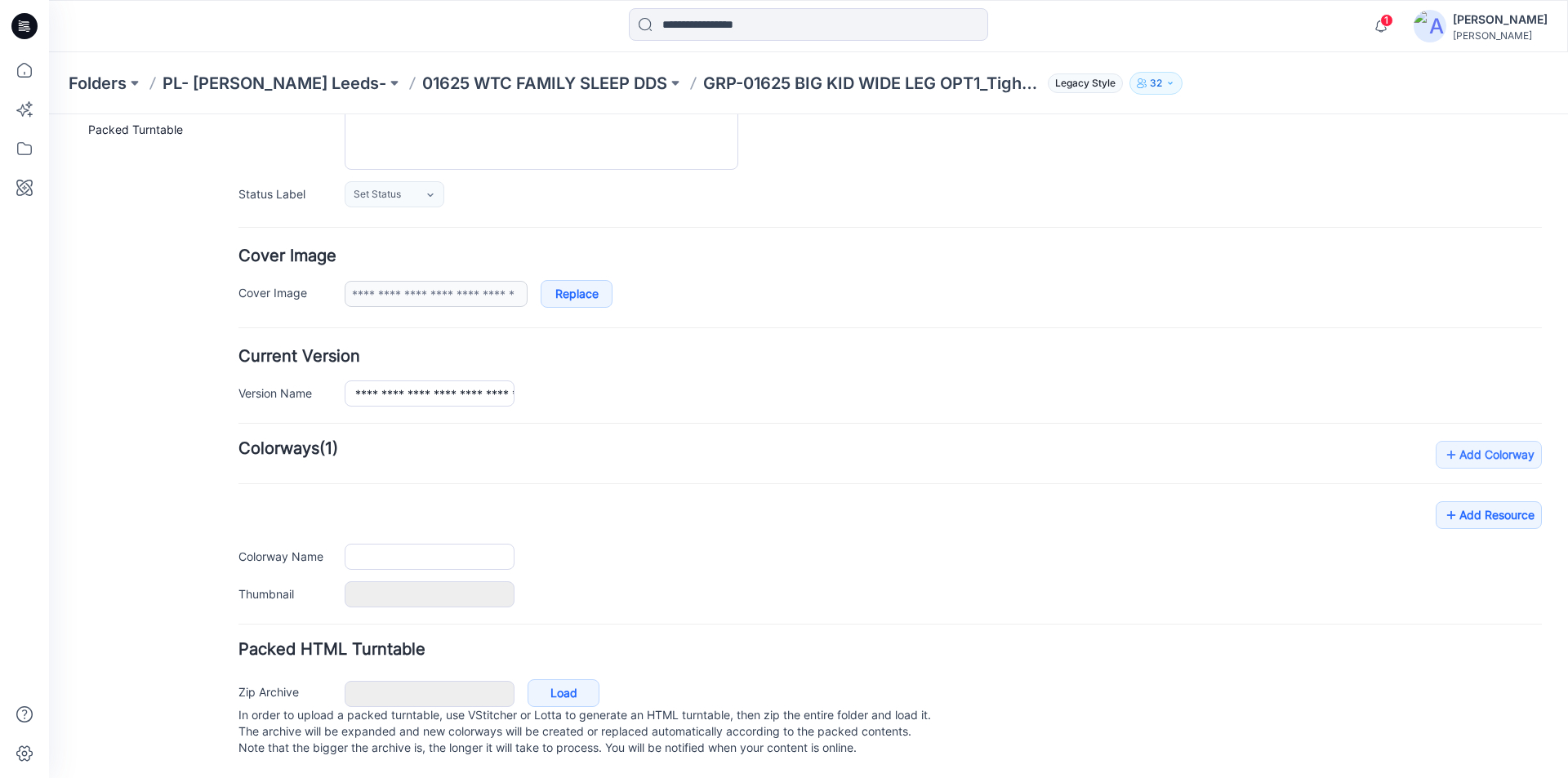
type input "**********"
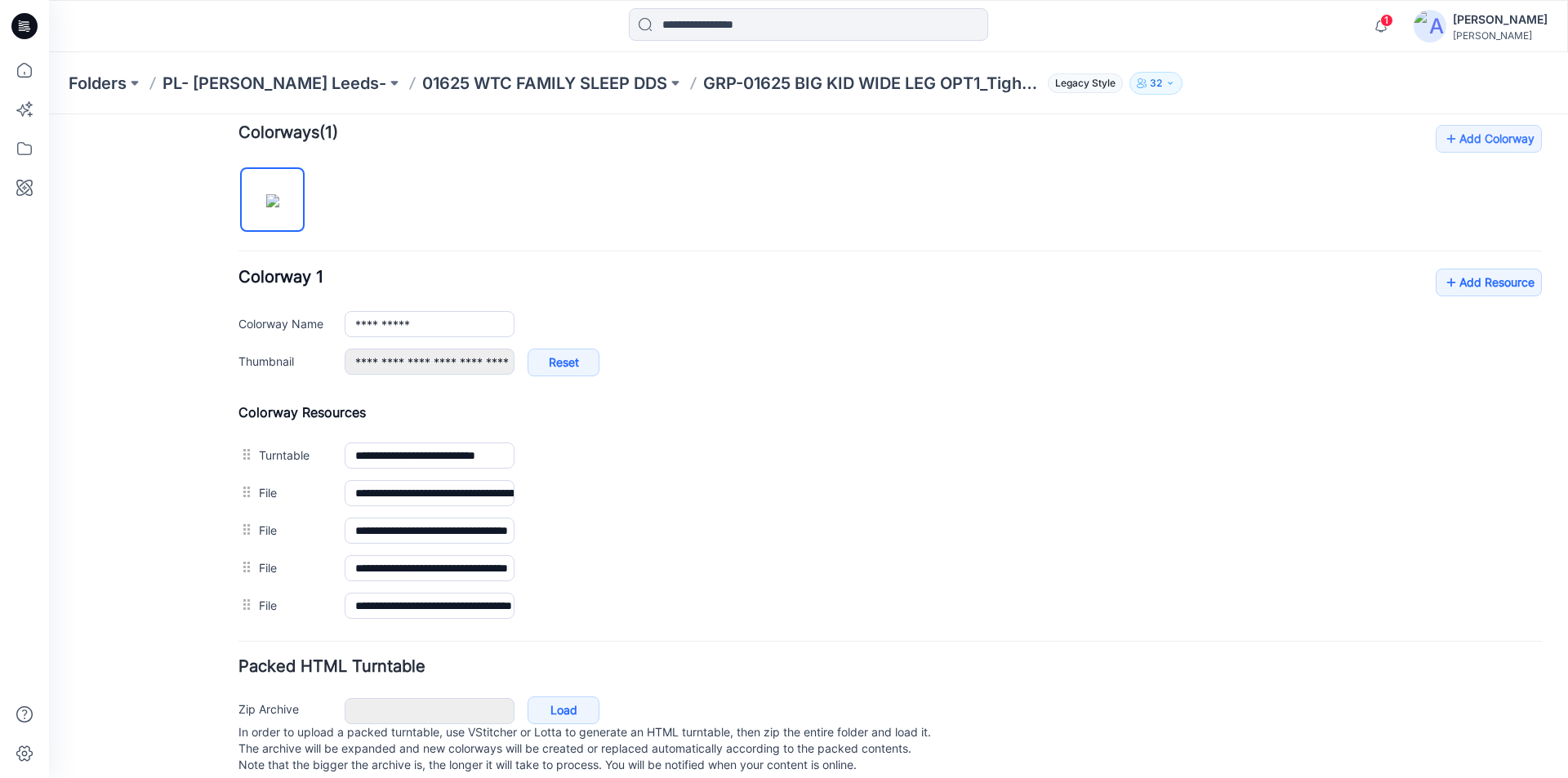
scroll to position [533, 0]
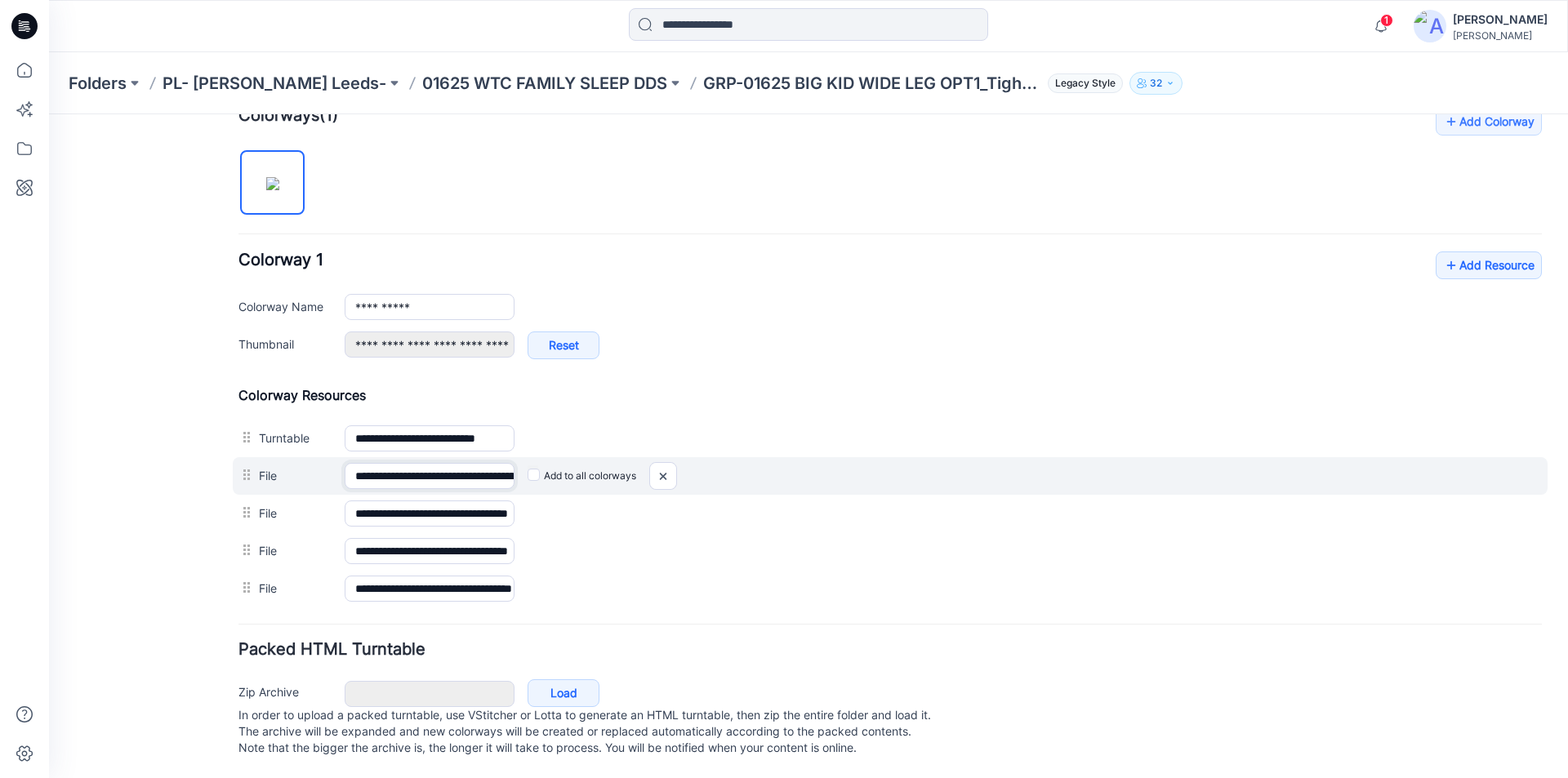
click at [487, 463] on input "**********" at bounding box center [430, 476] width 170 height 26
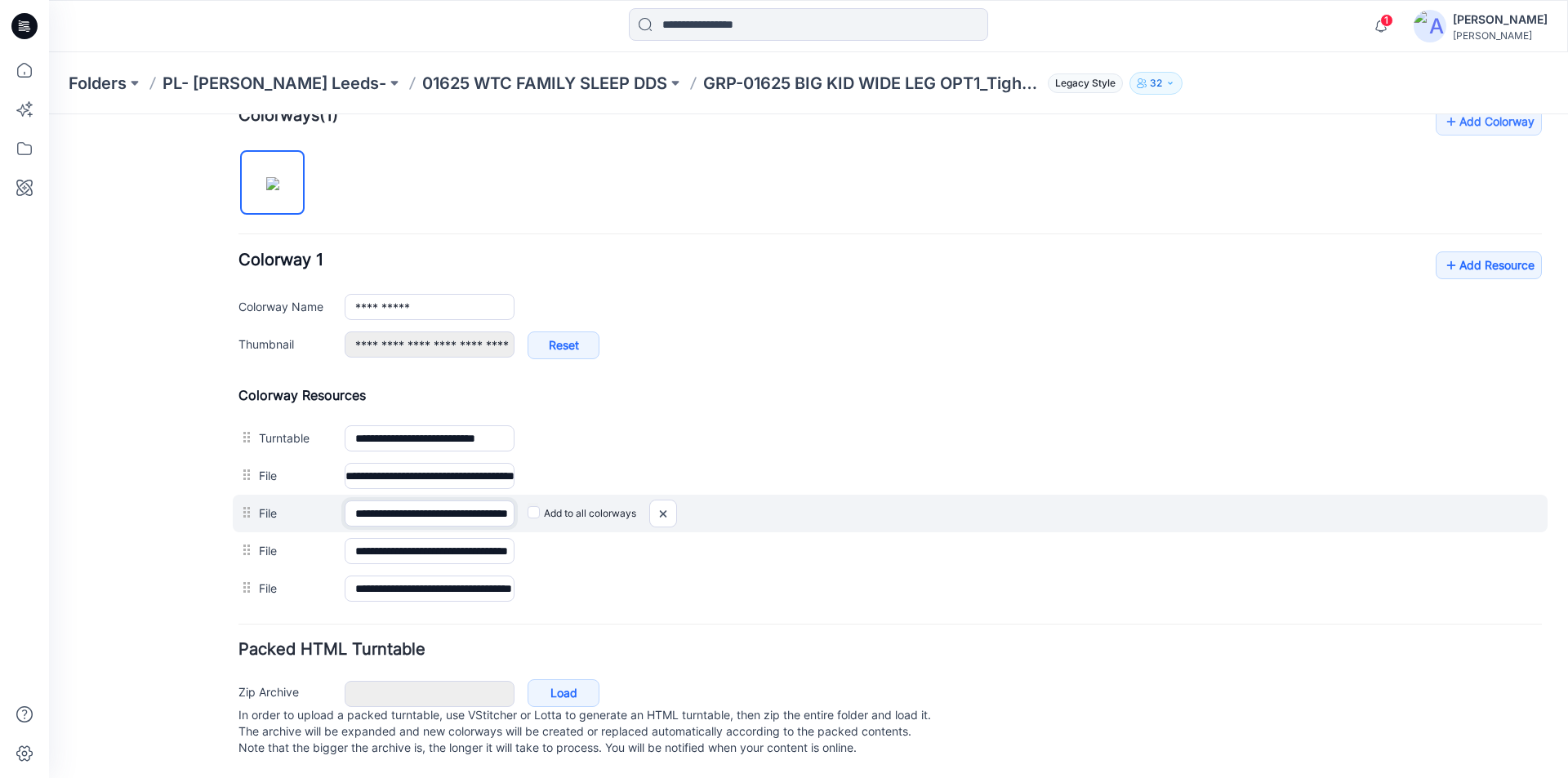
click at [397, 500] on input "**********" at bounding box center [430, 513] width 170 height 26
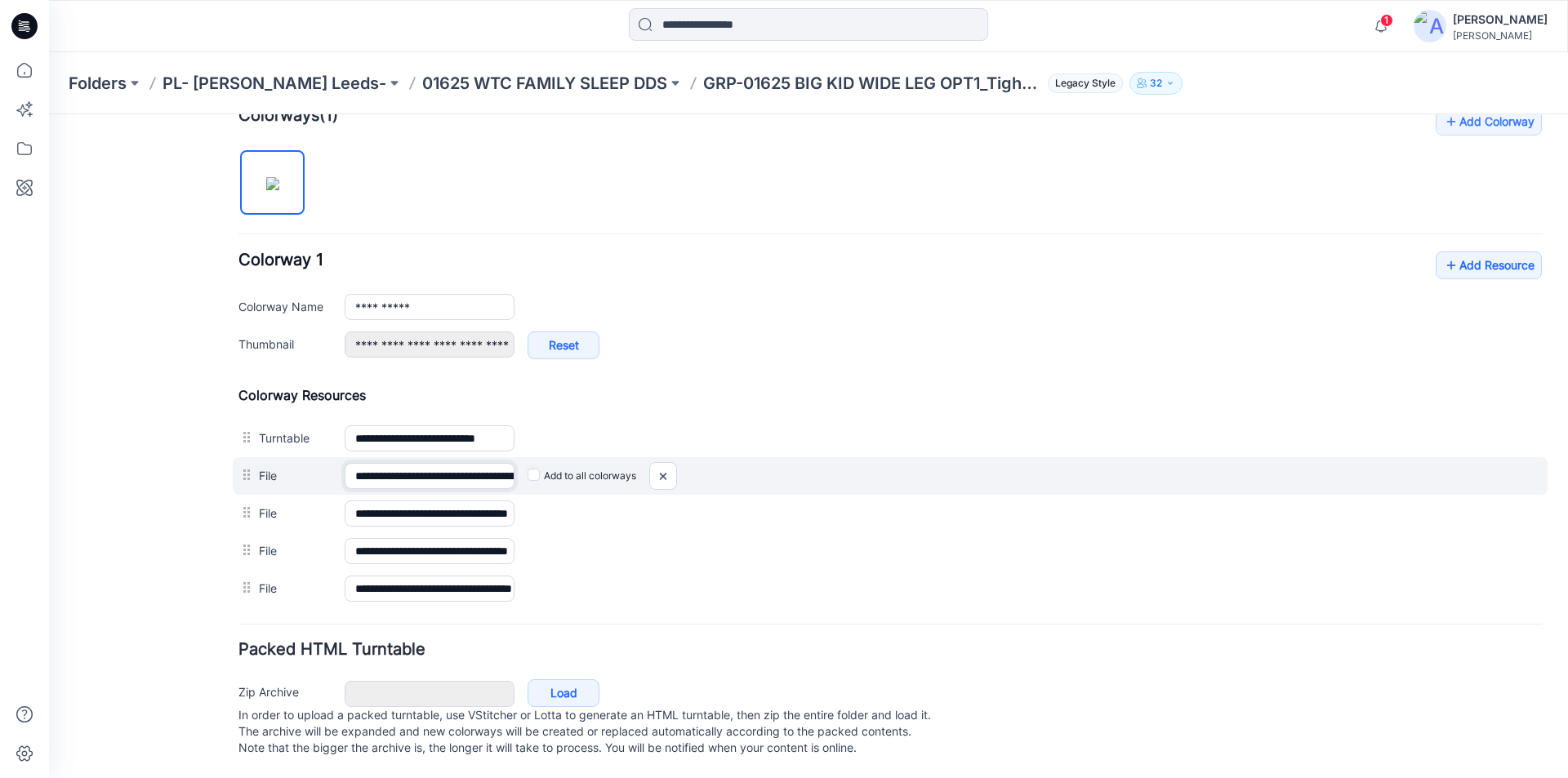
click at [416, 463] on input "**********" at bounding box center [430, 476] width 170 height 26
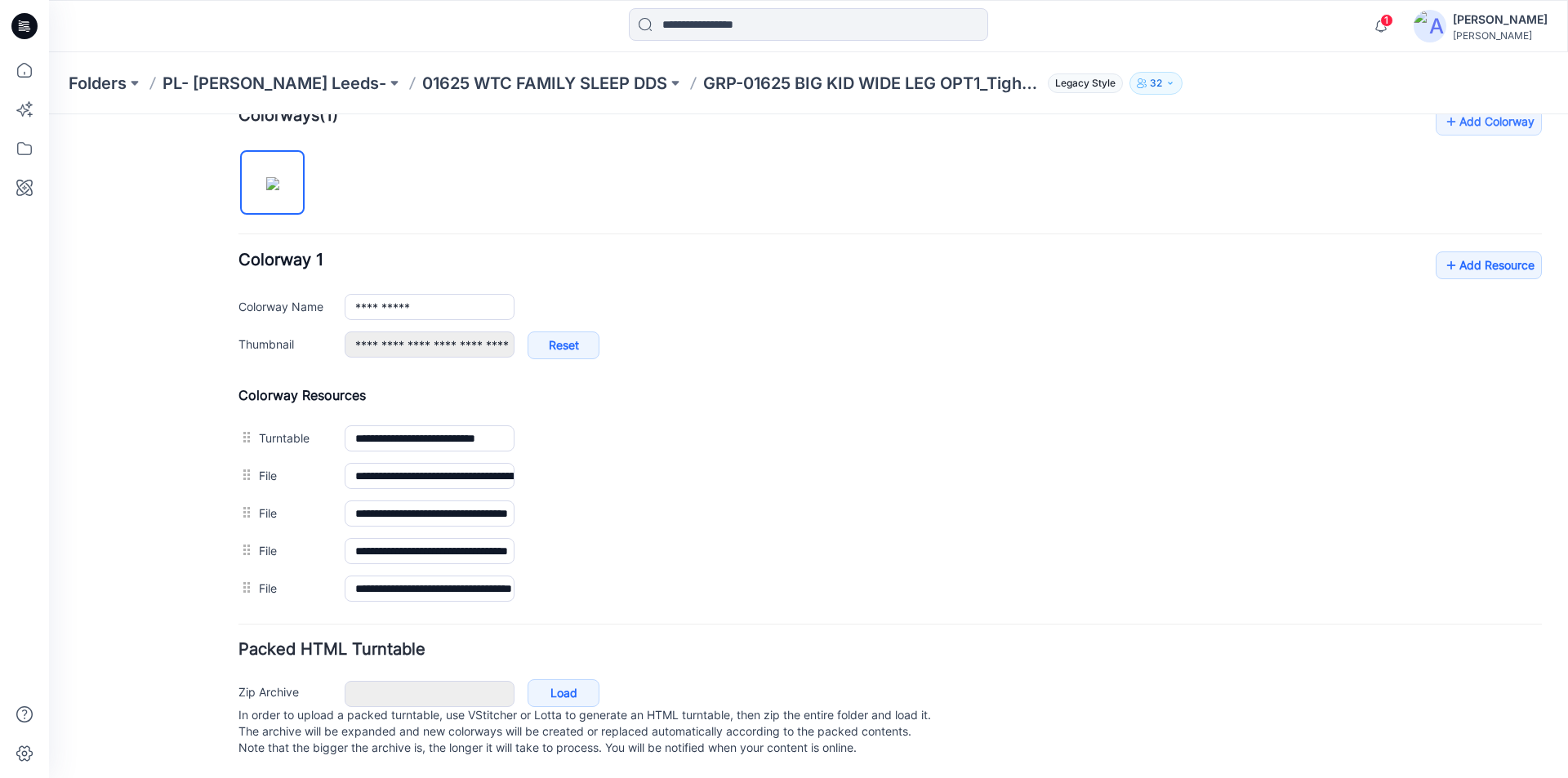
click at [892, 186] on div "**********" at bounding box center [890, 358] width 1303 height 499
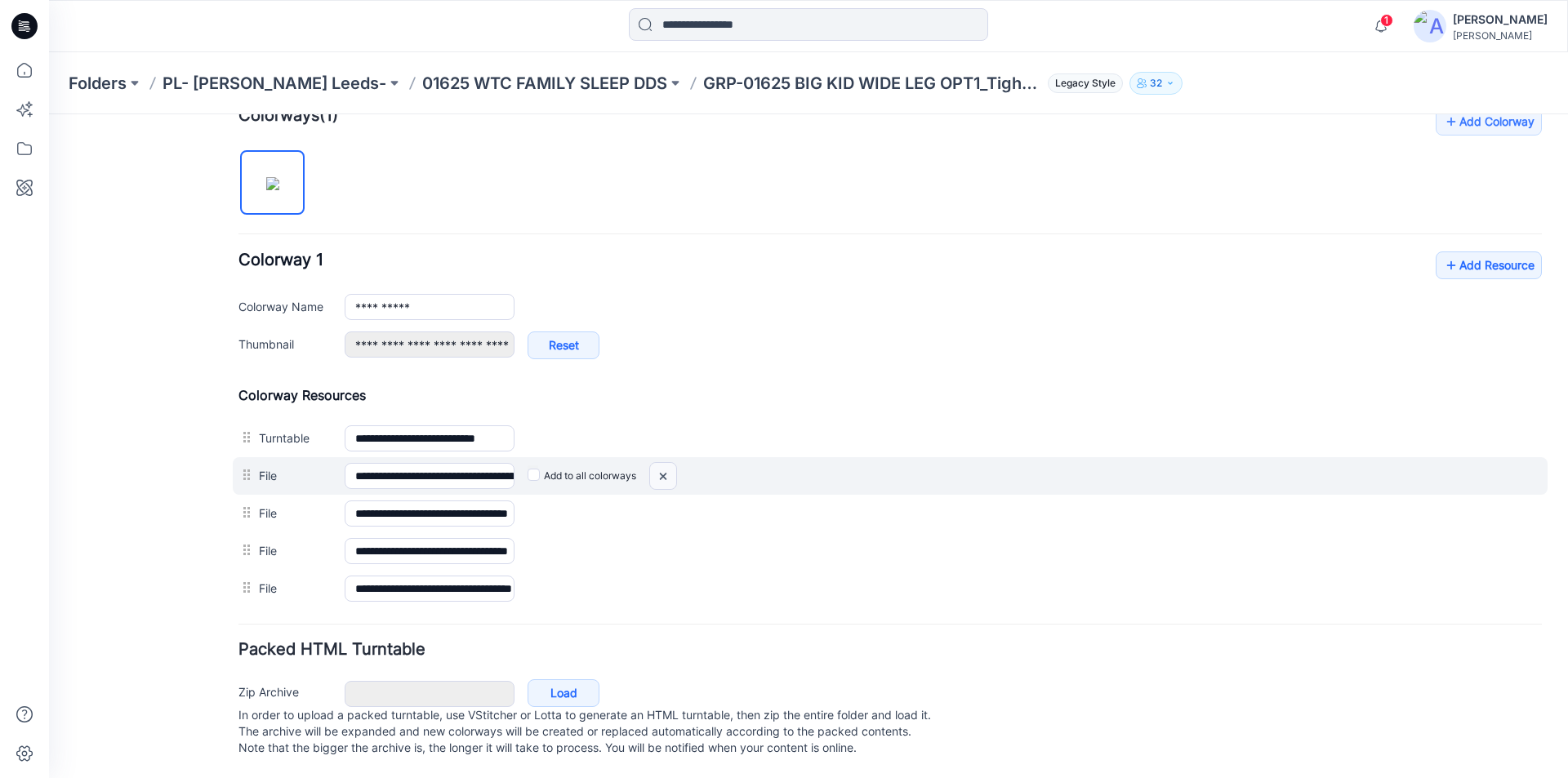
click at [667, 463] on img at bounding box center [663, 476] width 26 height 27
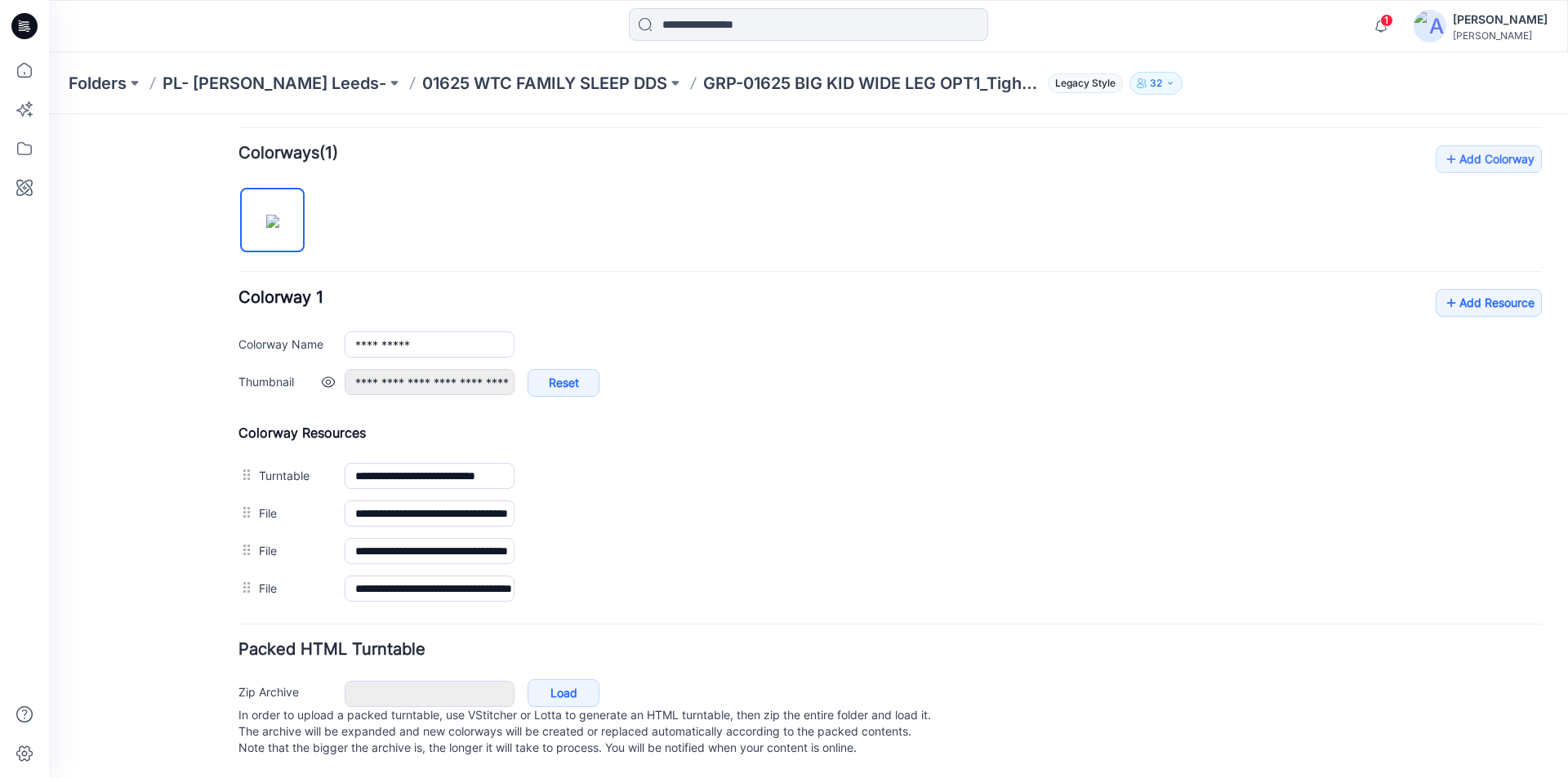
scroll to position [496, 0]
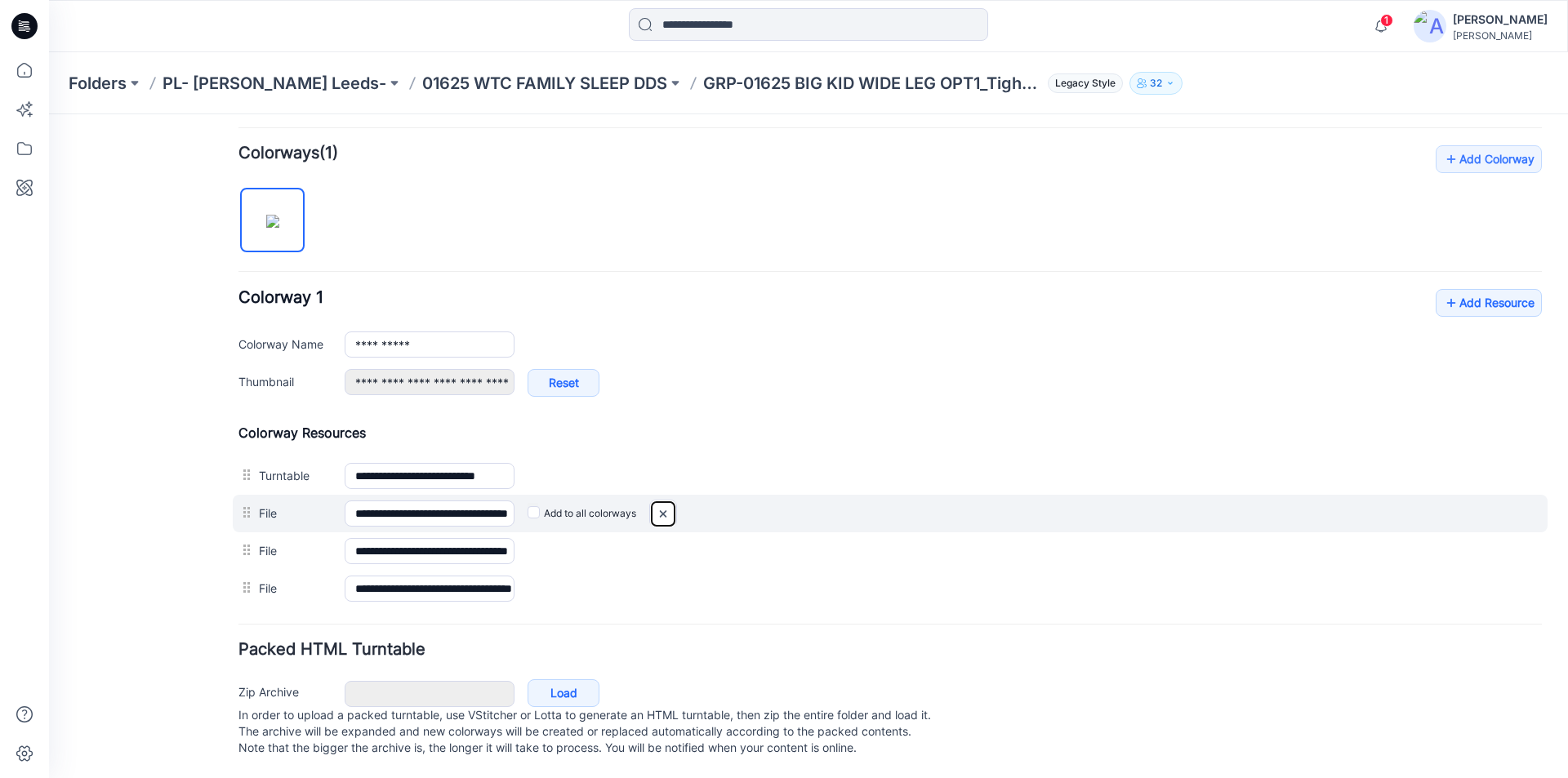
drag, startPoint x: 896, startPoint y: 212, endPoint x: 668, endPoint y: 496, distance: 364.2
click at [668, 500] on img at bounding box center [663, 513] width 26 height 27
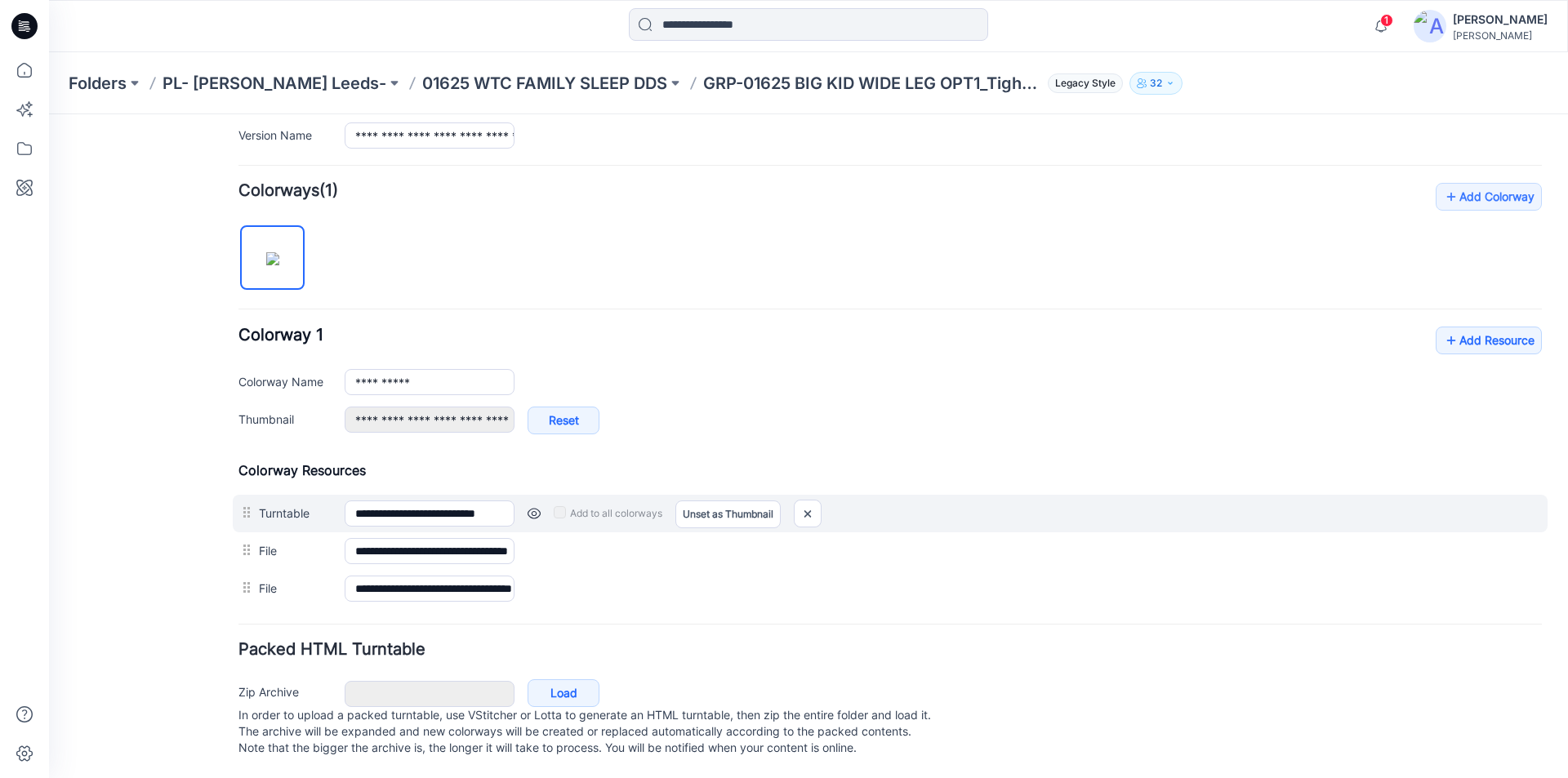
scroll to position [457, 0]
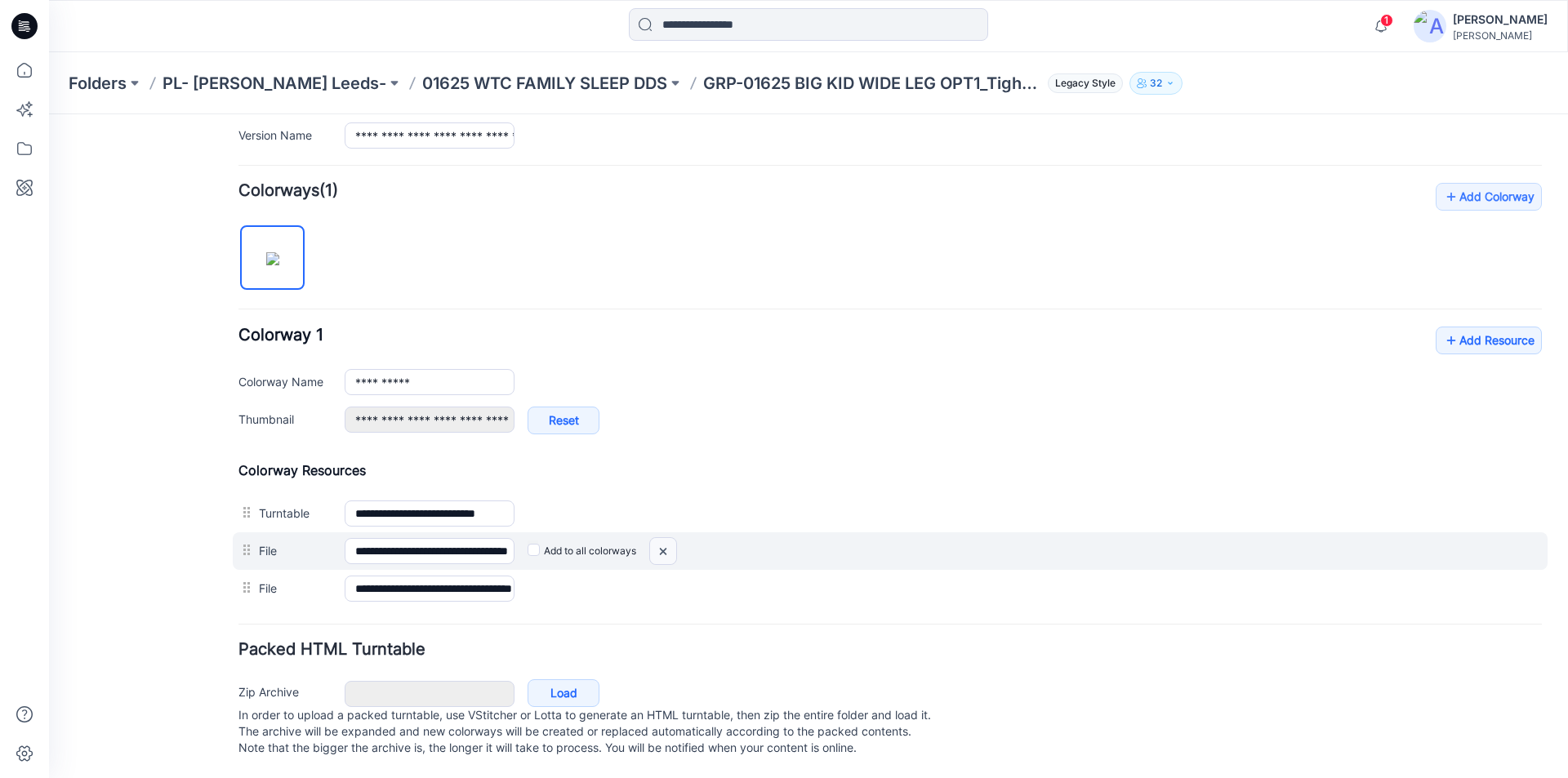
drag, startPoint x: 673, startPoint y: 534, endPoint x: 893, endPoint y: 210, distance: 391.6
click at [673, 538] on img at bounding box center [663, 551] width 26 height 27
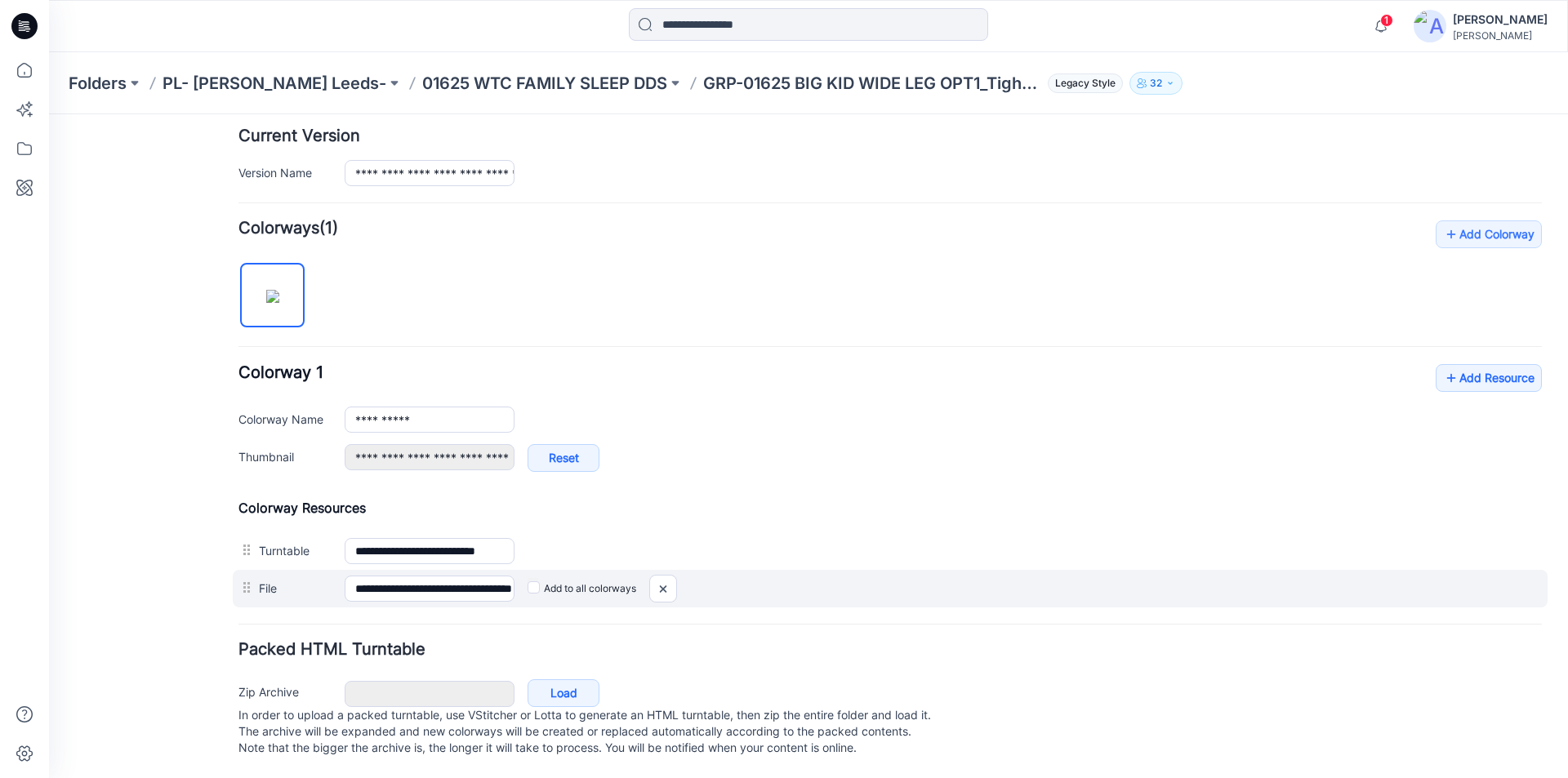
scroll to position [420, 0]
click at [658, 575] on img at bounding box center [663, 588] width 26 height 27
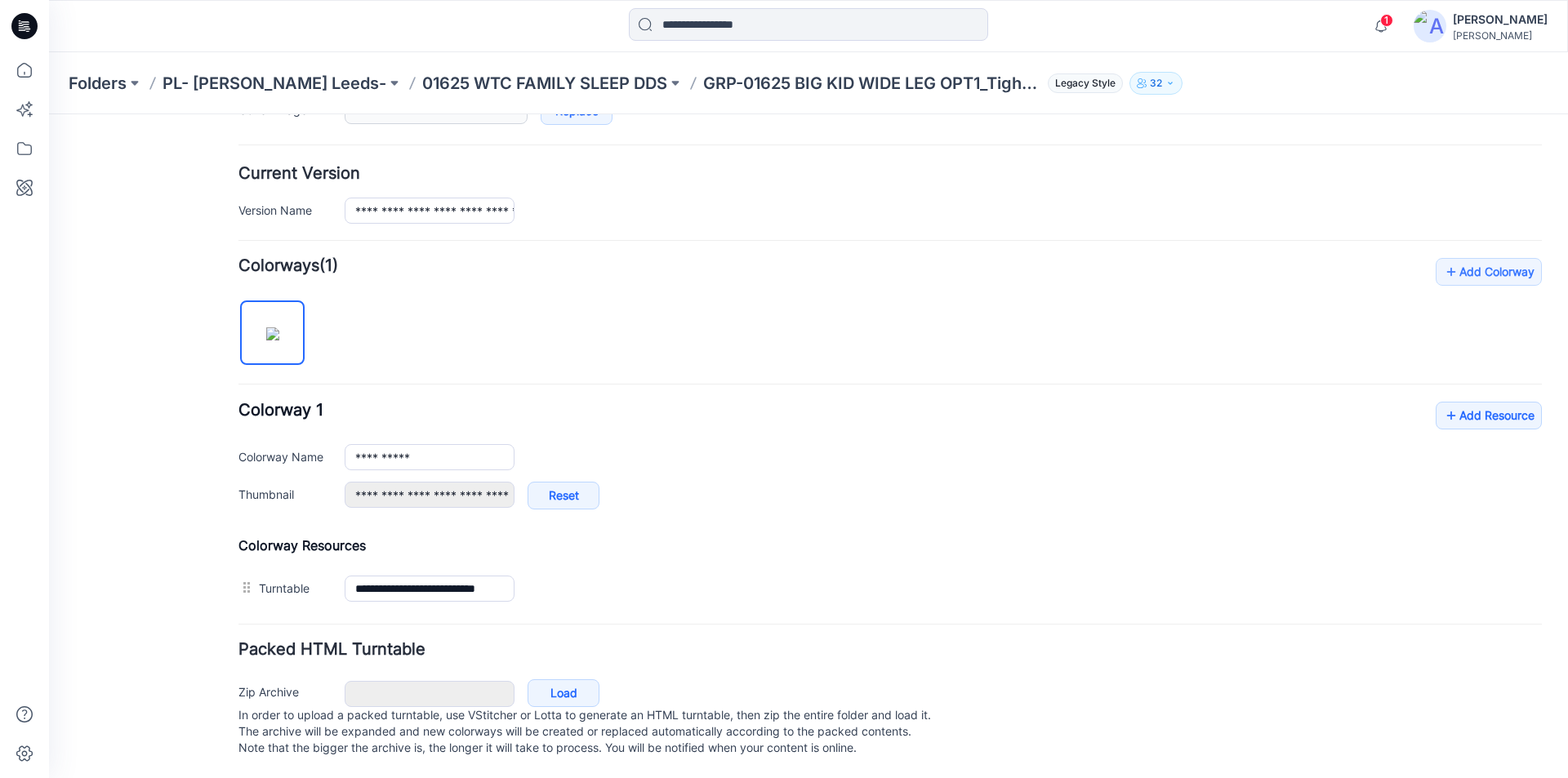
scroll to position [383, 0]
click at [1467, 402] on link "Add Resource" at bounding box center [1489, 416] width 106 height 28
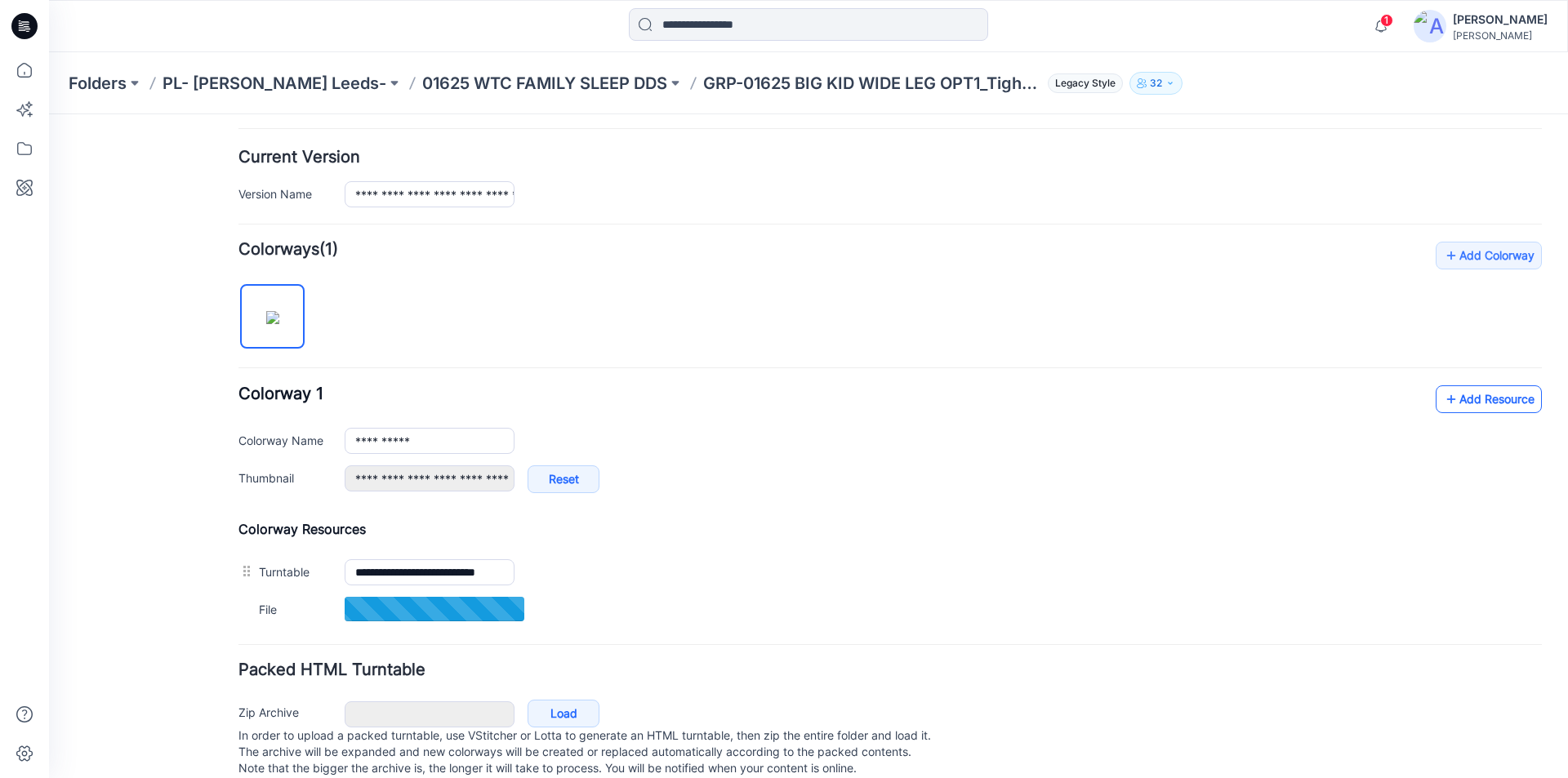
click at [1449, 396] on link "Add Resource" at bounding box center [1489, 399] width 106 height 28
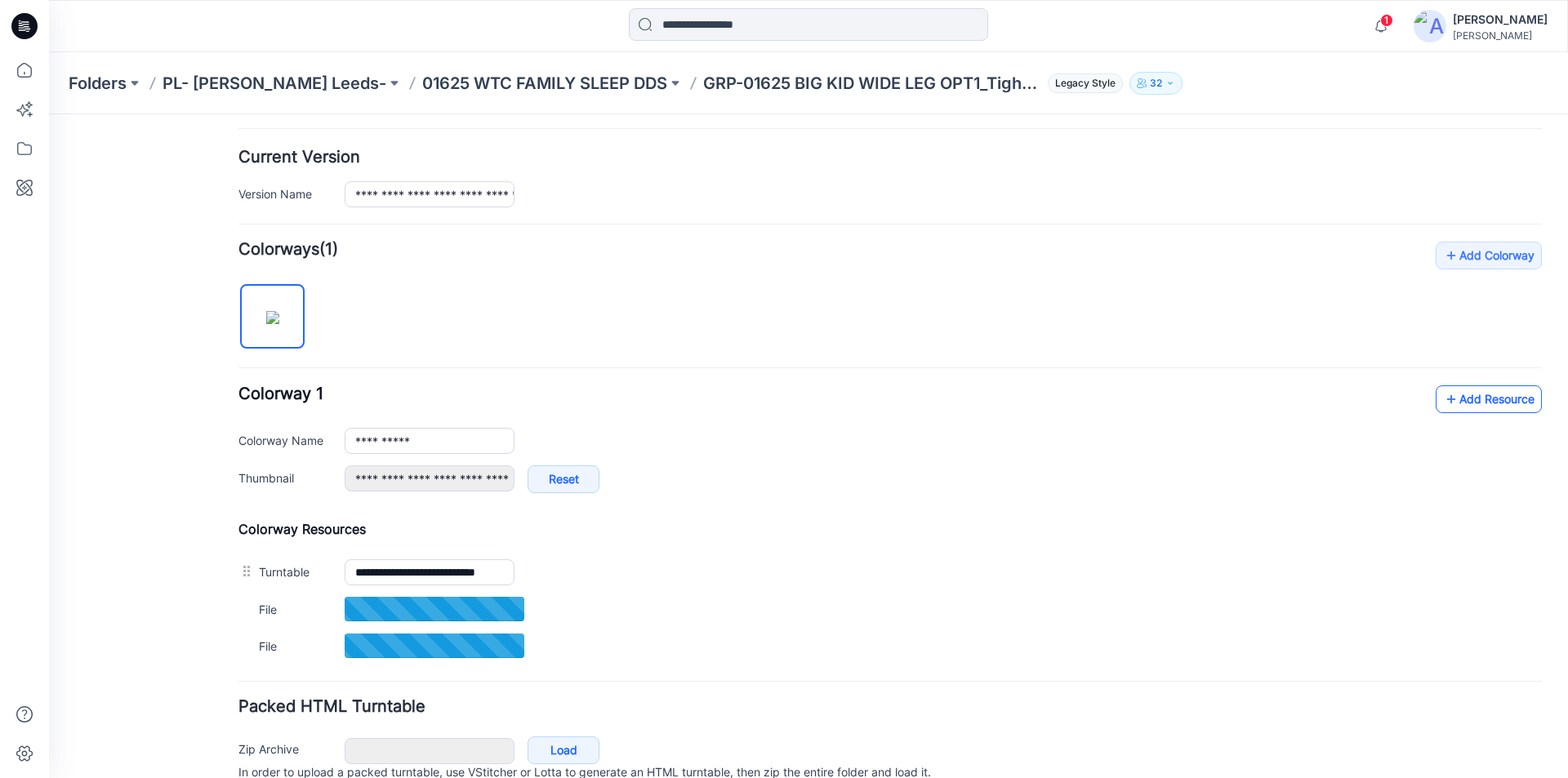
click at [1482, 398] on link "Add Resource" at bounding box center [1489, 399] width 106 height 28
click at [1443, 402] on icon at bounding box center [1451, 399] width 17 height 26
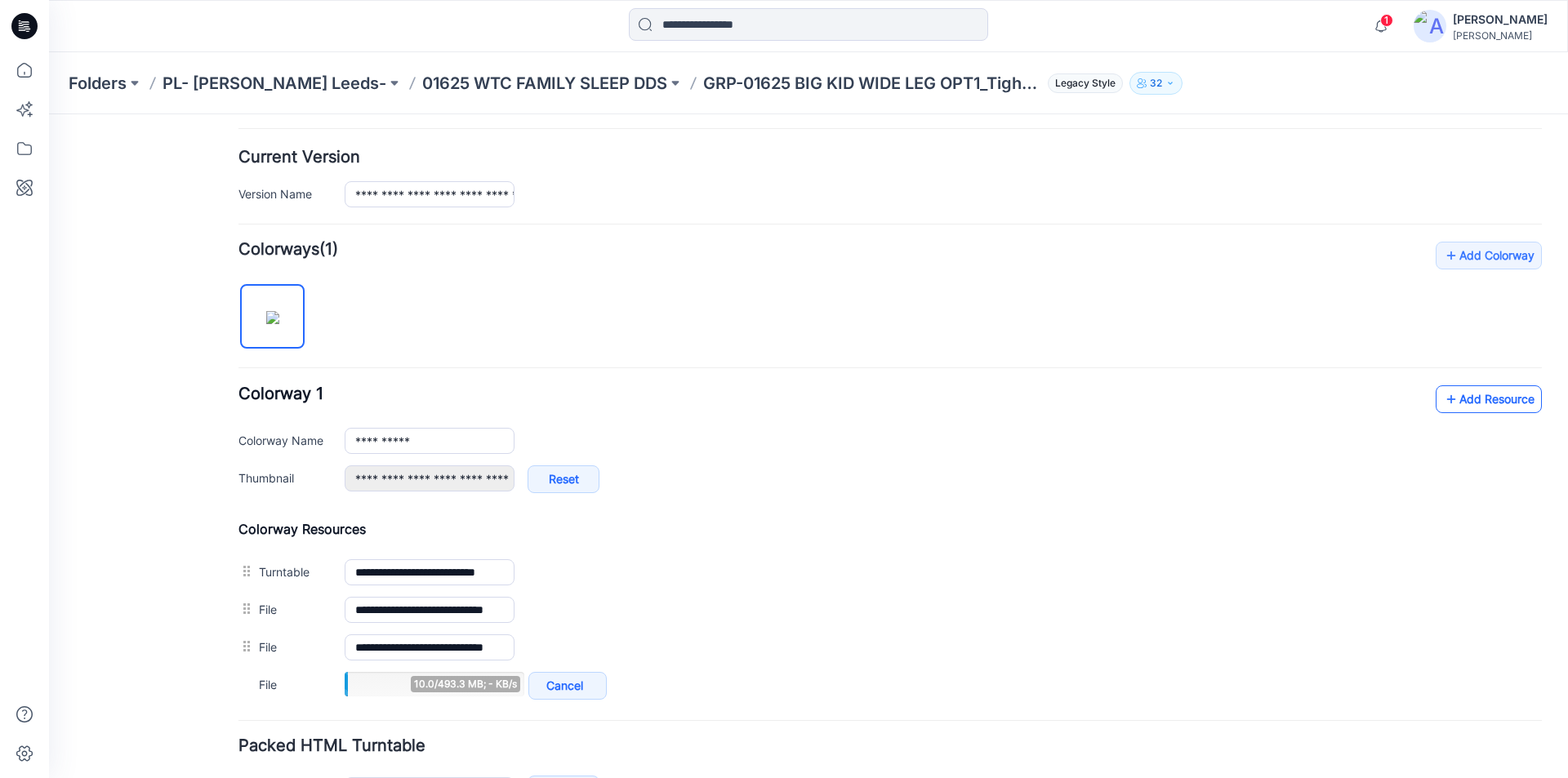
click at [1445, 389] on icon at bounding box center [1451, 399] width 17 height 26
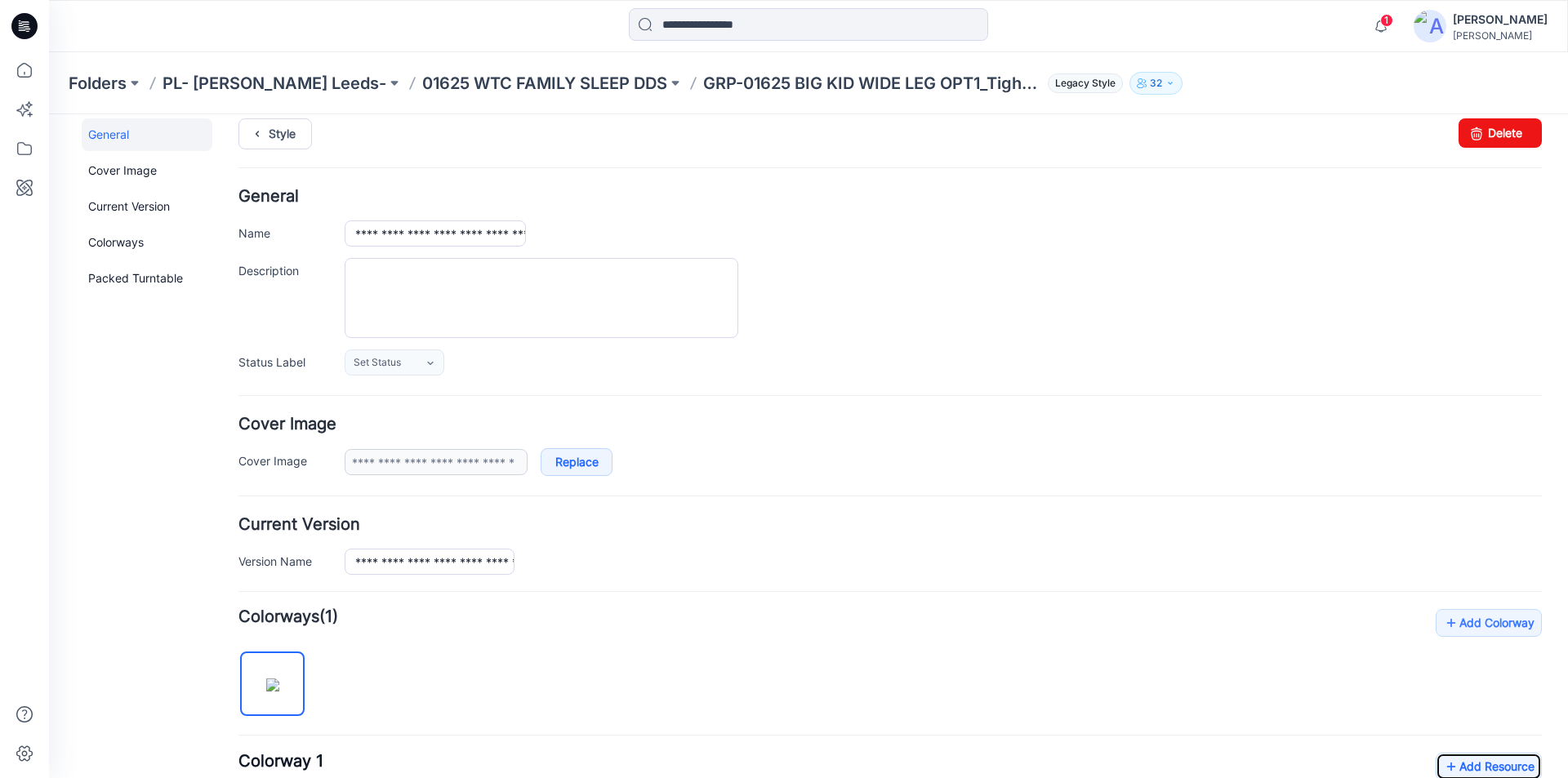
scroll to position [0, 0]
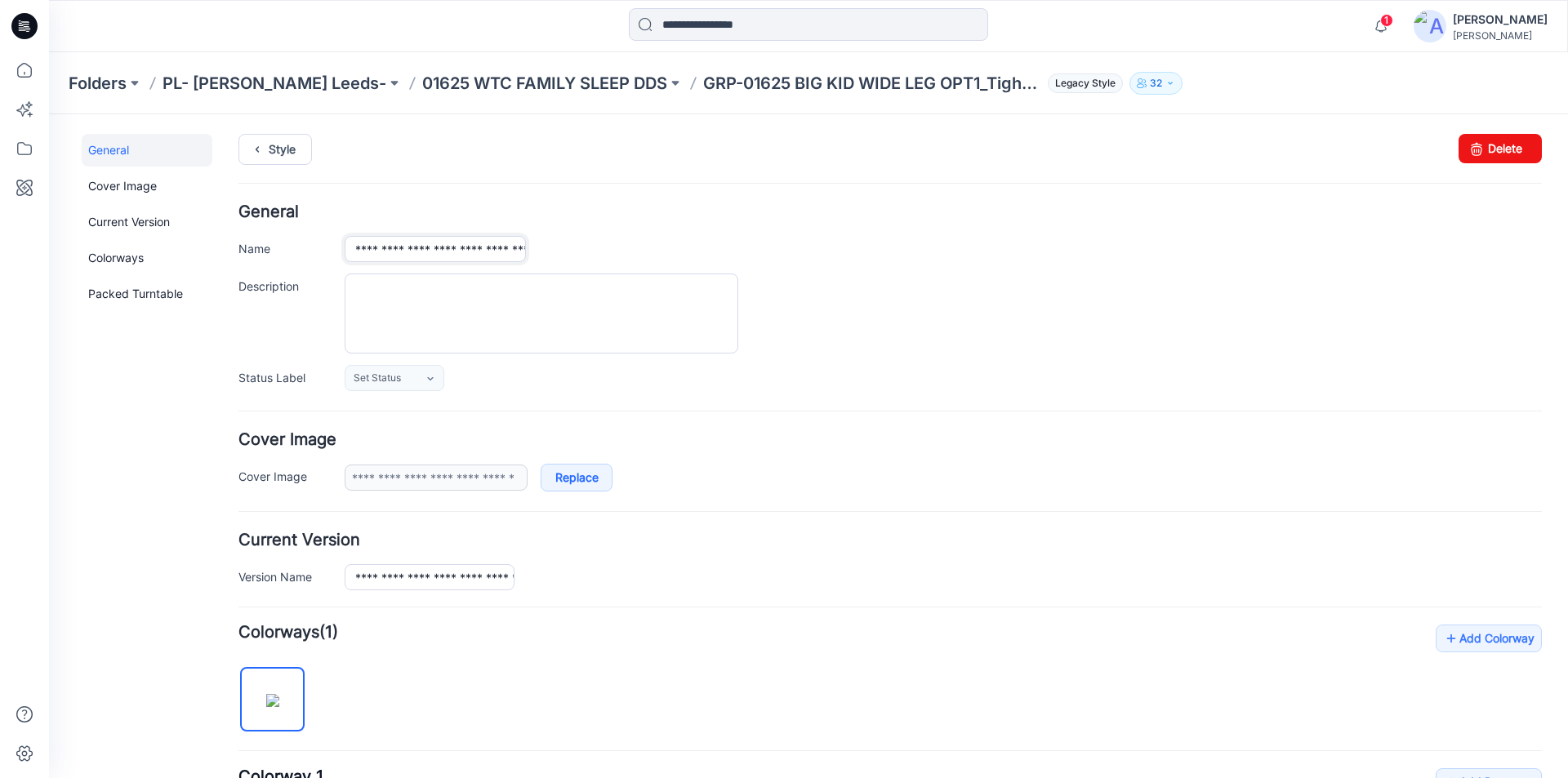
click at [413, 246] on input "**********" at bounding box center [435, 249] width 181 height 26
type input "**********"
click at [437, 189] on div "Style Changes Saved Delete" at bounding box center [890, 169] width 1303 height 70
click at [416, 576] on input "**********" at bounding box center [430, 577] width 170 height 26
type input "**********"
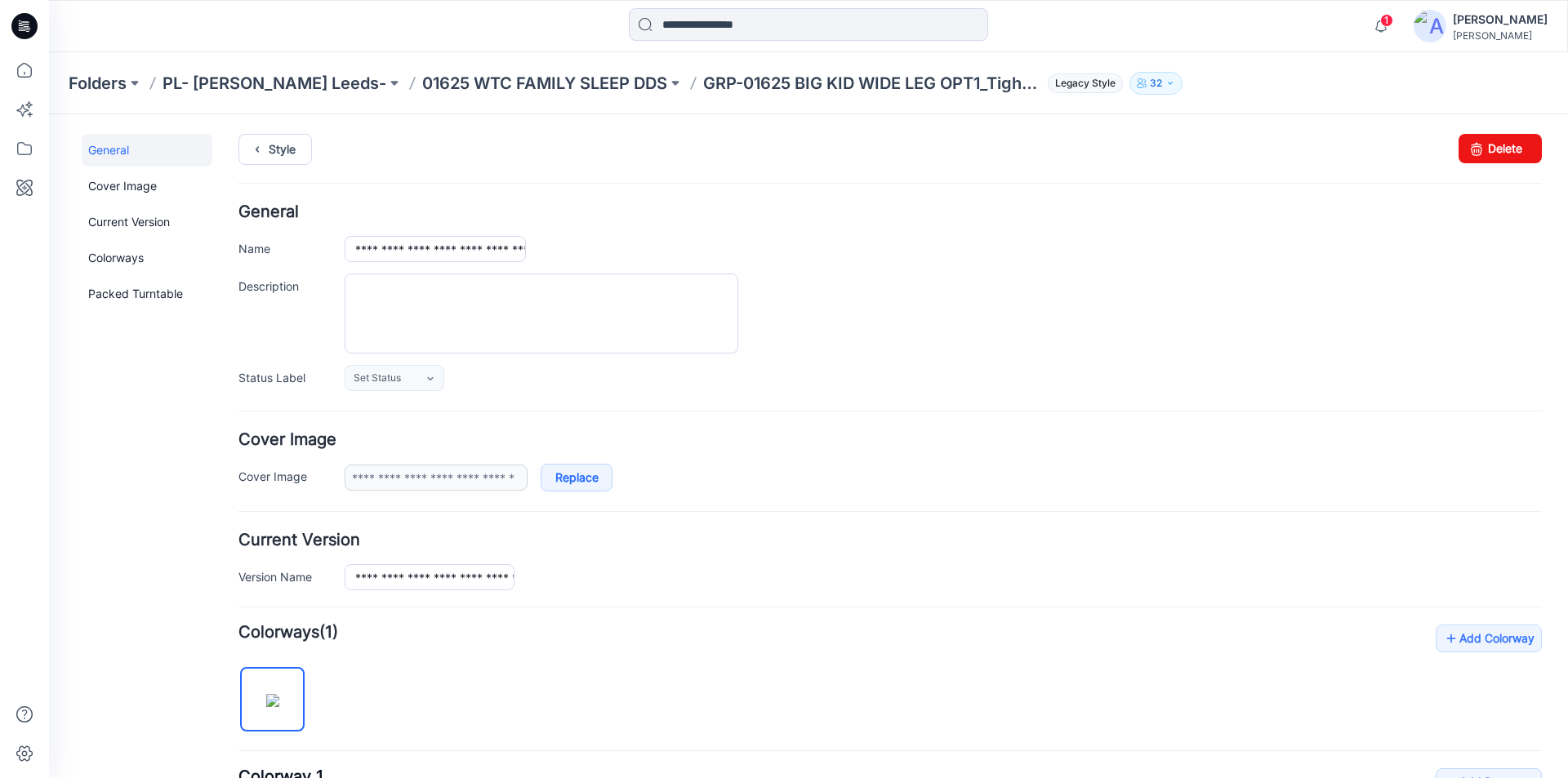
click at [511, 148] on ul "Style" at bounding box center [890, 149] width 1303 height 30
click at [242, 143] on link "Style" at bounding box center [275, 149] width 74 height 31
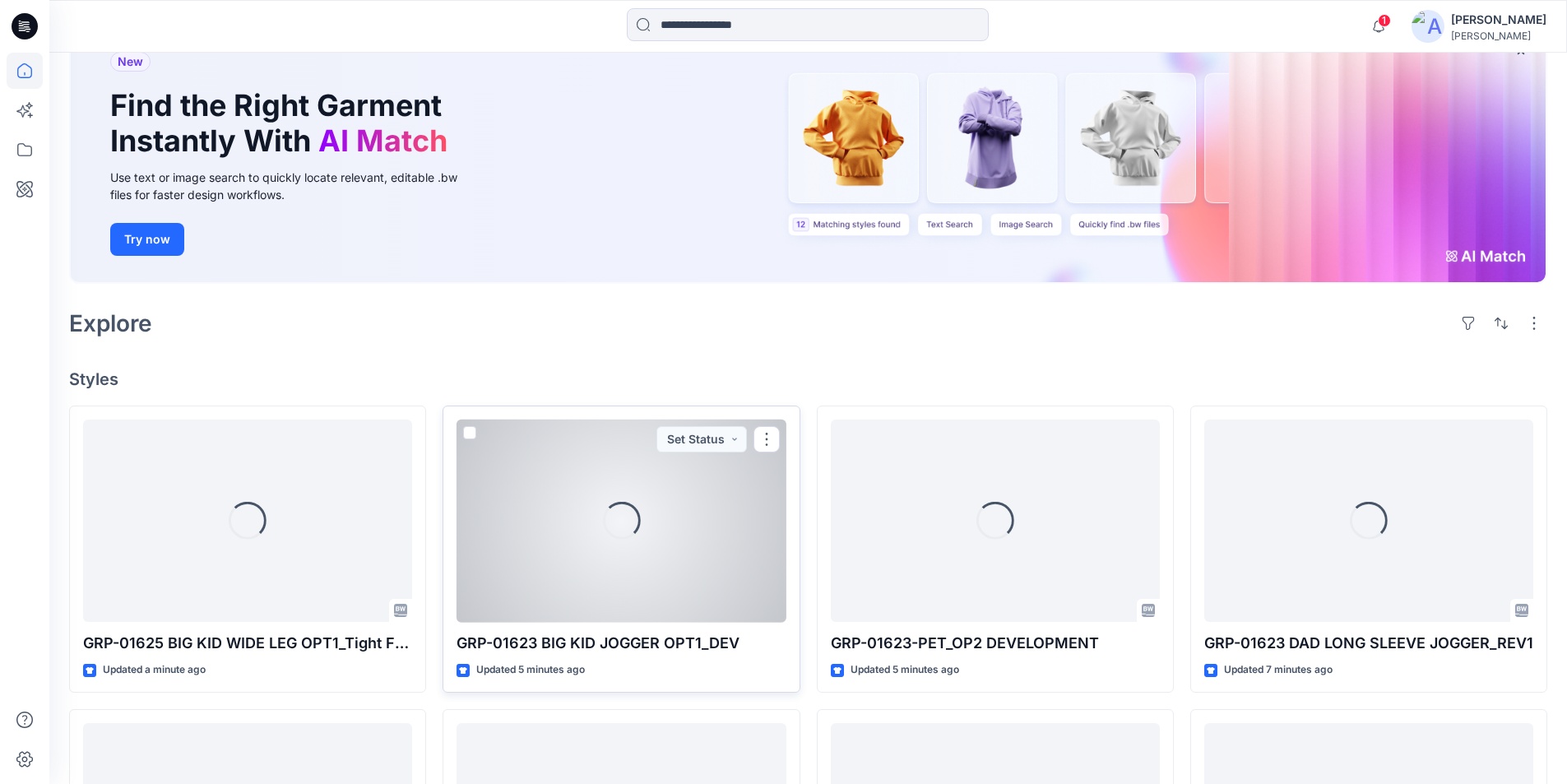
scroll to position [247, 0]
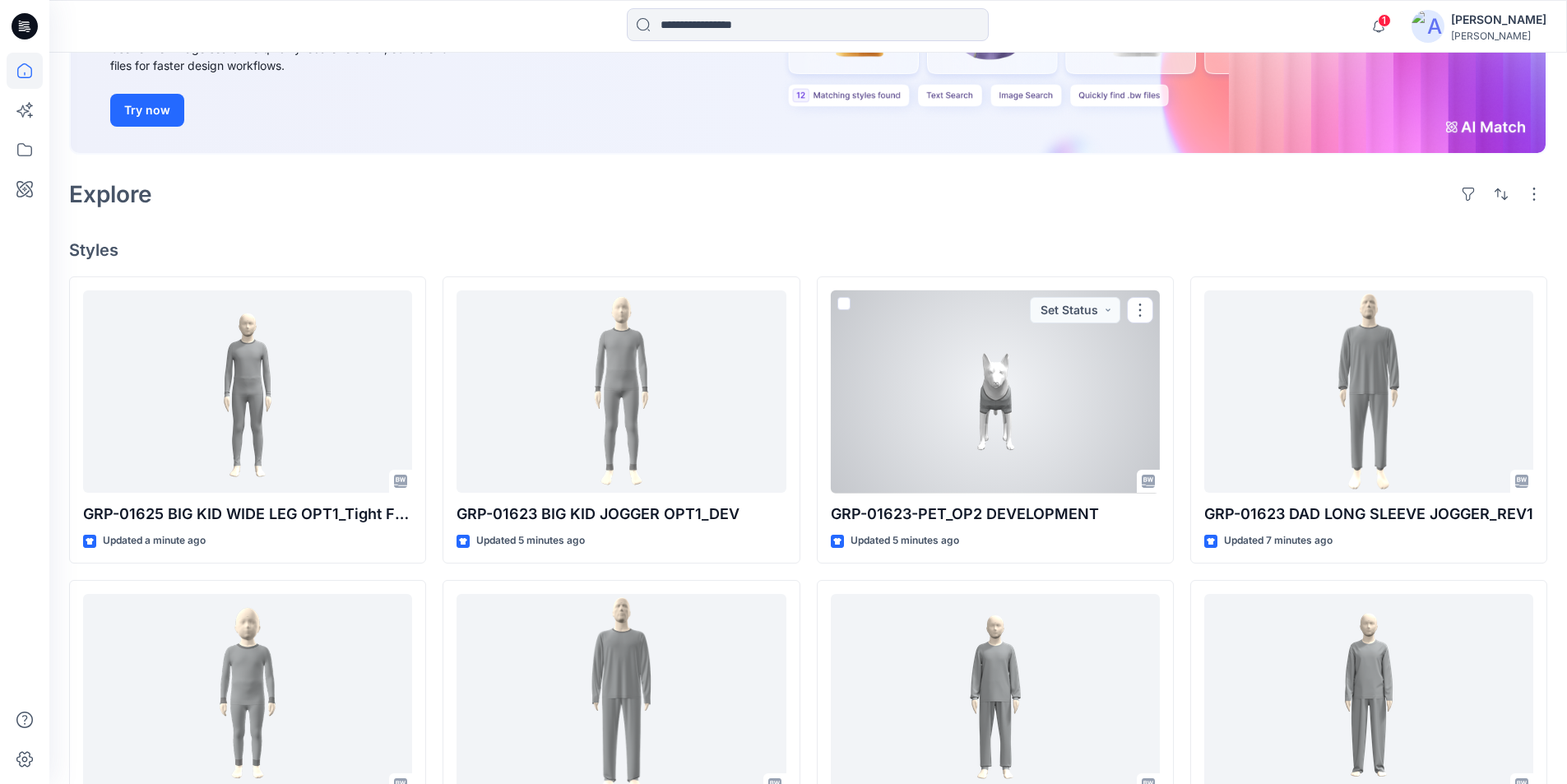
click at [973, 410] on div at bounding box center [996, 392] width 329 height 203
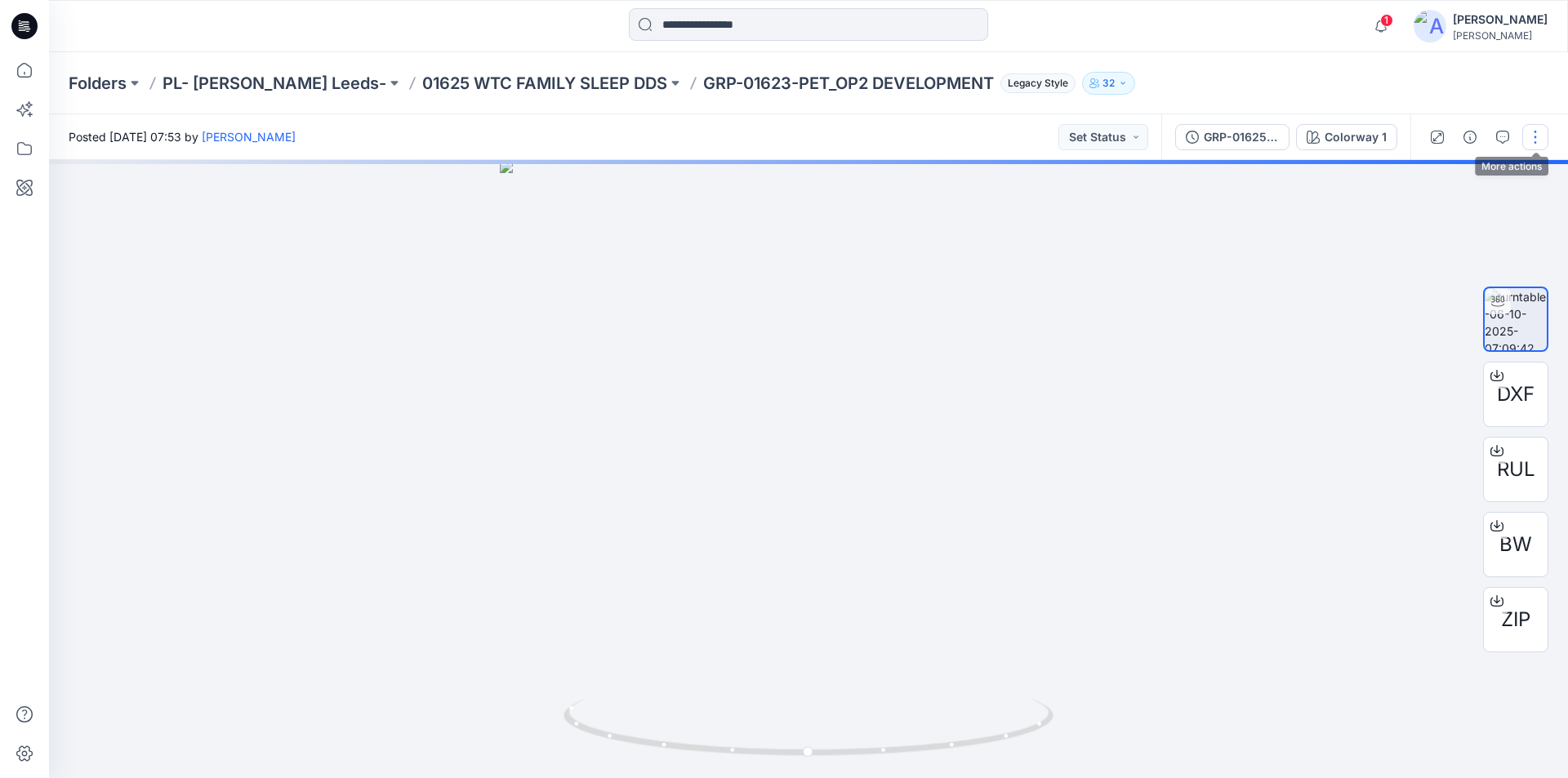
click at [1531, 139] on button "button" at bounding box center [1534, 137] width 26 height 26
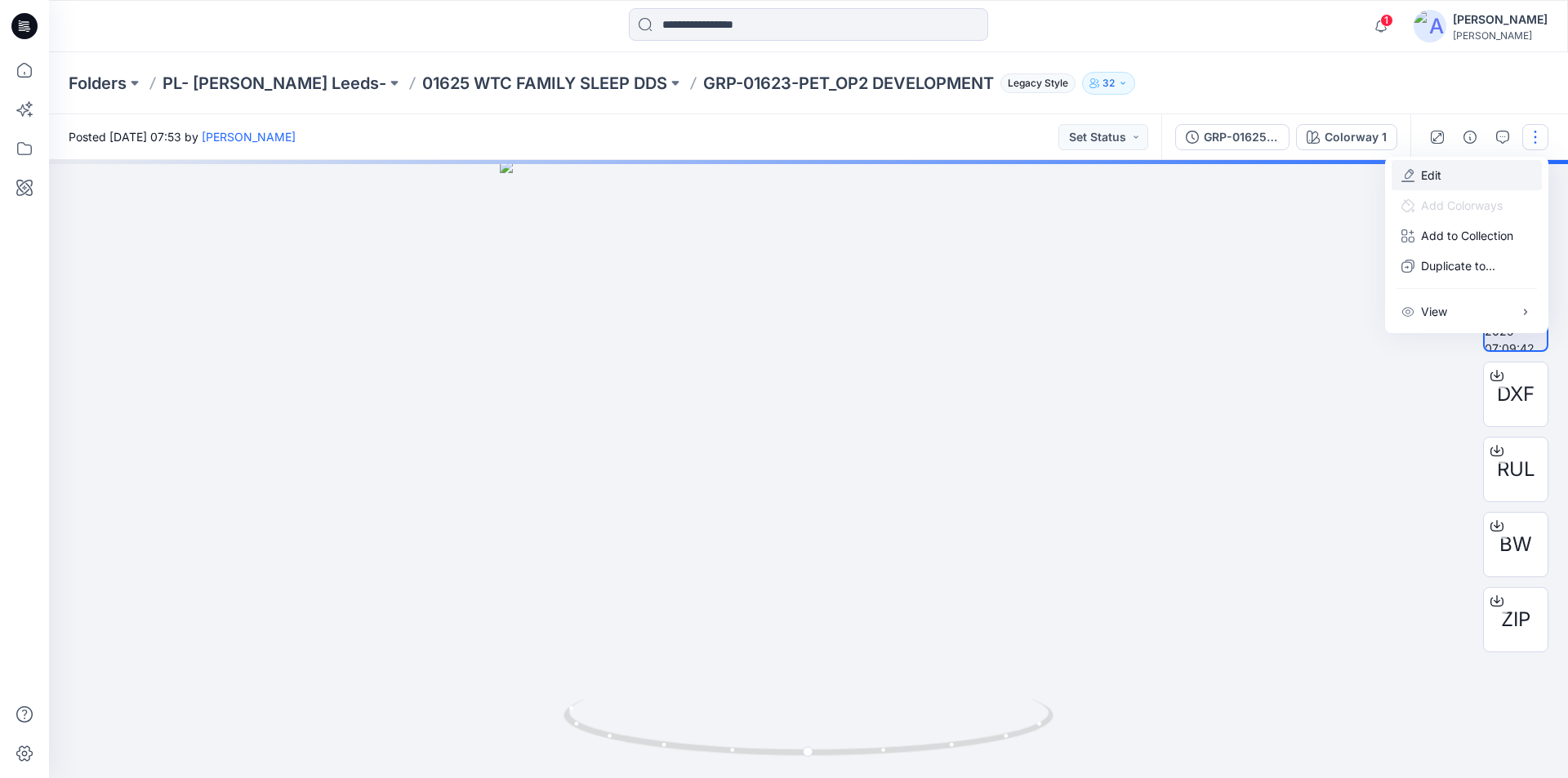
click at [1443, 175] on button "Edit" at bounding box center [1465, 175] width 150 height 30
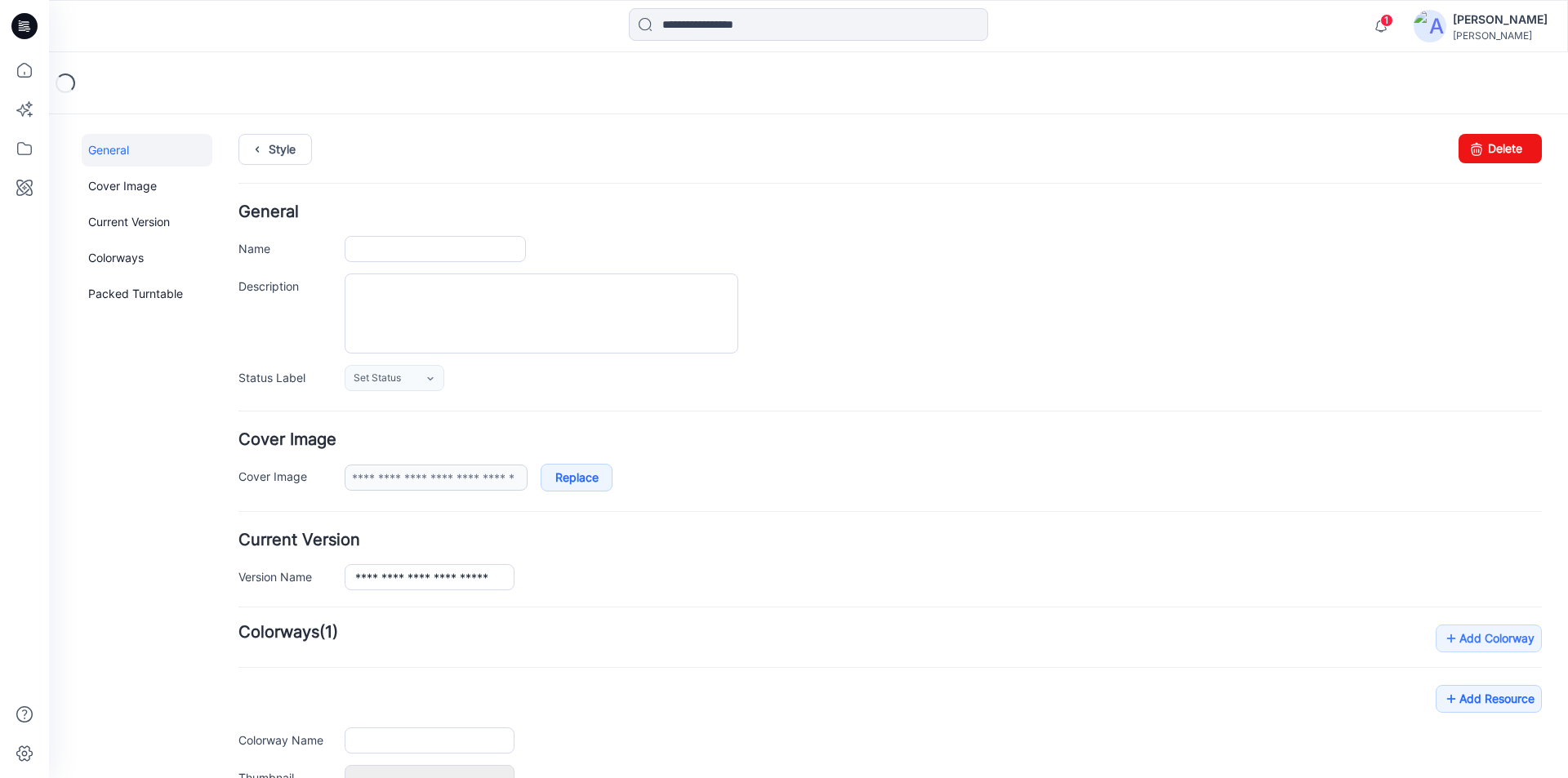
type input "**********"
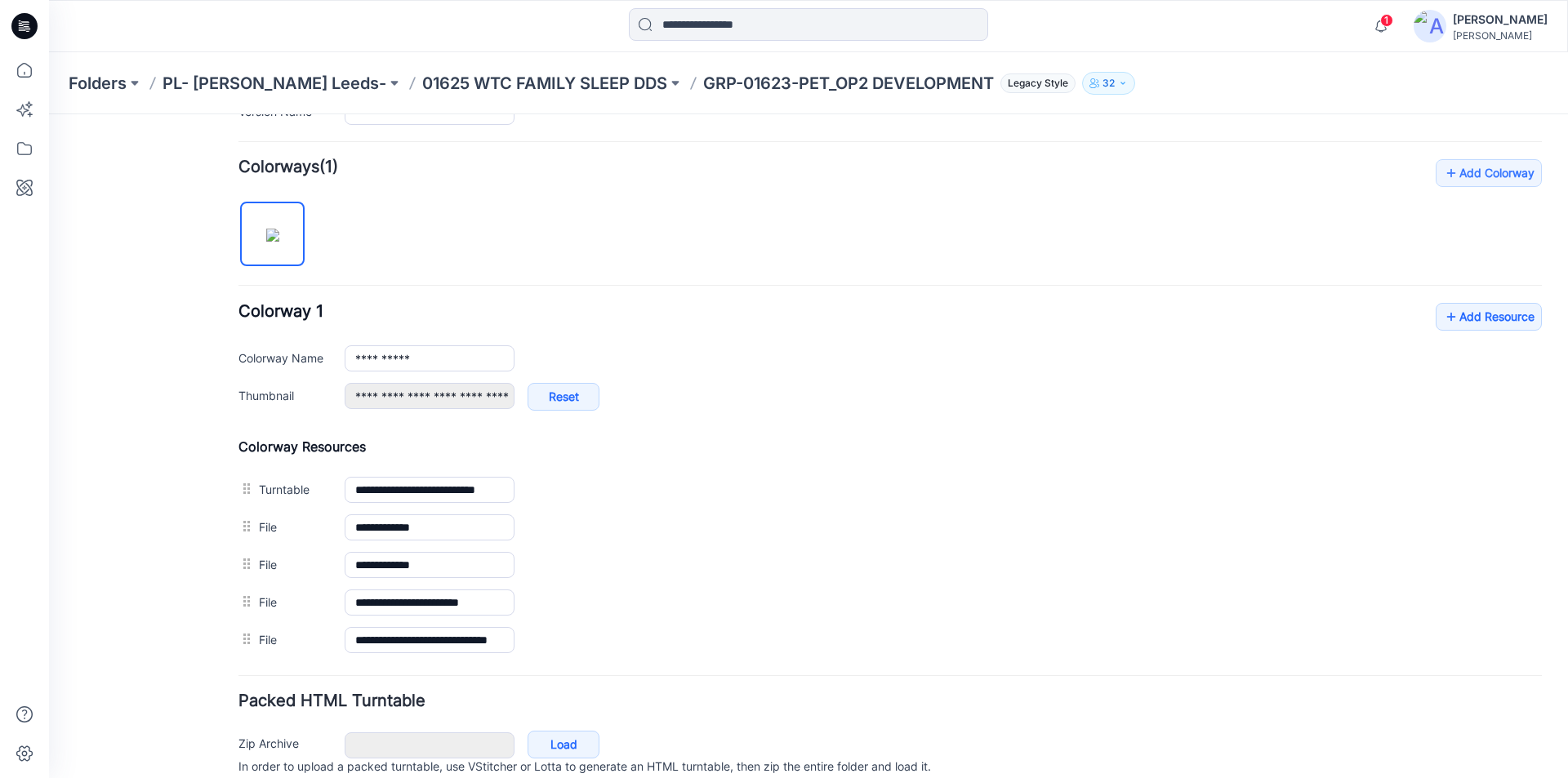
scroll to position [533, 0]
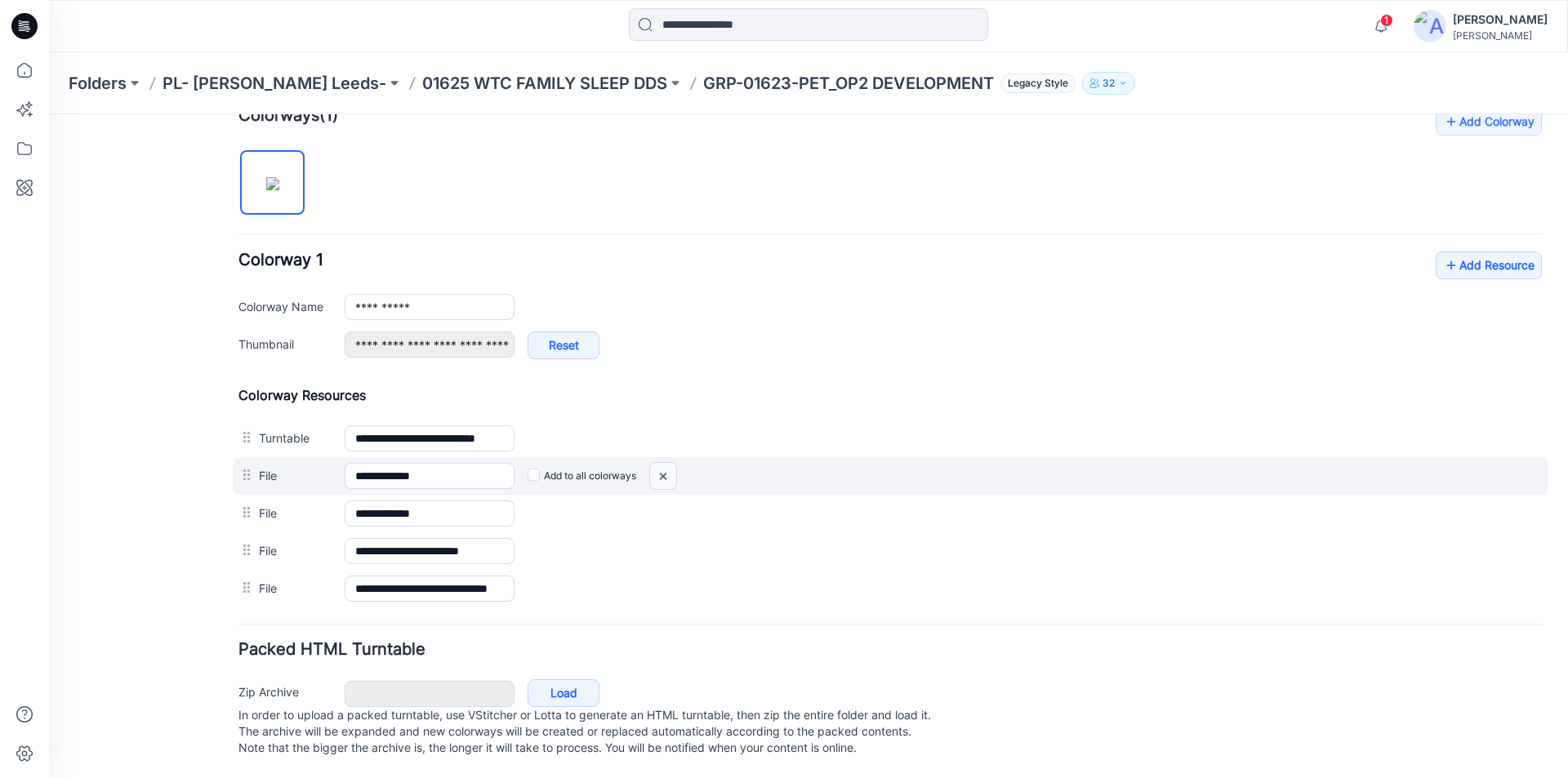
drag, startPoint x: 669, startPoint y: 457, endPoint x: 909, endPoint y: 200, distance: 351.6
click at [669, 463] on img at bounding box center [663, 476] width 26 height 27
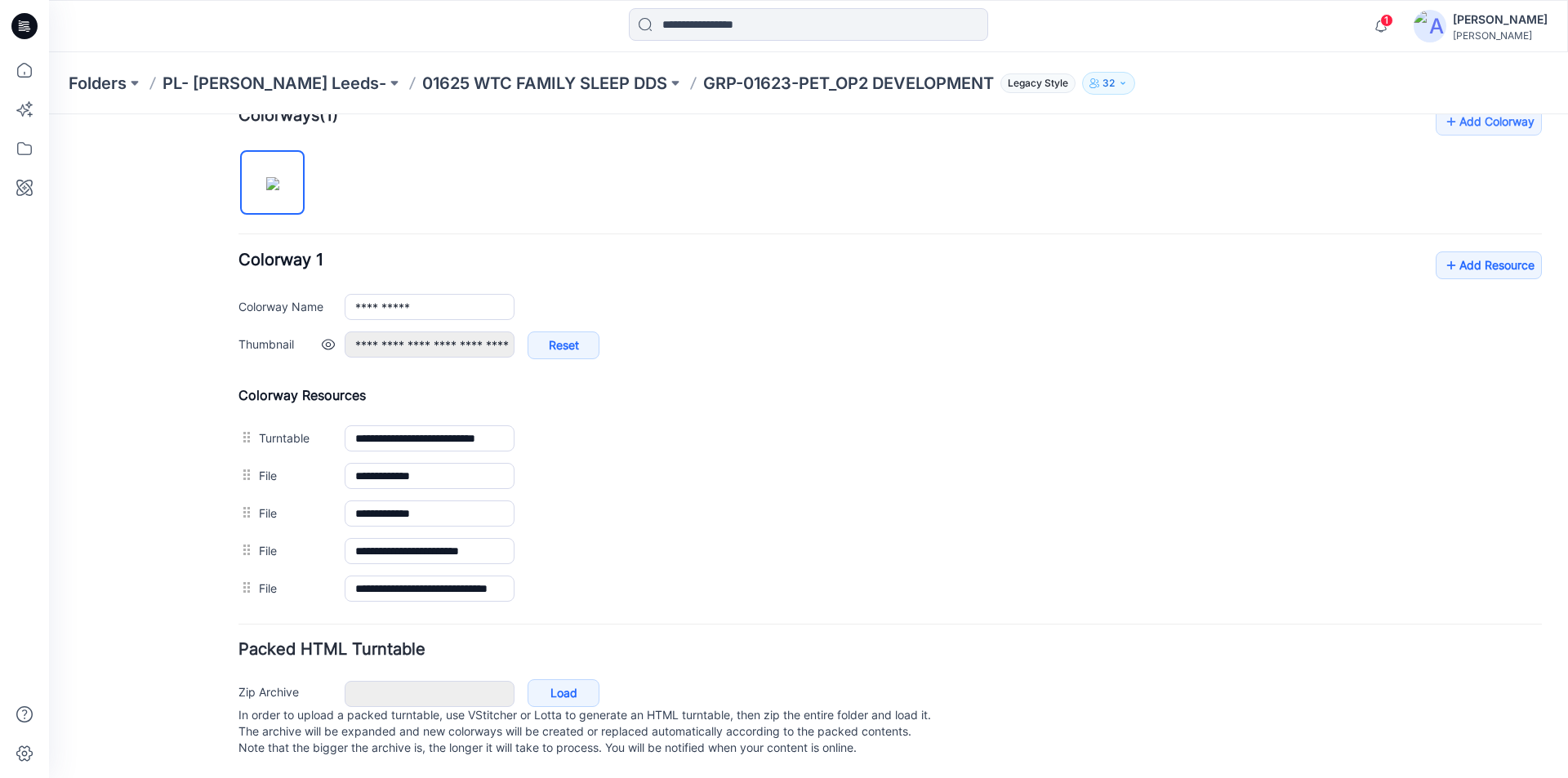
scroll to position [496, 0]
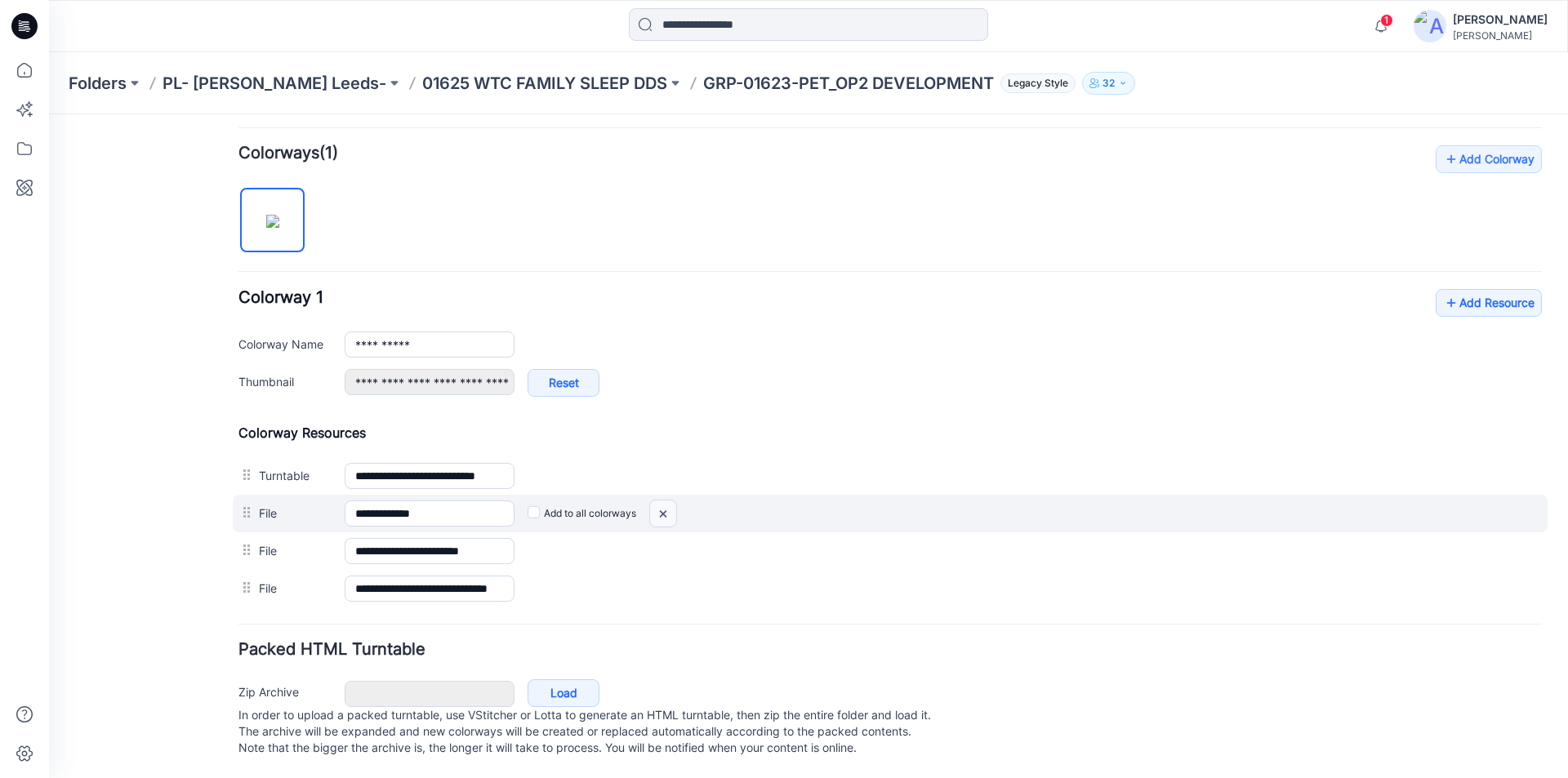
click at [668, 500] on img at bounding box center [663, 513] width 26 height 27
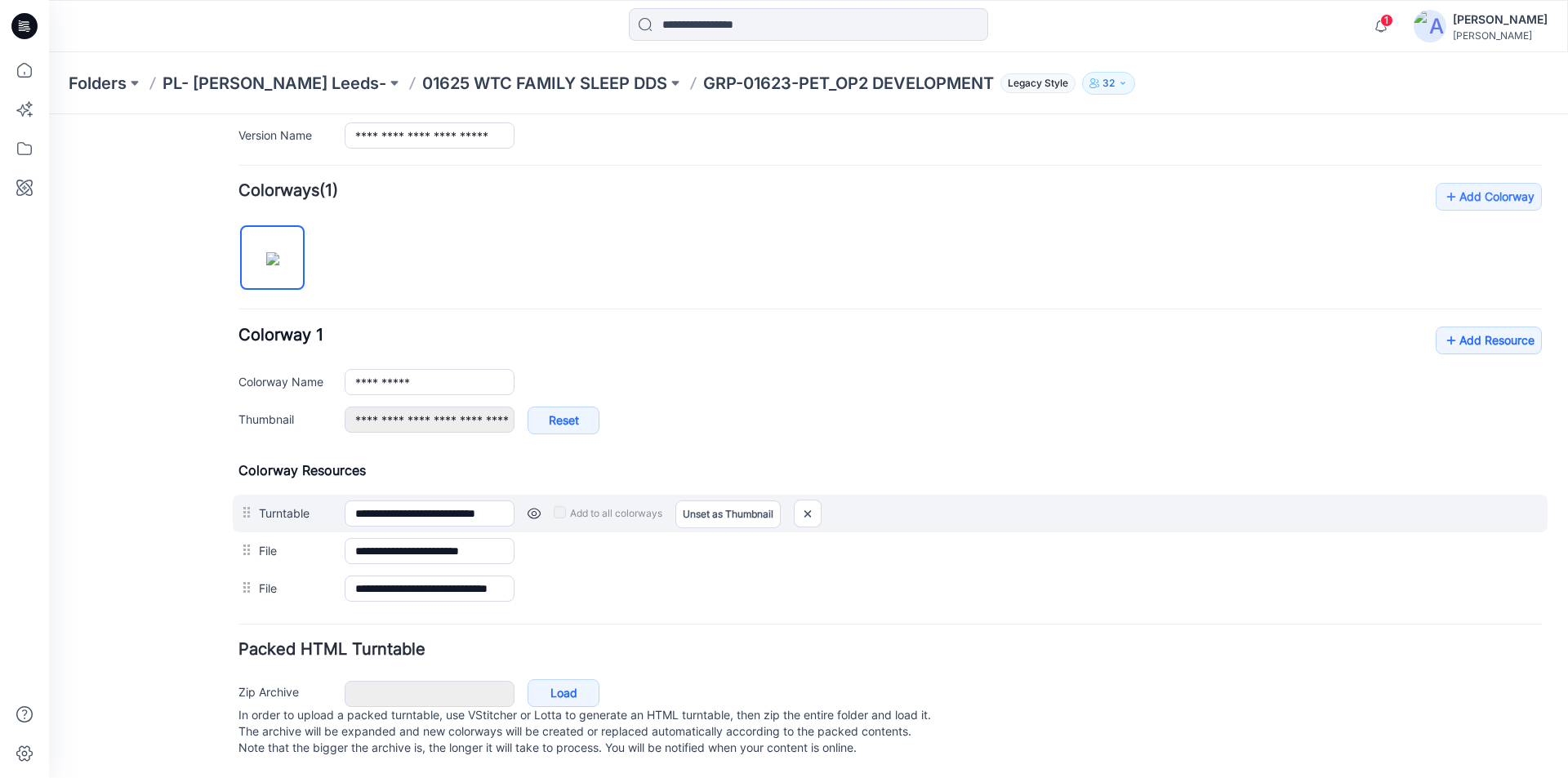
scroll to position [457, 0]
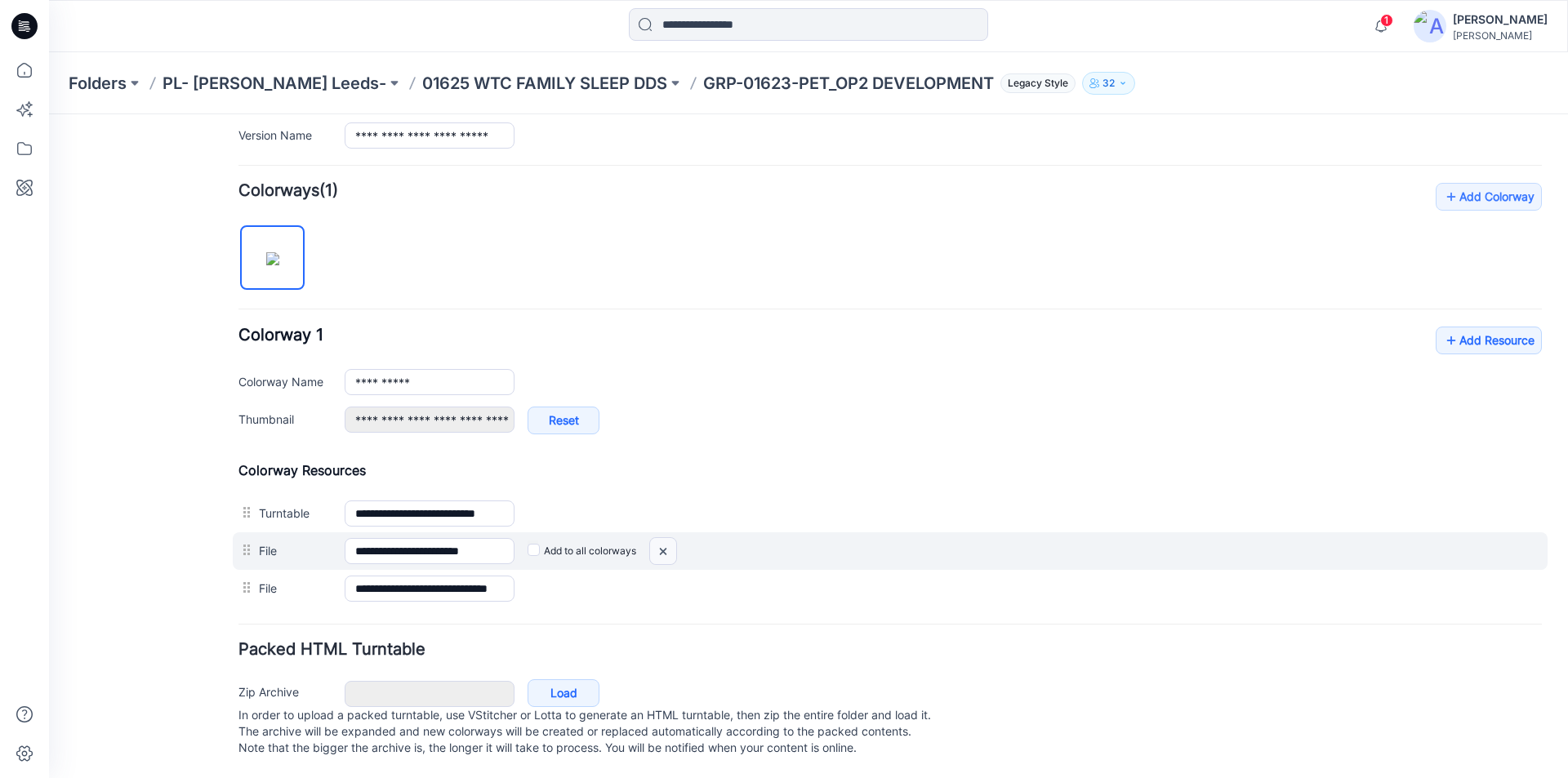
drag, startPoint x: 665, startPoint y: 530, endPoint x: 899, endPoint y: 218, distance: 390.0
click at [665, 538] on img at bounding box center [663, 551] width 26 height 27
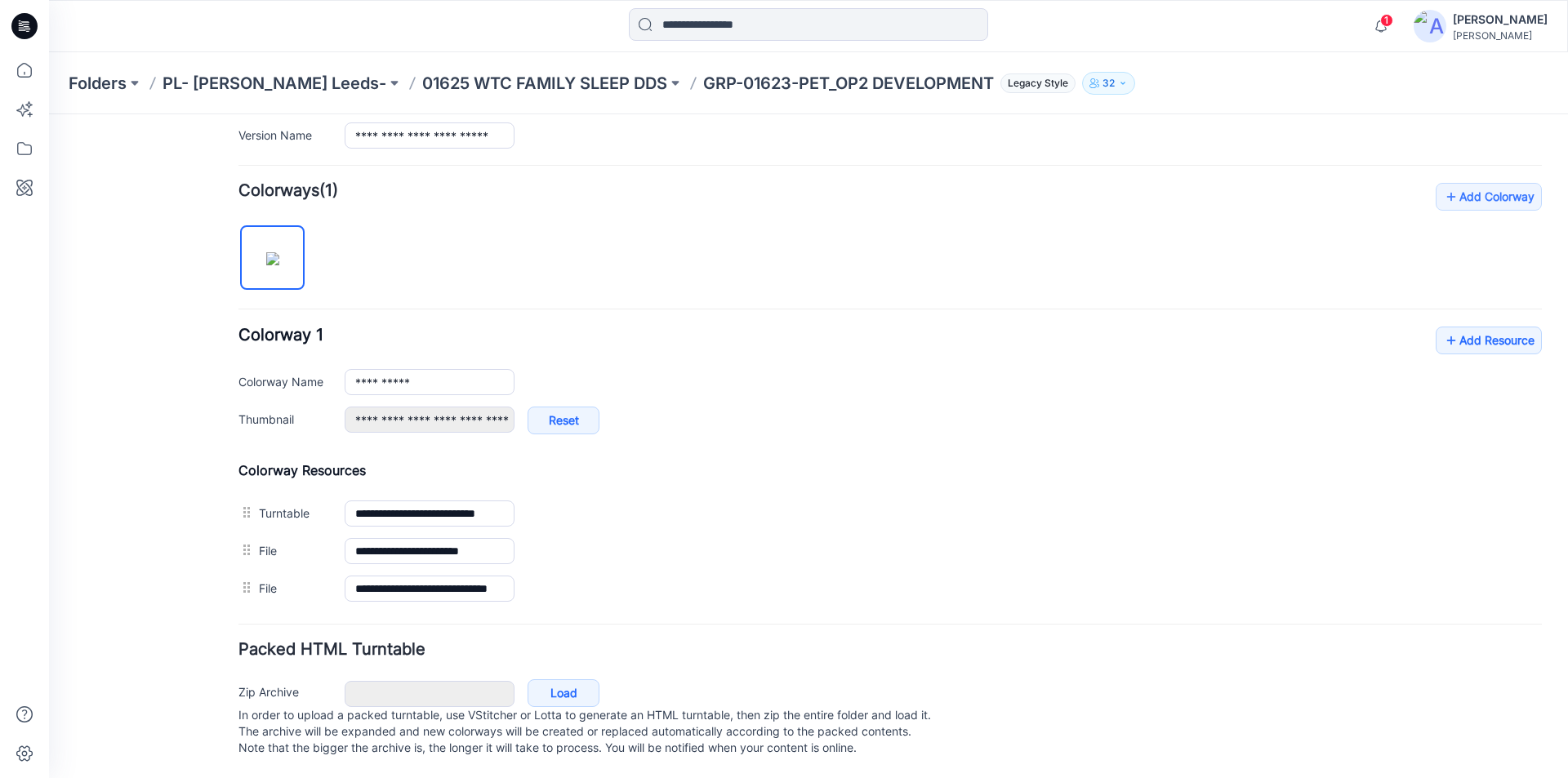
scroll to position [420, 0]
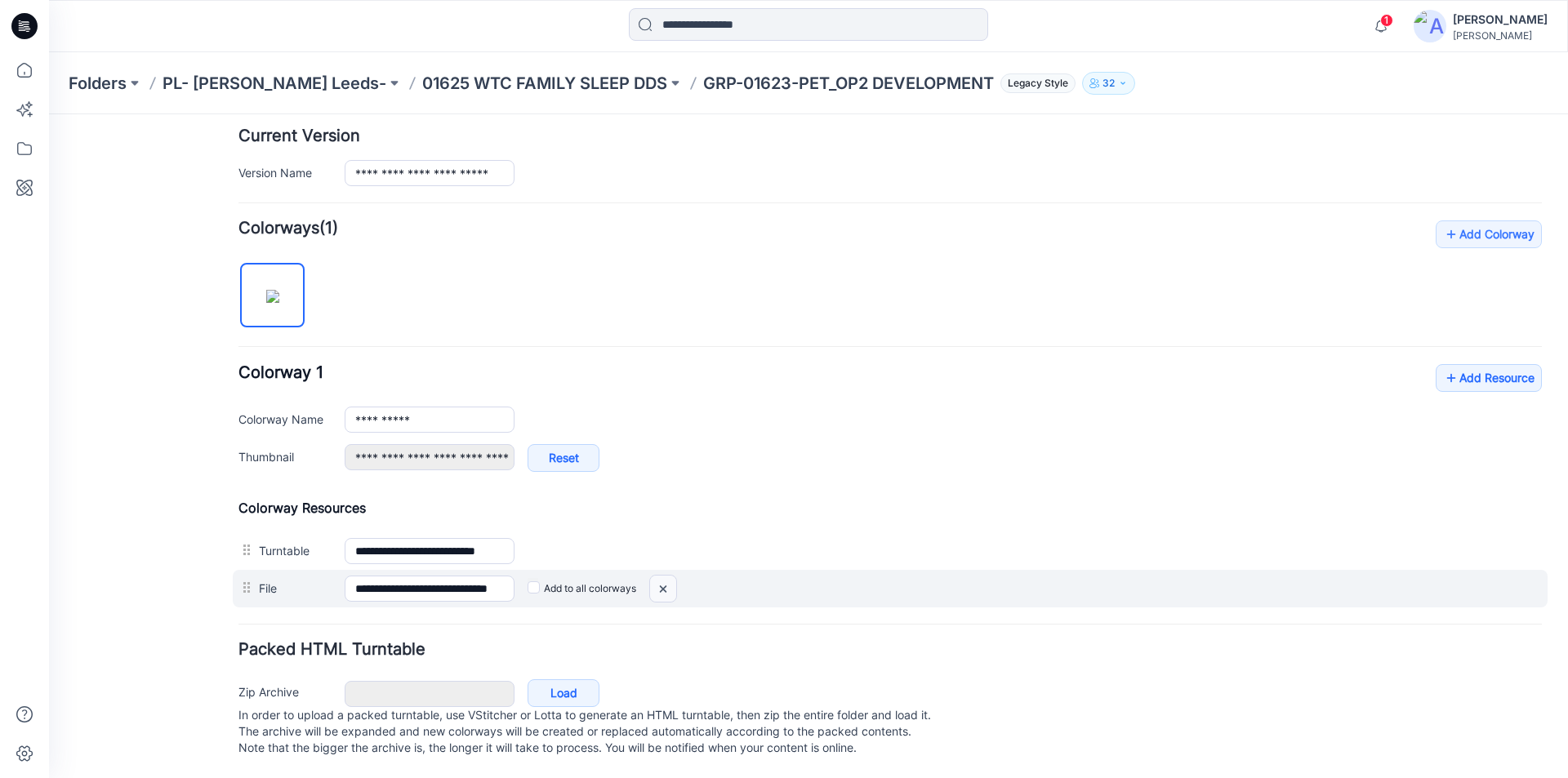
click at [661, 575] on img at bounding box center [663, 588] width 26 height 27
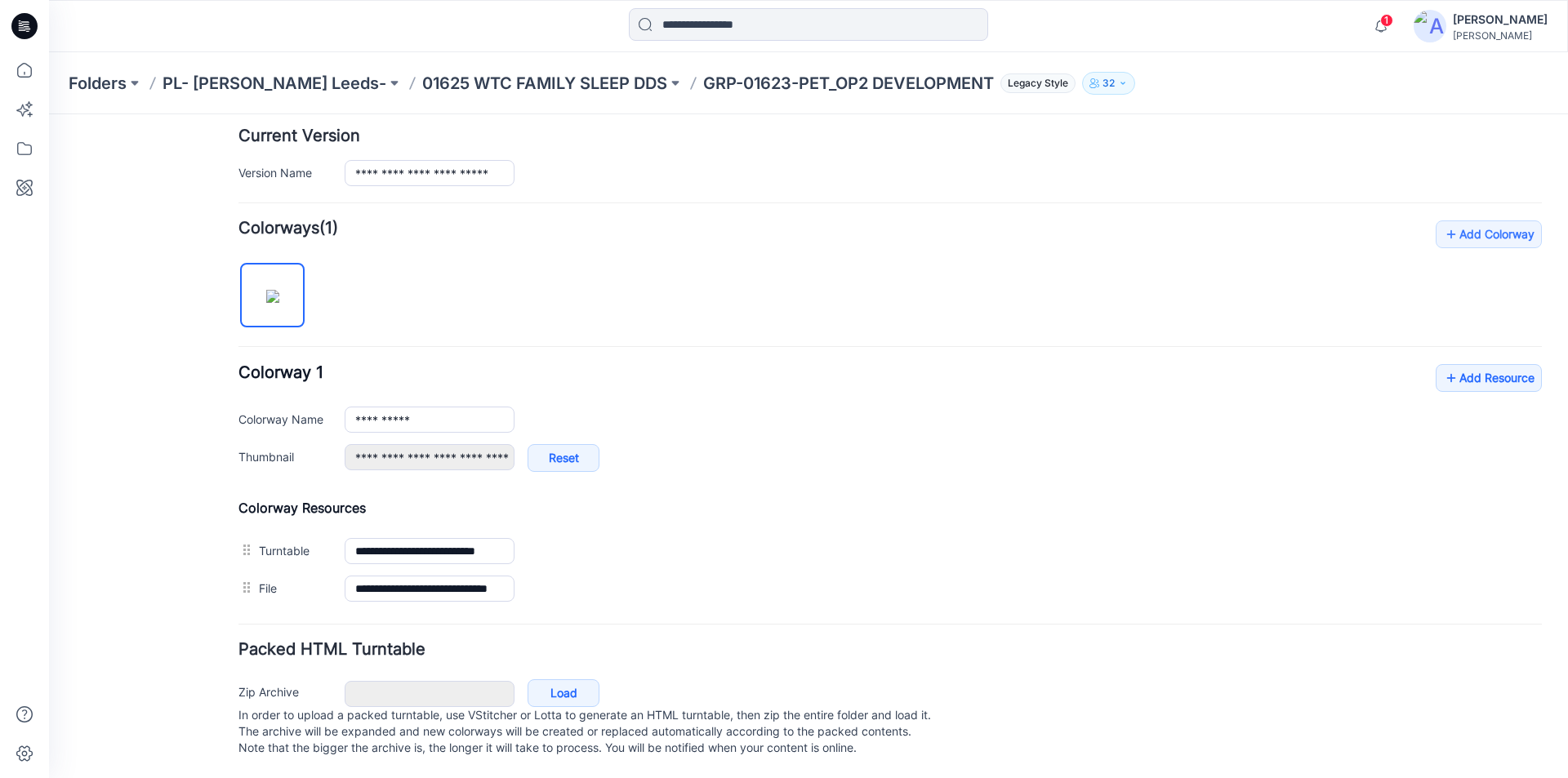
scroll to position [383, 0]
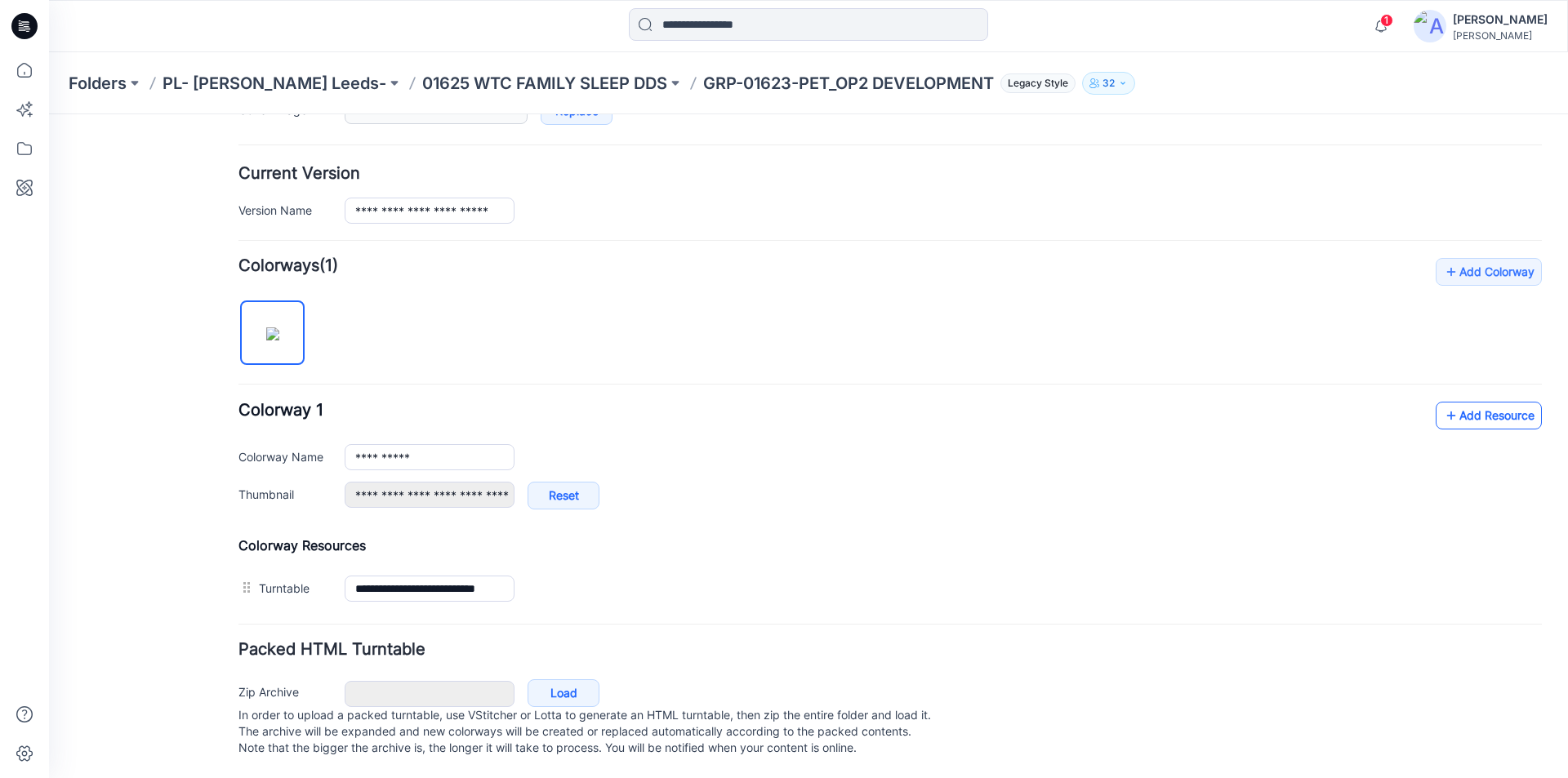
click at [1488, 402] on link "Add Resource" at bounding box center [1489, 416] width 106 height 28
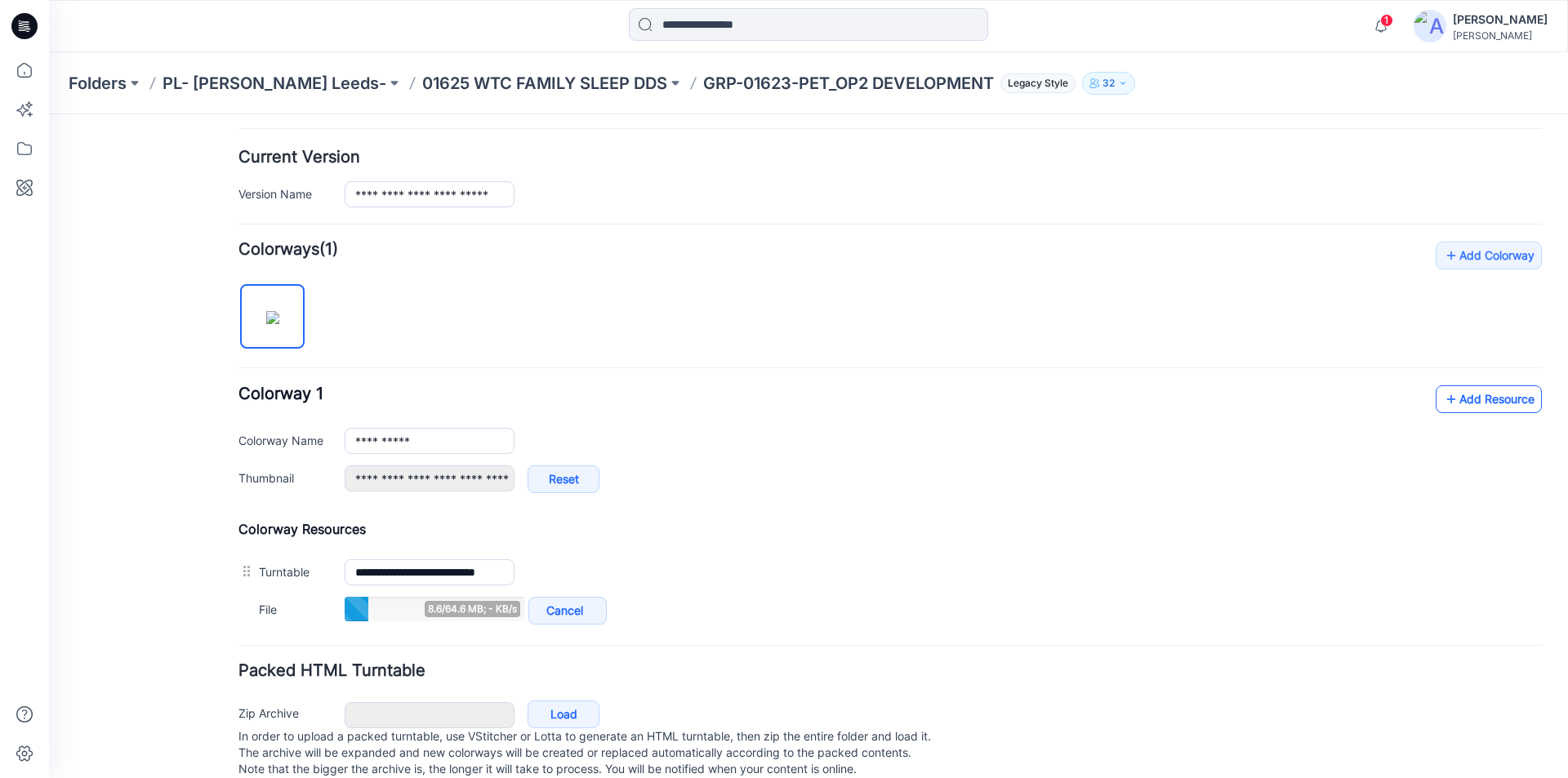
click at [1448, 395] on link "Add Resource" at bounding box center [1489, 399] width 106 height 28
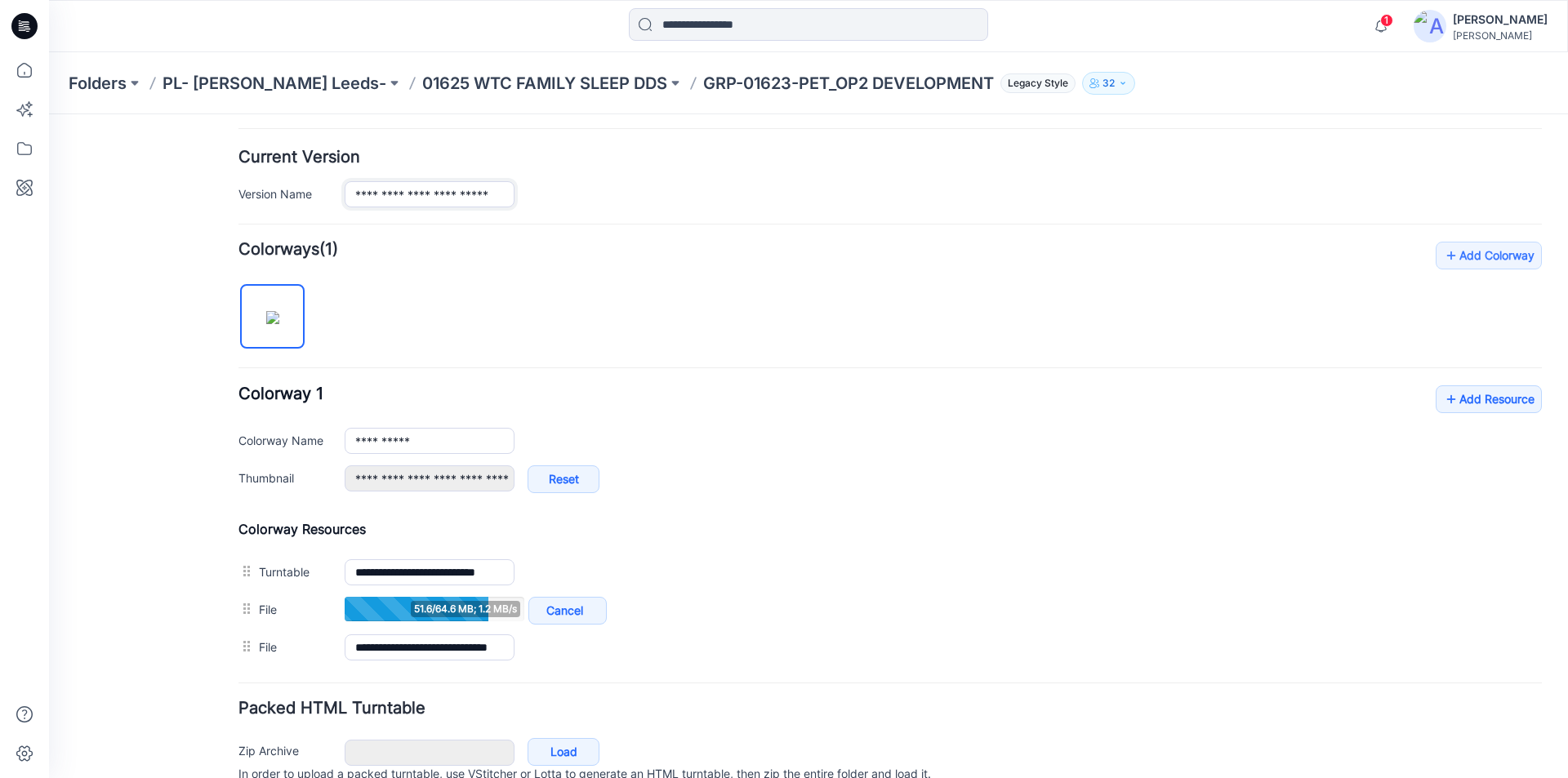
click at [415, 193] on input "**********" at bounding box center [430, 194] width 170 height 26
type input "**********"
click at [509, 150] on h4 "Current Version" at bounding box center [890, 157] width 1303 height 16
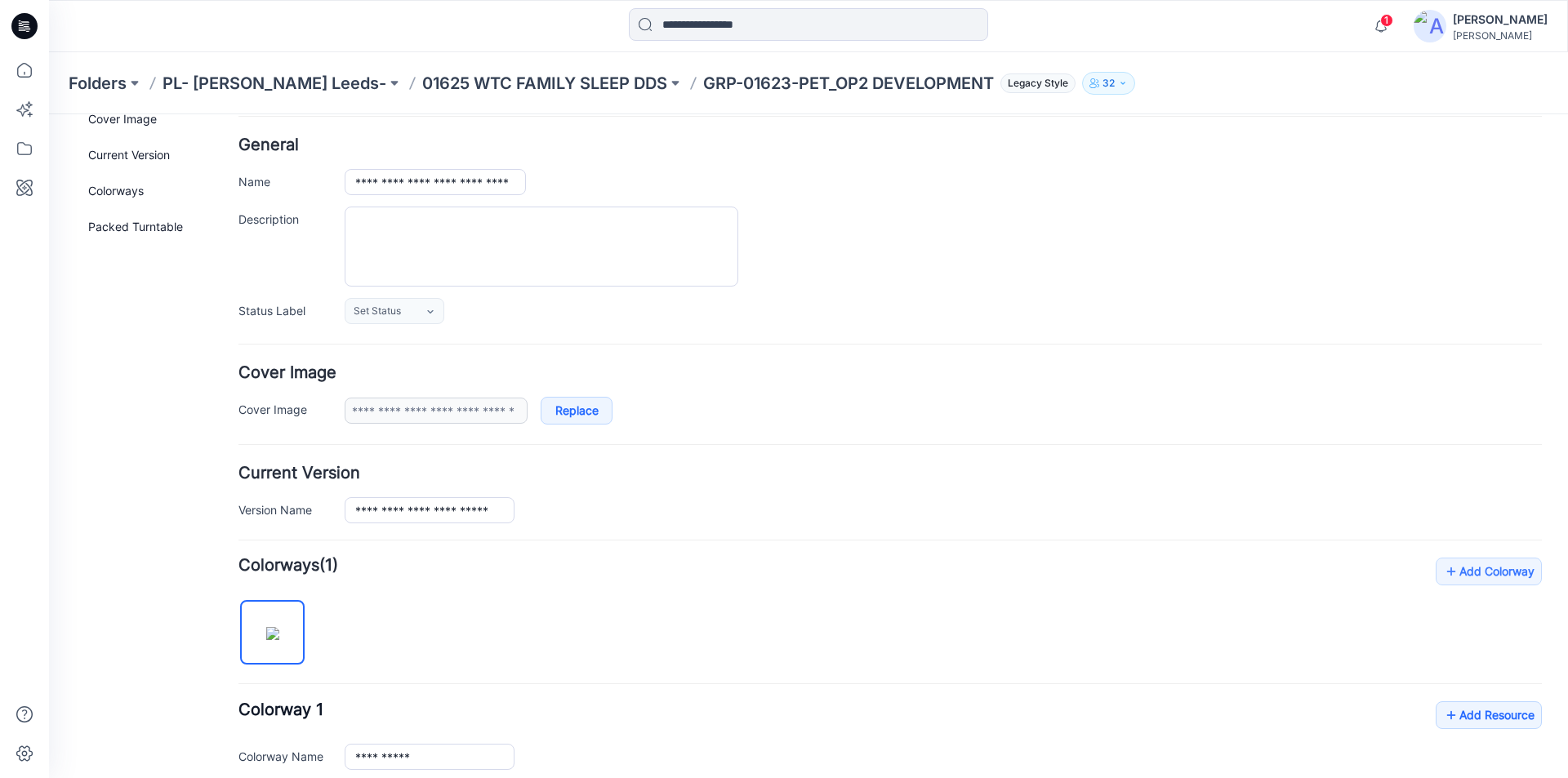
scroll to position [0, 0]
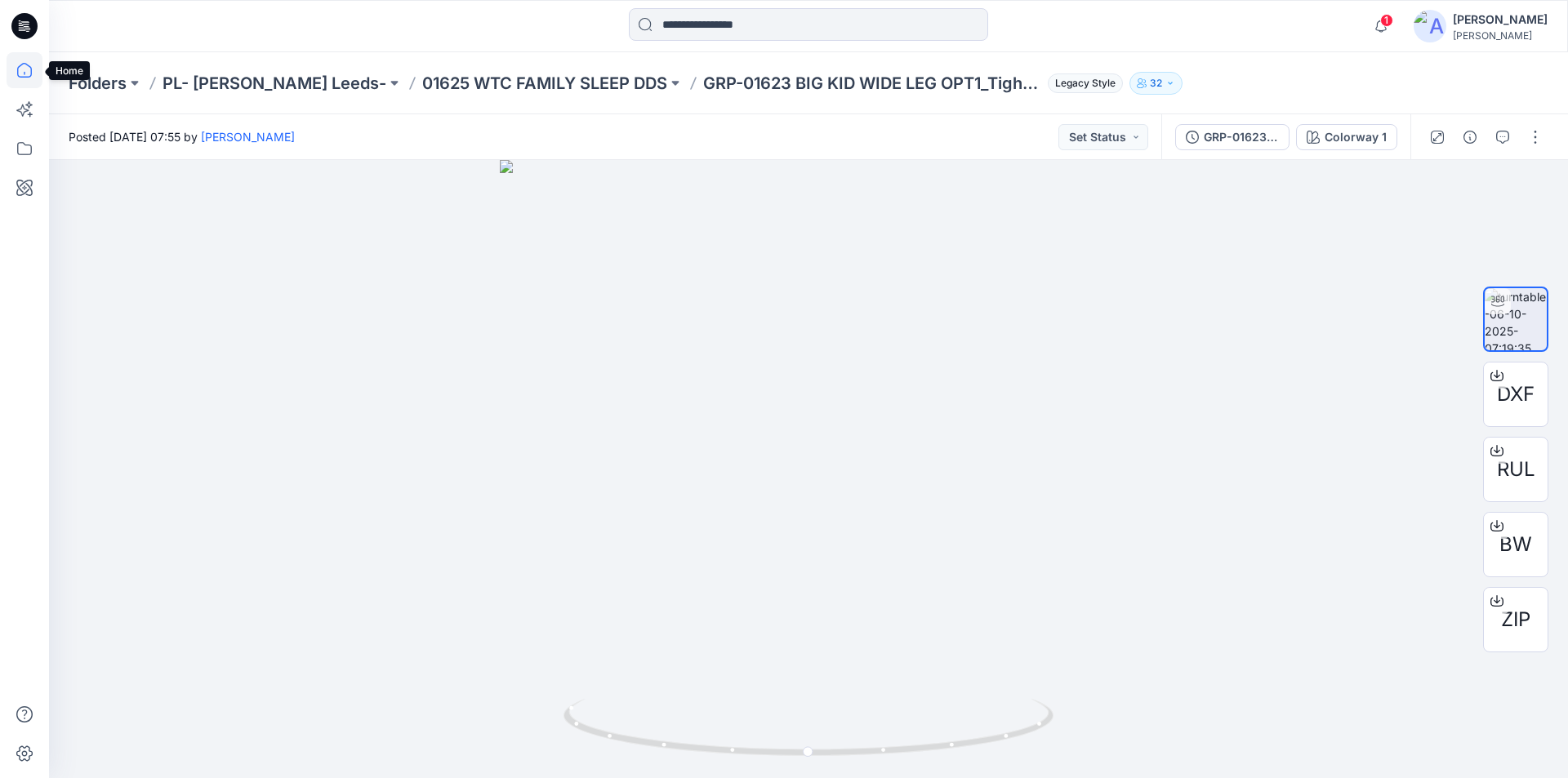
click at [26, 70] on icon at bounding box center [24, 70] width 36 height 36
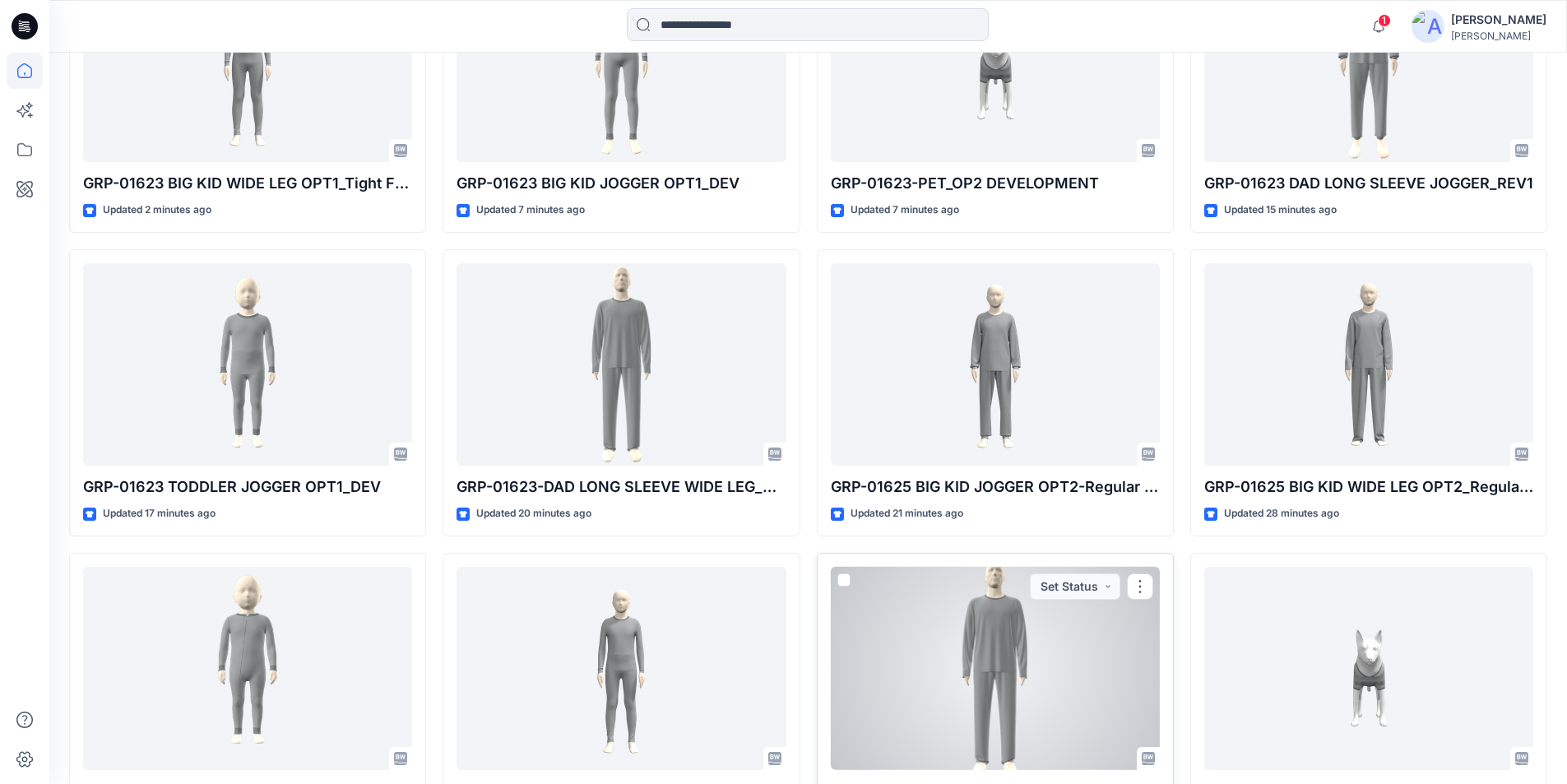
scroll to position [547, 0]
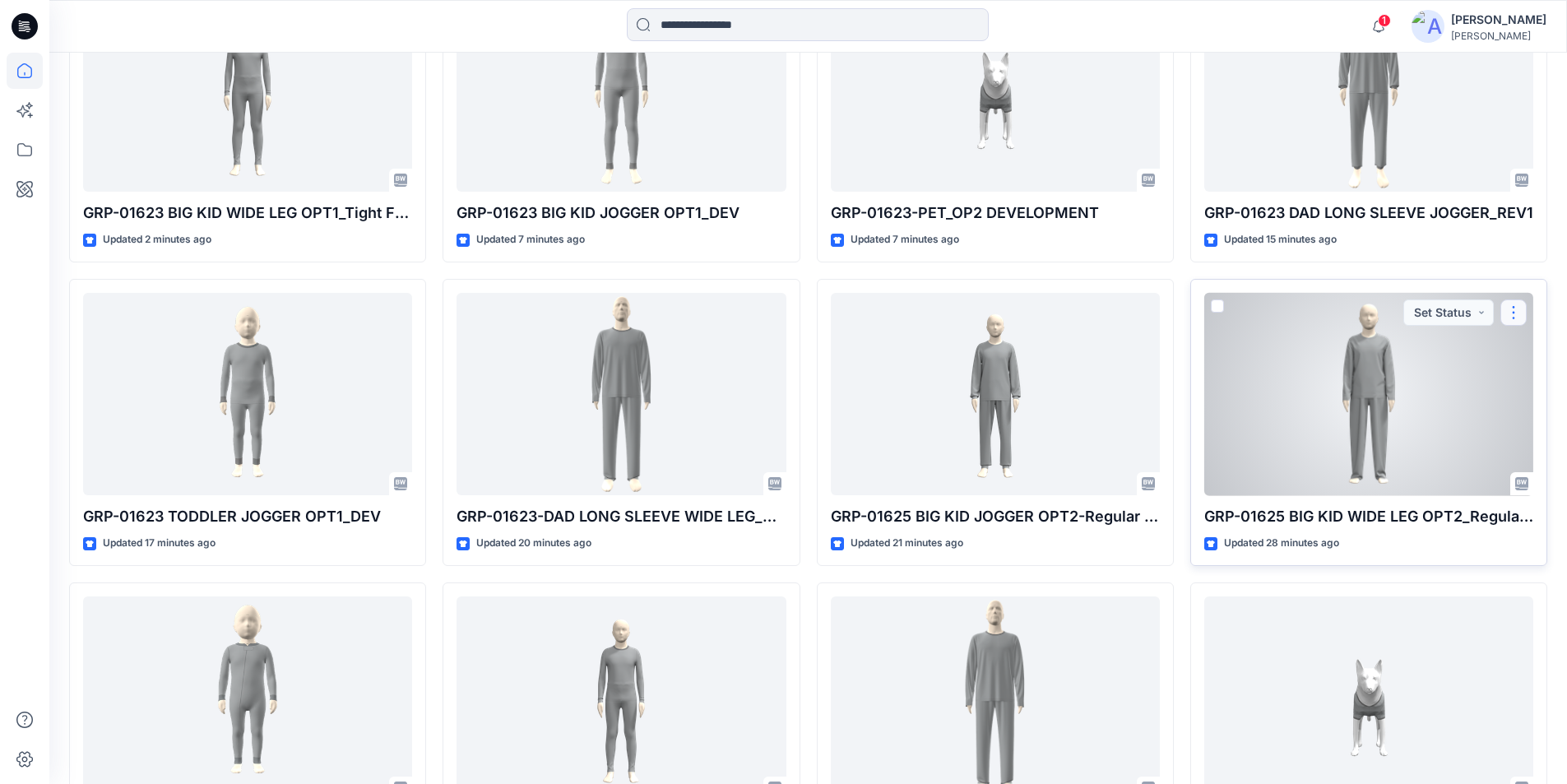
click at [1519, 313] on button "button" at bounding box center [1513, 313] width 26 height 26
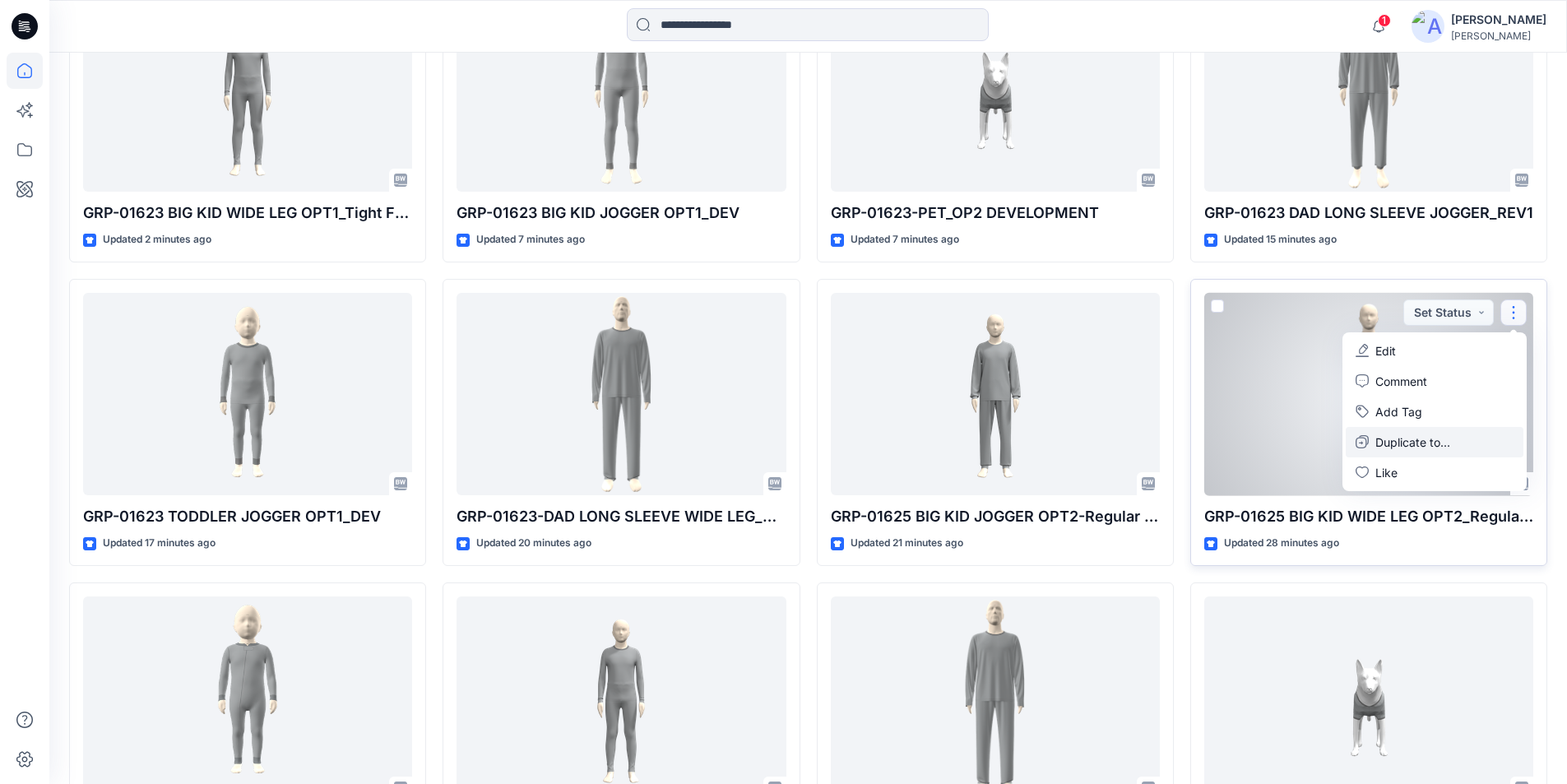
click at [1418, 447] on p "Duplicate to..." at bounding box center [1413, 442] width 75 height 17
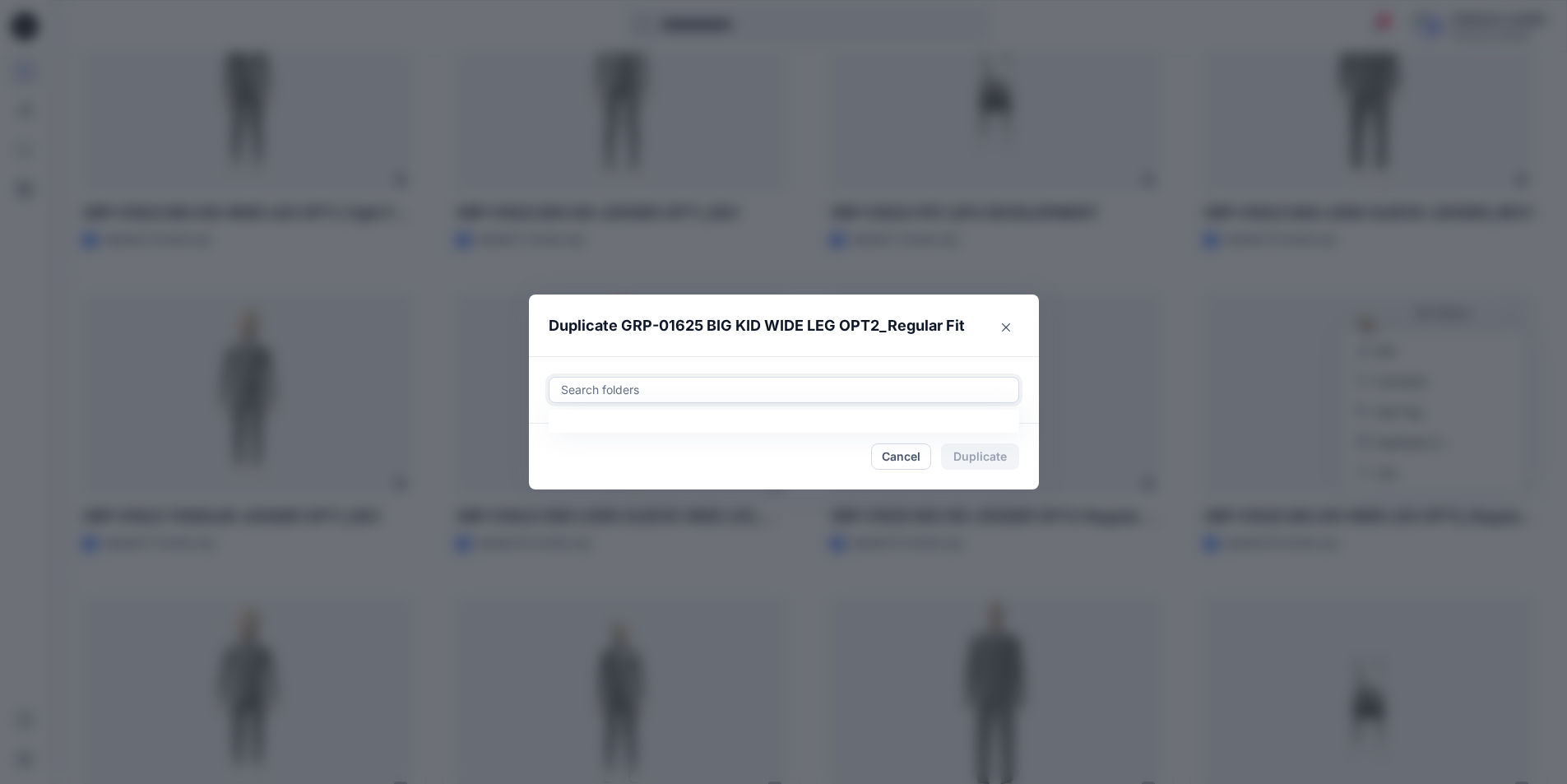
click at [632, 392] on div at bounding box center [784, 390] width 449 height 20
click at [580, 431] on div at bounding box center [573, 431] width 13 height 13
type input "*****"
click at [892, 366] on div "Use Up and Down to choose options, press Enter to select the currently focused …" at bounding box center [784, 390] width 510 height 68
click at [998, 459] on button "Duplicate" at bounding box center [980, 456] width 78 height 26
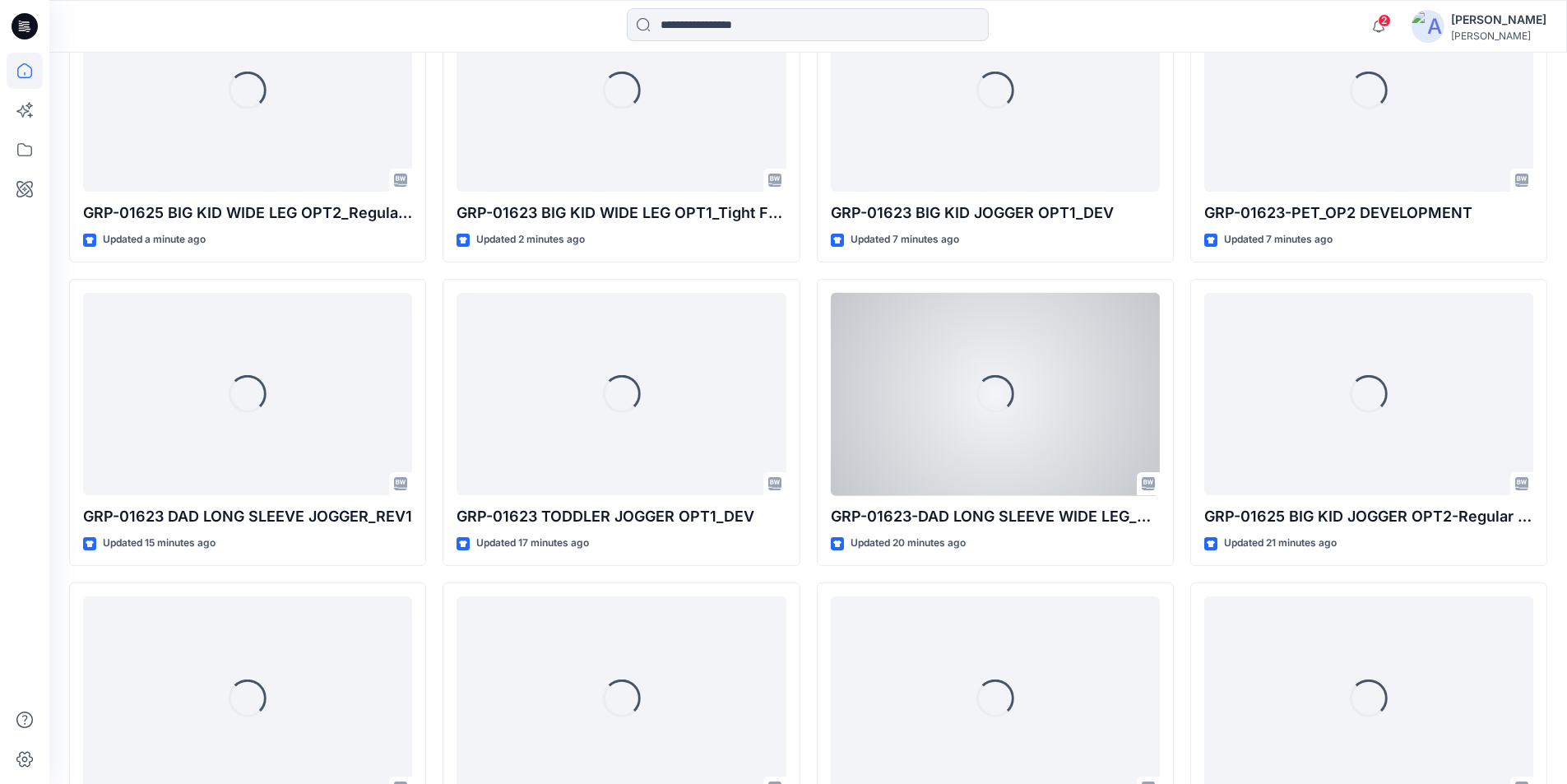
click at [1002, 453] on div "Loading..." at bounding box center [996, 394] width 329 height 203
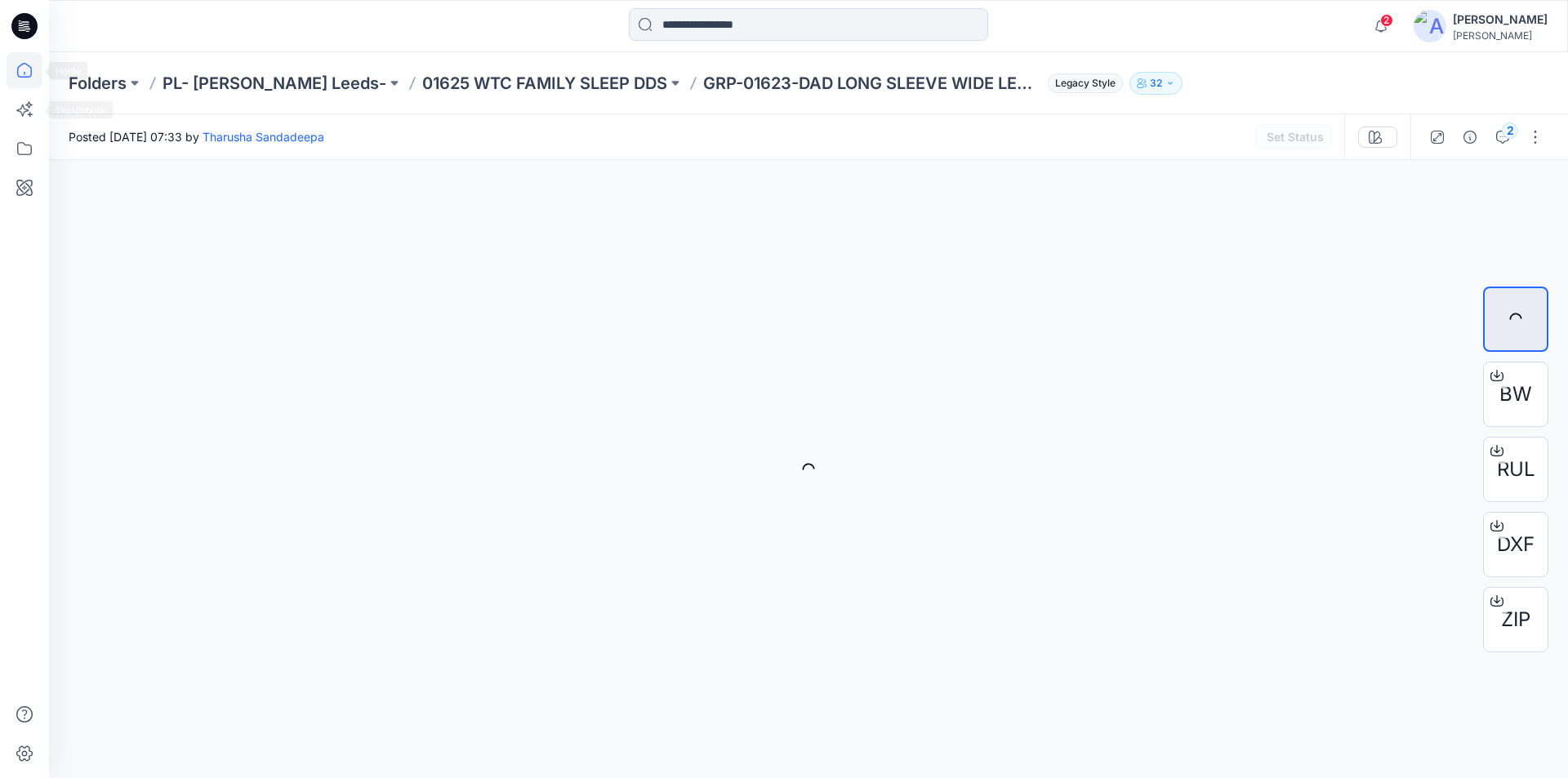
click at [32, 74] on icon at bounding box center [24, 70] width 36 height 36
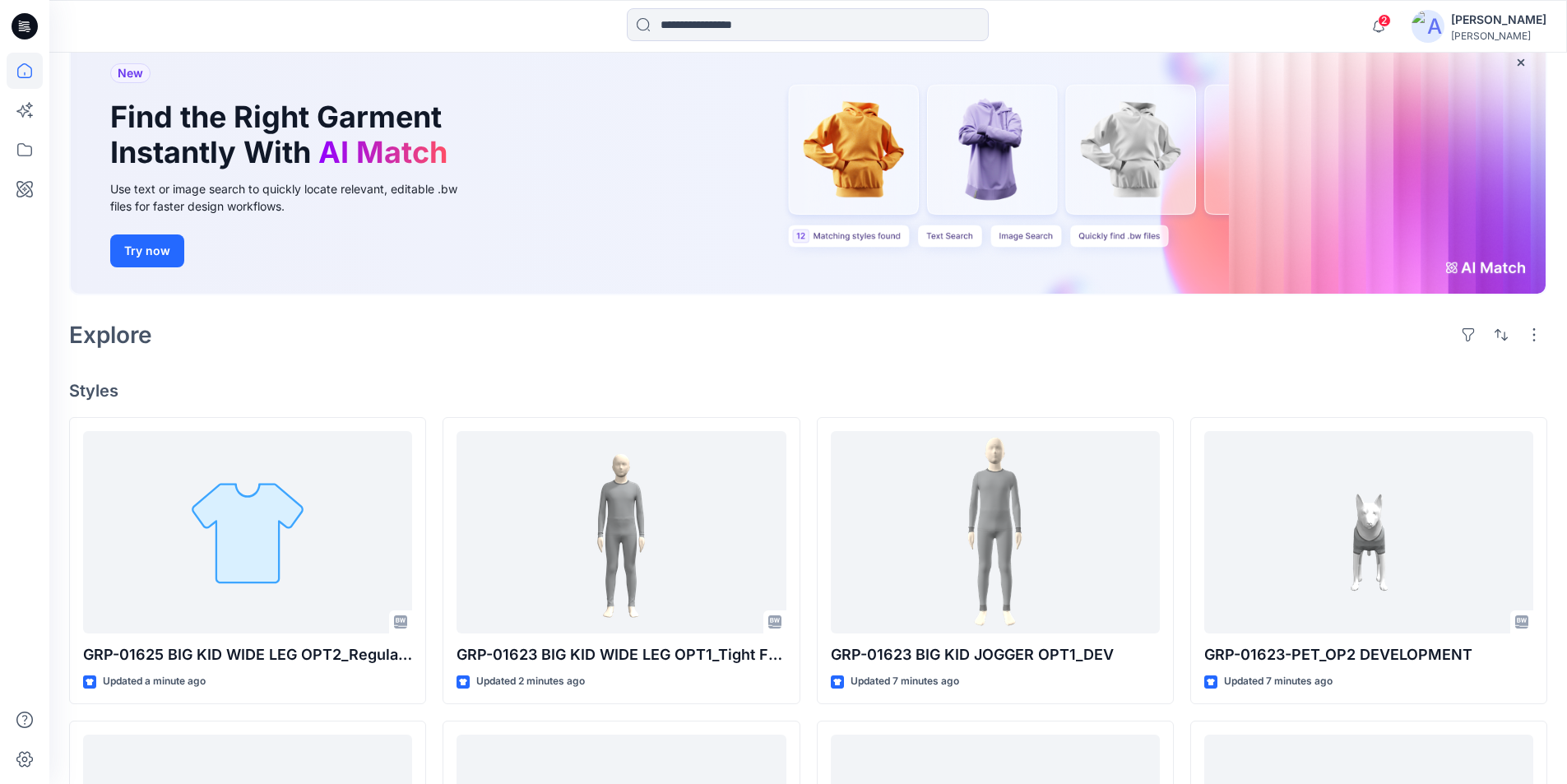
scroll to position [164, 0]
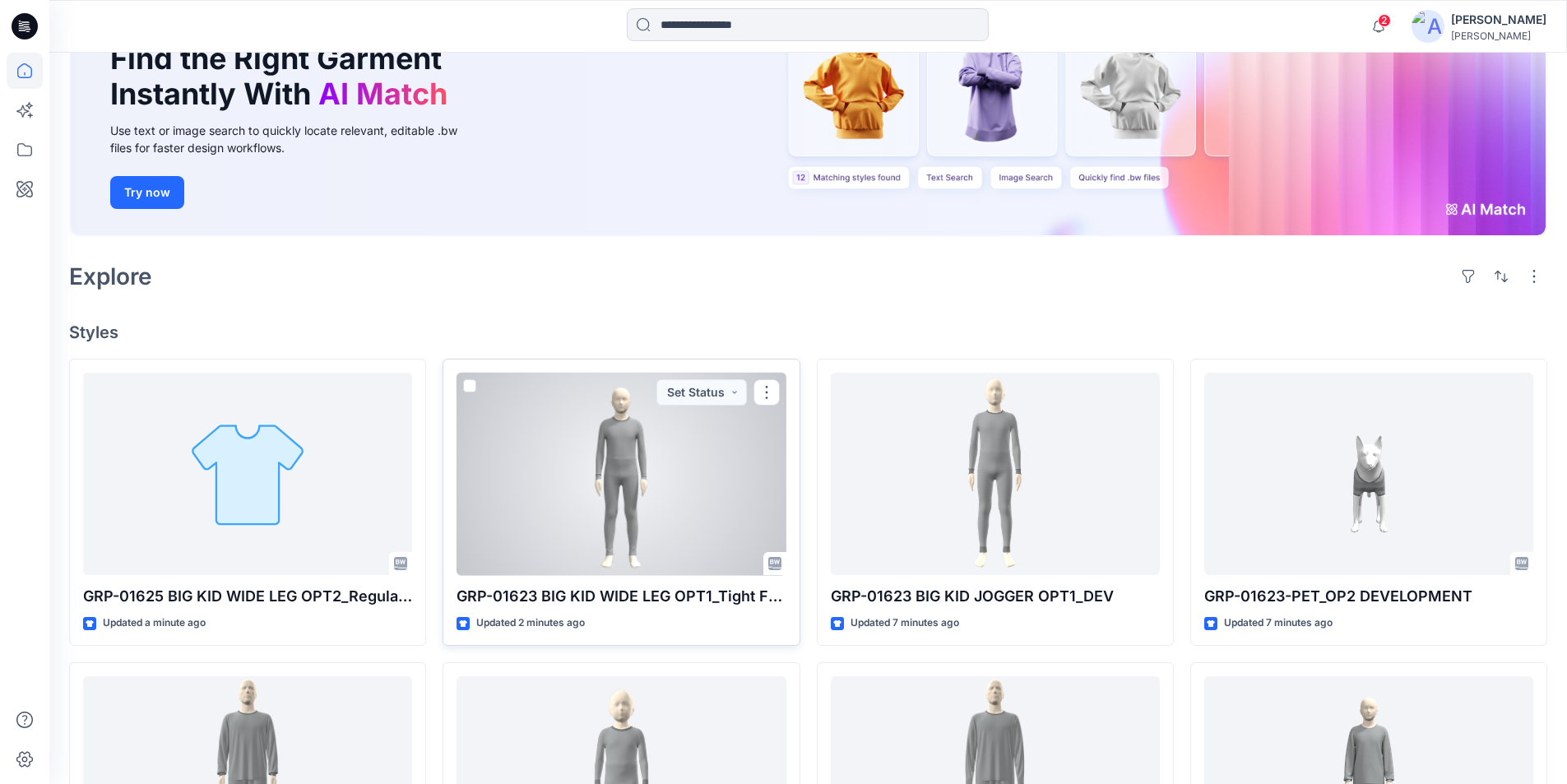
click at [679, 441] on div at bounding box center [621, 474] width 329 height 203
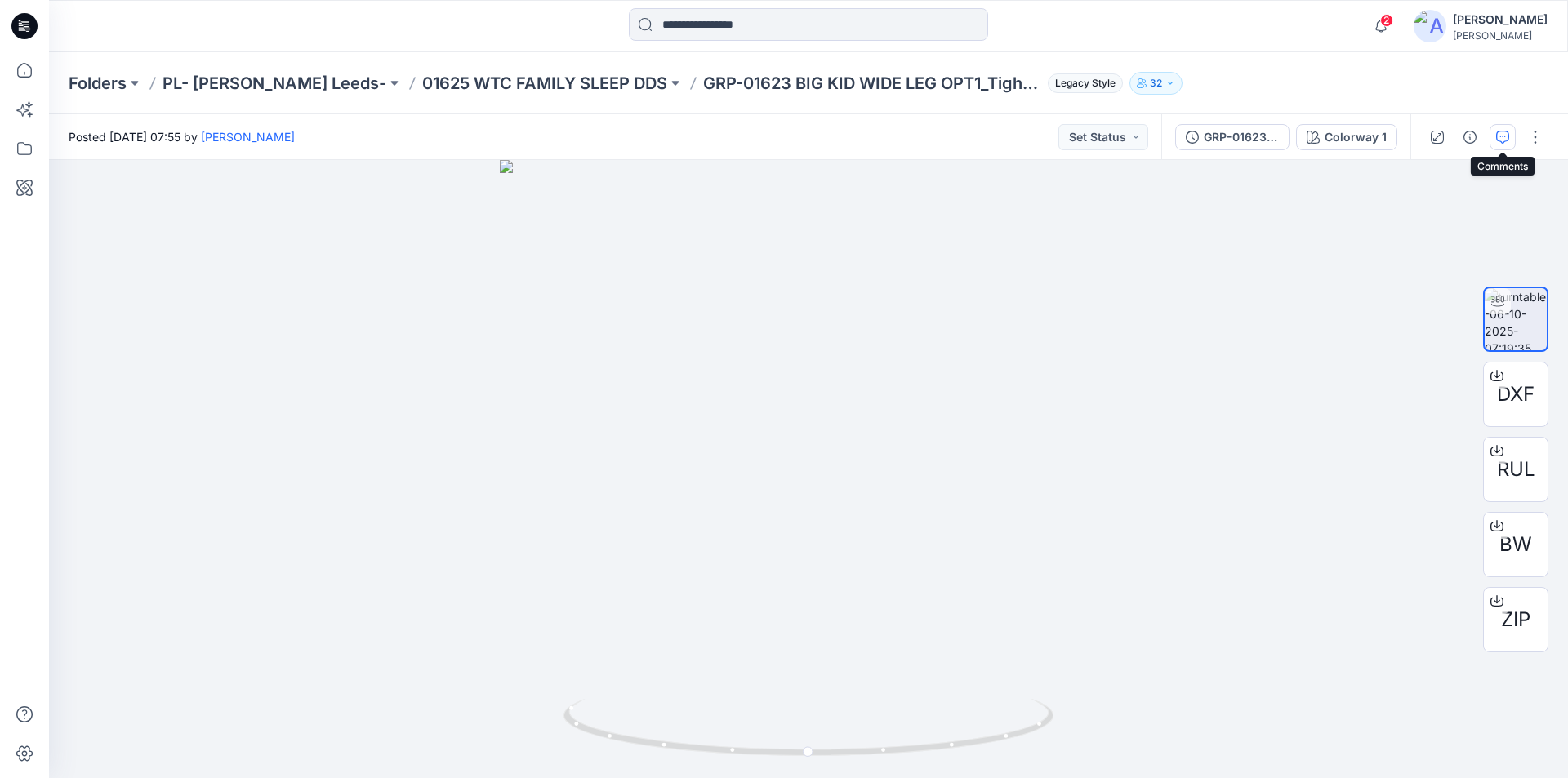
click at [1502, 137] on icon "button" at bounding box center [1502, 137] width 13 height 13
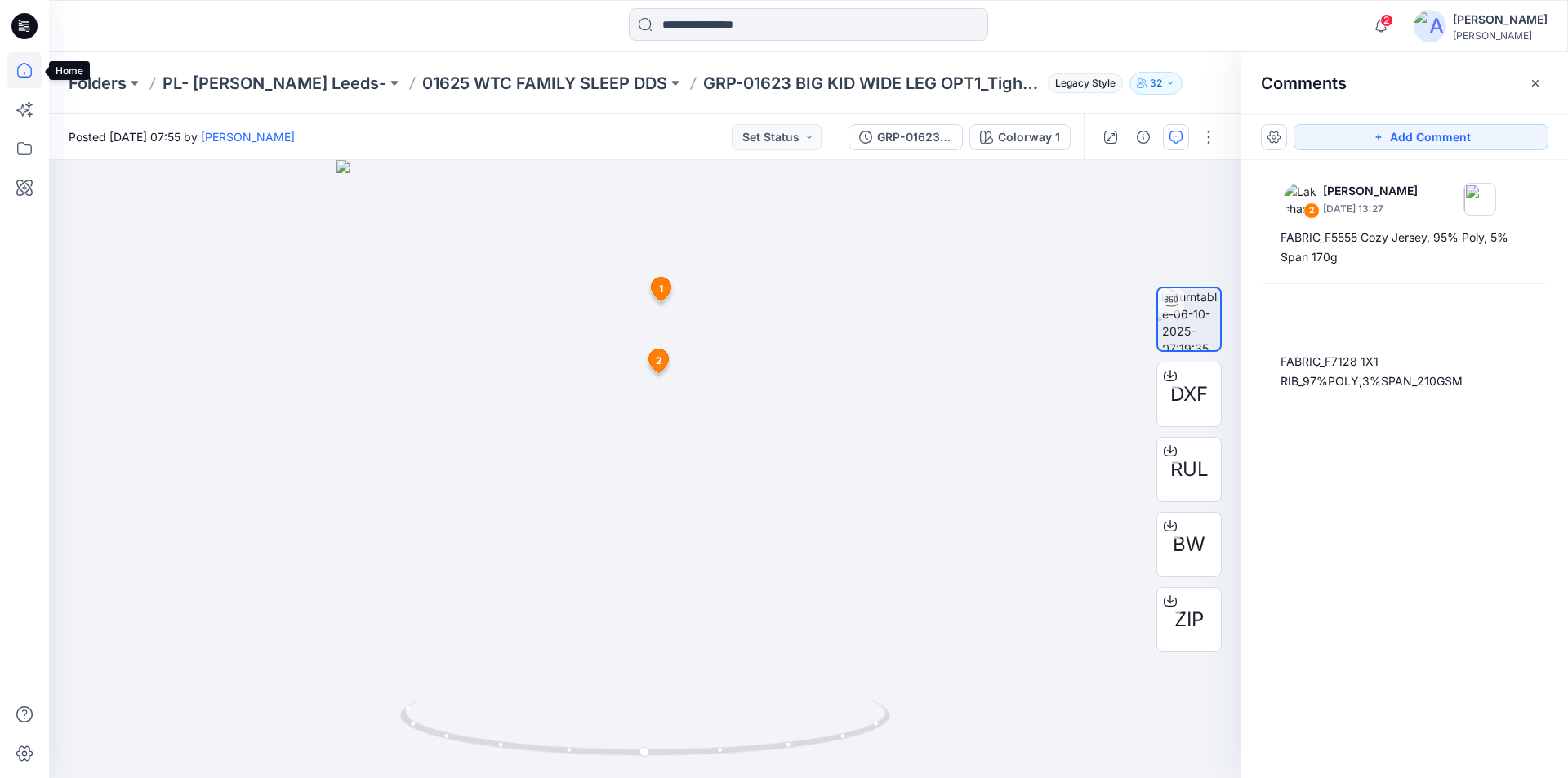
click at [20, 71] on icon at bounding box center [24, 70] width 36 height 36
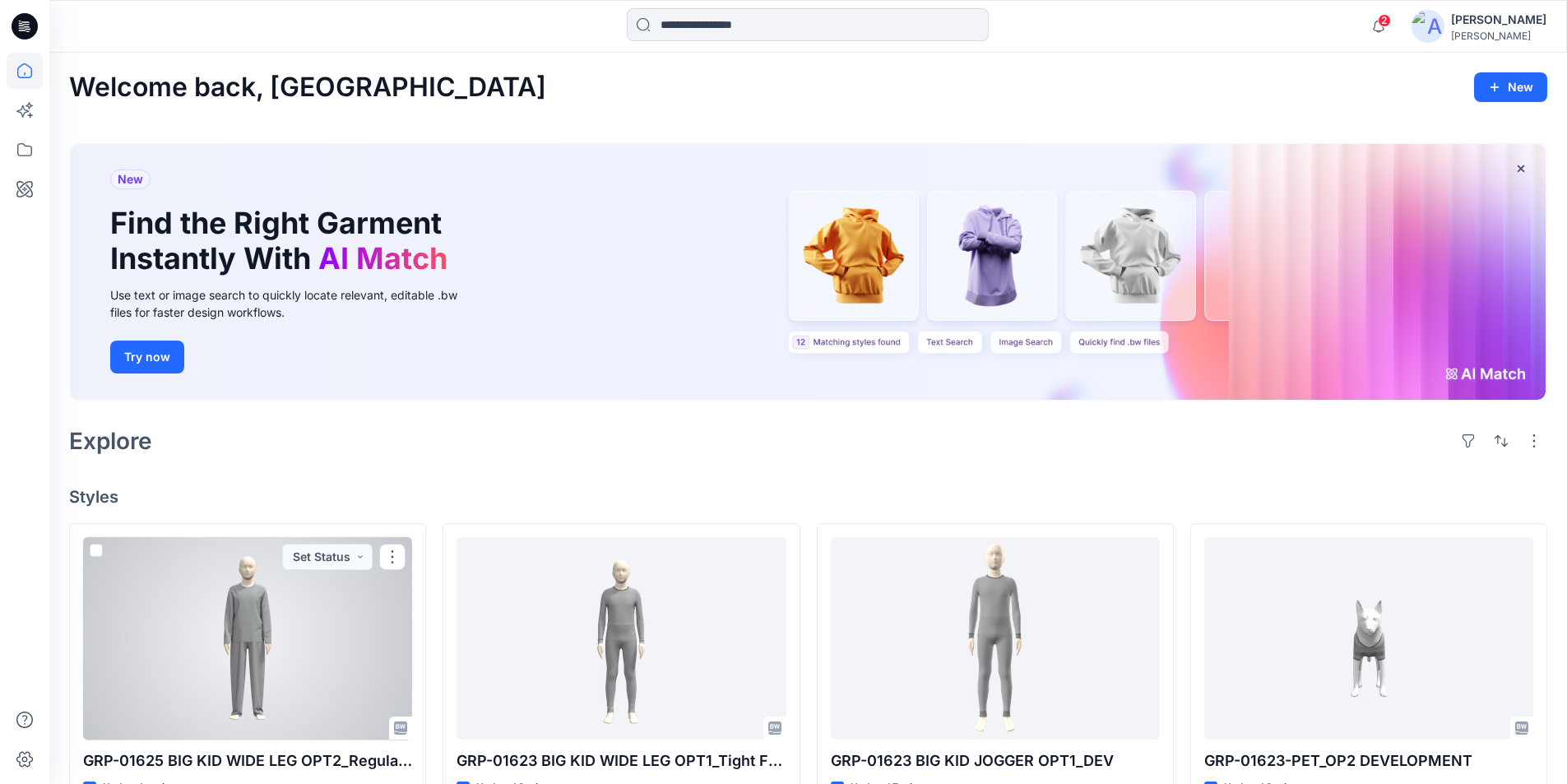
click at [176, 599] on div at bounding box center [247, 638] width 329 height 203
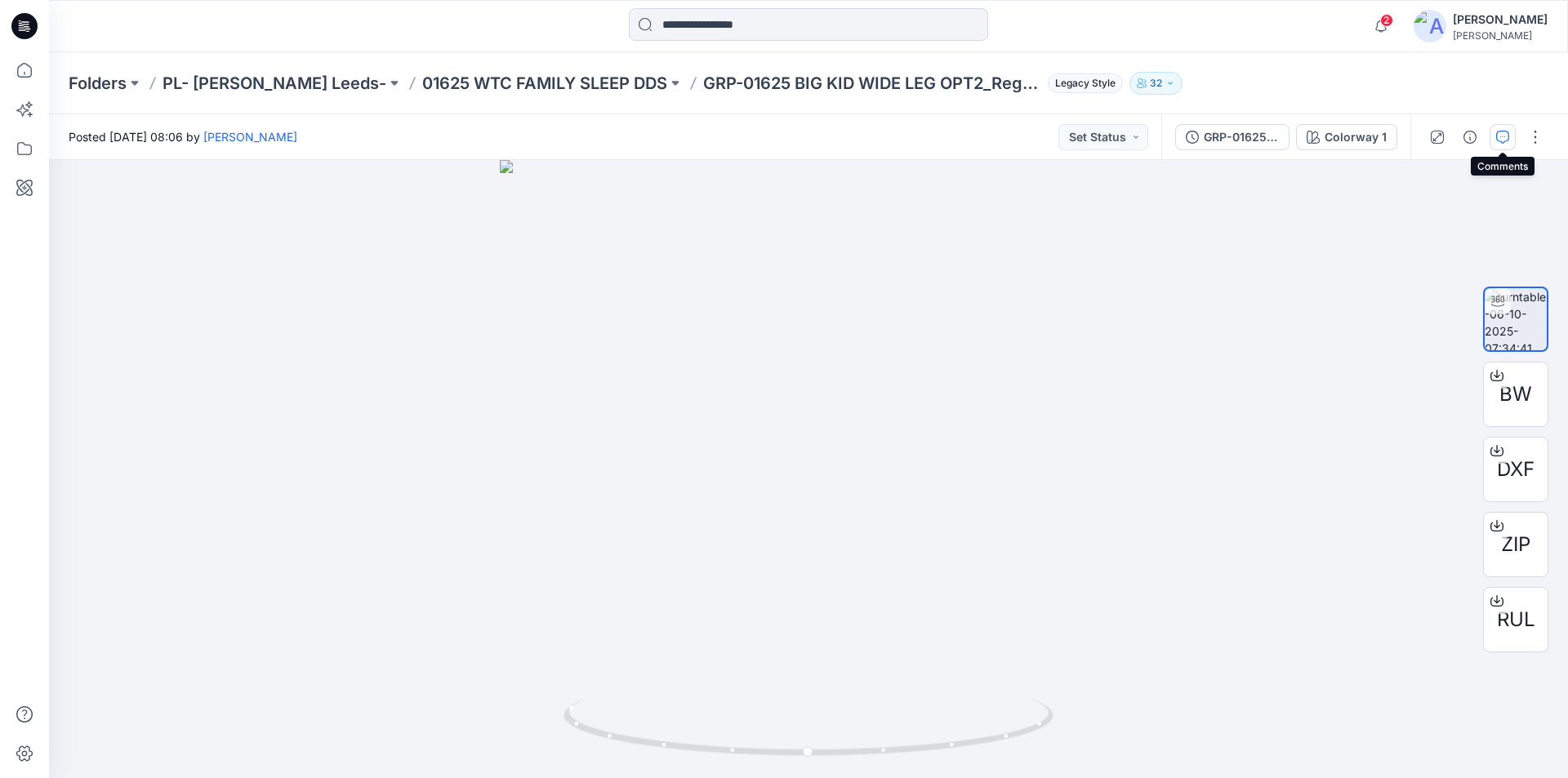
click at [1502, 134] on icon "button" at bounding box center [1502, 137] width 13 height 13
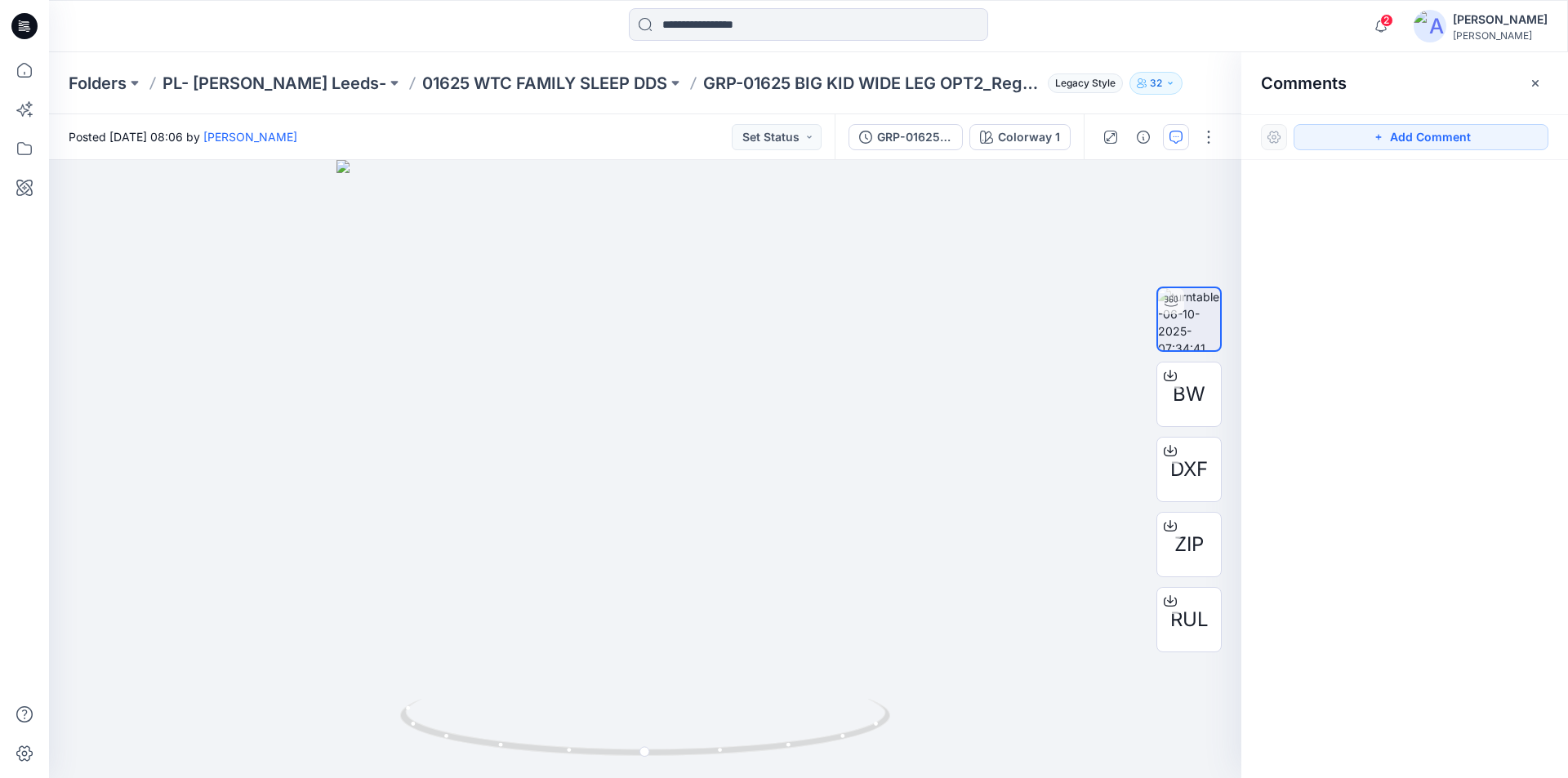
drag, startPoint x: 1461, startPoint y: 140, endPoint x: 1342, endPoint y: 160, distance: 120.7
click at [1461, 139] on button "Add Comment" at bounding box center [1420, 137] width 254 height 26
click at [642, 330] on div "1" at bounding box center [645, 469] width 1192 height 618
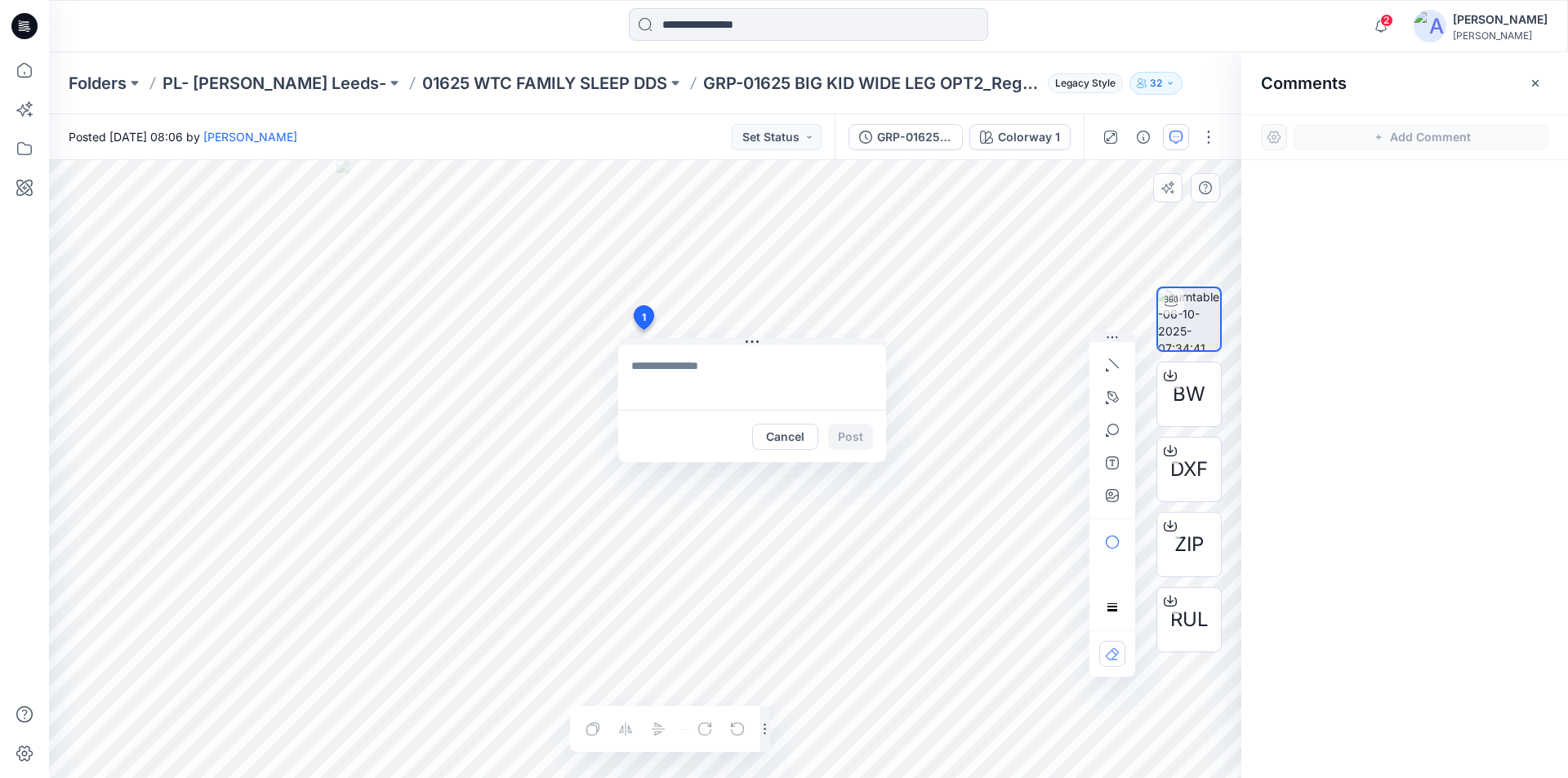
click at [722, 375] on textarea at bounding box center [751, 377] width 268 height 65
paste textarea "**********"
type textarea "**********"
click at [864, 445] on button "Post" at bounding box center [850, 437] width 45 height 26
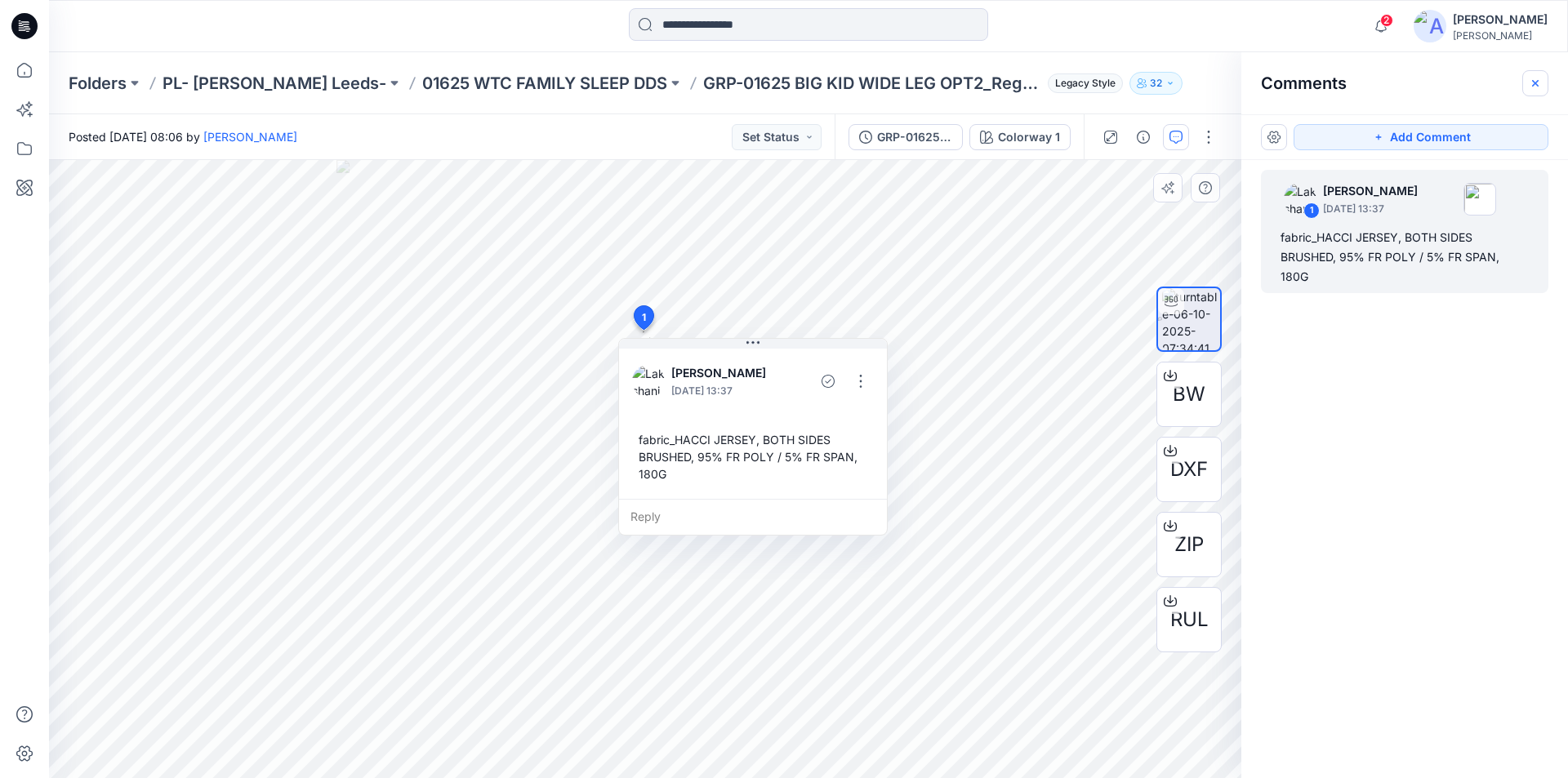
click at [1544, 82] on button "button" at bounding box center [1534, 83] width 26 height 26
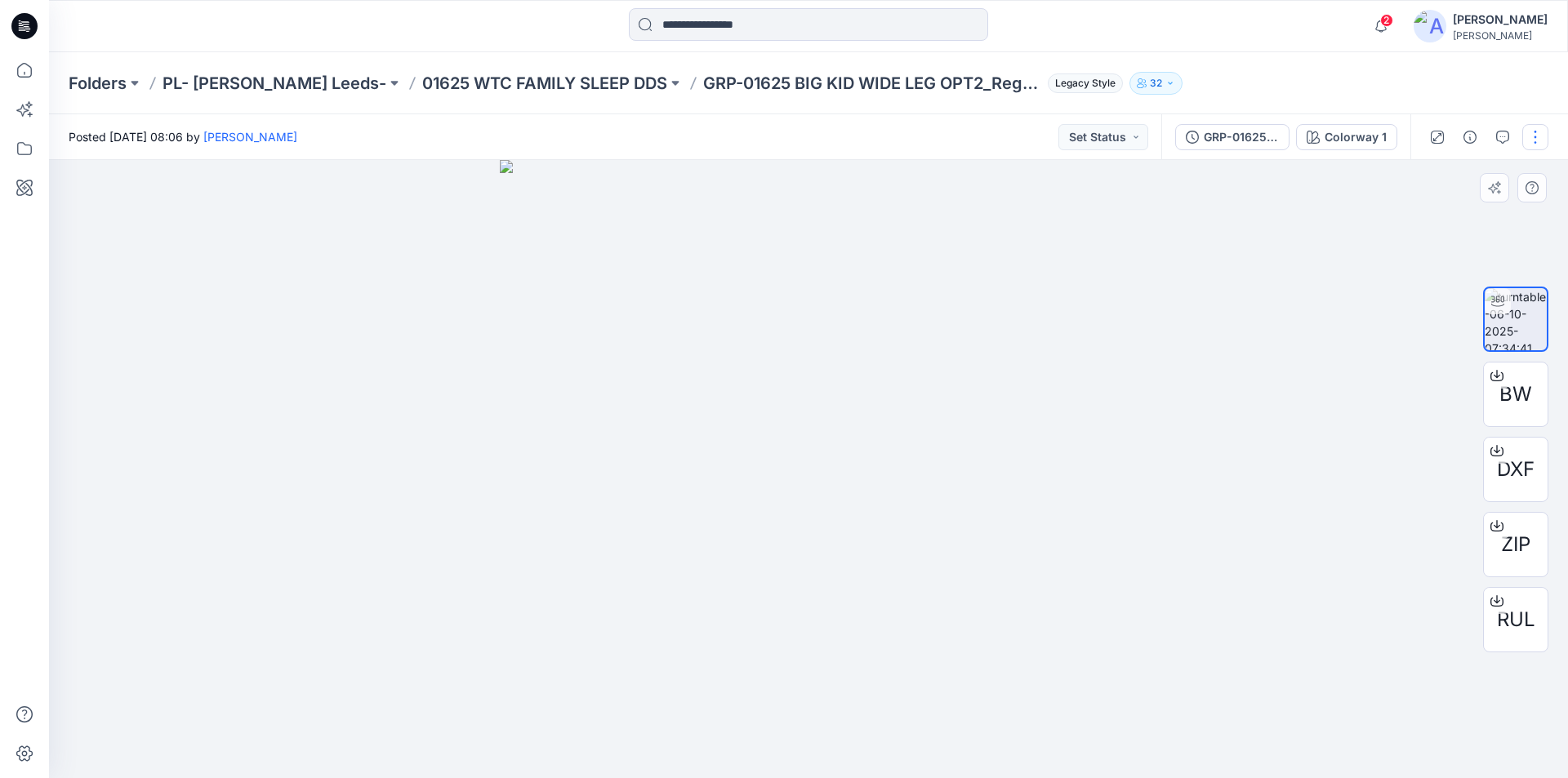
click at [1533, 134] on button "button" at bounding box center [1534, 137] width 26 height 26
click at [1453, 172] on button "Edit" at bounding box center [1465, 175] width 150 height 30
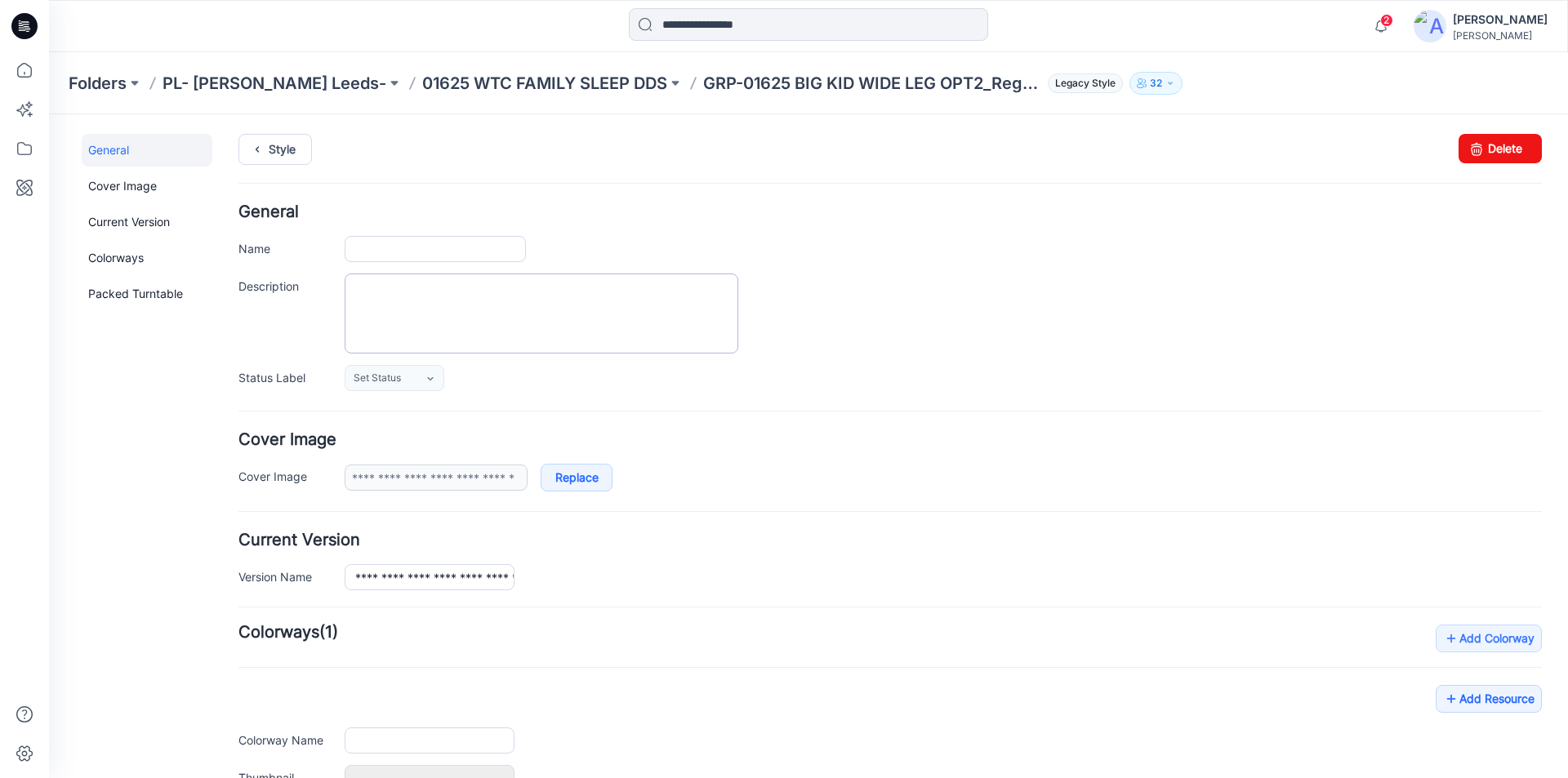
type input "**********"
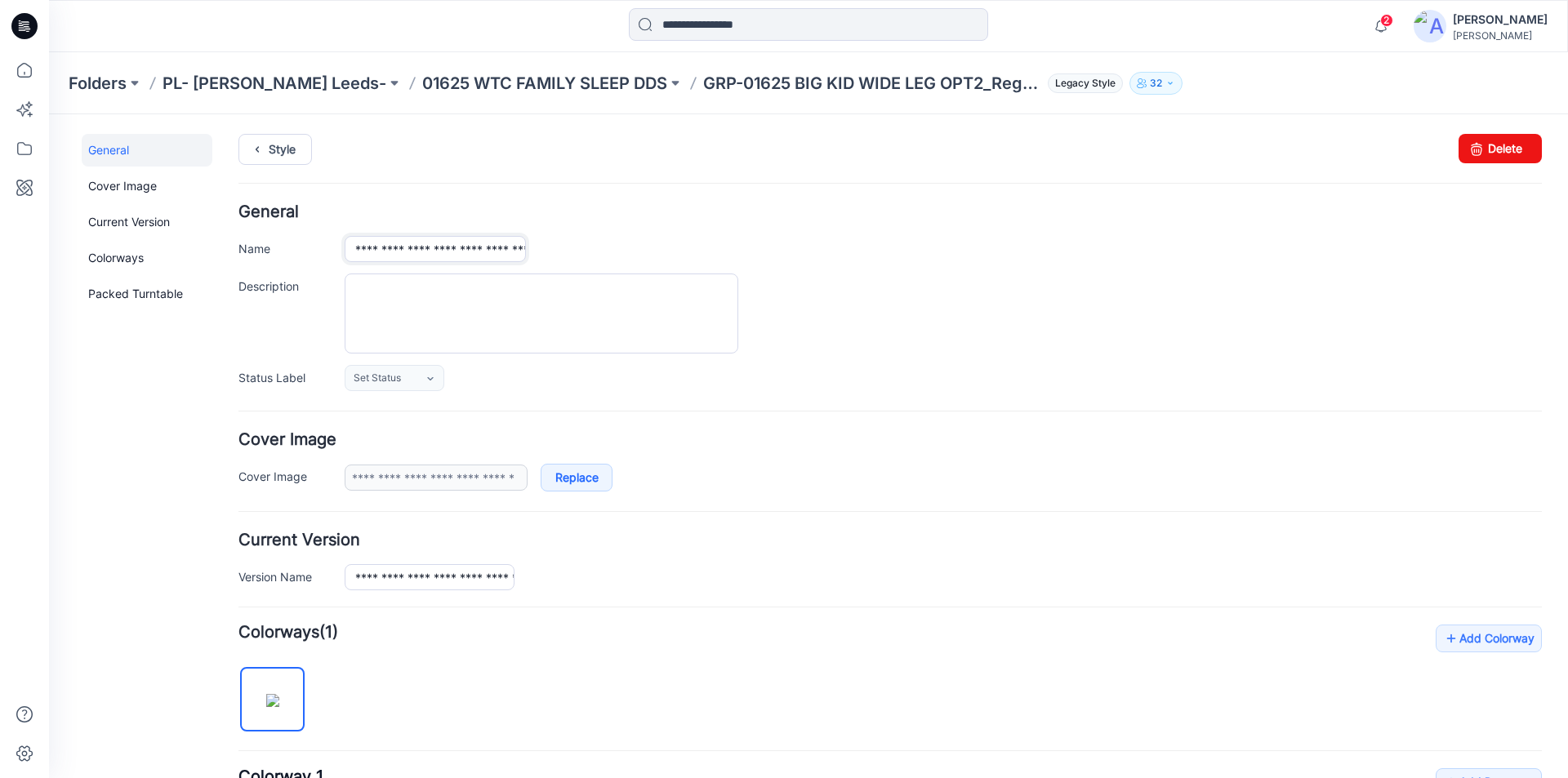
click at [410, 246] on input "**********" at bounding box center [435, 249] width 181 height 26
type input "**********"
click at [642, 224] on div "**********" at bounding box center [890, 297] width 1303 height 187
click at [414, 576] on input "**********" at bounding box center [430, 577] width 170 height 26
type input "**********"
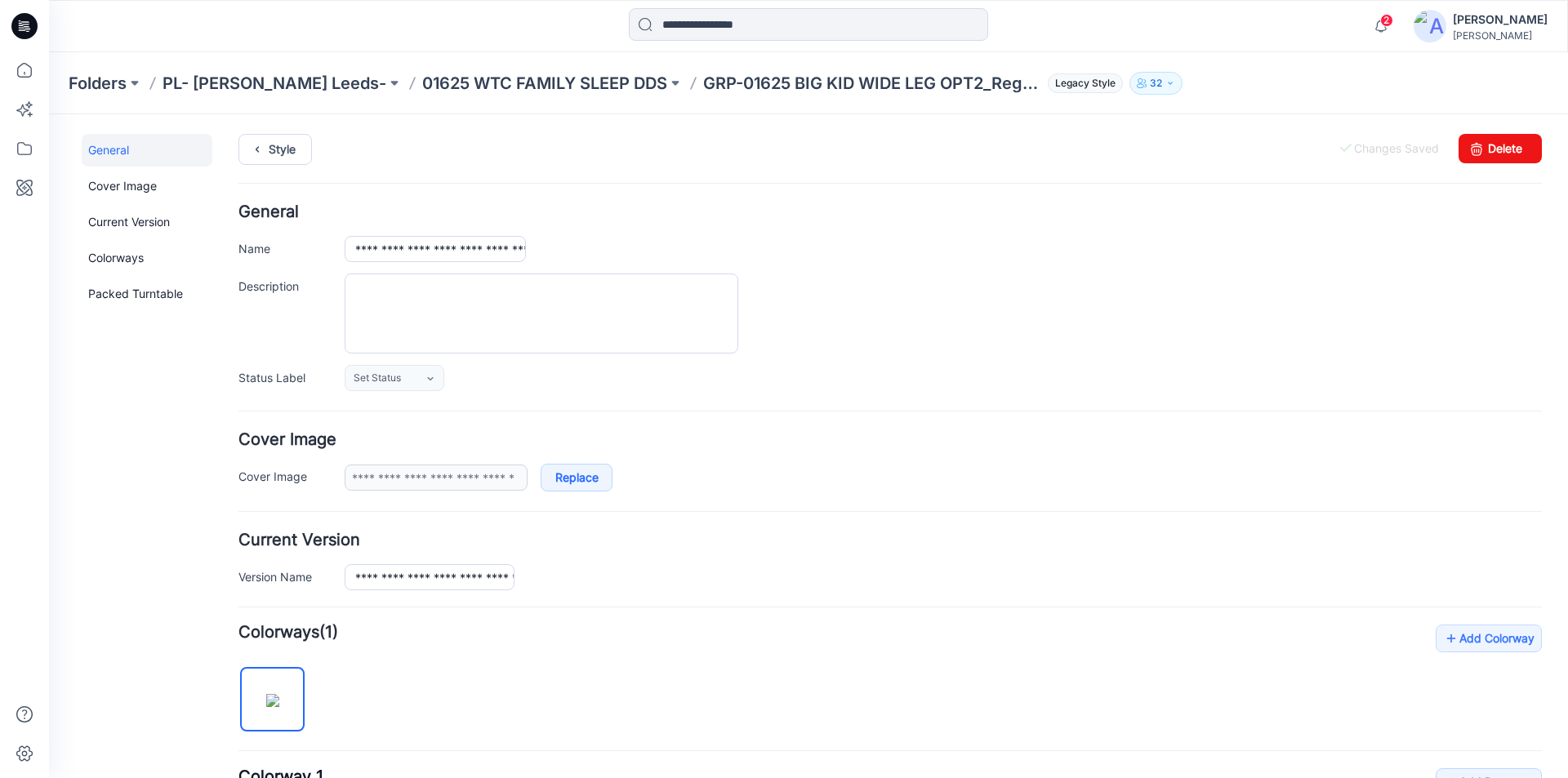
click at [429, 543] on h4 "Current Version" at bounding box center [890, 539] width 1303 height 16
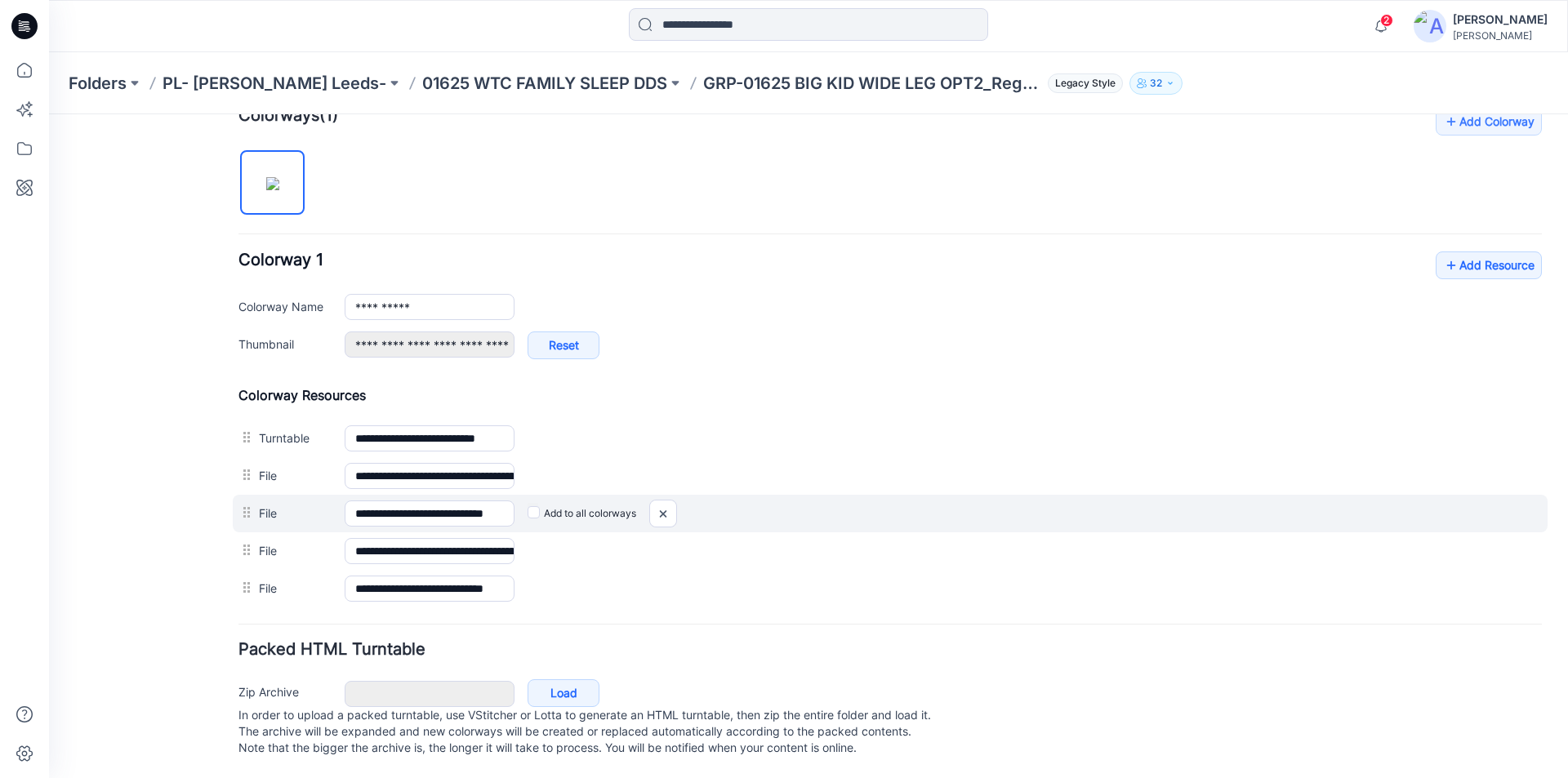
scroll to position [533, 0]
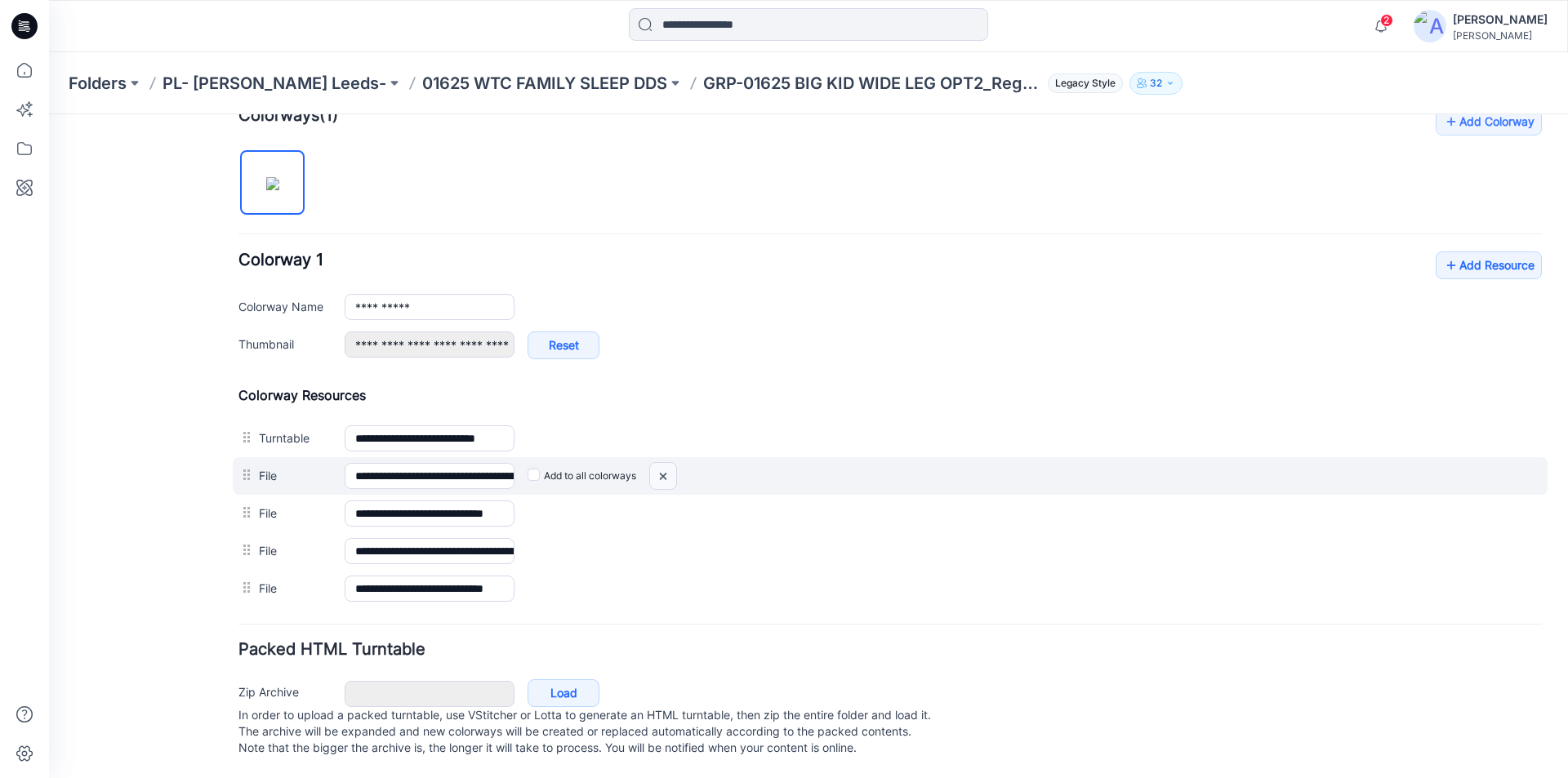
click at [671, 463] on img at bounding box center [663, 476] width 26 height 27
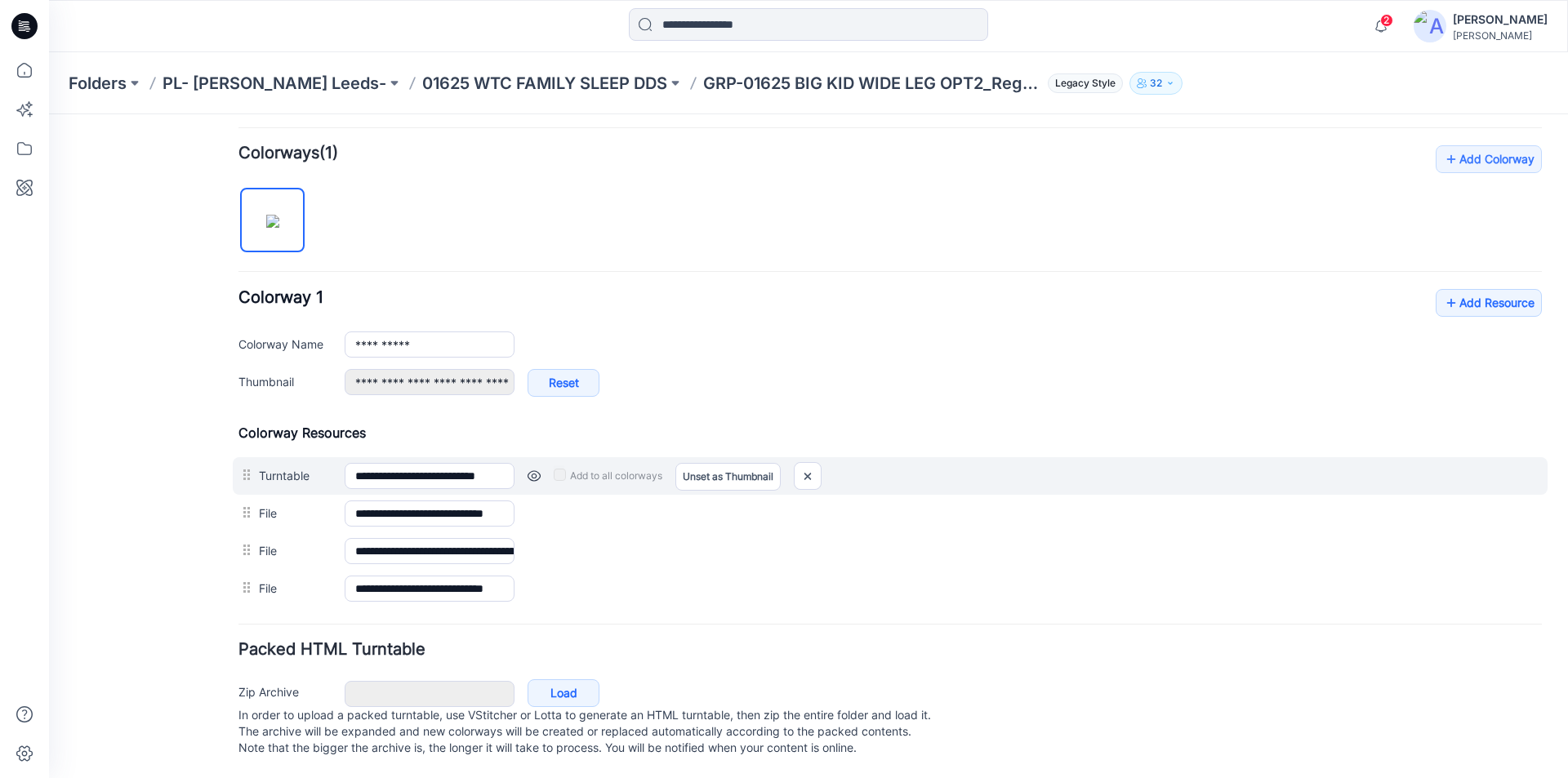
scroll to position [496, 0]
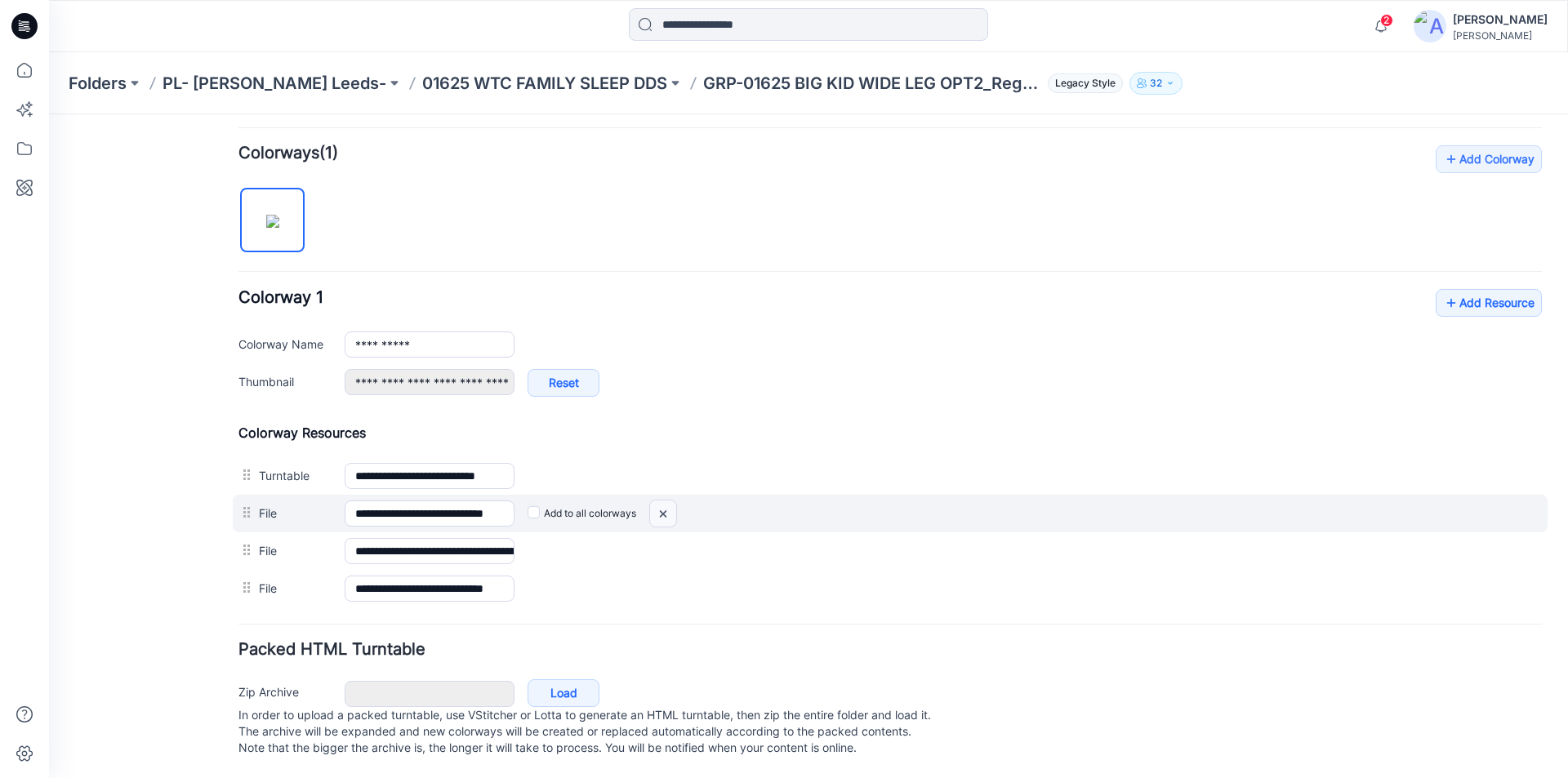
click at [666, 500] on img at bounding box center [663, 513] width 26 height 27
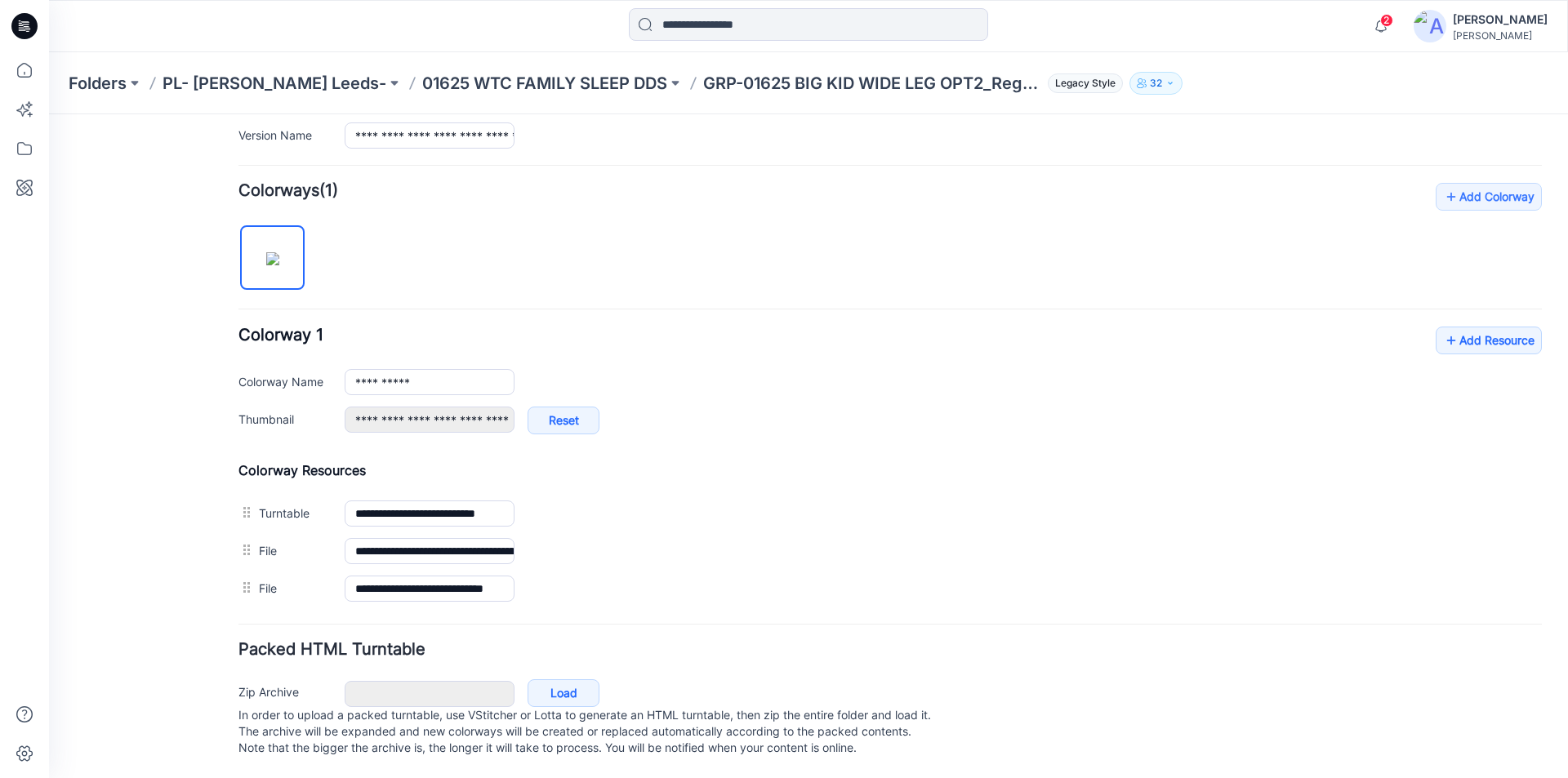
scroll to position [457, 0]
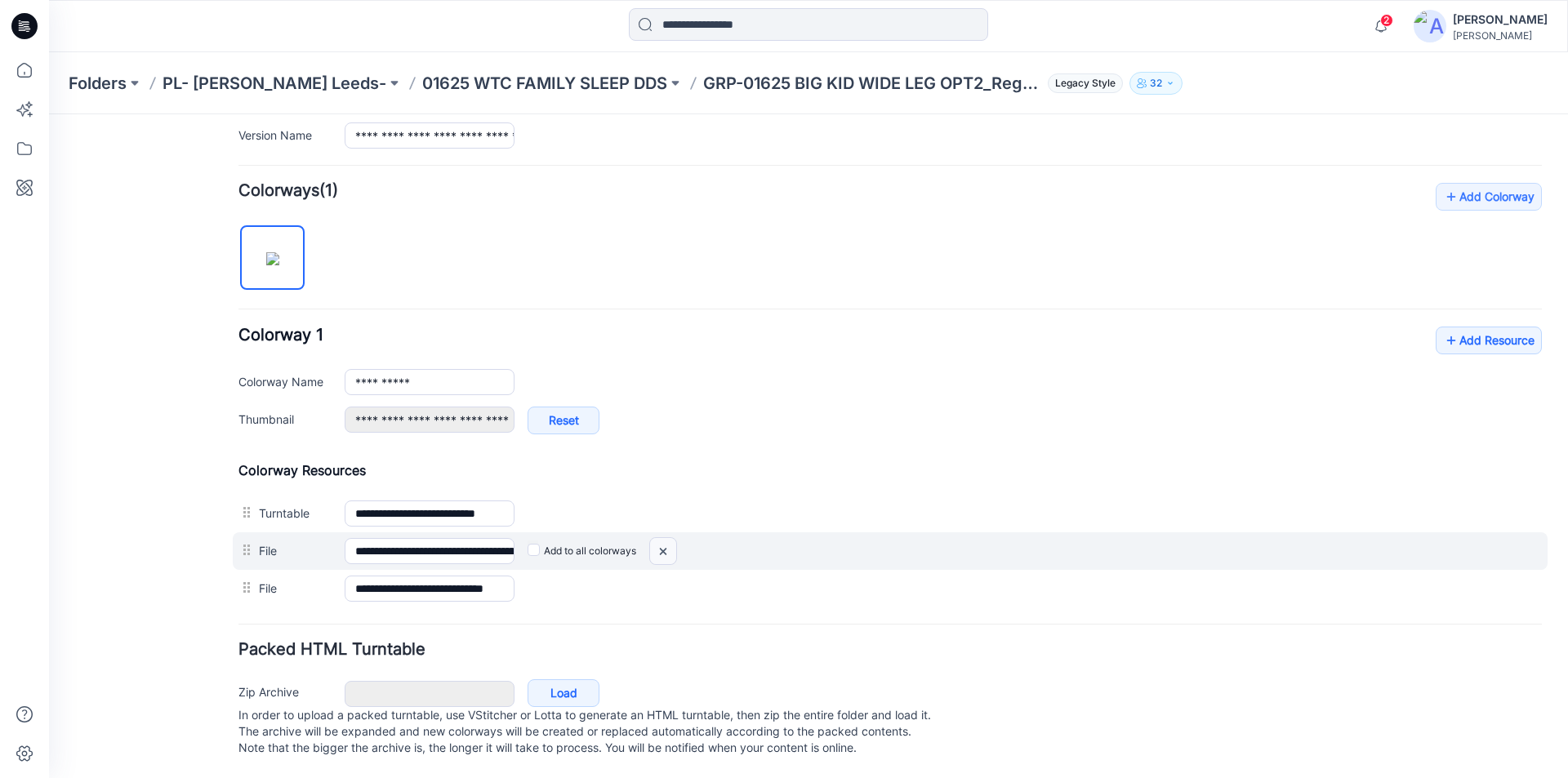
drag, startPoint x: 904, startPoint y: 224, endPoint x: 660, endPoint y: 530, distance: 391.4
click at [660, 538] on img at bounding box center [663, 551] width 26 height 27
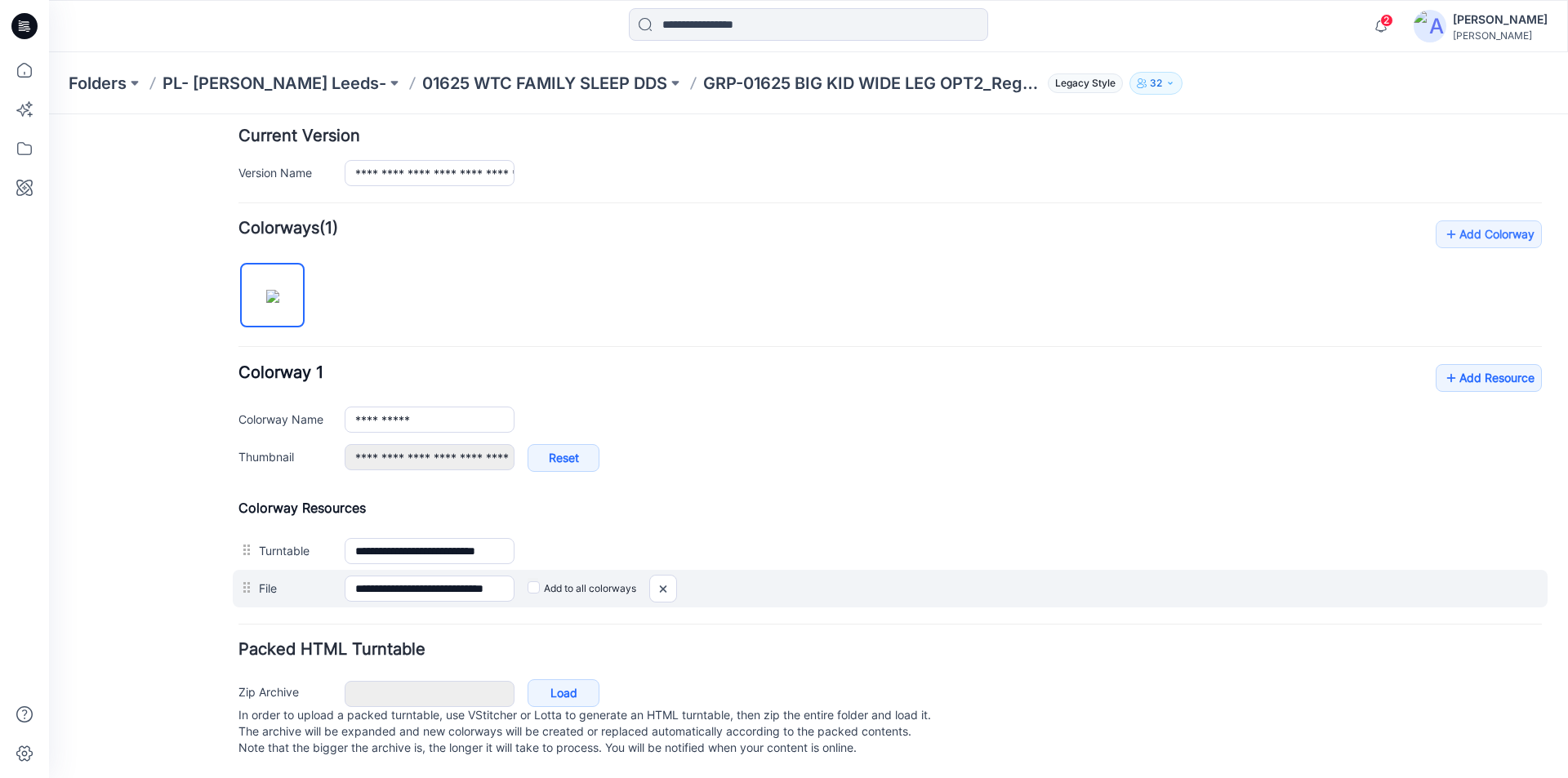
scroll to position [420, 0]
click at [661, 575] on img at bounding box center [663, 588] width 26 height 27
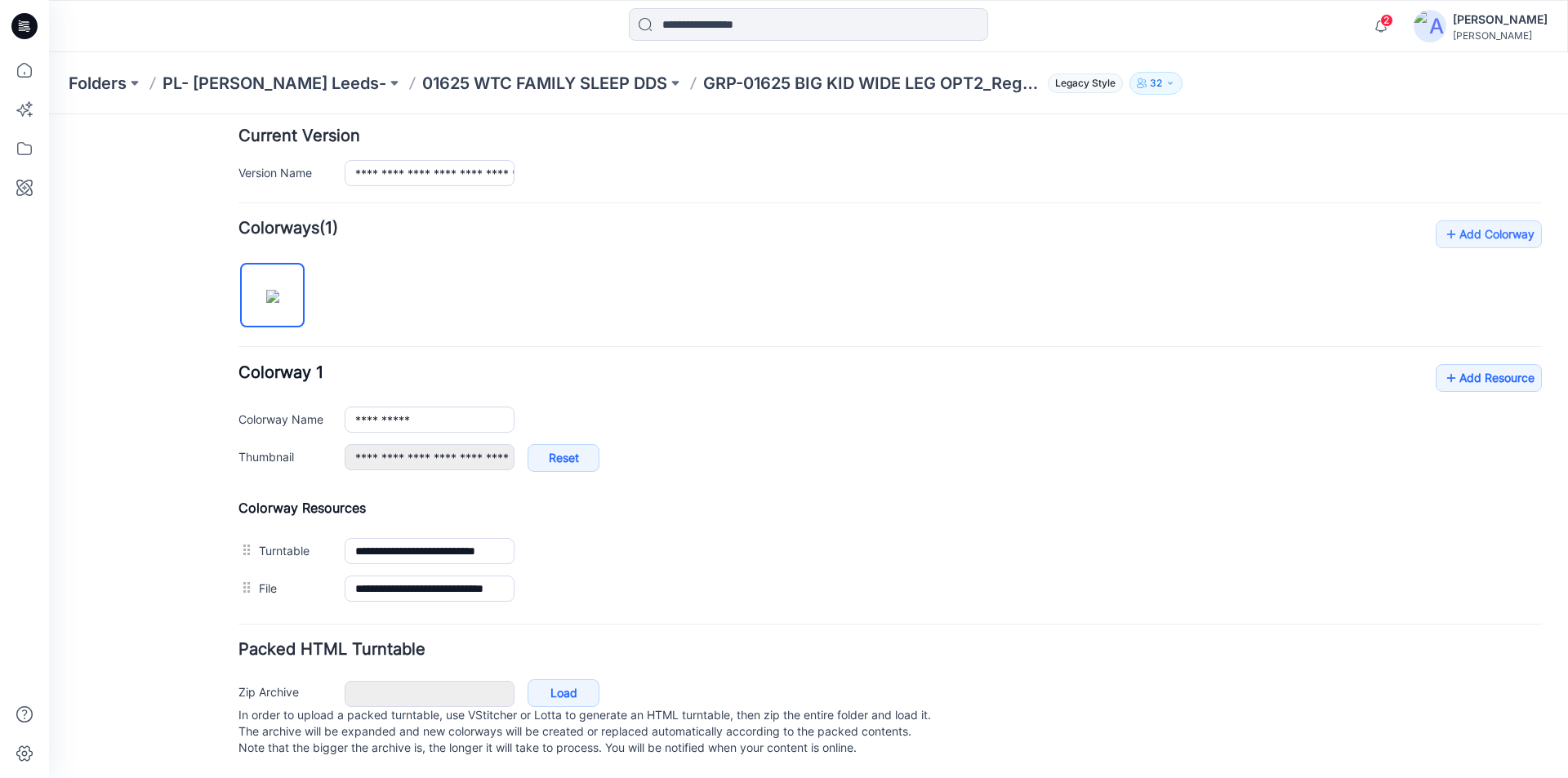
scroll to position [383, 0]
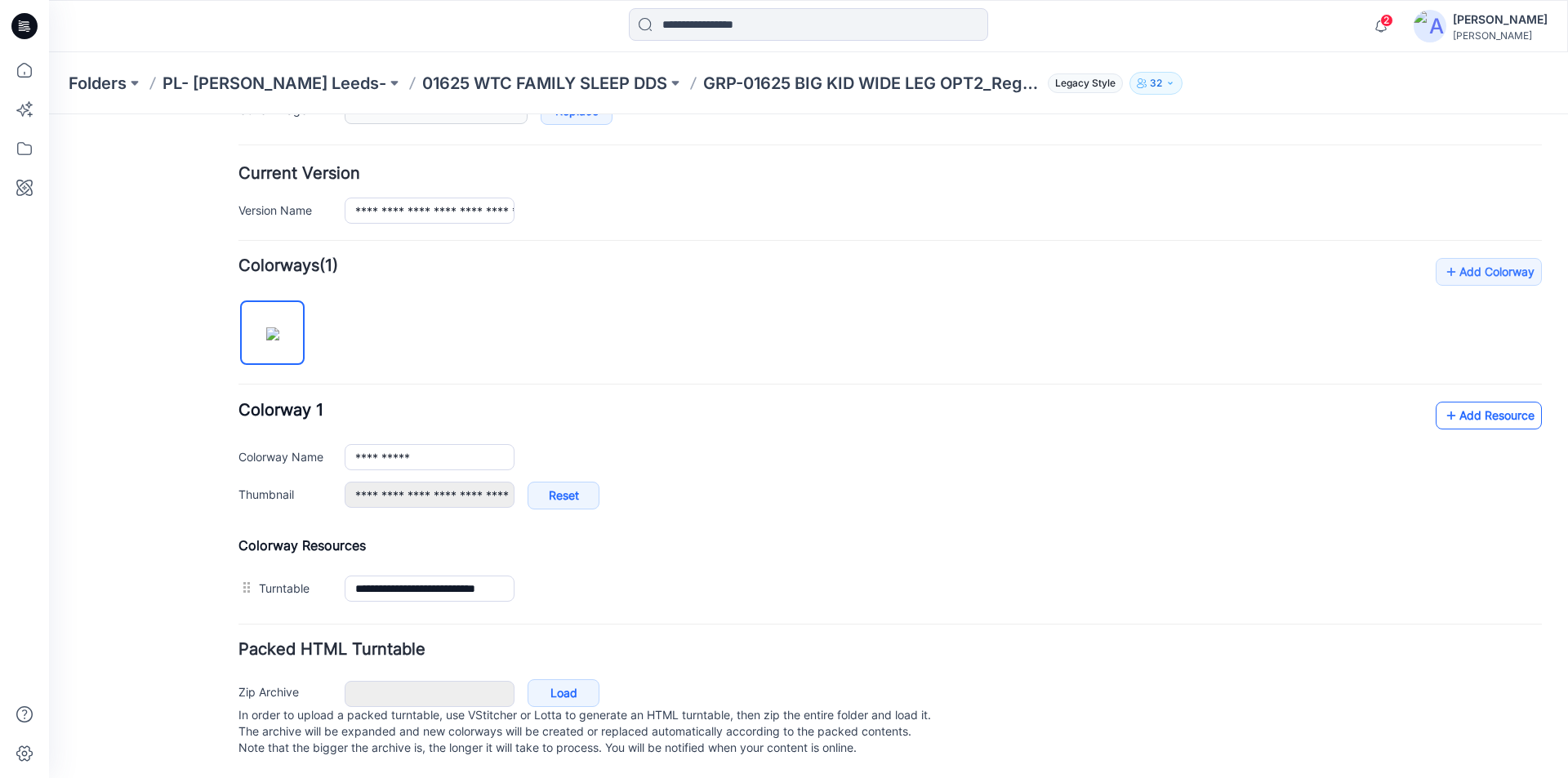
click at [1476, 402] on link "Add Resource" at bounding box center [1489, 416] width 106 height 28
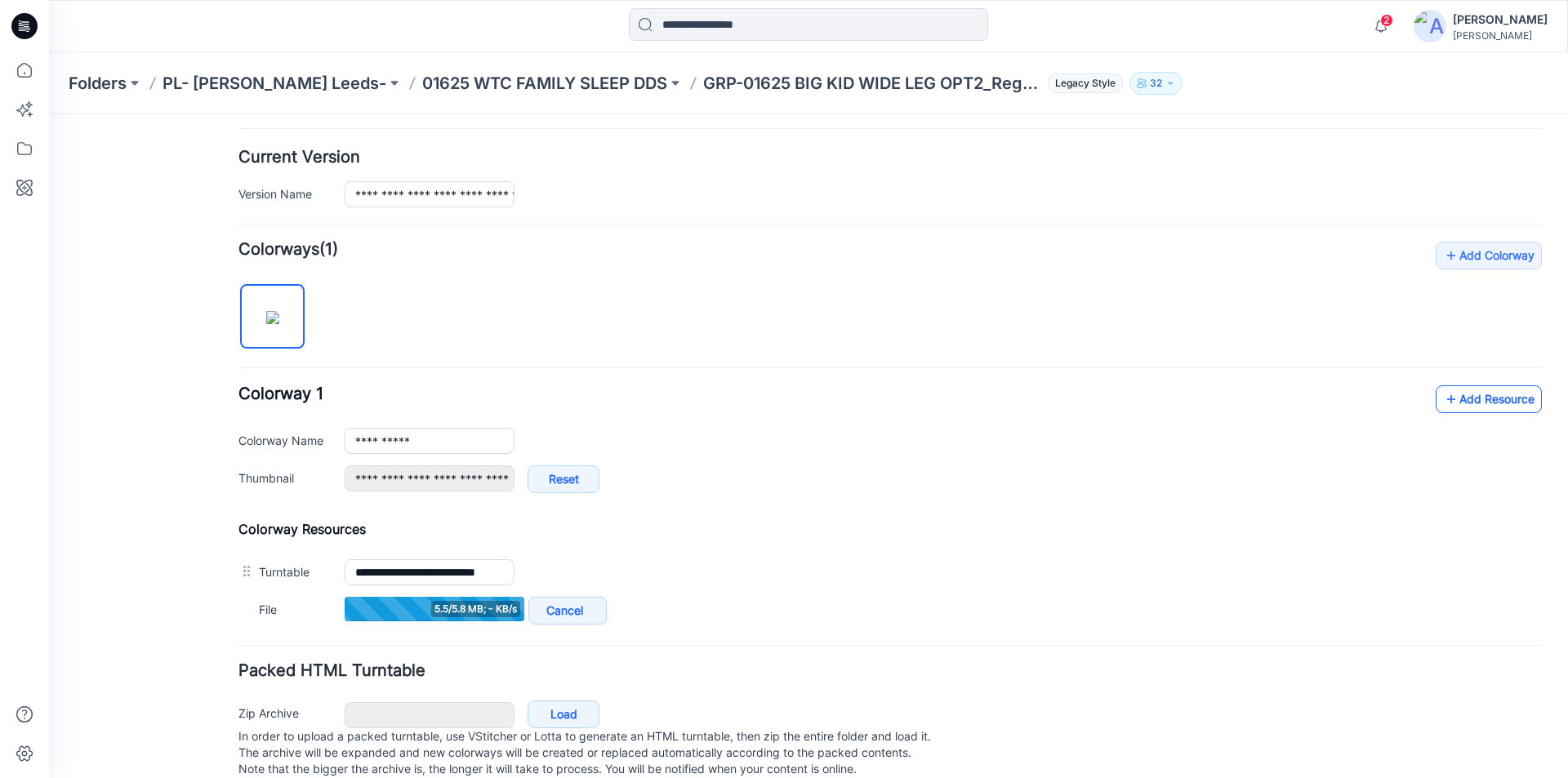
click at [1482, 396] on link "Add Resource" at bounding box center [1489, 399] width 106 height 28
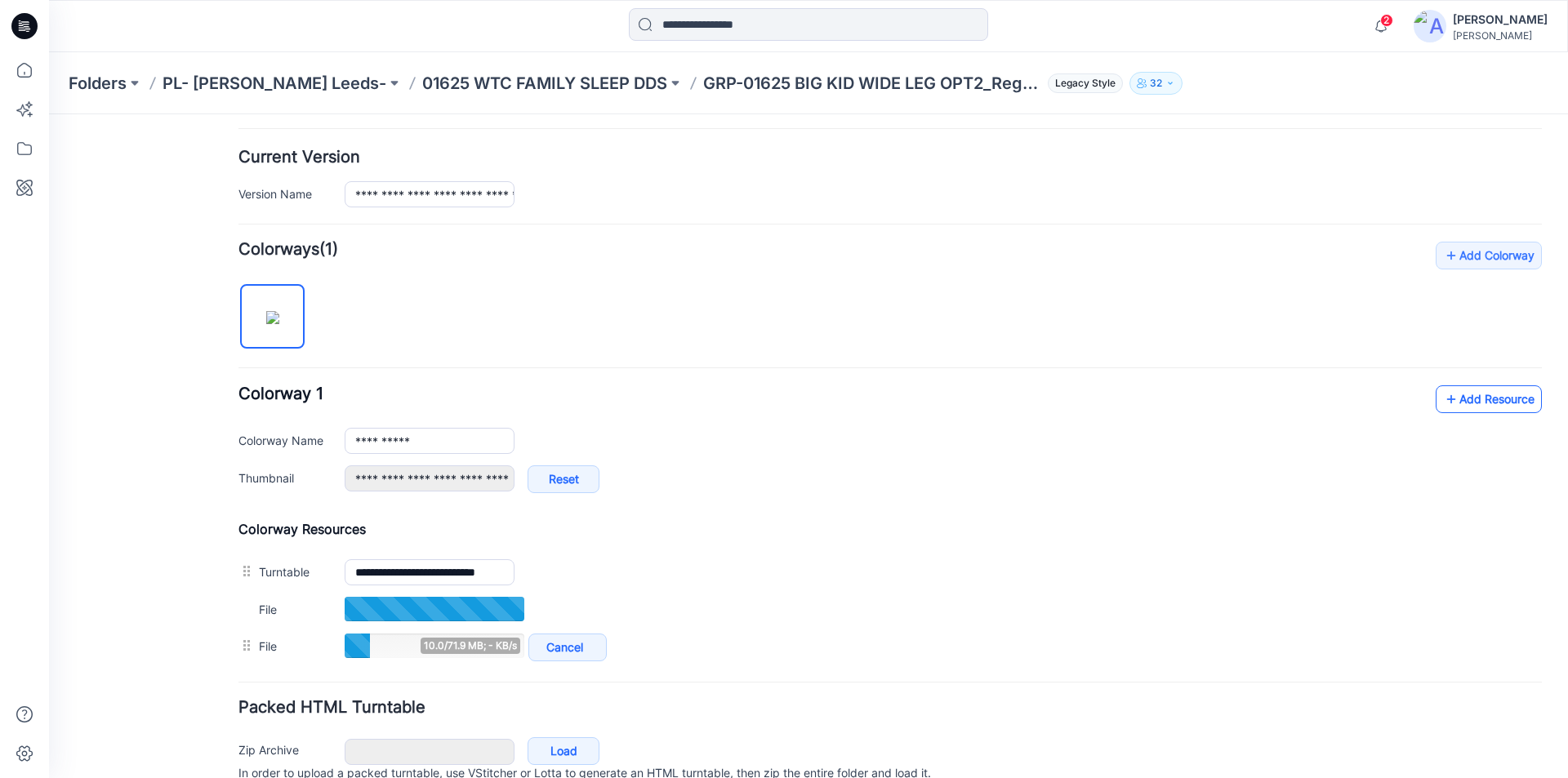
click at [1461, 399] on link "Add Resource" at bounding box center [1489, 399] width 106 height 28
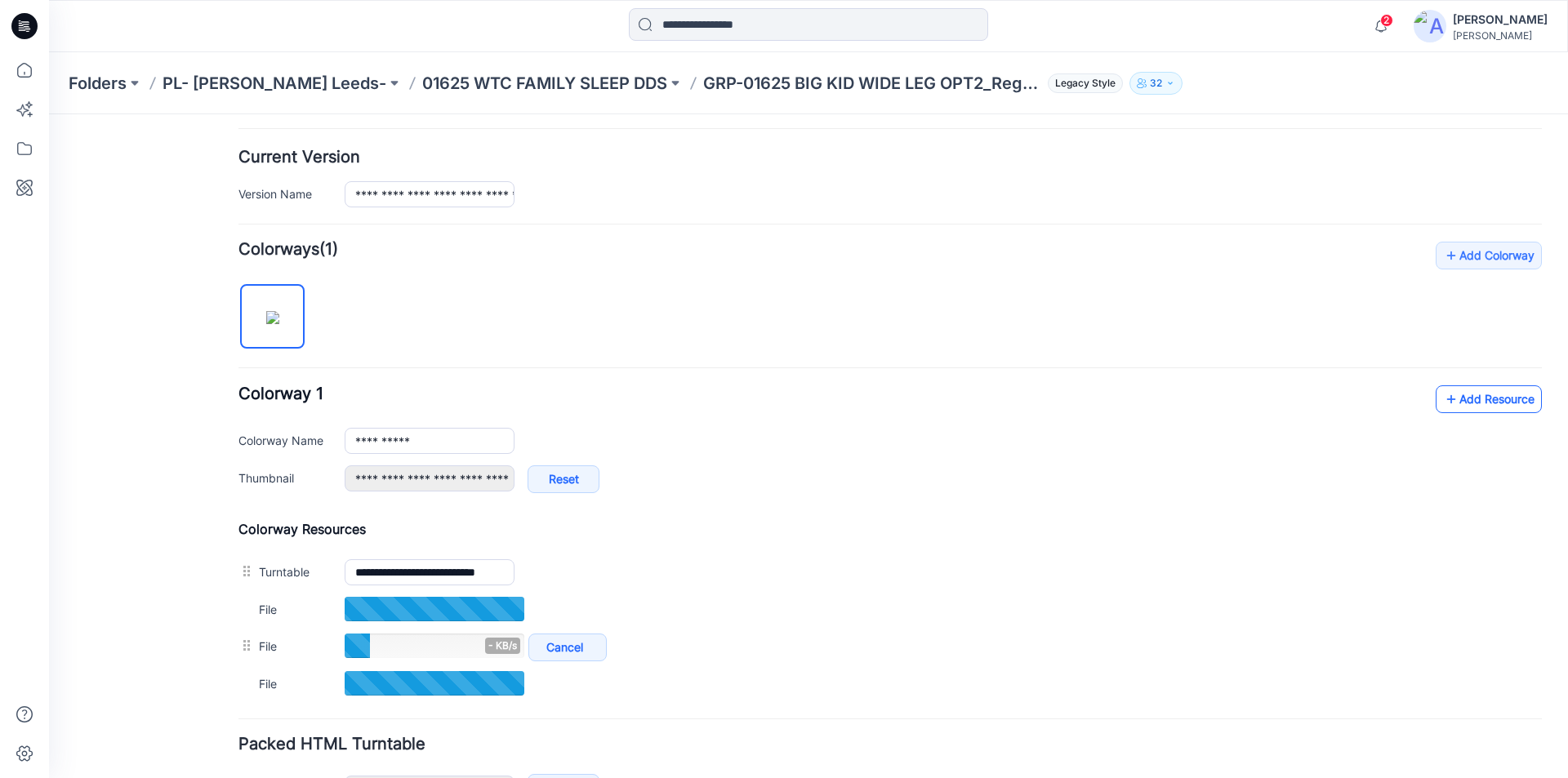
click at [1502, 406] on link "Add Resource" at bounding box center [1489, 399] width 106 height 28
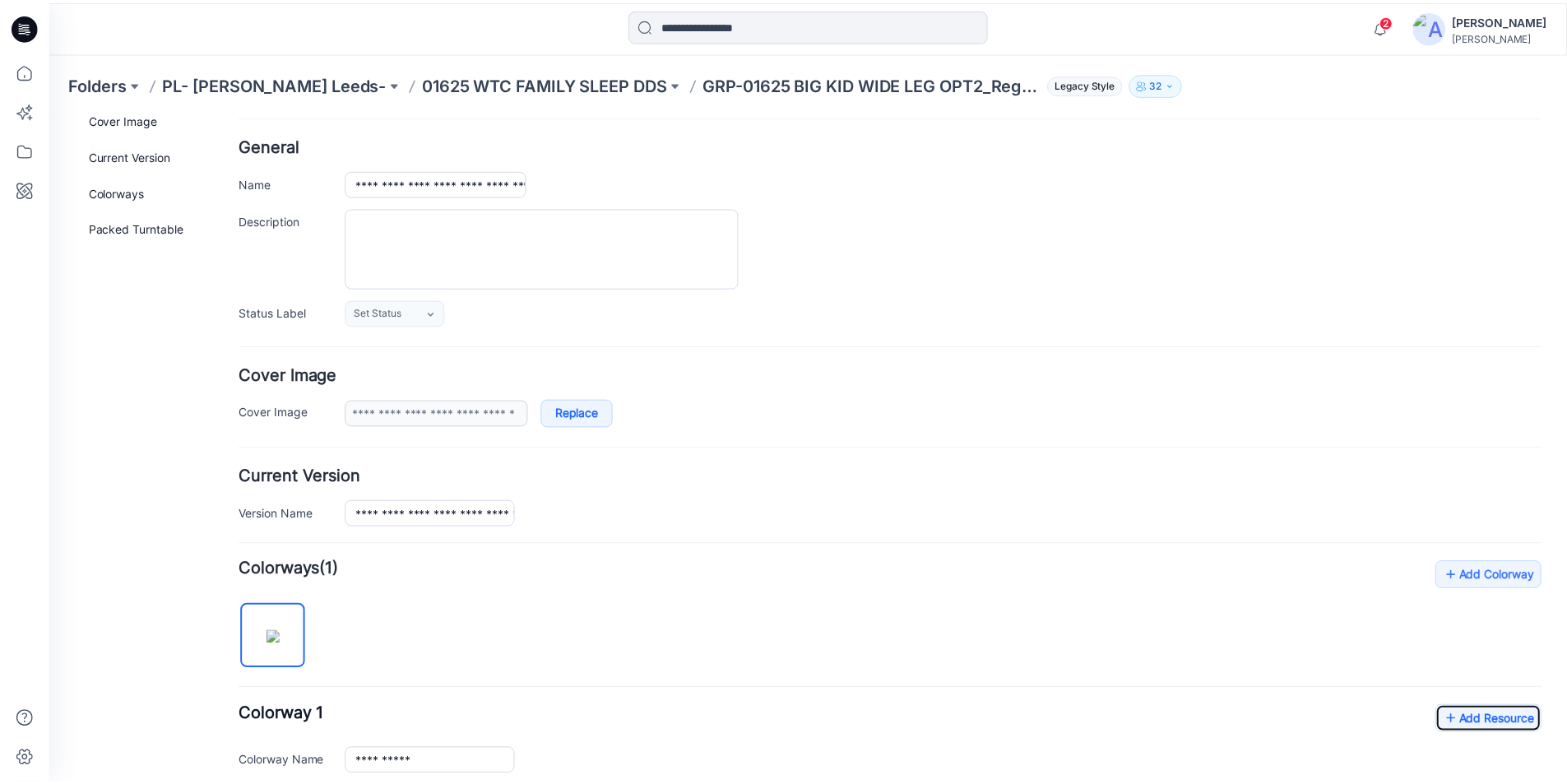
scroll to position [0, 0]
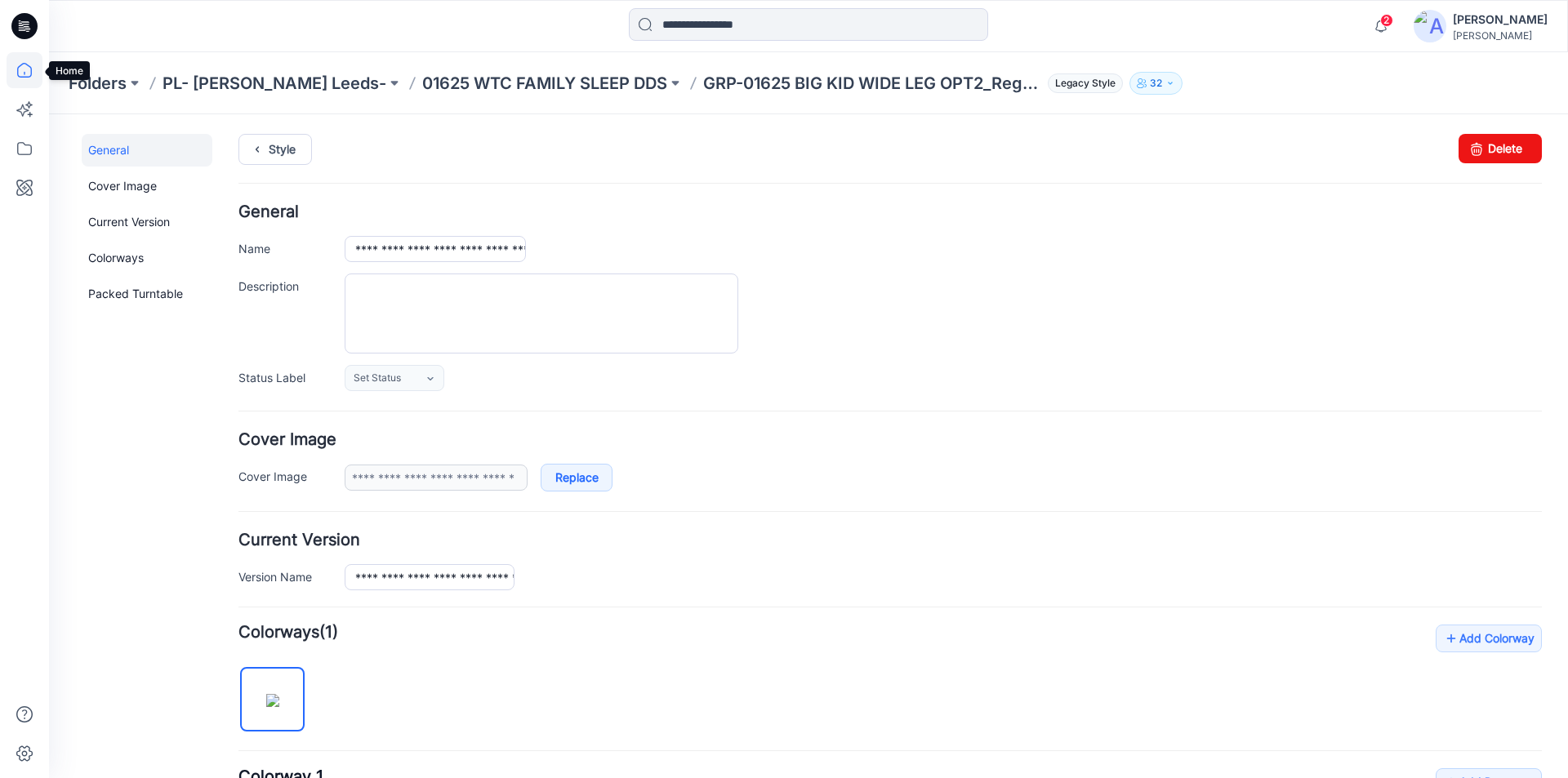
click at [26, 75] on icon at bounding box center [24, 70] width 36 height 36
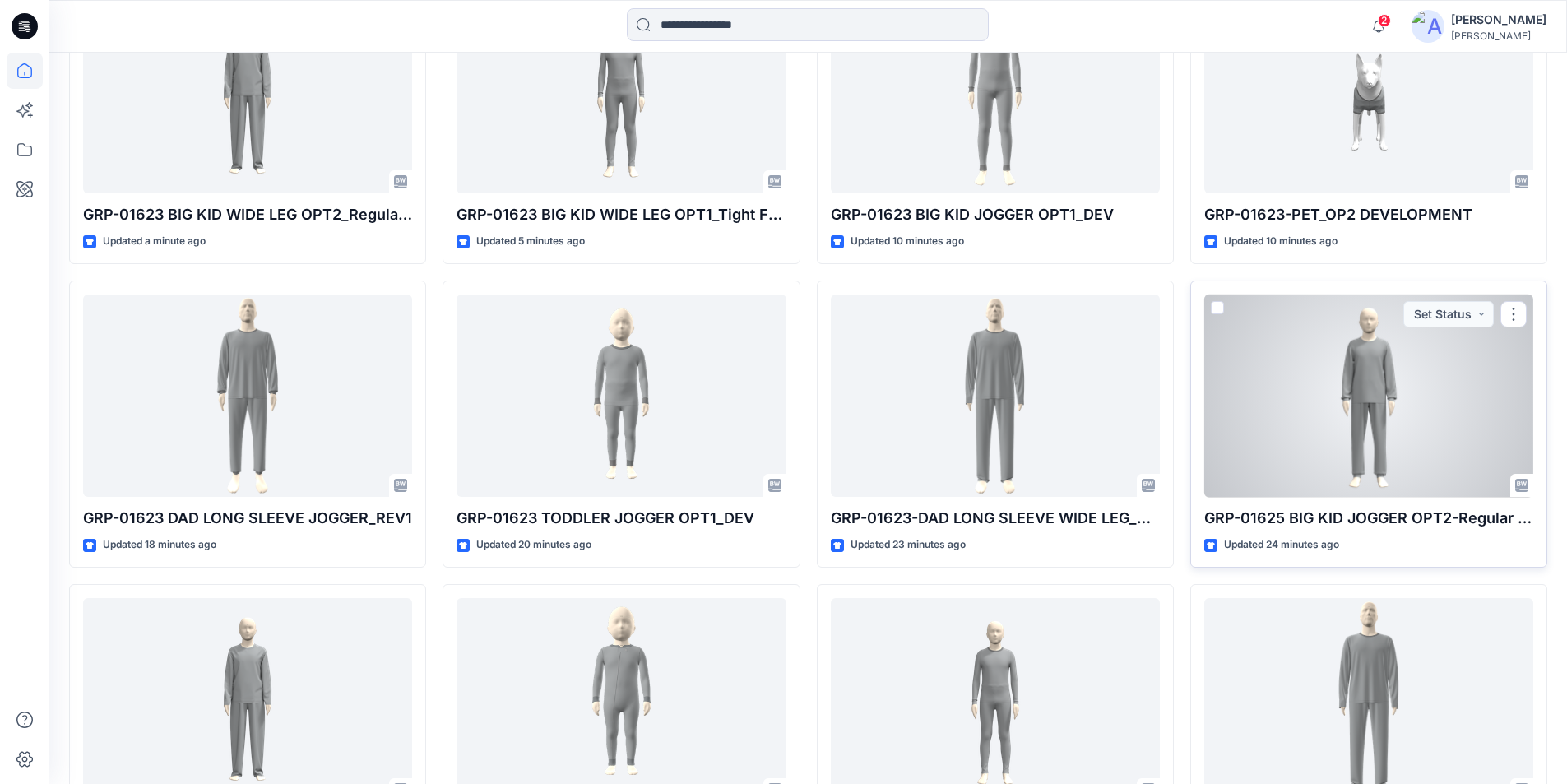
scroll to position [576, 0]
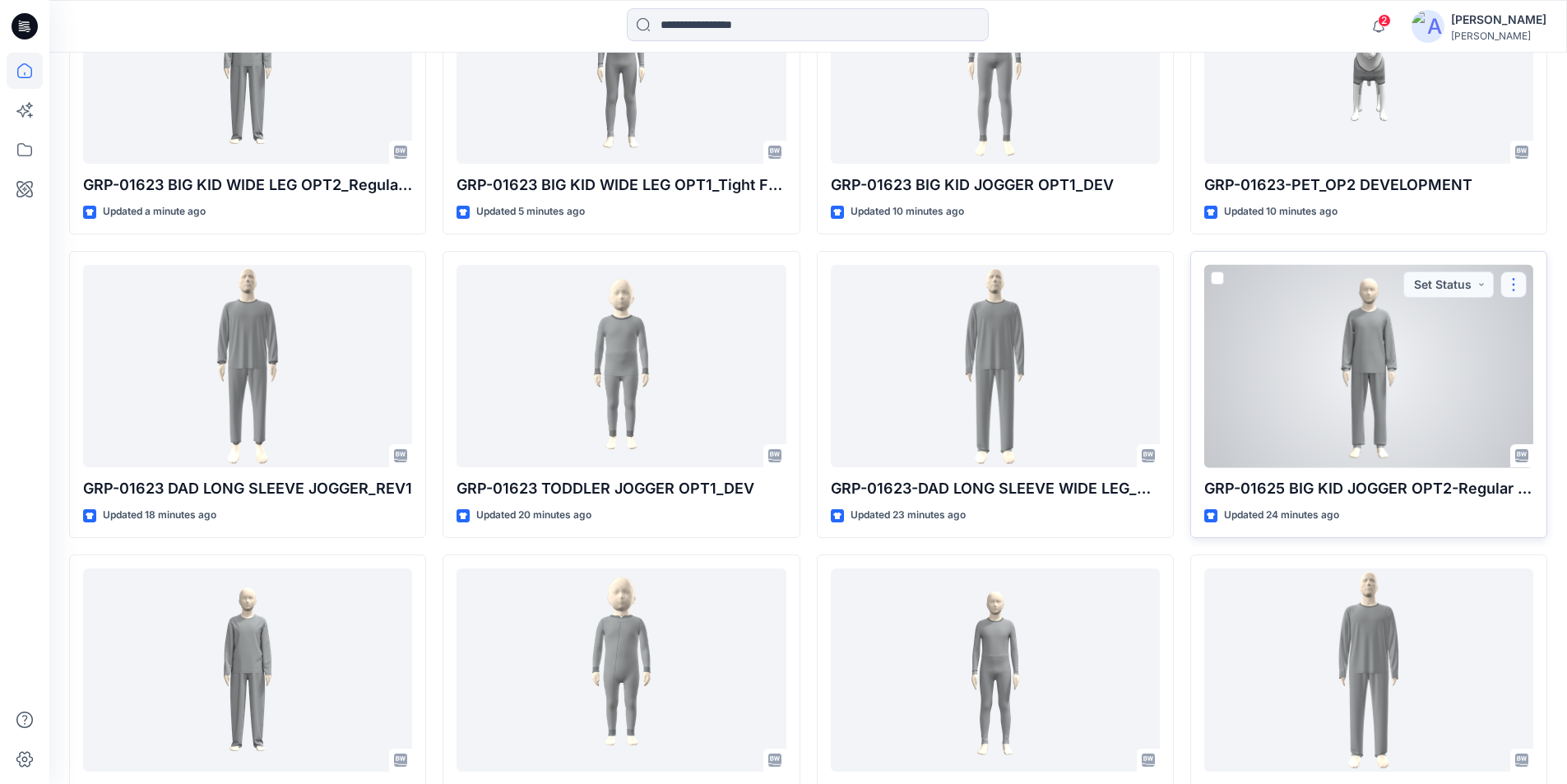
click at [1516, 281] on button "button" at bounding box center [1513, 284] width 26 height 26
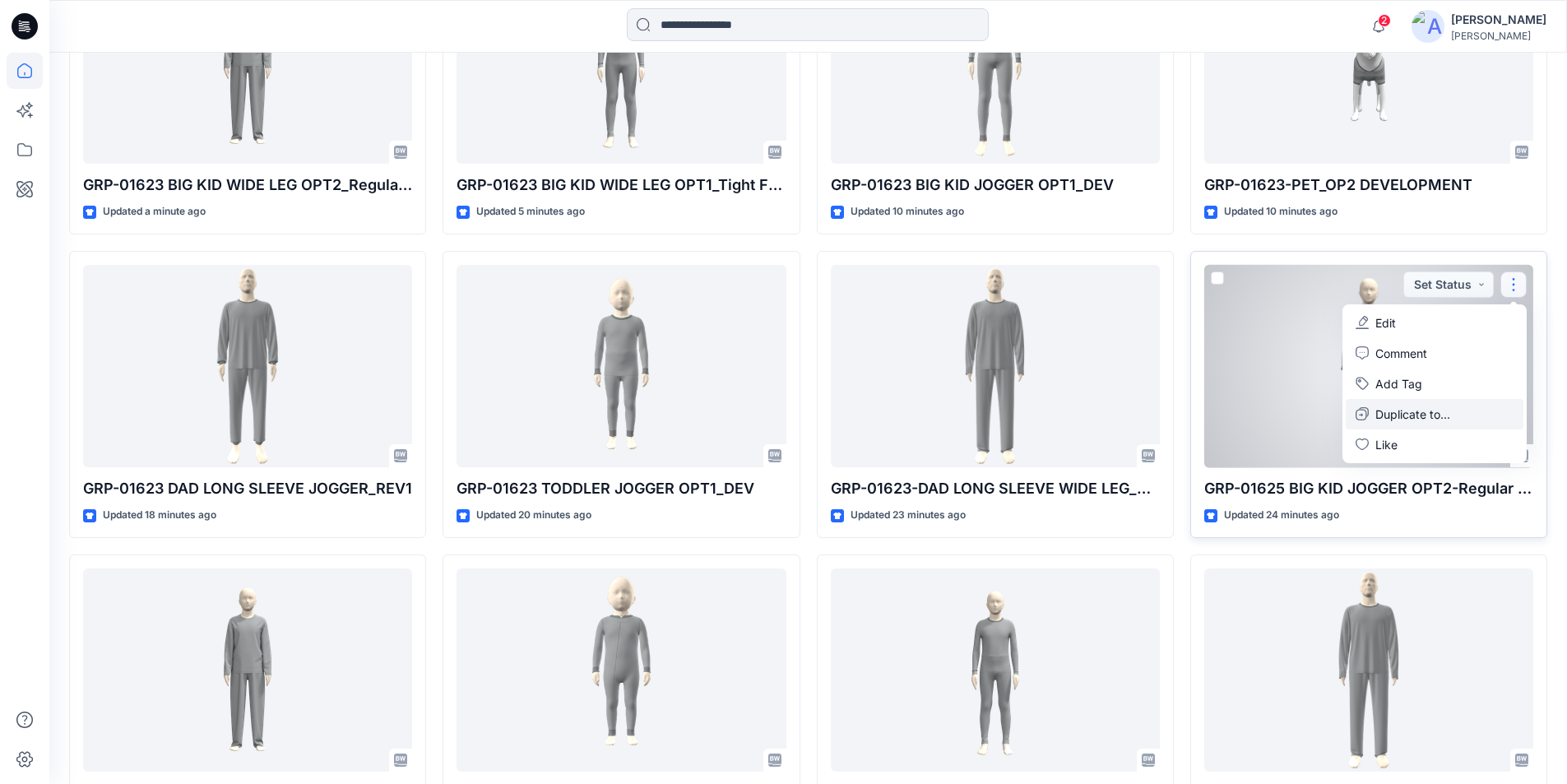
click at [1401, 414] on p "Duplicate to..." at bounding box center [1413, 414] width 75 height 17
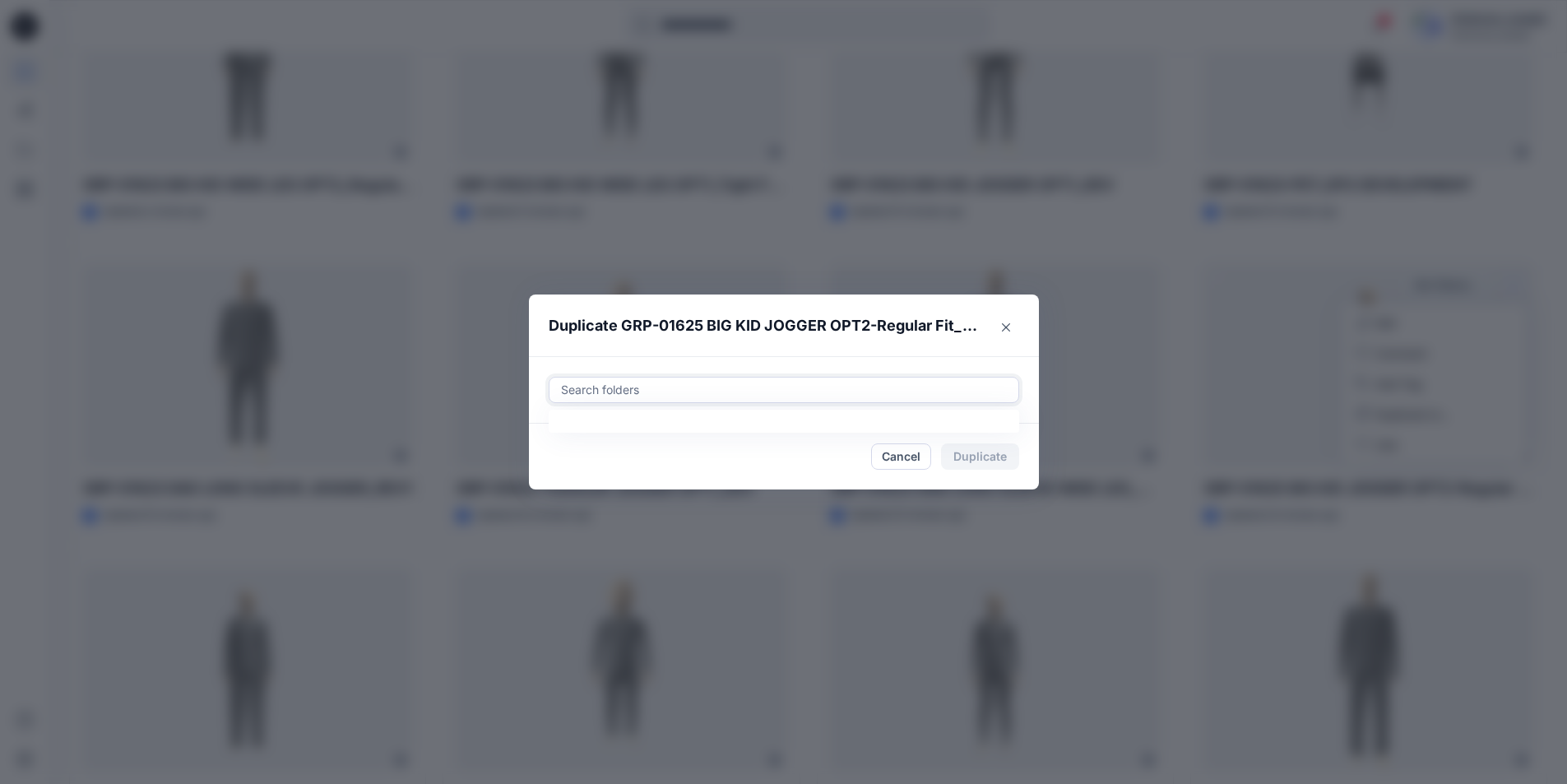
click at [675, 387] on div at bounding box center [784, 390] width 449 height 20
click at [580, 432] on div at bounding box center [573, 431] width 13 height 13
type input "*****"
click at [872, 359] on div "Use Up and Down to choose options, press Enter to select the currently focused …" at bounding box center [784, 390] width 510 height 68
click at [971, 451] on button "Duplicate" at bounding box center [980, 456] width 78 height 26
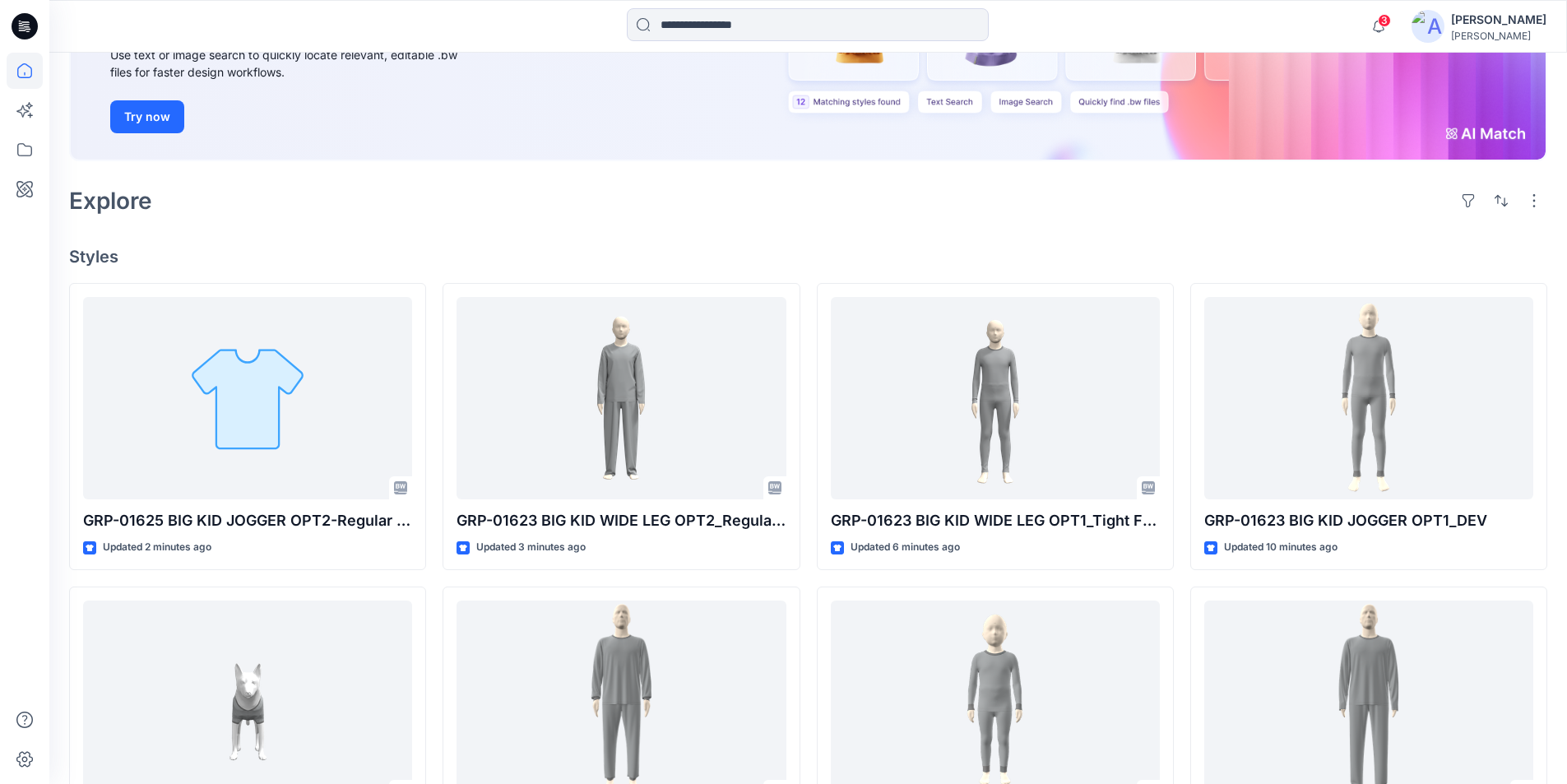
scroll to position [247, 0]
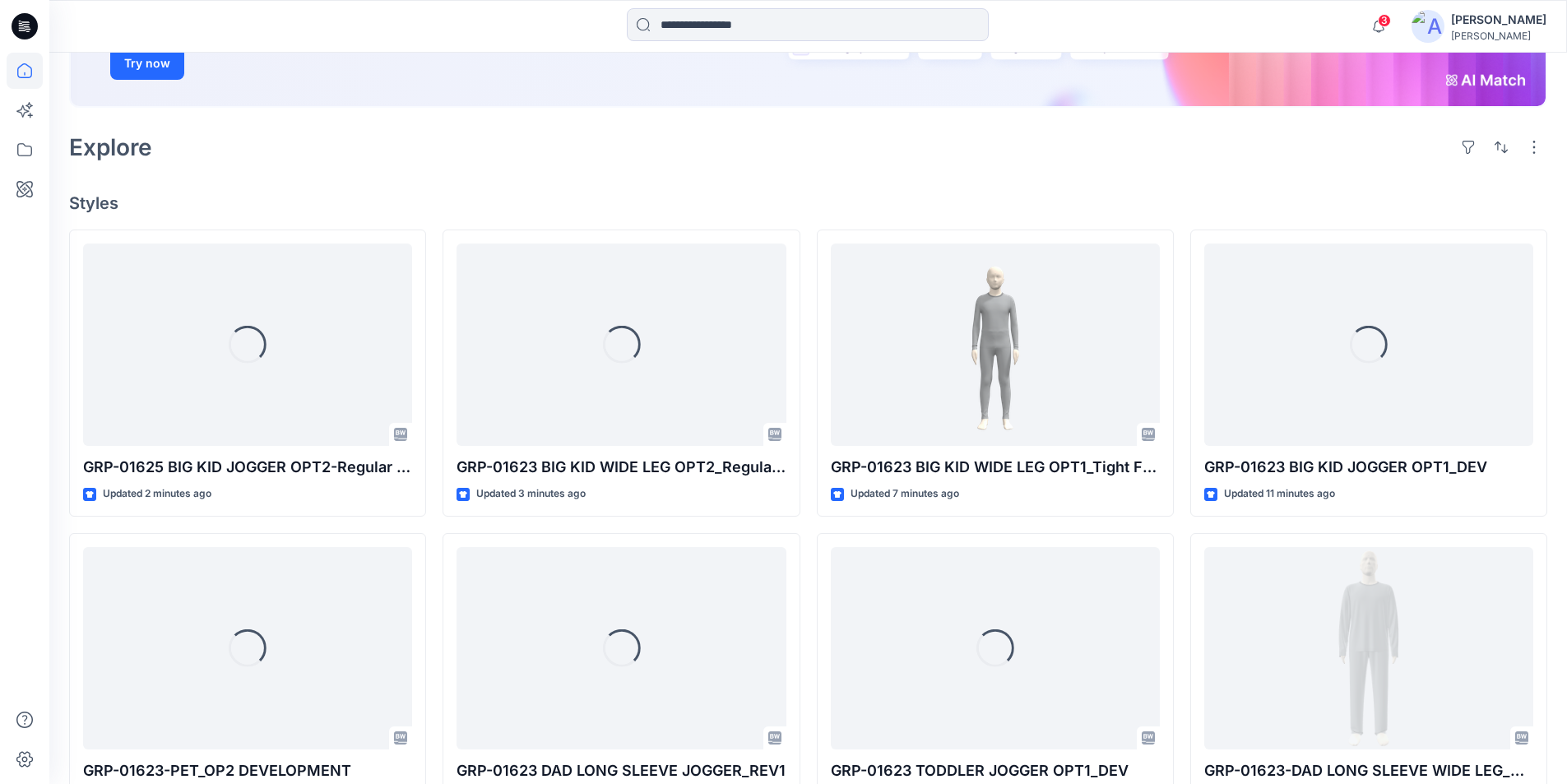
scroll to position [315, 0]
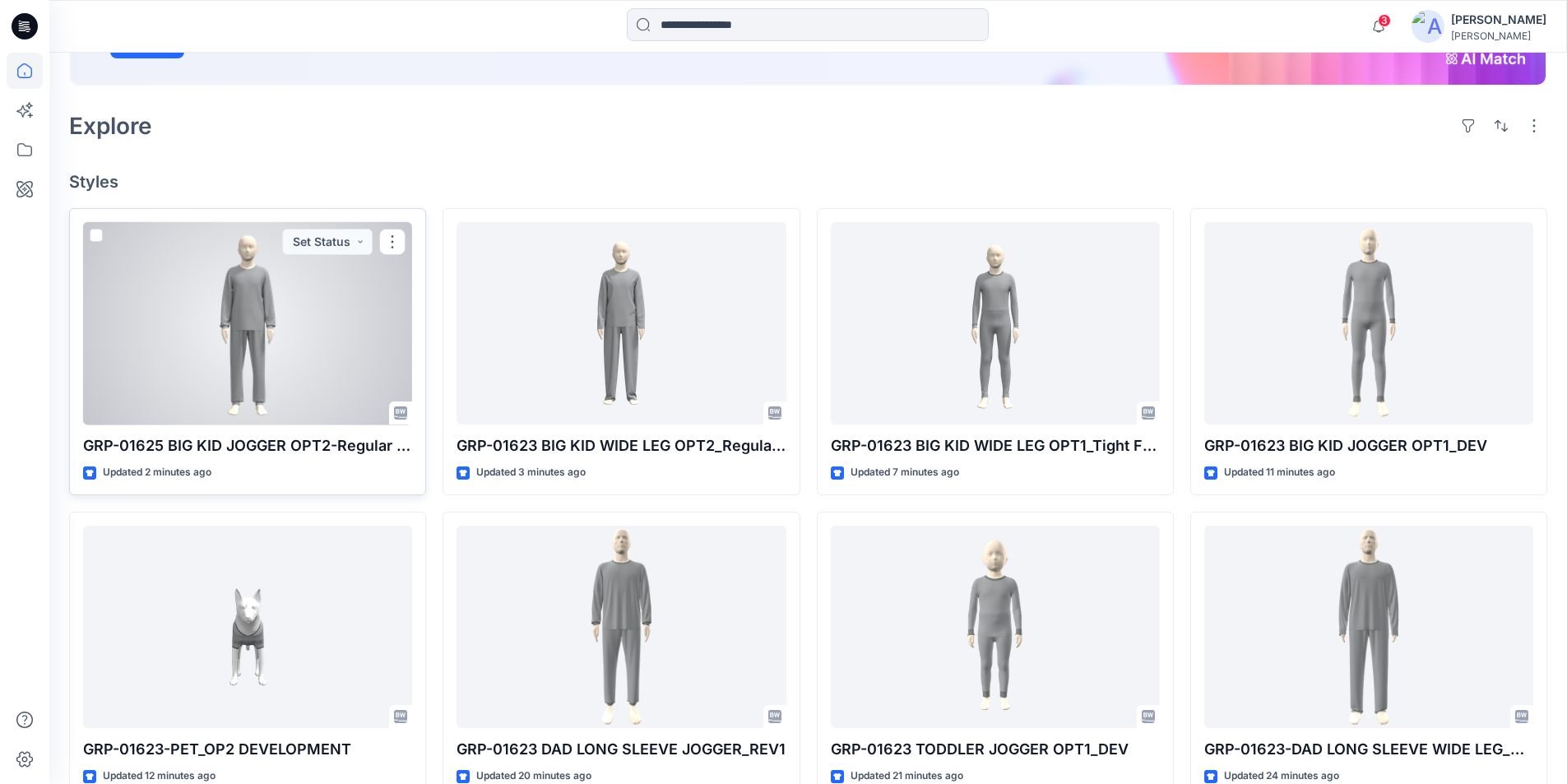
click at [324, 348] on div at bounding box center [247, 323] width 329 height 203
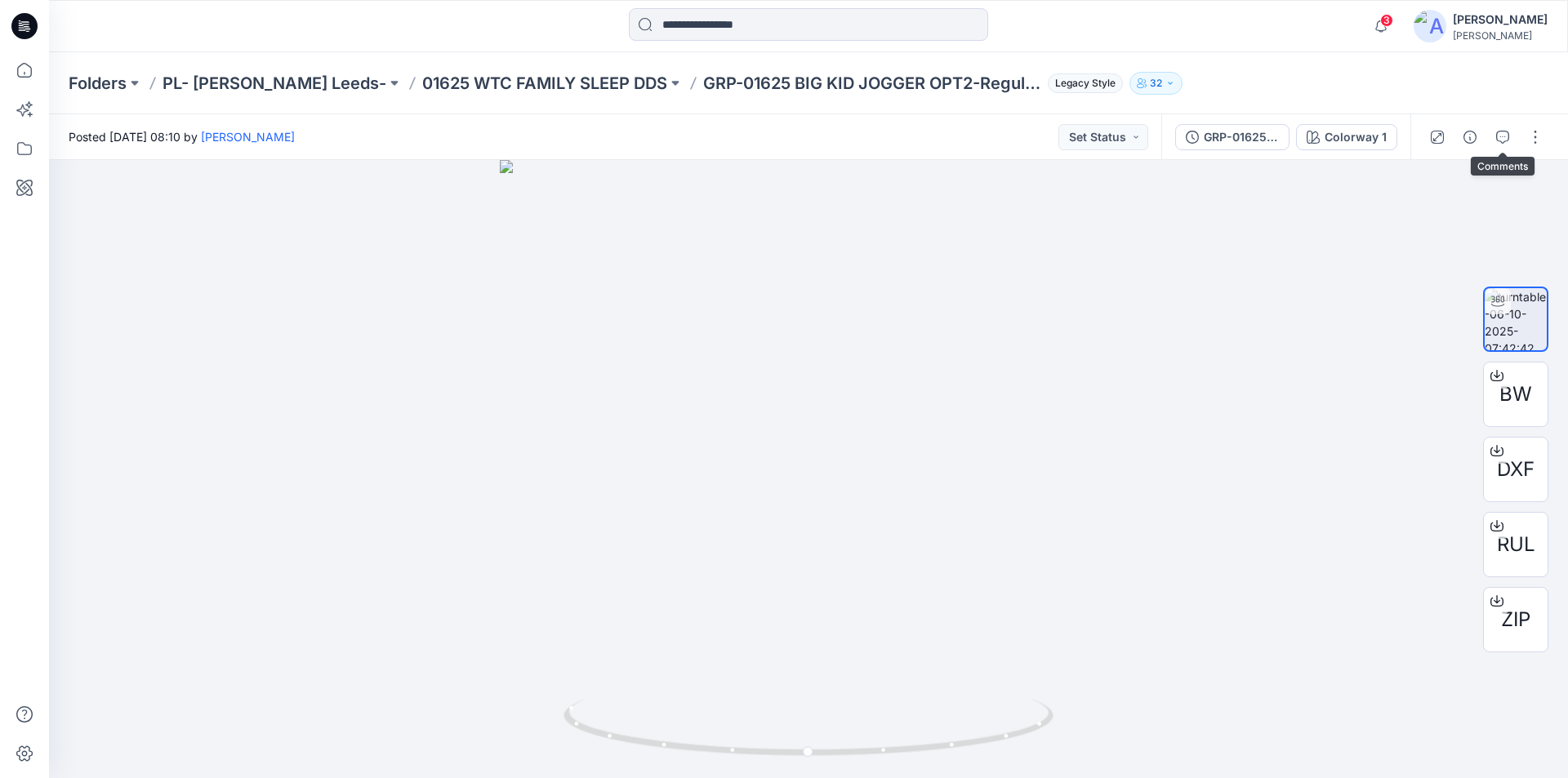
drag, startPoint x: 1502, startPoint y: 136, endPoint x: 1489, endPoint y: 144, distance: 15.3
click at [1502, 135] on icon "button" at bounding box center [1502, 137] width 13 height 13
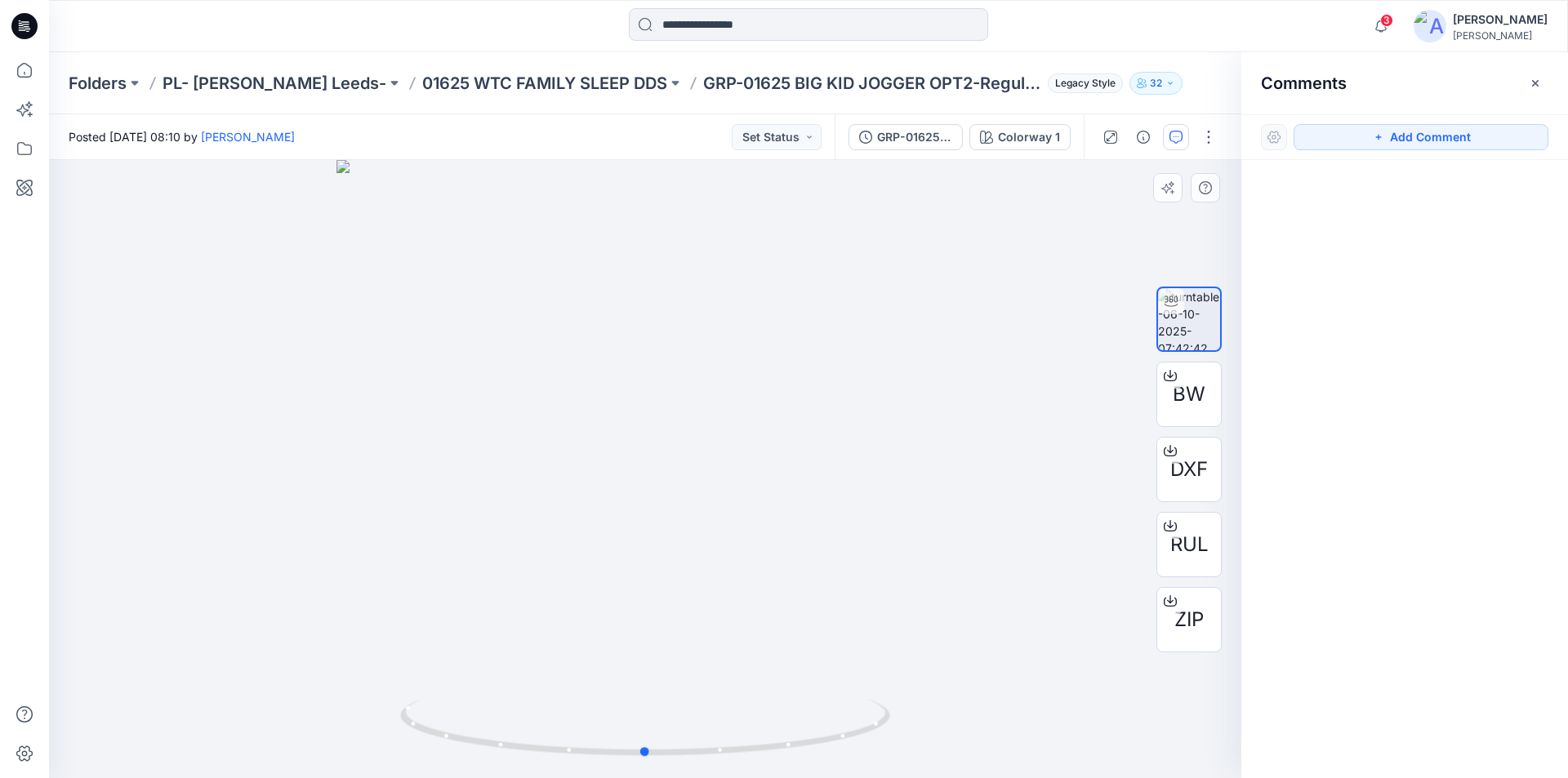
click at [660, 364] on div at bounding box center [645, 469] width 1192 height 618
click at [1417, 124] on button "Add Comment" at bounding box center [1420, 137] width 254 height 26
click at [656, 394] on div "1" at bounding box center [645, 469] width 1192 height 618
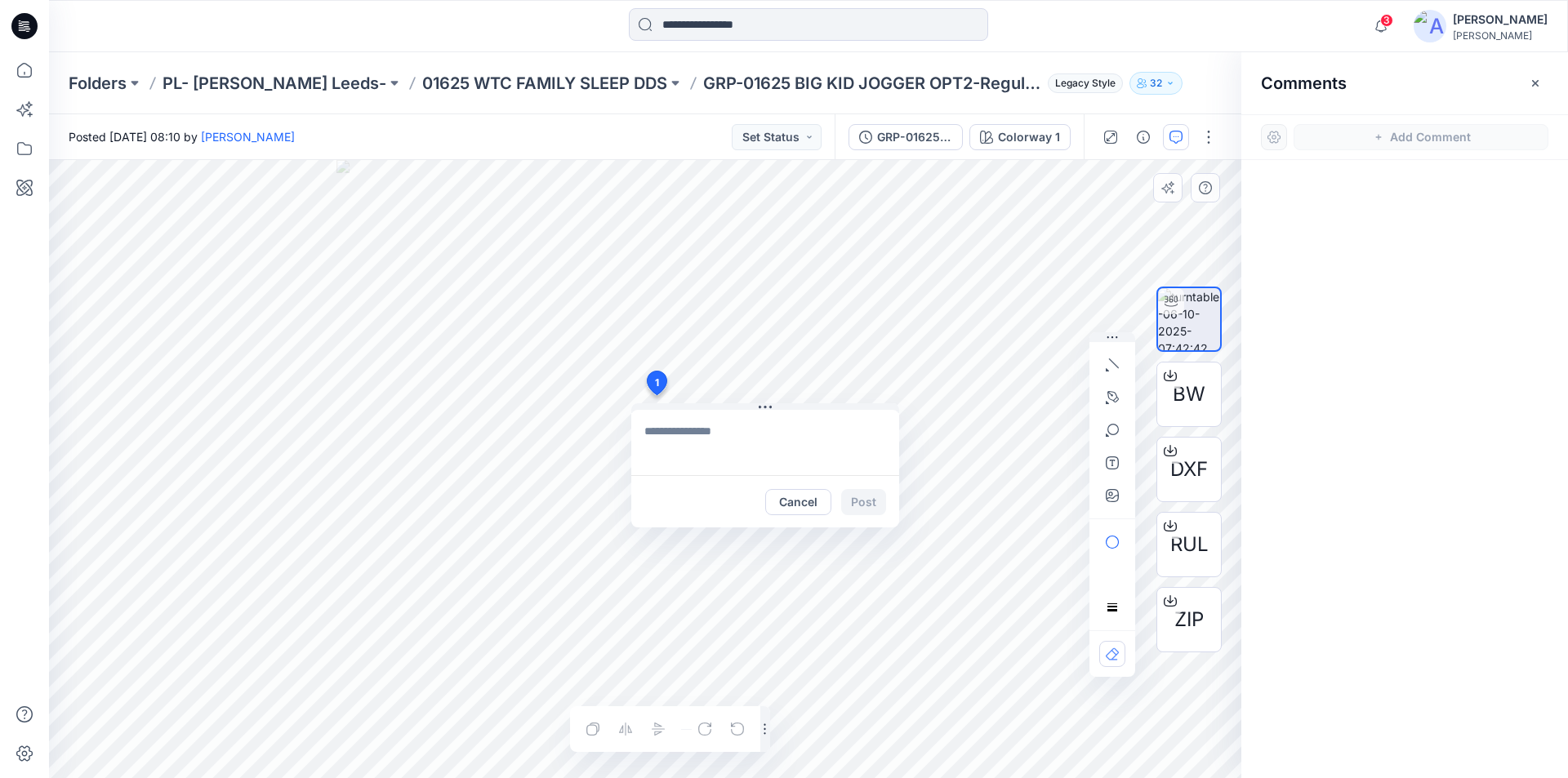
type textarea "**********"
click at [860, 500] on button "Post" at bounding box center [863, 502] width 45 height 26
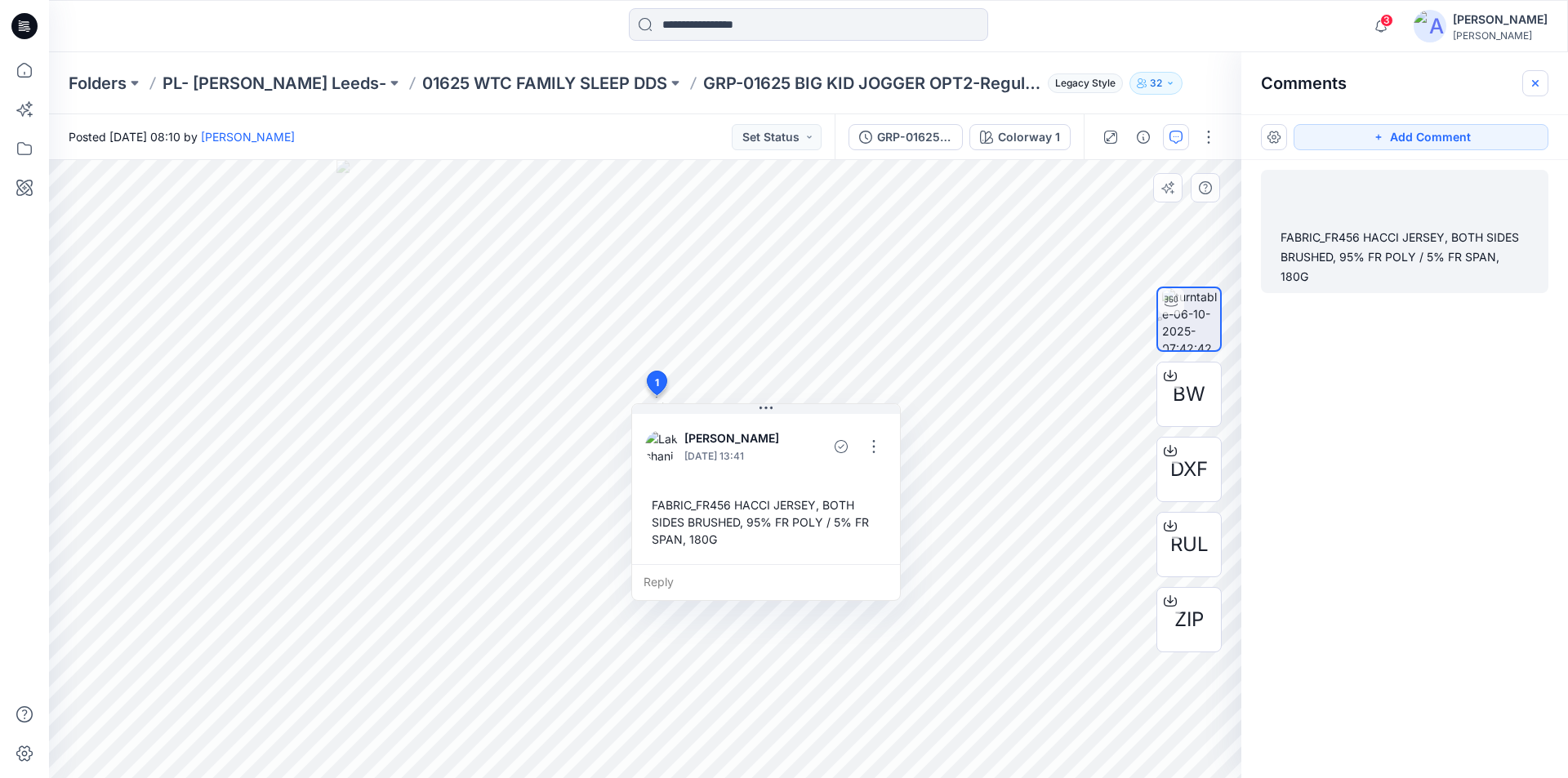
click at [1534, 82] on icon "button" at bounding box center [1534, 82] width 7 height 7
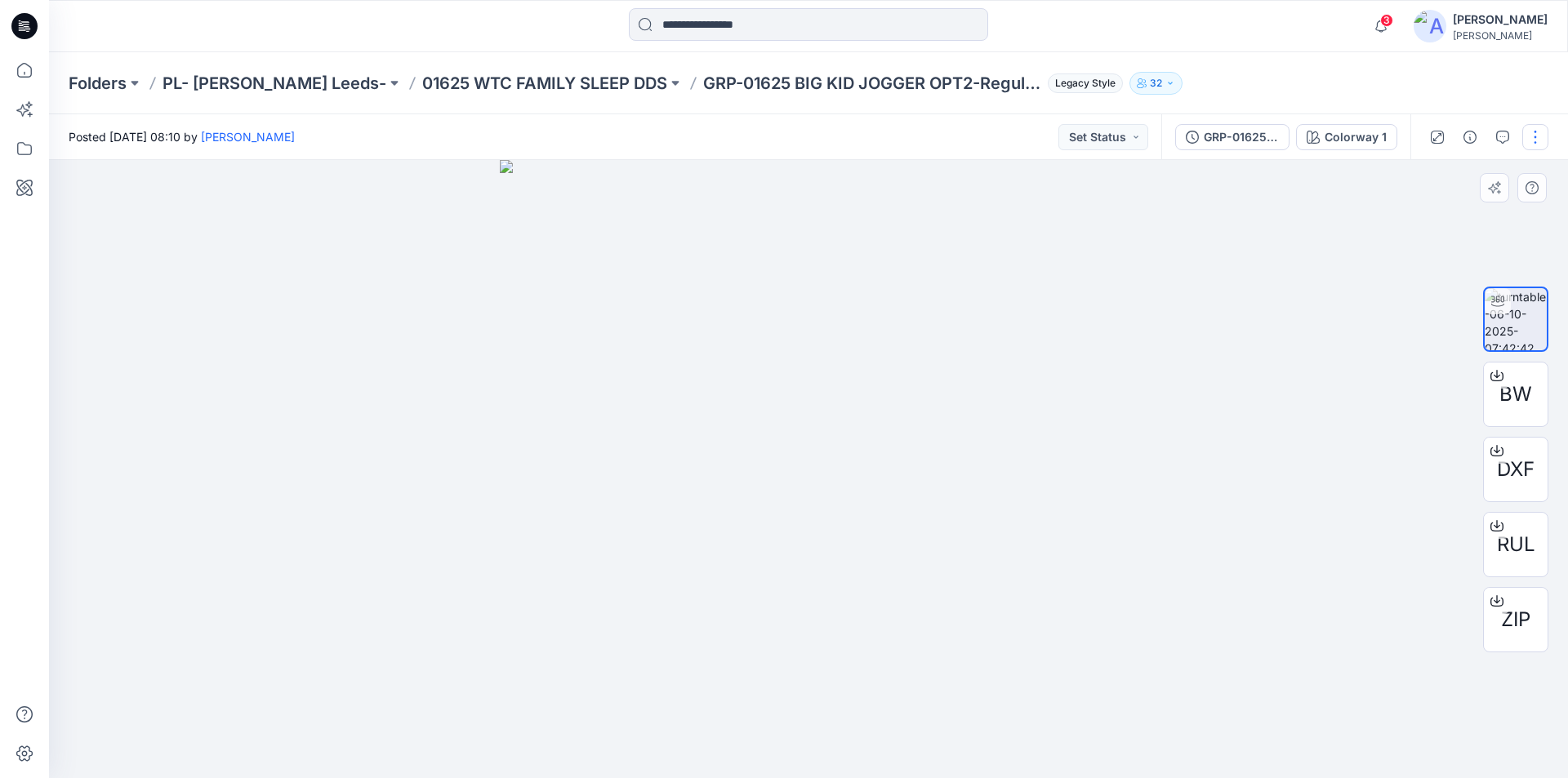
click at [1536, 139] on button "button" at bounding box center [1534, 137] width 26 height 26
click at [1416, 177] on button "Edit" at bounding box center [1465, 175] width 150 height 30
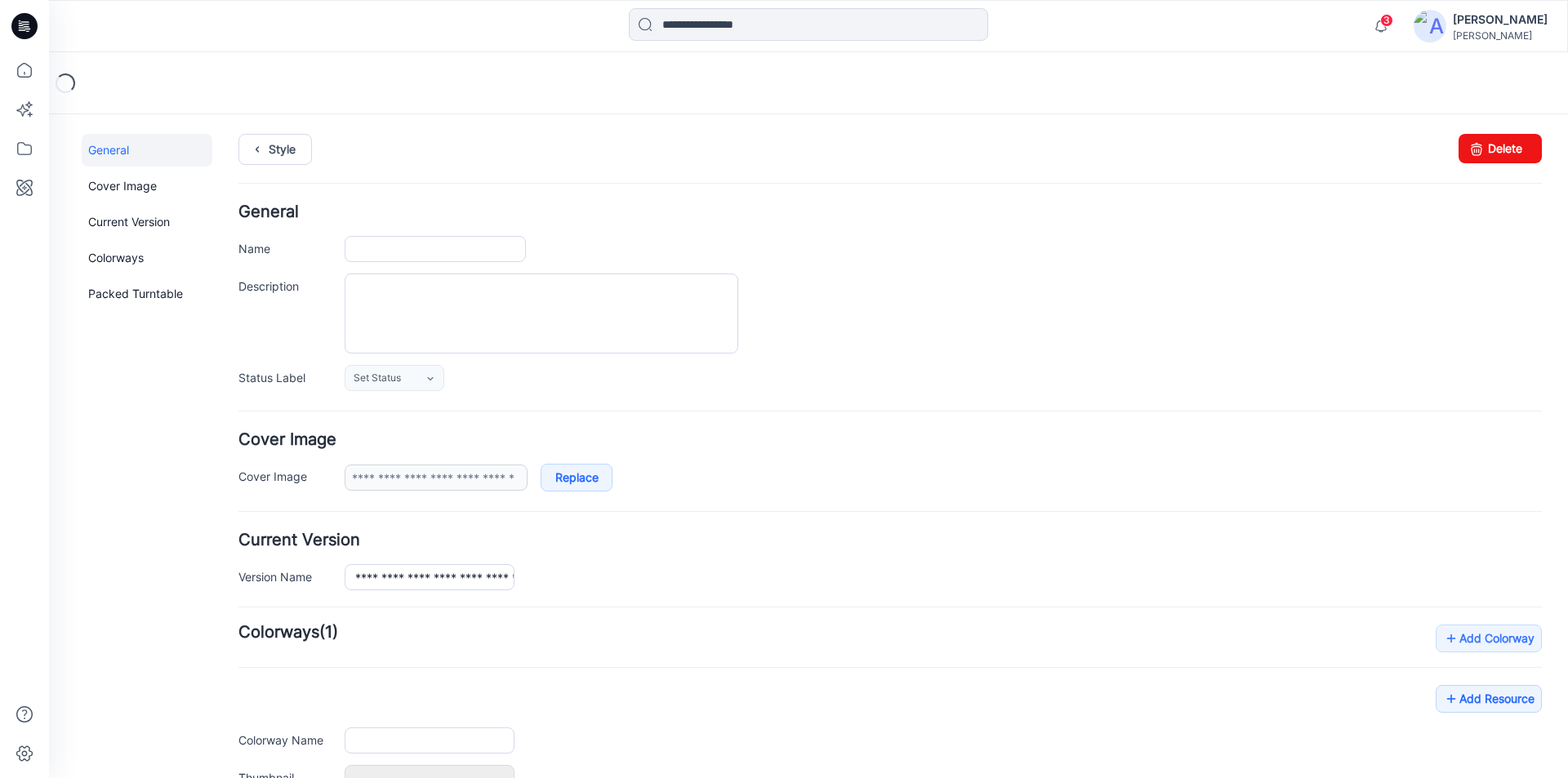
type input "**********"
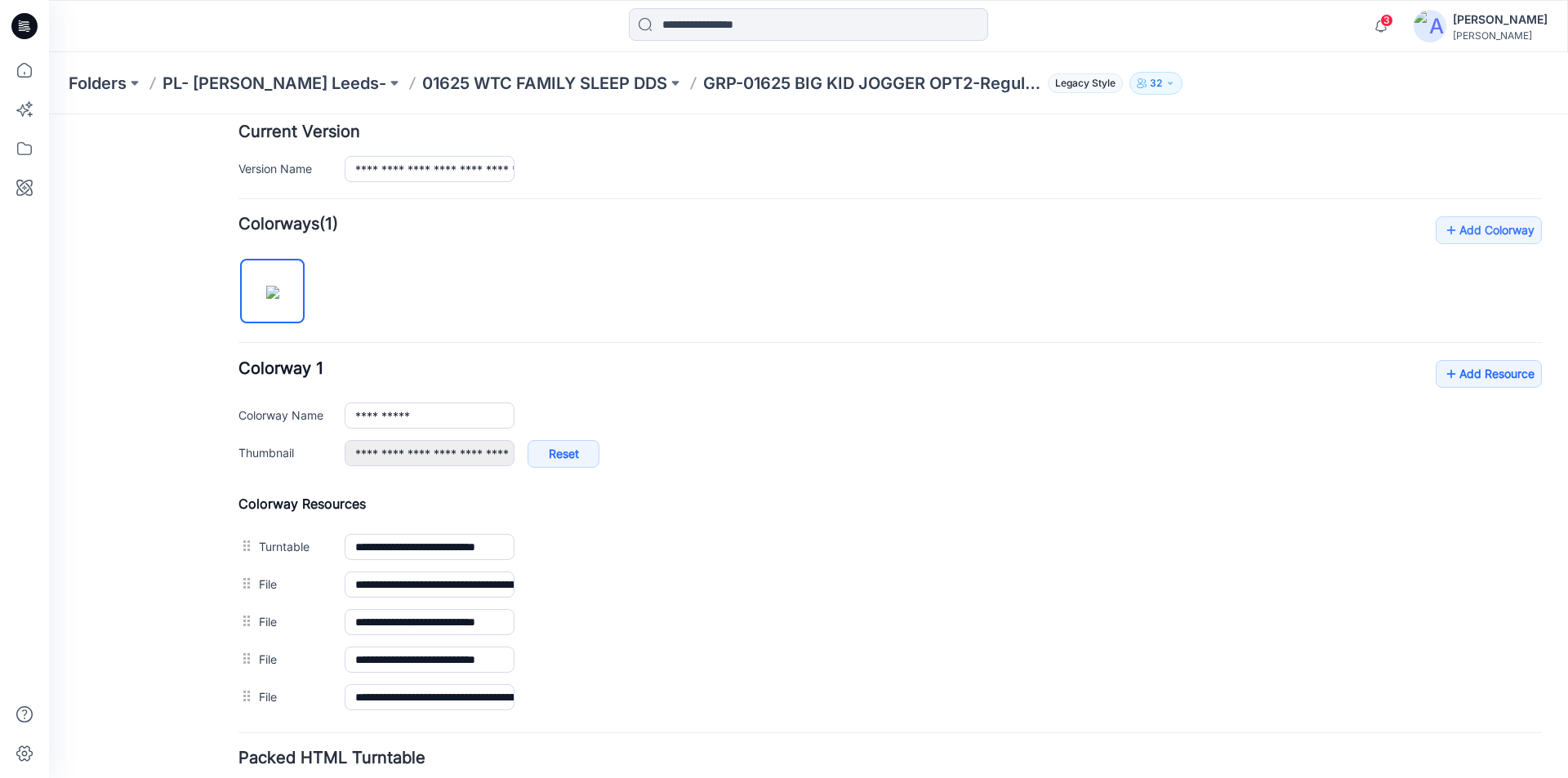
scroll to position [533, 0]
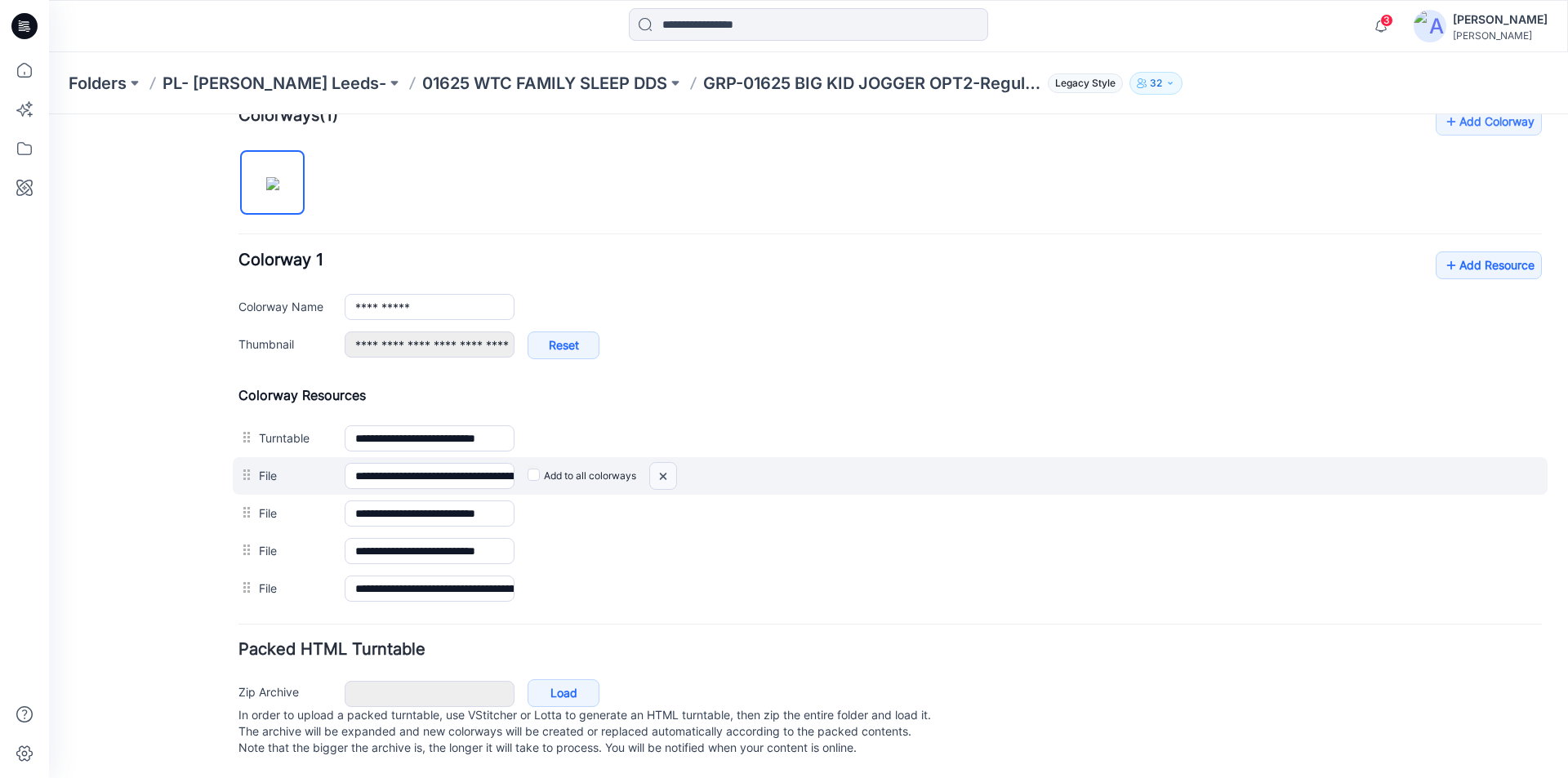
click at [670, 463] on img at bounding box center [663, 476] width 26 height 27
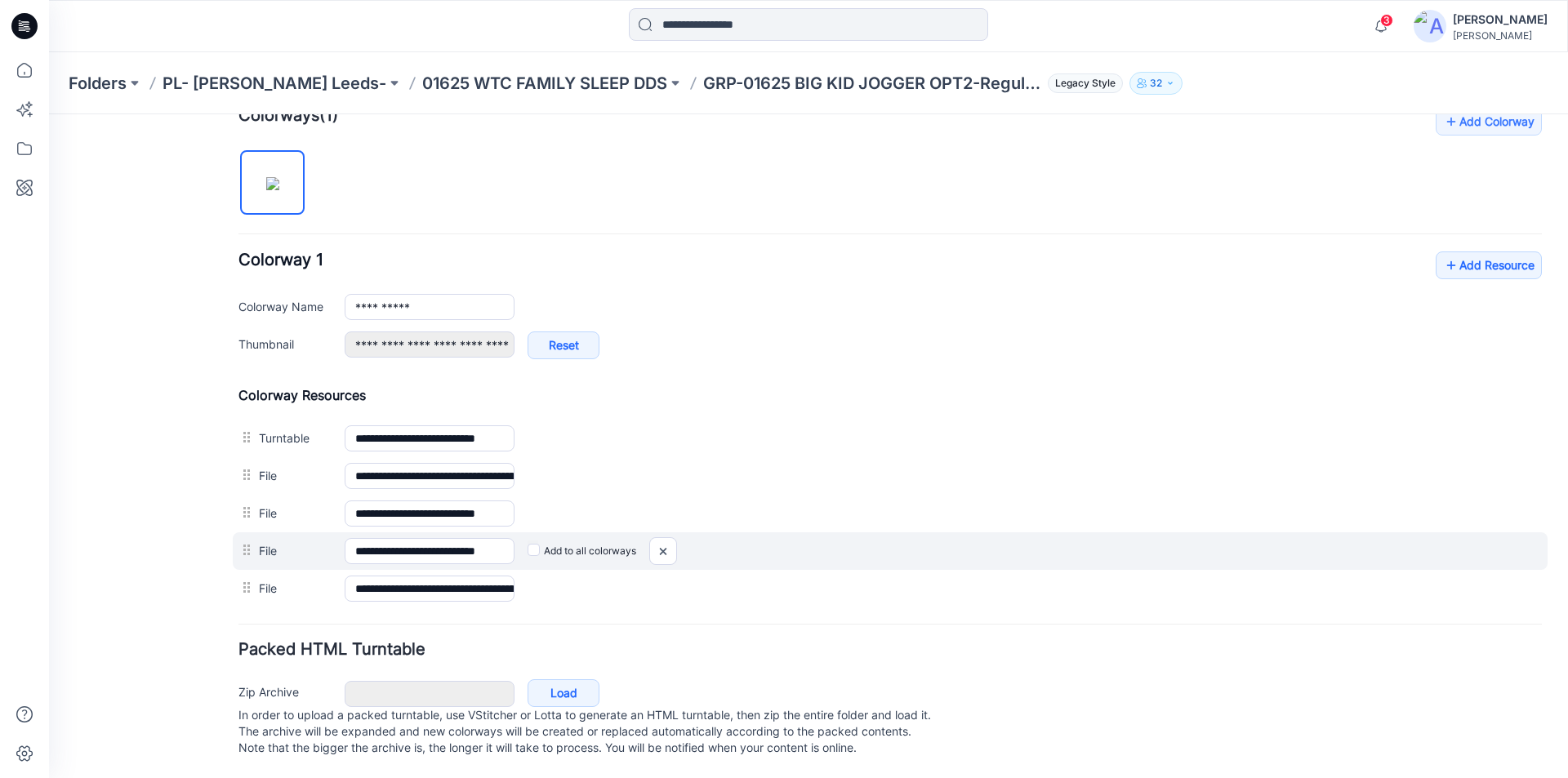
scroll to position [496, 0]
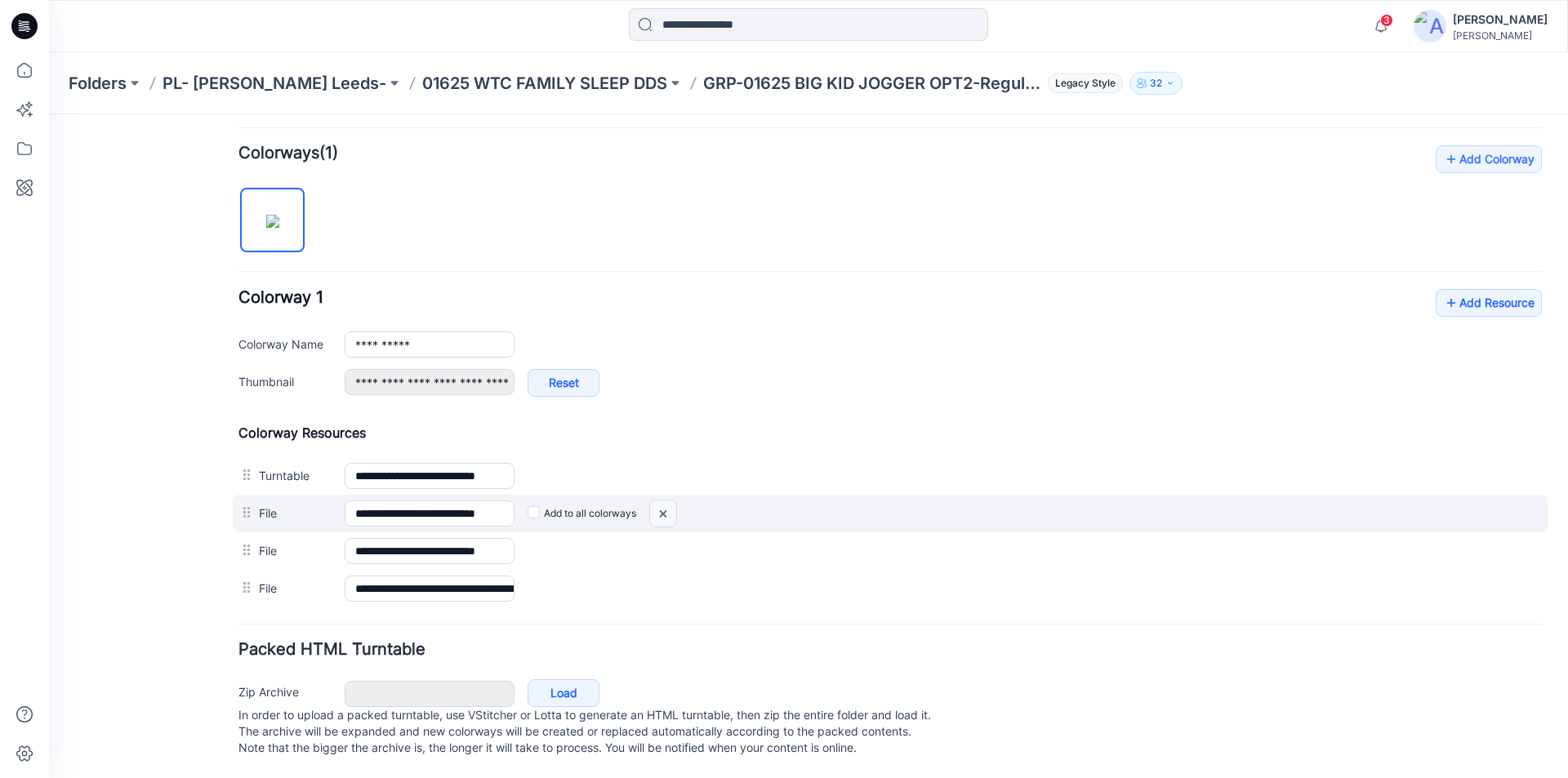
drag, startPoint x: 662, startPoint y: 498, endPoint x: 904, endPoint y: 217, distance: 370.8
click at [662, 500] on img at bounding box center [663, 513] width 26 height 27
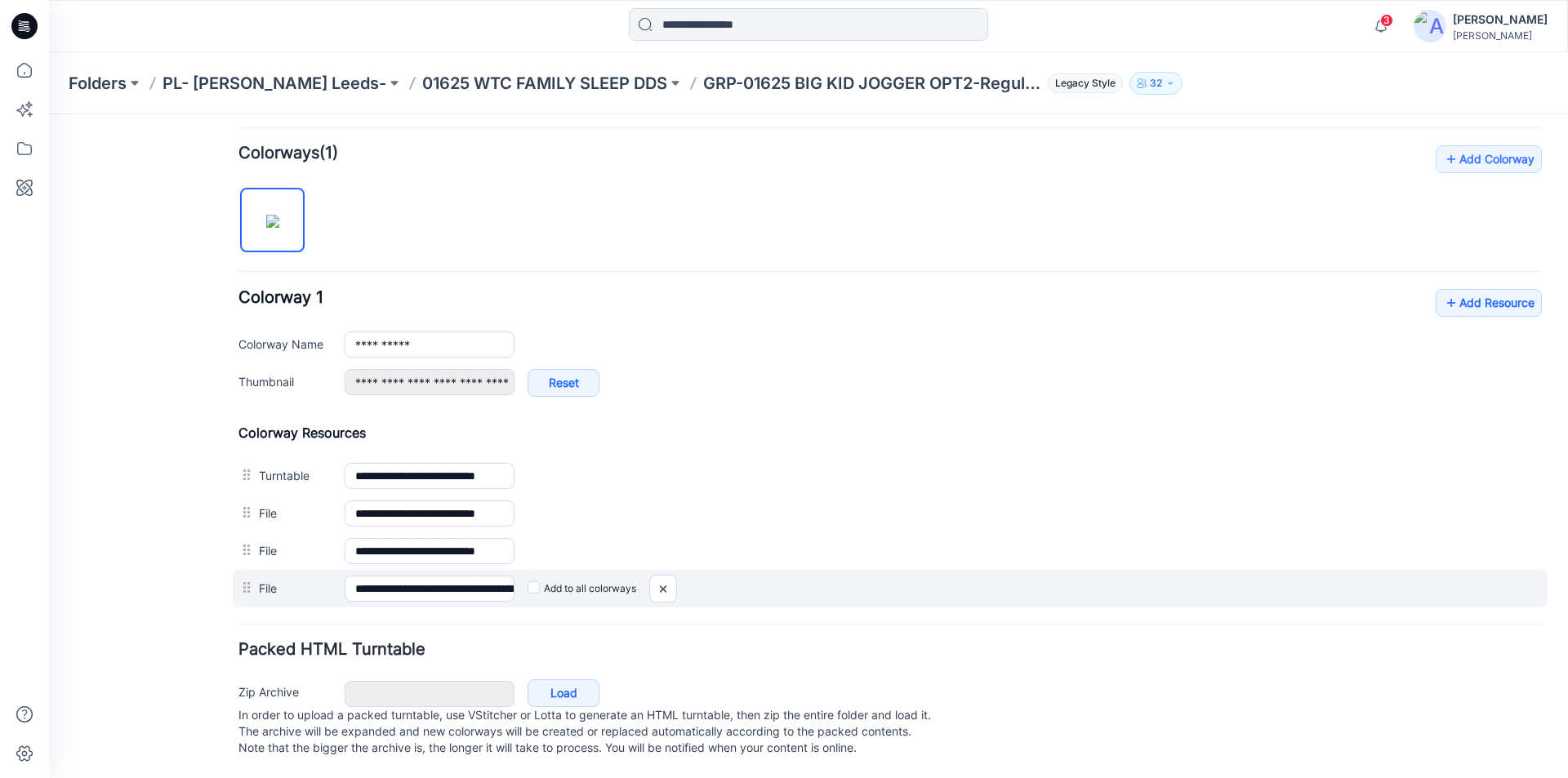
scroll to position [457, 0]
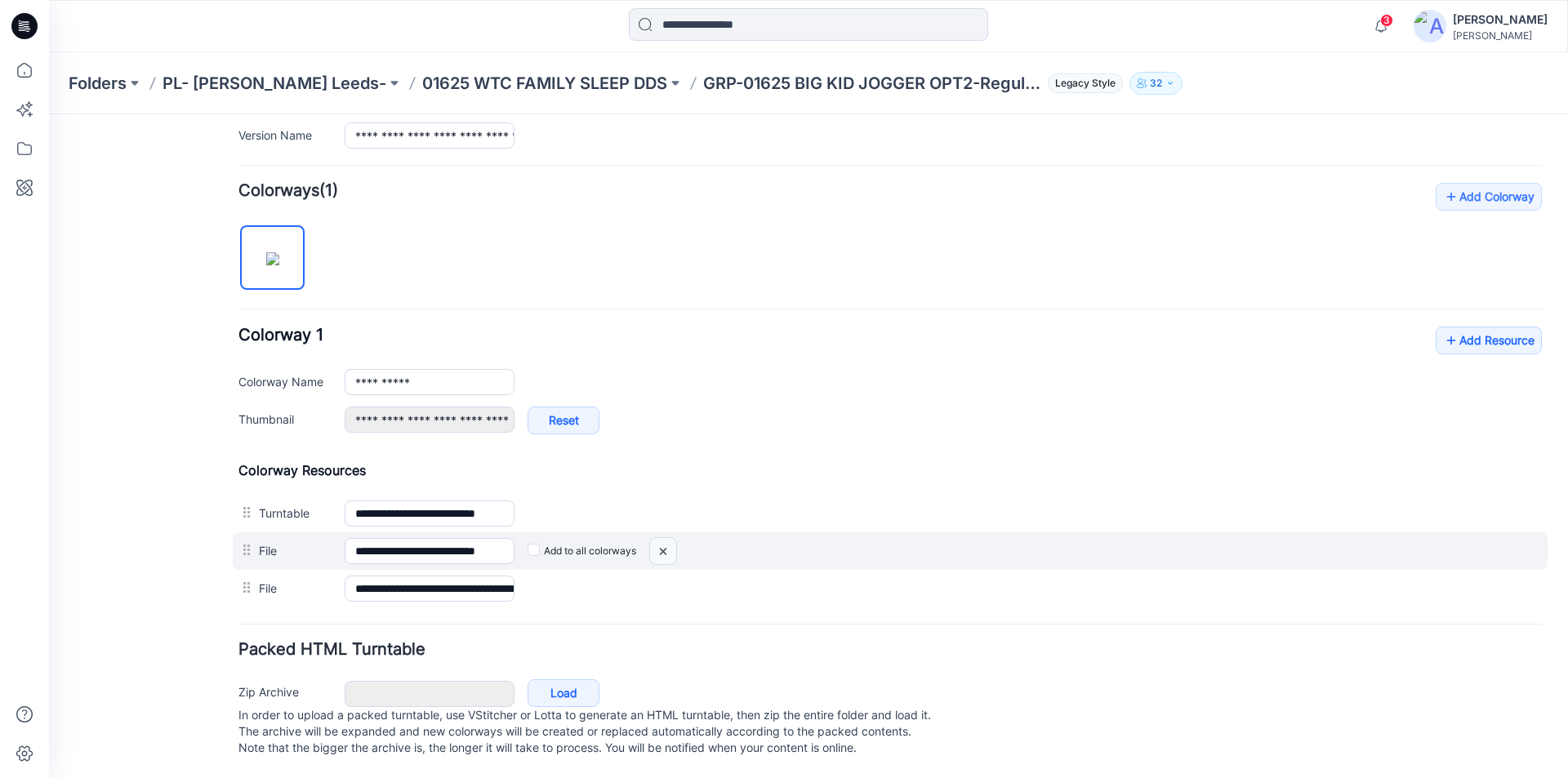
drag, startPoint x: 667, startPoint y: 541, endPoint x: 888, endPoint y: 220, distance: 389.7
click at [667, 541] on img at bounding box center [663, 551] width 26 height 27
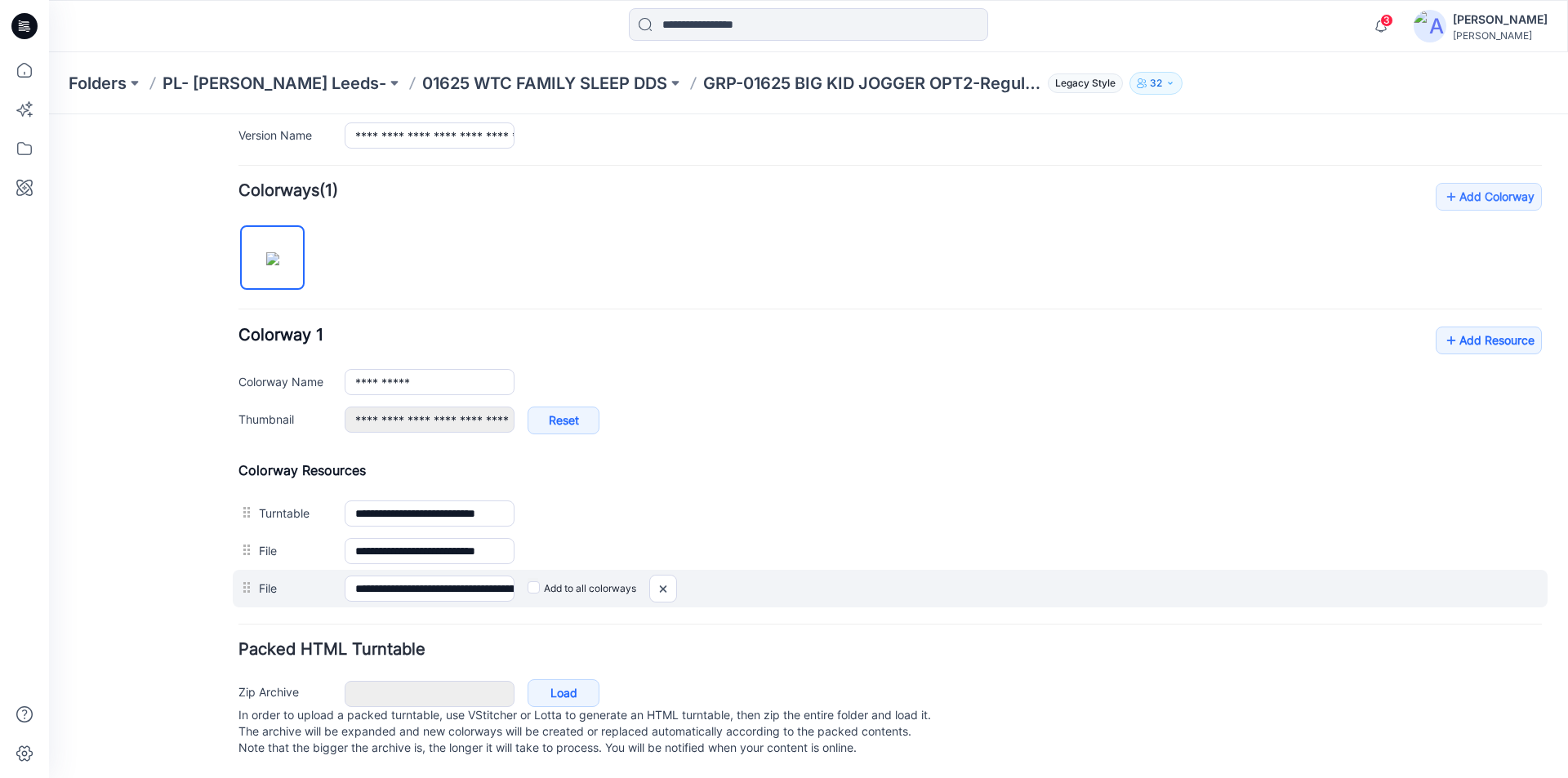
scroll to position [420, 0]
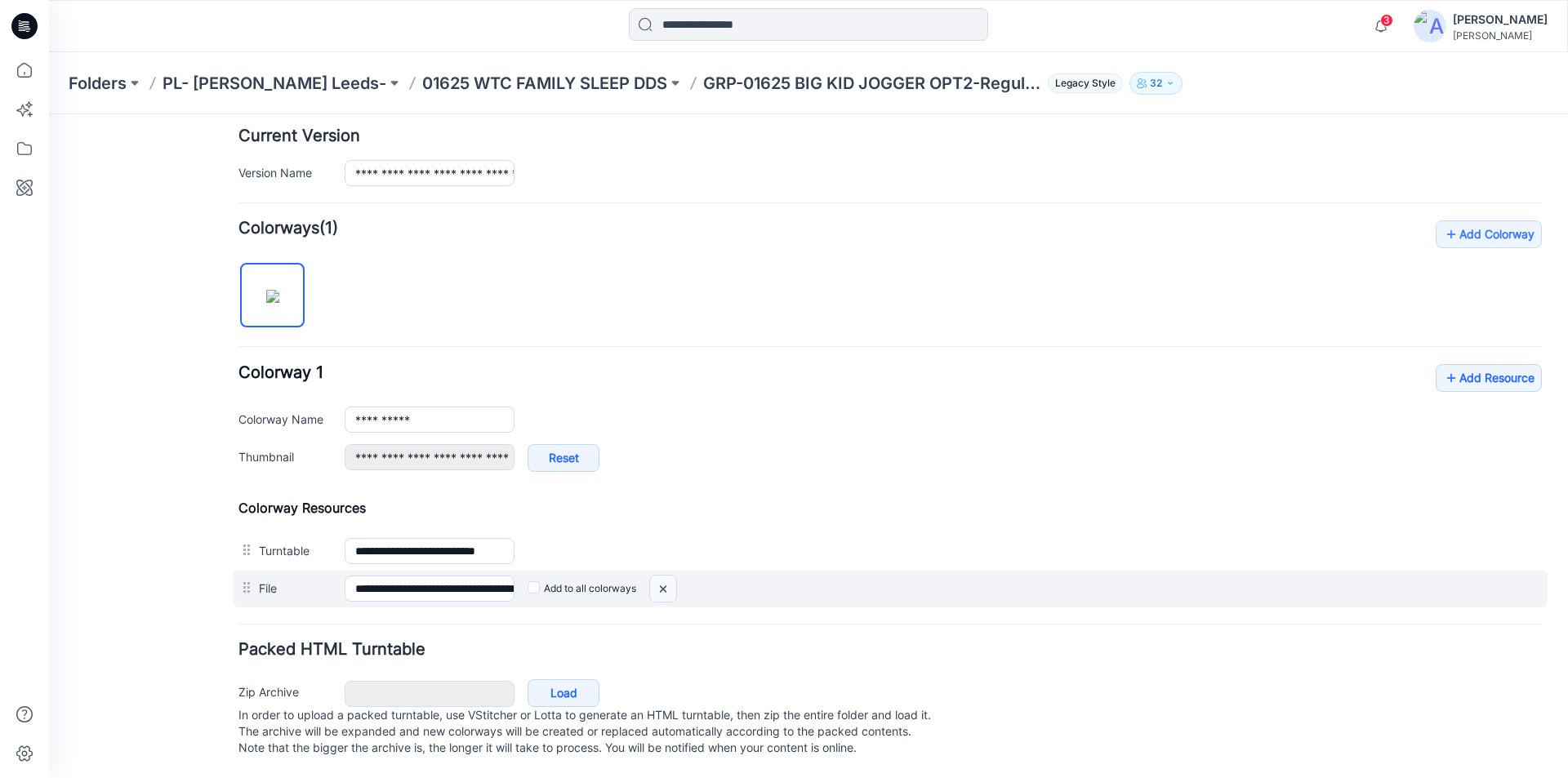
click at [667, 575] on img at bounding box center [663, 588] width 26 height 27
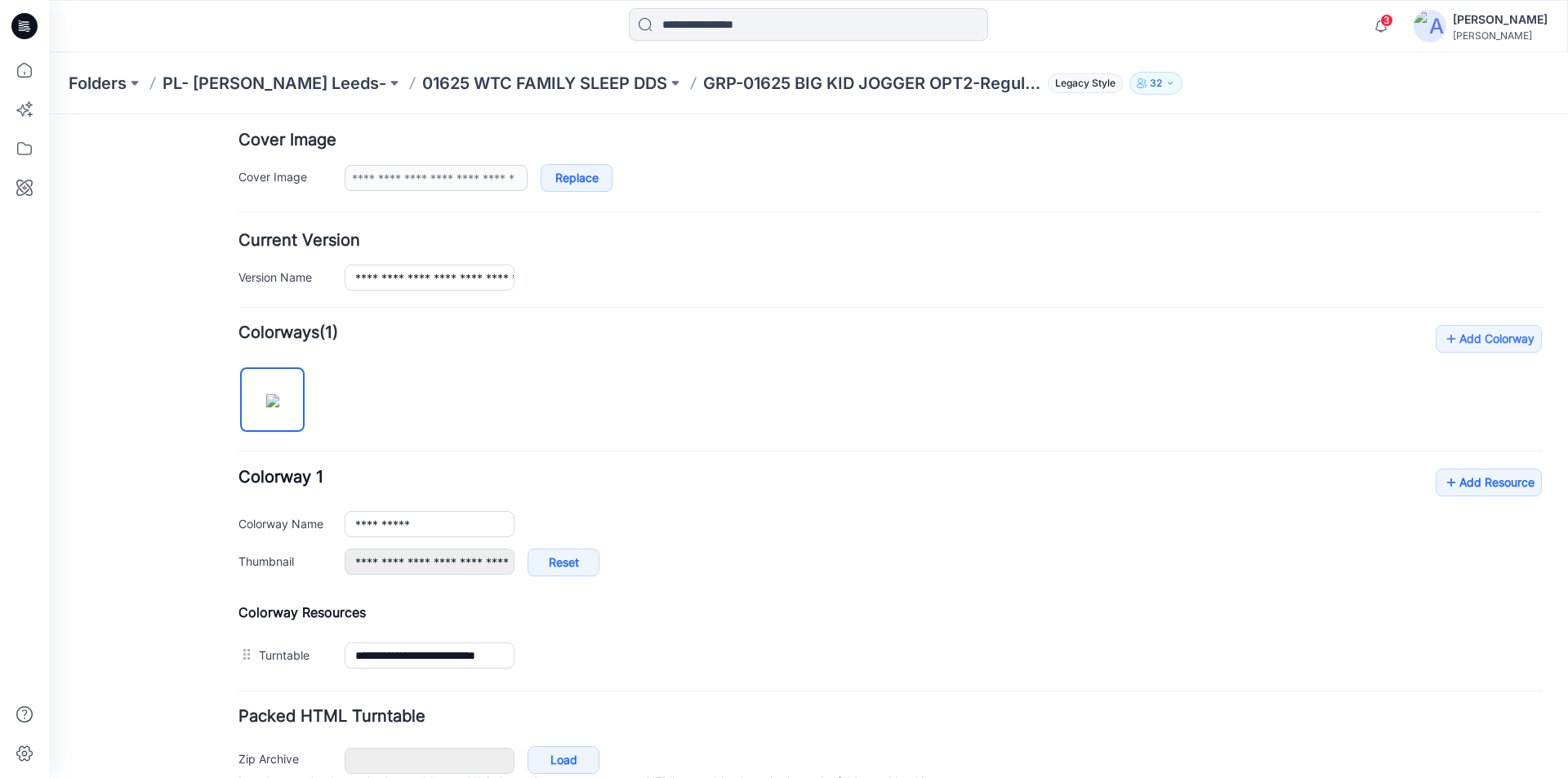
scroll to position [220, 0]
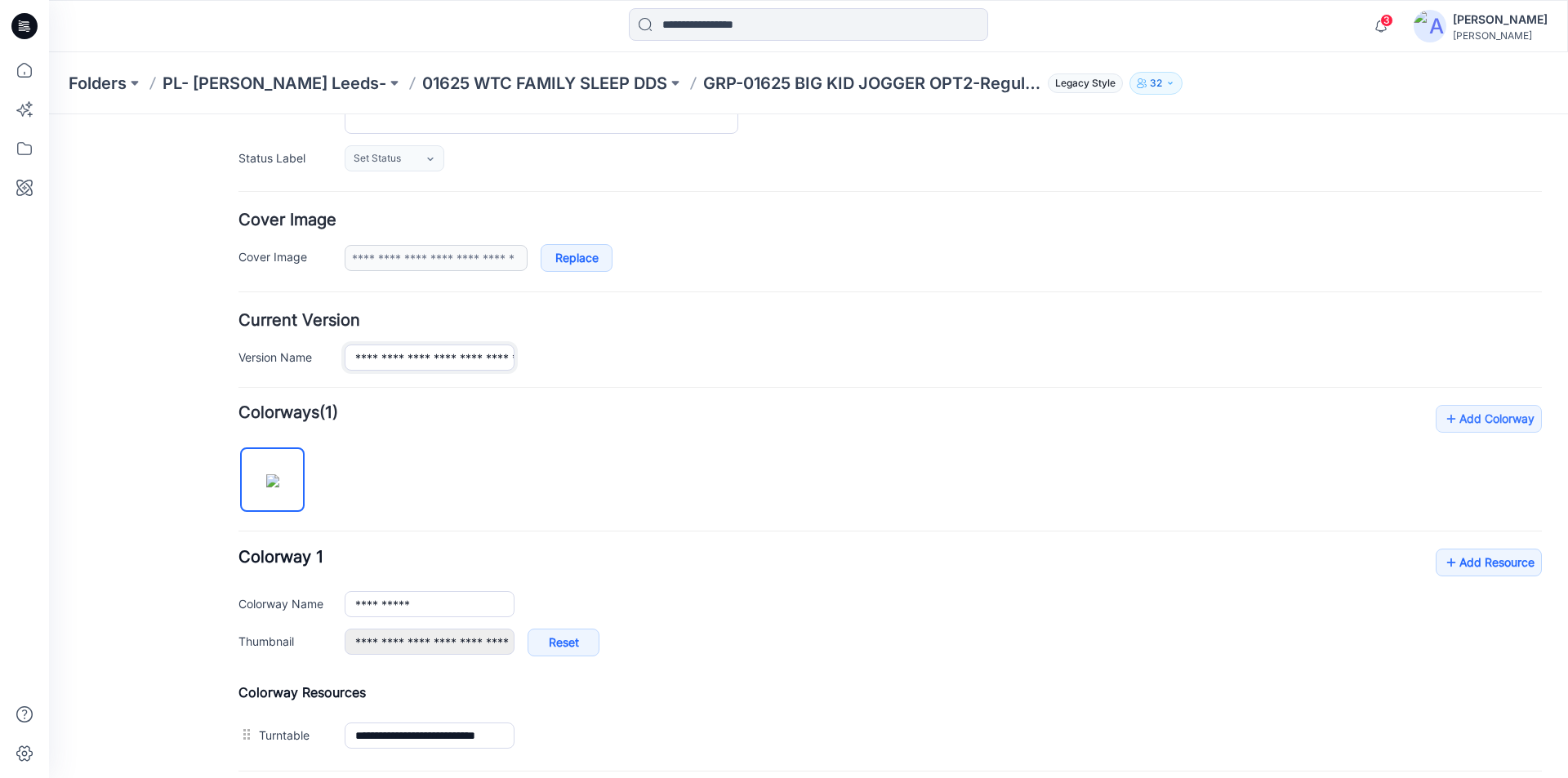
drag, startPoint x: 415, startPoint y: 361, endPoint x: 406, endPoint y: 362, distance: 9.1
click at [406, 362] on input "**********" at bounding box center [430, 358] width 170 height 26
type input "**********"
click at [416, 321] on h4 "Current Version" at bounding box center [890, 320] width 1303 height 16
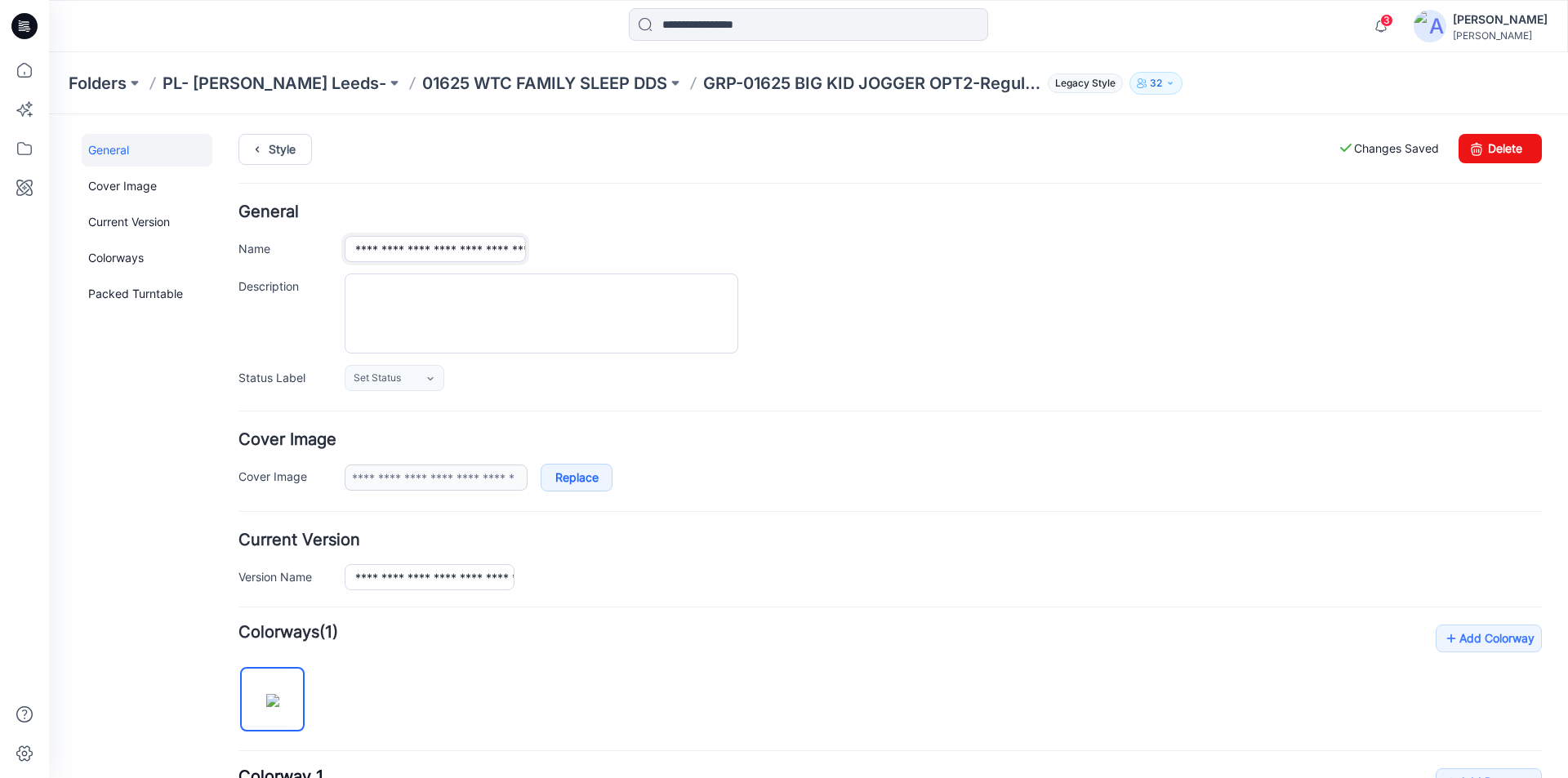
click at [416, 249] on input "**********" at bounding box center [435, 249] width 181 height 26
type input "**********"
click at [436, 187] on div "Style Changes Saved Delete" at bounding box center [890, 169] width 1303 height 70
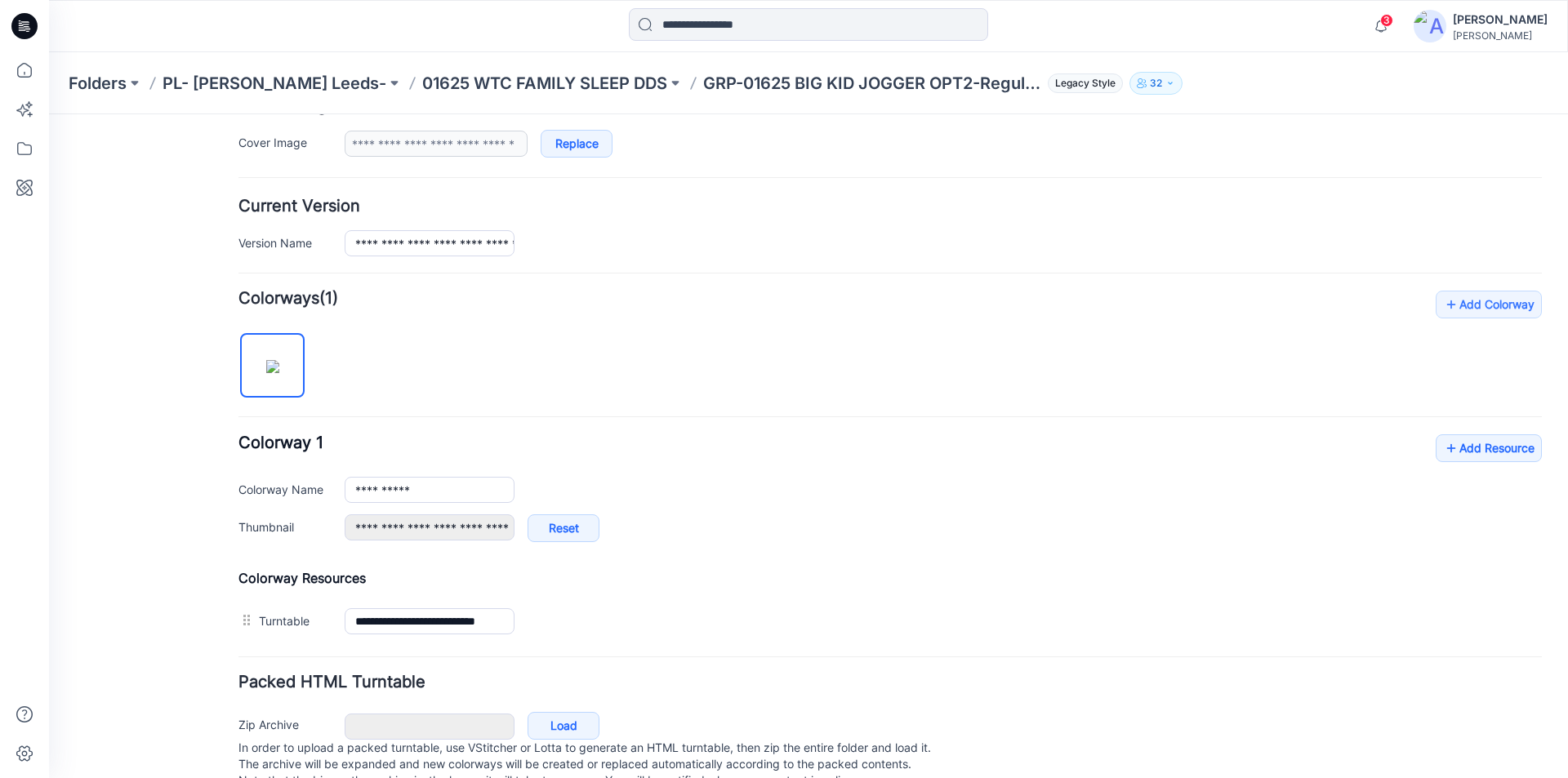
scroll to position [383, 0]
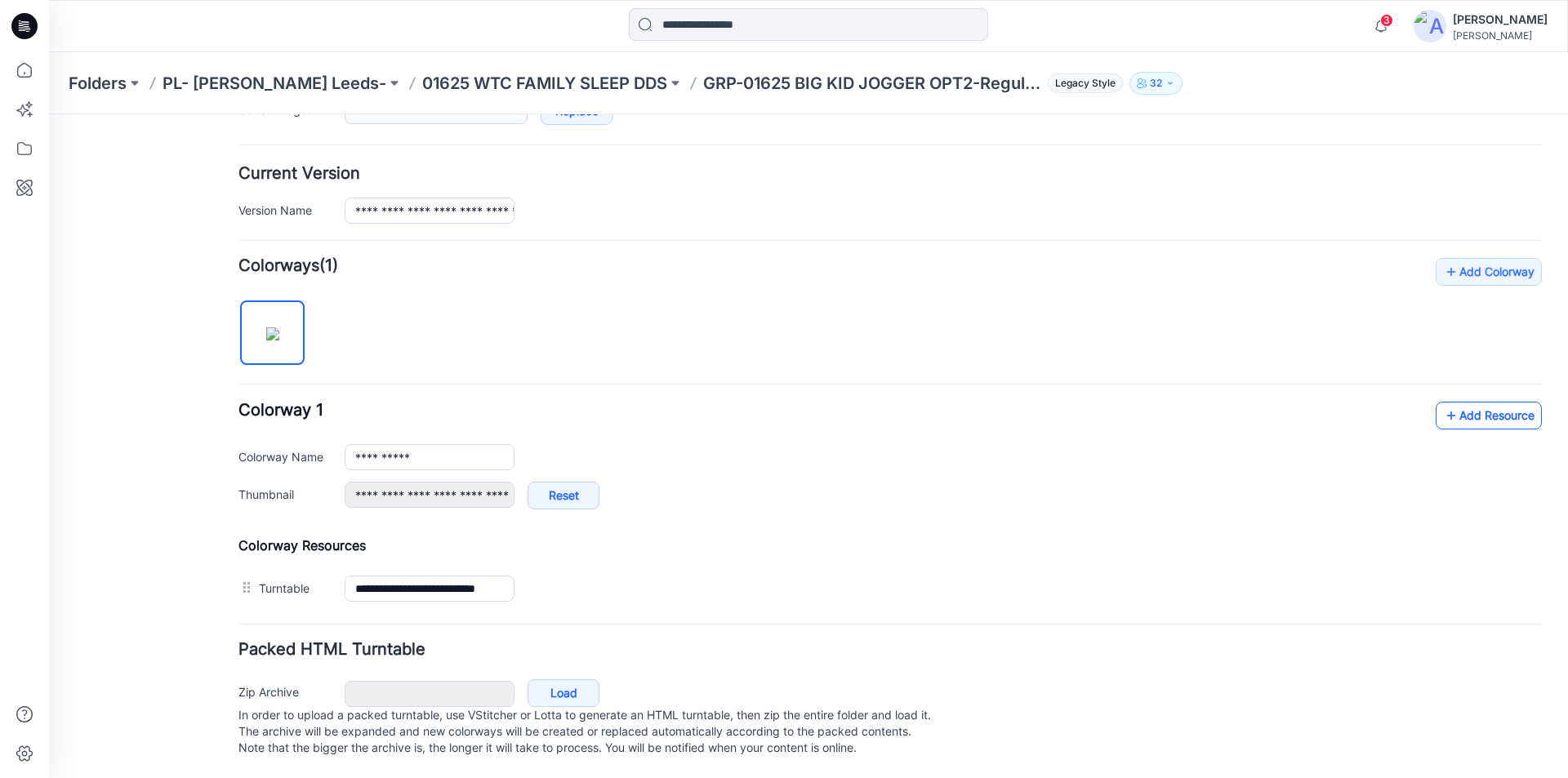
click at [1459, 402] on link "Add Resource" at bounding box center [1489, 416] width 106 height 28
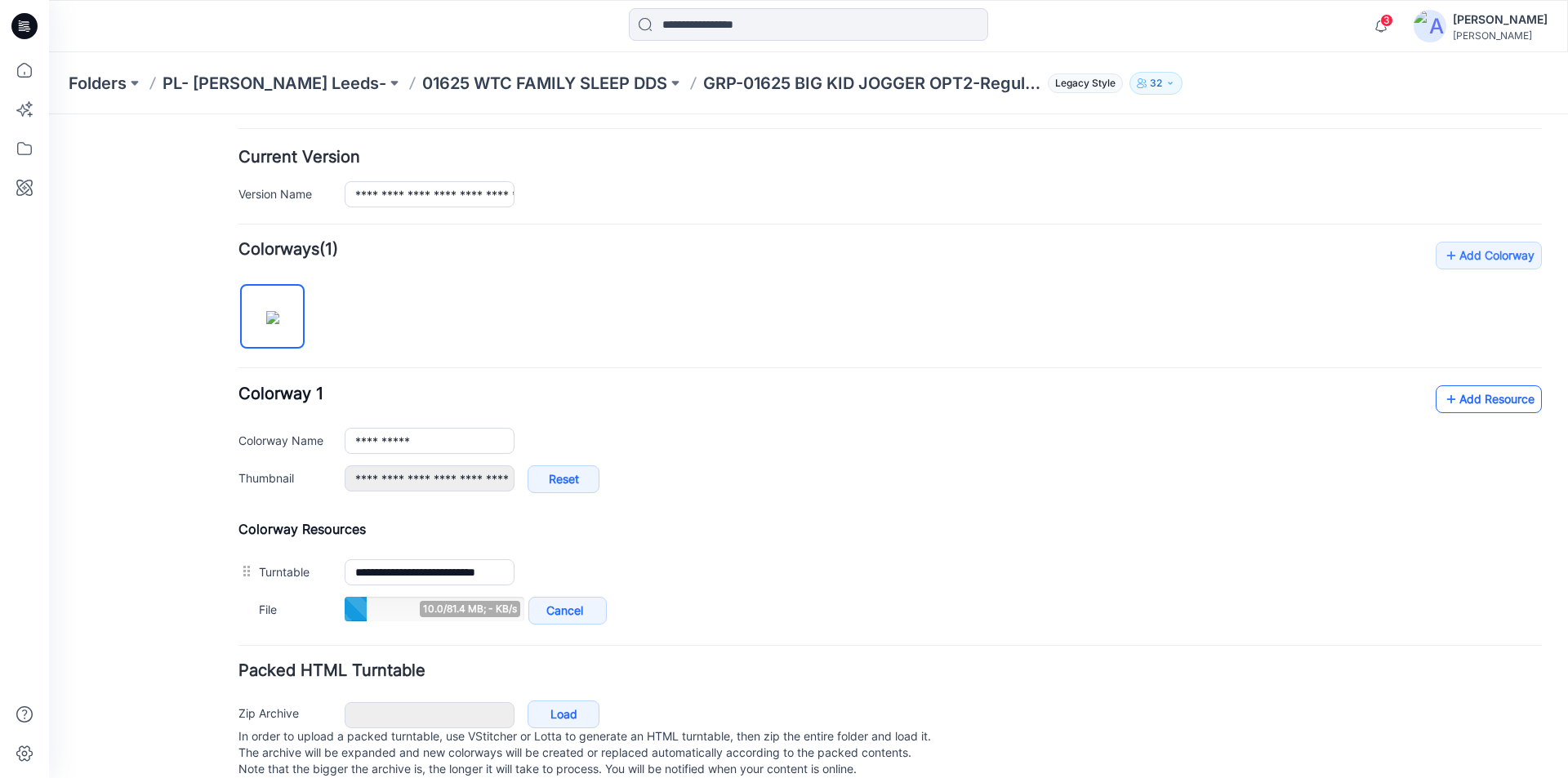
click at [1478, 389] on link "Add Resource" at bounding box center [1489, 399] width 106 height 28
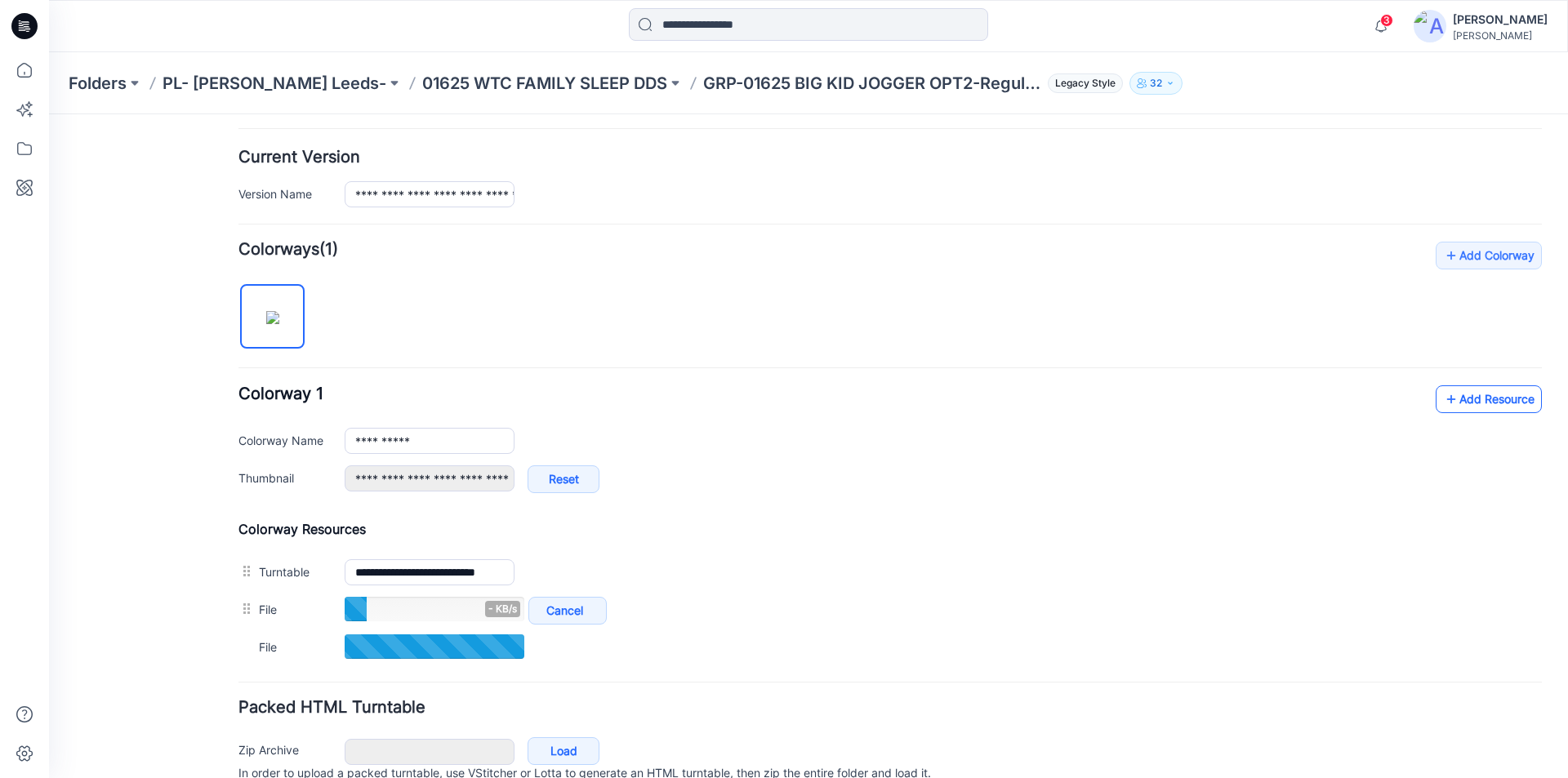
click at [1484, 391] on link "Add Resource" at bounding box center [1489, 399] width 106 height 28
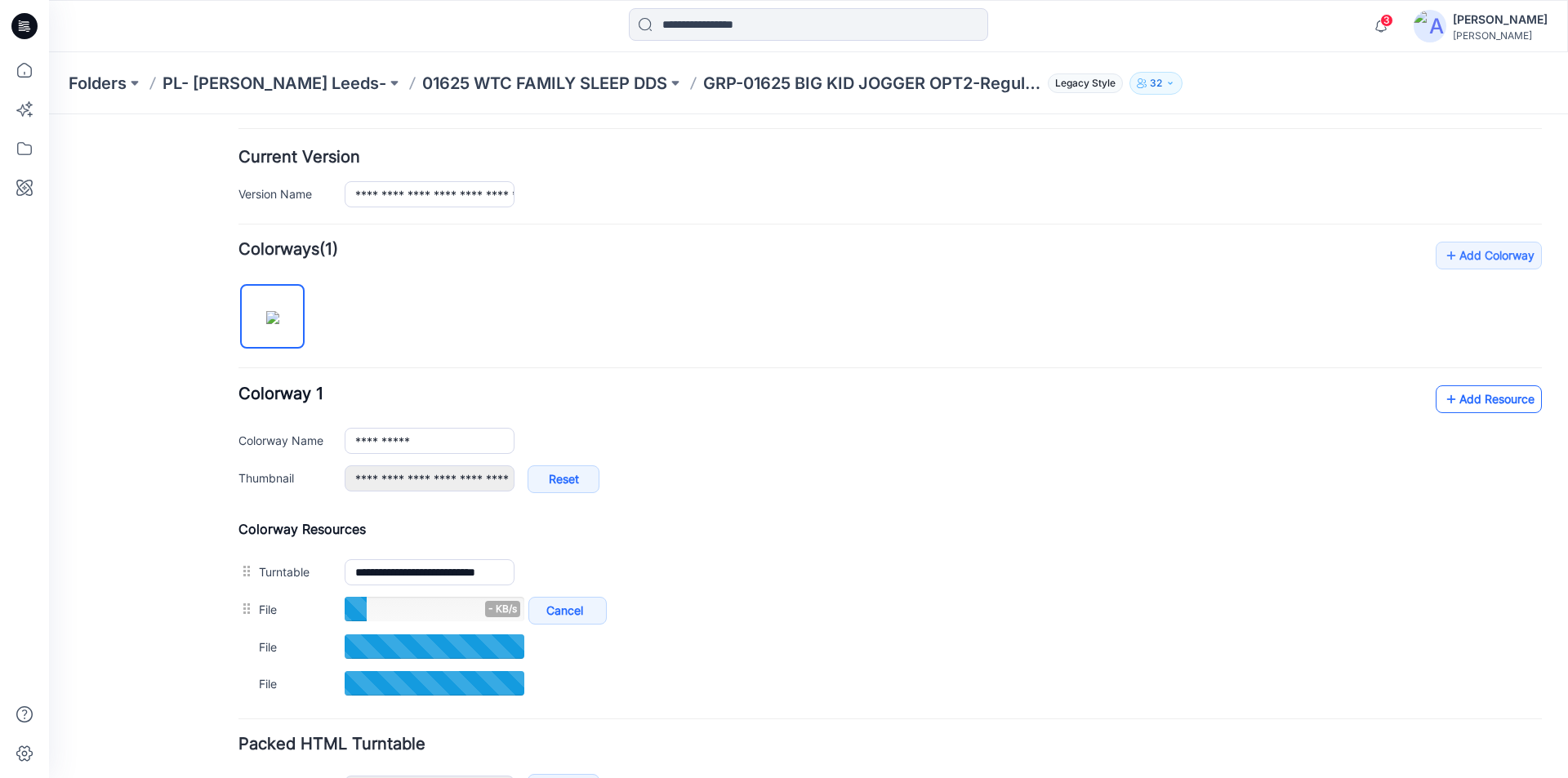
click at [1502, 400] on link "Add Resource" at bounding box center [1489, 399] width 106 height 28
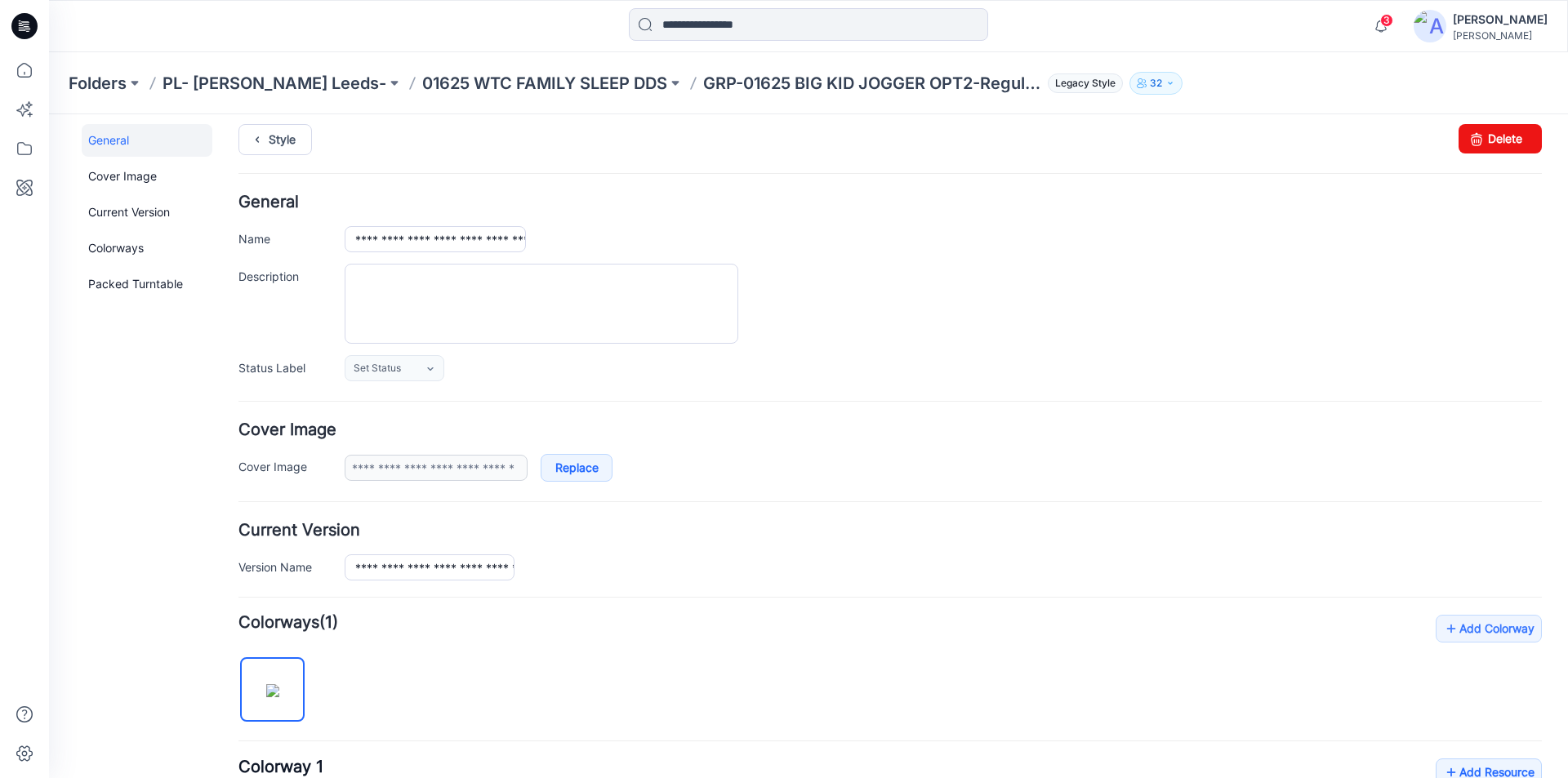
scroll to position [0, 0]
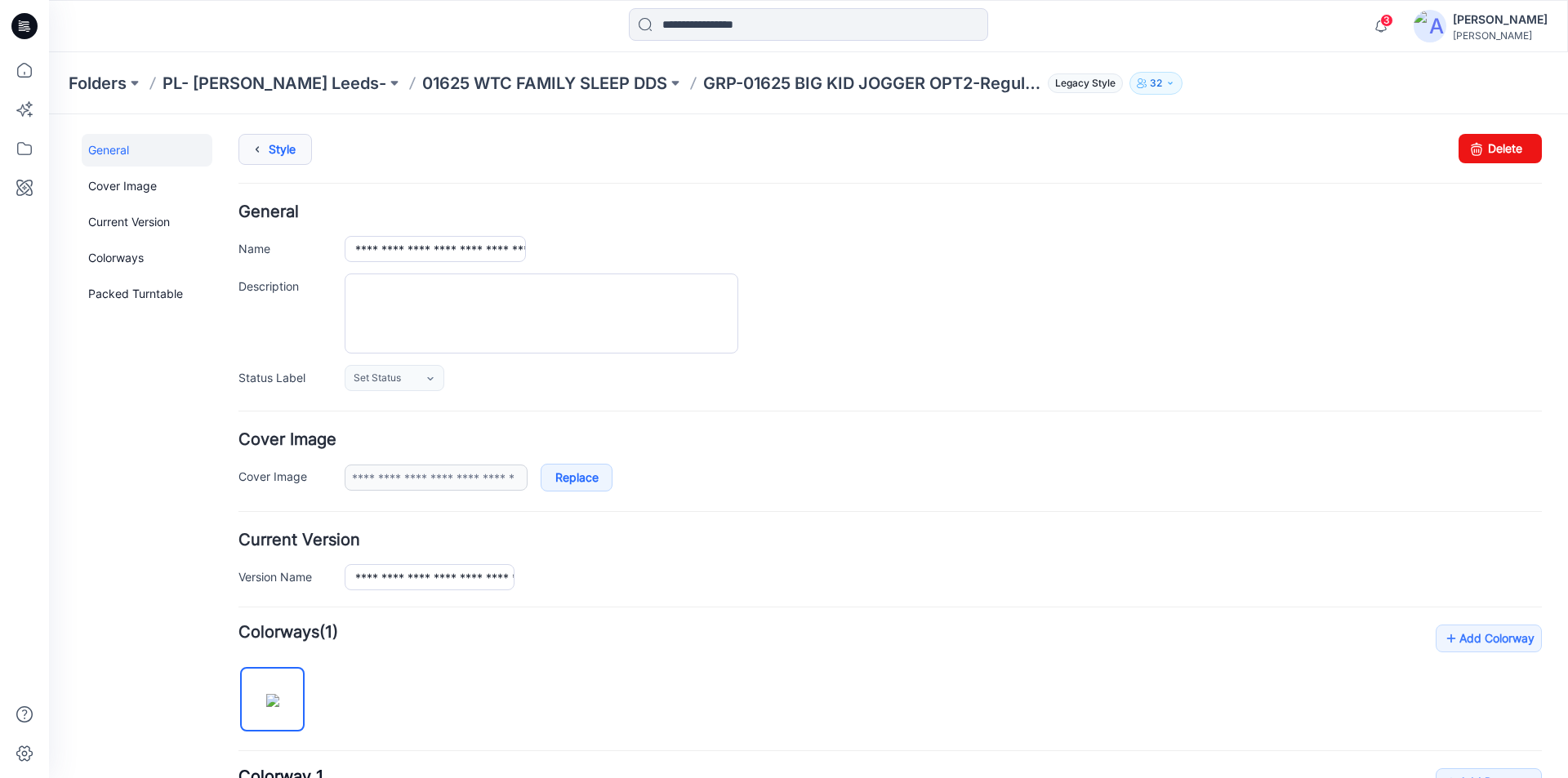
click at [263, 157] on icon at bounding box center [257, 150] width 23 height 30
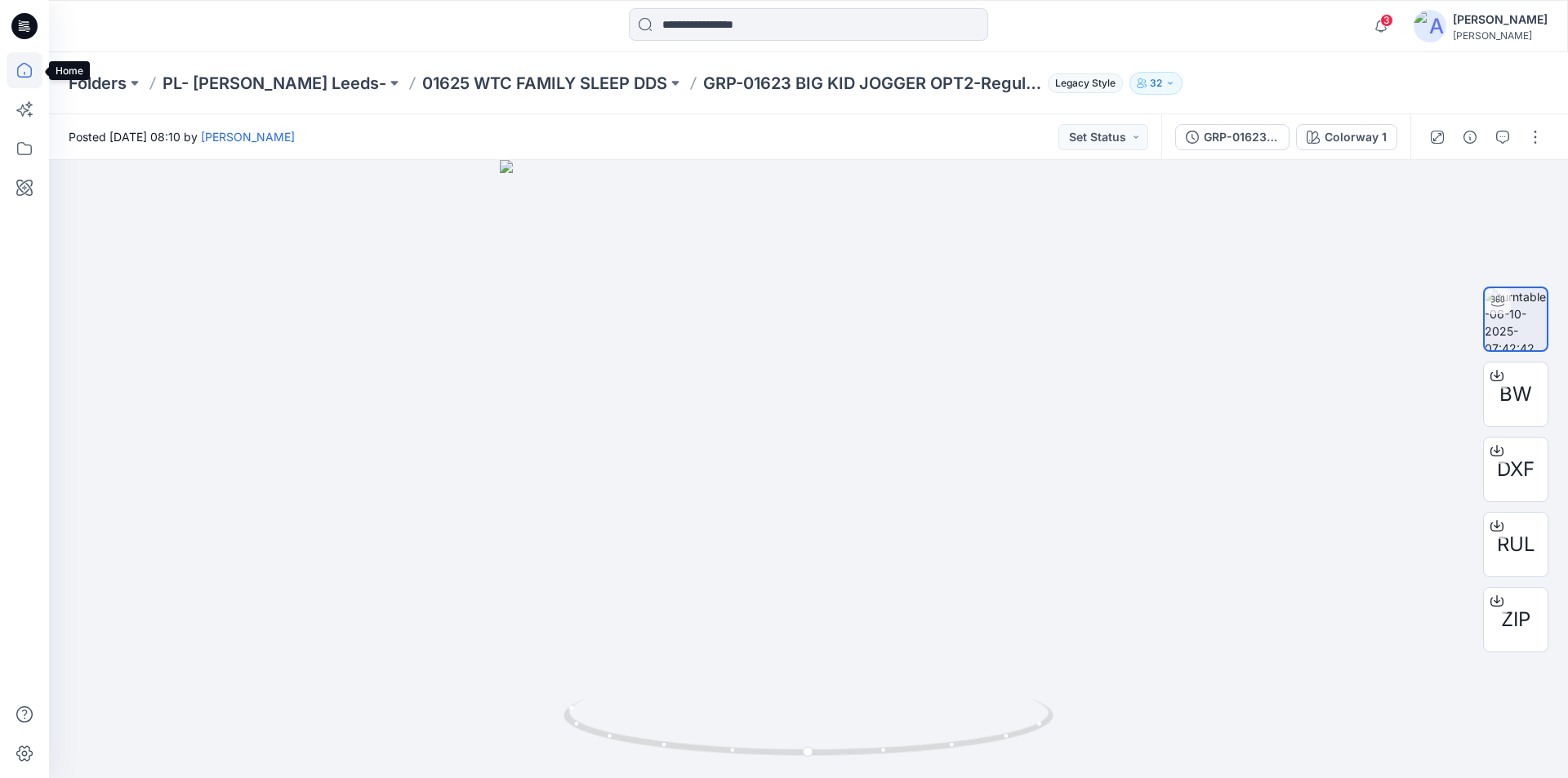
click at [24, 73] on icon at bounding box center [23, 74] width 1 height 4
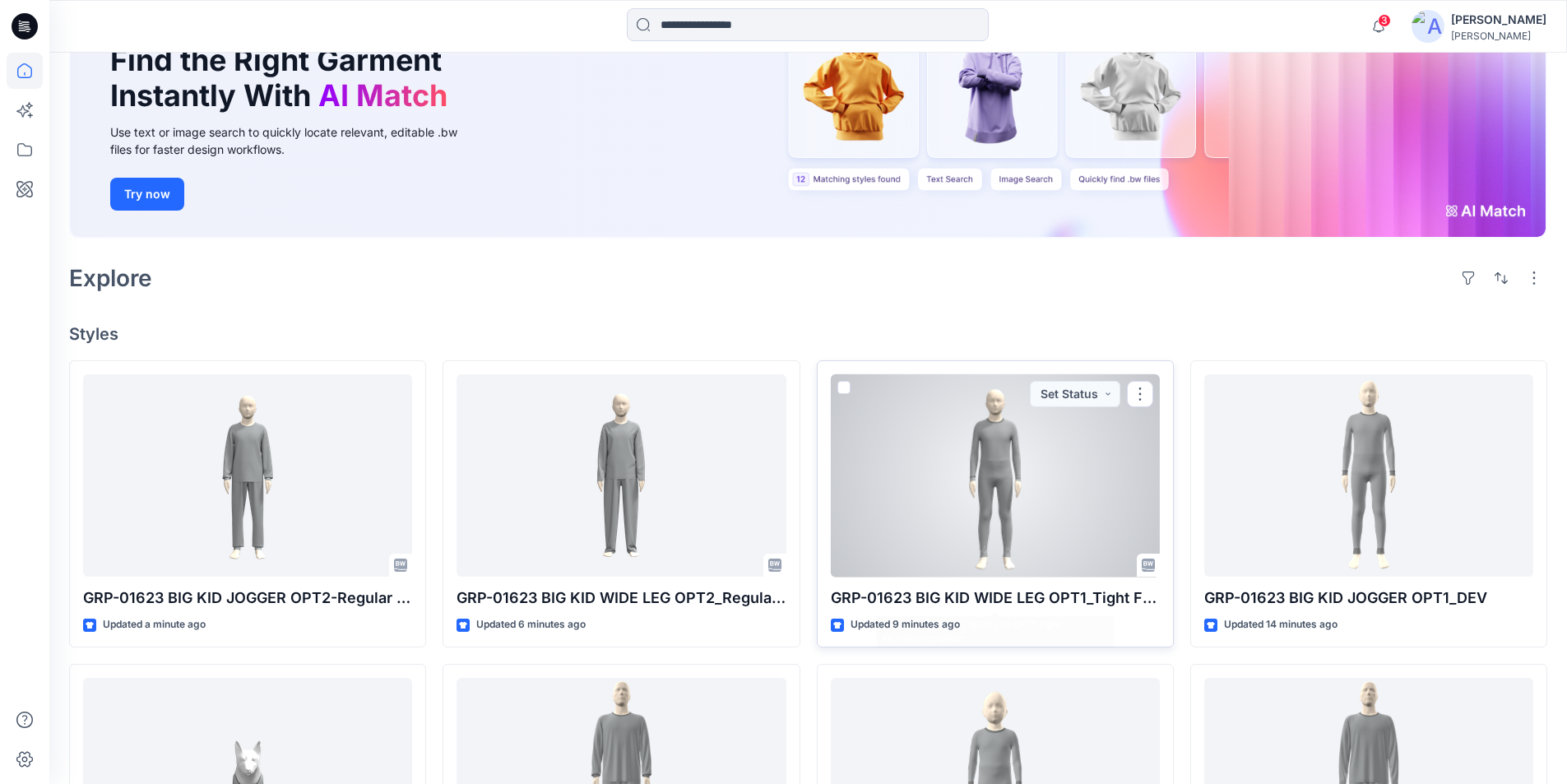
scroll to position [329, 0]
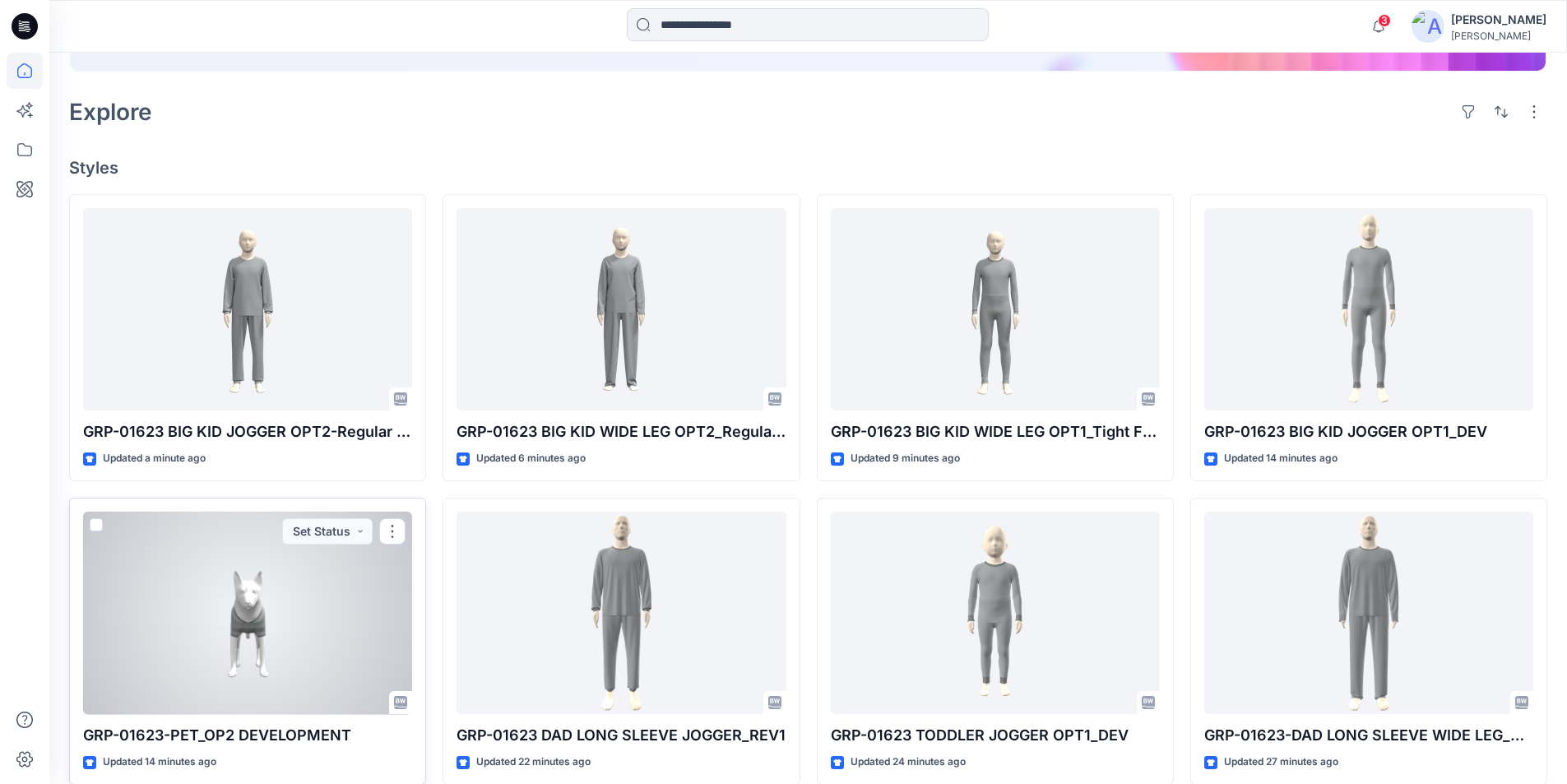
click at [178, 649] on div at bounding box center [247, 613] width 329 height 203
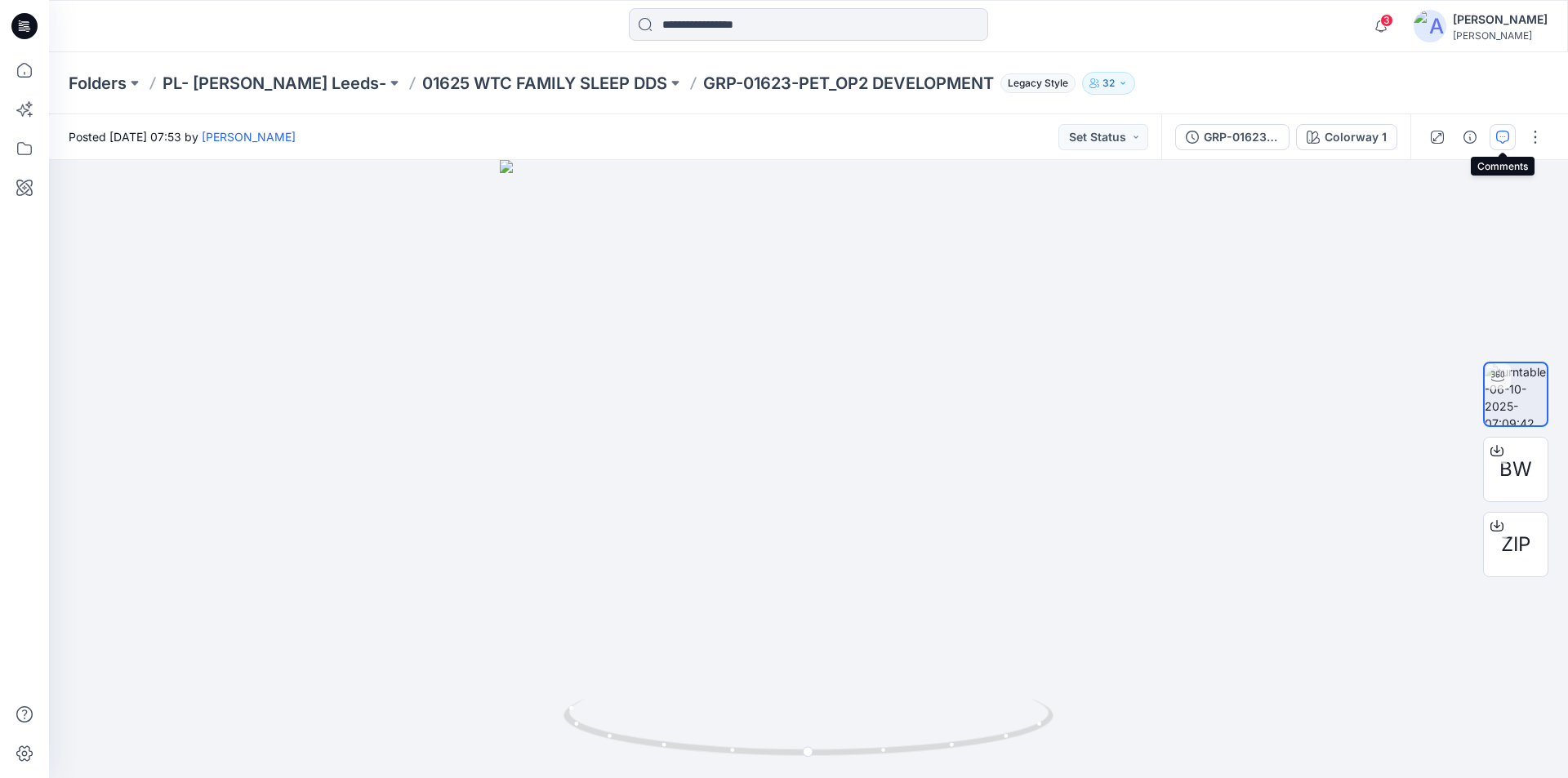
click at [1501, 136] on icon "button" at bounding box center [1502, 137] width 13 height 13
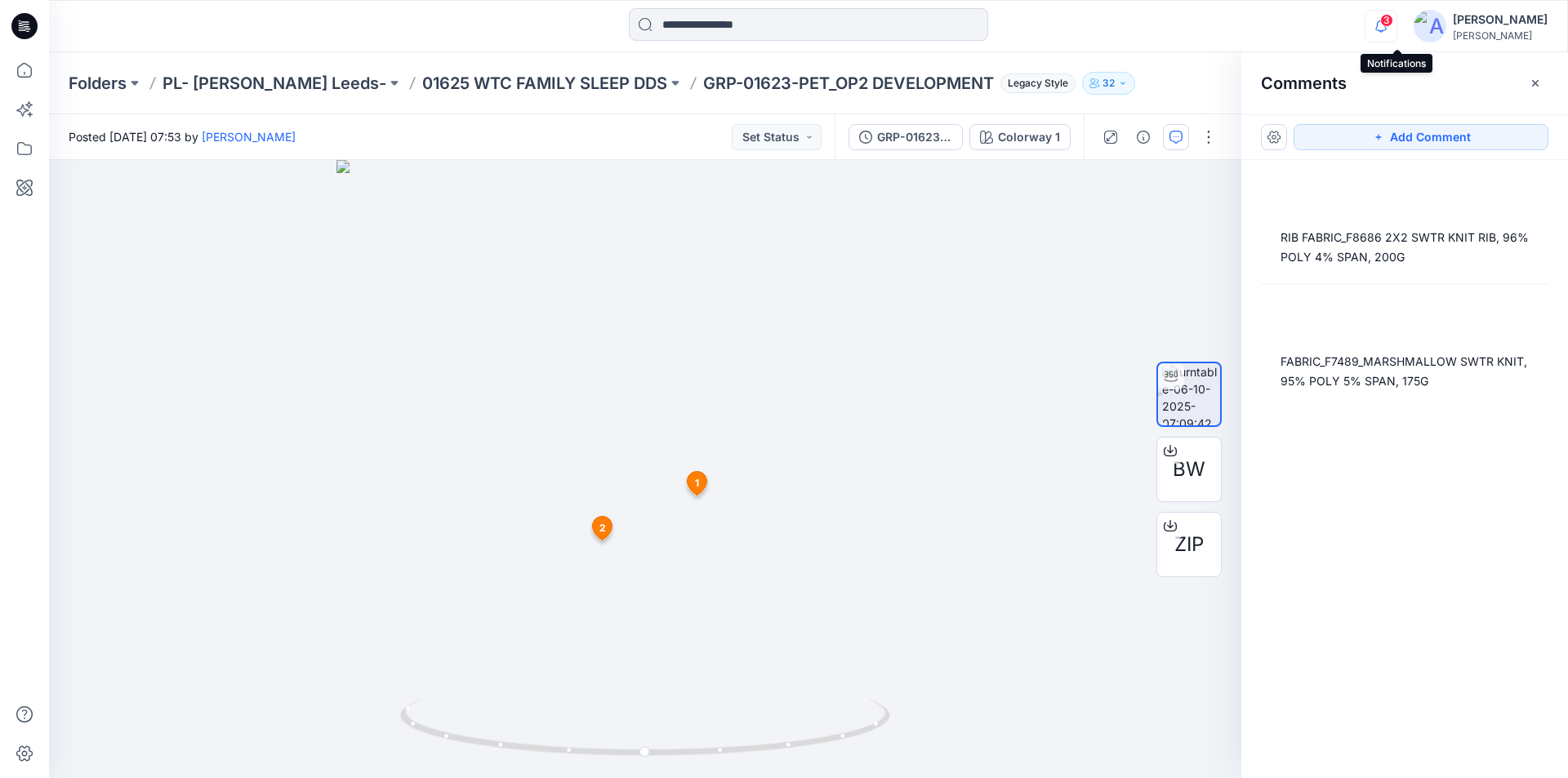
click at [1390, 19] on icon "button" at bounding box center [1380, 26] width 31 height 33
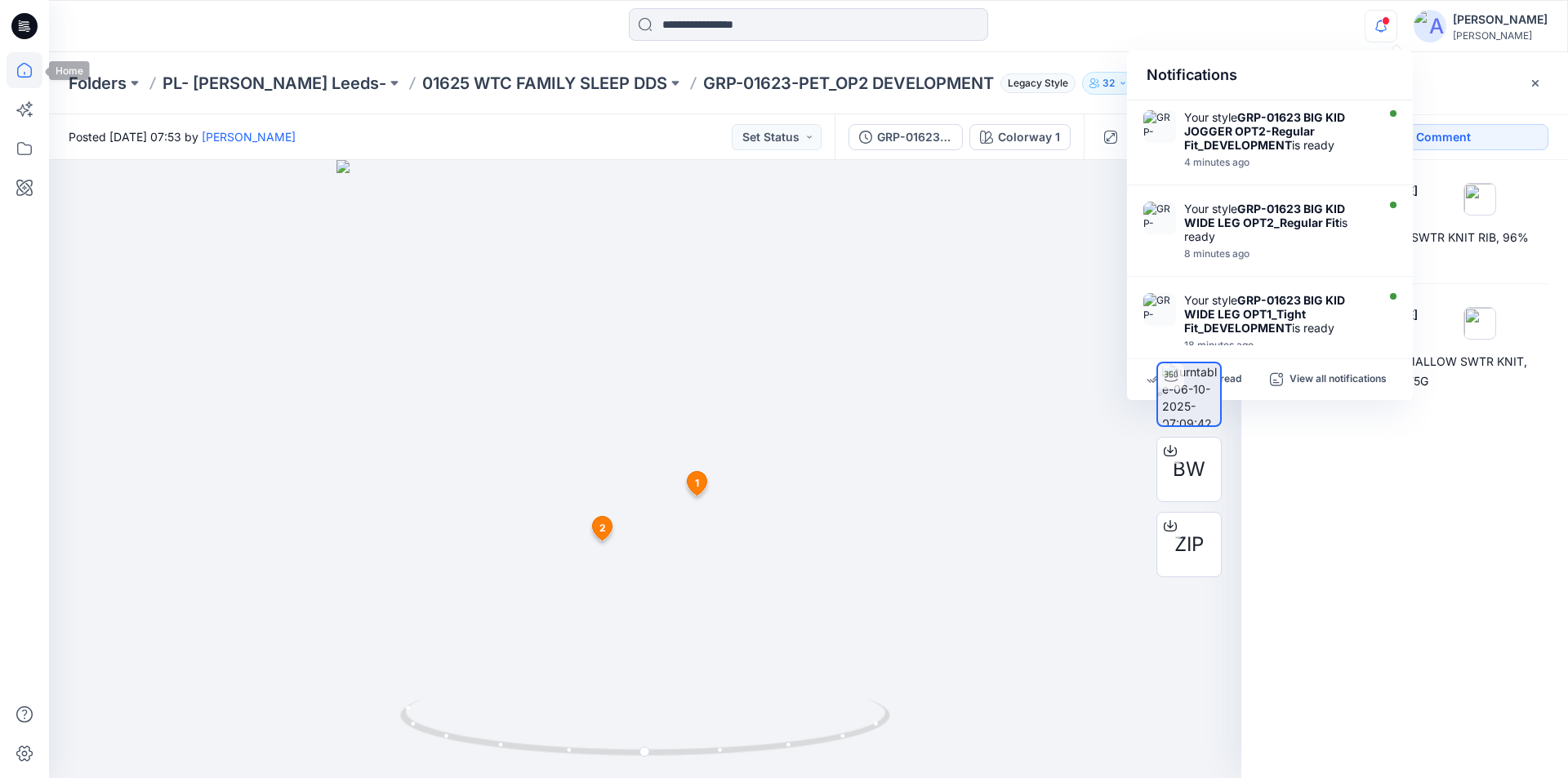
drag, startPoint x: 17, startPoint y: 81, endPoint x: 31, endPoint y: 83, distance: 14.1
click at [17, 80] on icon at bounding box center [24, 70] width 36 height 36
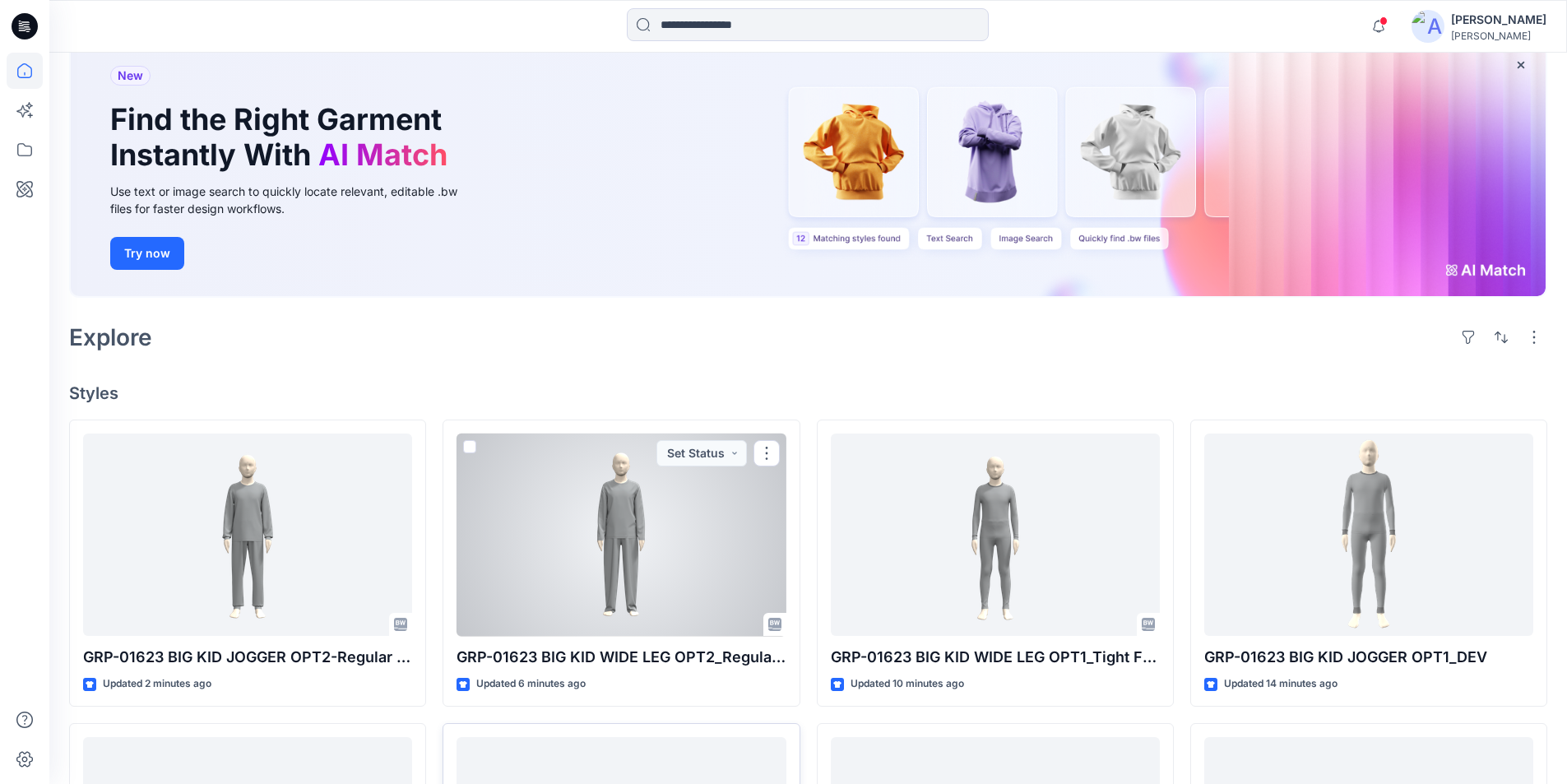
scroll to position [247, 0]
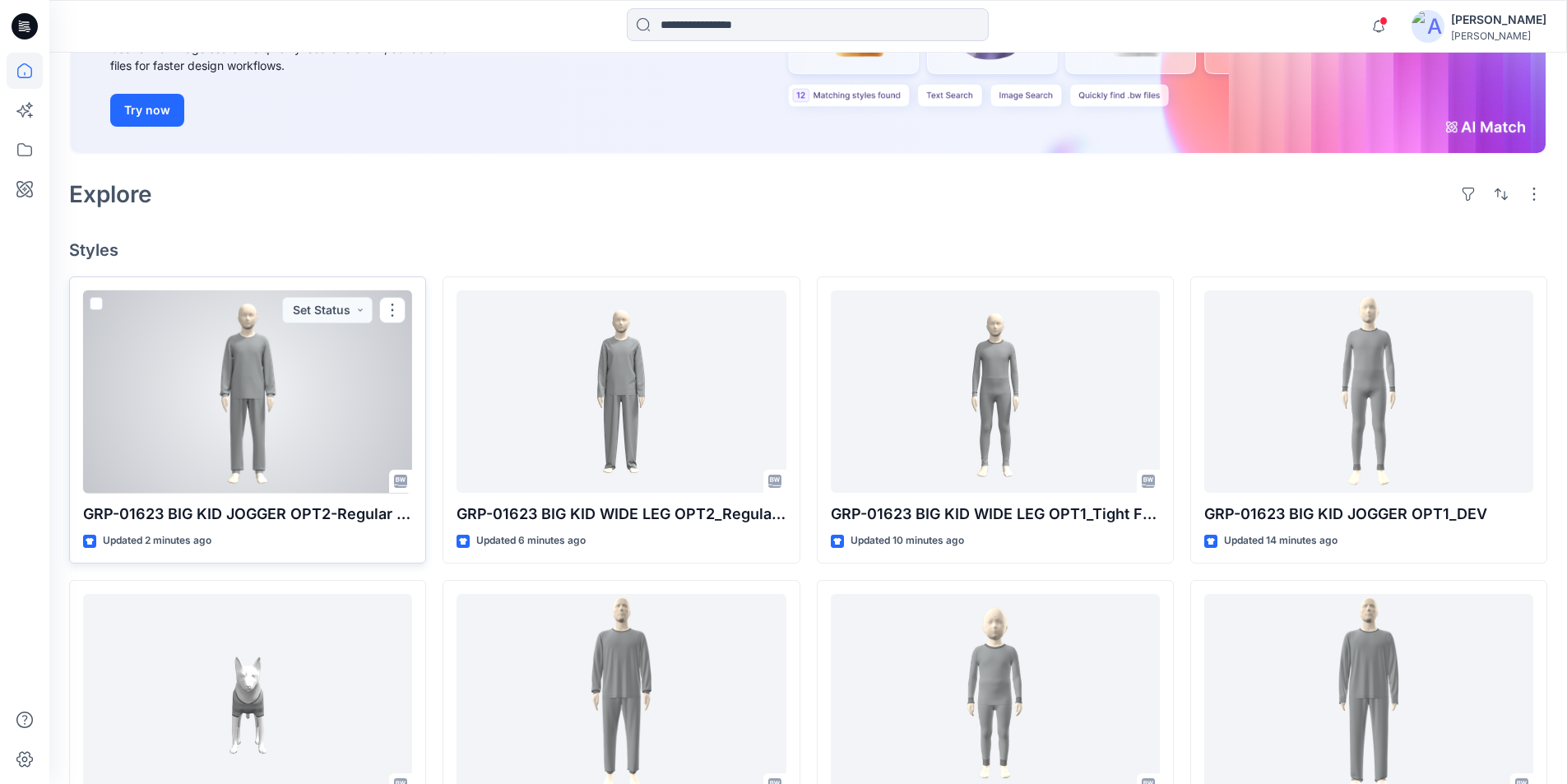
click at [225, 440] on div at bounding box center [247, 392] width 329 height 203
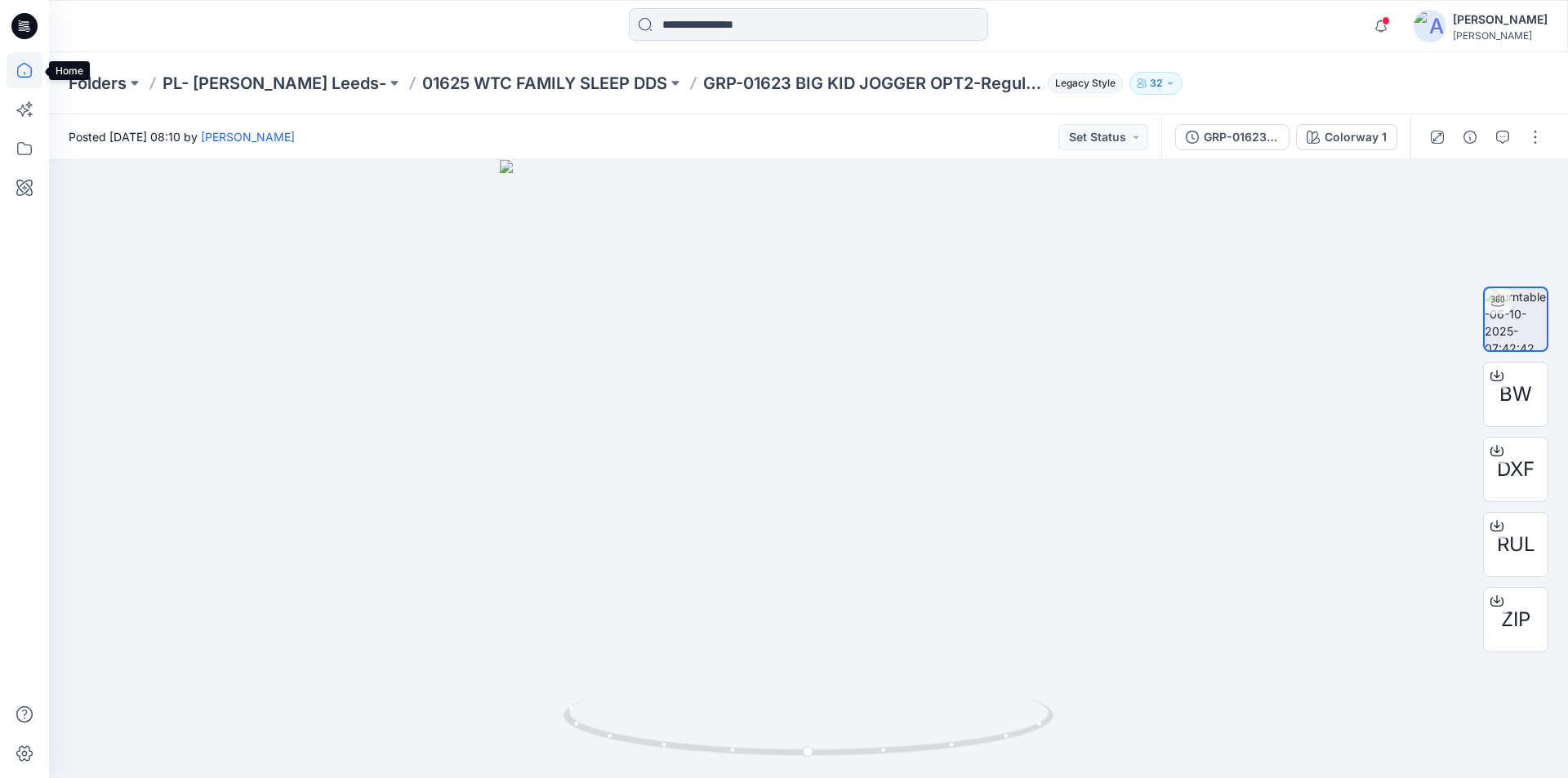
click at [8, 71] on icon at bounding box center [24, 70] width 36 height 36
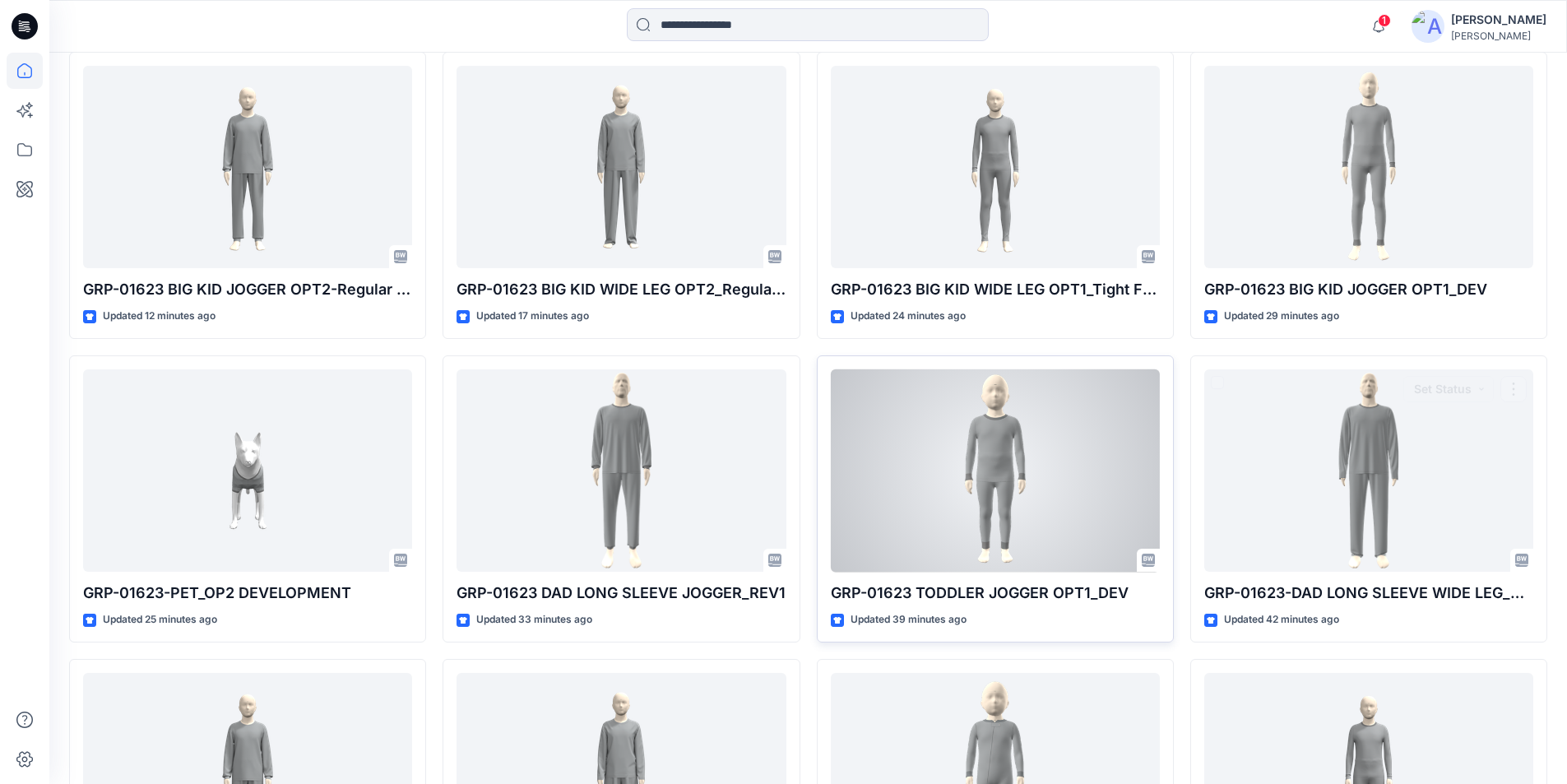
scroll to position [493, 0]
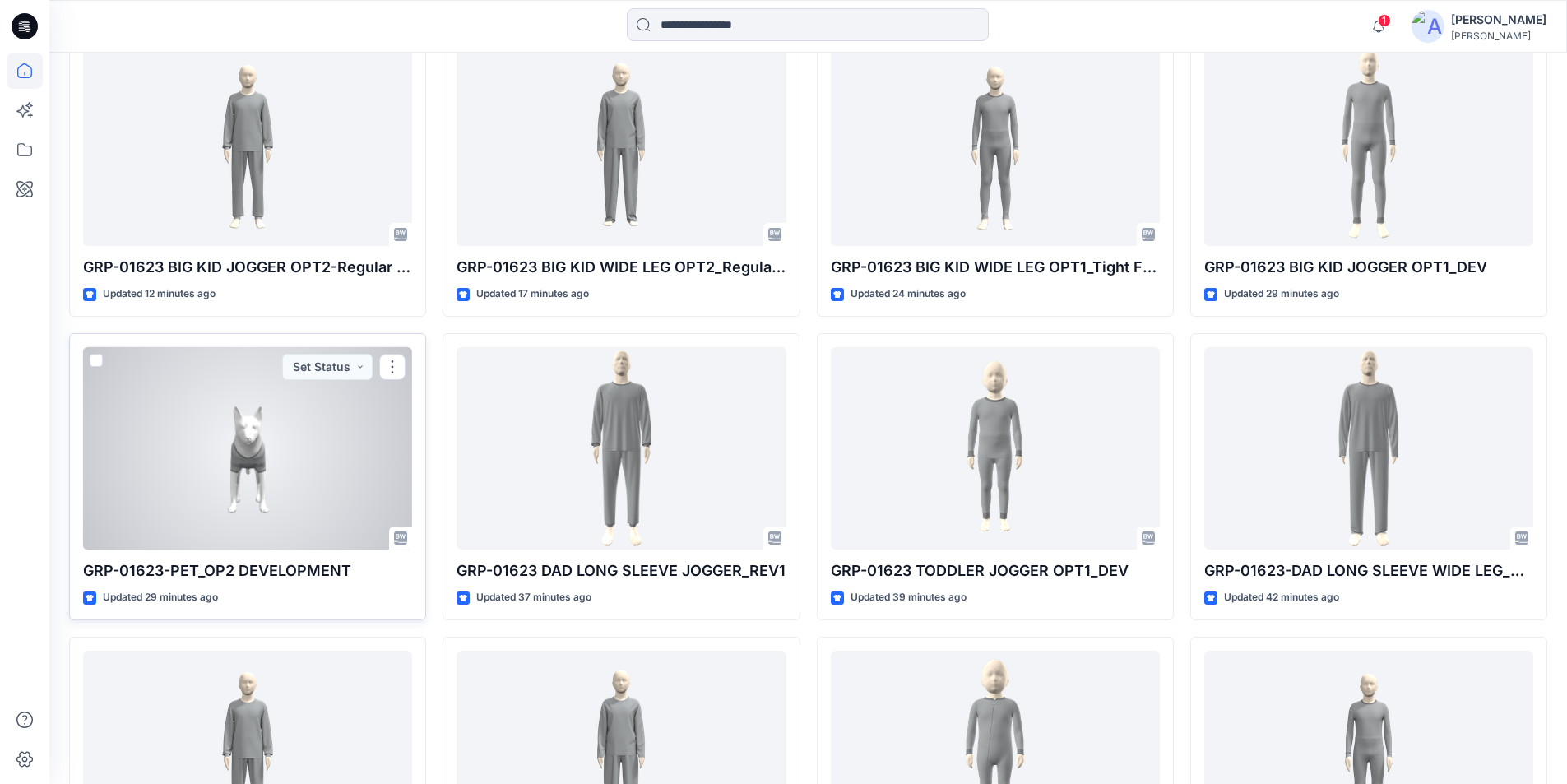
click at [213, 498] on div at bounding box center [247, 449] width 329 height 203
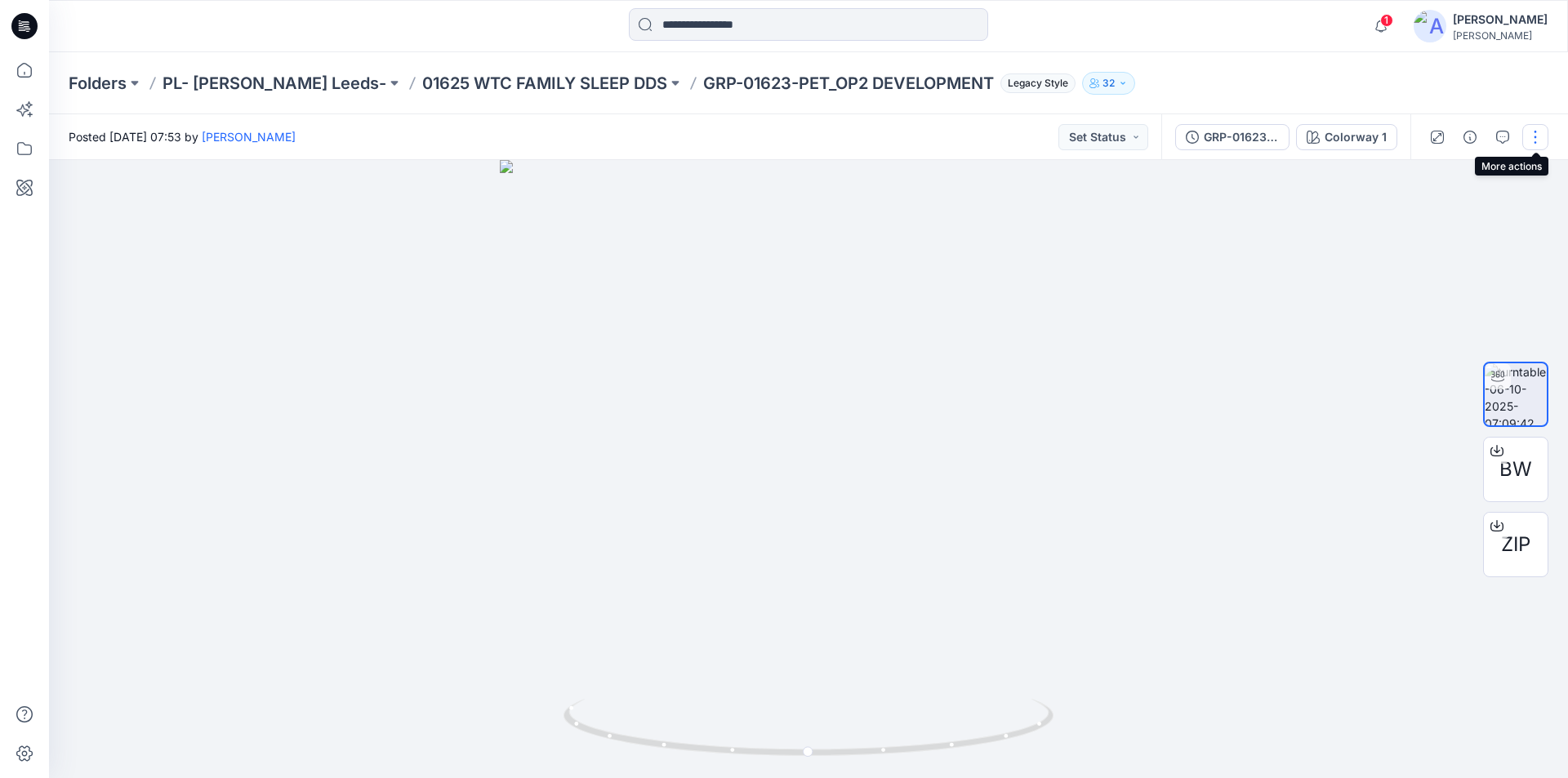
click at [1538, 135] on button "button" at bounding box center [1534, 137] width 26 height 26
click at [1446, 169] on button "Edit" at bounding box center [1465, 175] width 150 height 30
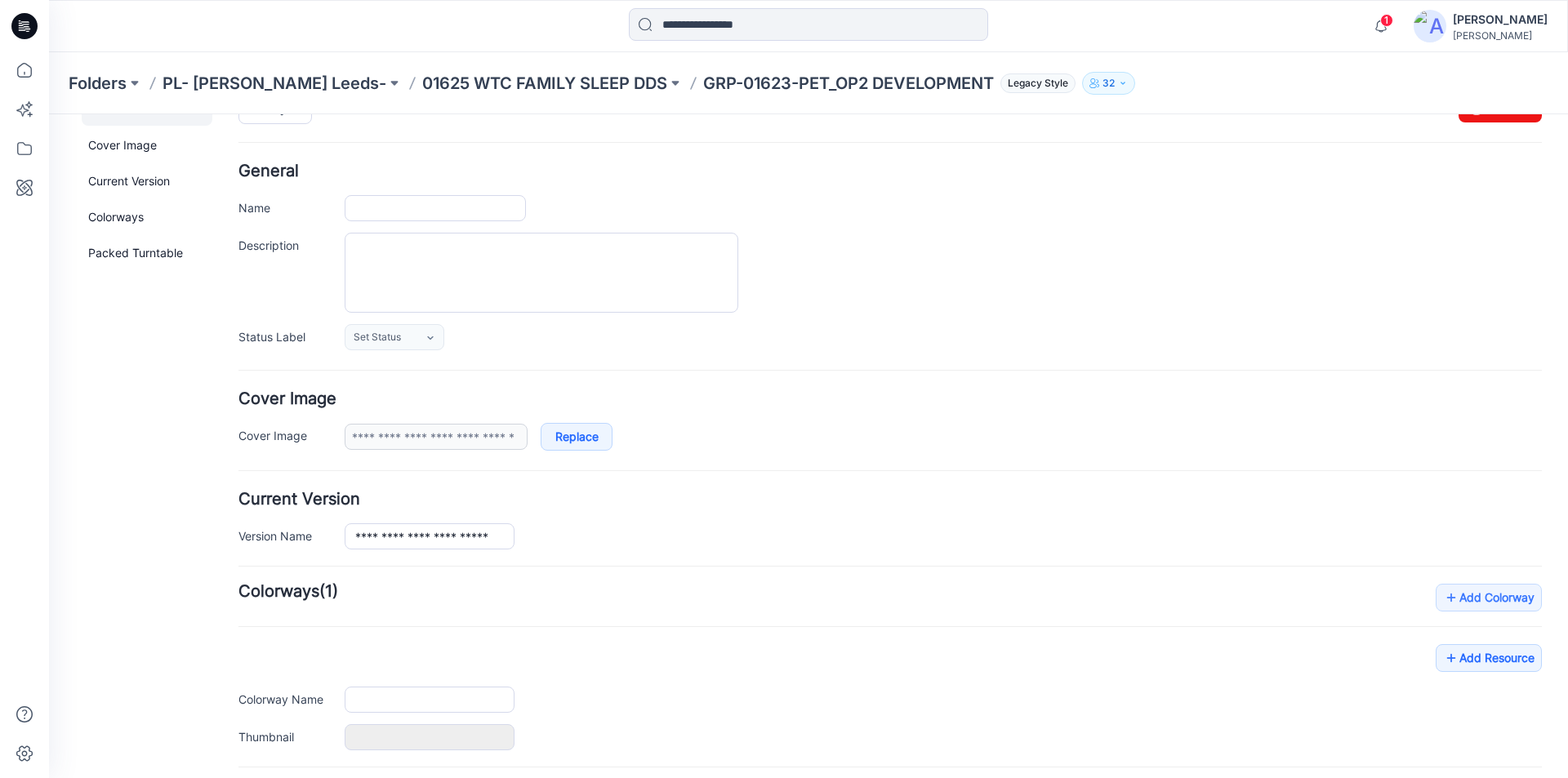
type input "**********"
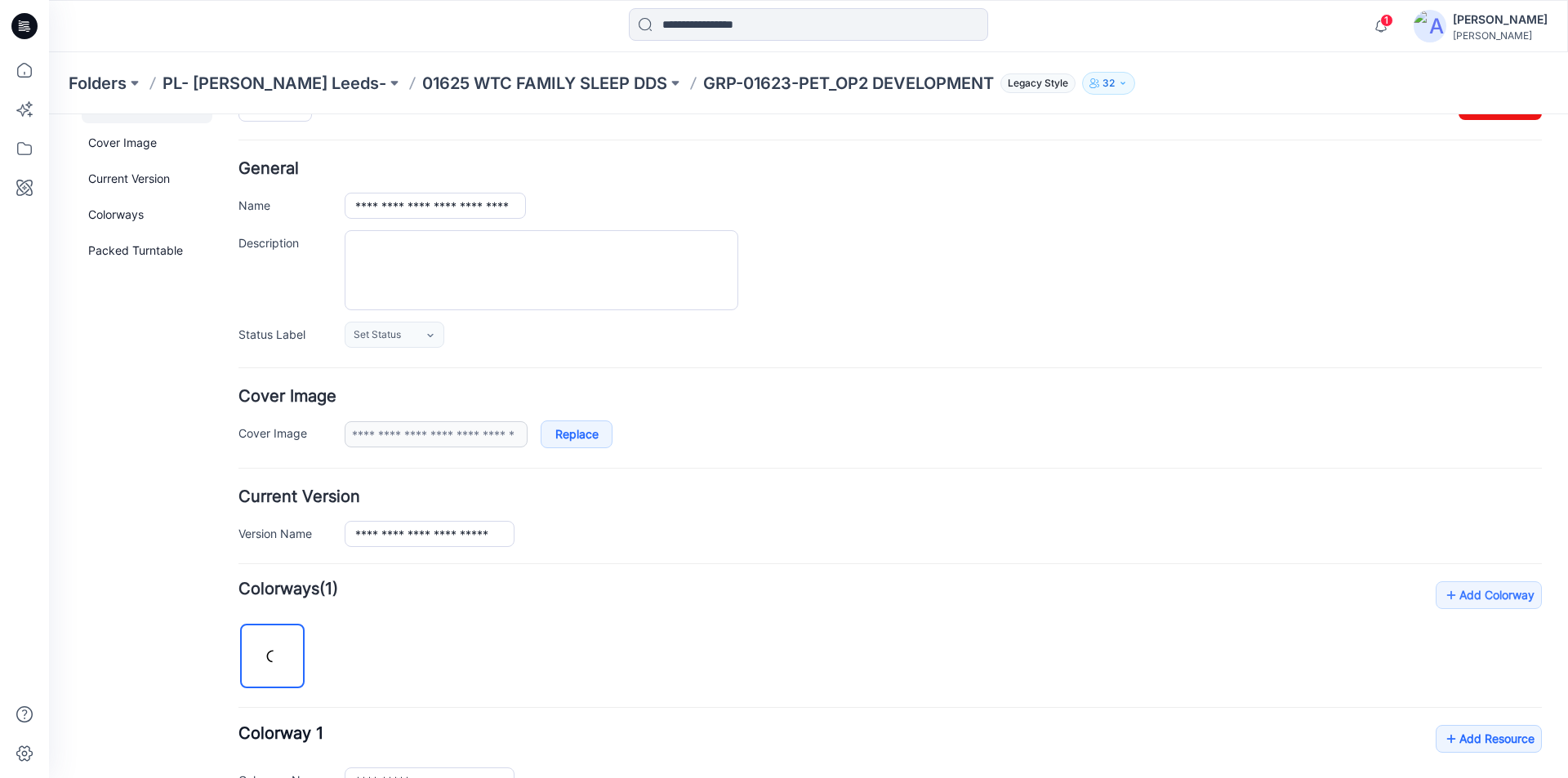
scroll to position [163, 0]
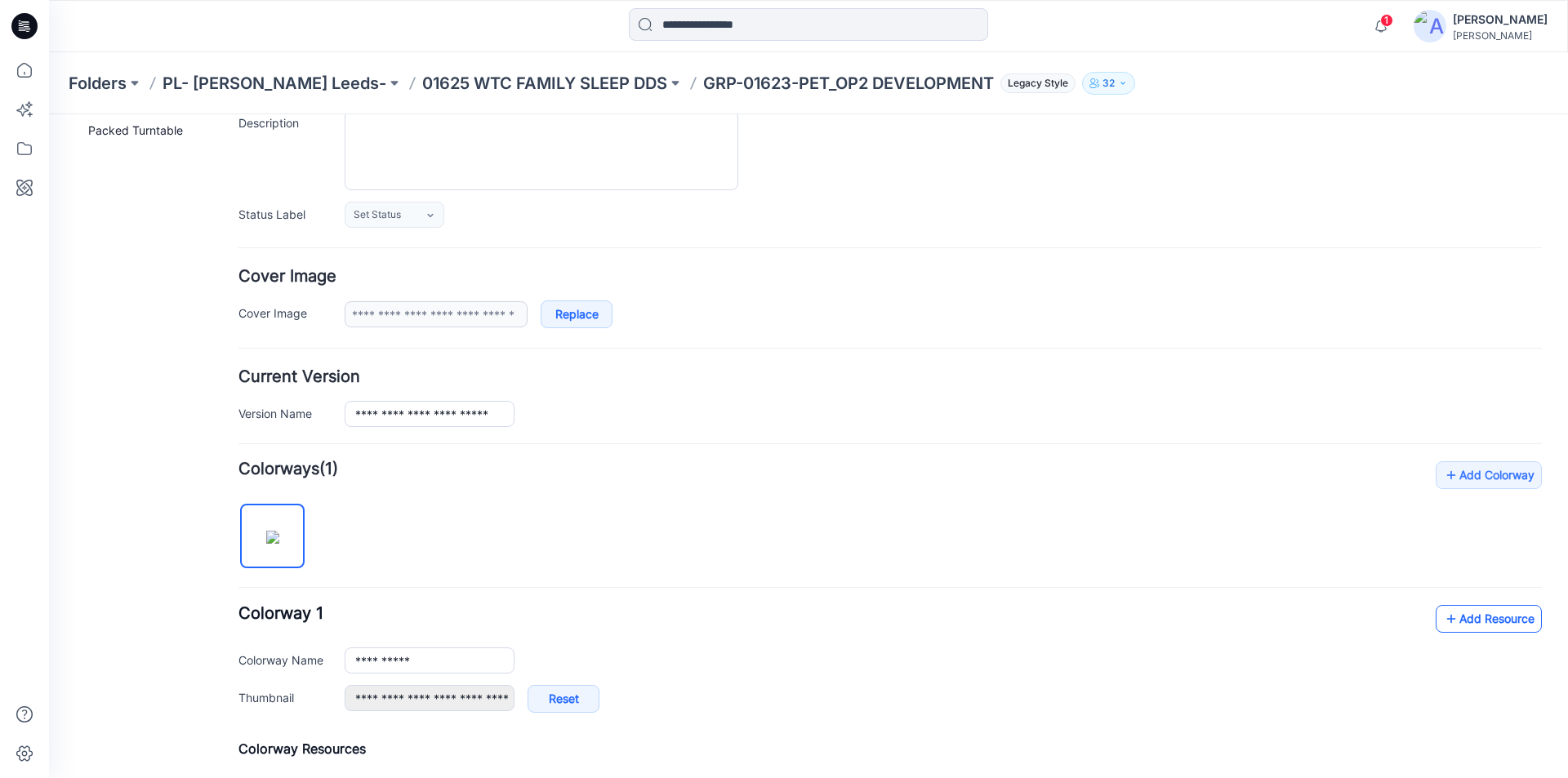
click at [1459, 621] on link "Add Resource" at bounding box center [1489, 619] width 106 height 28
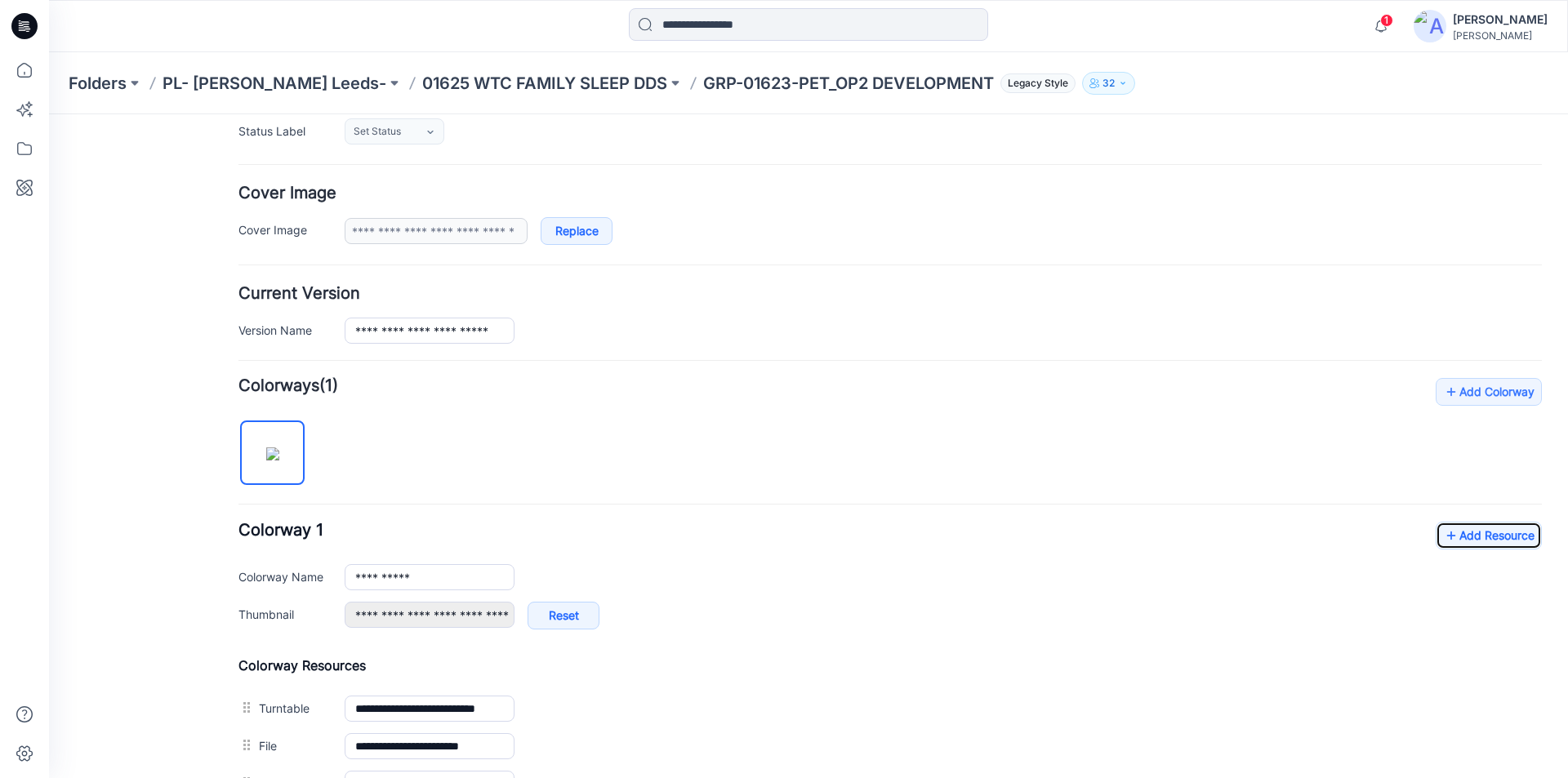
scroll to position [326, 0]
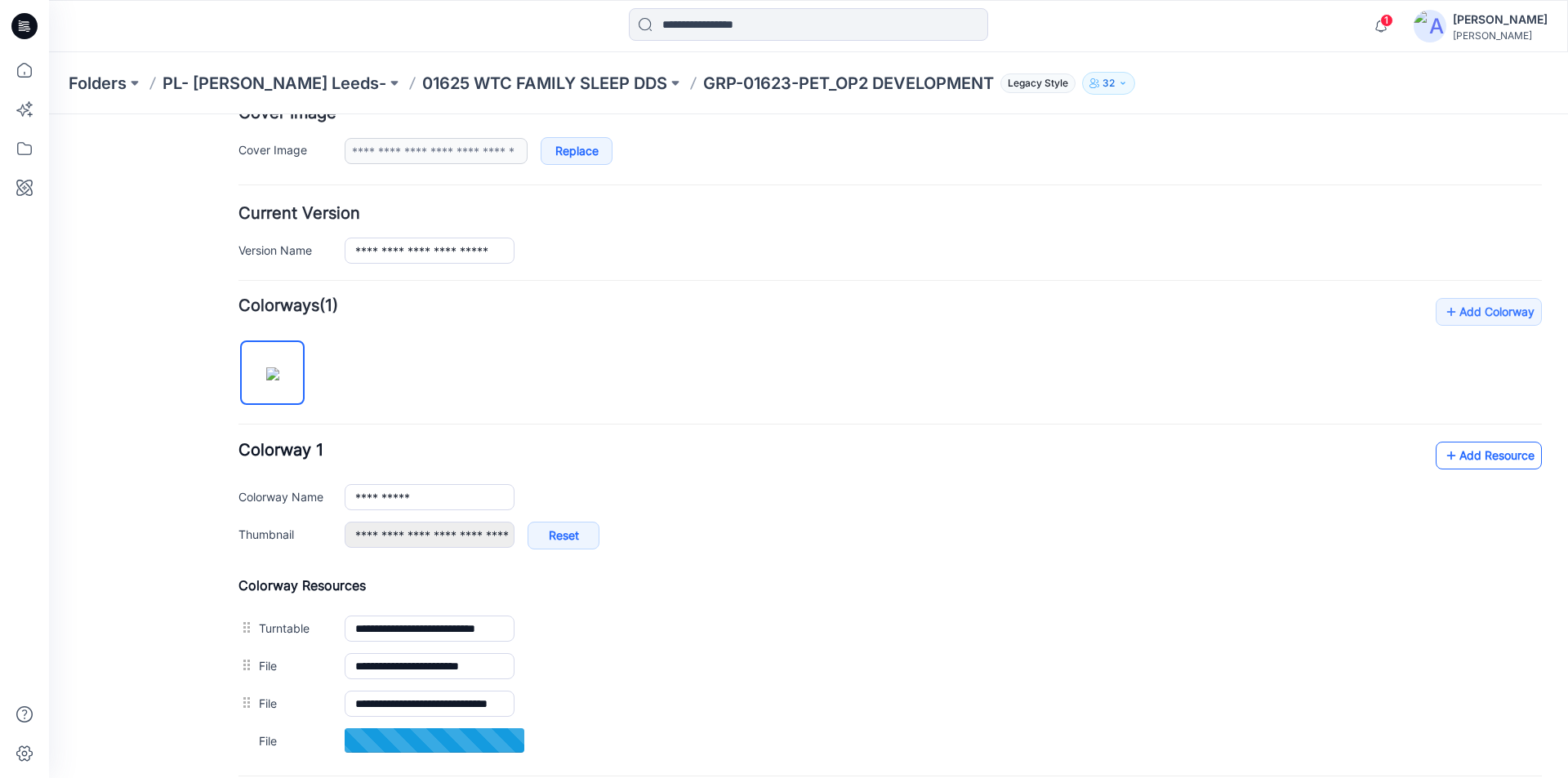
click at [1476, 455] on link "Add Resource" at bounding box center [1489, 456] width 106 height 28
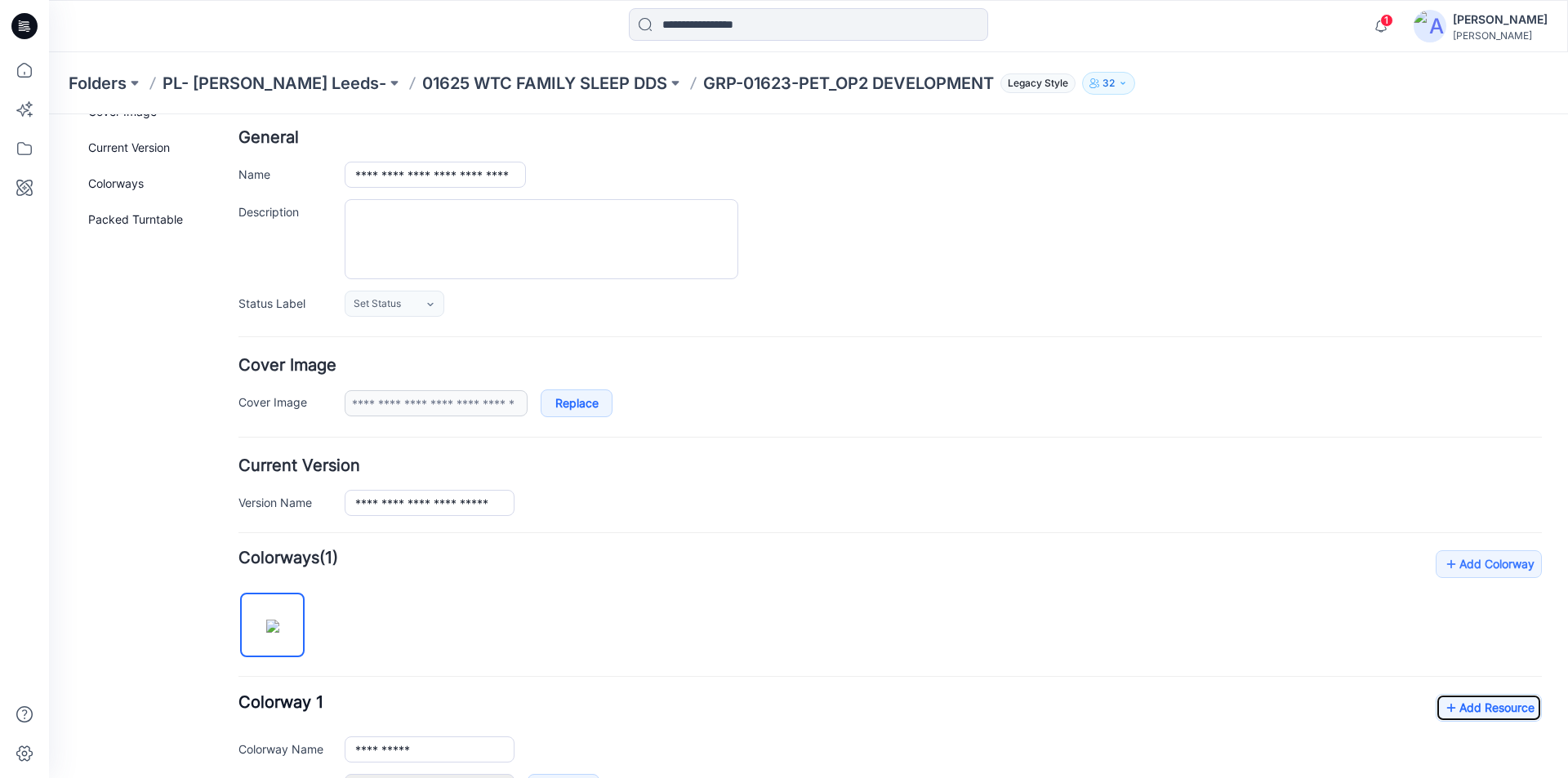
scroll to position [0, 0]
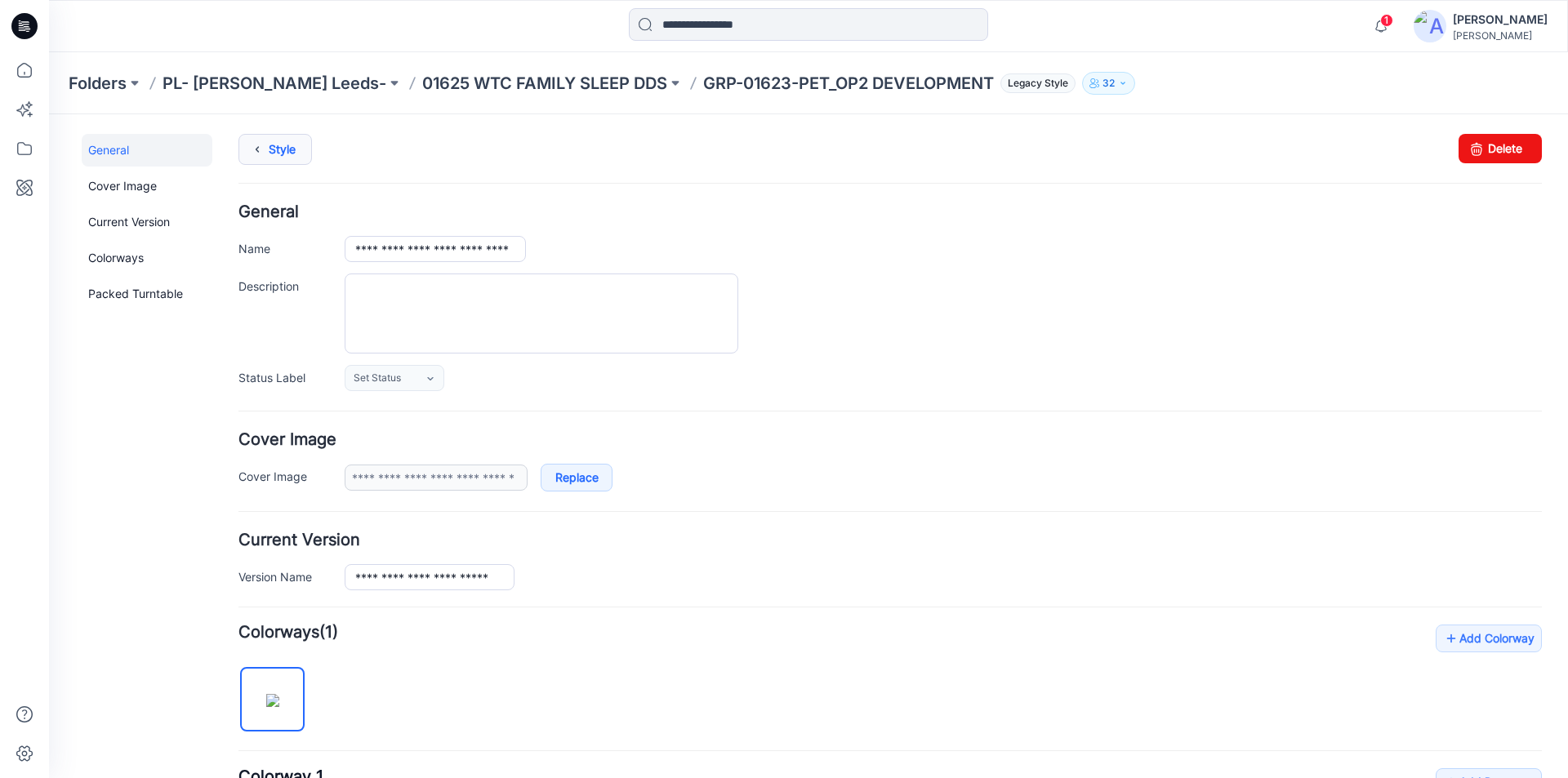
click at [265, 157] on icon at bounding box center [257, 150] width 23 height 30
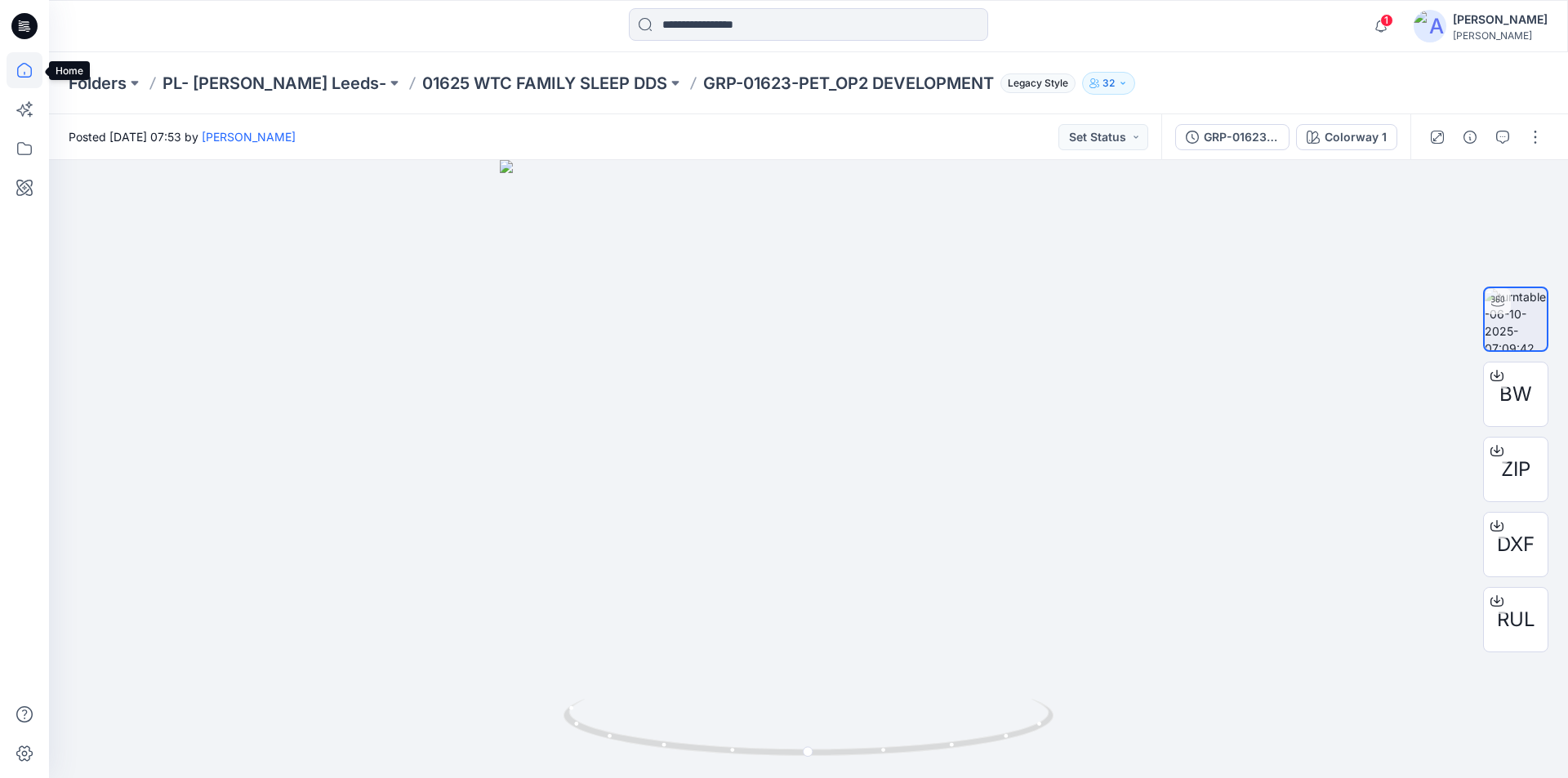
click at [21, 75] on icon at bounding box center [24, 70] width 36 height 36
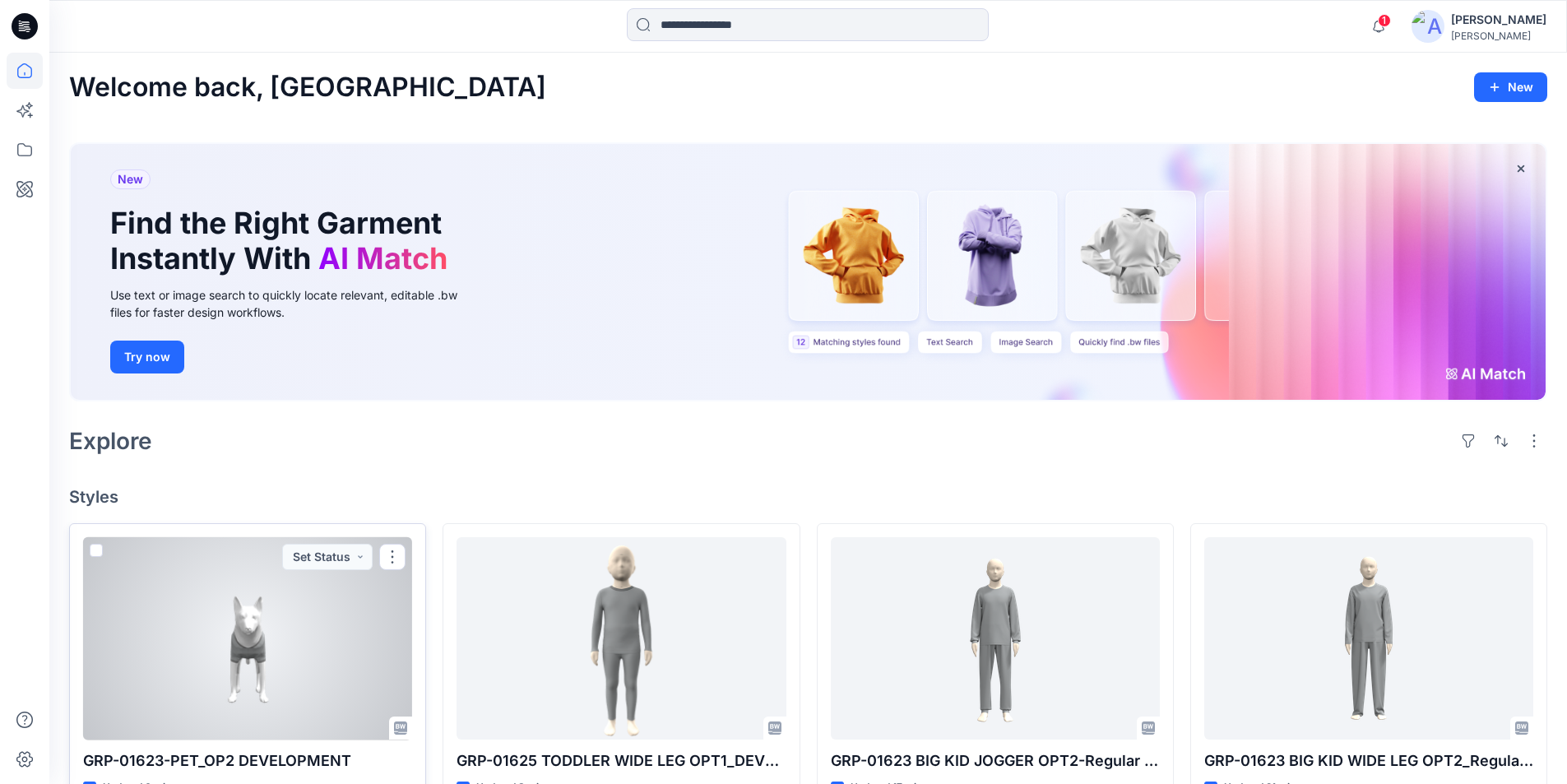
click at [268, 662] on div at bounding box center [247, 638] width 329 height 203
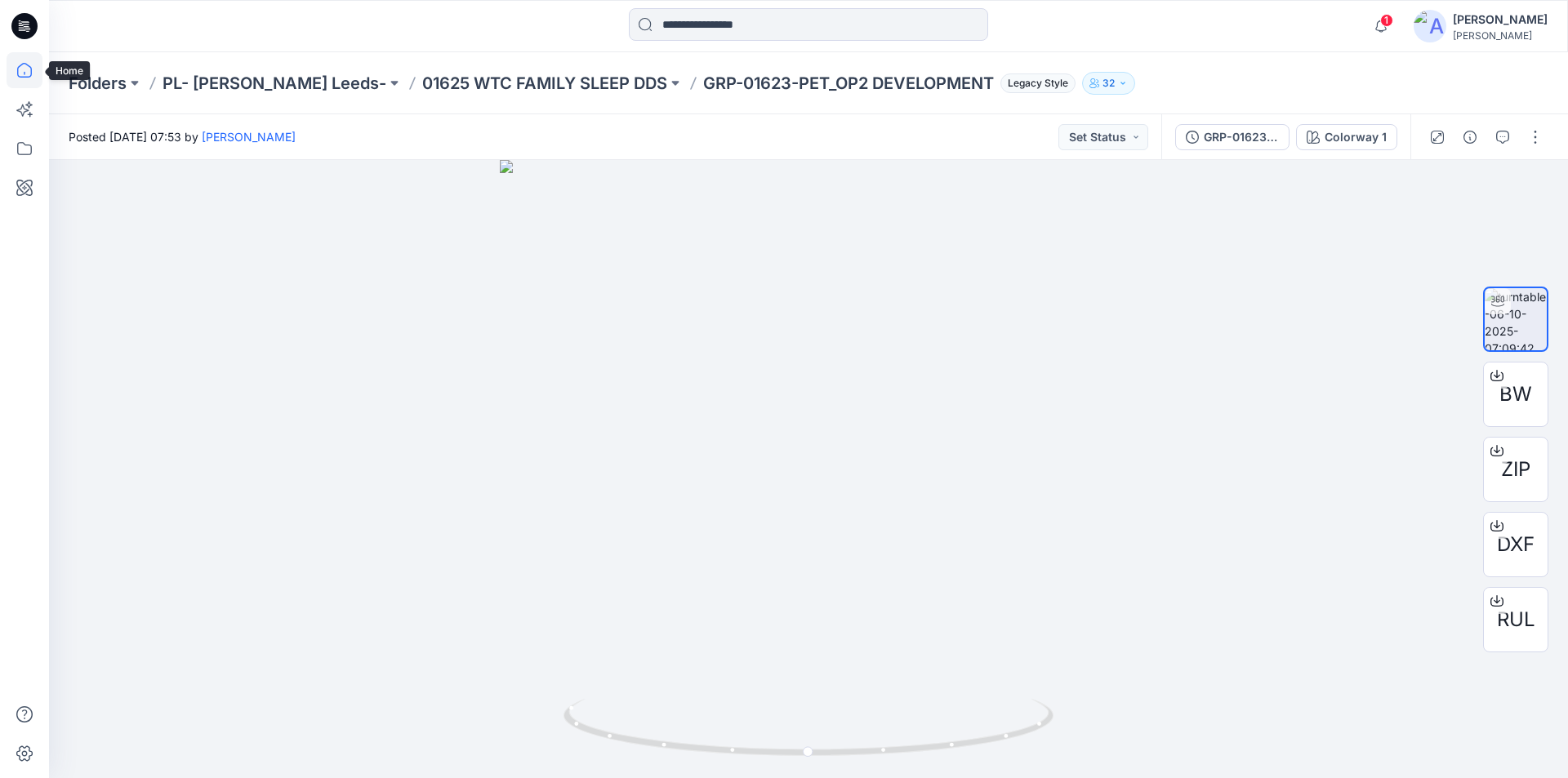
click at [10, 61] on icon at bounding box center [24, 70] width 36 height 36
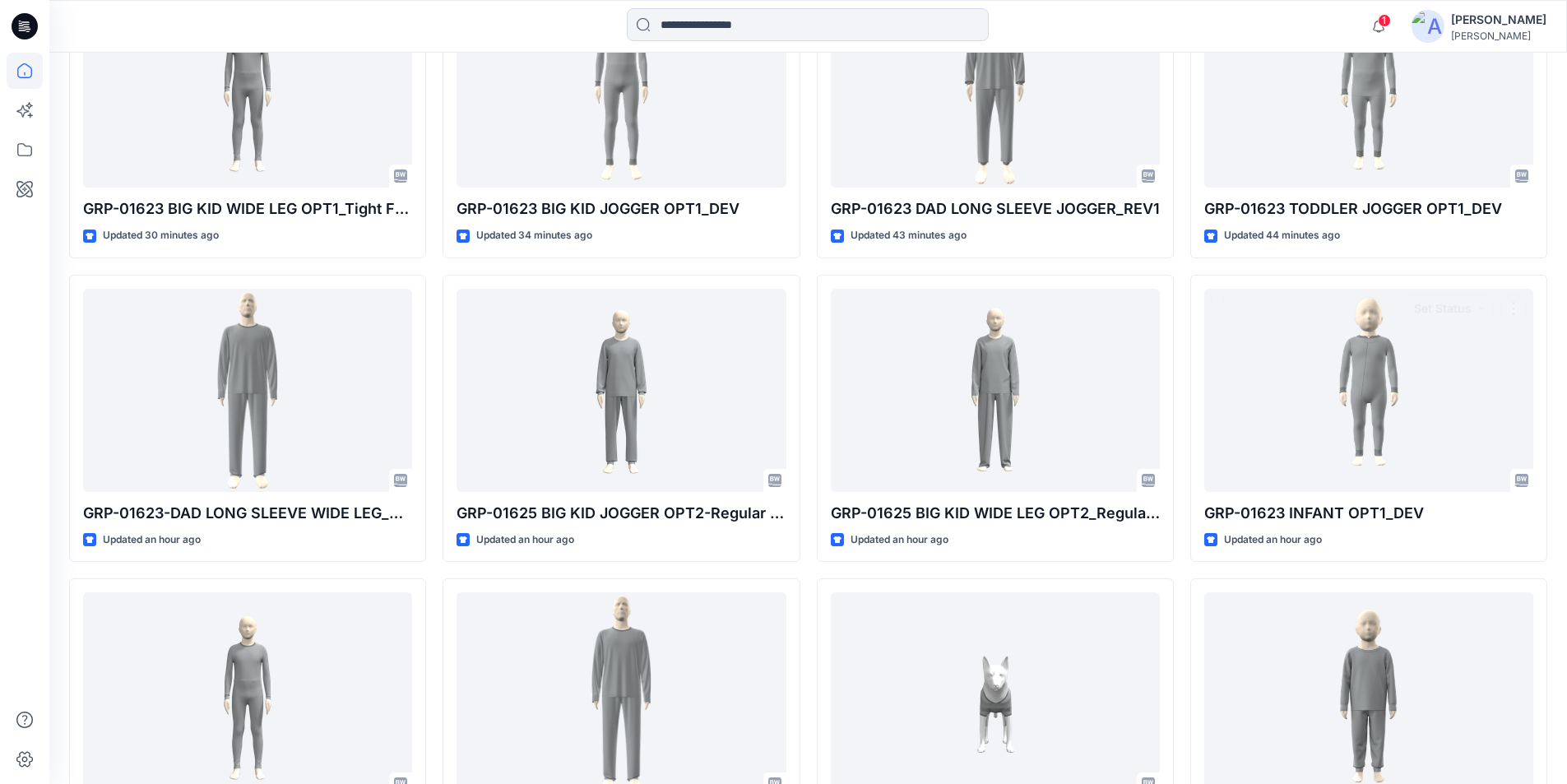
scroll to position [794, 0]
